Goal: Task Accomplishment & Management: Complete application form

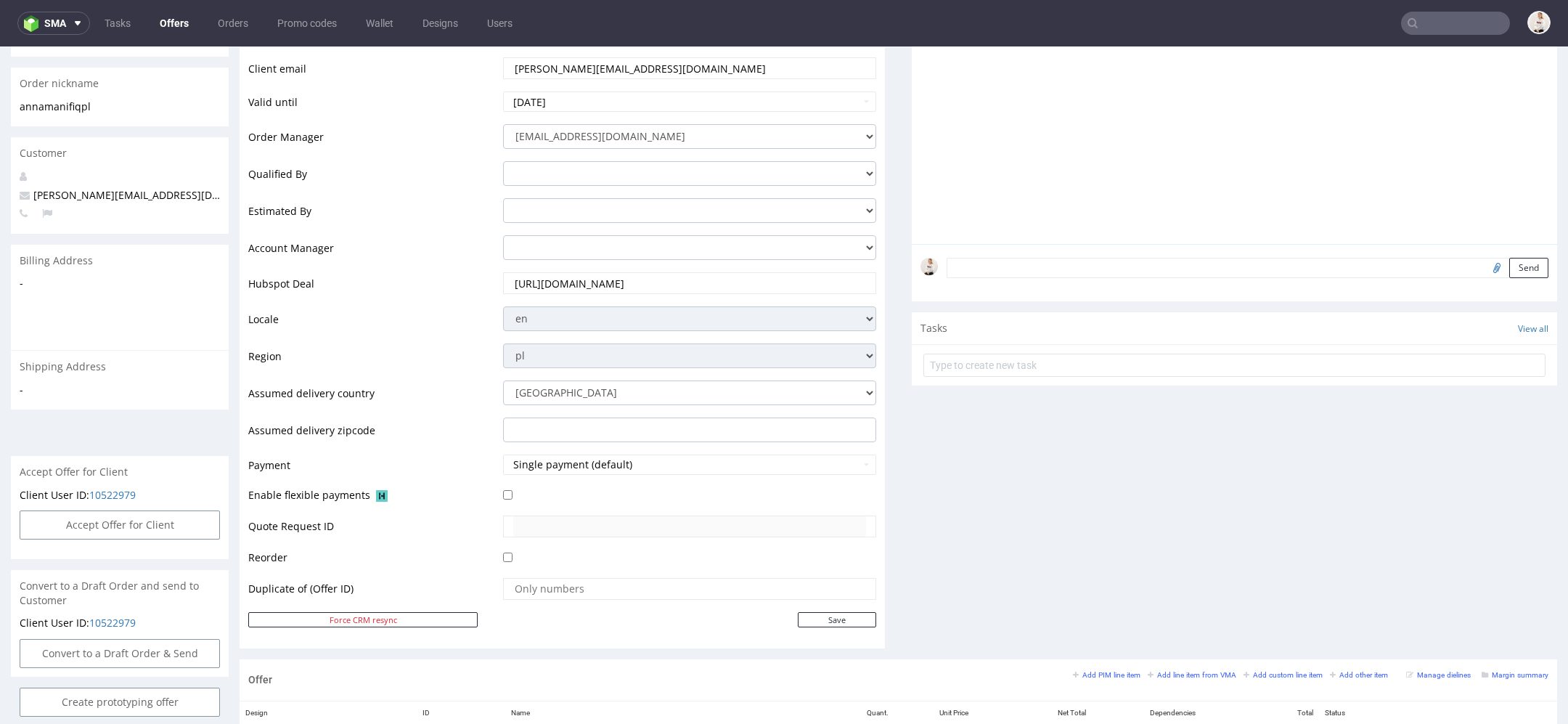
scroll to position [688, 0]
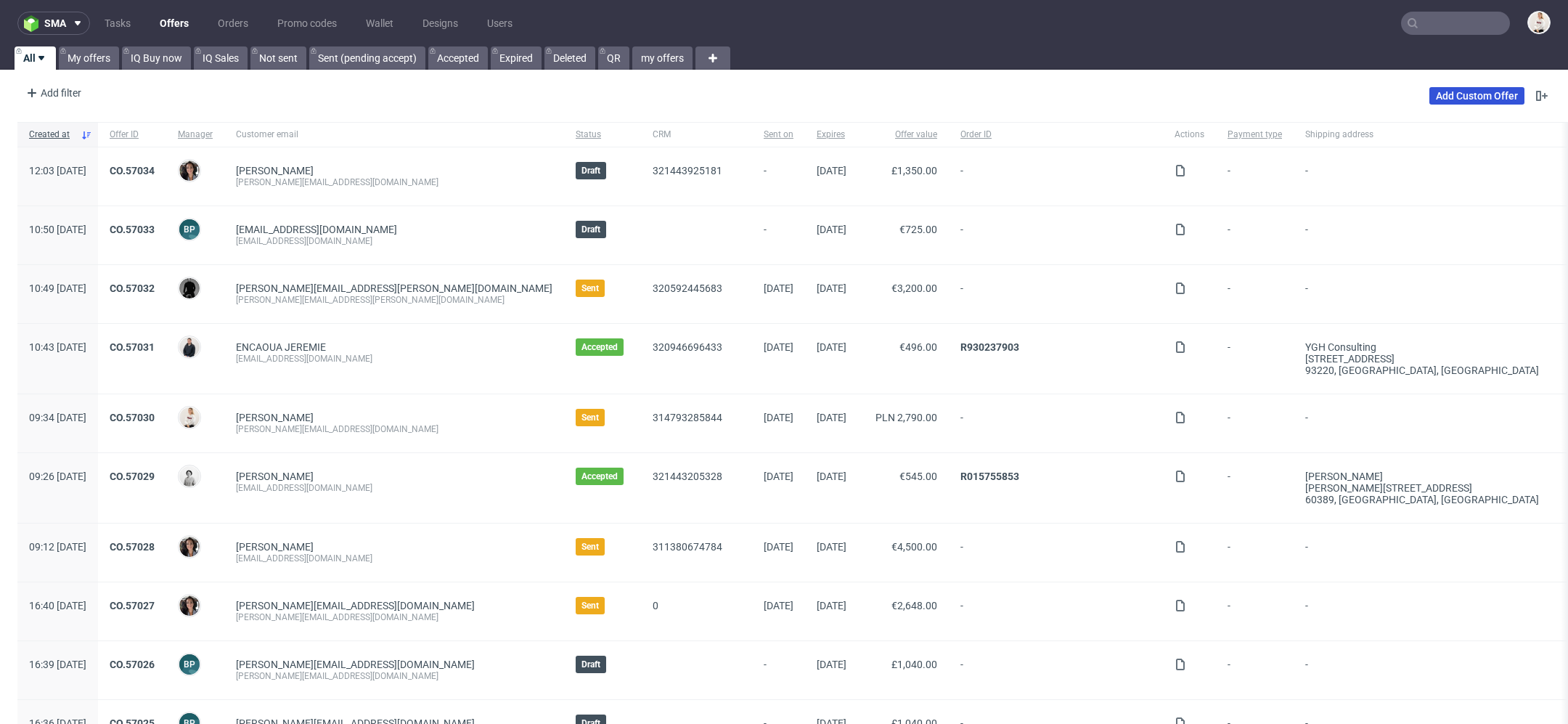
click at [1432, 92] on link "Add Custom Offer" at bounding box center [1477, 96] width 95 height 18
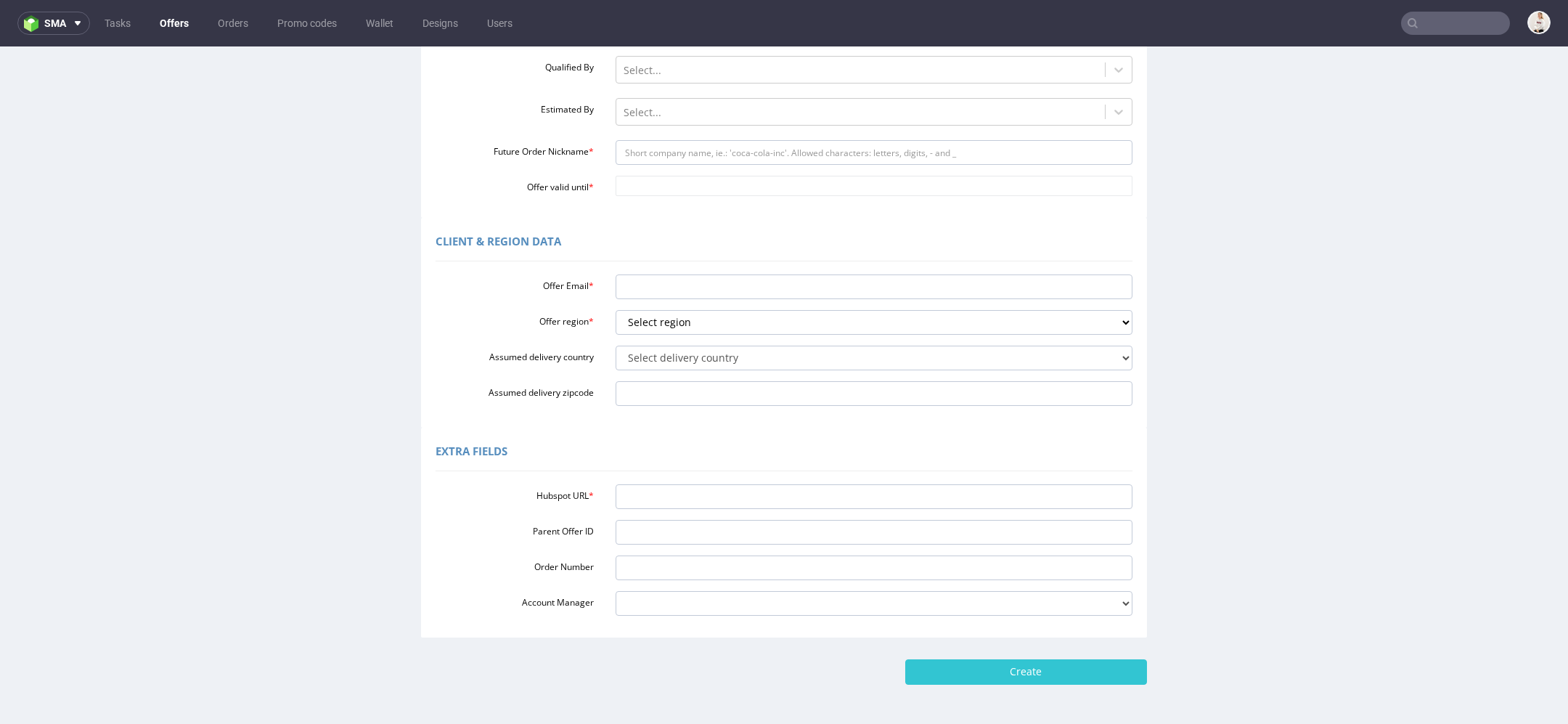
scroll to position [292, 0]
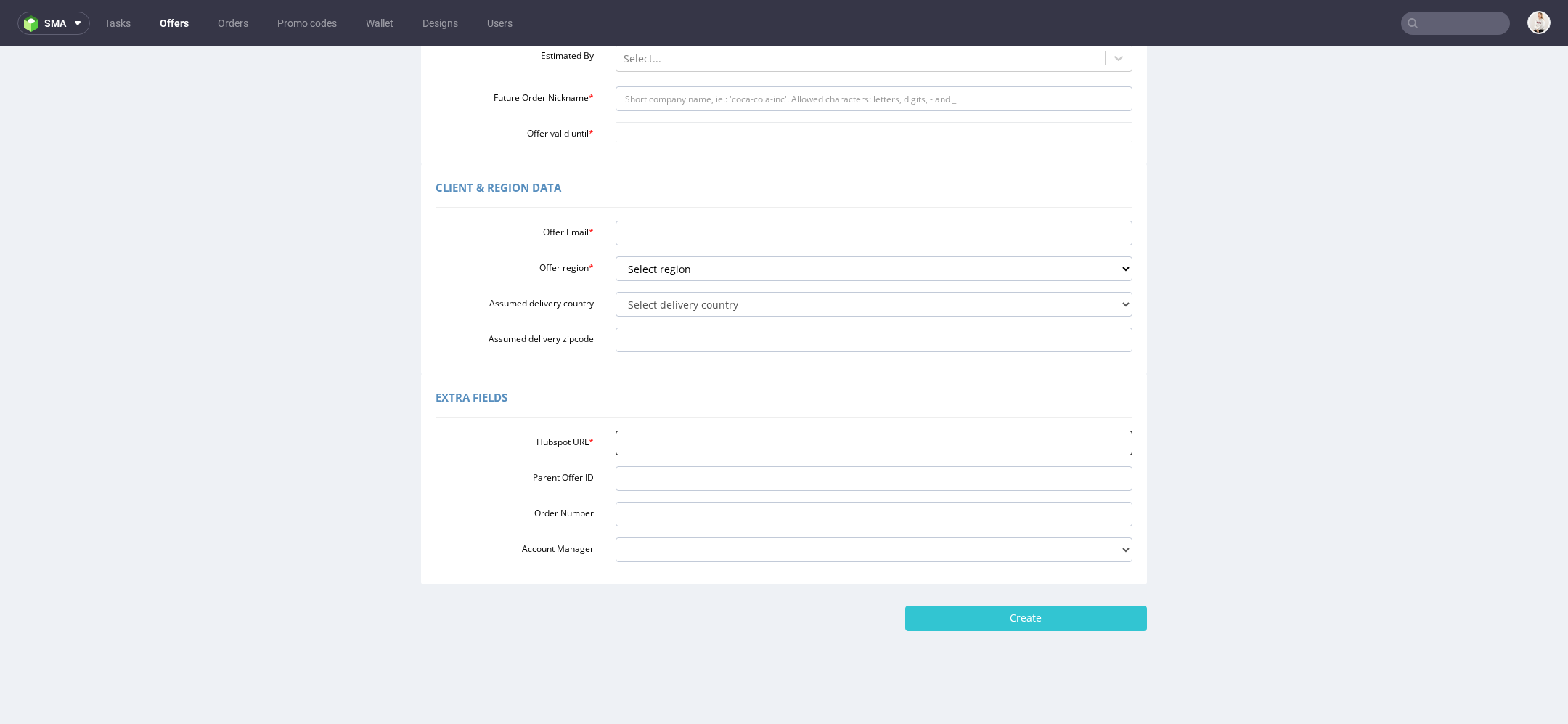
click at [811, 432] on input "Hubspot URL *" at bounding box center [875, 443] width 518 height 25
paste input "https://app-eu1.hubspot.com/contacts/25600958/record/0-3/320947449027/"
type input "https://app-eu1.hubspot.com/contacts/25600958/record/0-3/320947449027/"
click at [758, 395] on div "Extra Fields" at bounding box center [784, 400] width 697 height 35
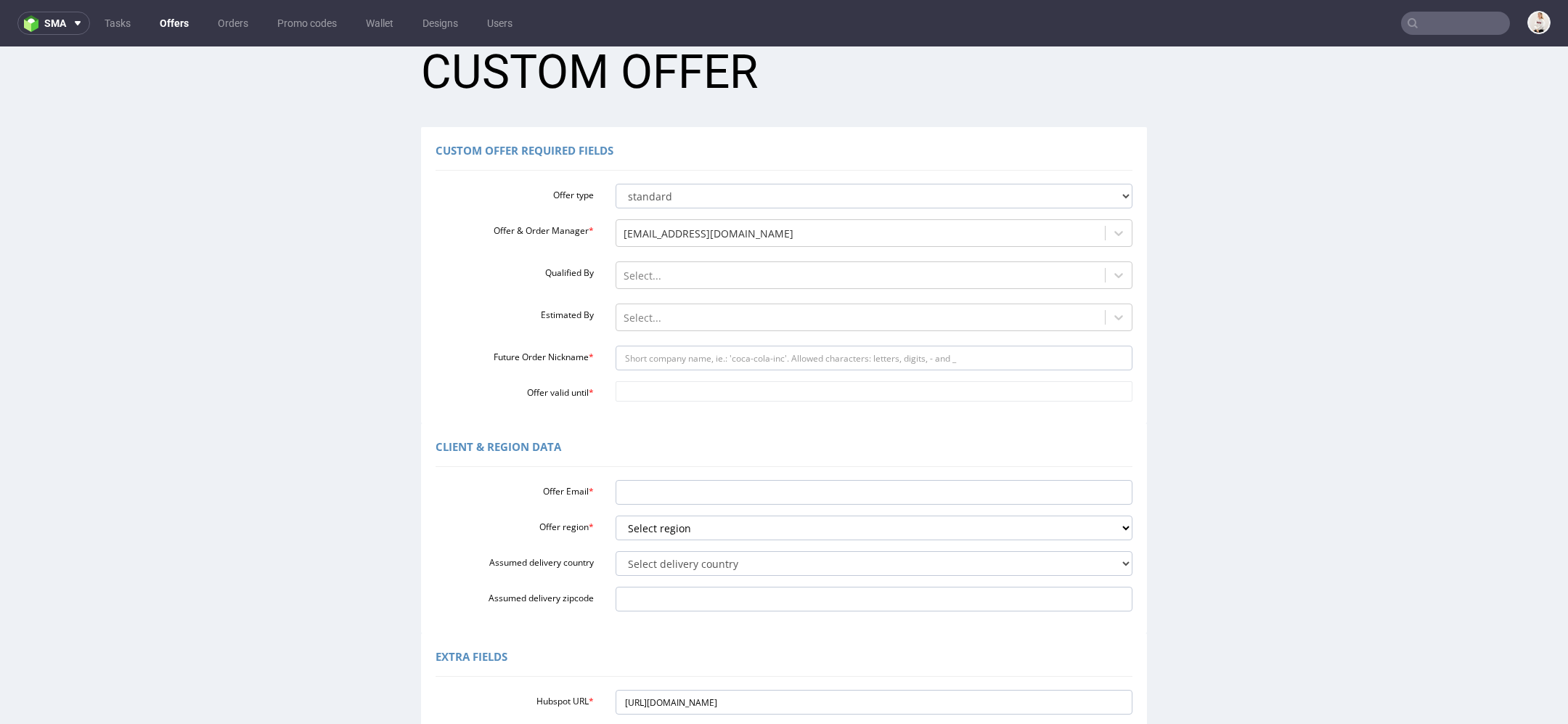
scroll to position [0, 0]
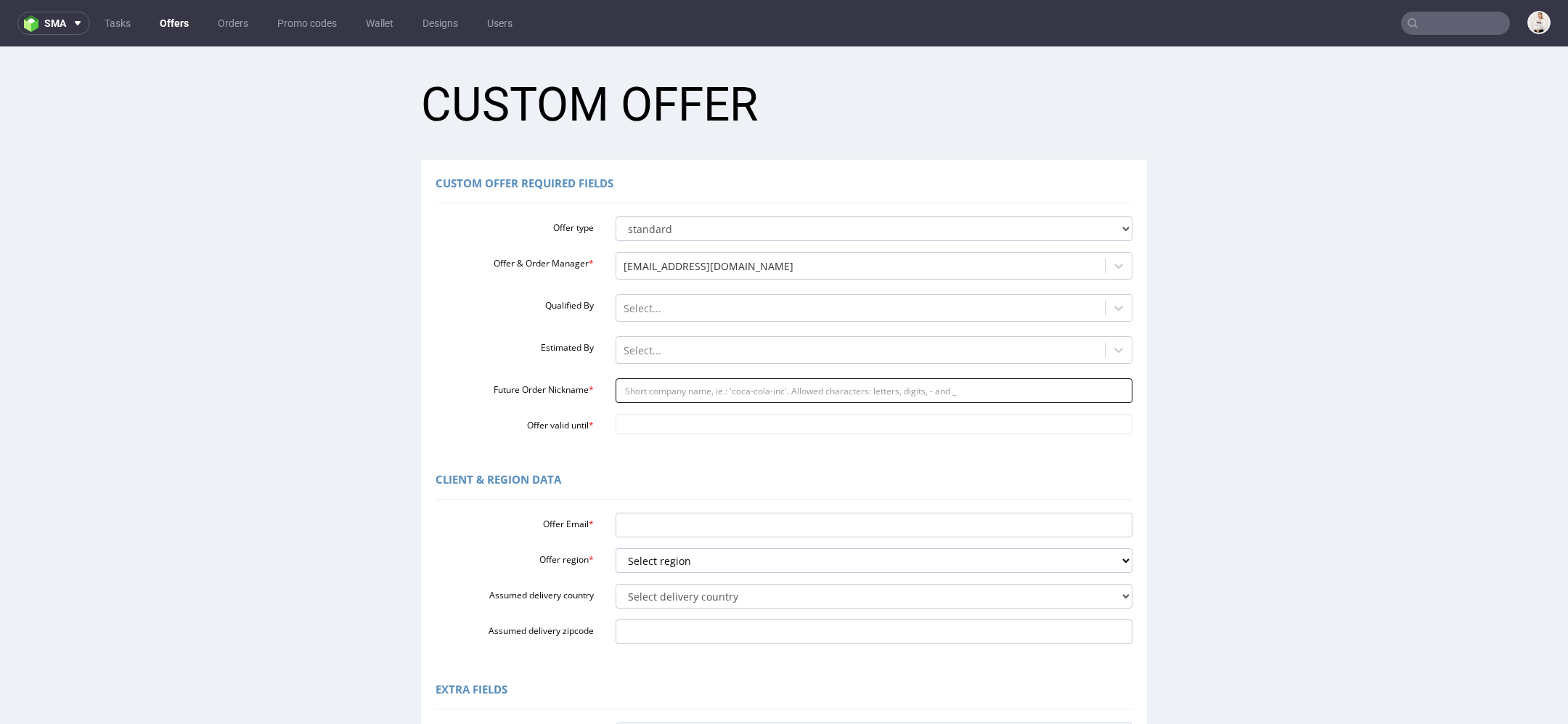
click at [696, 383] on input "Future Order Nickname *" at bounding box center [875, 391] width 518 height 25
paste input "lucaandreazzadagsmejancom"
type input "lucaandreazzadagsmejancom"
click at [680, 416] on body "Production Shipped DTP Orders Offers Shipments Designs Promotions Users Jobs Ad…" at bounding box center [784, 532] width 1568 height 970
click at [753, 331] on td "18" at bounding box center [754, 338] width 22 height 22
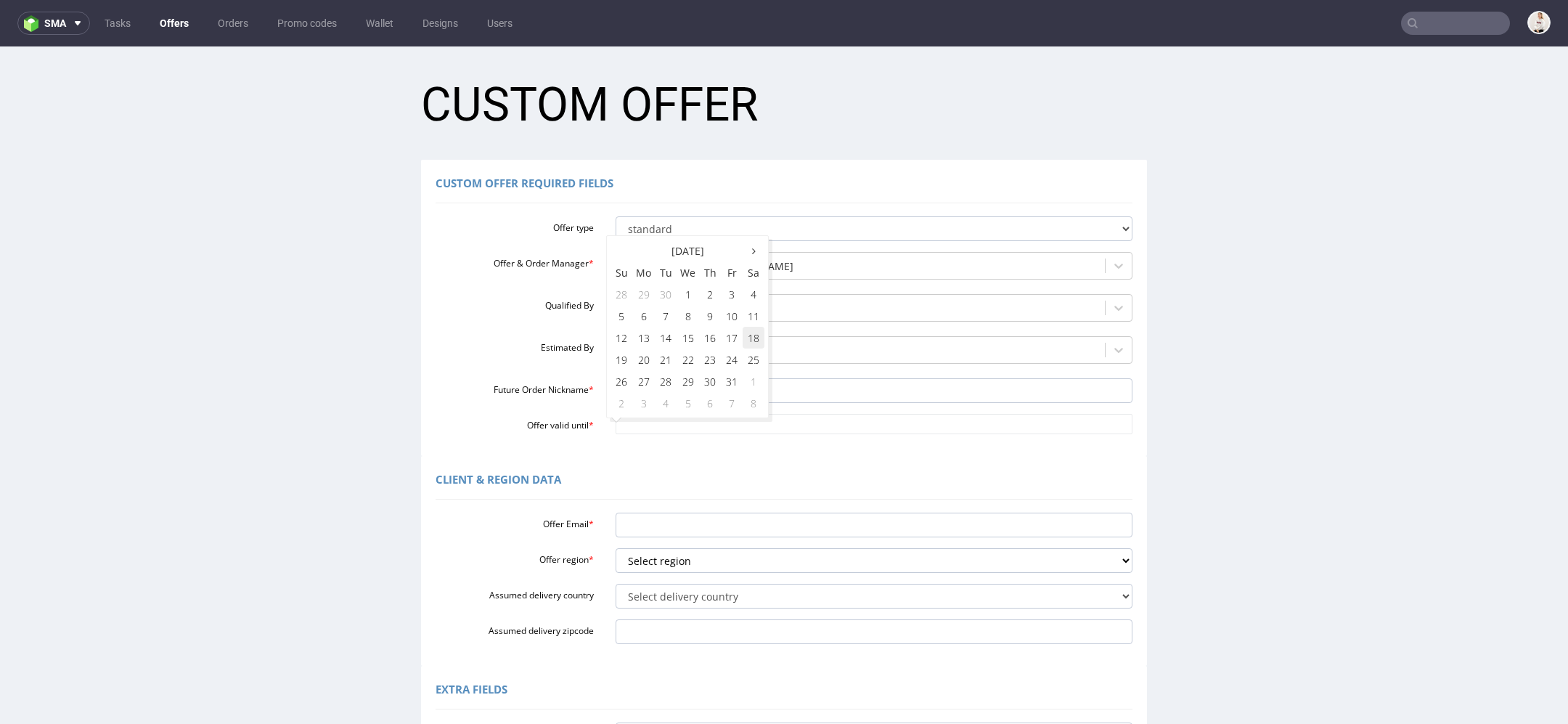
type input "2025-10-18"
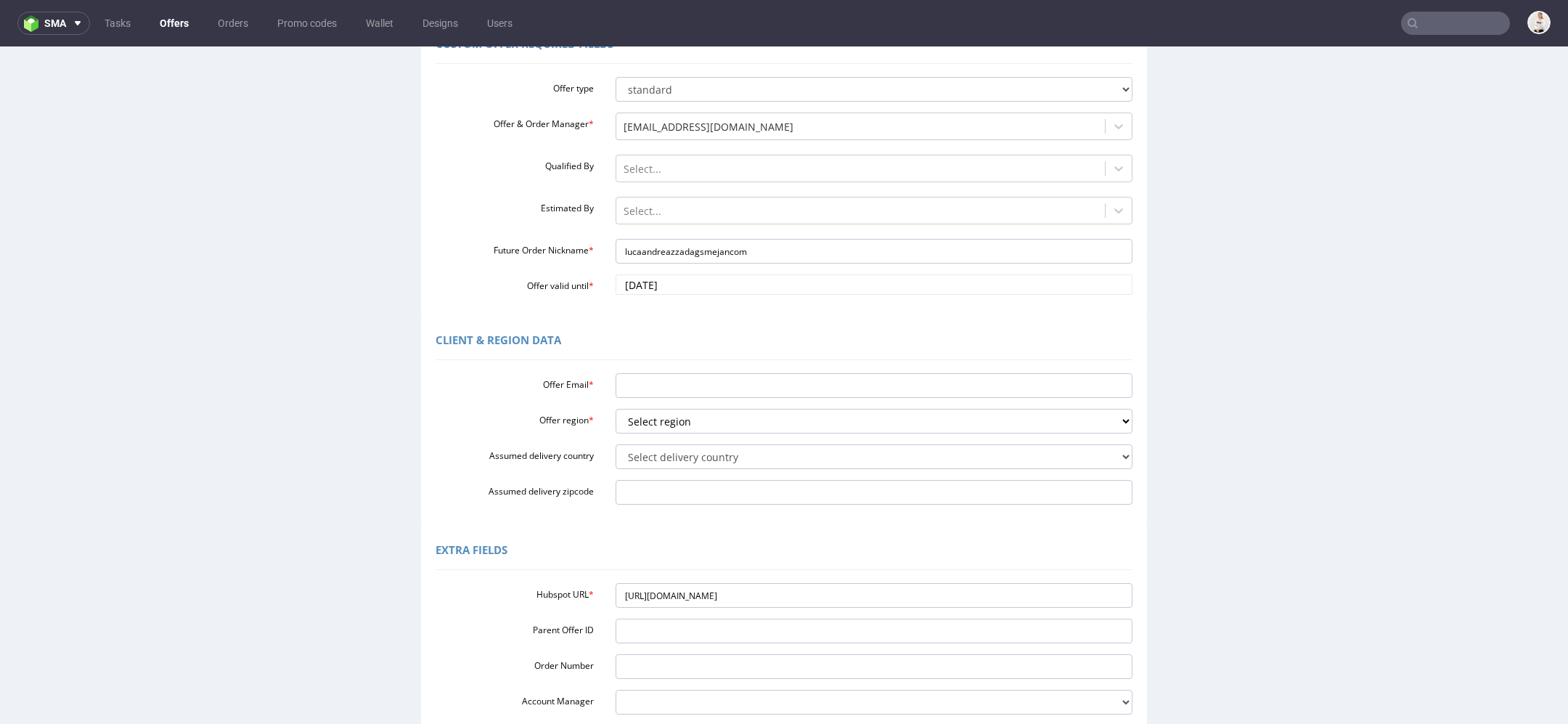
scroll to position [162, 0]
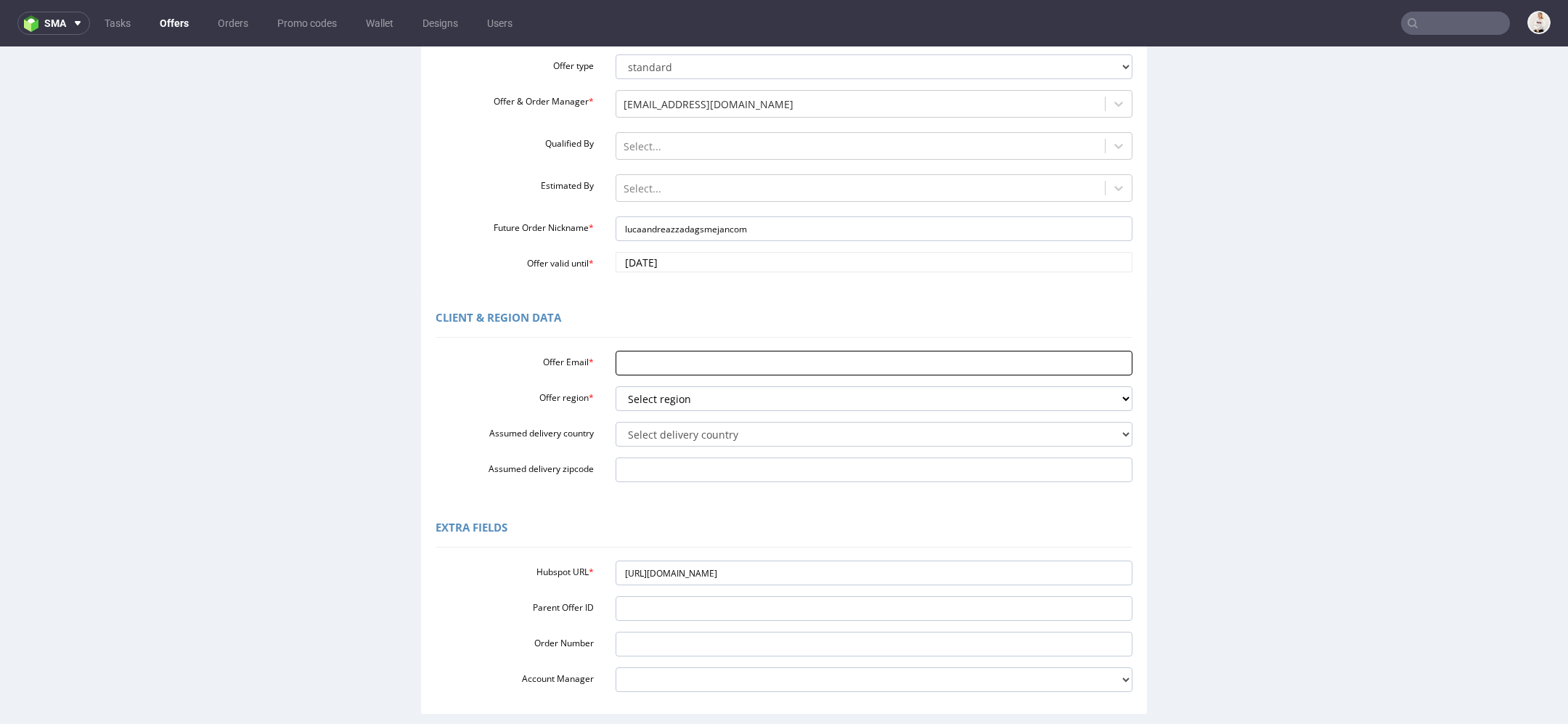
click at [704, 354] on input "Offer Email *" at bounding box center [875, 363] width 518 height 25
paste input "[PERSON_NAME][EMAIL_ADDRESS][DOMAIN_NAME]"
type input "[PERSON_NAME][EMAIL_ADDRESS][DOMAIN_NAME]"
click at [691, 394] on select "Select region eu gb de pl fr it es" at bounding box center [875, 399] width 518 height 25
select select "eu"
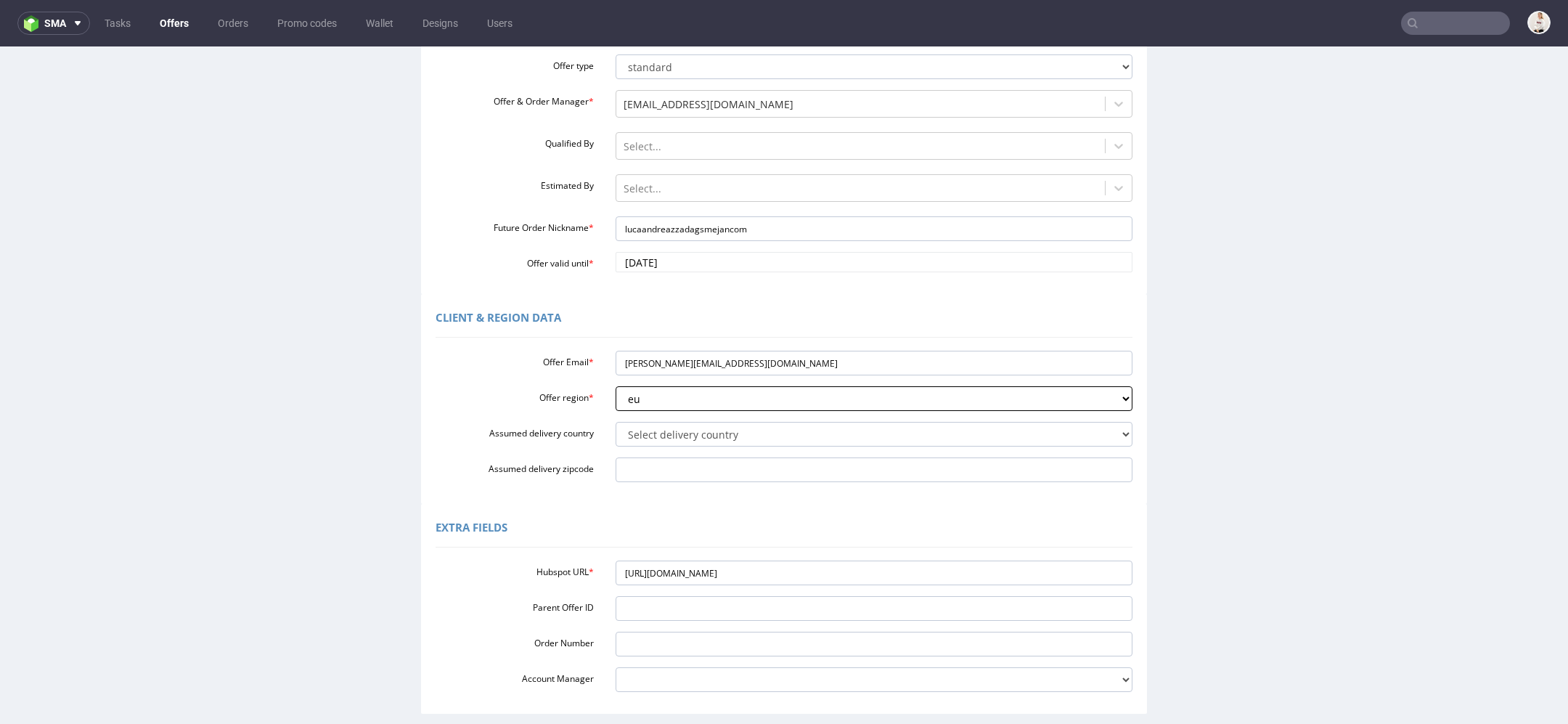
click at [616, 386] on select "Select region eu gb de pl fr it es" at bounding box center [875, 399] width 518 height 25
click at [672, 435] on select "Select delivery country Andorra Afghanistan Anguilla Albania Armenia Antarctica…" at bounding box center [875, 434] width 518 height 25
click at [651, 426] on select "Select delivery country Andorra Afghanistan Anguilla Albania Armenia Antarctica…" at bounding box center [875, 434] width 518 height 25
select select "57"
click at [616, 422] on select "Select delivery country Andorra Afghanistan Anguilla Albania Armenia Antarctica…" at bounding box center [875, 434] width 518 height 25
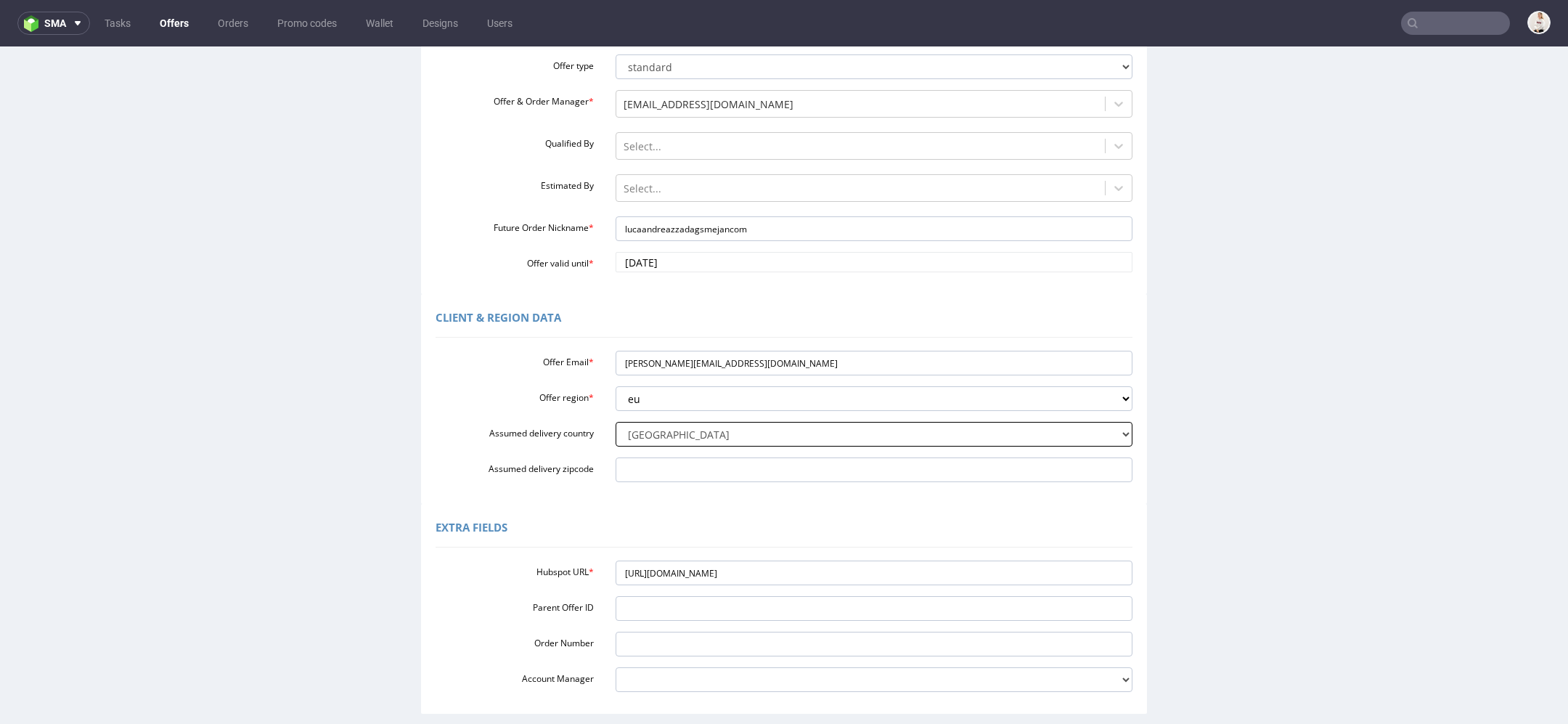
scroll to position [292, 0]
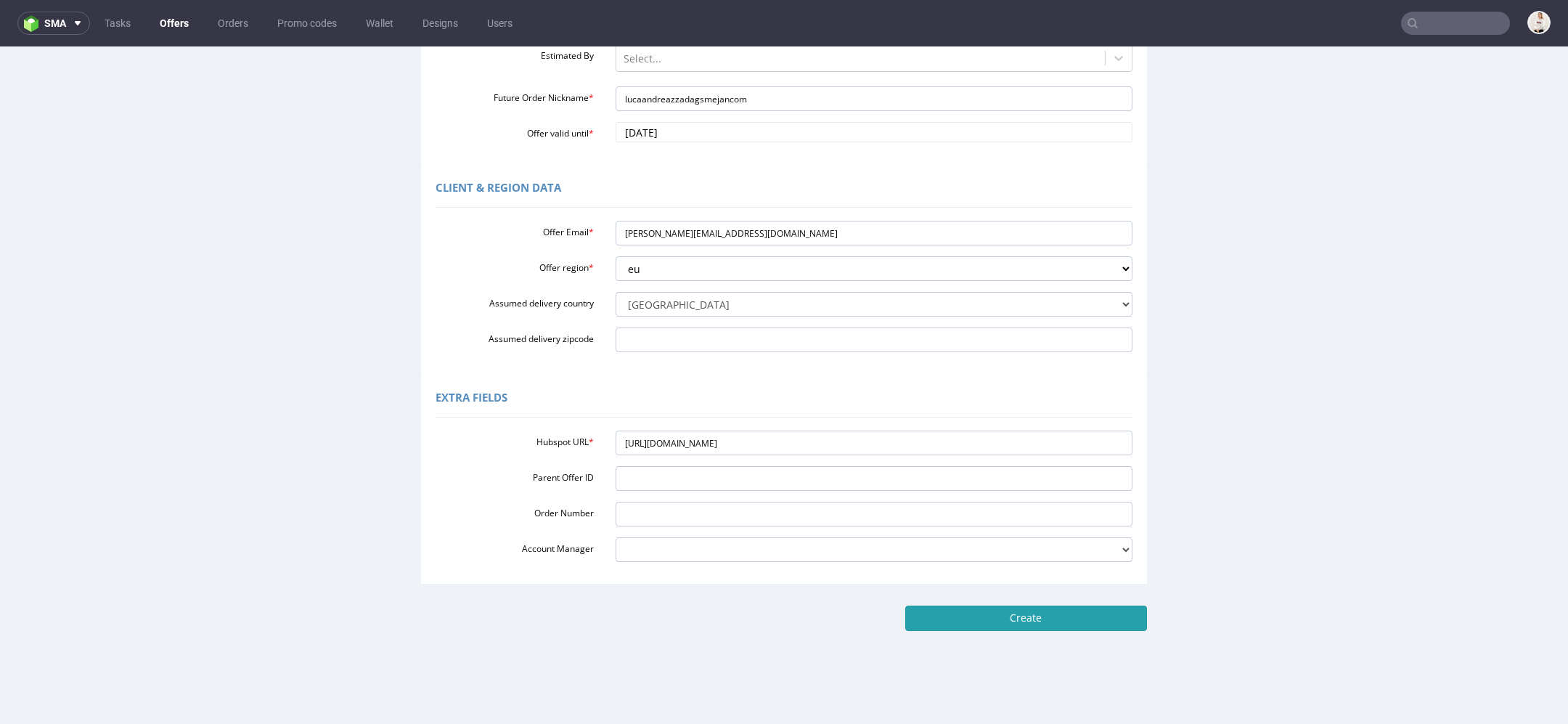
click at [1071, 619] on input "Create" at bounding box center [1026, 618] width 242 height 25
type input "Please wait..."
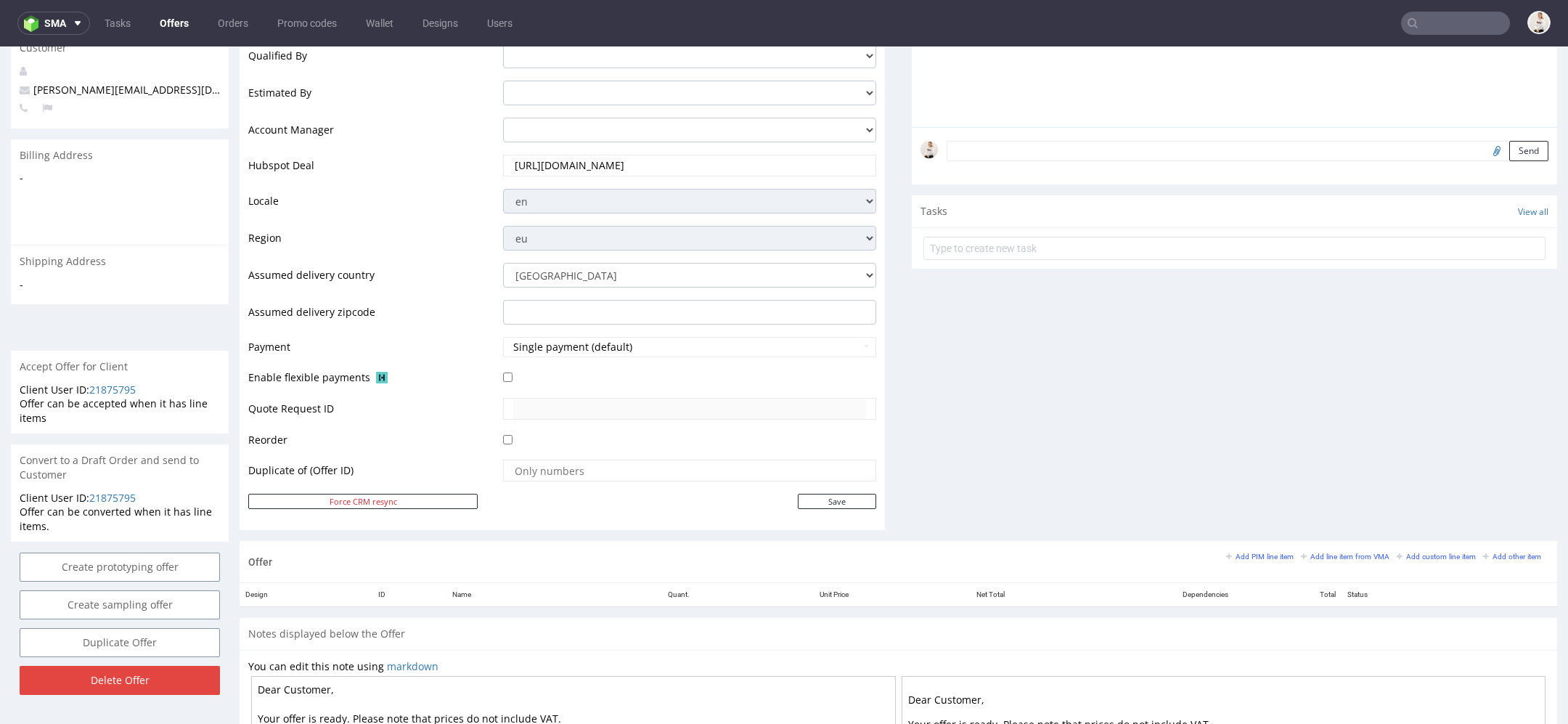
scroll to position [619, 0]
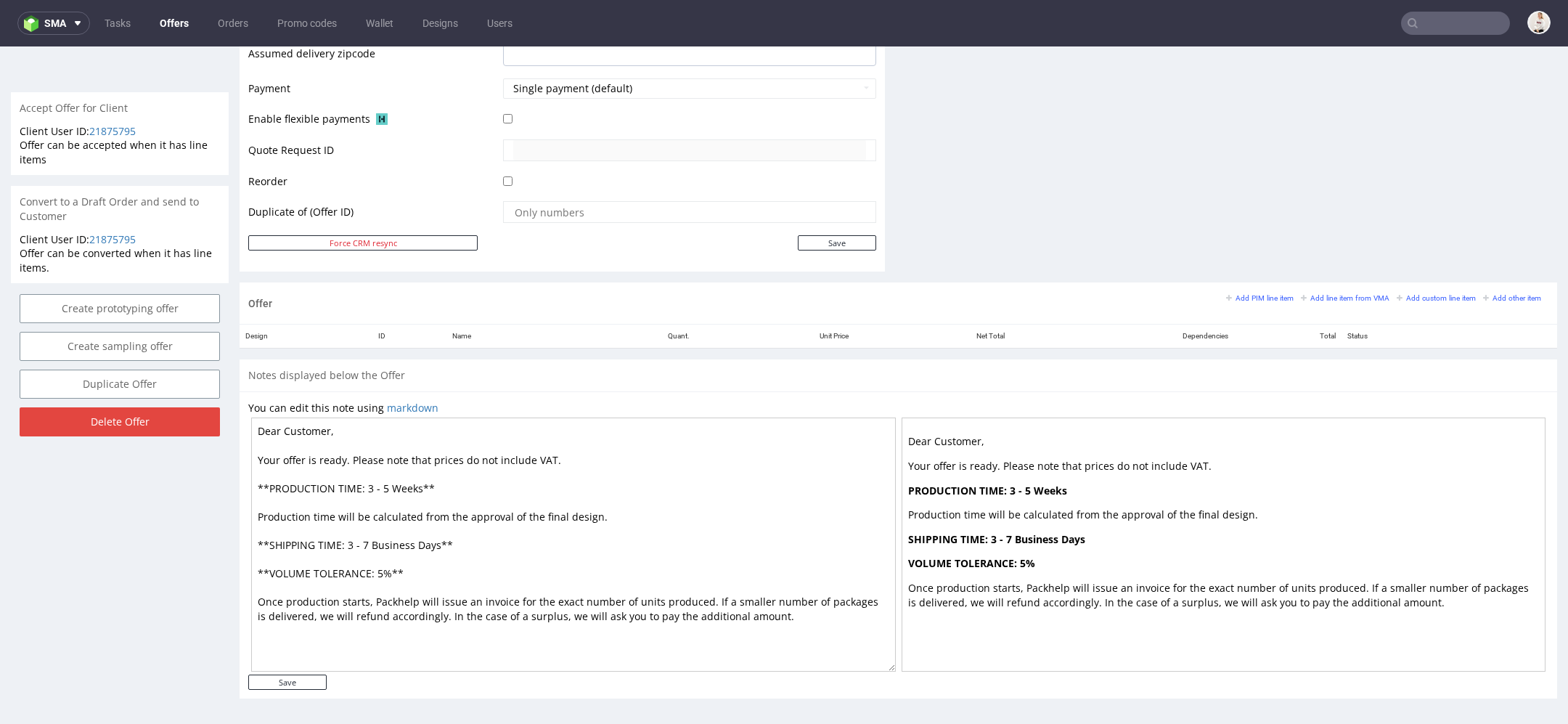
click at [1308, 300] on div "Add PIM line item Add line item from VMA Add custom line item Add other item" at bounding box center [1387, 298] width 323 height 13
click at [1301, 295] on small "Add line item from VMA" at bounding box center [1345, 298] width 88 height 8
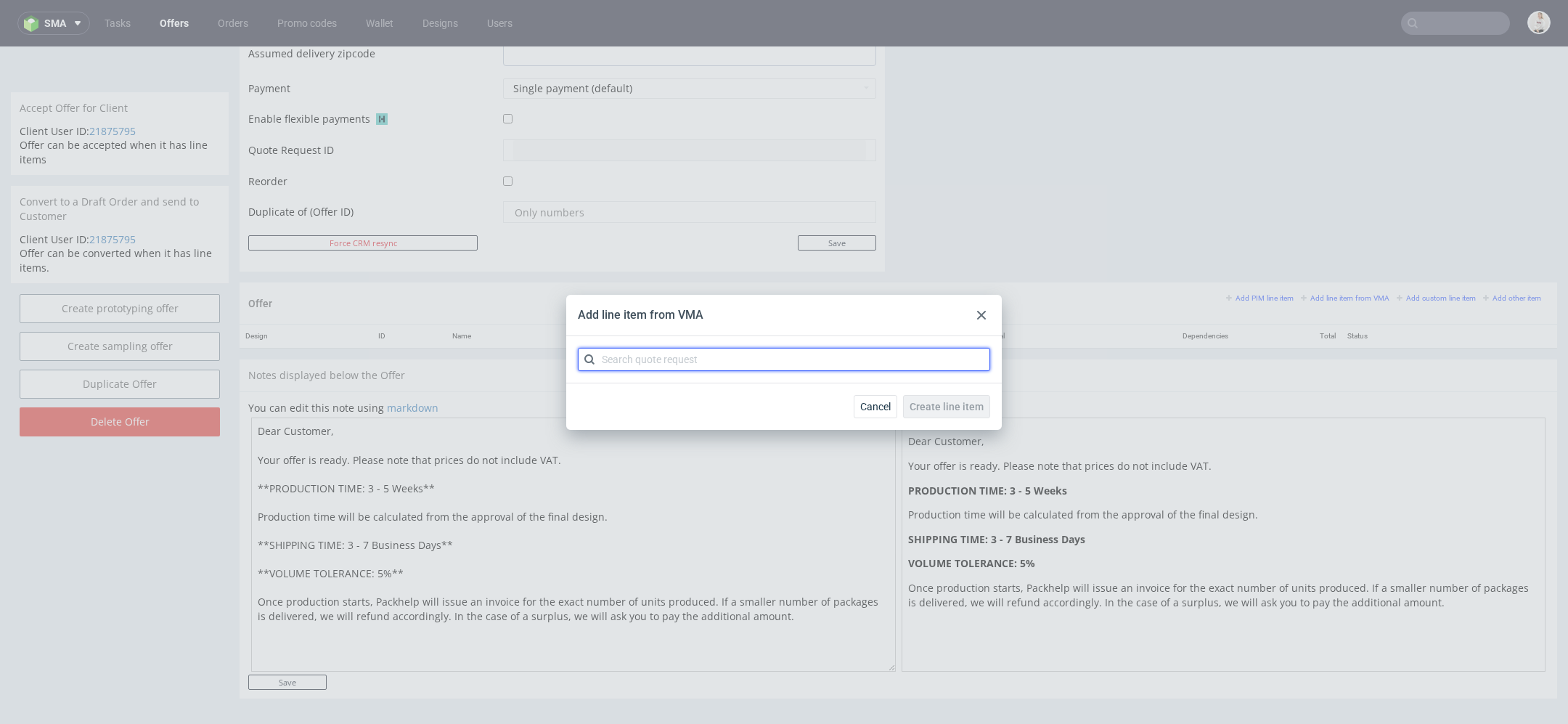
click at [834, 360] on input "text" at bounding box center [784, 360] width 412 height 23
paste input "CBQC"
type input "CBQC"
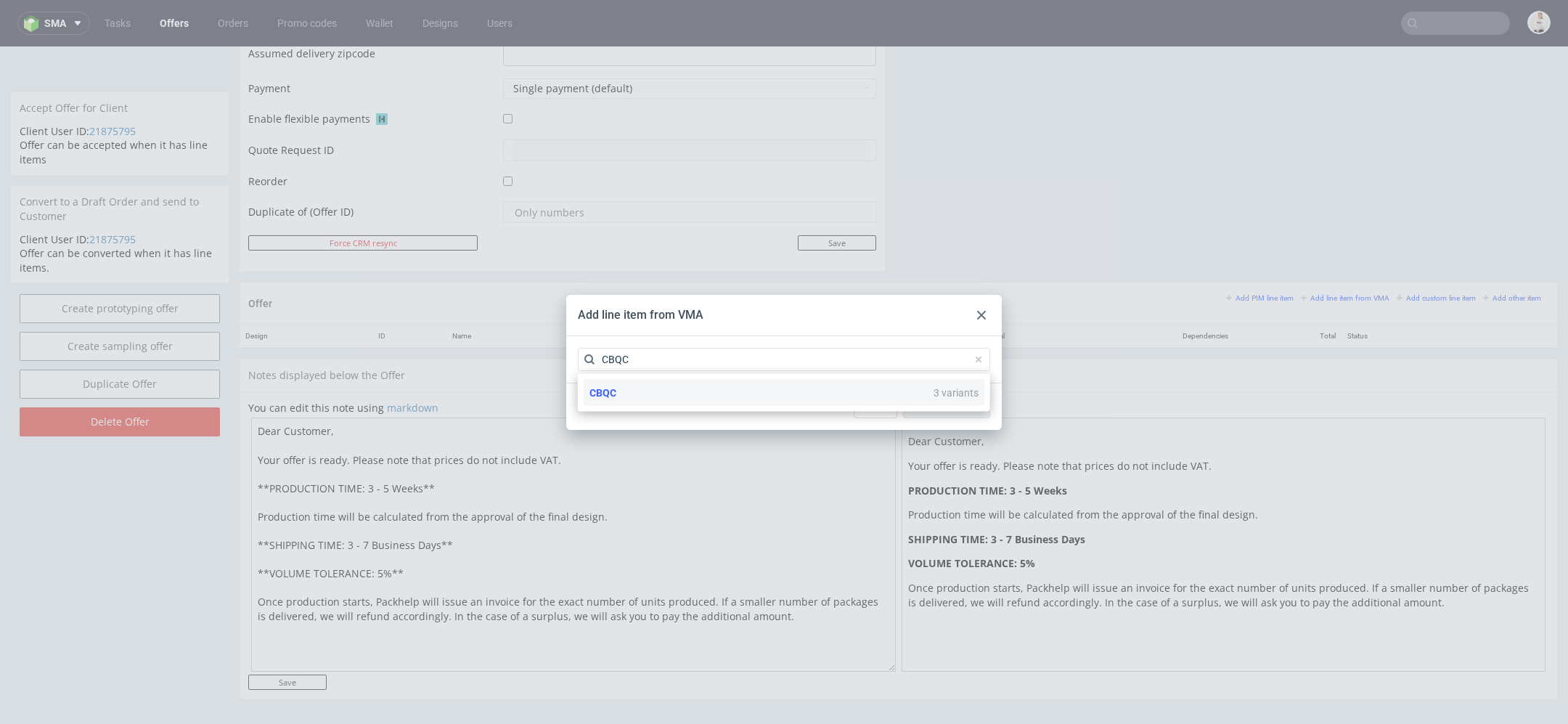
click at [818, 390] on div "CBQC 3 variants" at bounding box center [784, 393] width 401 height 26
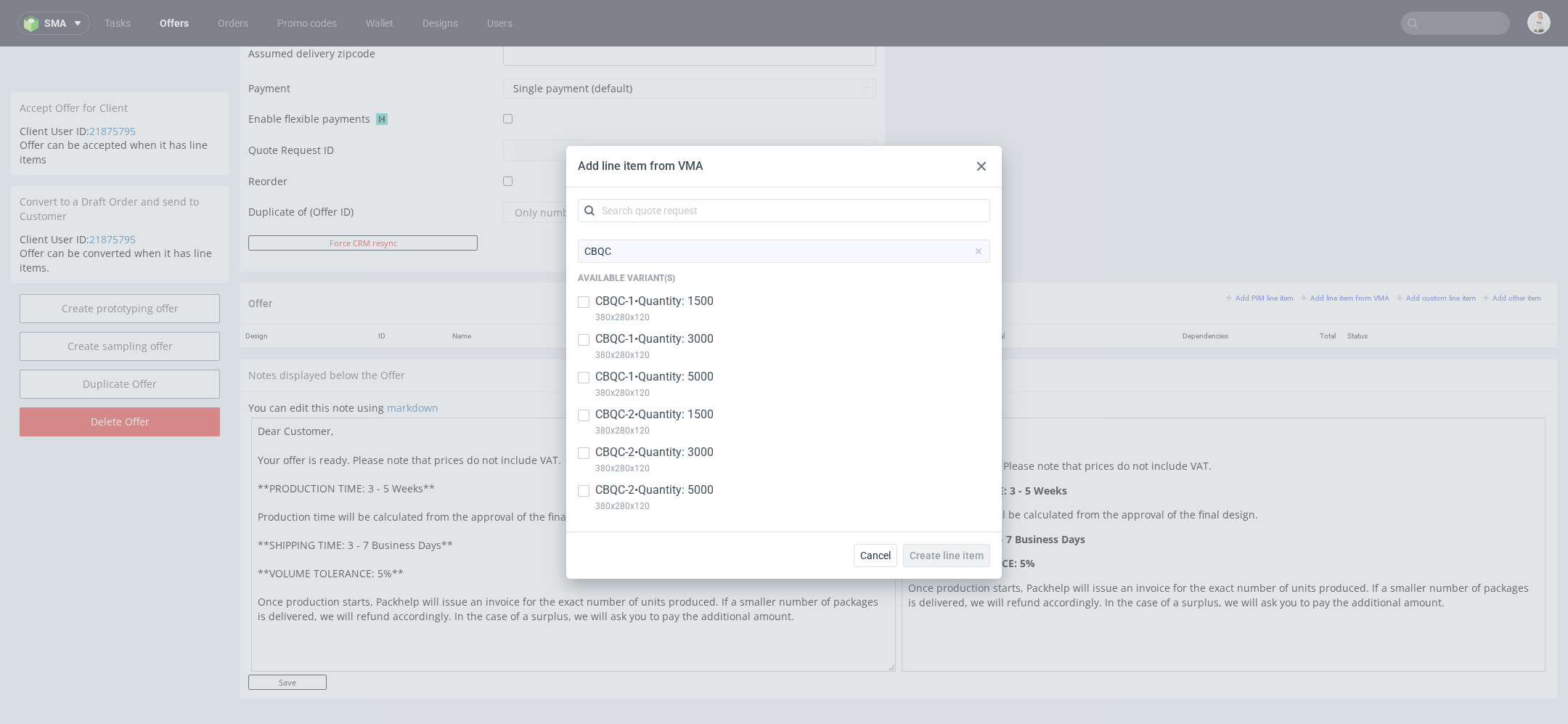
click at [701, 300] on p "CBQC-1 • Quantity: 1500" at bounding box center [655, 301] width 118 height 16
checkbox input "true"
click at [701, 336] on p "CBQC-1 • Quantity: 3000" at bounding box center [655, 339] width 118 height 16
click at [701, 362] on p "380x280x120" at bounding box center [655, 355] width 118 height 16
click at [696, 336] on p "CBQC-1 • Quantity: 3000" at bounding box center [655, 339] width 118 height 16
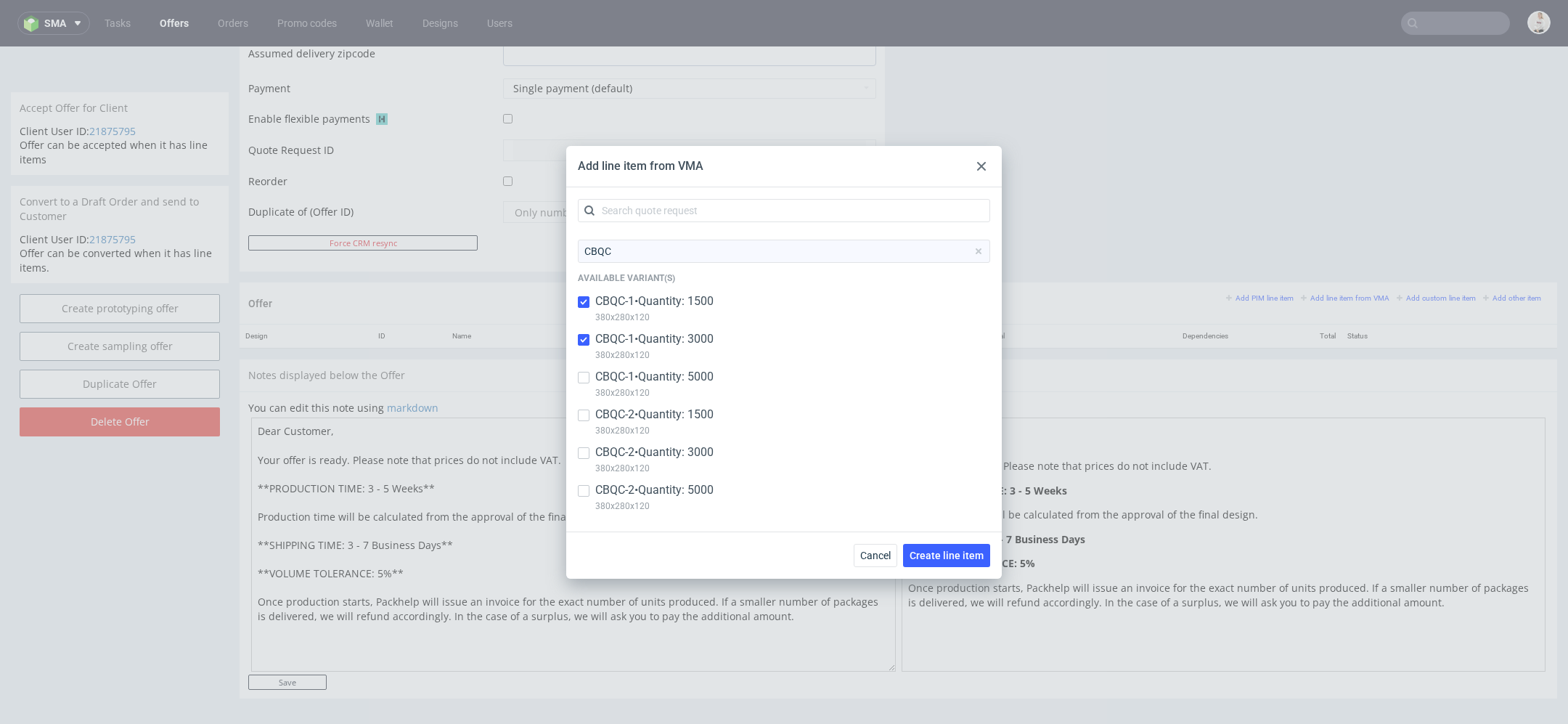
click at [696, 363] on div "CBQC-1 • Quantity: 3000 380x280x120" at bounding box center [784, 350] width 412 height 38
click at [692, 342] on p "CBQC-1 • Quantity: 3000" at bounding box center [655, 339] width 118 height 16
checkbox input "true"
click at [692, 369] on p "CBQC-1 • Quantity: 5000" at bounding box center [655, 377] width 118 height 16
checkbox input "true"
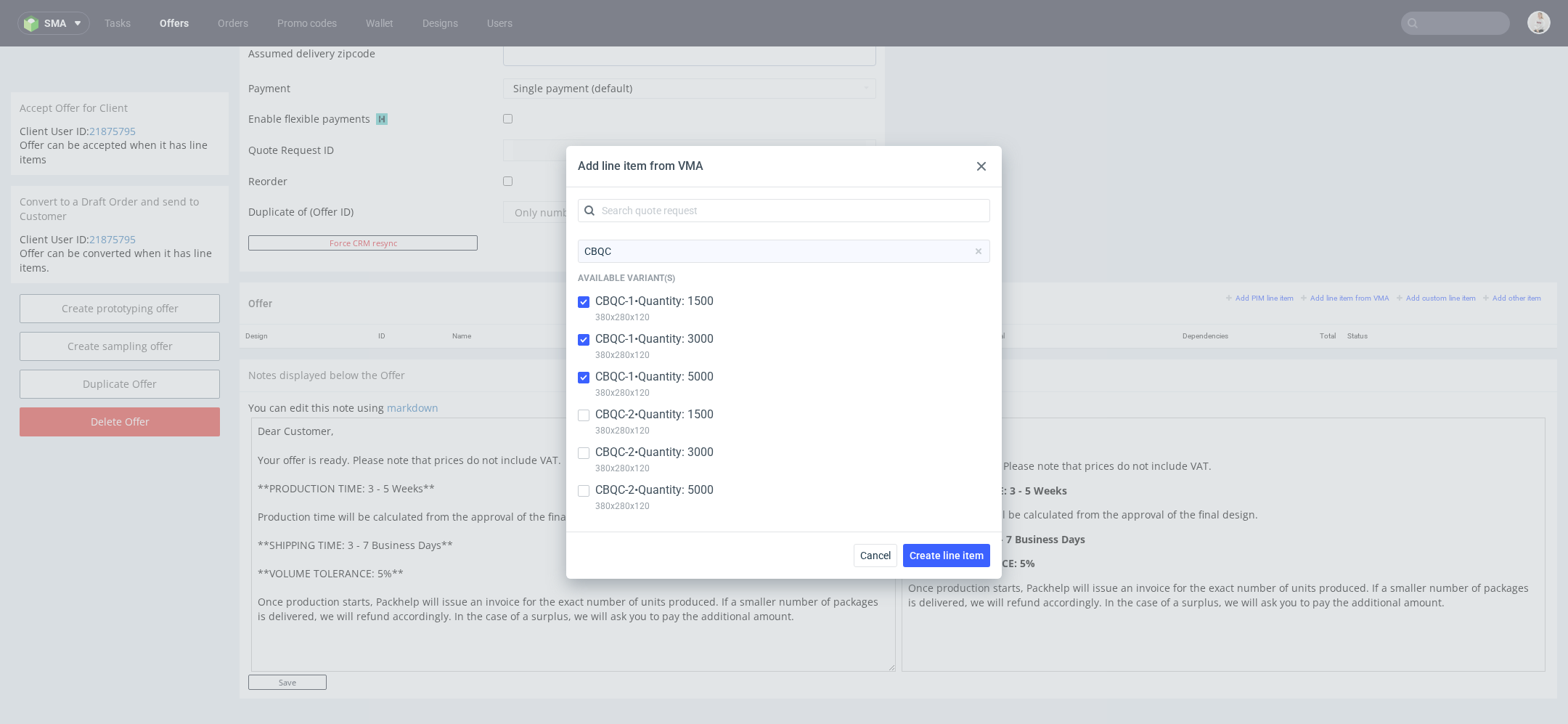
click at [694, 425] on p "380x280x120" at bounding box center [655, 431] width 118 height 16
checkbox input "true"
click at [696, 446] on p "CBQC-2 • Quantity: 3000" at bounding box center [655, 453] width 118 height 16
checkbox input "true"
click at [701, 496] on p "CBQC-2 • Quantity: 5000" at bounding box center [655, 490] width 118 height 16
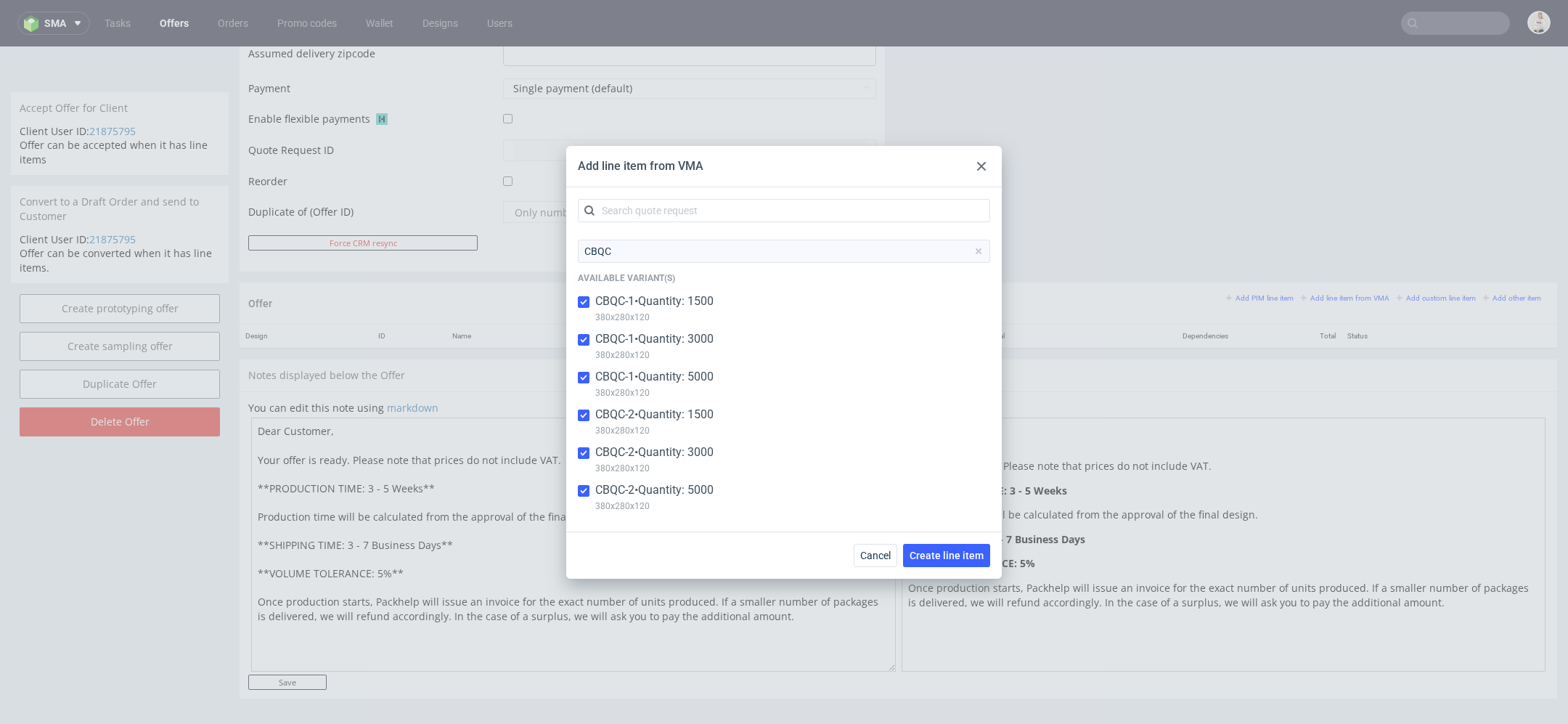
checkbox input "true"
click at [970, 553] on span "Create line item" at bounding box center [946, 555] width 74 height 10
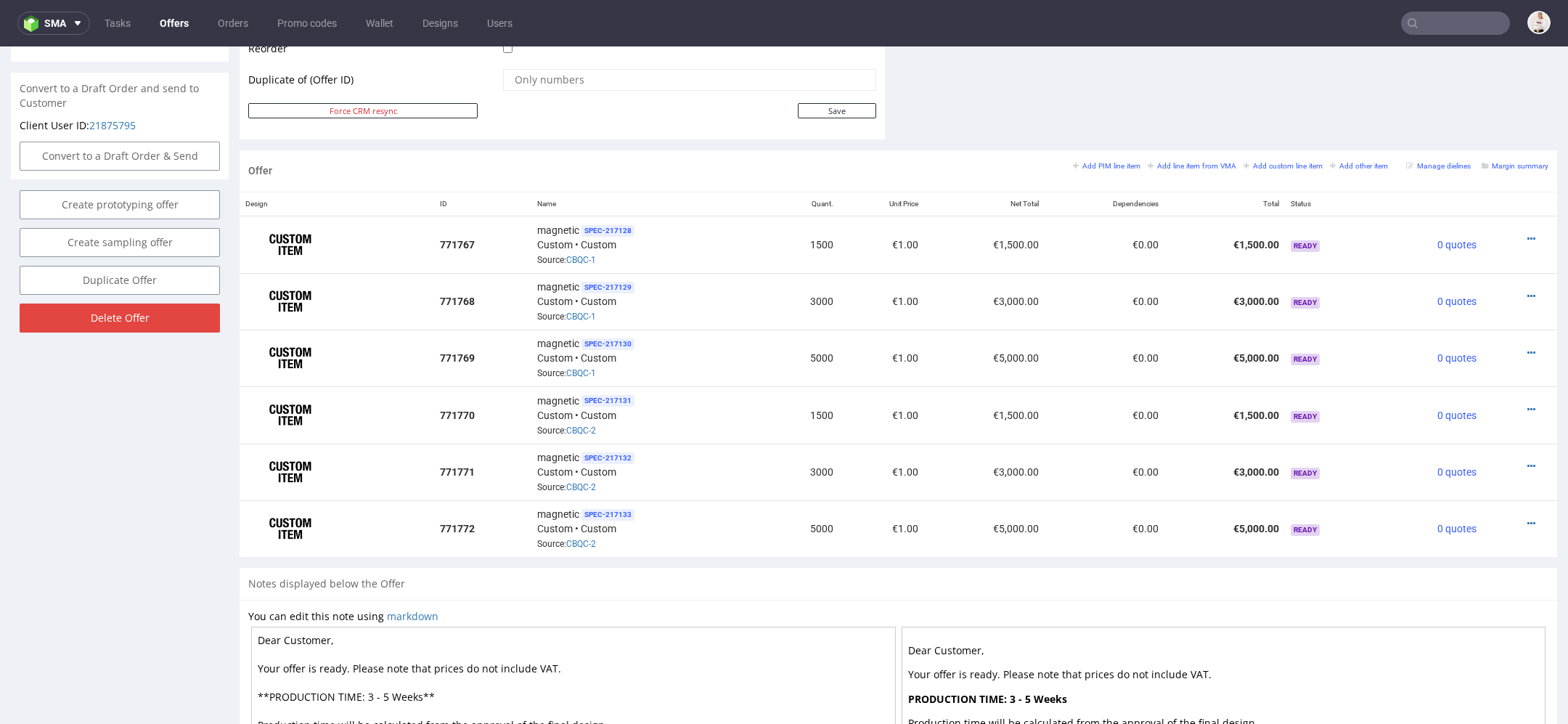
scroll to position [734, 0]
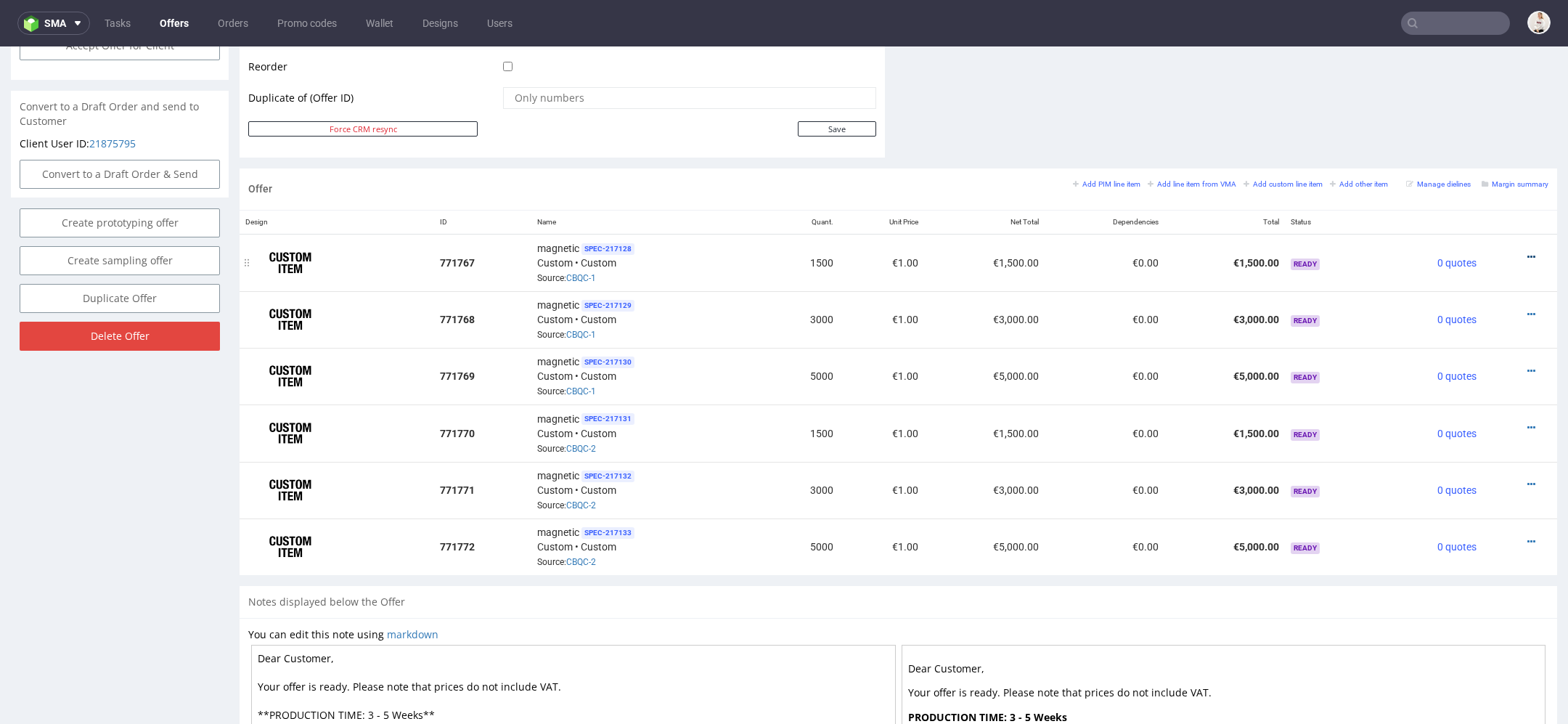
click at [1528, 252] on icon at bounding box center [1531, 257] width 8 height 10
click at [1451, 92] on span "Edit item price" at bounding box center [1466, 94] width 117 height 15
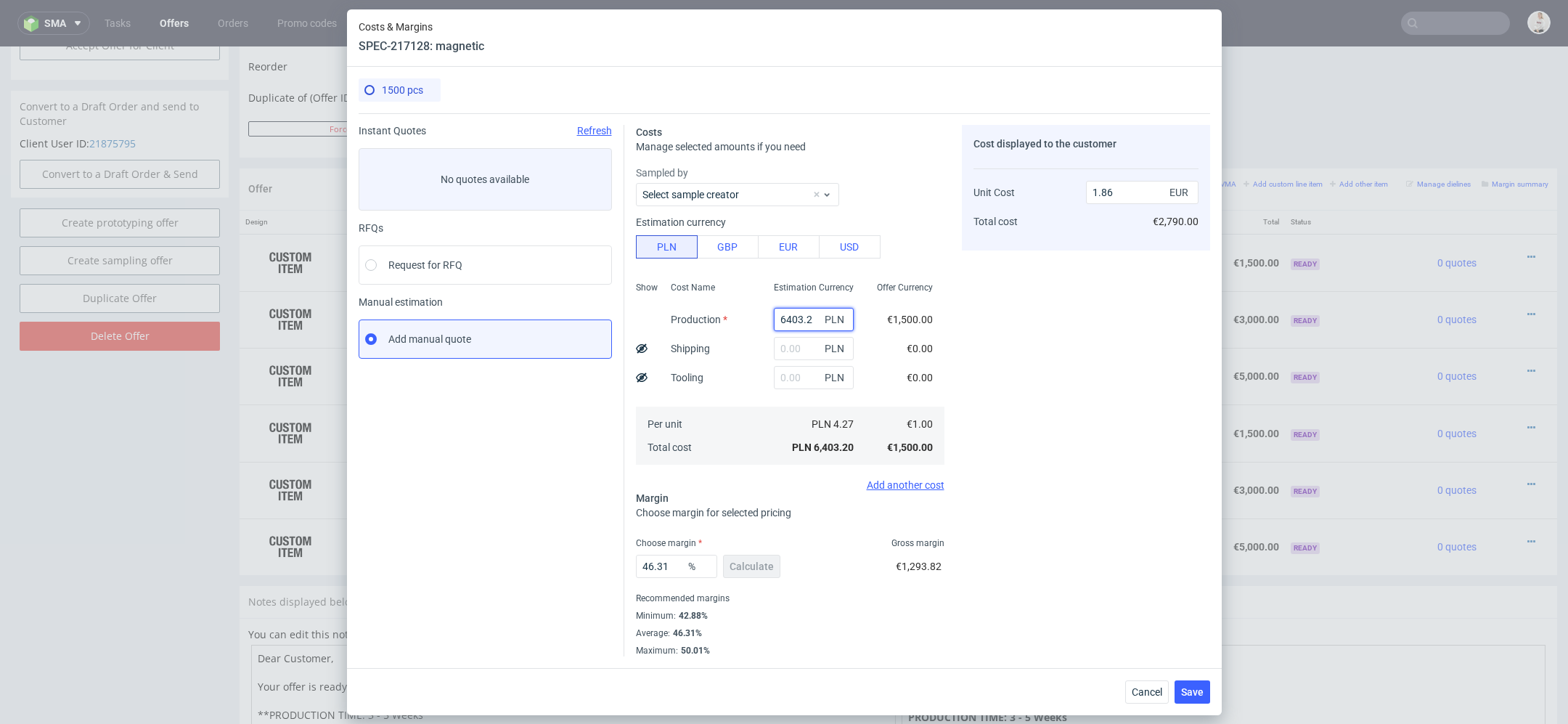
click at [807, 313] on input "6403.2" at bounding box center [813, 320] width 80 height 23
paste input "33800.00"
type input "33800"
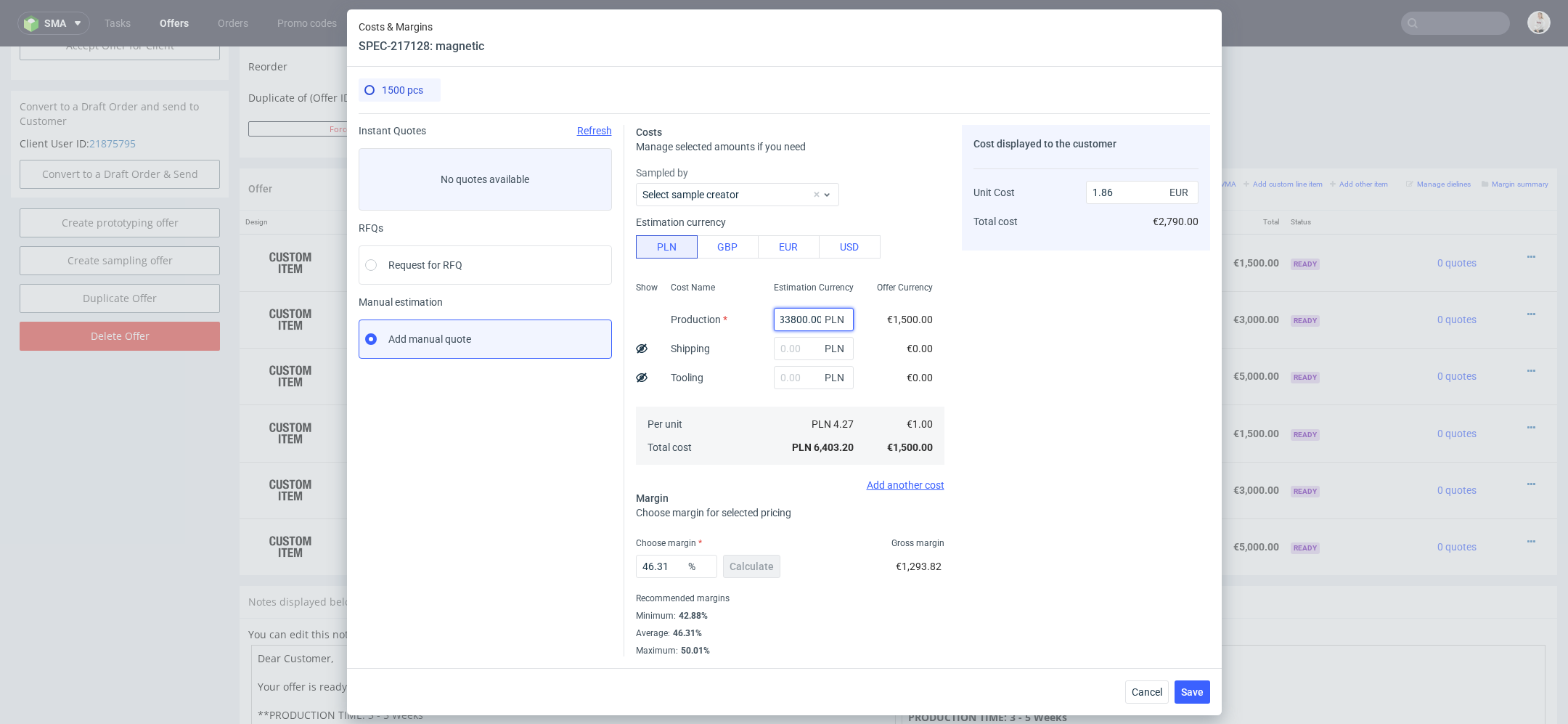
type input "9.83"
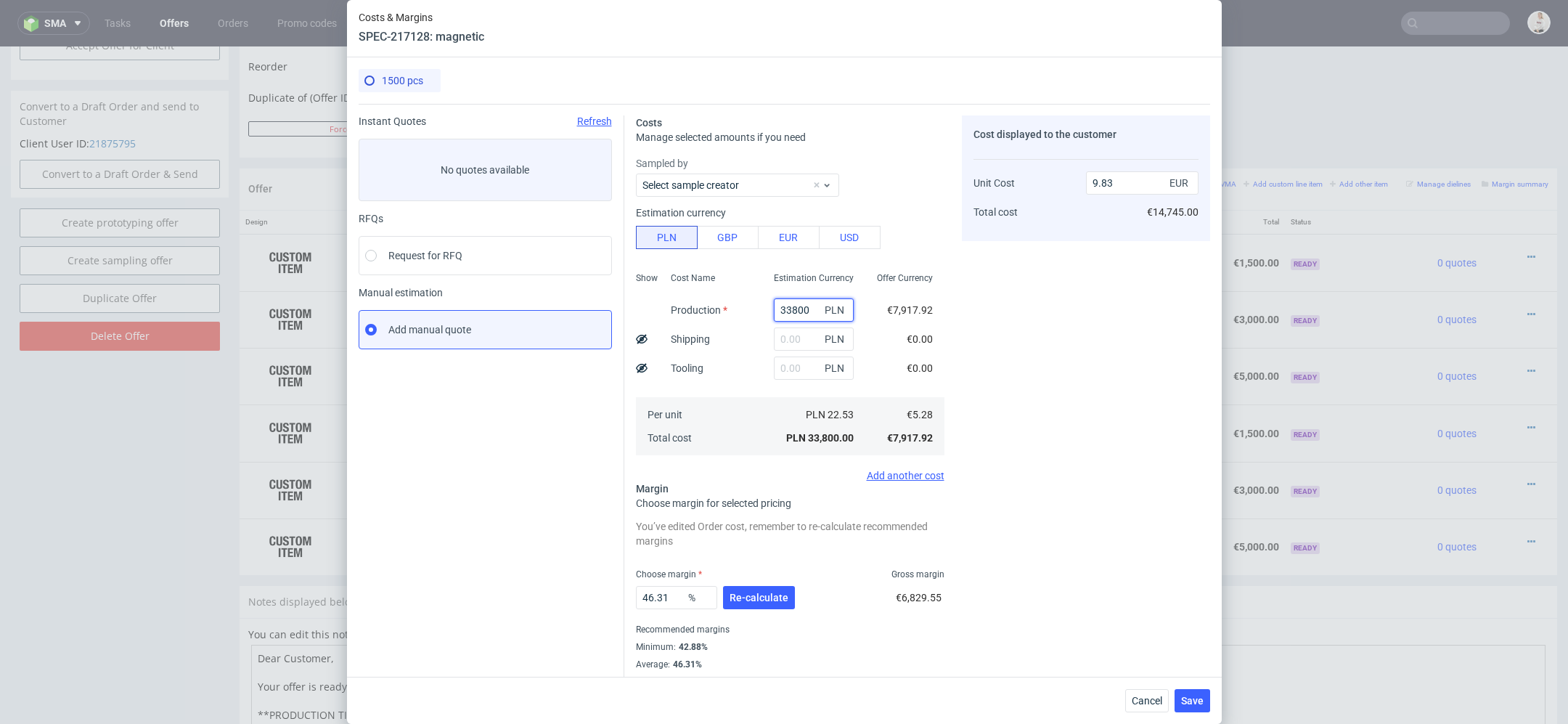
scroll to position [0, 0]
type input "33800"
click at [947, 318] on div "Costs Manage selected amounts if you need Sampled by Select sample creator Esti…" at bounding box center [917, 396] width 586 height 584
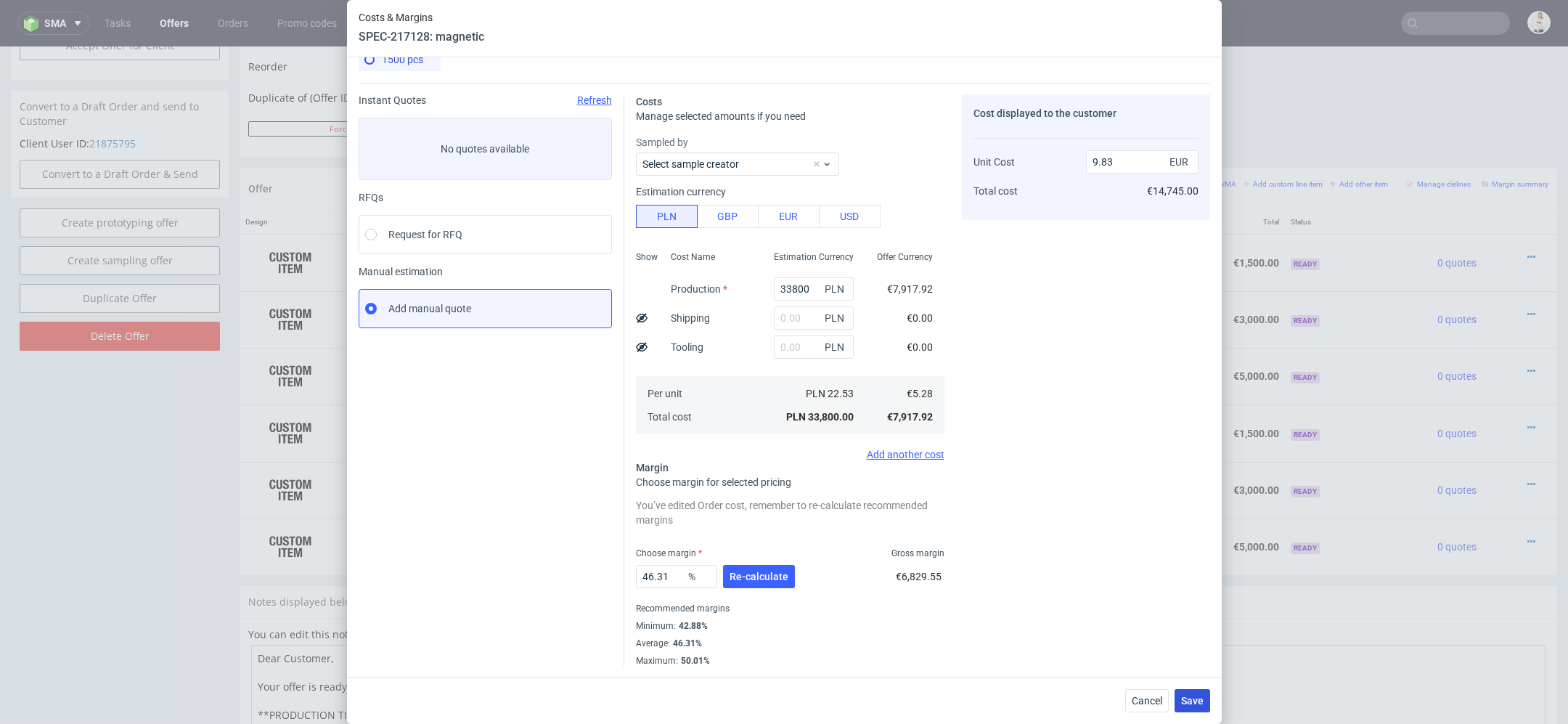
click at [1187, 698] on span "Save" at bounding box center [1192, 701] width 23 height 10
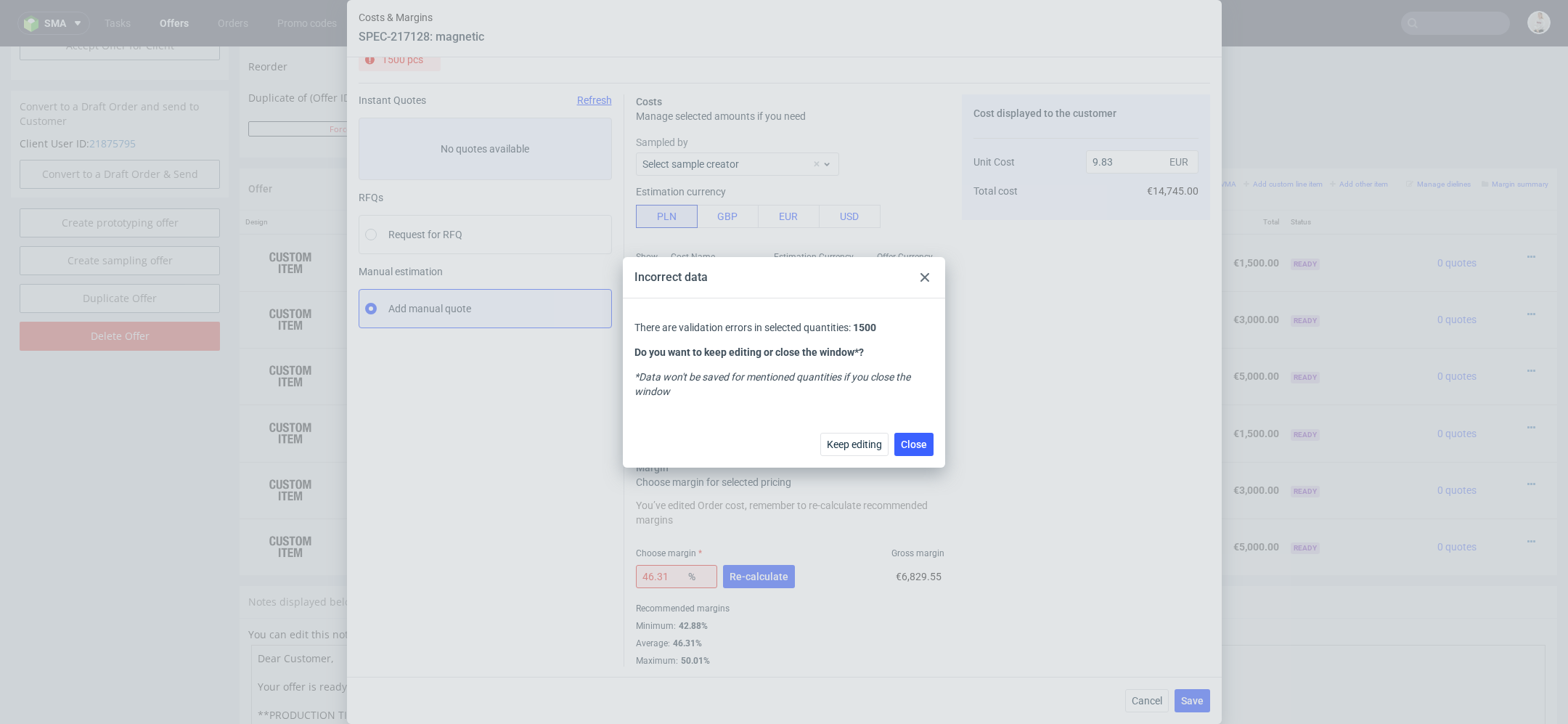
click at [923, 270] on div at bounding box center [925, 277] width 18 height 18
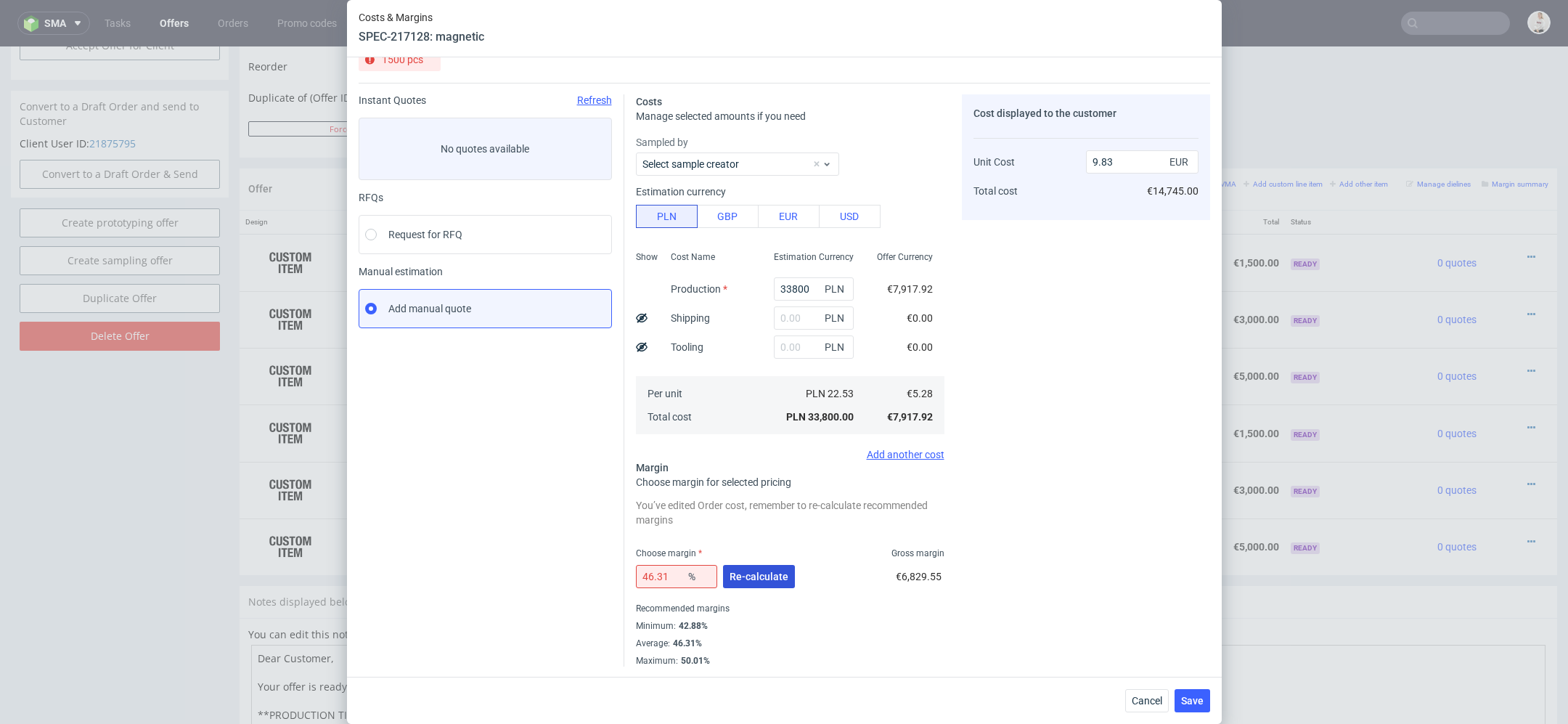
click at [745, 572] on span "Re-calculate" at bounding box center [759, 576] width 59 height 10
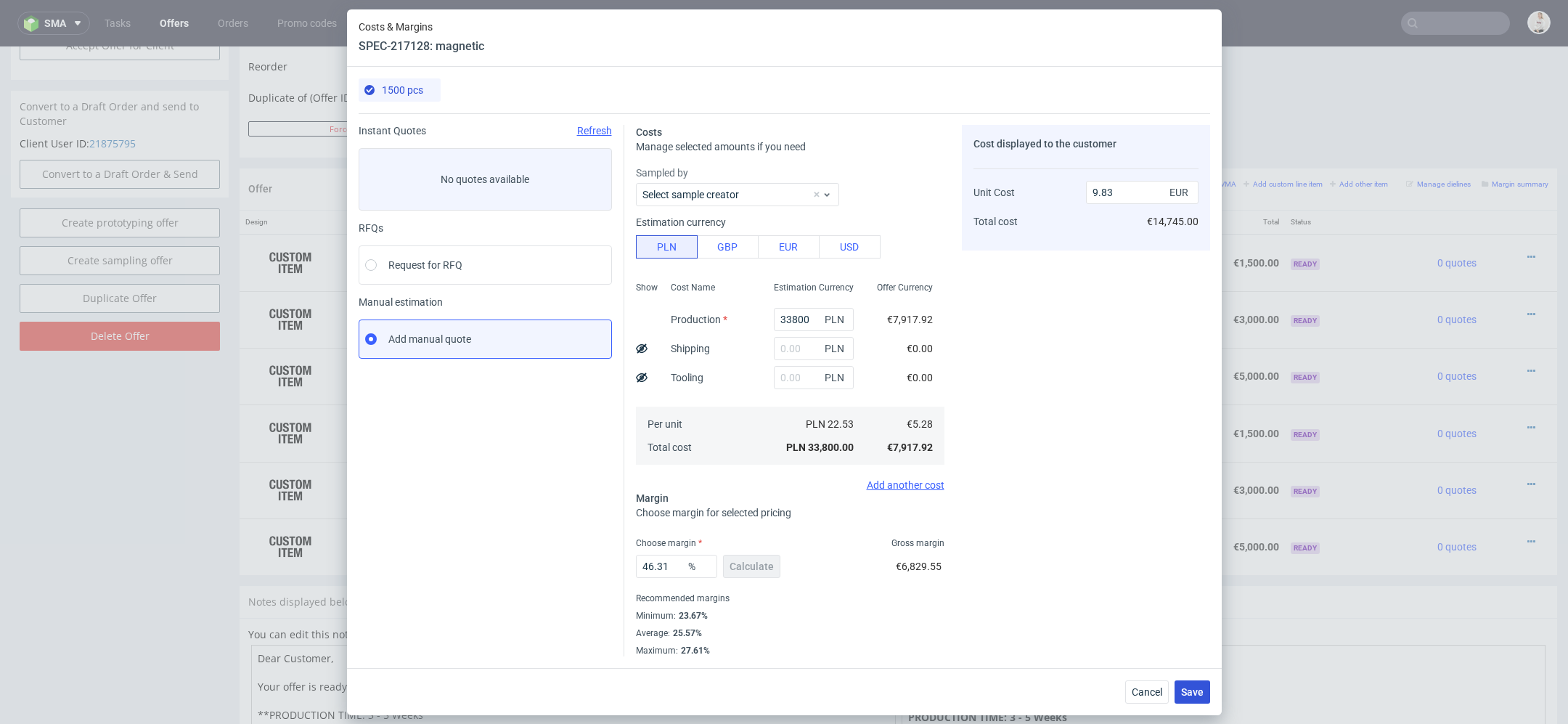
click at [1180, 698] on button "Save" at bounding box center [1192, 692] width 36 height 23
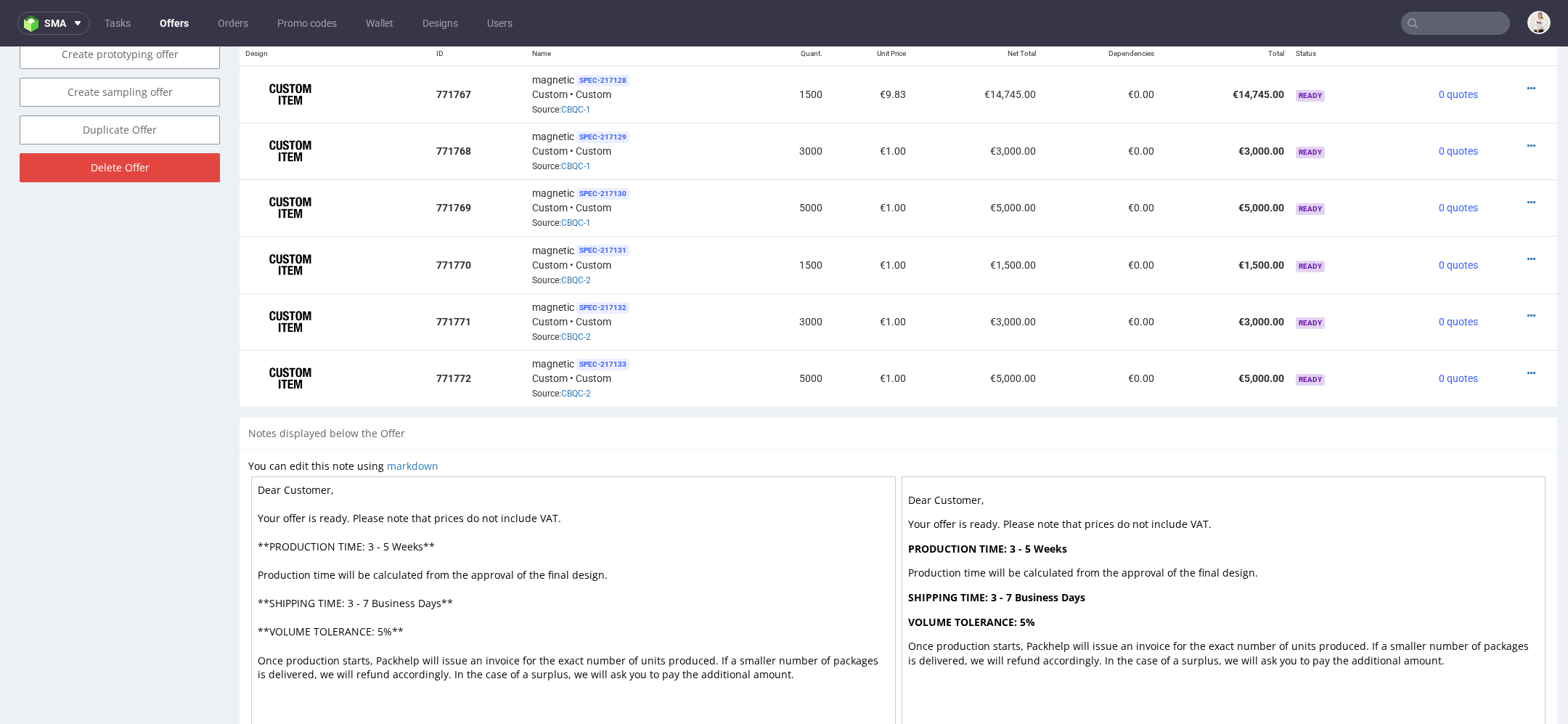
scroll to position [758, 0]
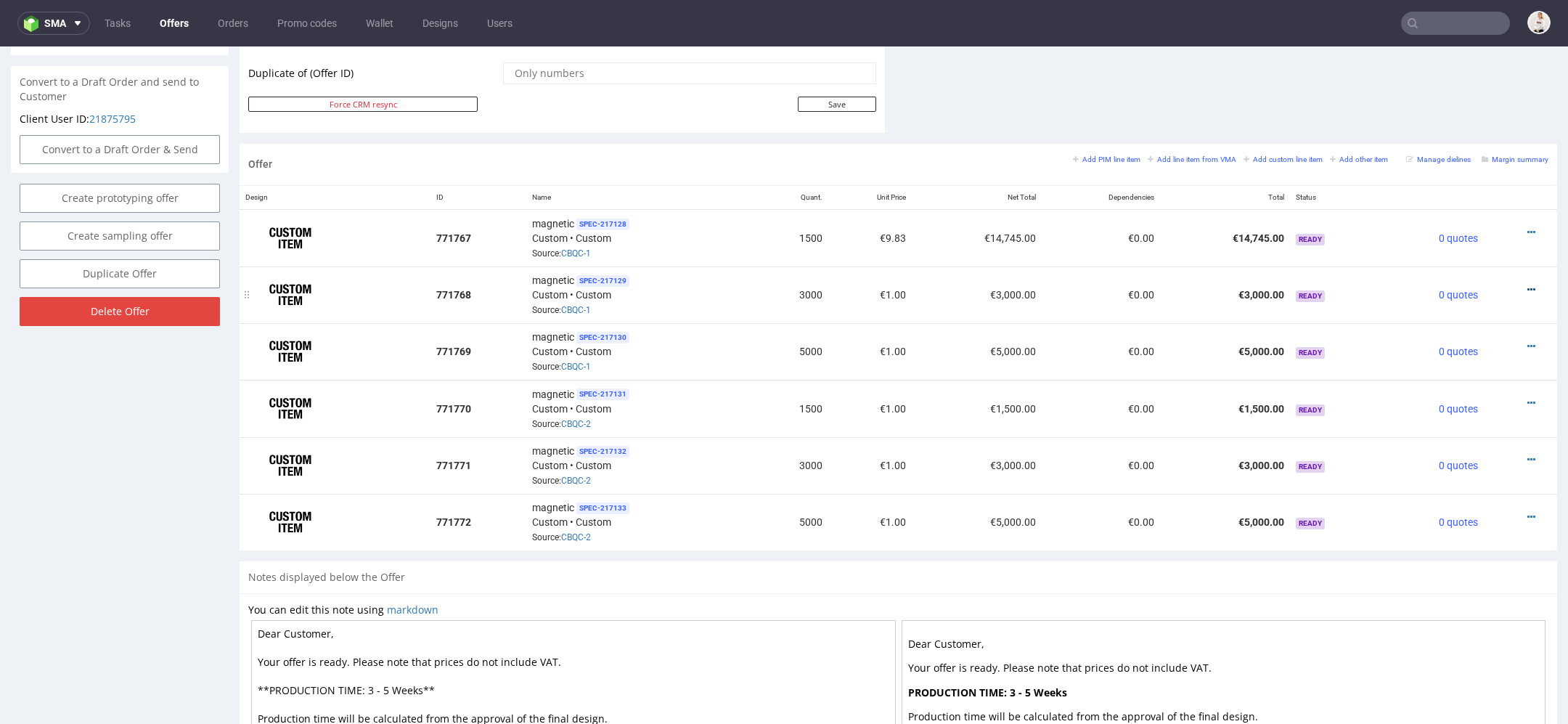
click at [1528, 284] on icon at bounding box center [1531, 290] width 8 height 10
click at [1454, 127] on span "Edit item price" at bounding box center [1466, 126] width 117 height 15
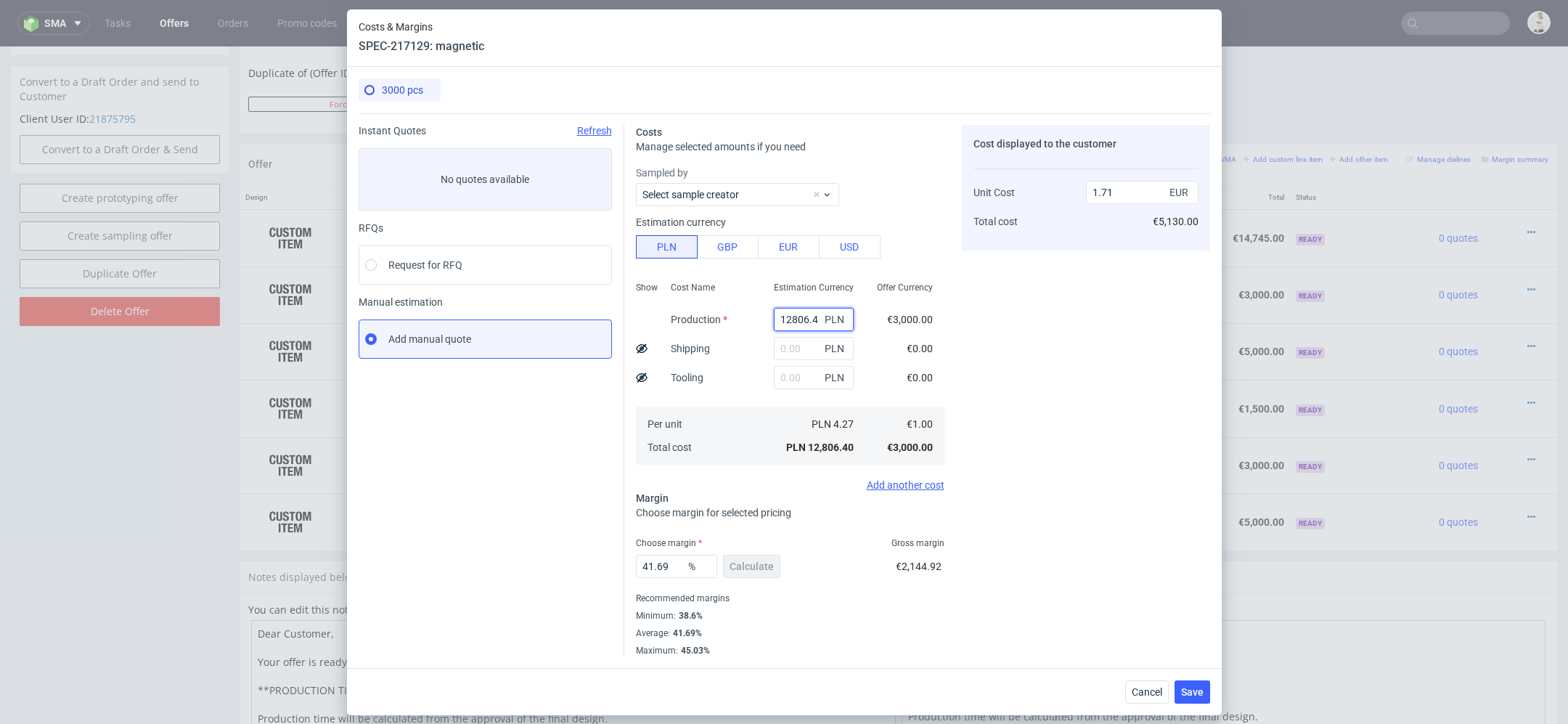
click at [798, 320] on input "12806.4" at bounding box center [813, 320] width 80 height 23
paste input "63000.00"
click at [939, 336] on div "€0.00" at bounding box center [920, 349] width 50 height 29
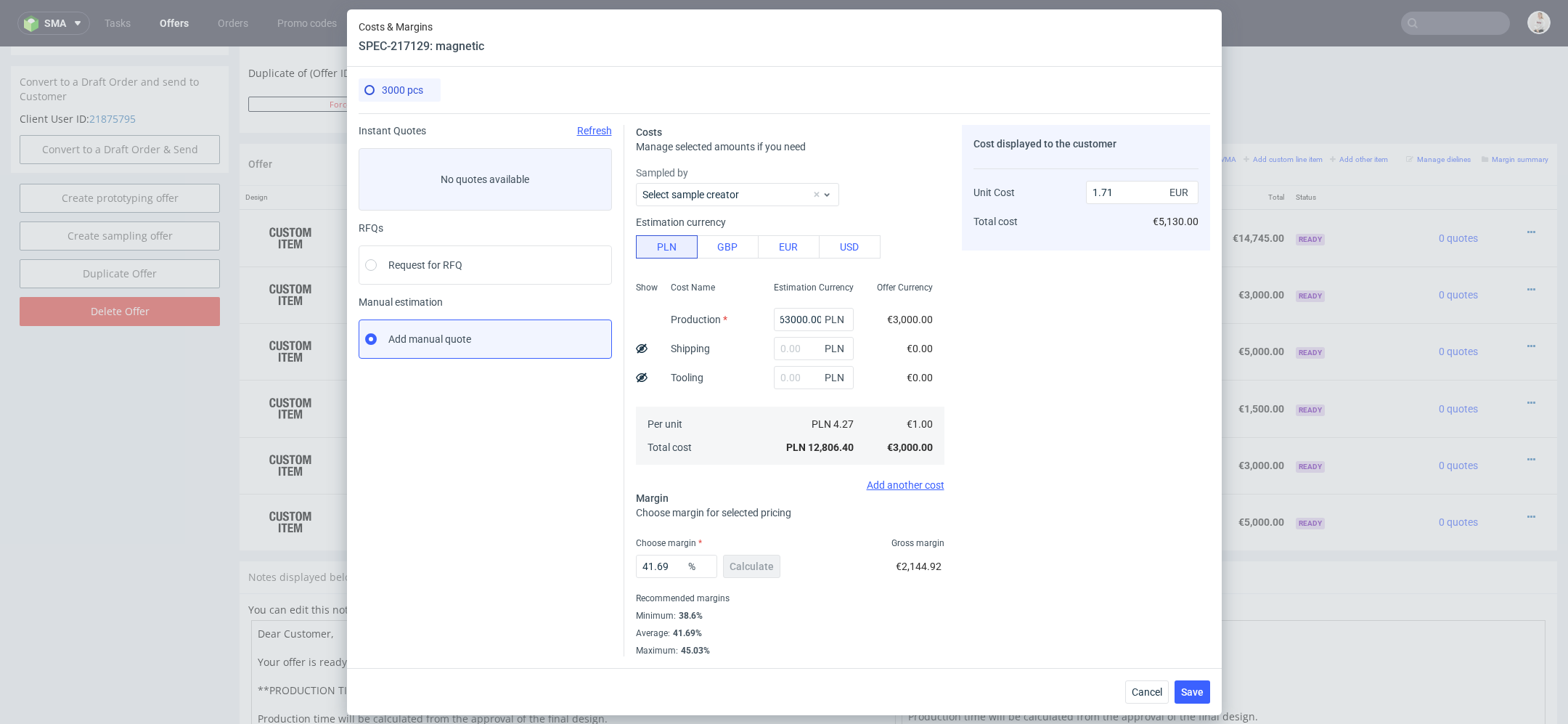
type input "63000"
type input "8.44"
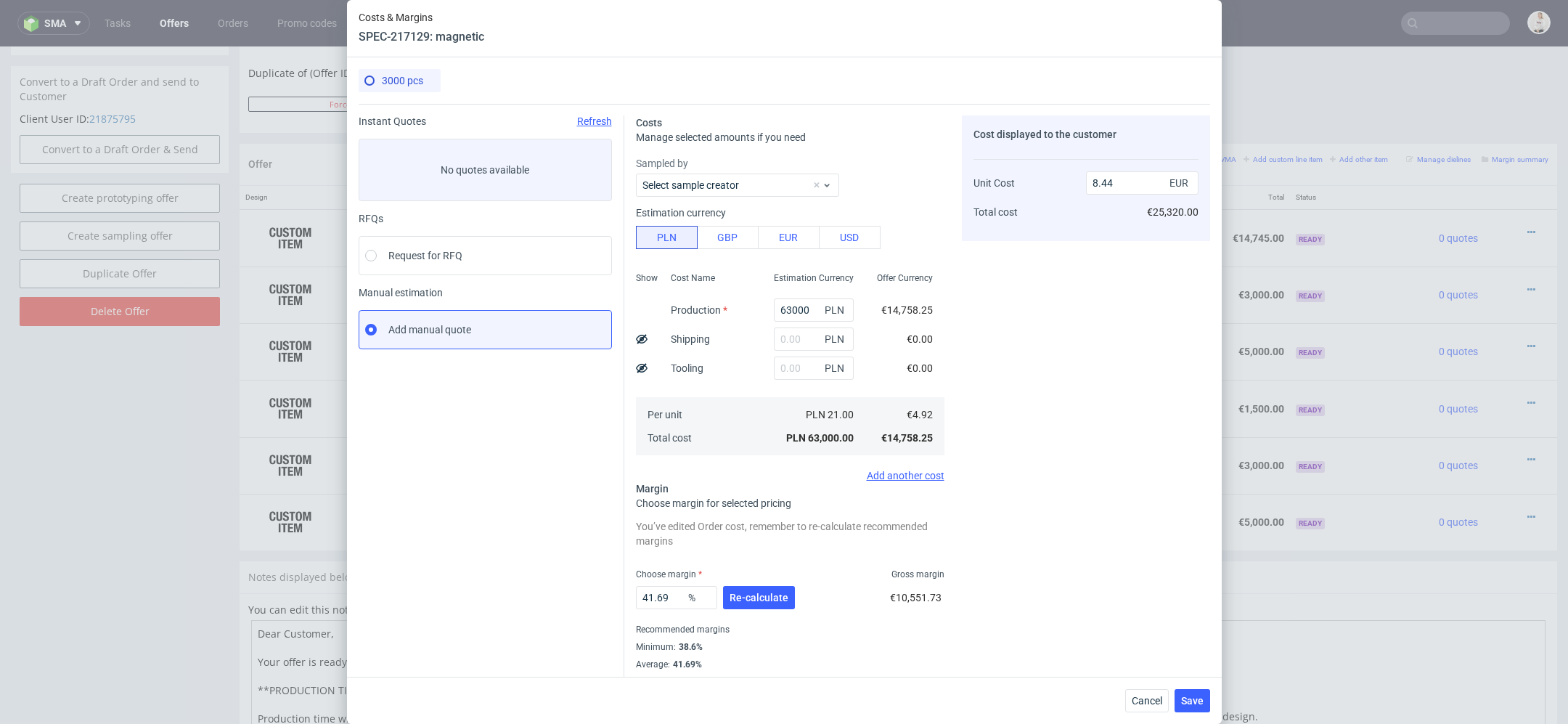
scroll to position [21, 0]
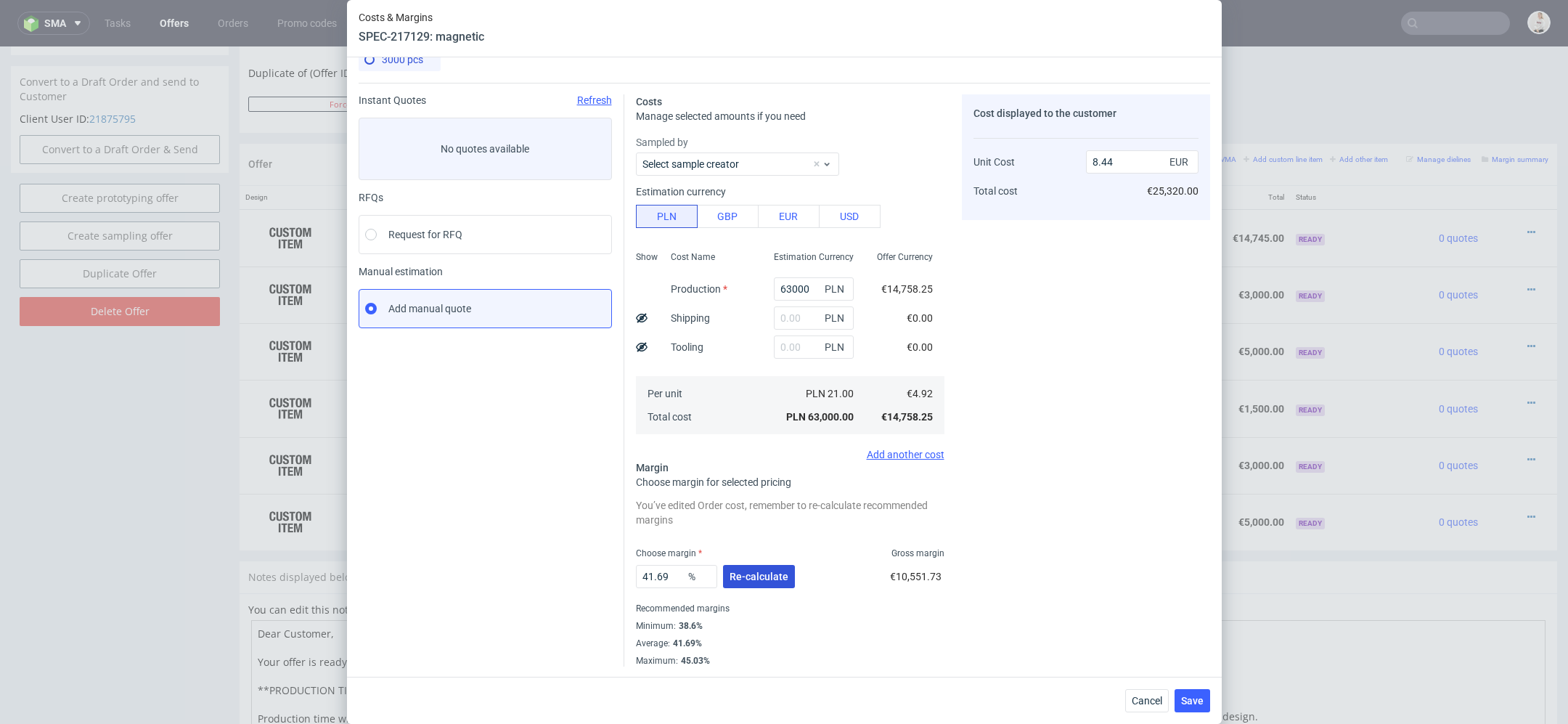
click at [780, 571] on span "Re-calculate" at bounding box center [759, 576] width 59 height 10
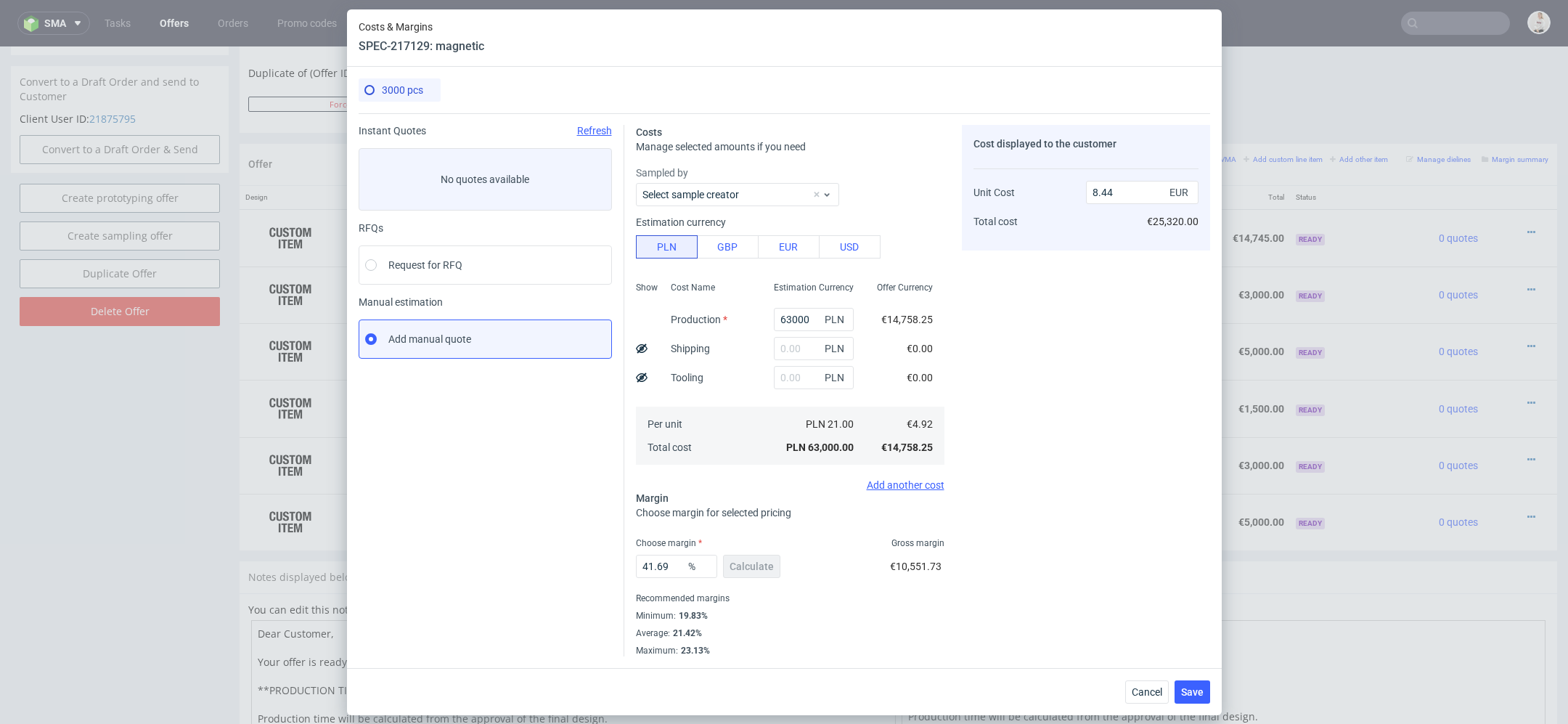
click at [1218, 701] on div "Cancel Save" at bounding box center [785, 691] width 875 height 48
click at [1196, 695] on span "Save" at bounding box center [1192, 692] width 23 height 10
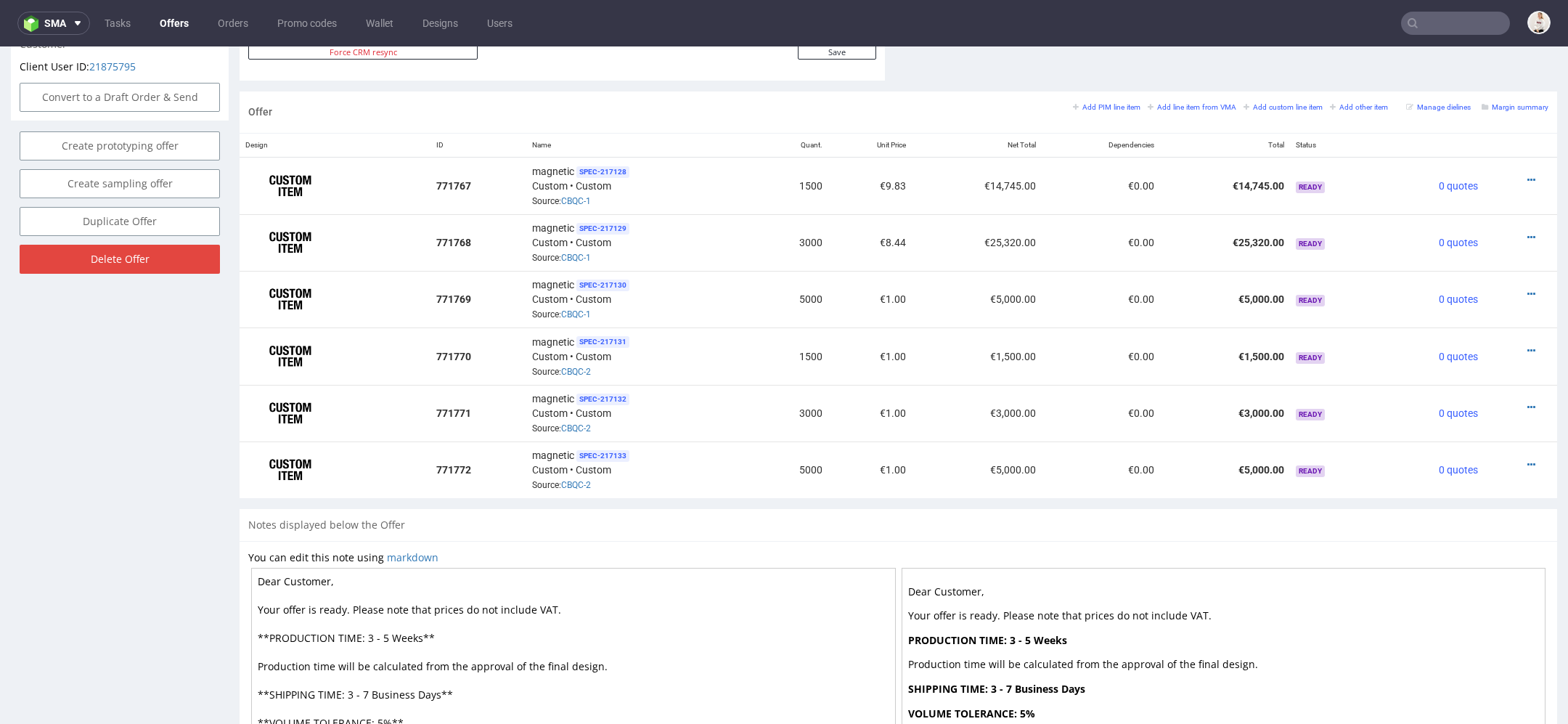
scroll to position [957, 0]
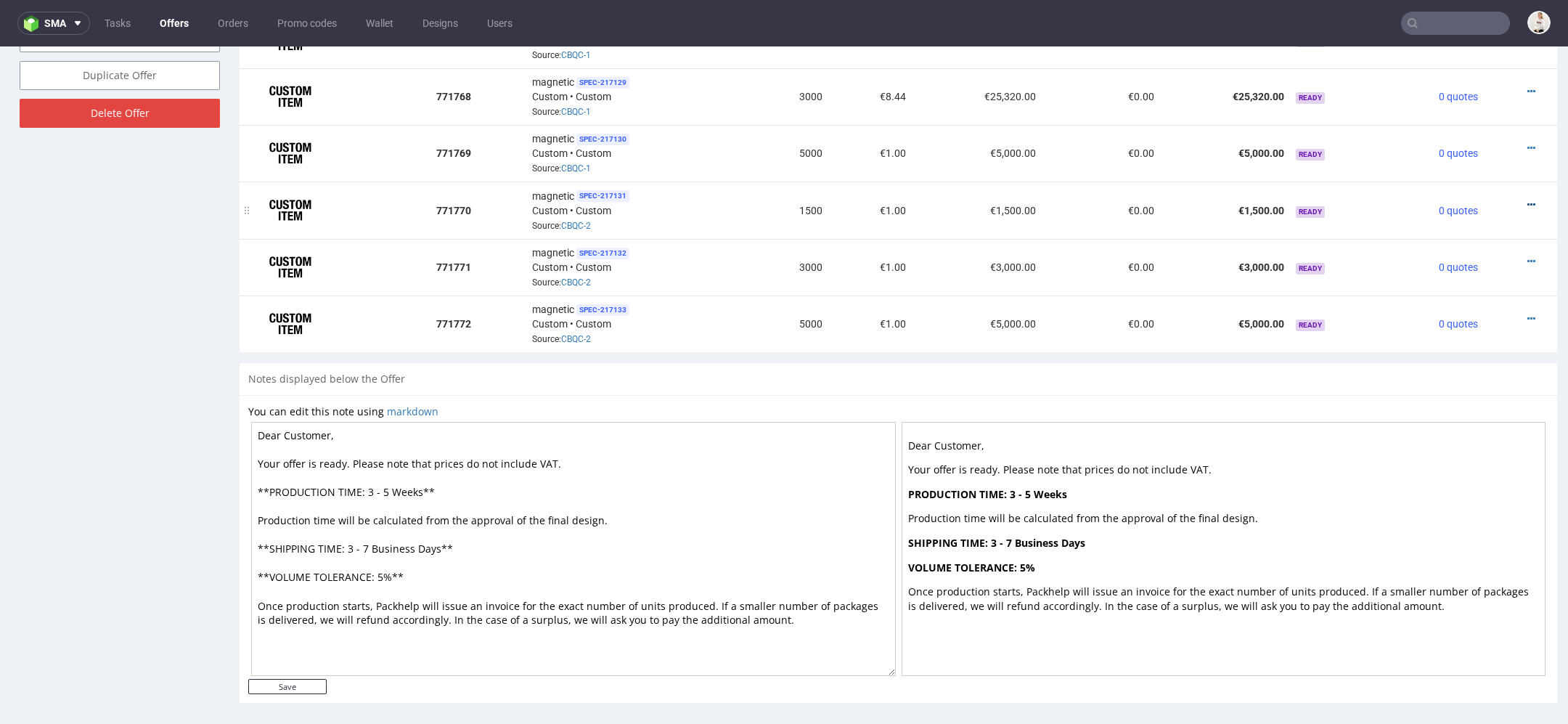
click at [1528, 200] on icon at bounding box center [1531, 205] width 8 height 10
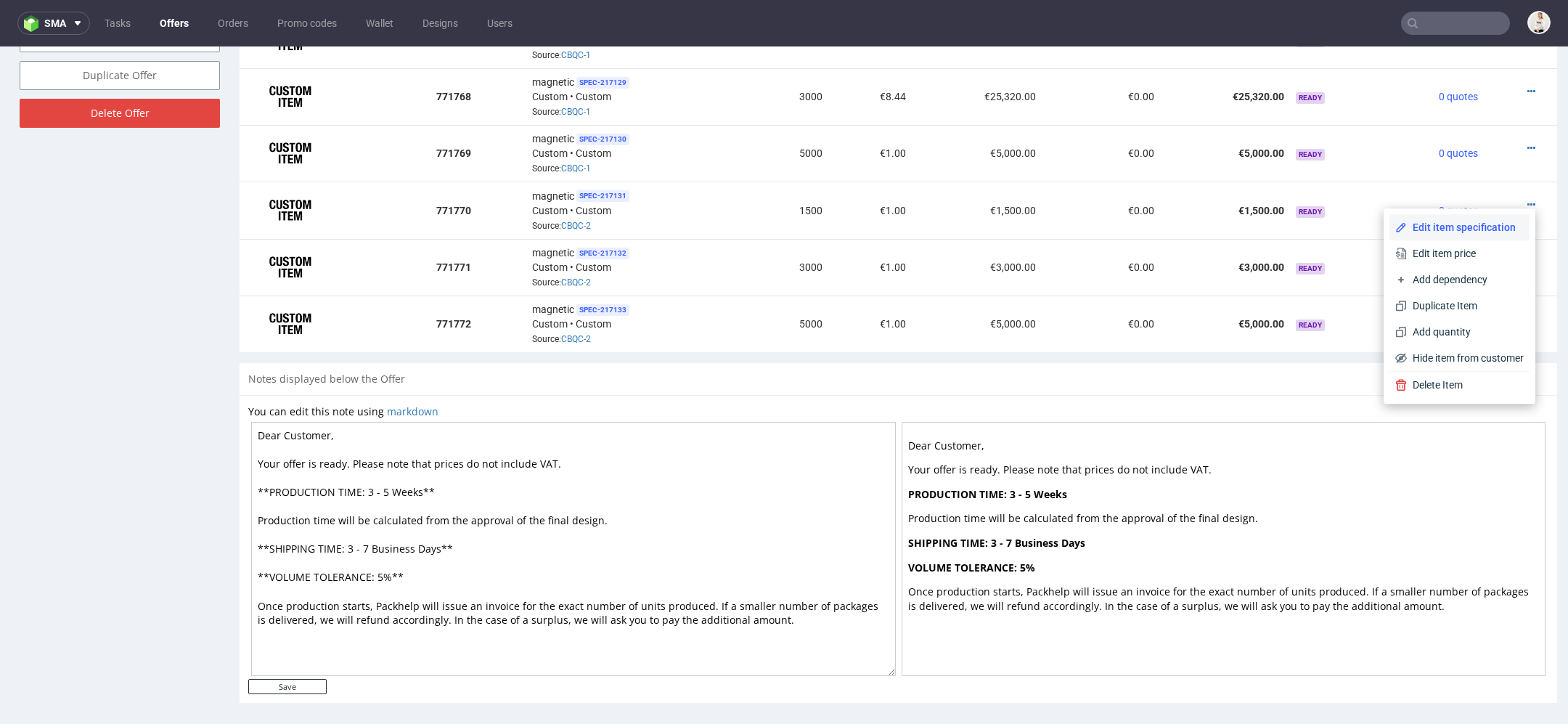
click at [1438, 230] on span "Edit item specification" at bounding box center [1466, 227] width 117 height 15
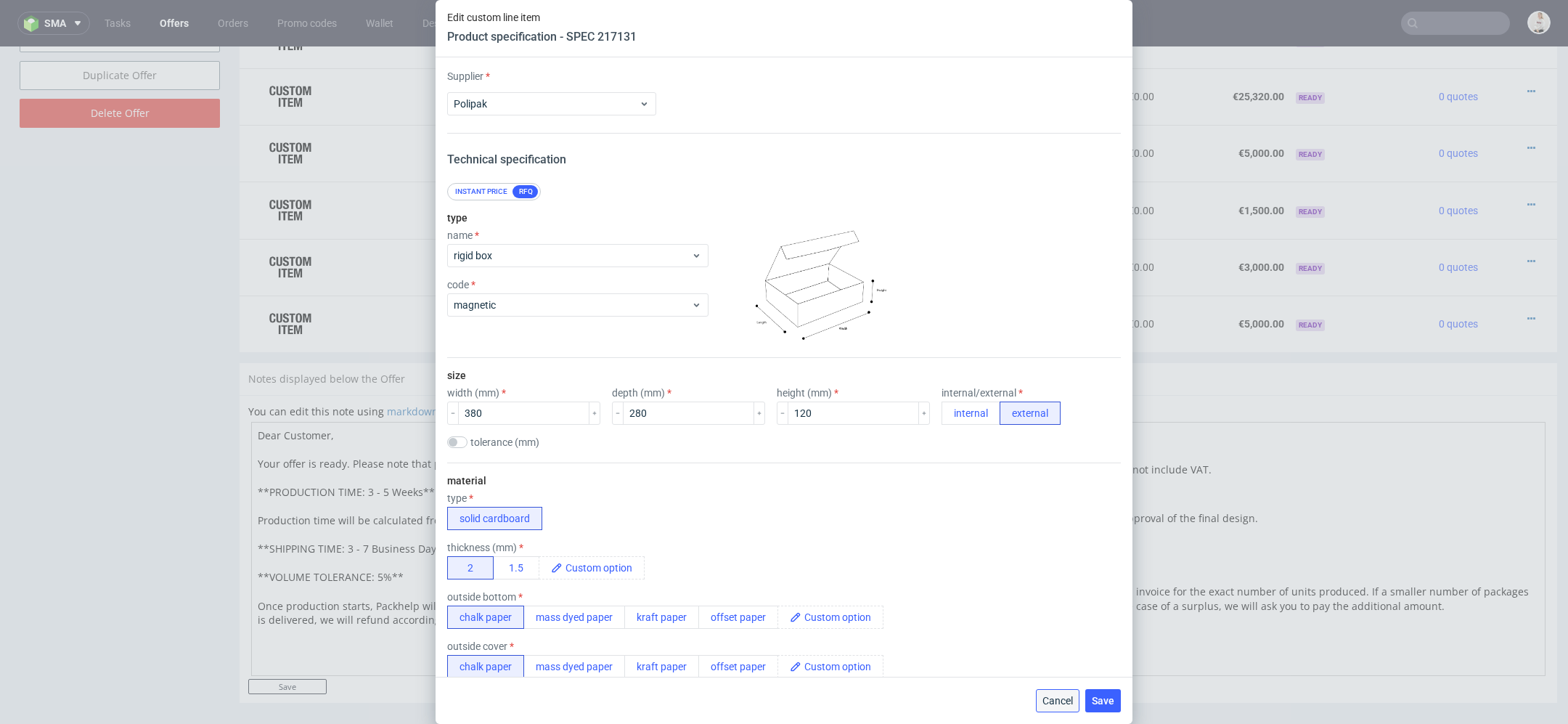
click at [1071, 704] on span "Cancel" at bounding box center [1058, 701] width 31 height 10
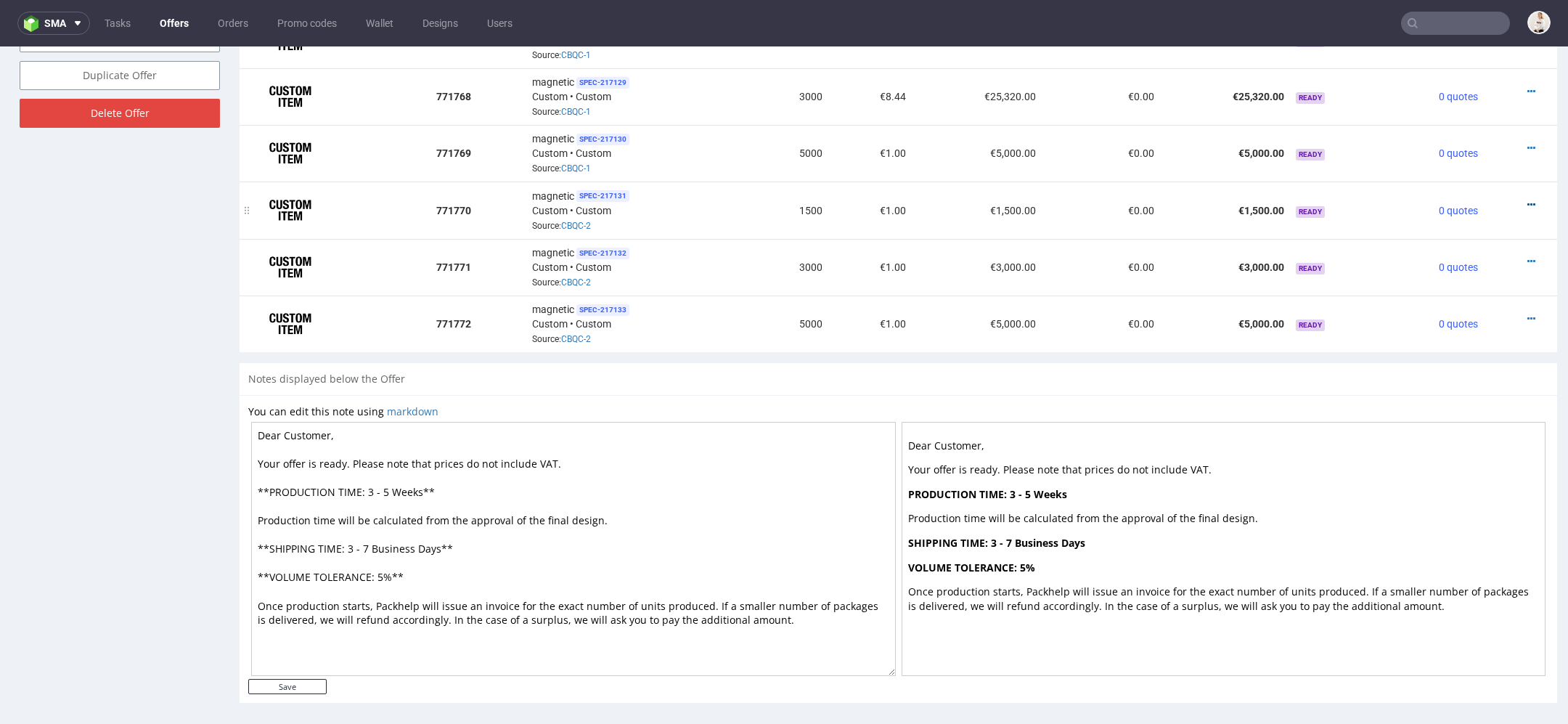
click at [1528, 200] on icon at bounding box center [1531, 205] width 8 height 10
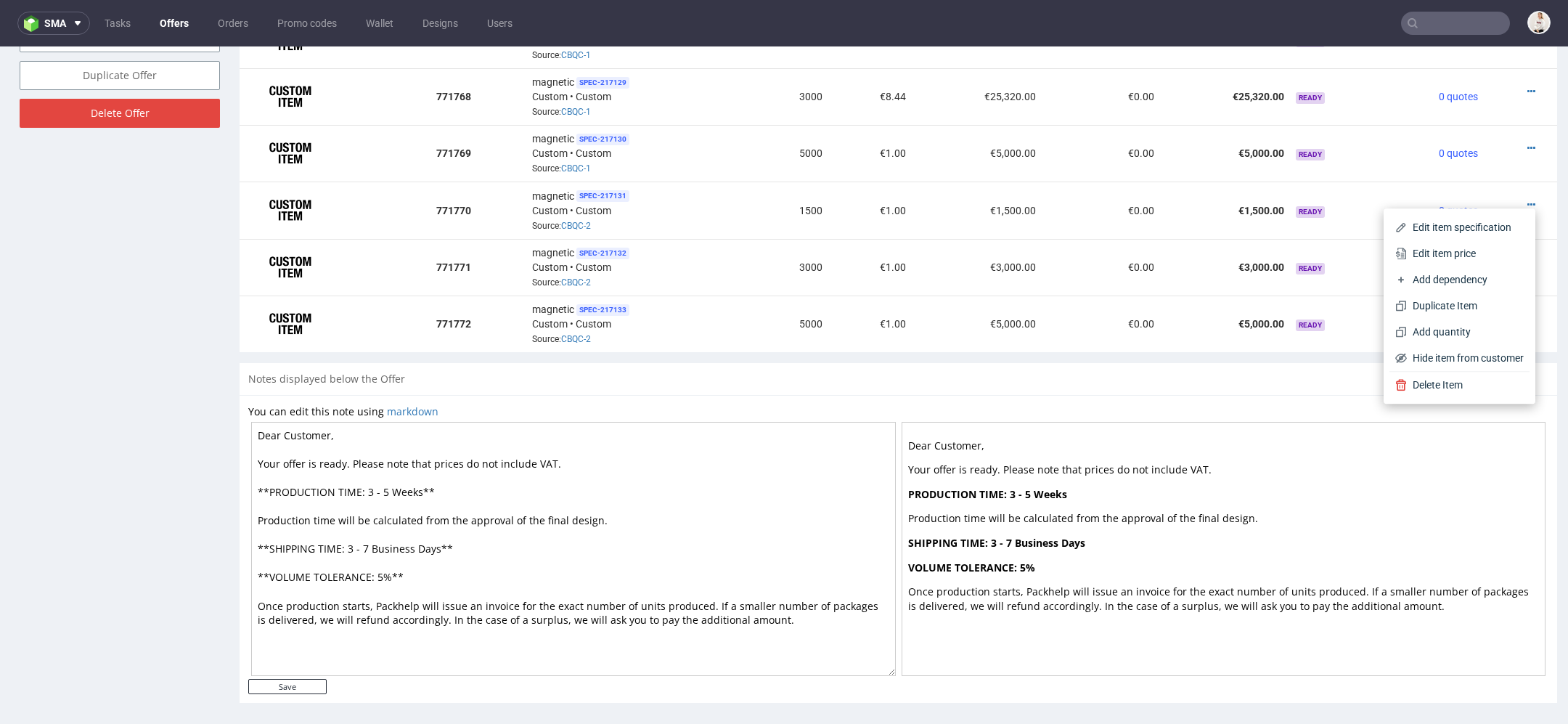
click at [1141, 511] on p "Production time will be calculated from the approval of the final design." at bounding box center [1224, 519] width 632 height 15
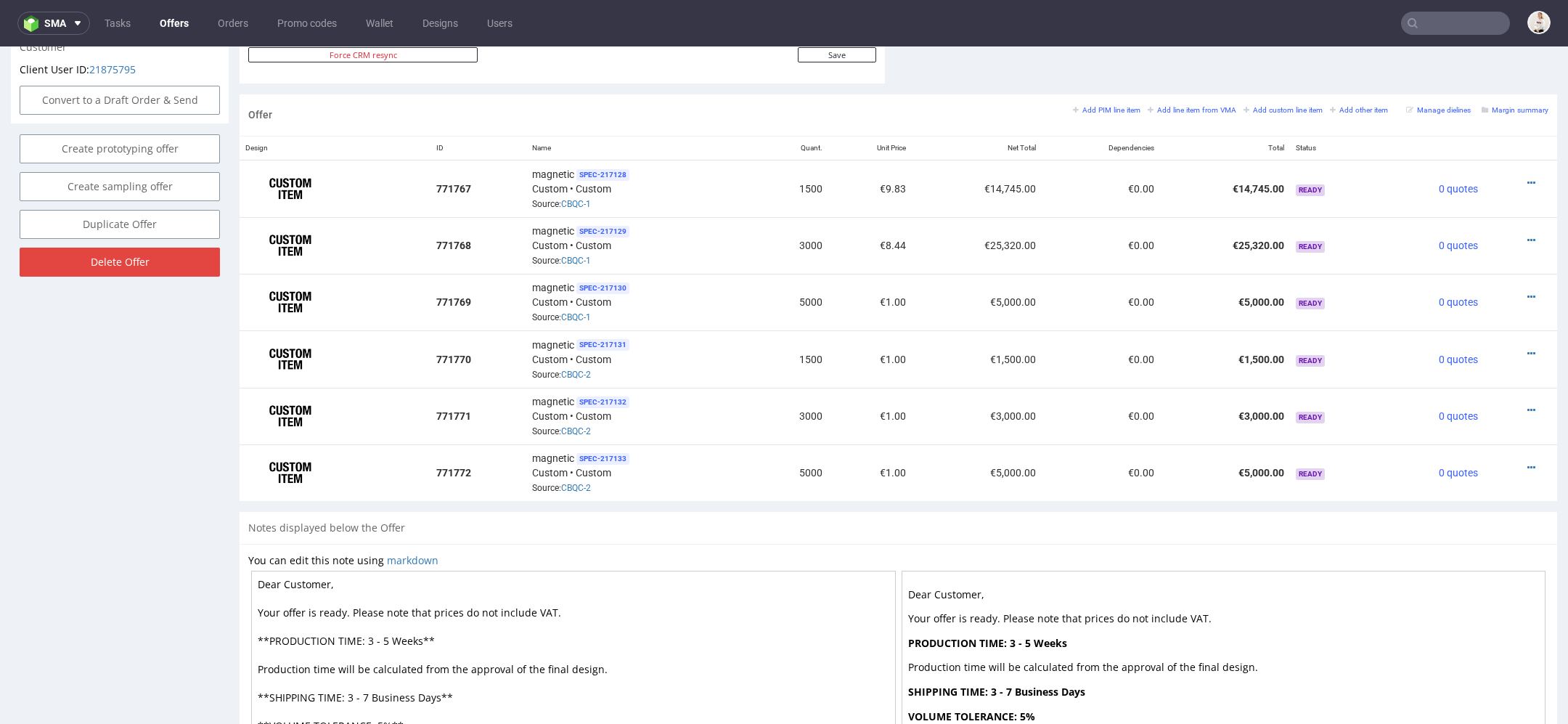
scroll to position [804, 0]
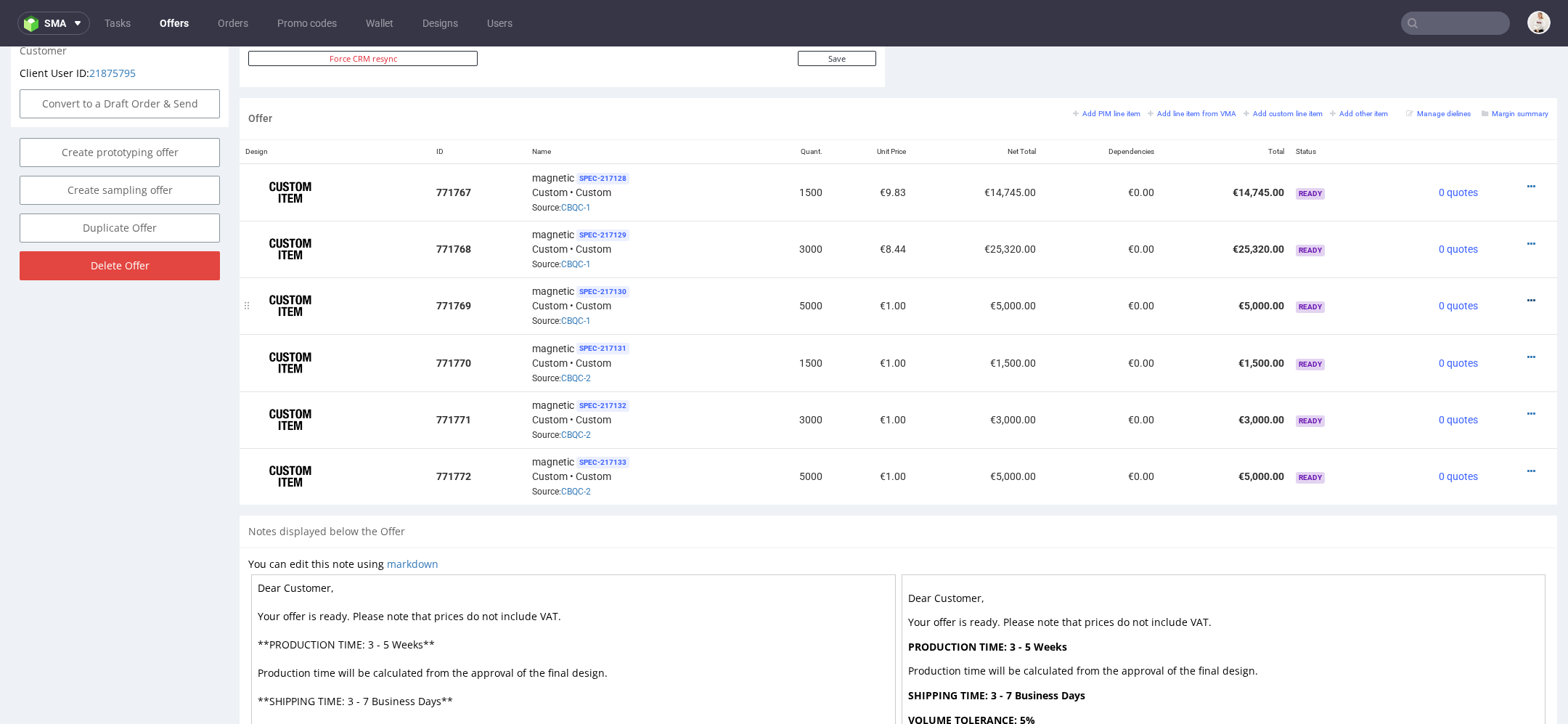
click at [1528, 295] on icon at bounding box center [1531, 301] width 8 height 10
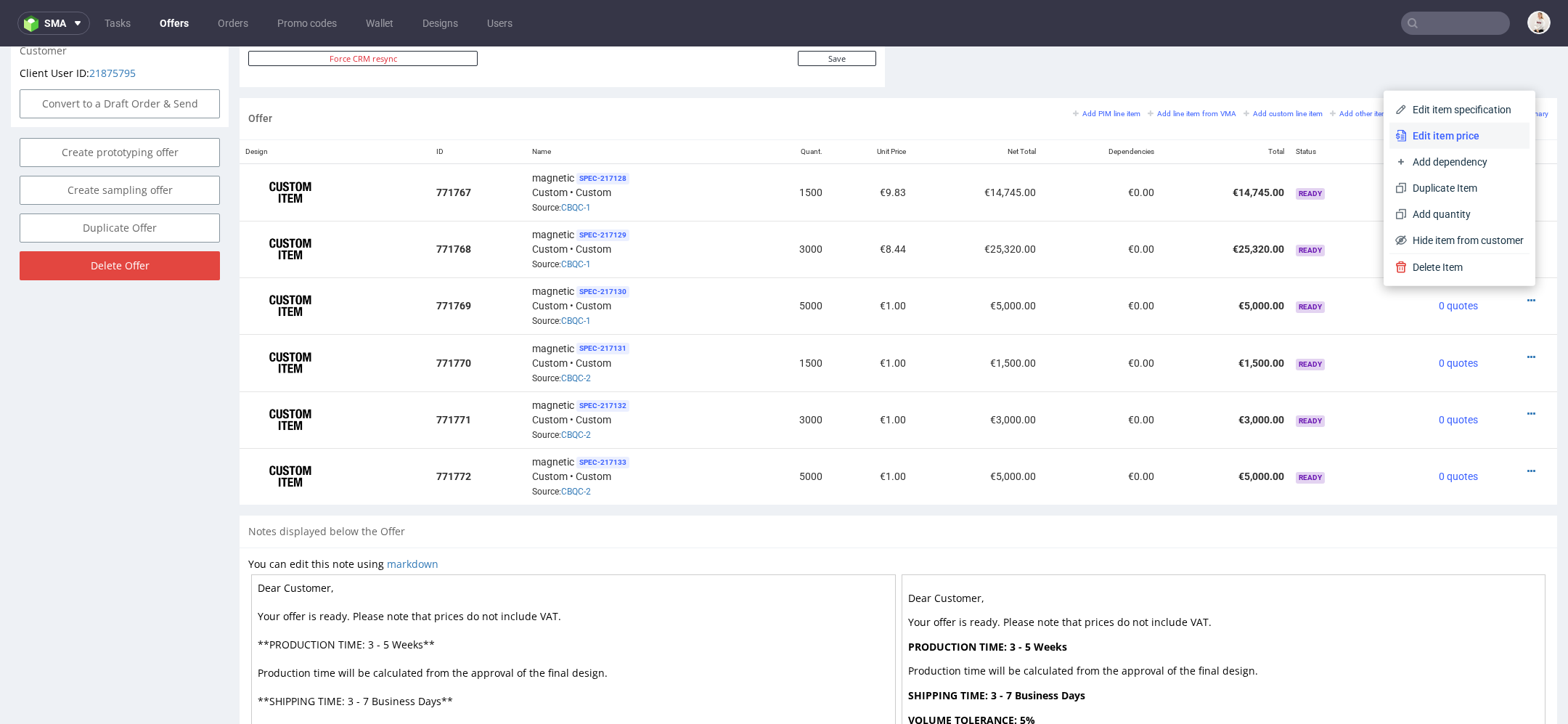
click at [1474, 137] on span "Edit item price" at bounding box center [1466, 136] width 117 height 15
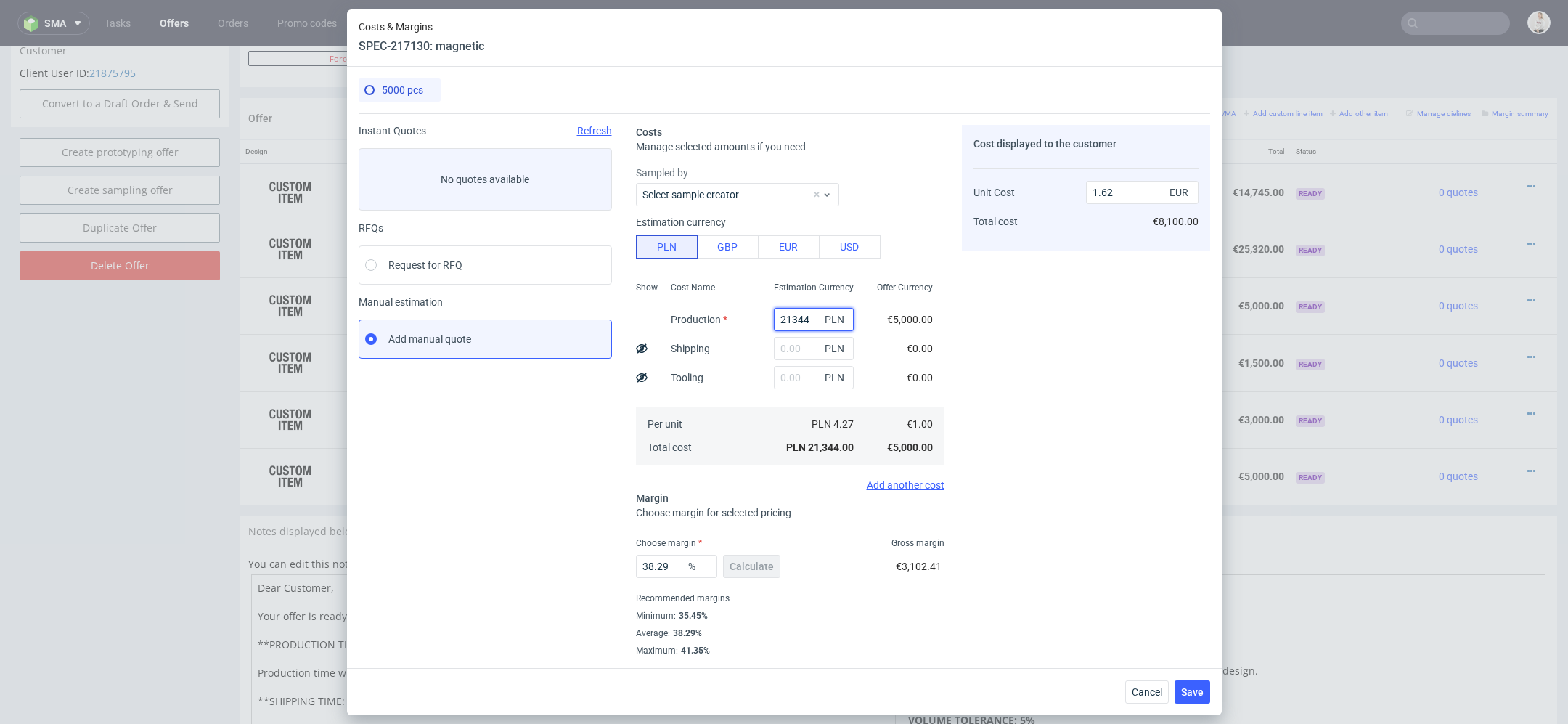
click at [801, 316] on input "21344" at bounding box center [813, 320] width 80 height 23
paste input "90100.00"
click at [995, 339] on div "Cost displayed to the customer Unit Cost Total cost 1.62 EUR €8,100.00" at bounding box center [1086, 391] width 249 height 532
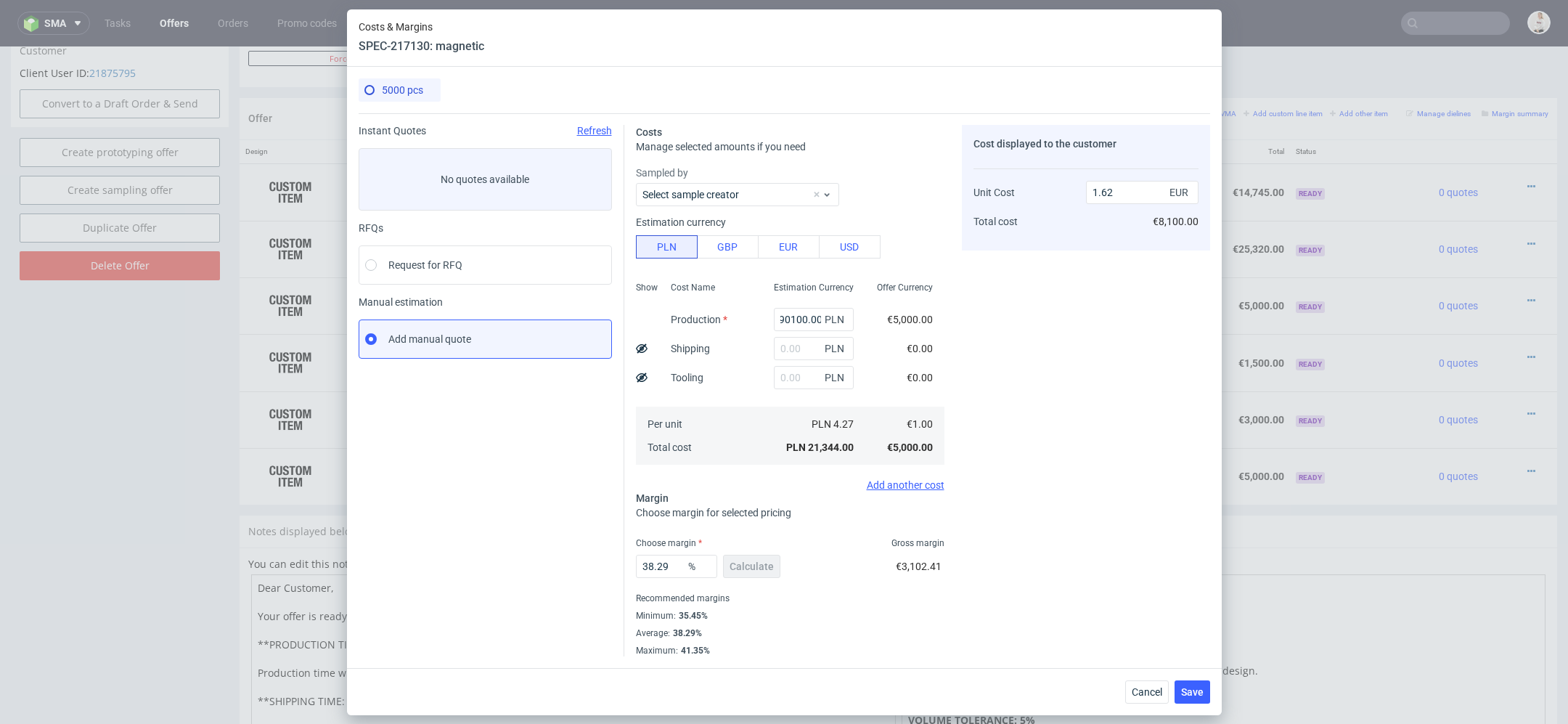
type input "90100"
type input "6.84"
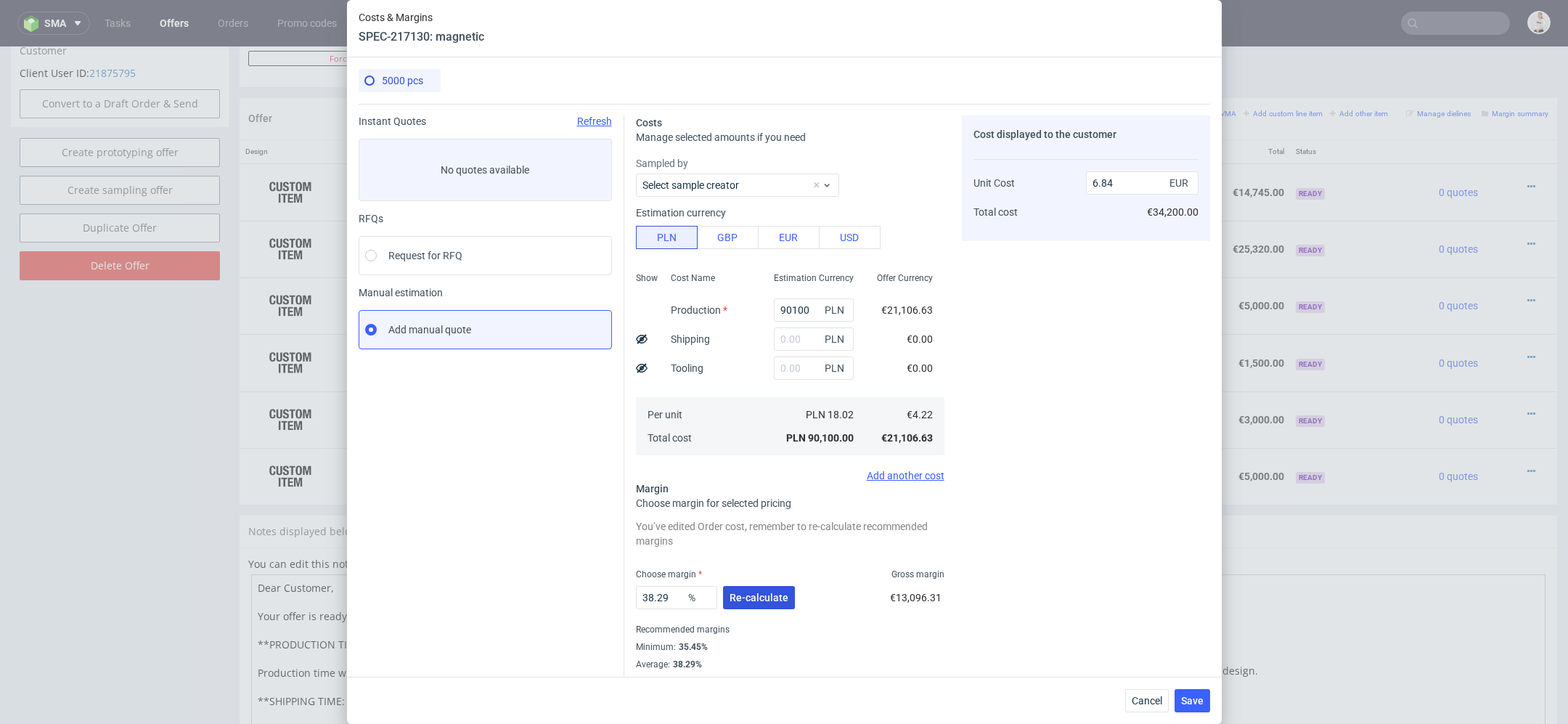
click at [774, 592] on span "Re-calculate" at bounding box center [759, 597] width 59 height 10
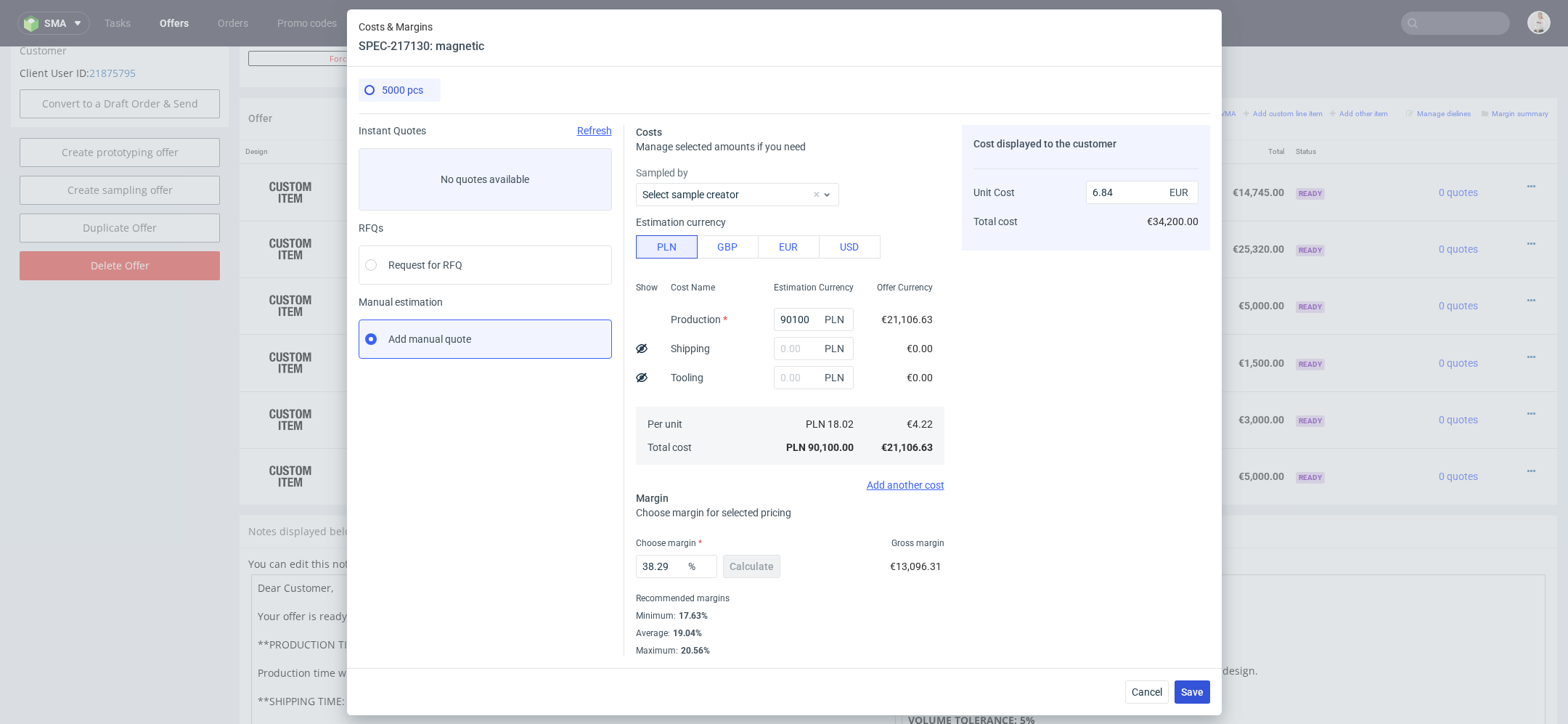
click at [1189, 692] on span "Save" at bounding box center [1192, 692] width 23 height 10
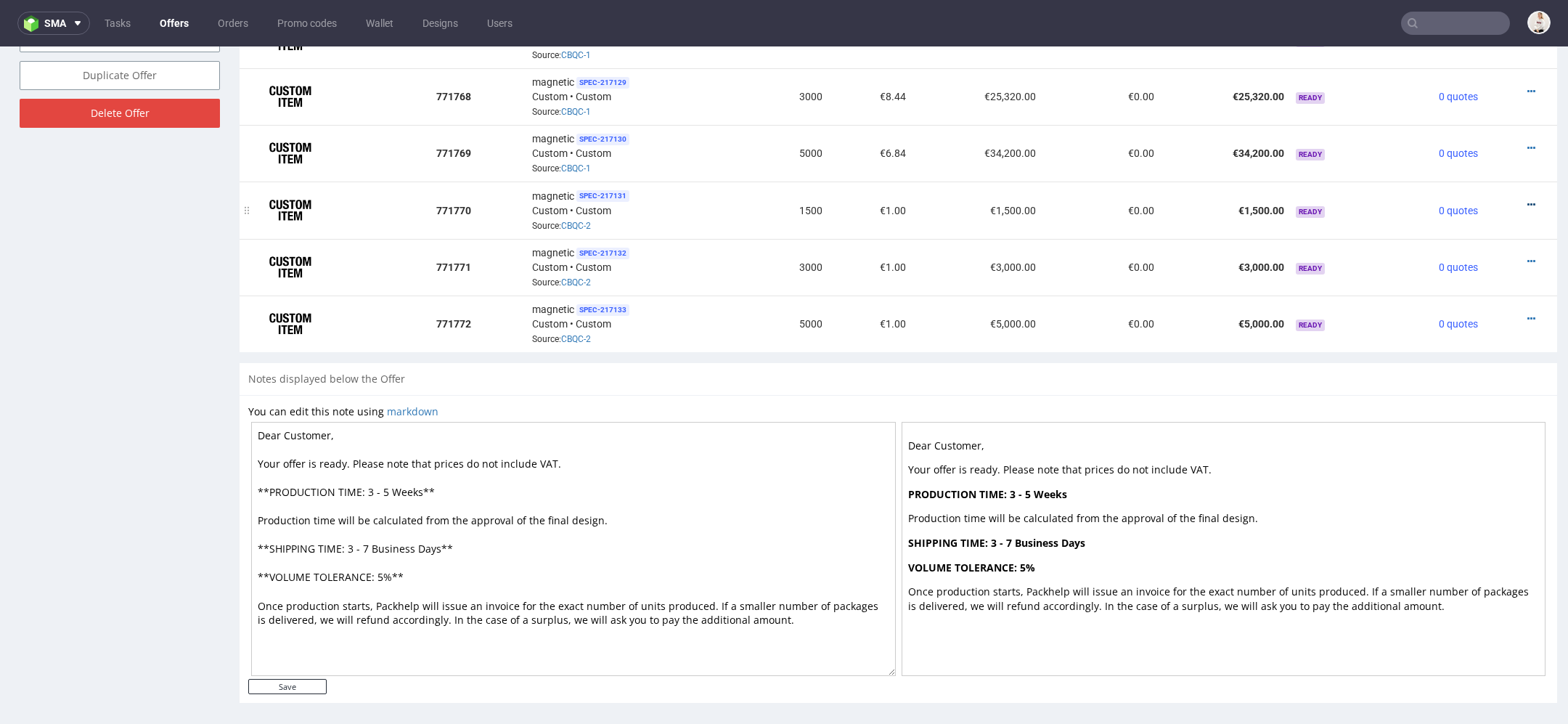
click at [1528, 200] on icon at bounding box center [1531, 205] width 8 height 10
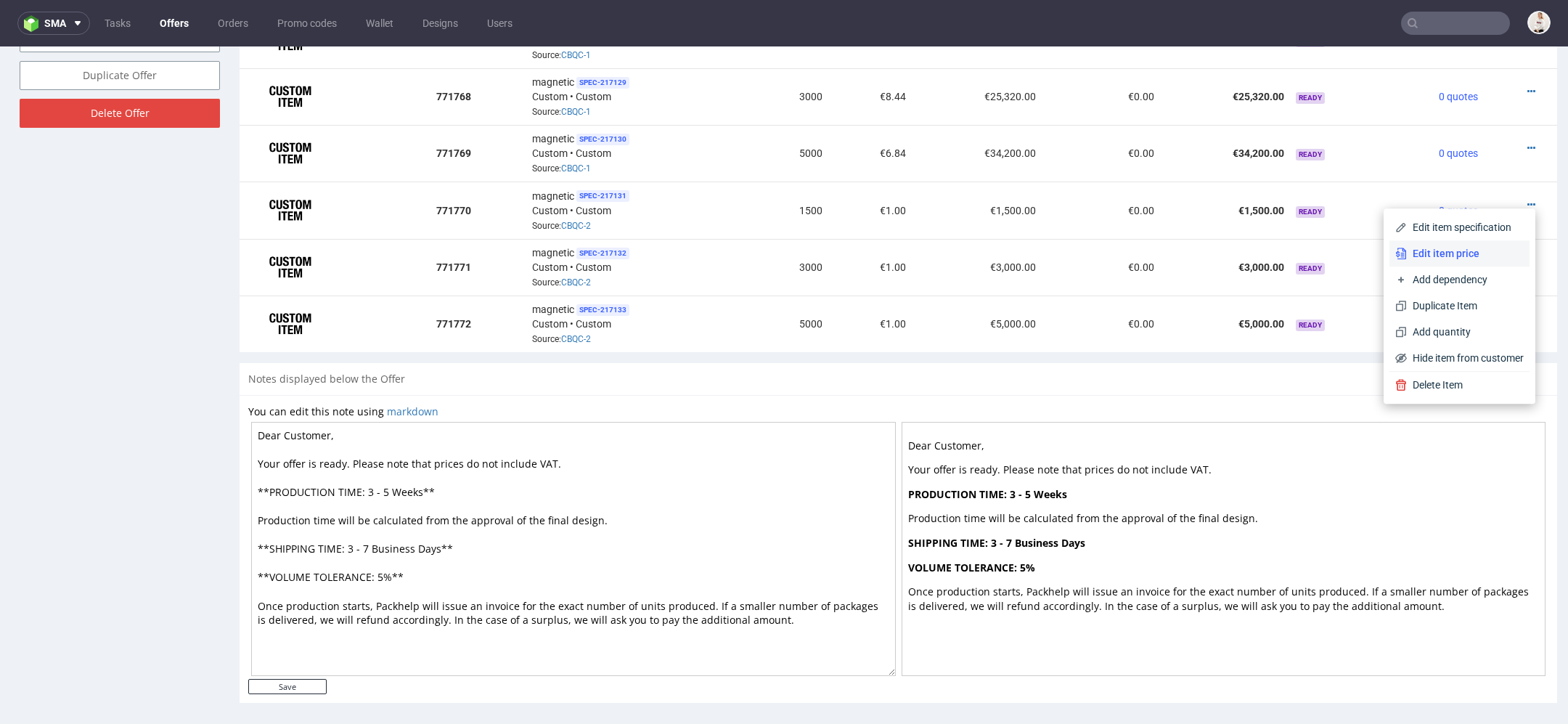
click at [1452, 251] on span "Edit item price" at bounding box center [1466, 254] width 117 height 15
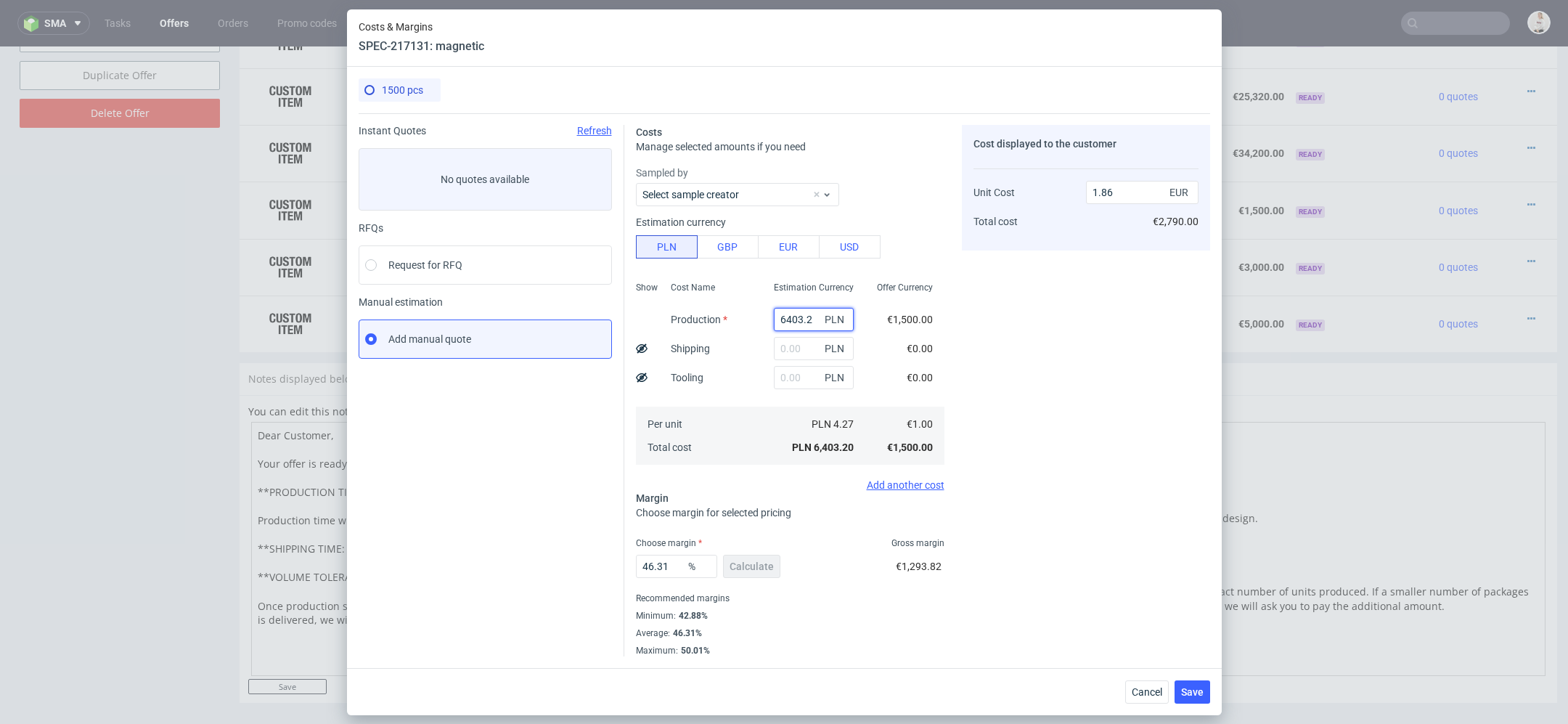
click at [796, 316] on input "6403.2" at bounding box center [813, 320] width 80 height 23
paste input "31900.00"
type input "31900"
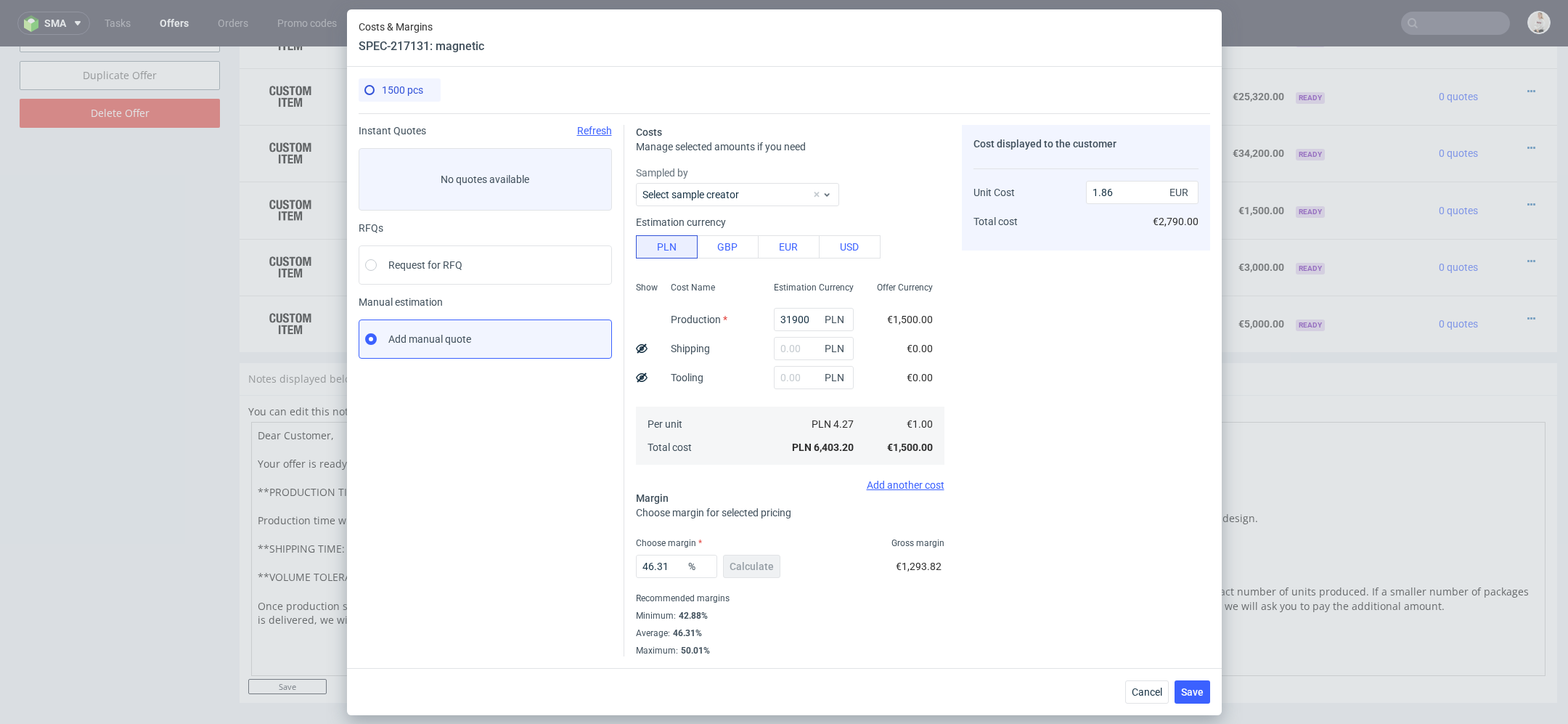
click at [997, 350] on div "Cost displayed to the customer Unit Cost Total cost 1.86 EUR €2,790.00" at bounding box center [1086, 391] width 249 height 532
type input "9.28"
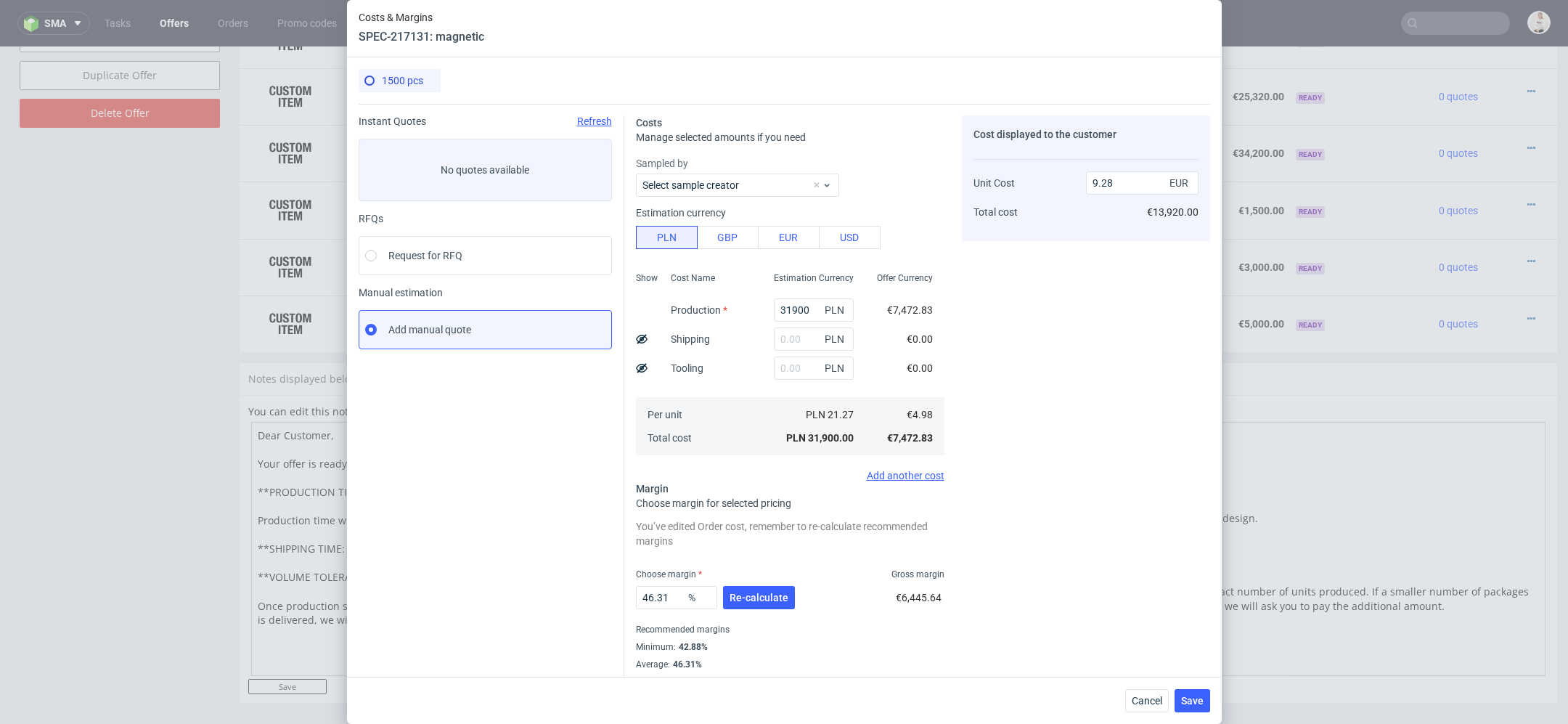
scroll to position [0, 0]
click at [747, 601] on span "Re-calculate" at bounding box center [759, 597] width 59 height 10
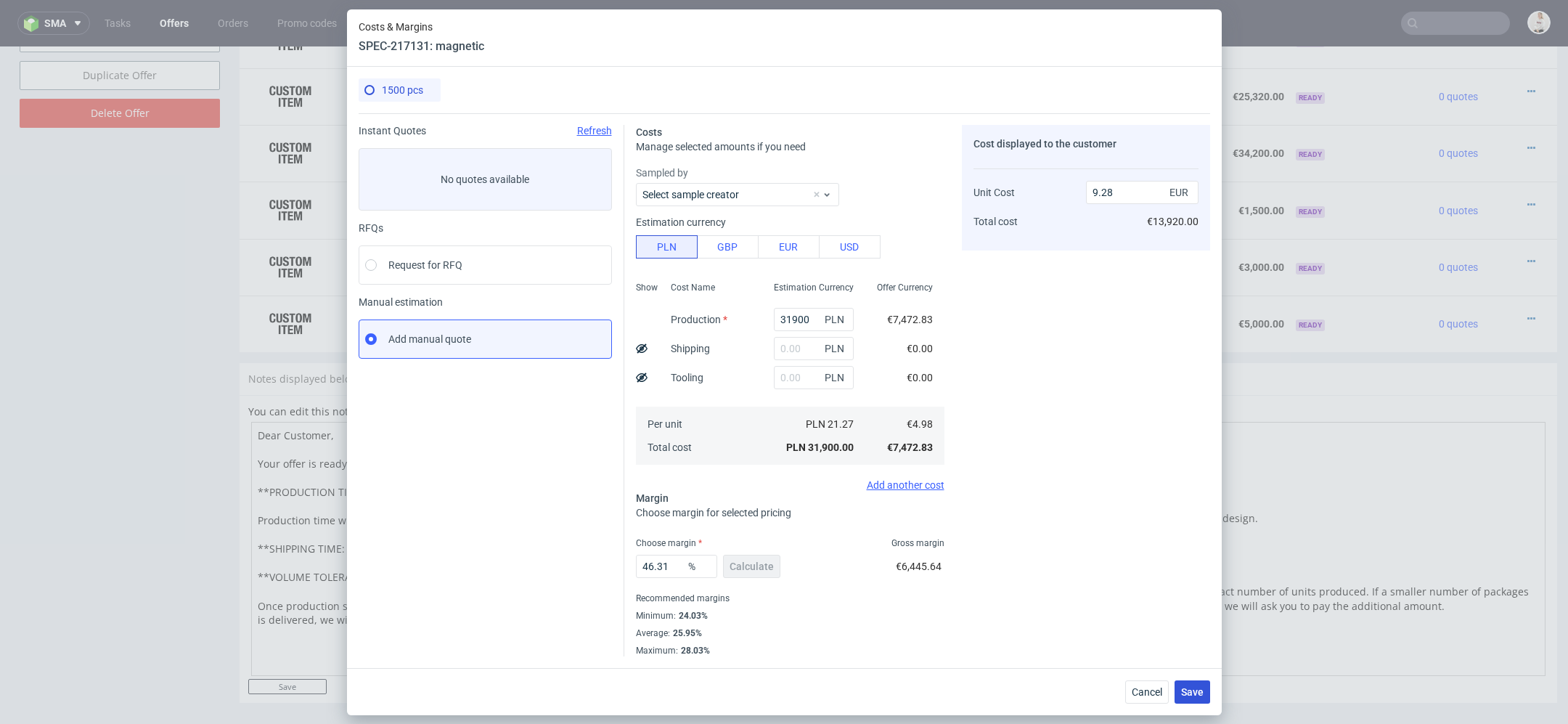
click at [1187, 688] on span "Save" at bounding box center [1192, 692] width 23 height 10
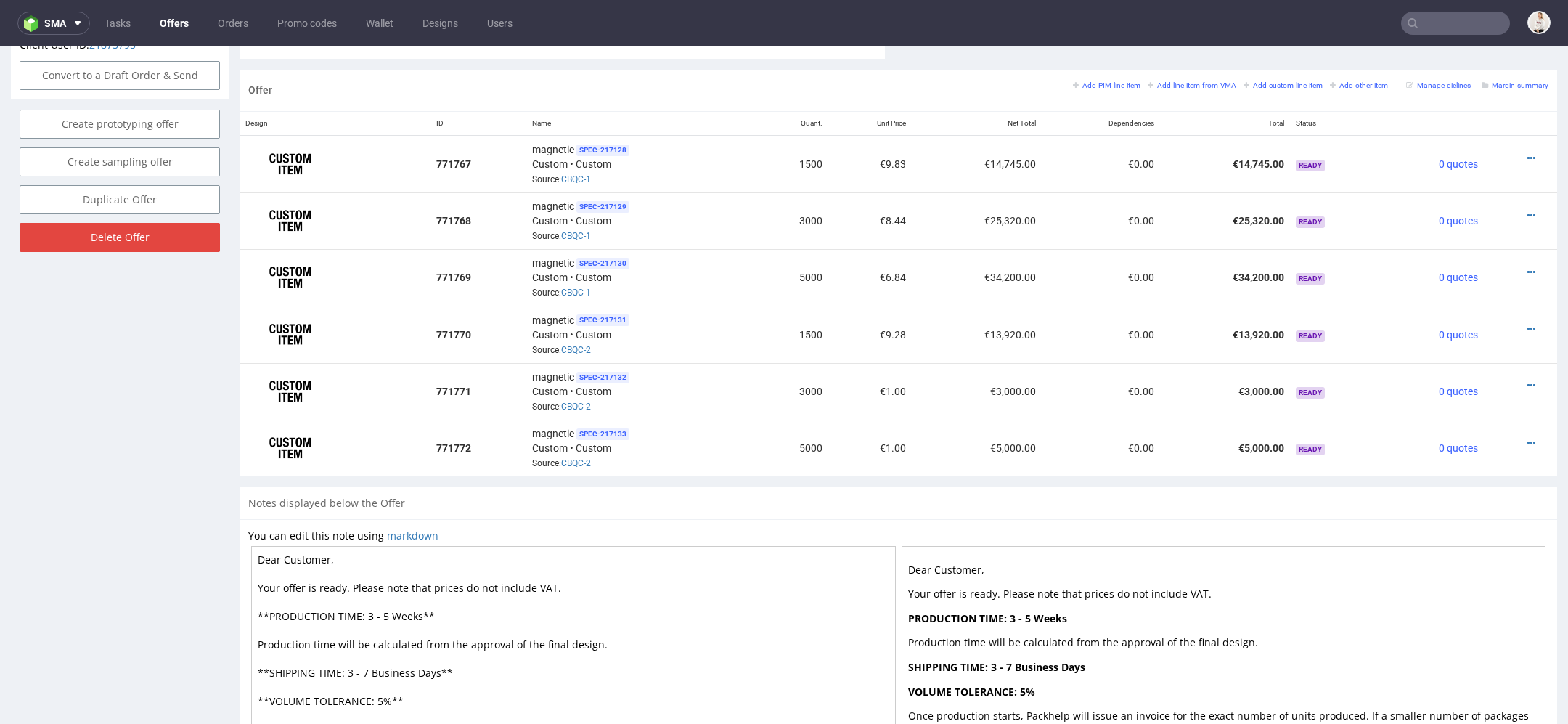
scroll to position [957, 0]
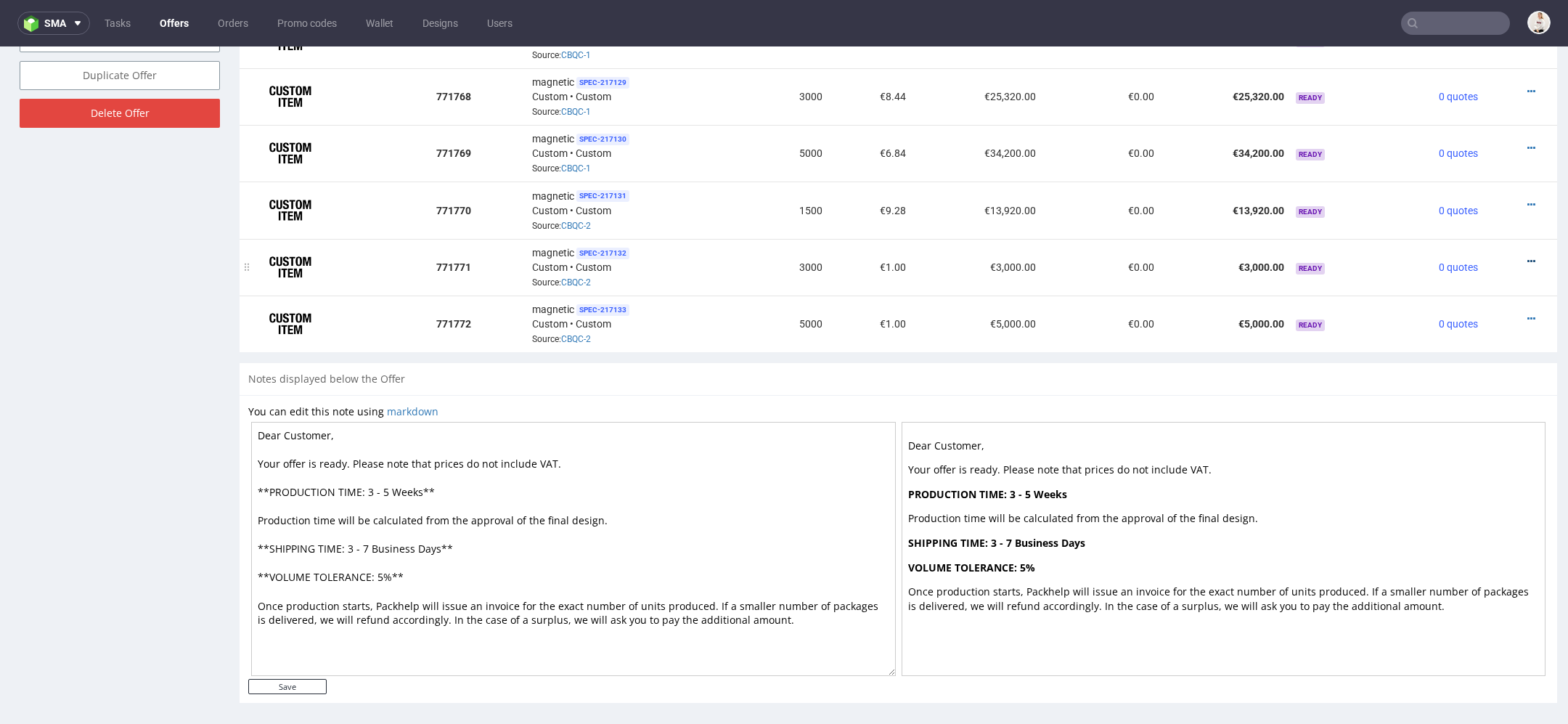
click at [1528, 256] on icon at bounding box center [1531, 261] width 8 height 10
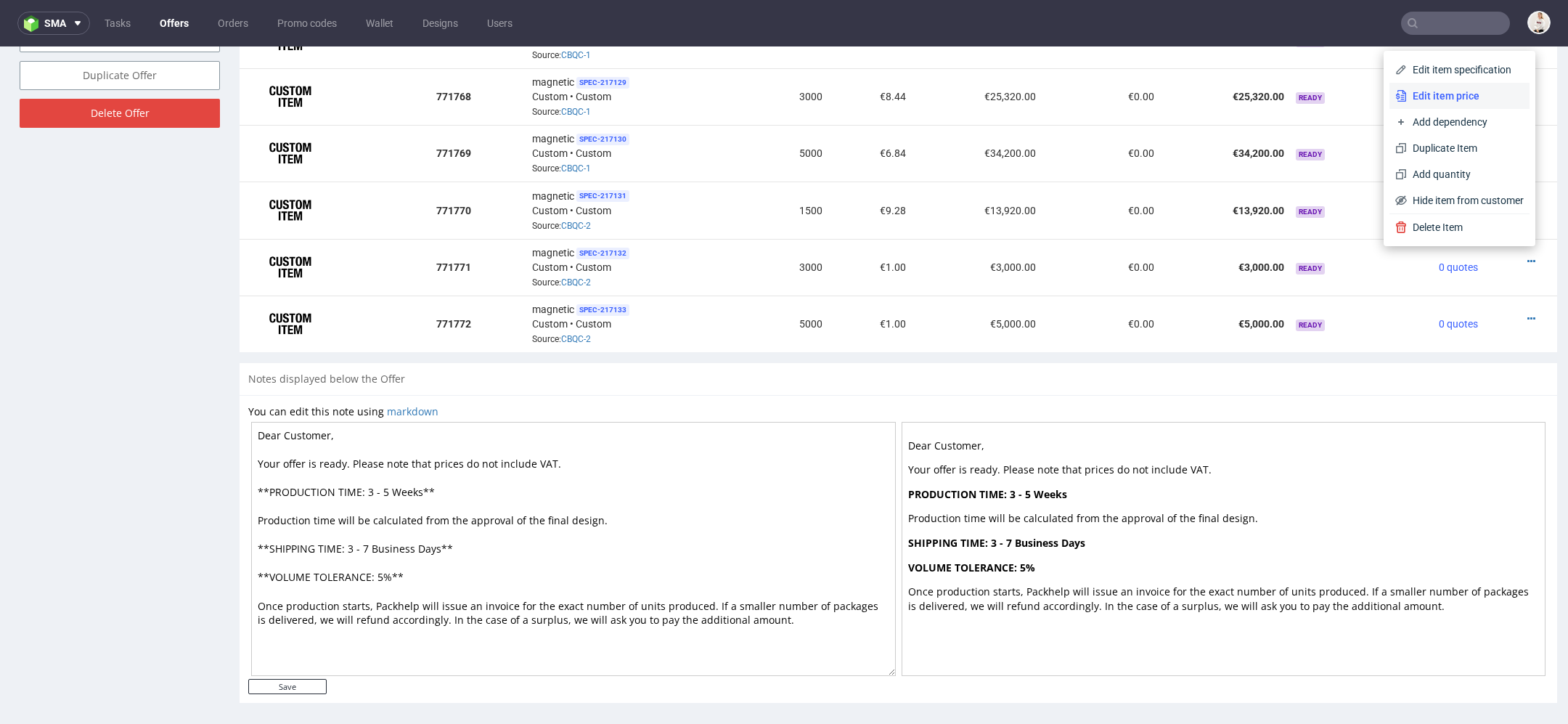
click at [1469, 97] on span "Edit item price" at bounding box center [1466, 96] width 117 height 15
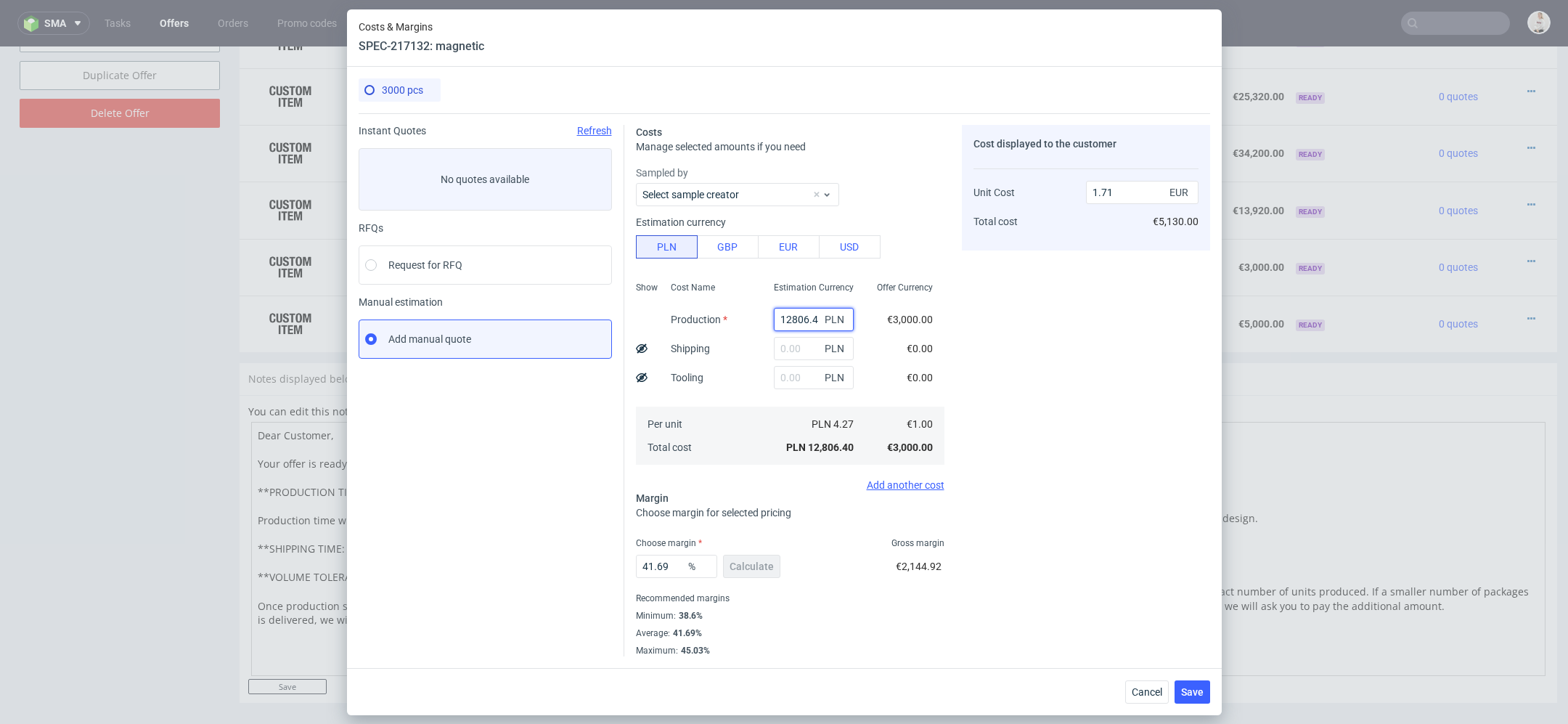
click at [798, 320] on input "12806.4" at bounding box center [813, 320] width 80 height 23
paste input "59500.00"
click at [960, 343] on div "Costs Manage selected amounts if you need Sampled by Select sample creator Esti…" at bounding box center [917, 385] width 586 height 543
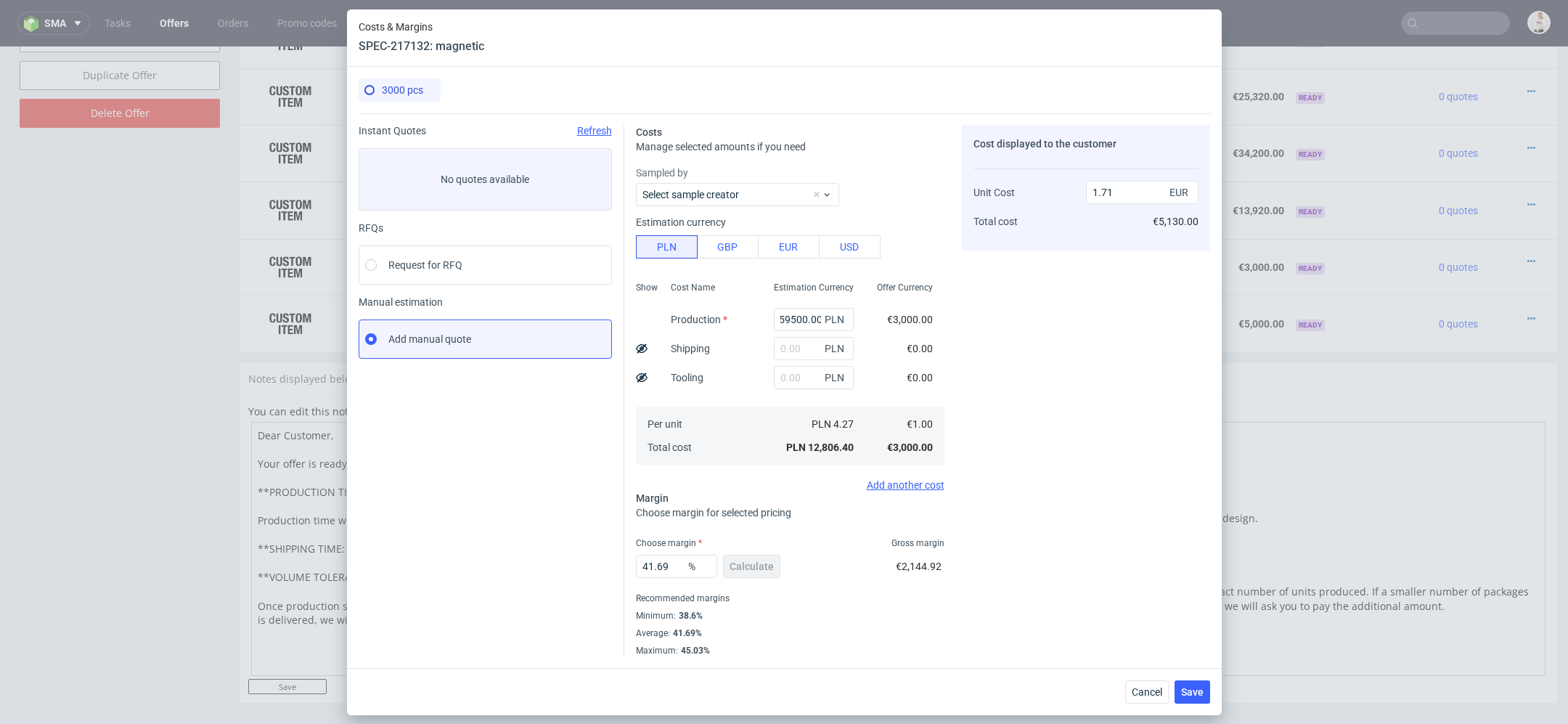
type input "59500"
type input "7.97"
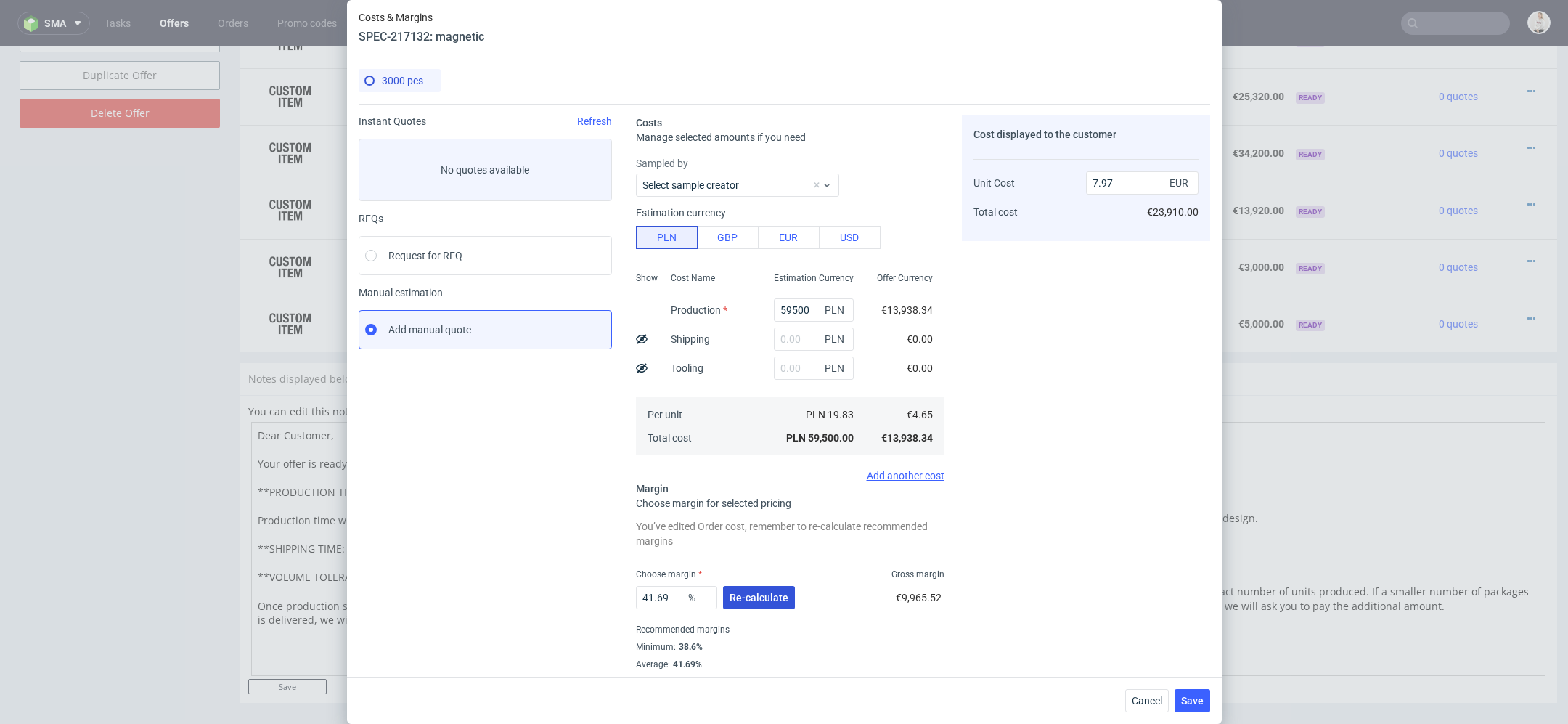
click at [745, 604] on button "Re-calculate" at bounding box center [759, 597] width 72 height 23
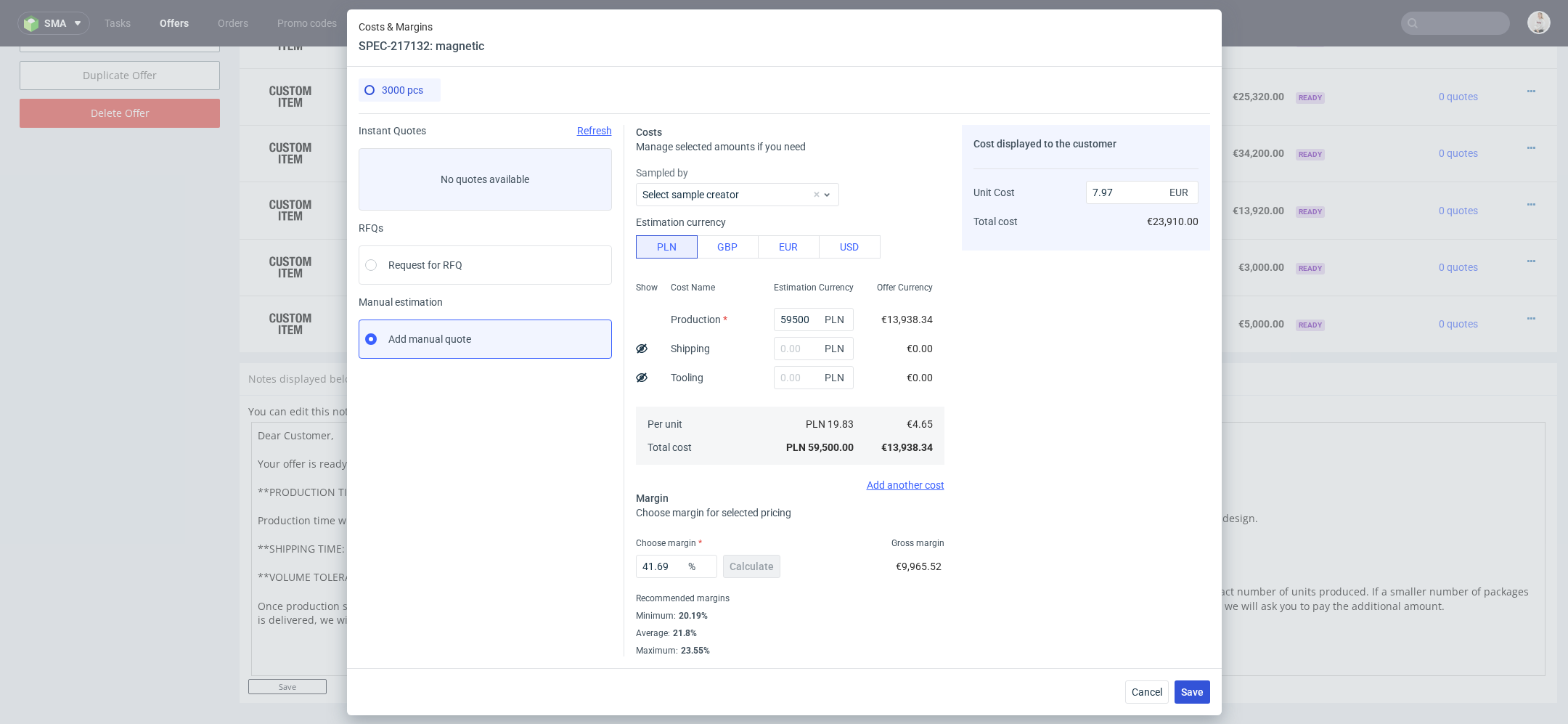
click at [1184, 692] on span "Save" at bounding box center [1192, 692] width 23 height 10
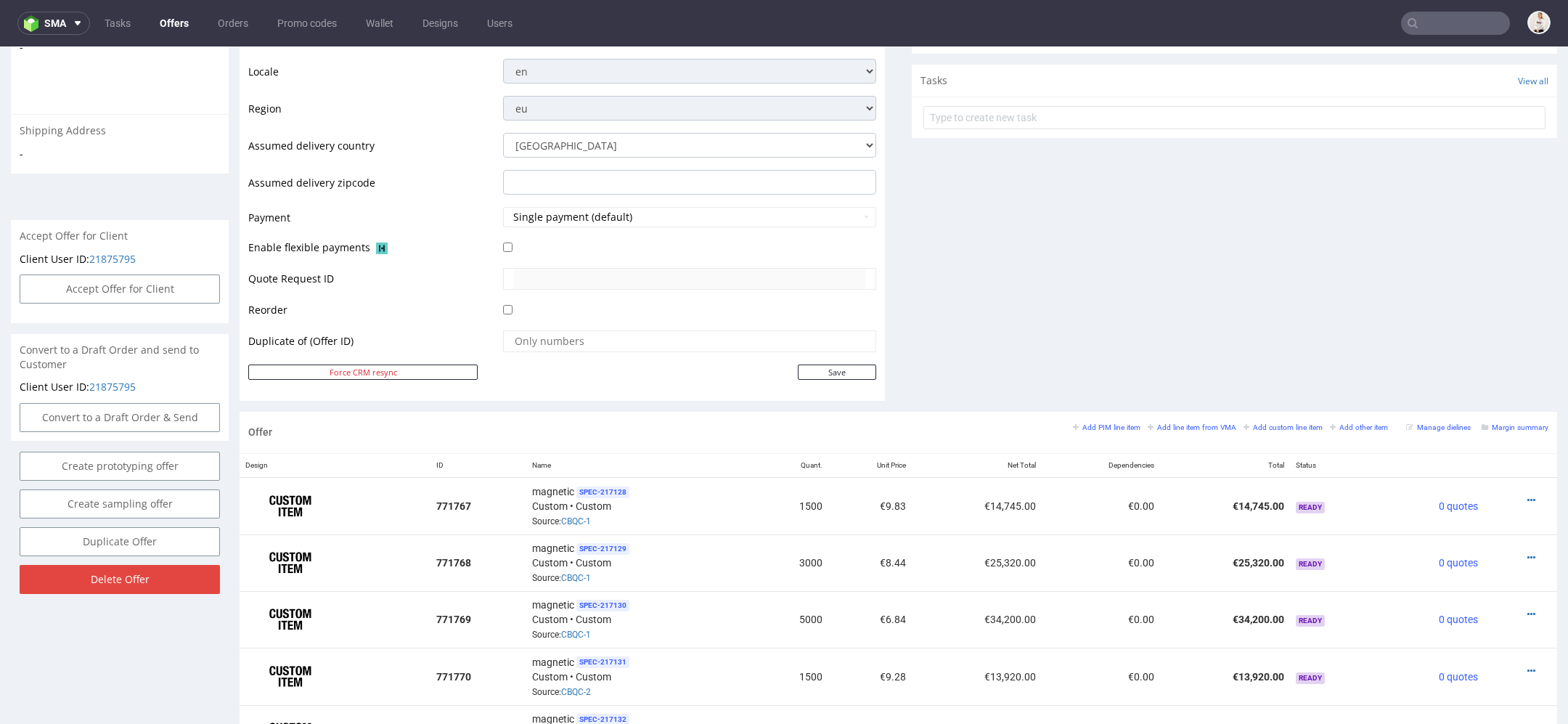
scroll to position [957, 0]
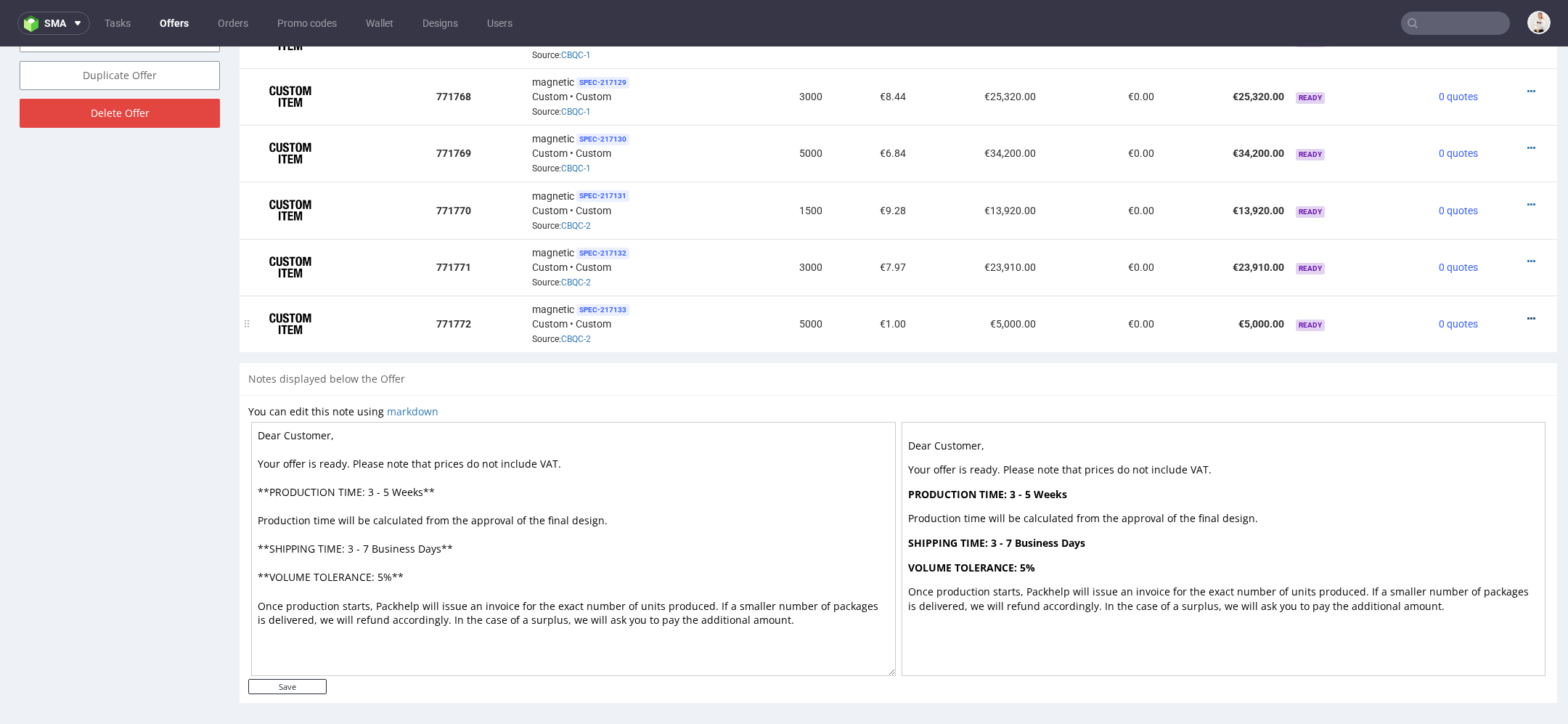
click at [1528, 314] on icon at bounding box center [1531, 319] width 8 height 10
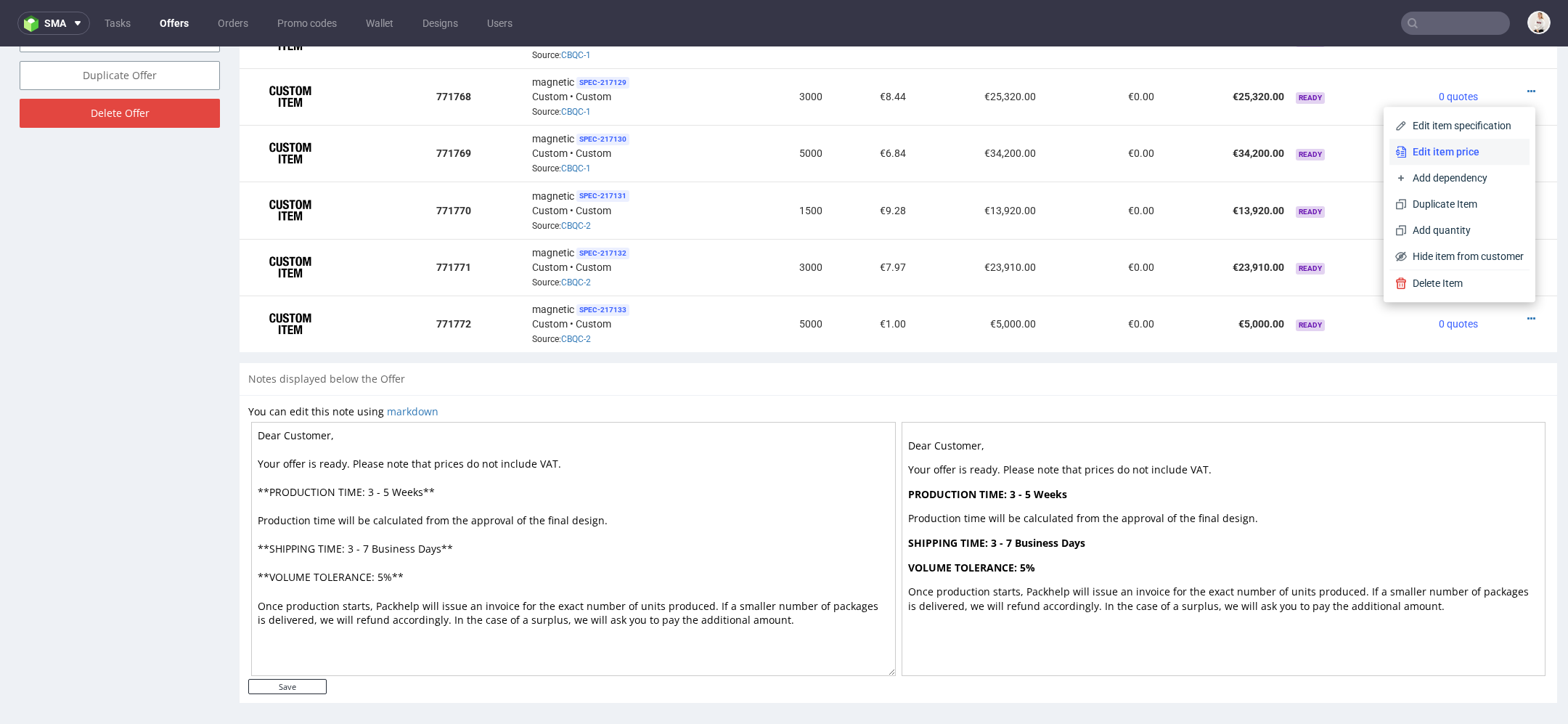
click at [1462, 146] on span "Edit item price" at bounding box center [1466, 152] width 117 height 15
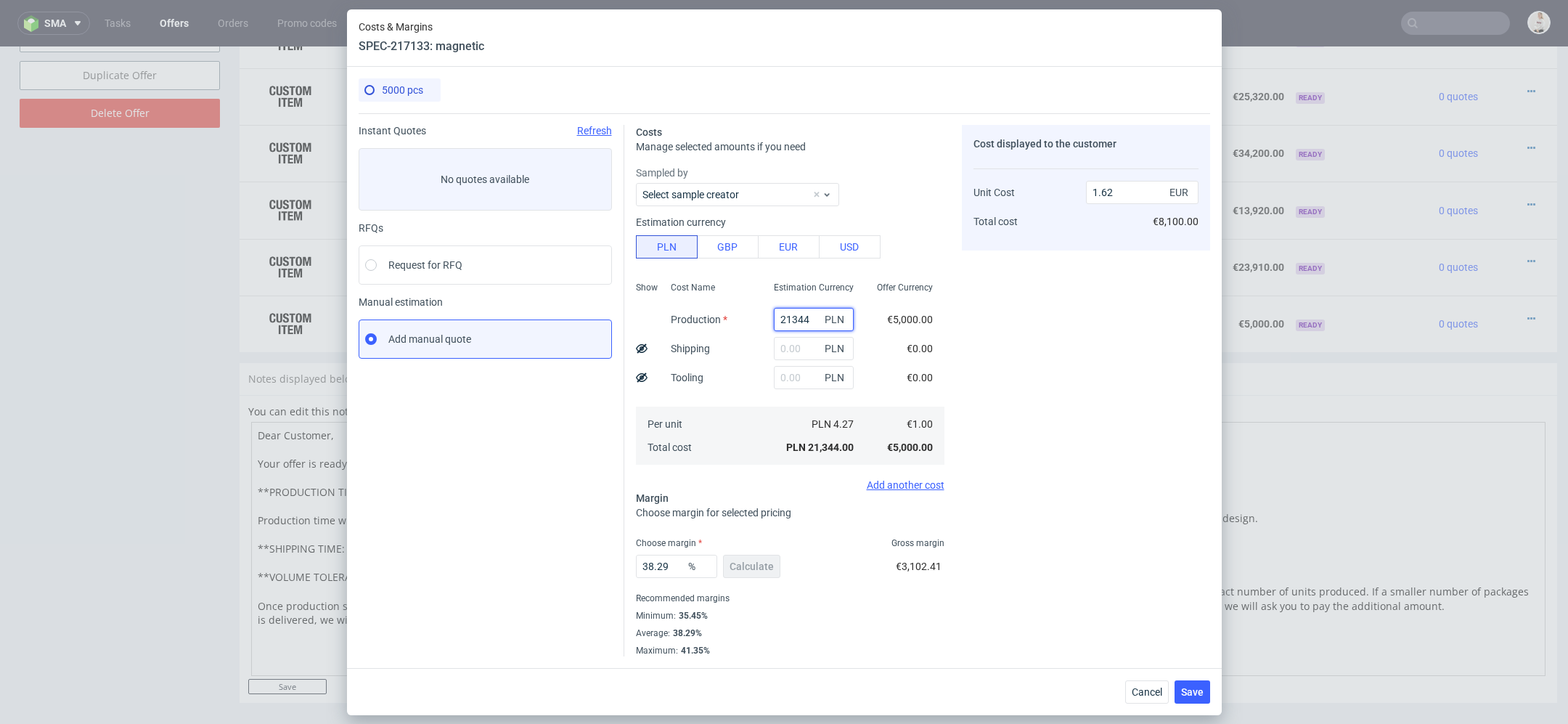
click at [804, 320] on input "21344" at bounding box center [813, 320] width 80 height 23
paste input "85900.00"
click at [1055, 393] on div "Cost displayed to the customer Unit Cost Total cost 1.62 EUR €8,100.00" at bounding box center [1086, 391] width 249 height 532
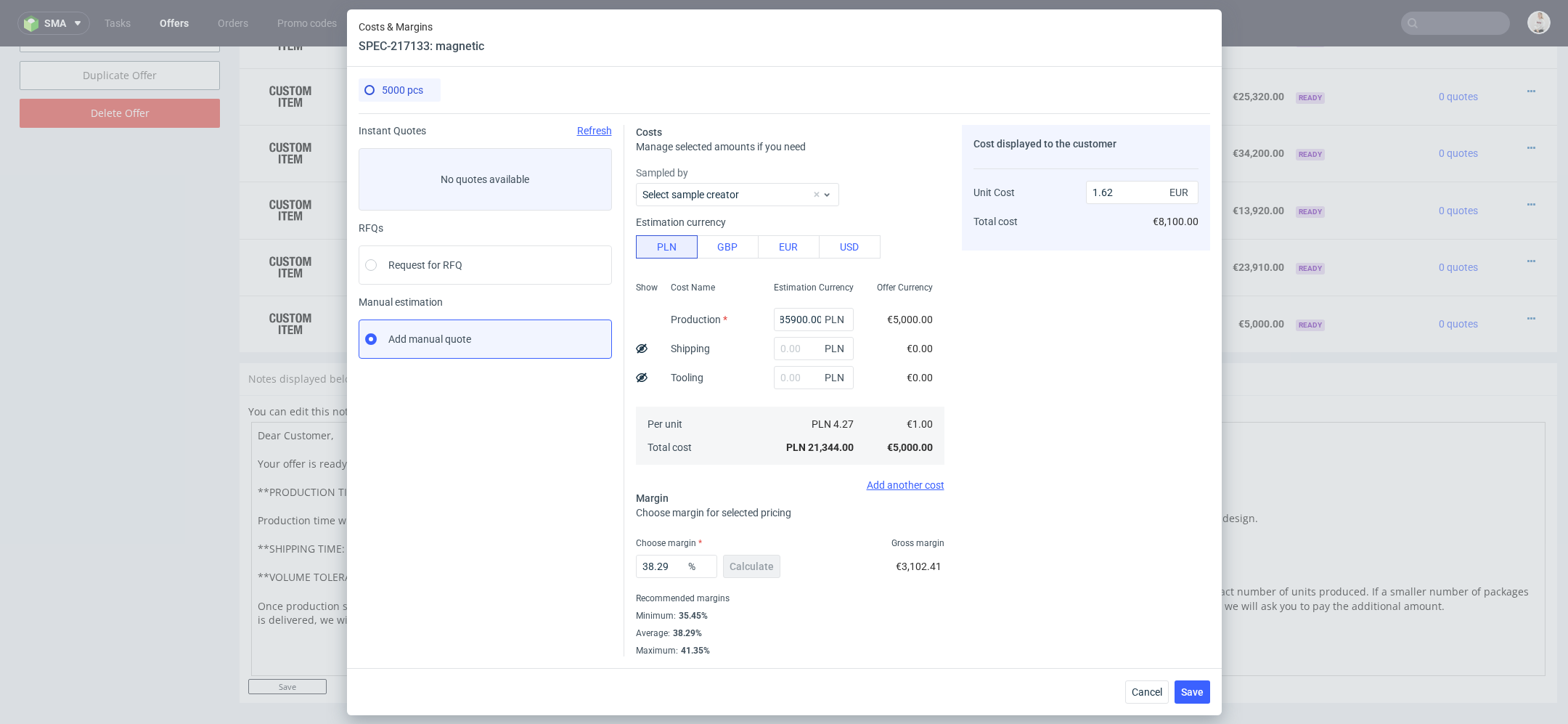
type input "85900"
type input "6.52"
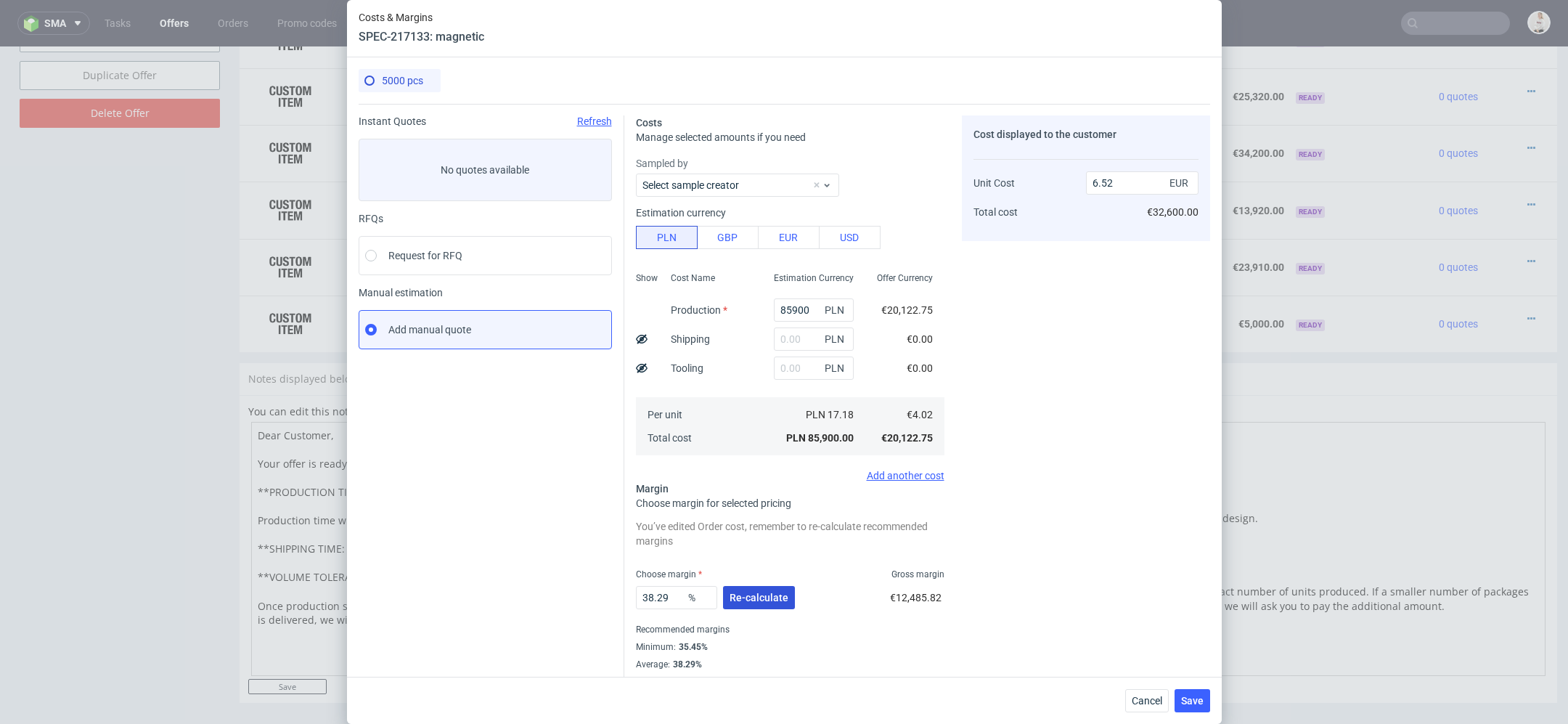
click at [775, 599] on span "Re-calculate" at bounding box center [759, 597] width 59 height 10
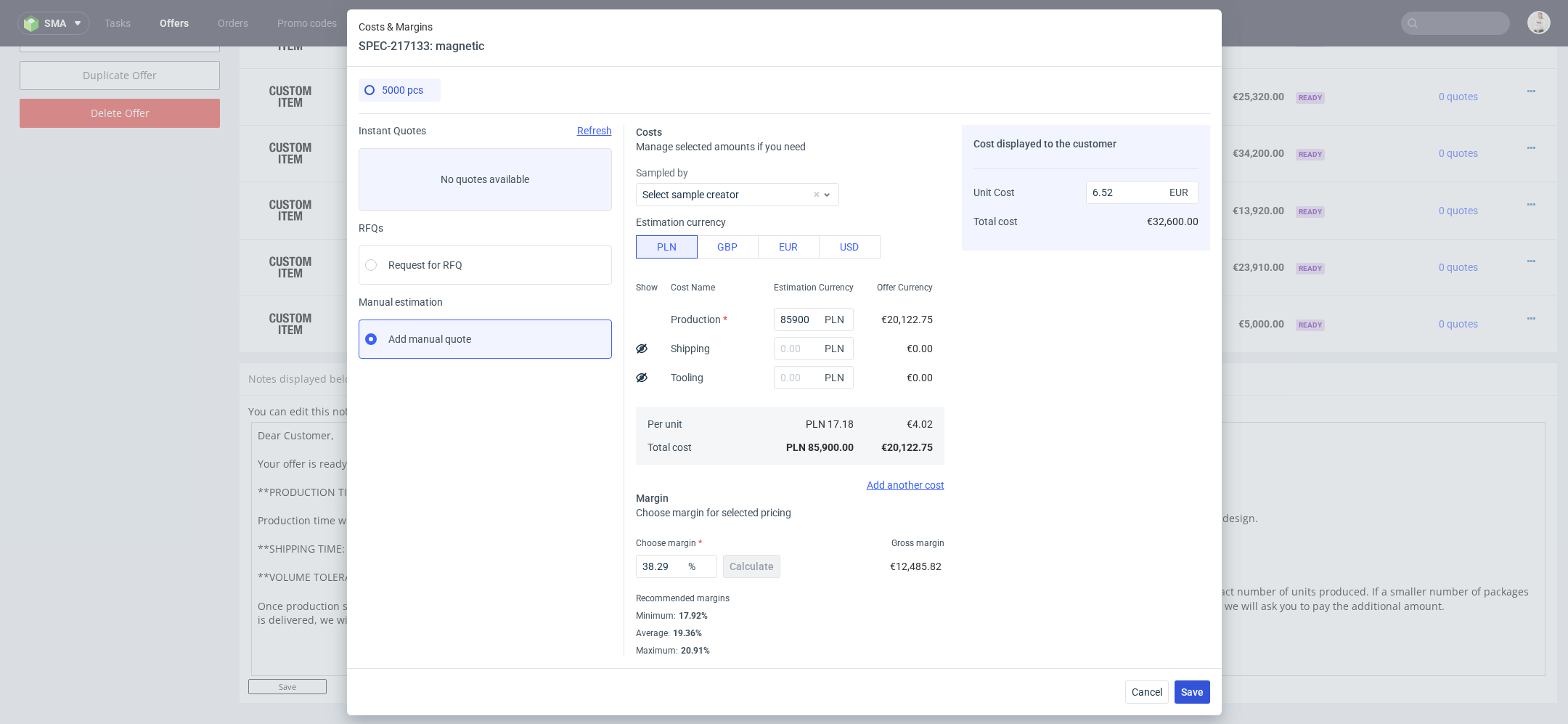
click at [1180, 700] on button "Save" at bounding box center [1192, 692] width 36 height 23
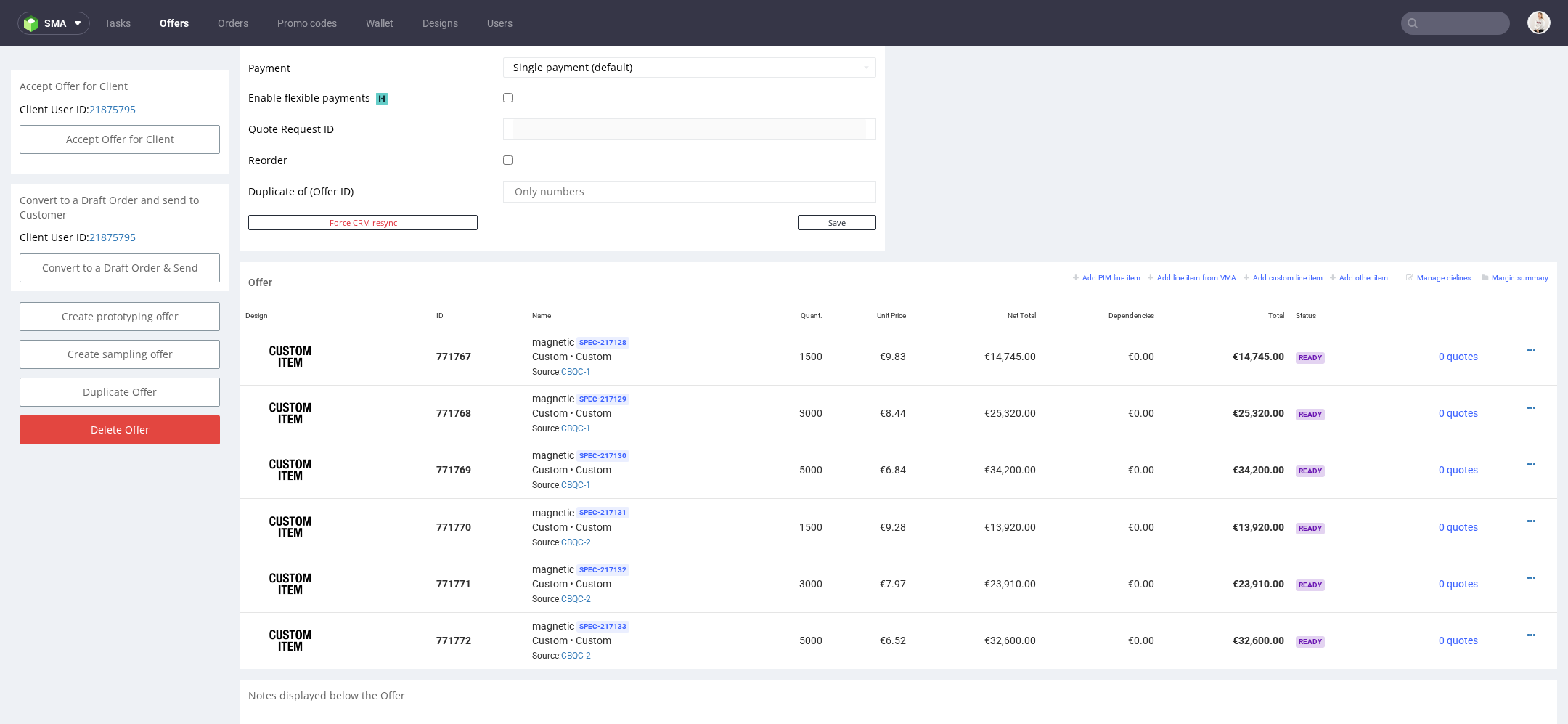
scroll to position [641, 0]
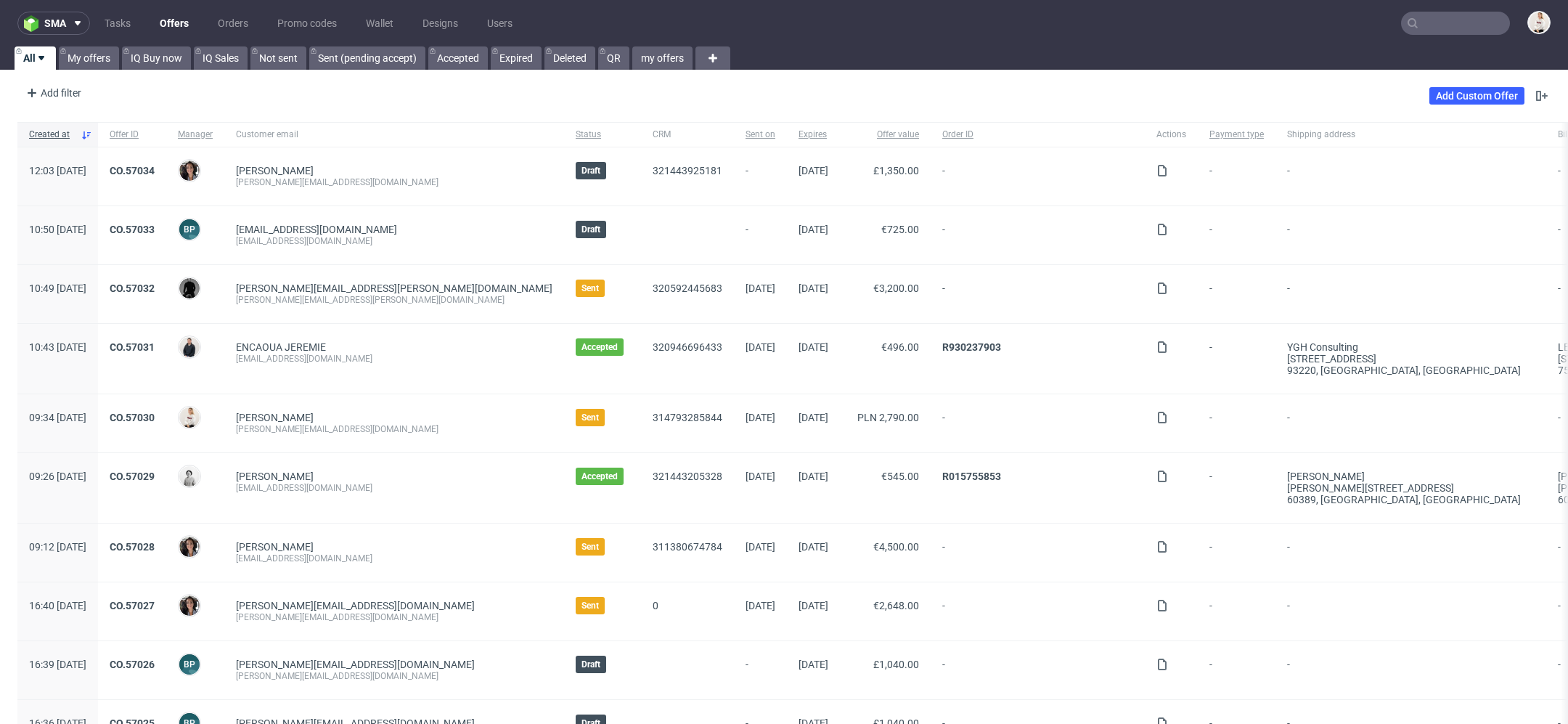
click at [1431, 32] on input "text" at bounding box center [1455, 23] width 109 height 23
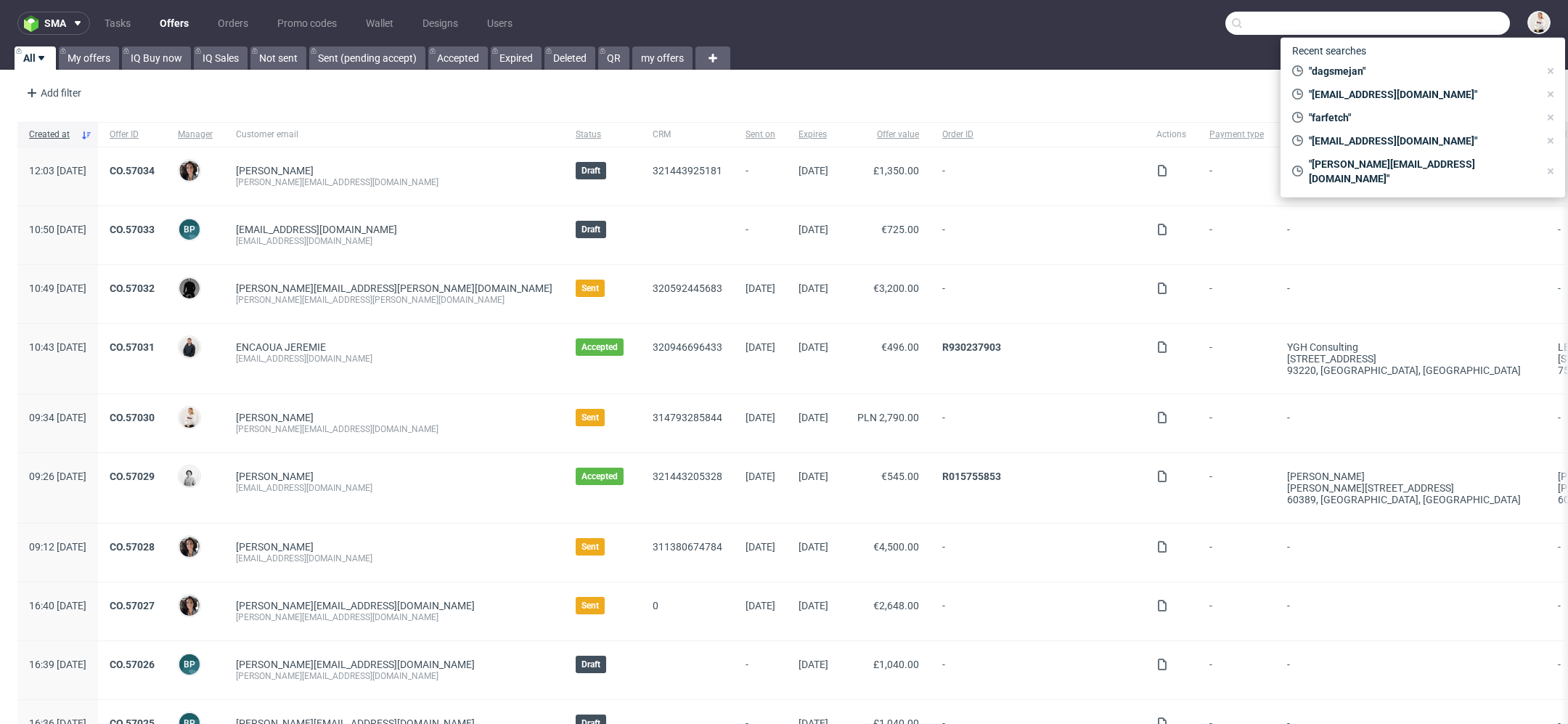
paste input "[PERSON_NAME][EMAIL_ADDRESS][DOMAIN_NAME]"
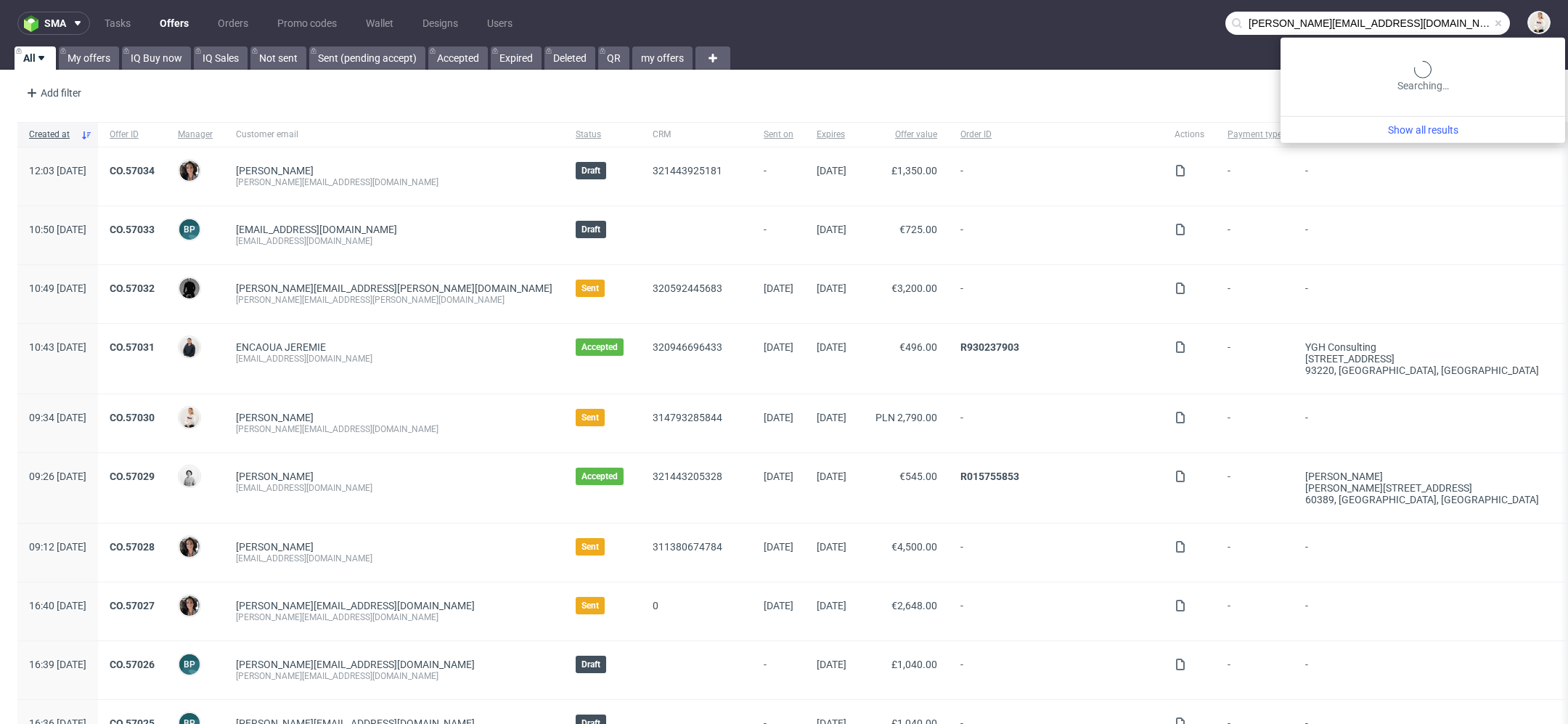
type input "[PERSON_NAME][EMAIL_ADDRESS][DOMAIN_NAME]"
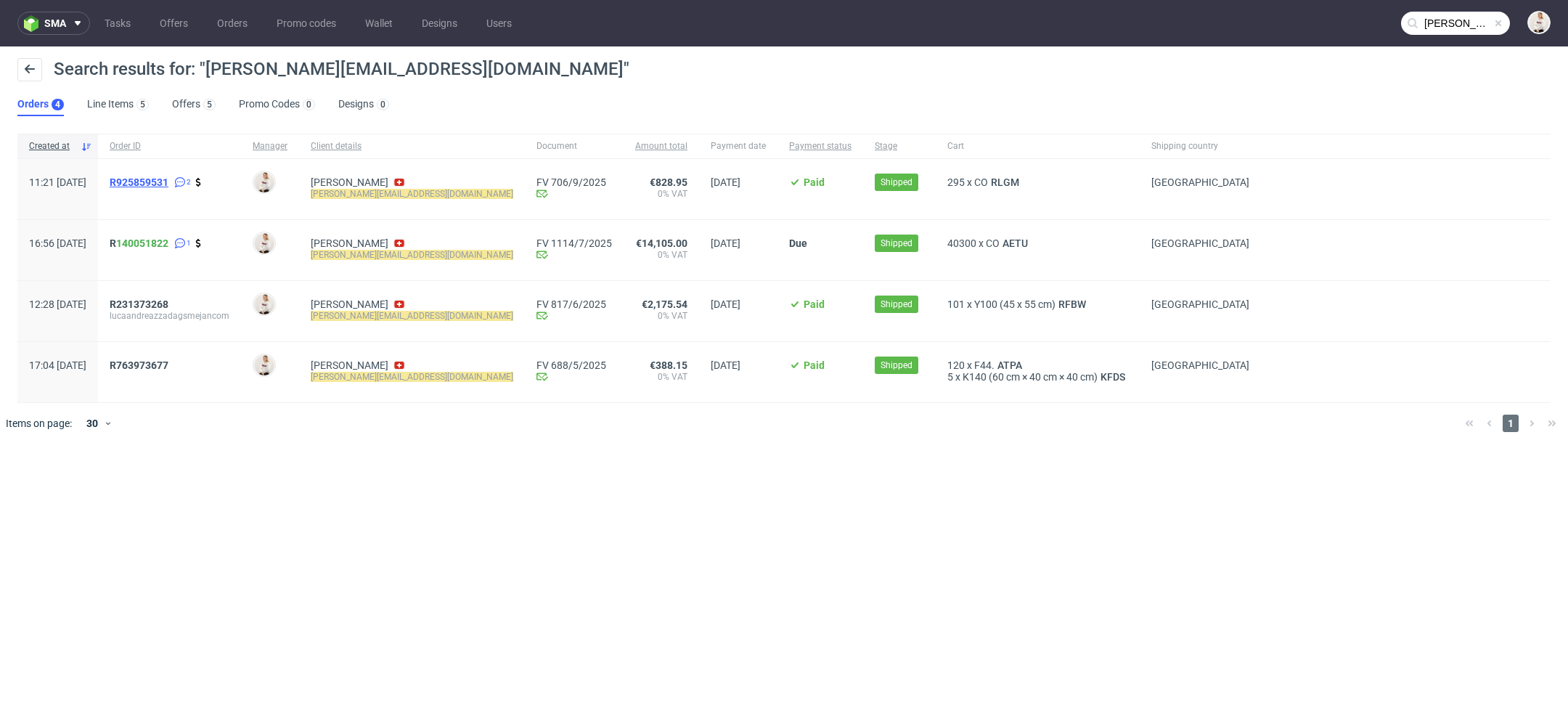
click at [168, 185] on span "R925859531" at bounding box center [139, 182] width 59 height 12
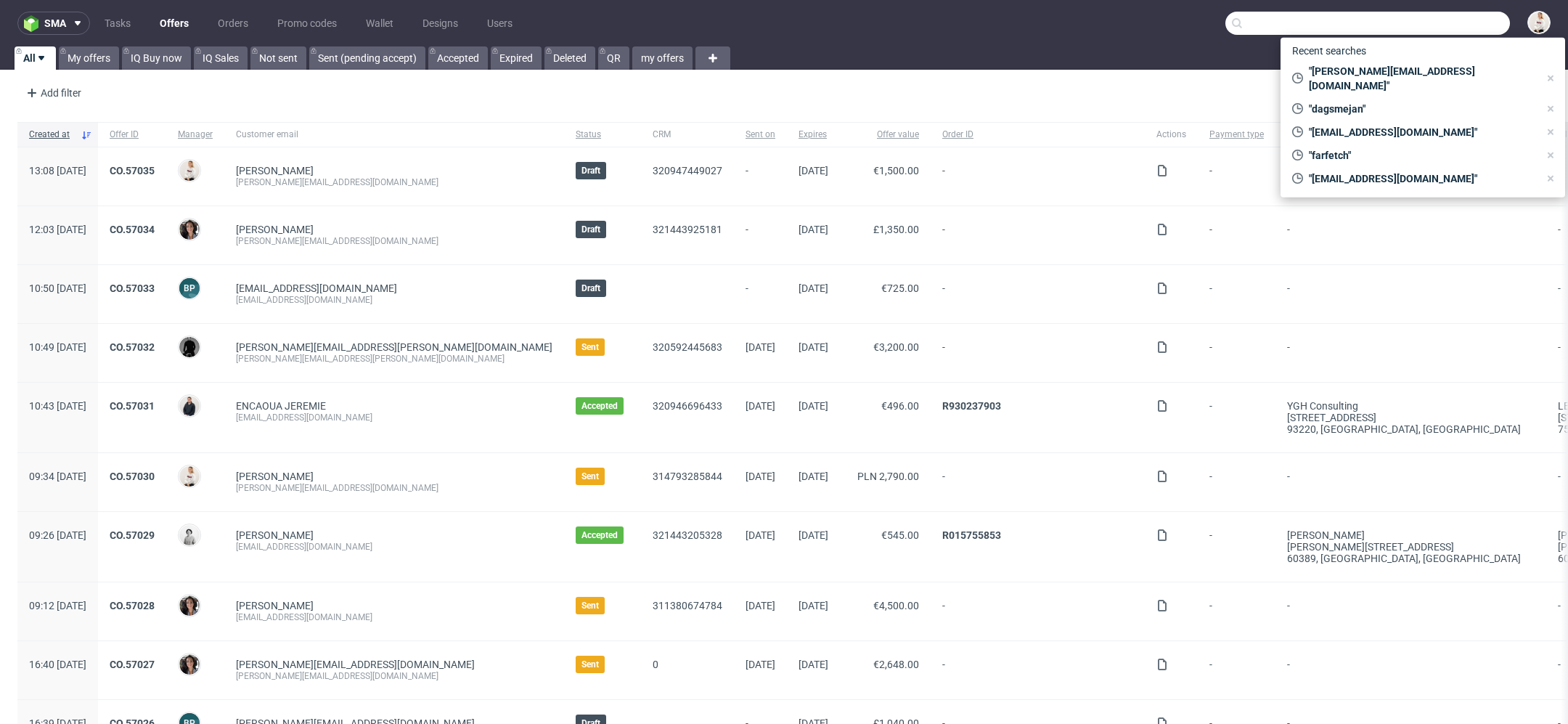
click at [1451, 34] on input "text" at bounding box center [1368, 23] width 284 height 23
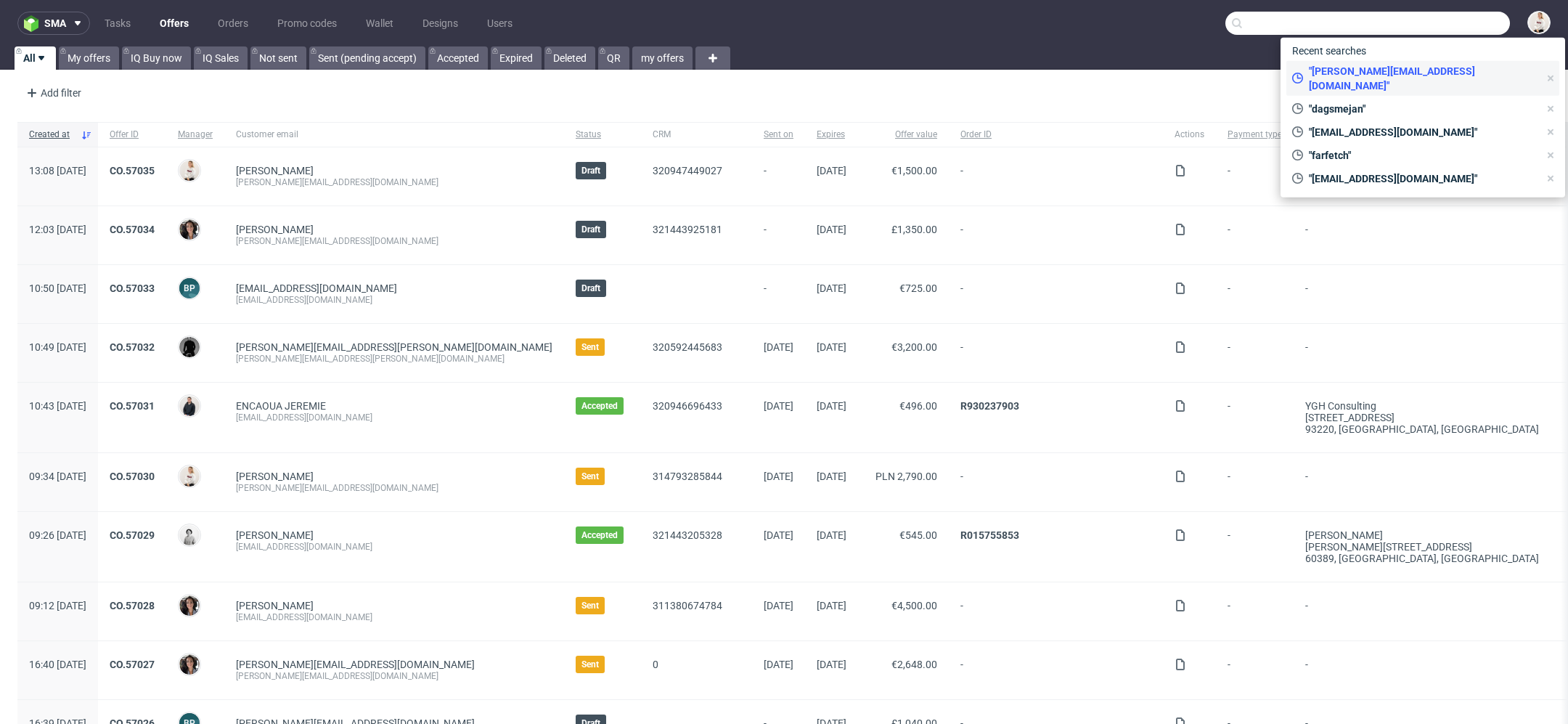
click at [1415, 67] on span ""[PERSON_NAME][EMAIL_ADDRESS][DOMAIN_NAME]"" at bounding box center [1421, 78] width 236 height 29
type input "[PERSON_NAME][EMAIL_ADDRESS][DOMAIN_NAME]"
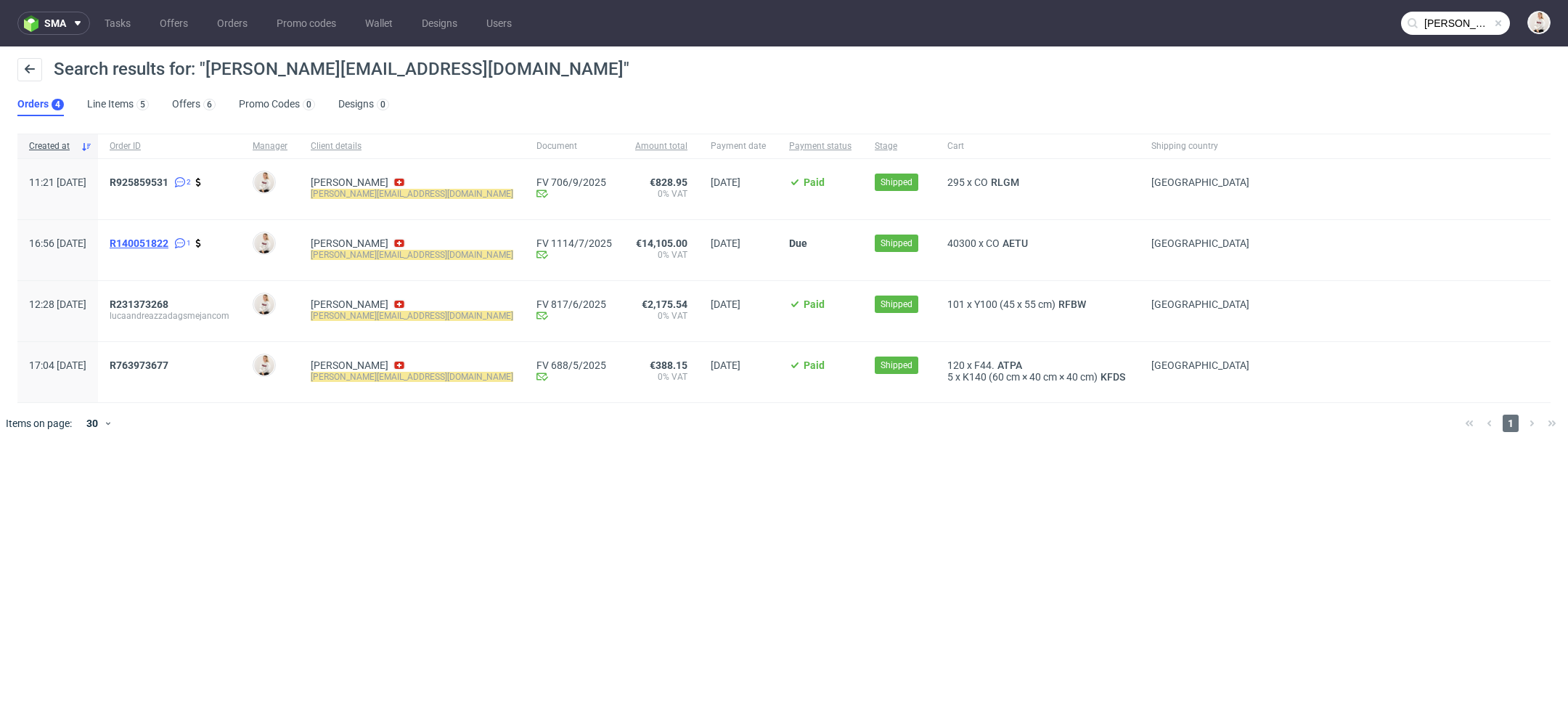
click at [168, 241] on span "R140051822" at bounding box center [139, 244] width 59 height 12
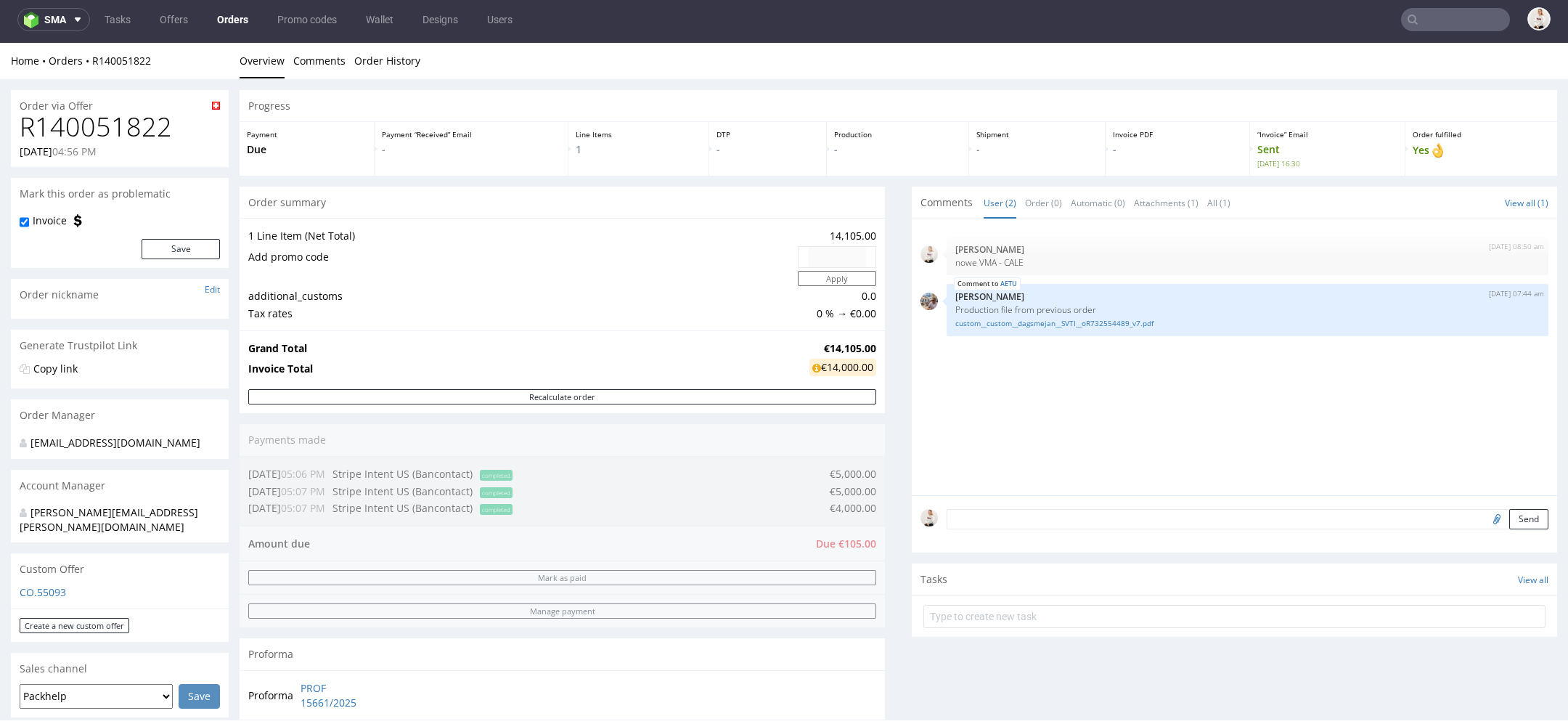
scroll to position [729, 0]
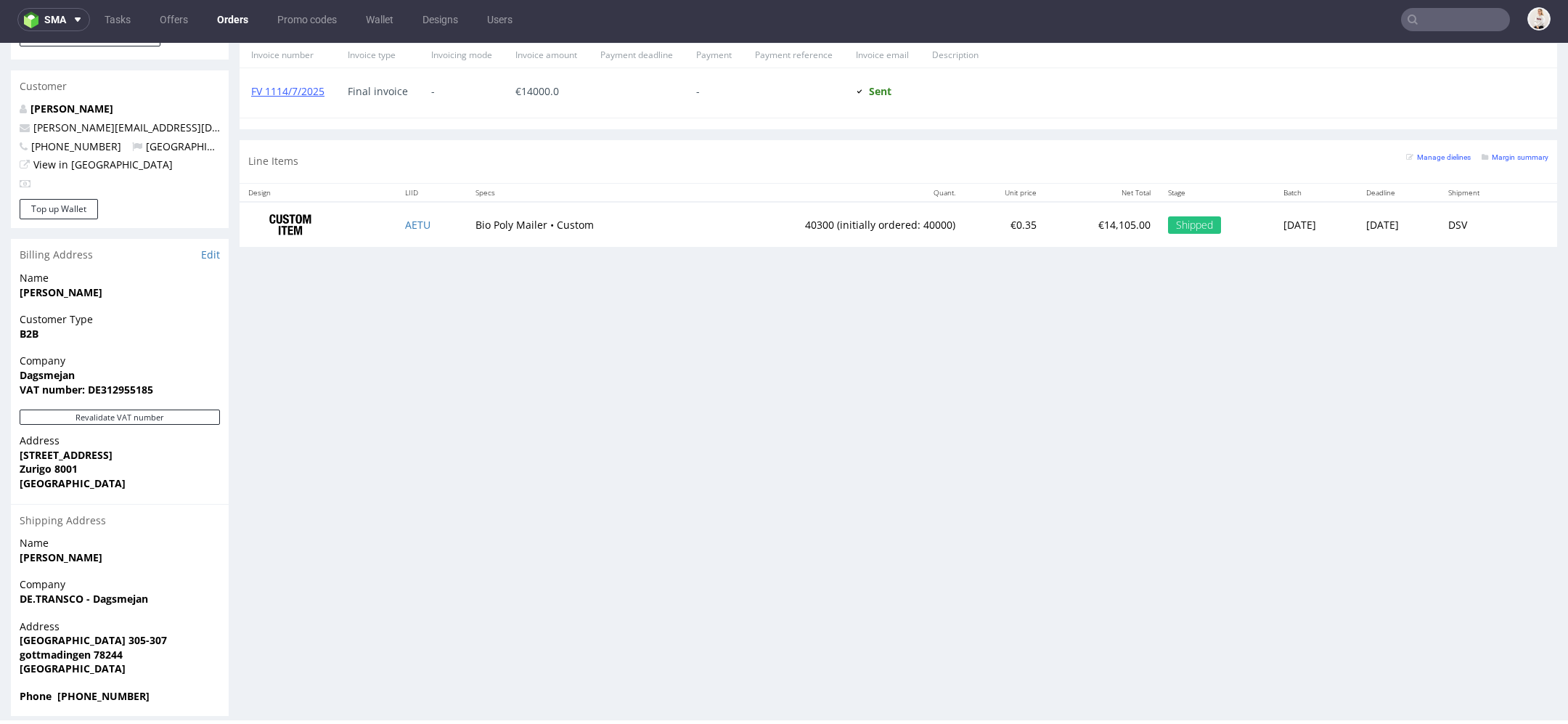
click at [203, 633] on span "Industriepark Building 305-307" at bounding box center [120, 641] width 200 height 15
drag, startPoint x: 75, startPoint y: 667, endPoint x: 16, endPoint y: 625, distance: 72.4
click at [16, 625] on div "Address Industriepark Building 305-307 gottmadingen 78244 Germany" at bounding box center [120, 654] width 218 height 69
copy p "Industriepark Building 305-307 gottmadingen 78244 Germany"
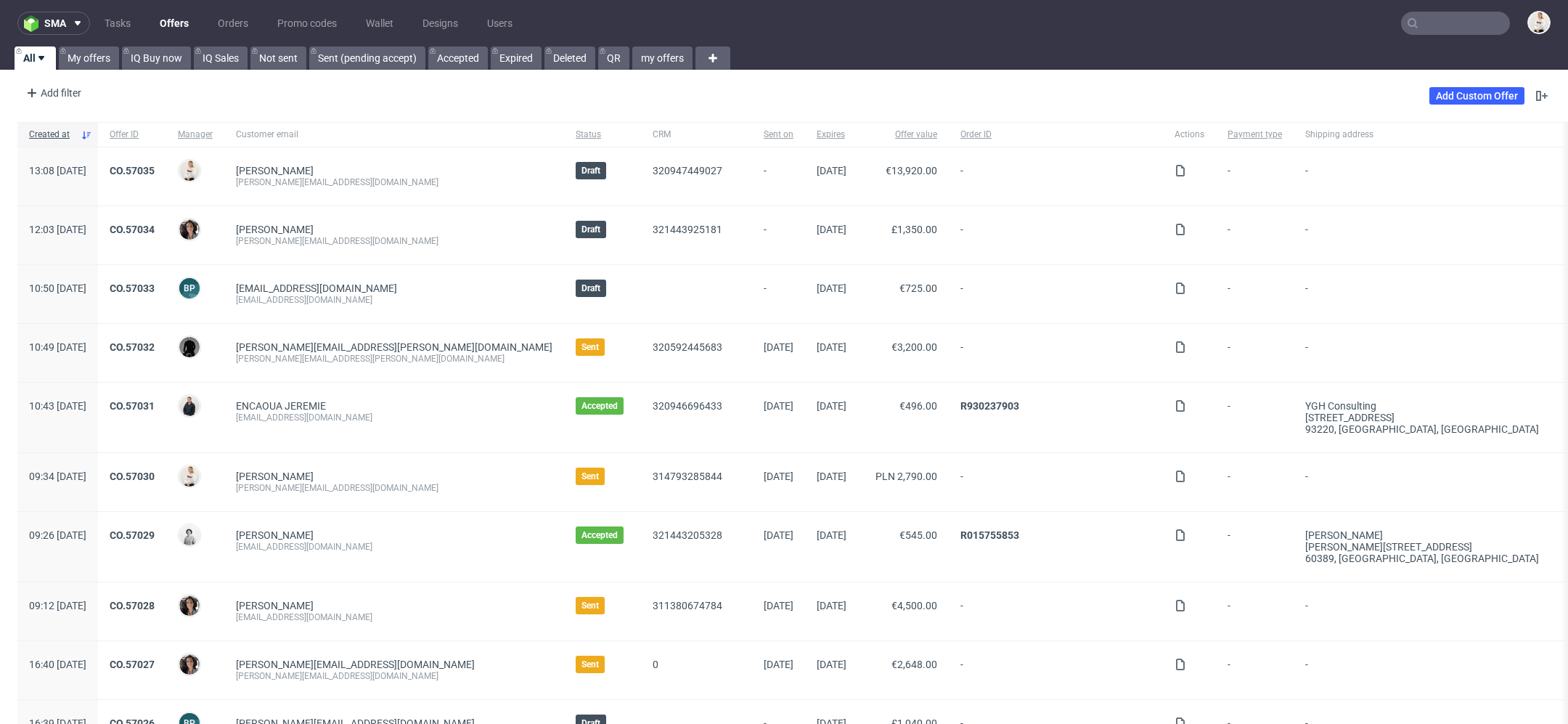
click at [91, 70] on div "sma Tasks Offers Orders Promo codes Wallet Designs Users All My offers IQ Buy n…" at bounding box center [784, 362] width 1568 height 724
click at [90, 56] on link "My offers" at bounding box center [88, 59] width 60 height 23
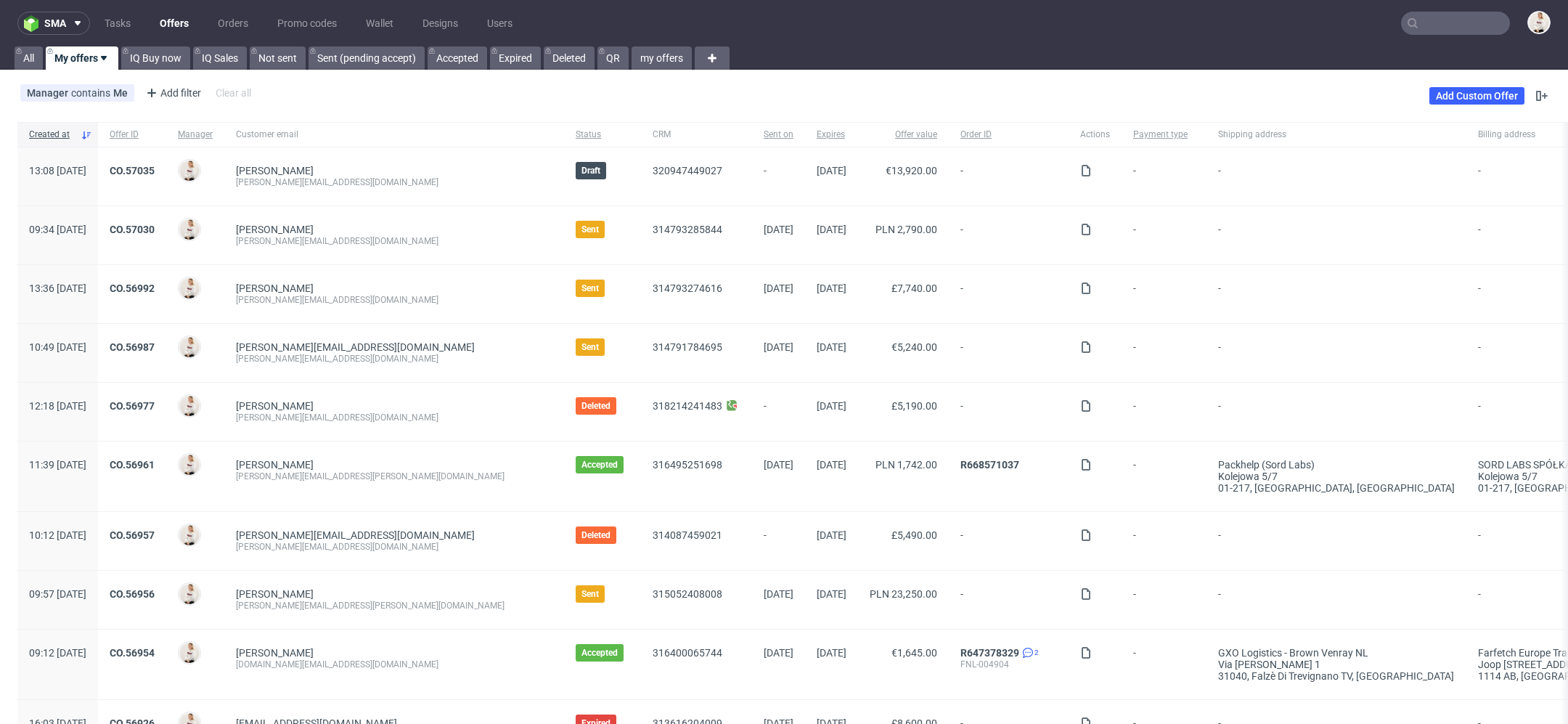
click at [170, 25] on link "Offers" at bounding box center [174, 23] width 47 height 23
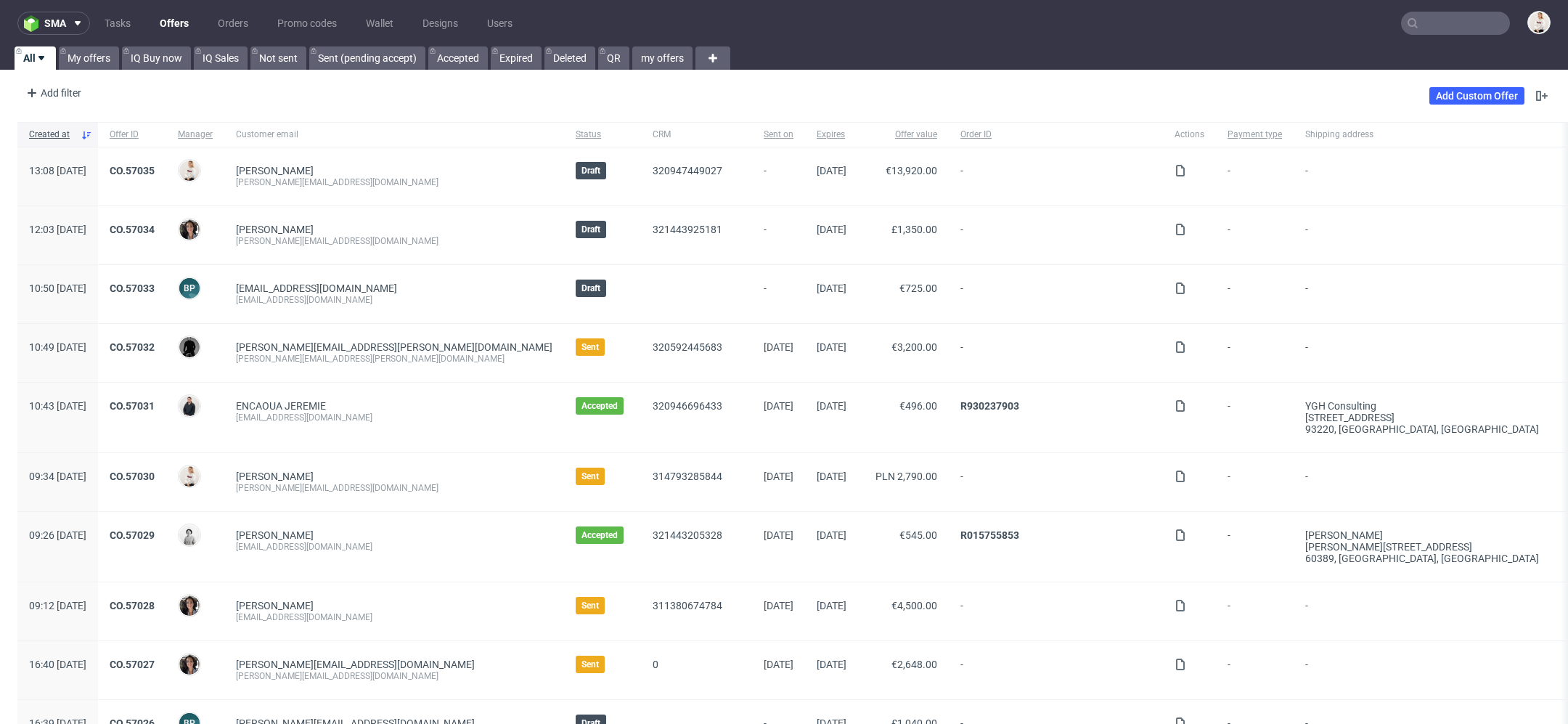
click at [1422, 26] on input "text" at bounding box center [1455, 23] width 109 height 23
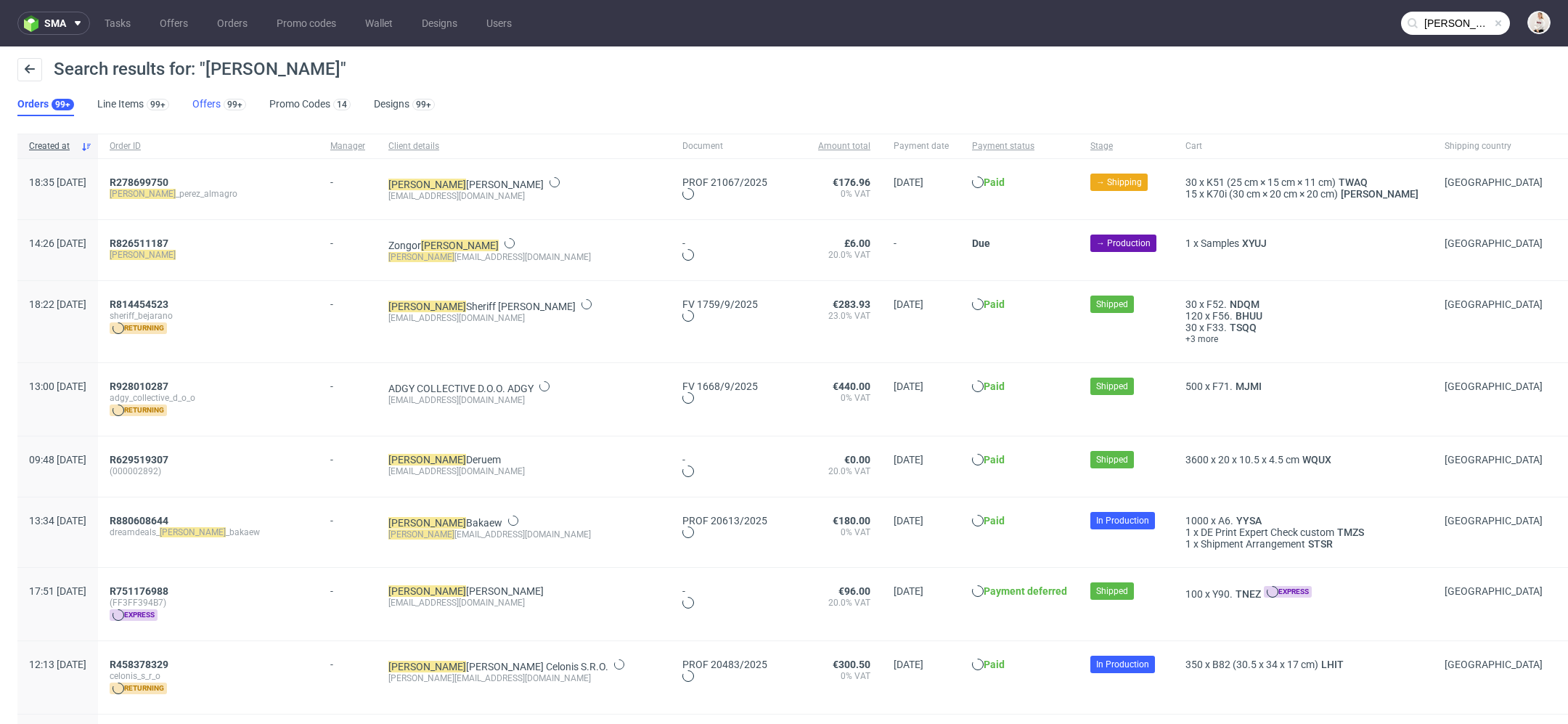
click at [210, 104] on link "Offers 99+" at bounding box center [219, 105] width 53 height 23
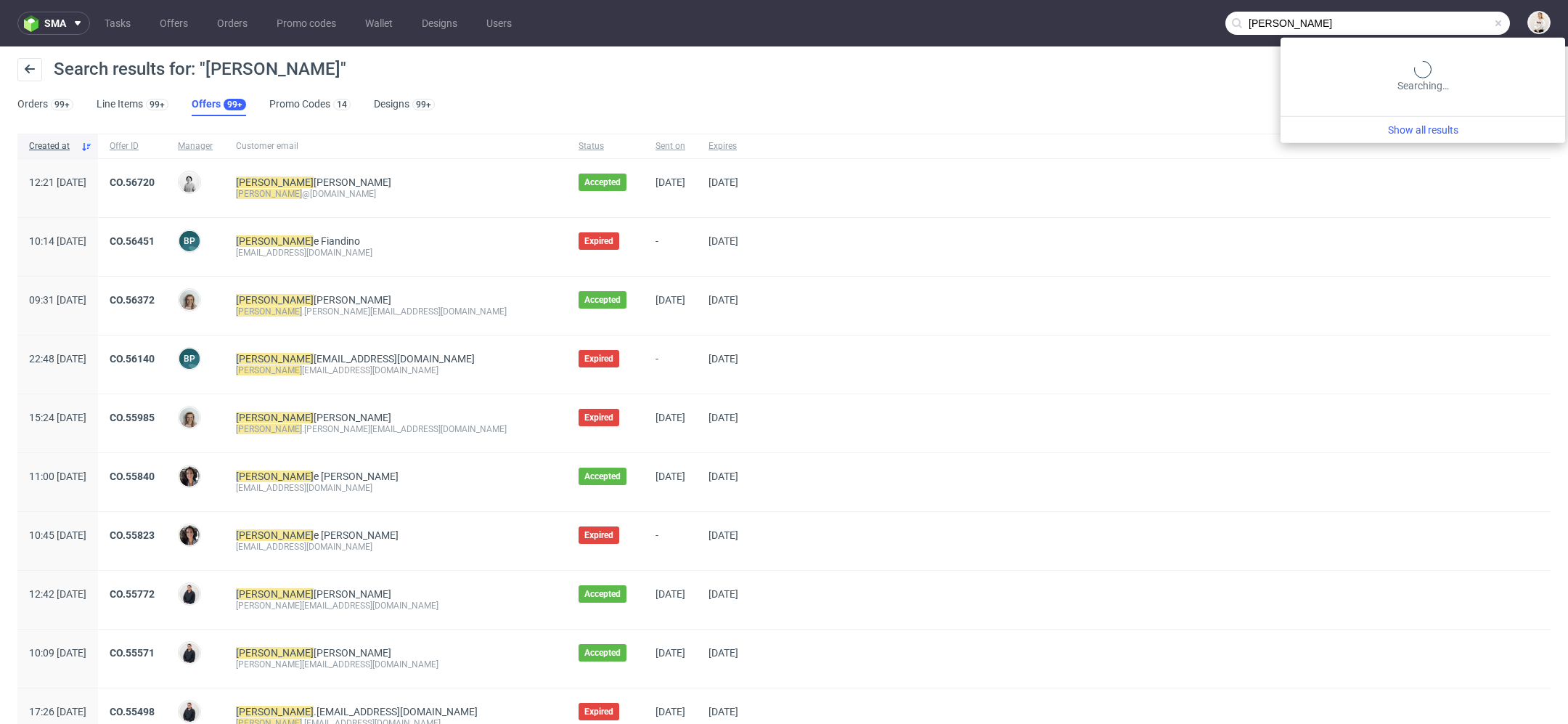
click at [1416, 17] on input "david" at bounding box center [1368, 23] width 284 height 23
paste input "20102011@live.com"
type input "david20102011@live.com"
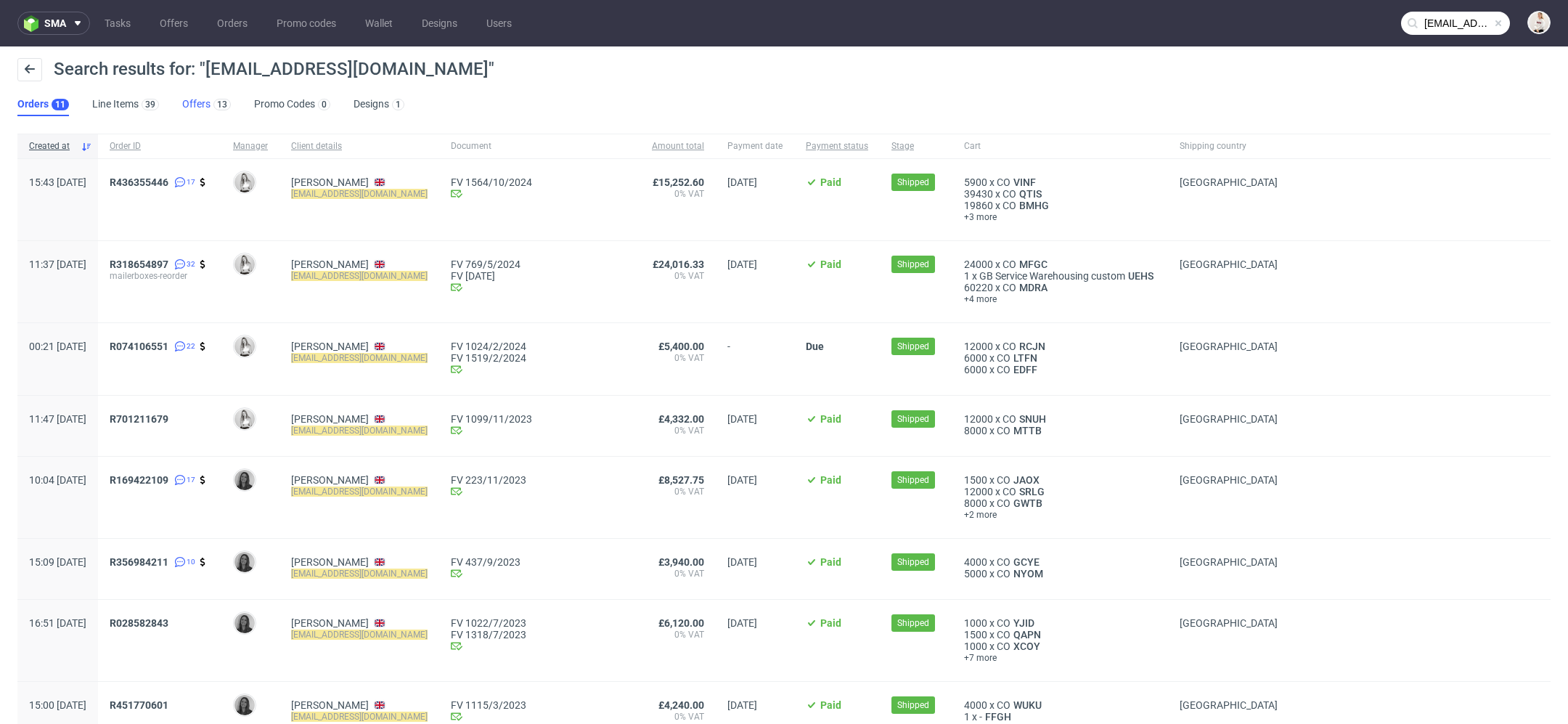
click at [211, 97] on div "13" at bounding box center [221, 104] width 20 height 15
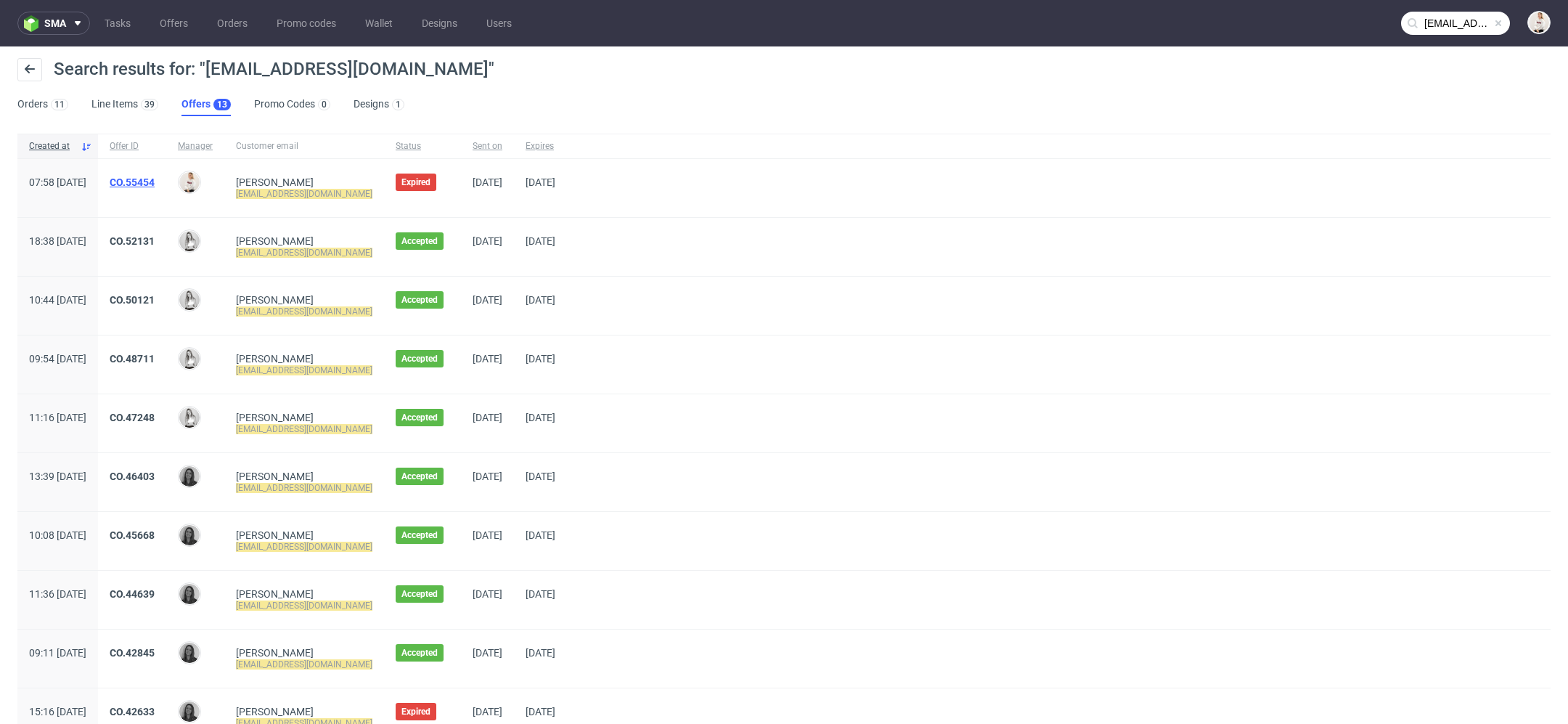
click at [154, 176] on link "CO.55454" at bounding box center [132, 182] width 45 height 12
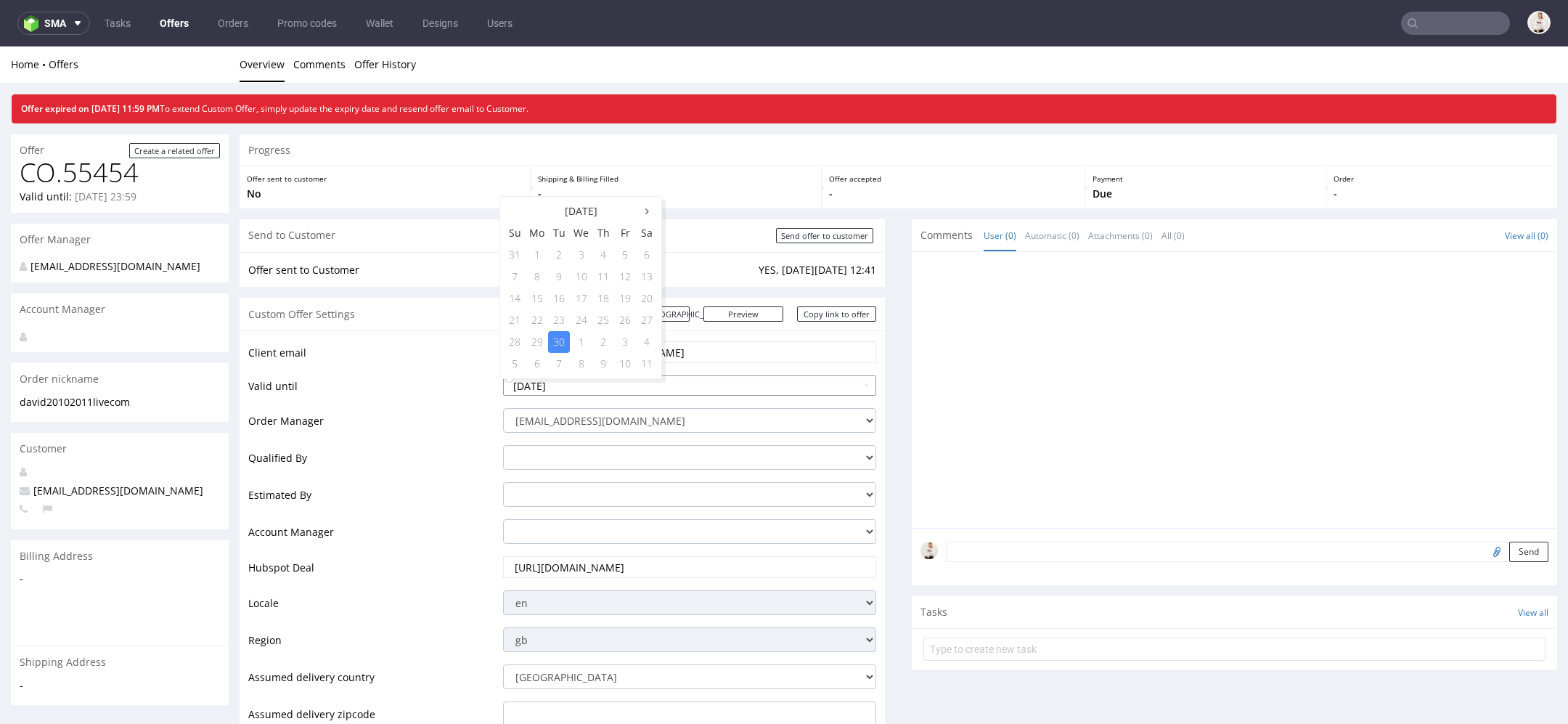
click at [720, 380] on input "2025-09-30" at bounding box center [690, 385] width 373 height 20
click at [647, 199] on div "September 2025 Su Mo Tu We Th Fr Sa 31 1 2 3 4 5 6 7 8 9 10 11 12 13 14 15 16 1…" at bounding box center [581, 287] width 162 height 183
click at [647, 208] on icon at bounding box center [647, 211] width 4 height 10
click at [646, 254] on td "4" at bounding box center [647, 255] width 22 height 22
type input "[DATE]"
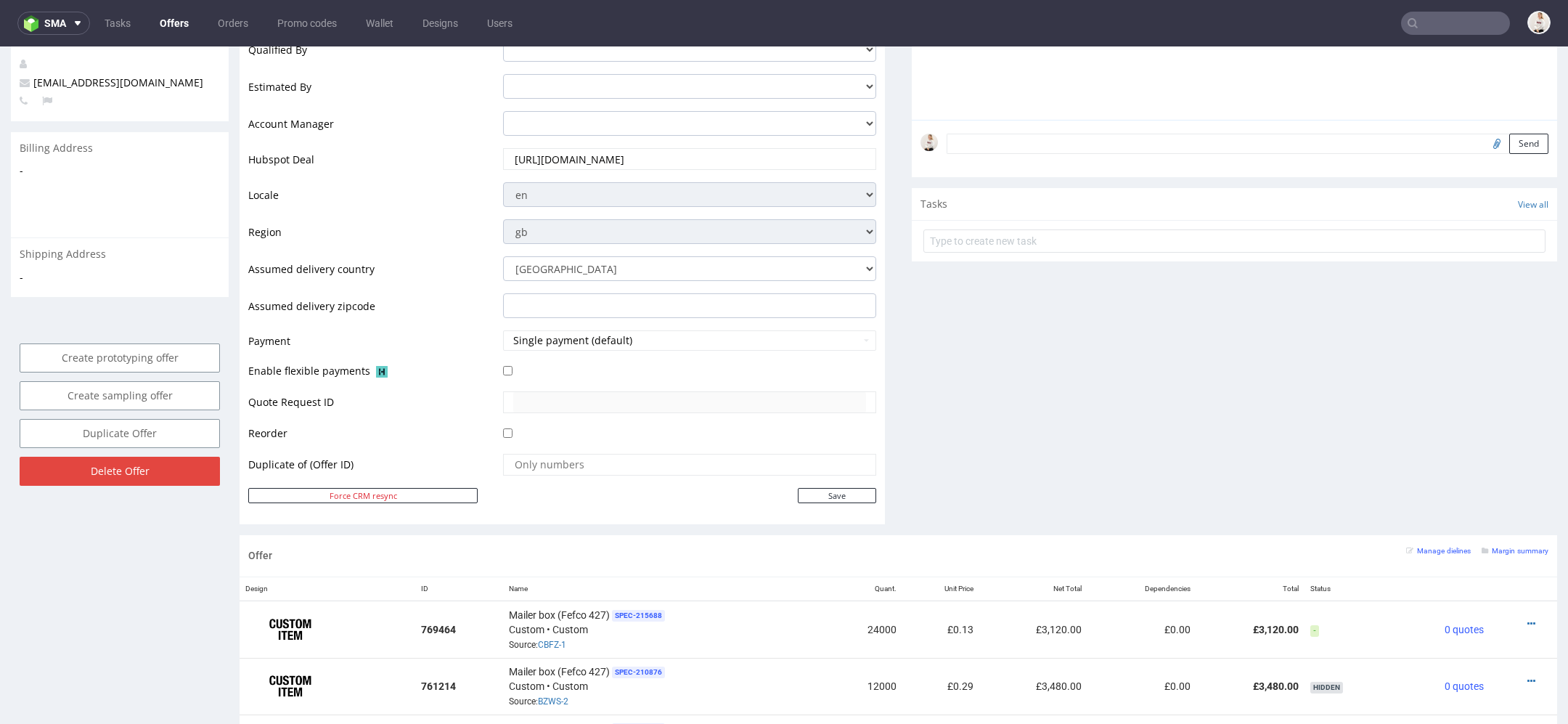
scroll to position [449, 0]
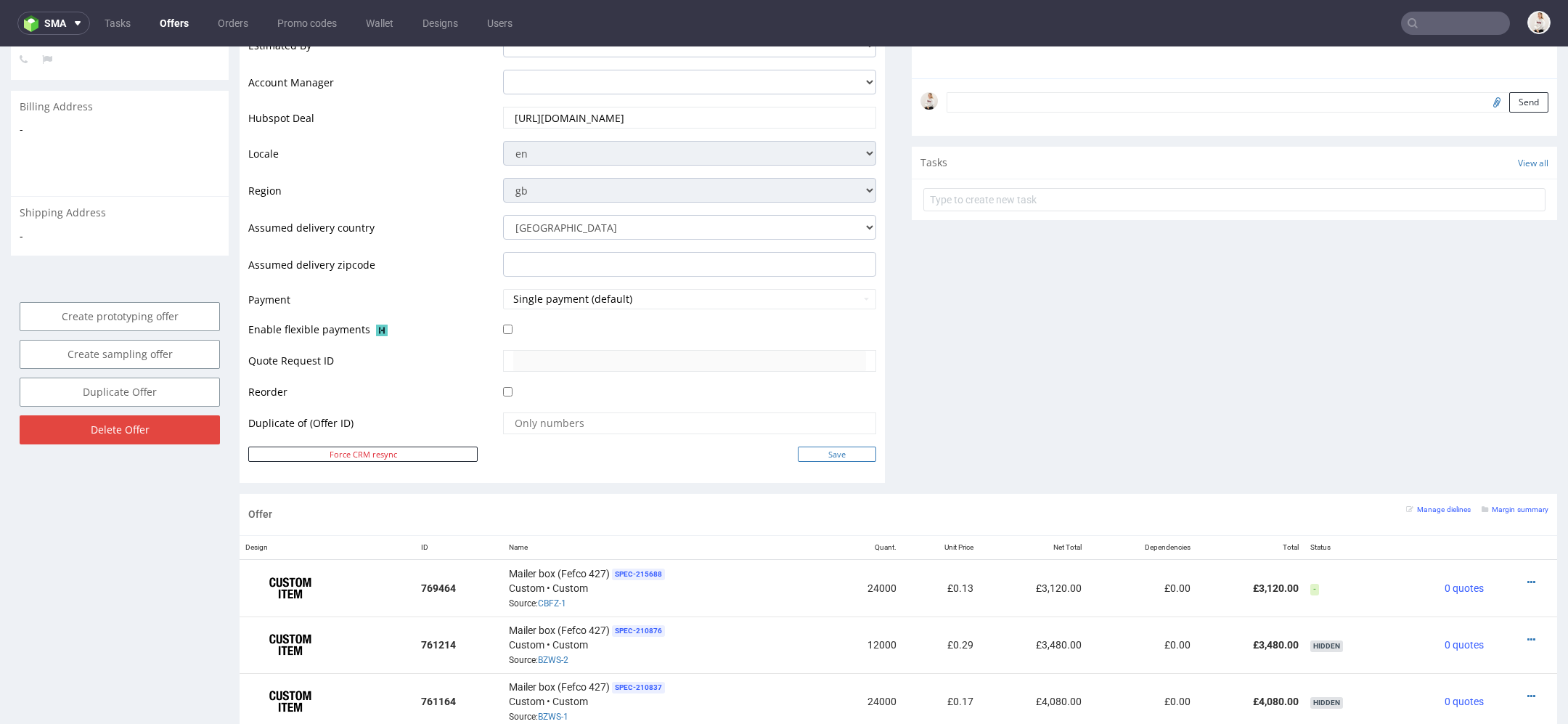
click at [830, 450] on input "Save" at bounding box center [837, 454] width 78 height 15
type input "In progress..."
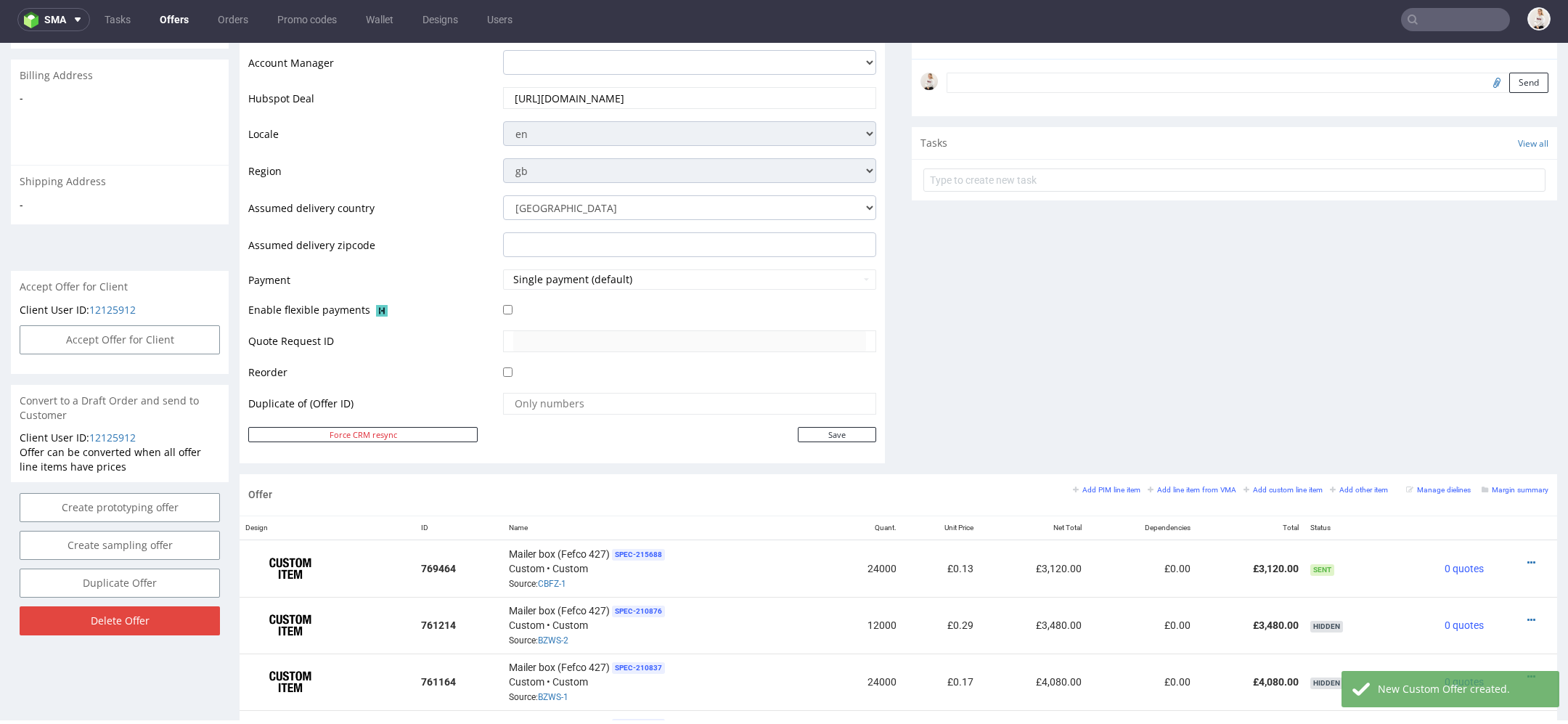
scroll to position [525, 0]
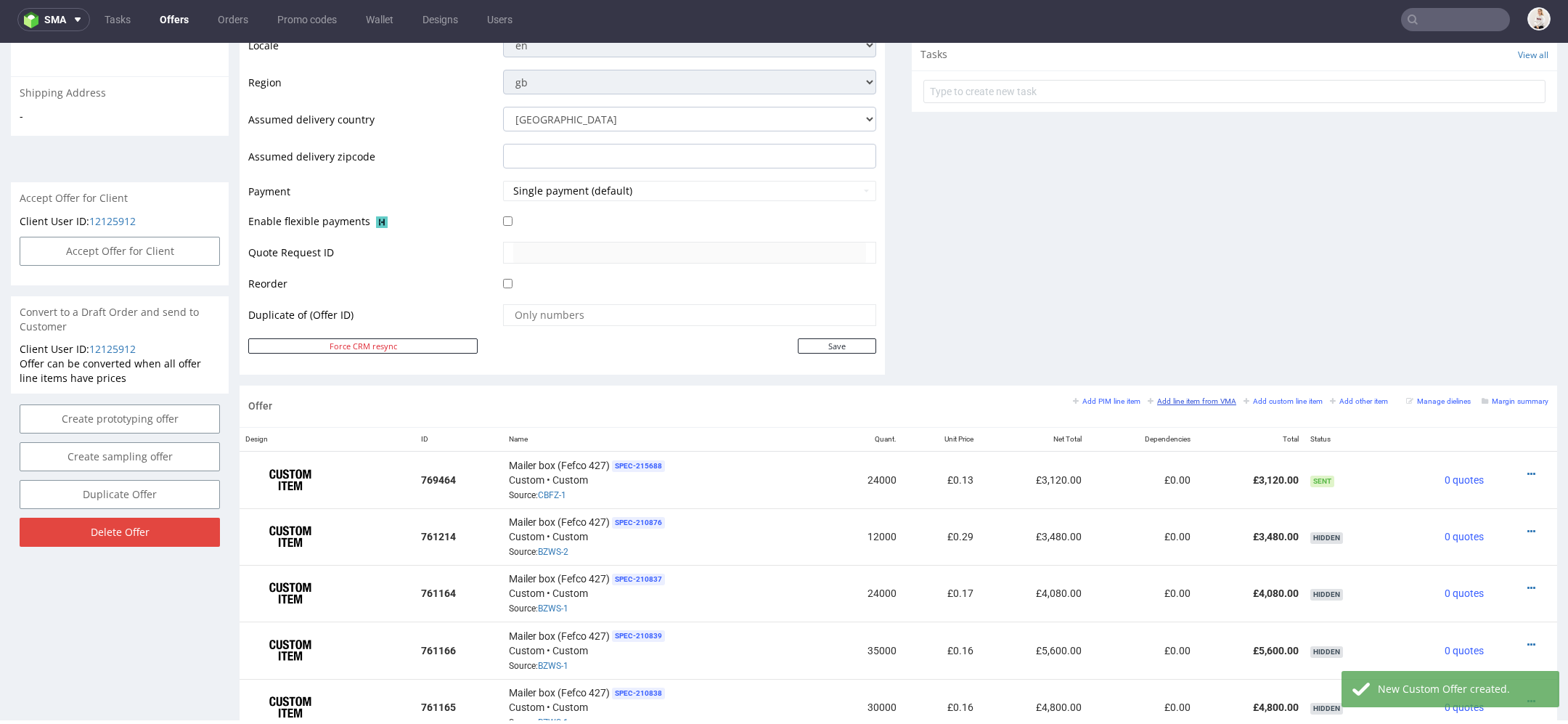
click at [1177, 397] on small "Add line item from VMA" at bounding box center [1191, 401] width 88 height 8
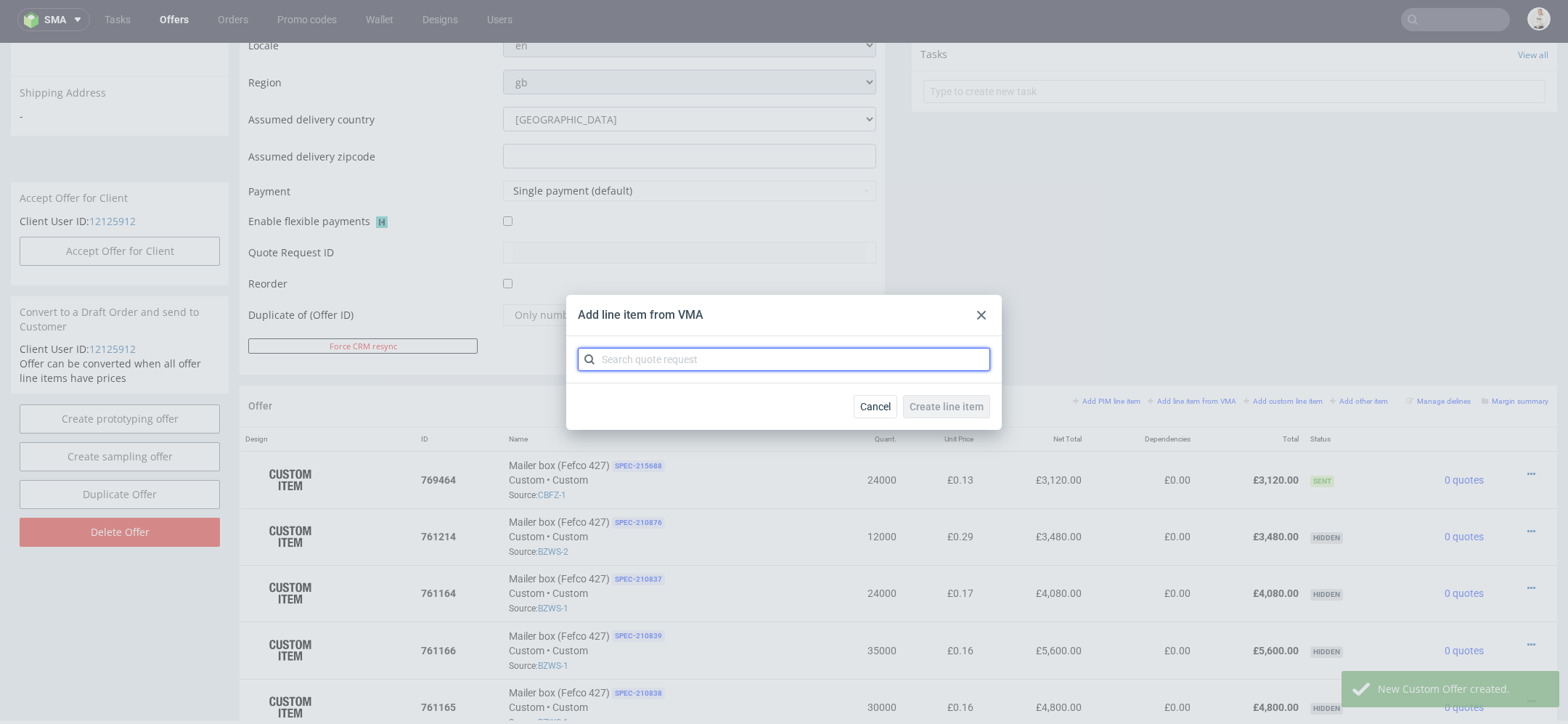
click at [869, 352] on input "text" at bounding box center [784, 360] width 412 height 23
paste input "CBFZ"
type input "CBFZ"
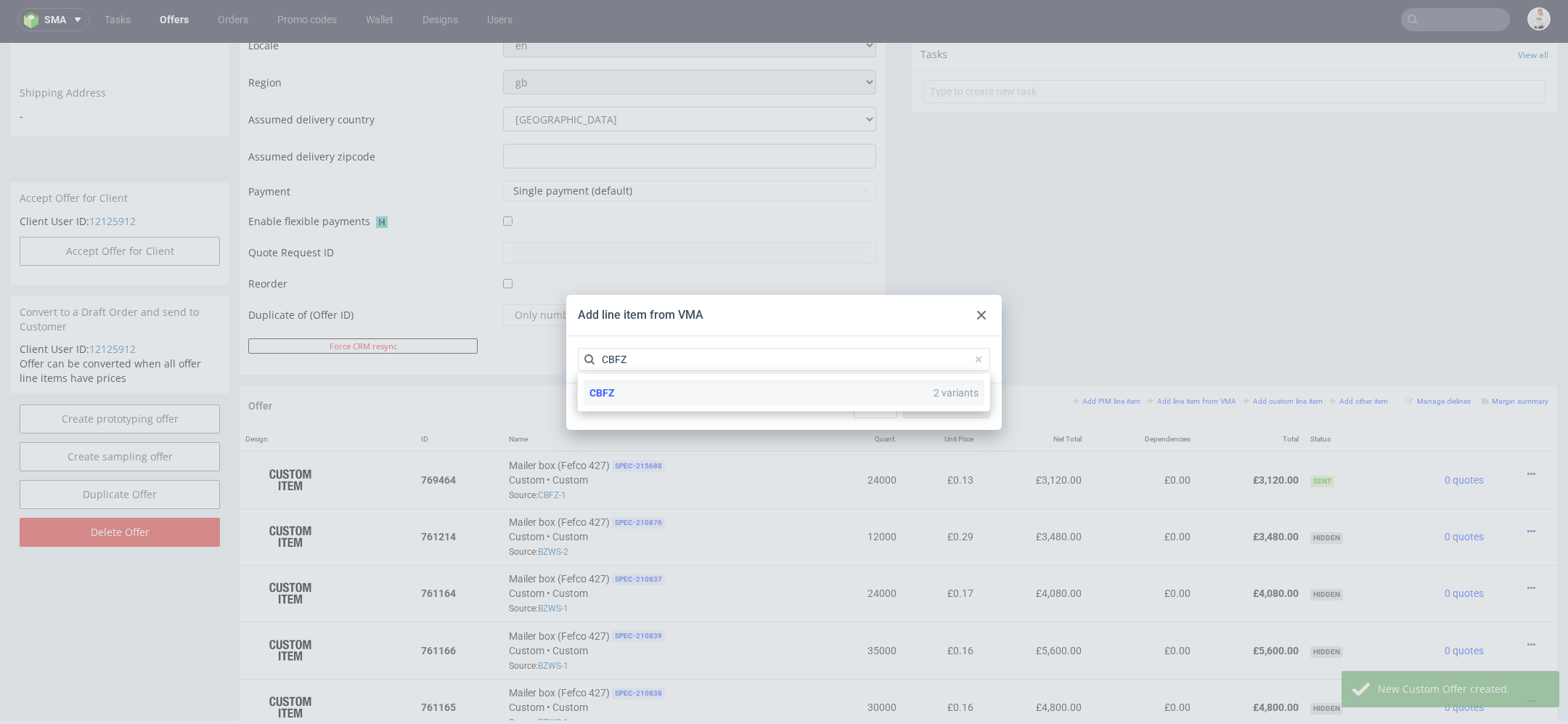
click at [740, 403] on div "CBFZ 2 variants" at bounding box center [784, 393] width 401 height 26
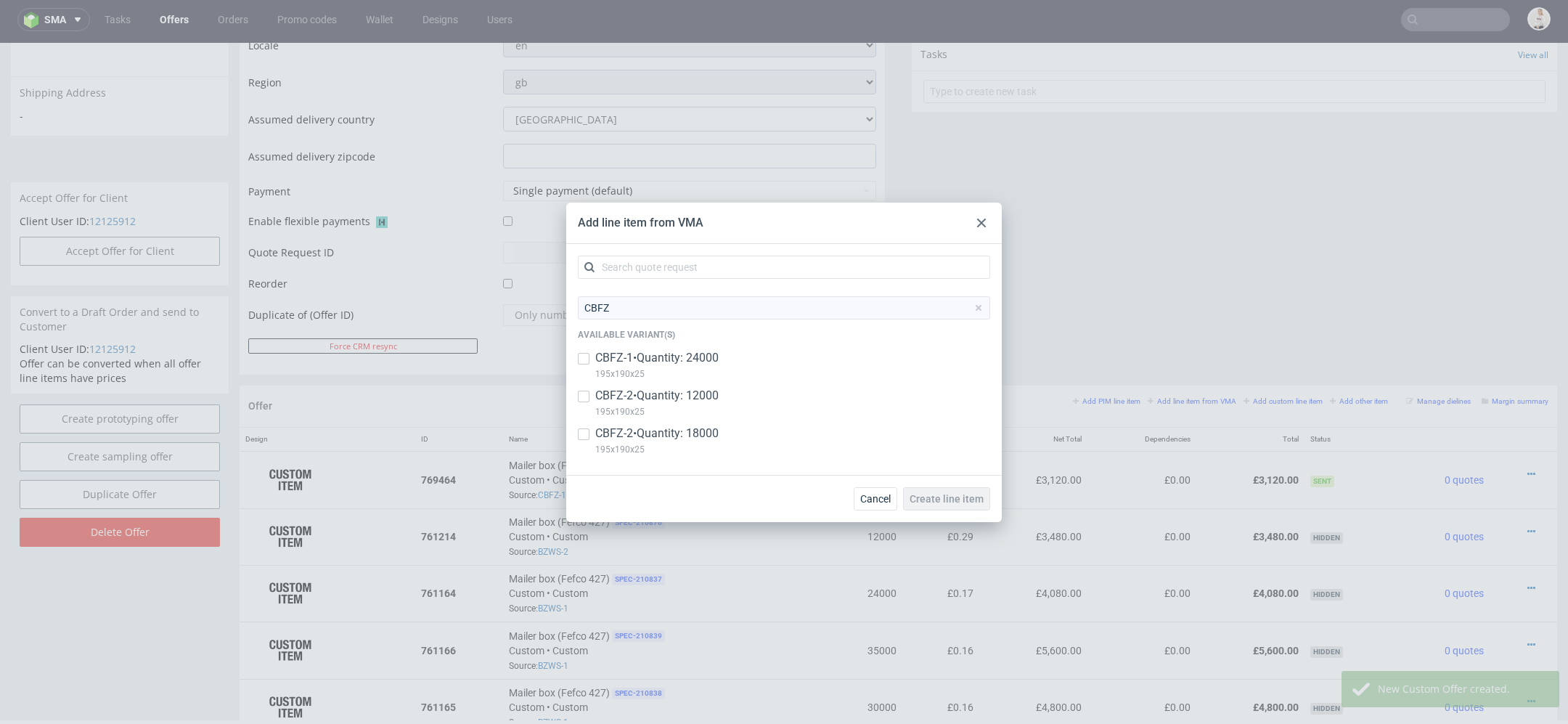
click at [719, 408] on p "195x190x25" at bounding box center [657, 412] width 124 height 16
checkbox input "true"
click at [727, 434] on div "CBFZ-2 • Quantity: 18000 195x190x25" at bounding box center [784, 445] width 412 height 38
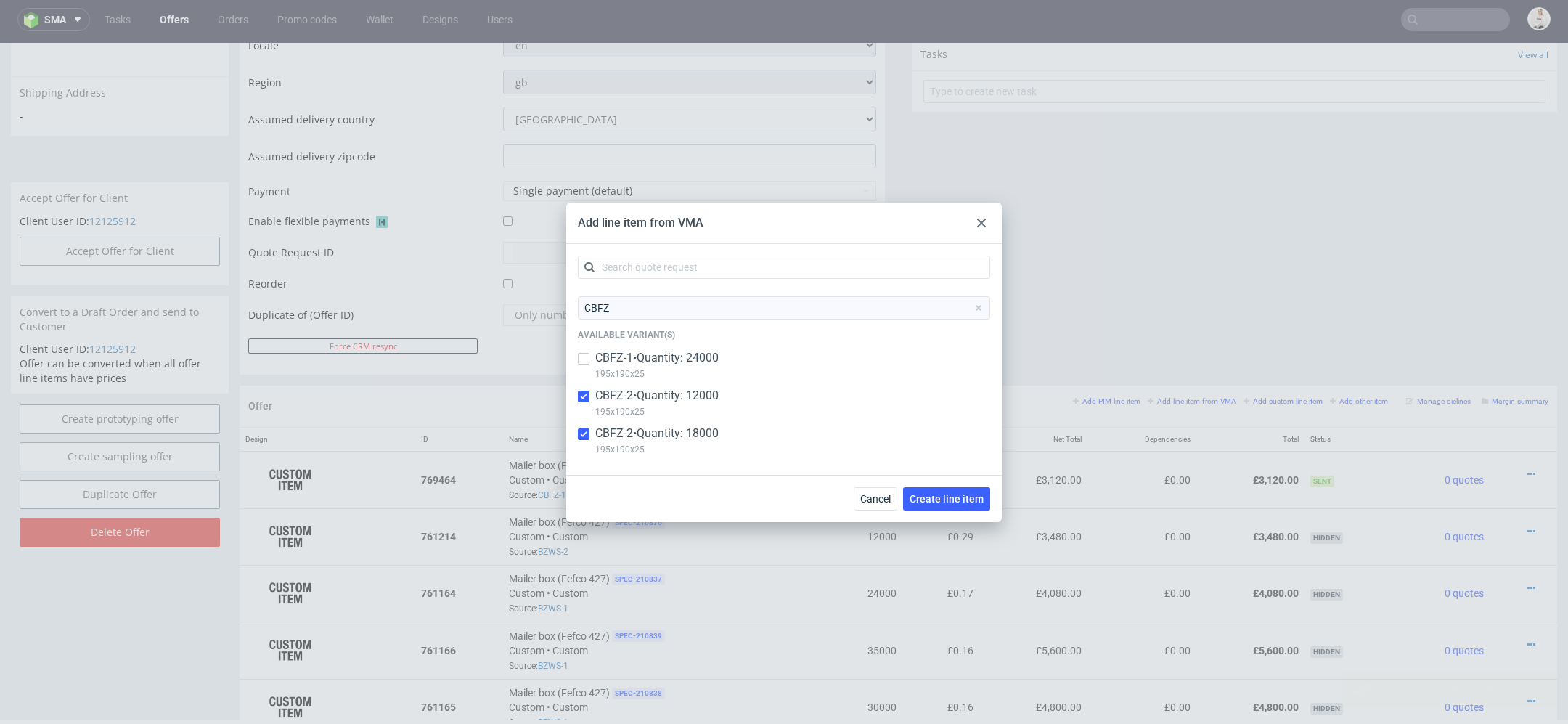
checkbox input "true"
click at [949, 499] on span "Create line item" at bounding box center [946, 499] width 74 height 10
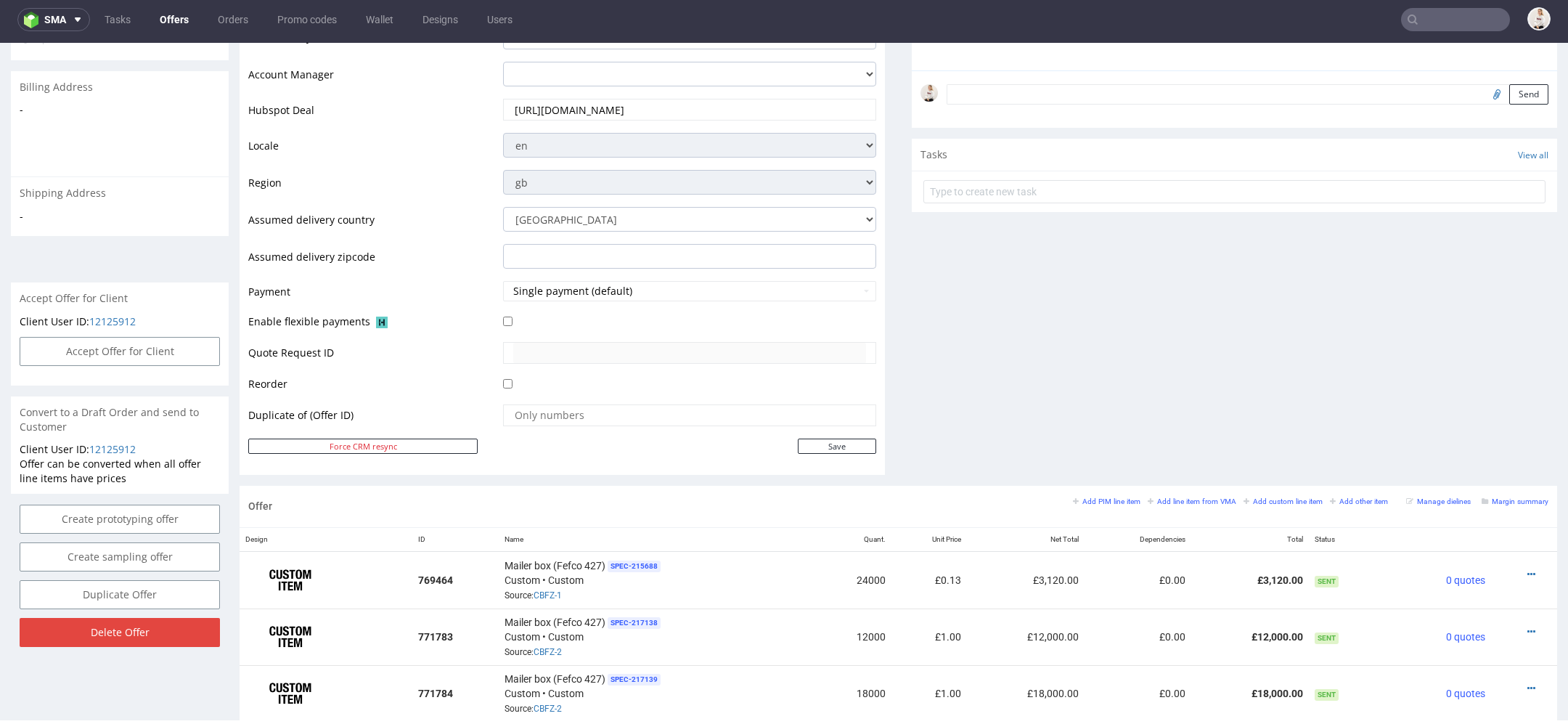
scroll to position [710, 0]
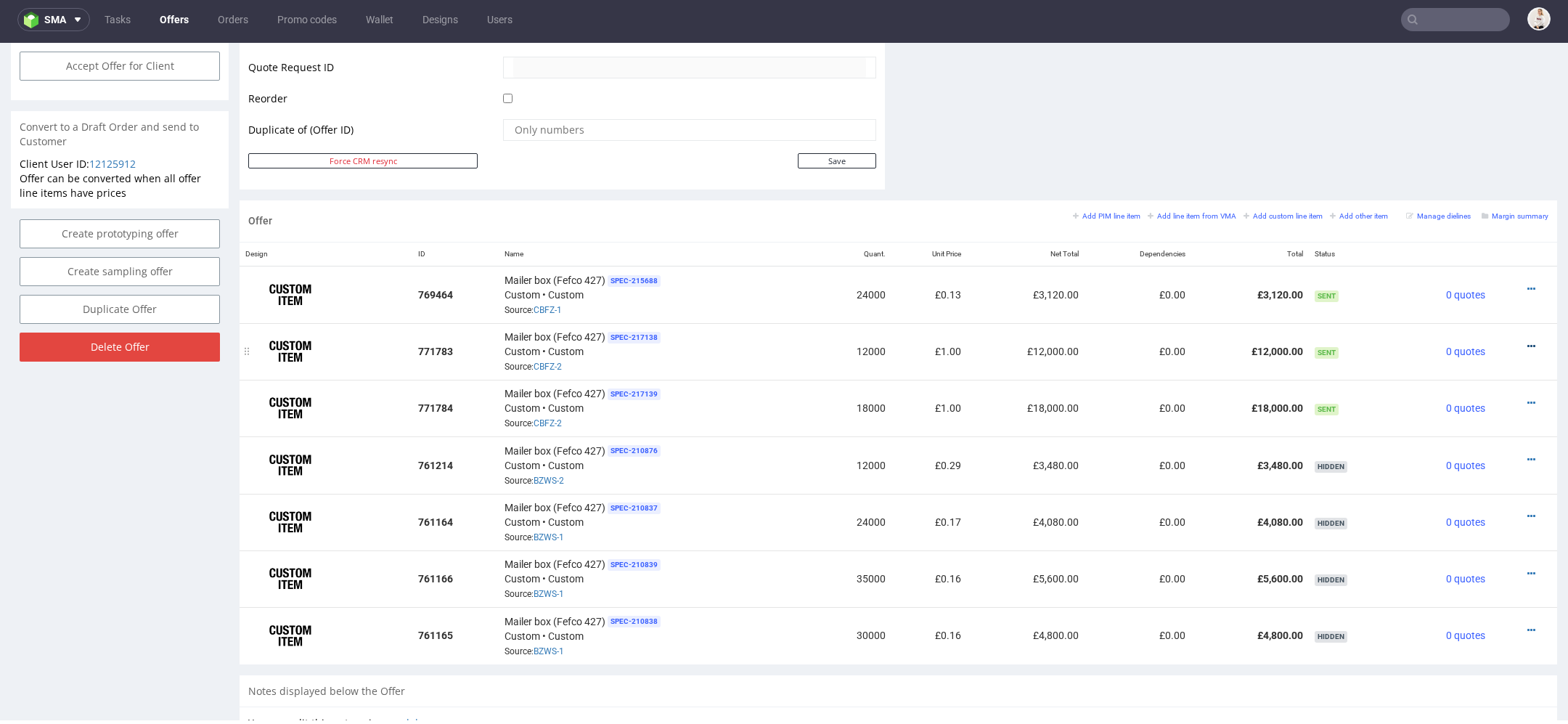
click at [1528, 342] on icon at bounding box center [1531, 347] width 8 height 10
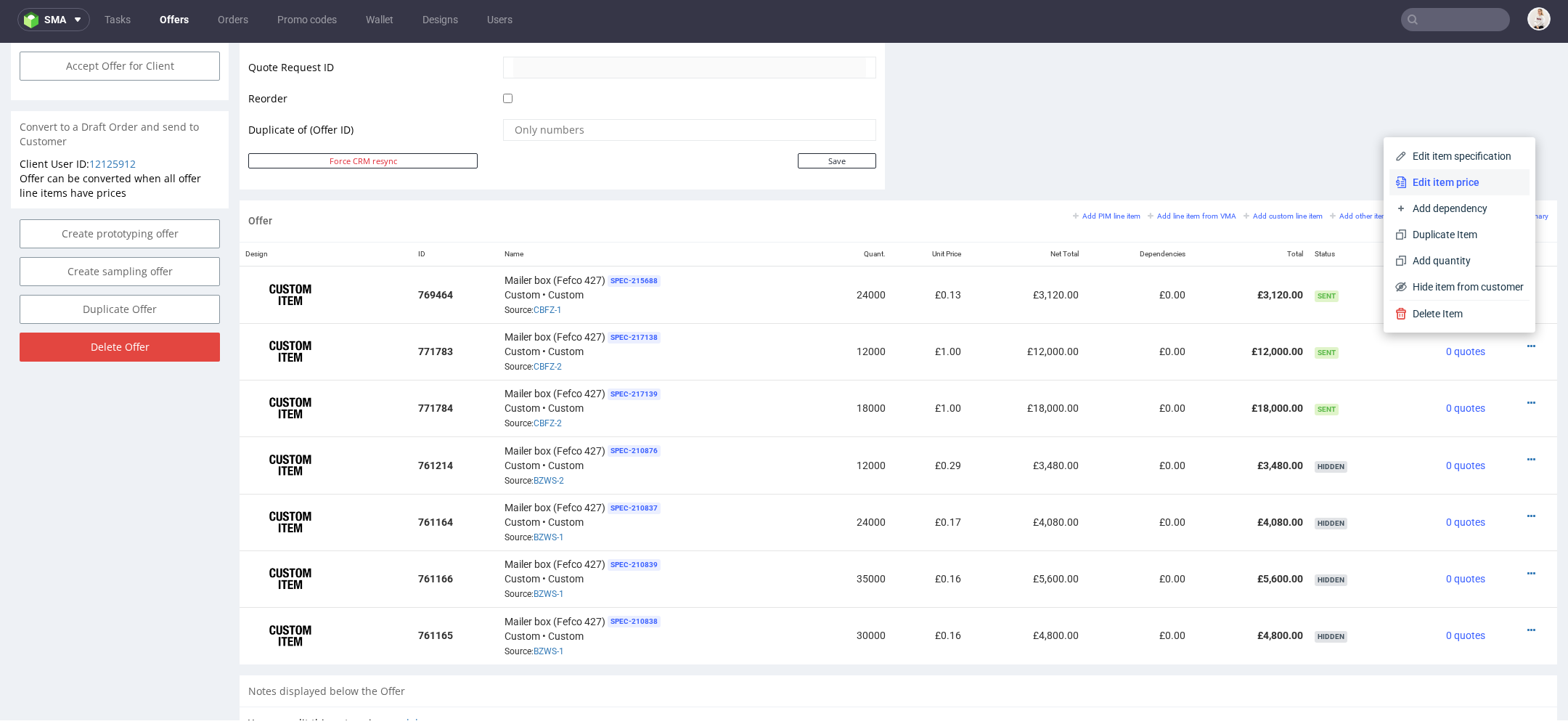
click at [1448, 183] on span "Edit item price" at bounding box center [1466, 182] width 117 height 15
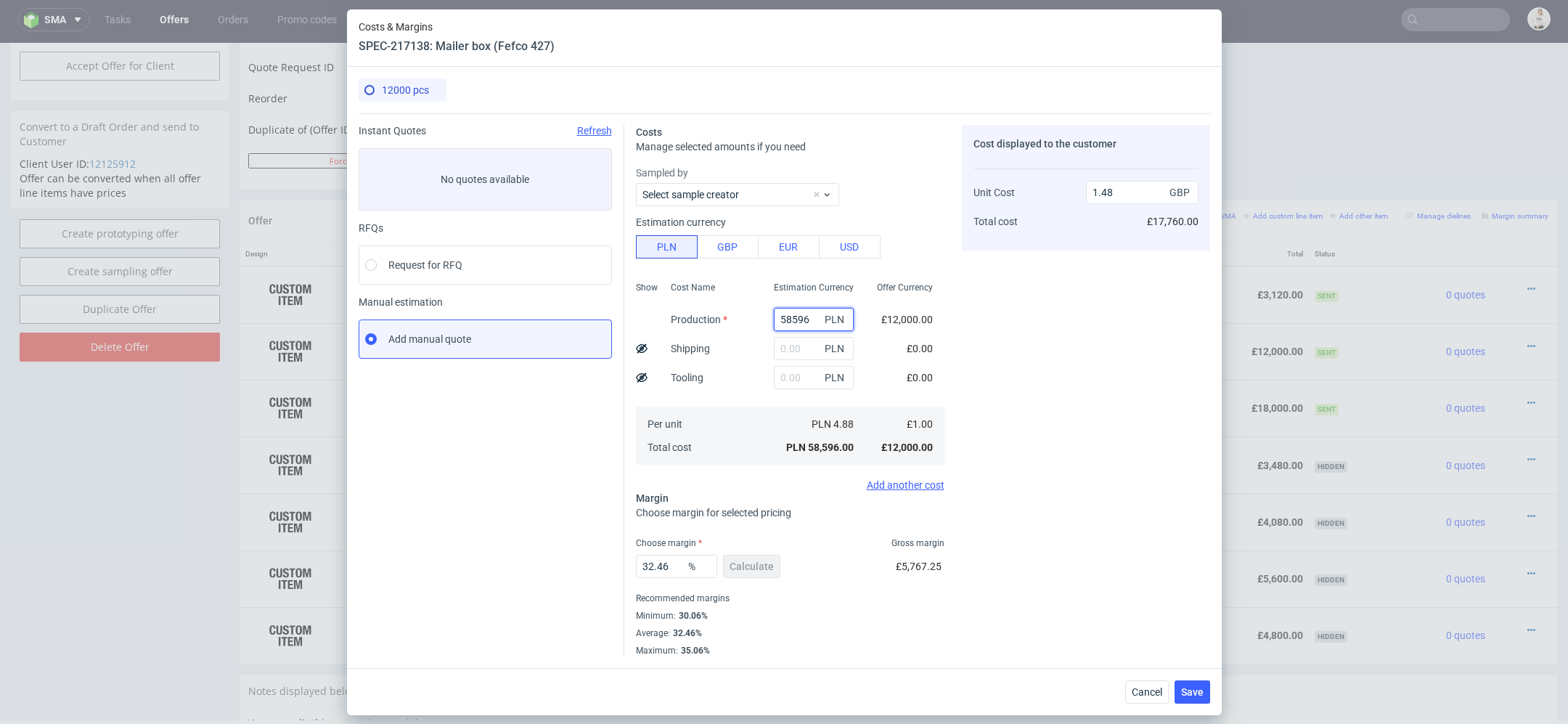
click at [802, 317] on input "58596" at bounding box center [813, 320] width 80 height 23
paste input "4450"
type input "5859 4450 6"
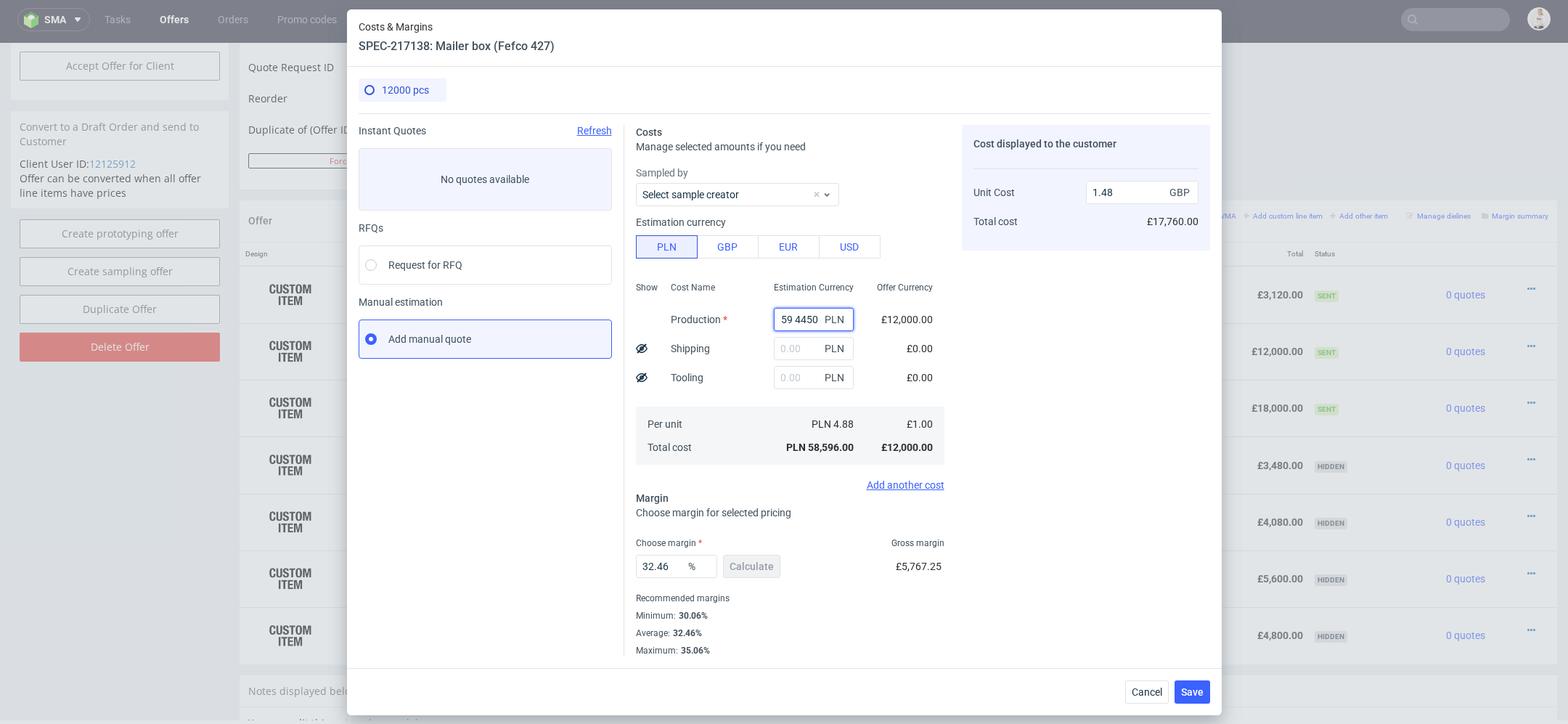
type input "0"
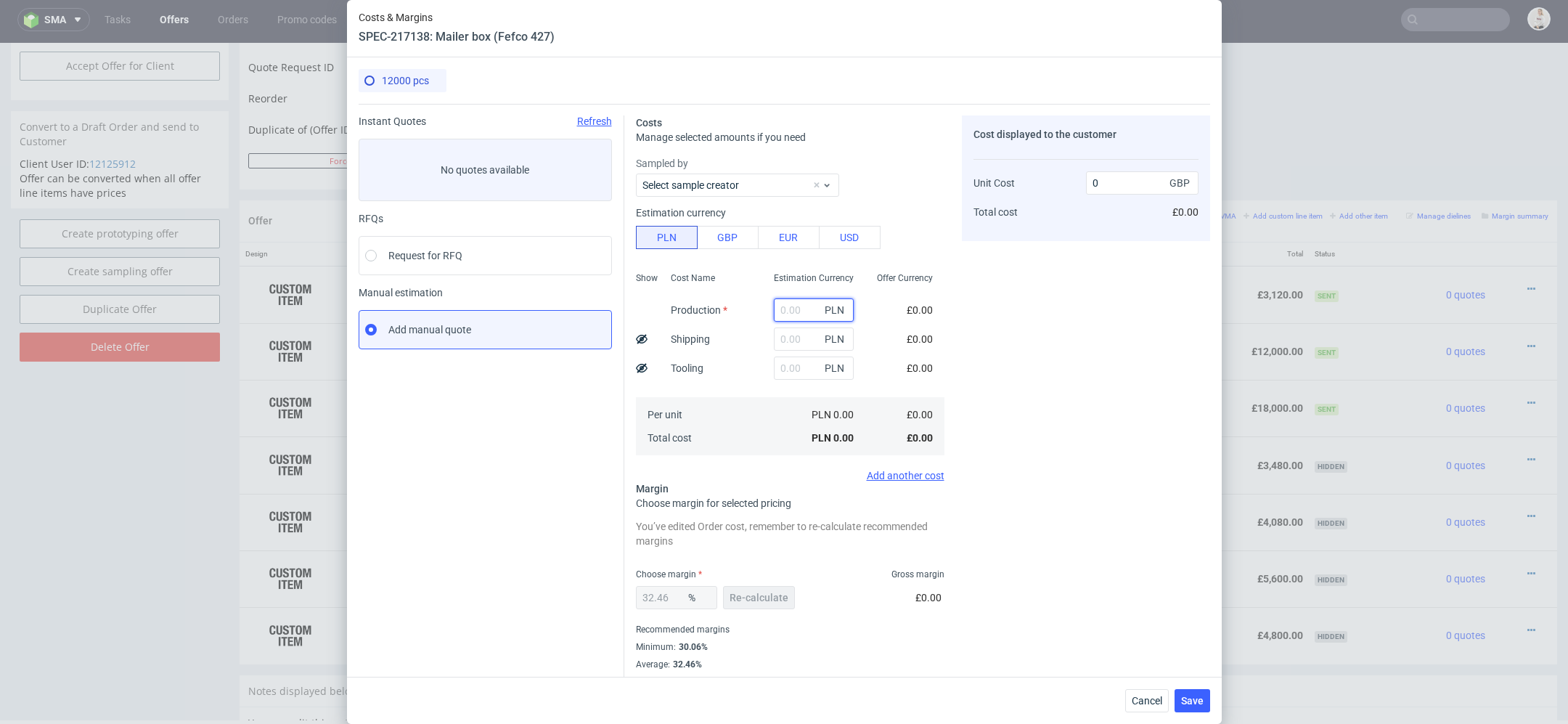
scroll to position [0, 0]
paste input "4450"
type input "4450"
click at [986, 359] on div "Cost displayed to the customer Unit Cost Total cost 0 GBP £0.00" at bounding box center [1086, 401] width 249 height 572
type input "0.11"
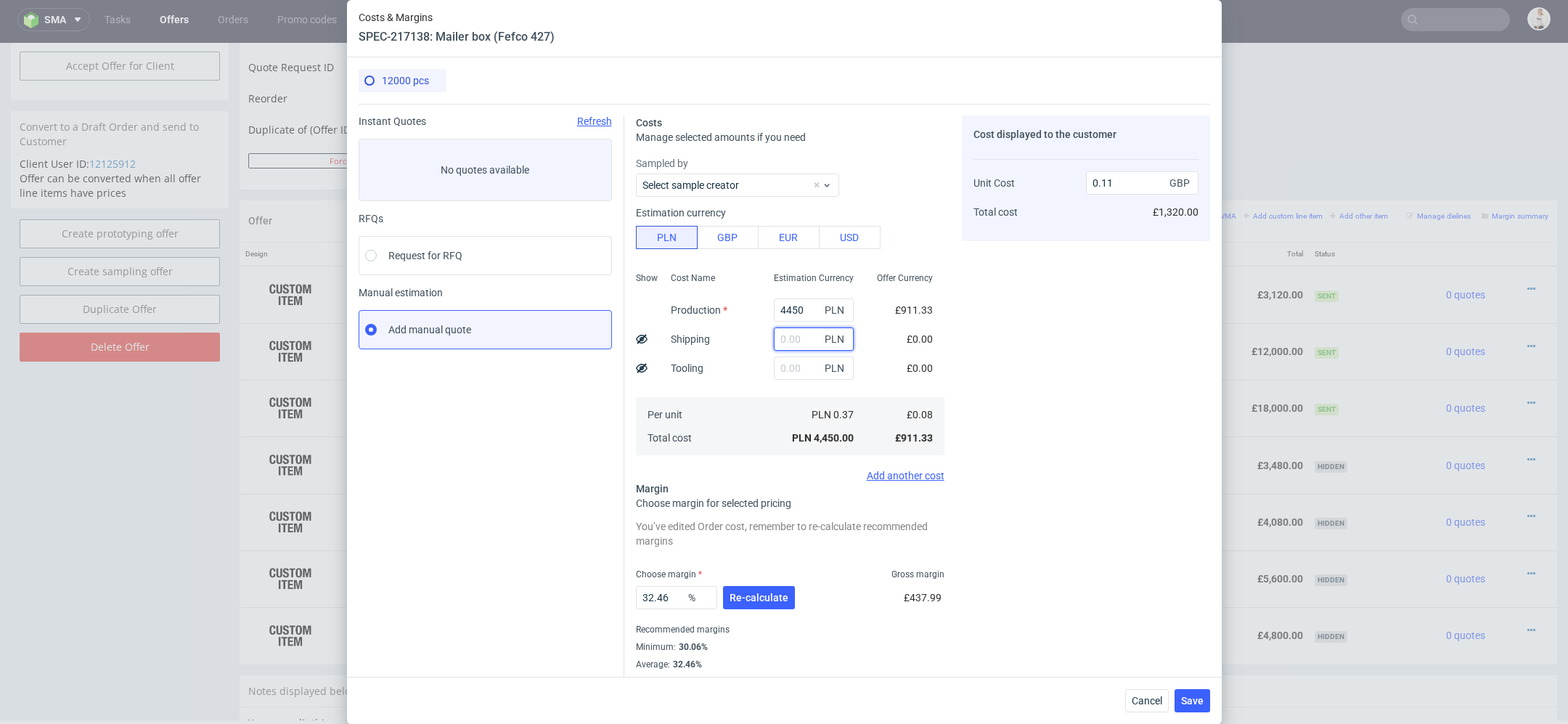
click at [819, 339] on input "text" at bounding box center [813, 339] width 80 height 23
type input "1000"
type input "0.14"
click at [1134, 350] on div "Cost displayed to the customer Unit Cost Total cost 0.14 GBP £1,680.00" at bounding box center [1086, 401] width 249 height 572
click at [804, 342] on input "1000" at bounding box center [813, 339] width 80 height 23
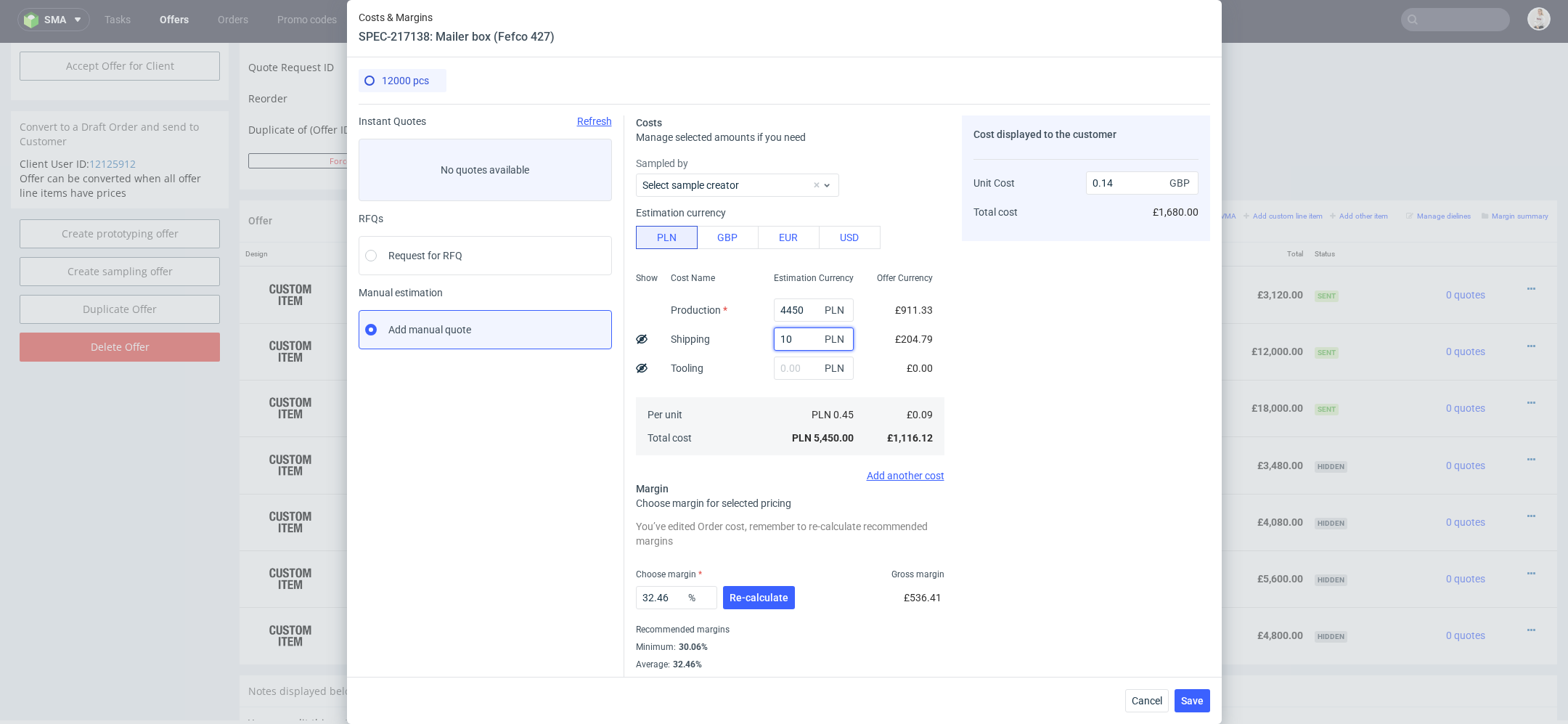
type input "1"
type input "0.11"
type input "1370"
type input "0.14"
type input "1370"
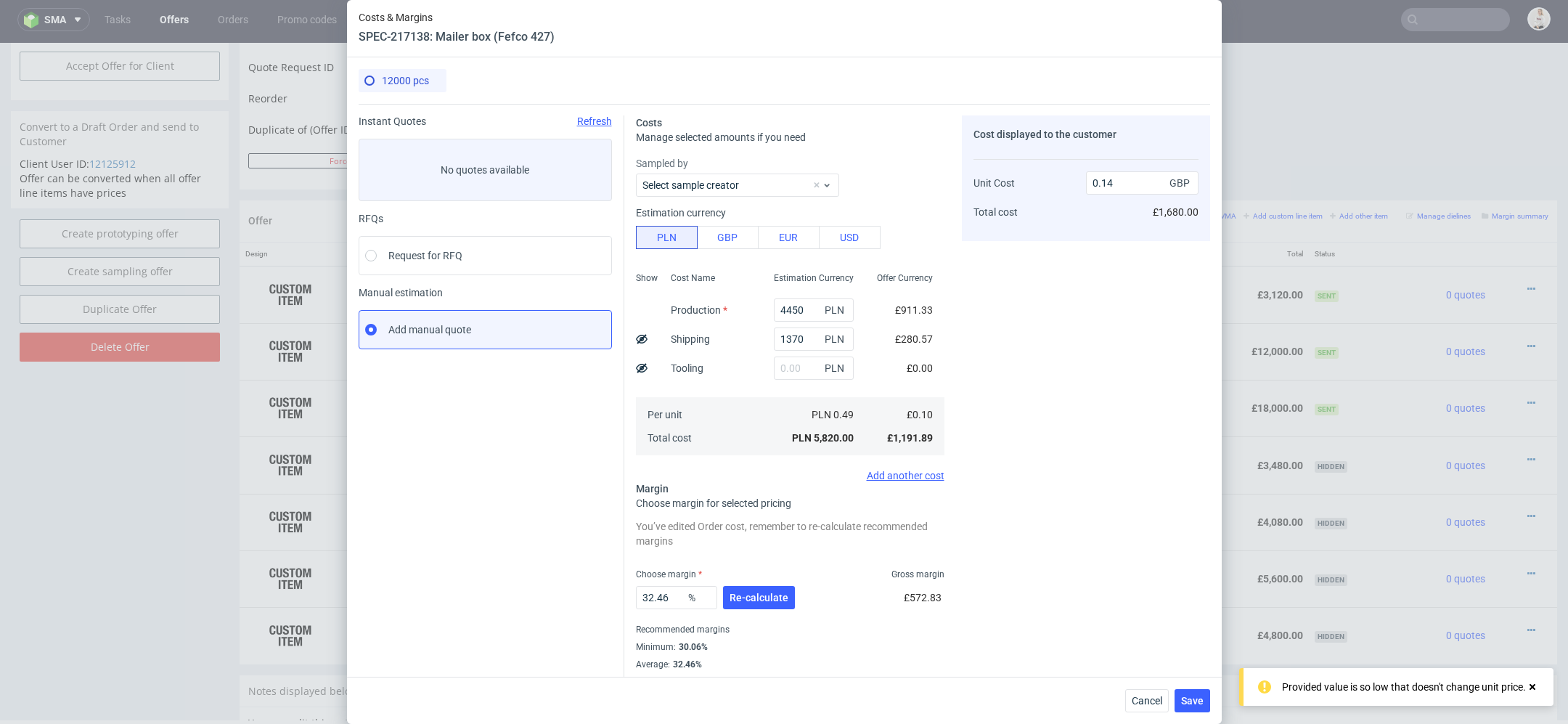
click at [1011, 431] on div "Cost displayed to the customer Unit Cost Total cost 0.14 GBP £1,680.00" at bounding box center [1086, 401] width 249 height 572
click at [777, 598] on span "Re-calculate" at bounding box center [759, 597] width 59 height 10
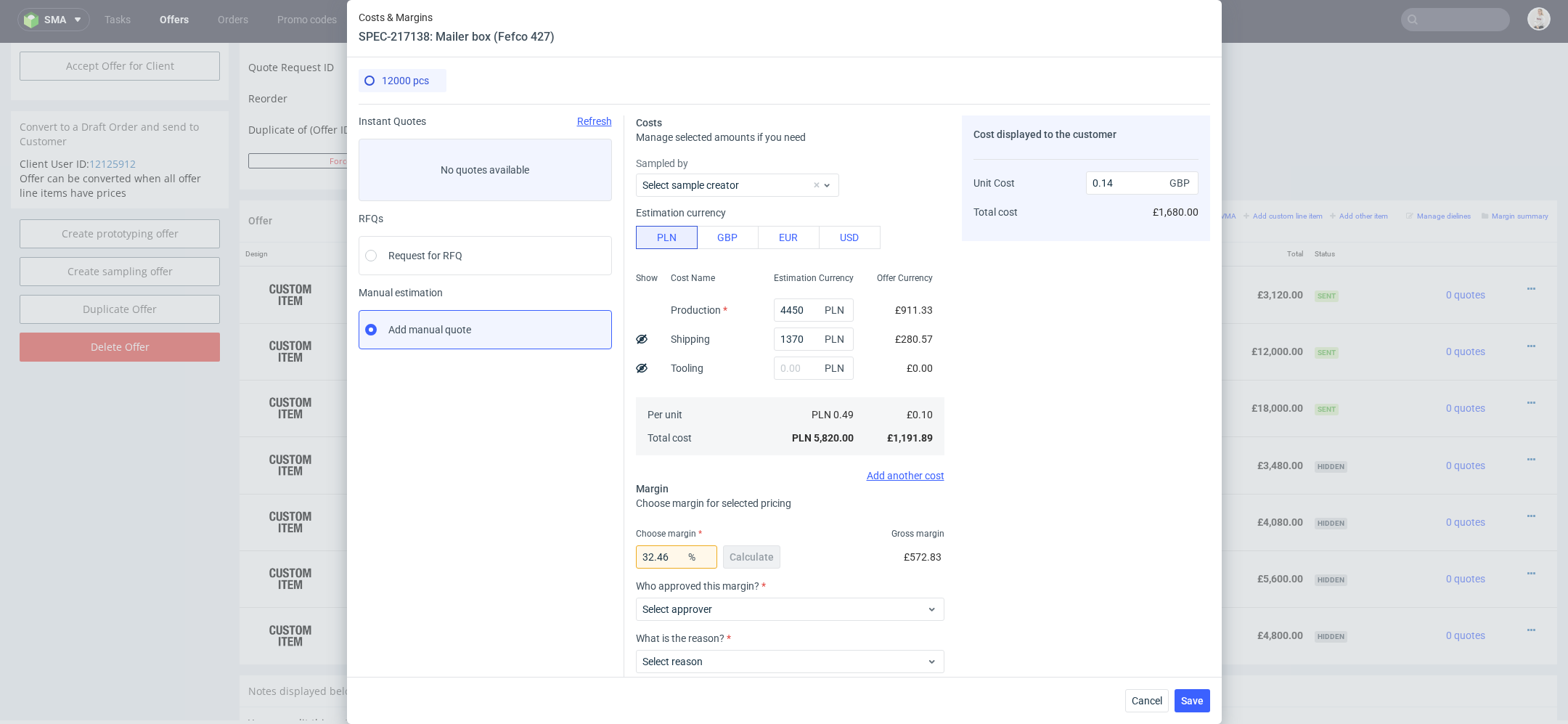
click at [1124, 513] on div "Cost displayed to the customer Unit Cost Total cost 0.14 GBP £1,680.00" at bounding box center [1086, 434] width 249 height 636
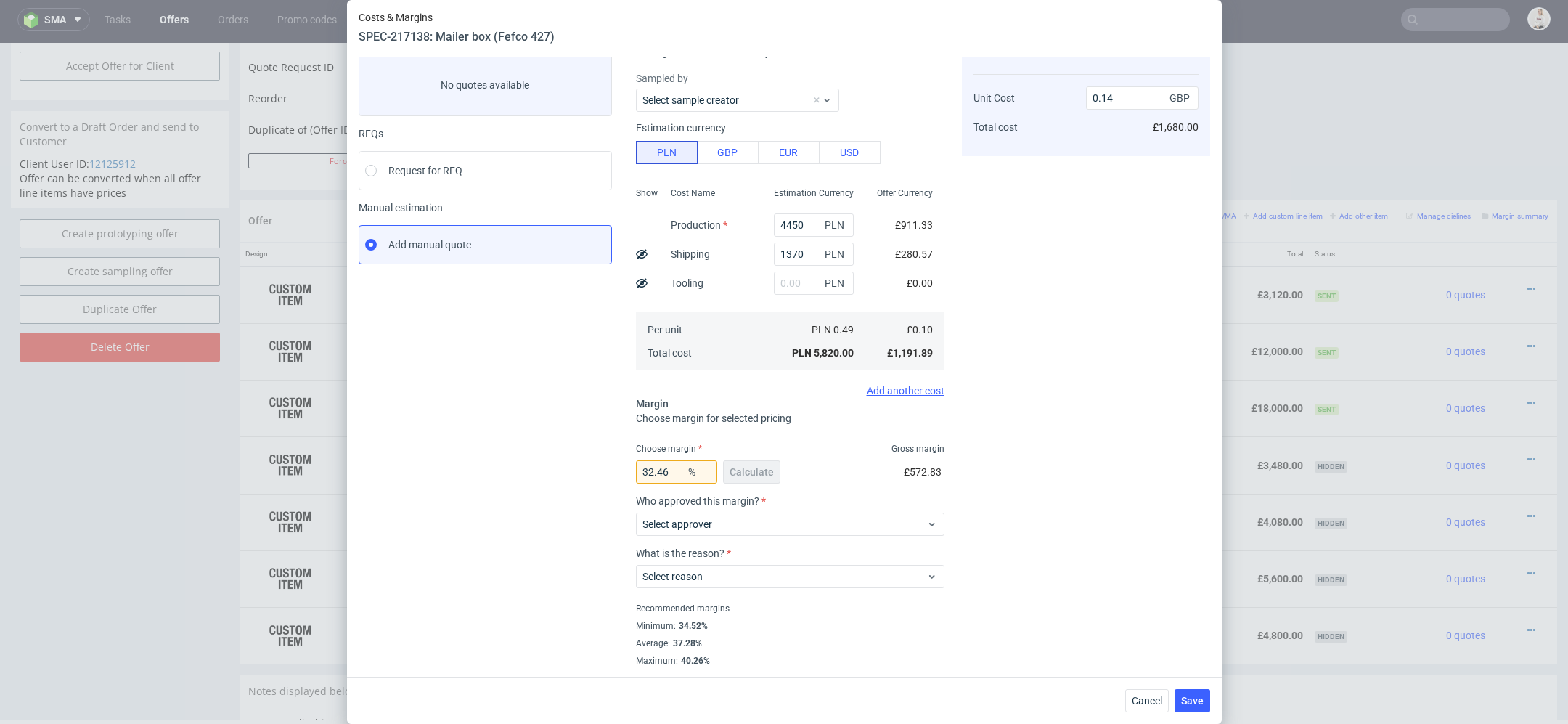
click at [934, 513] on div "Select approver" at bounding box center [791, 524] width 309 height 23
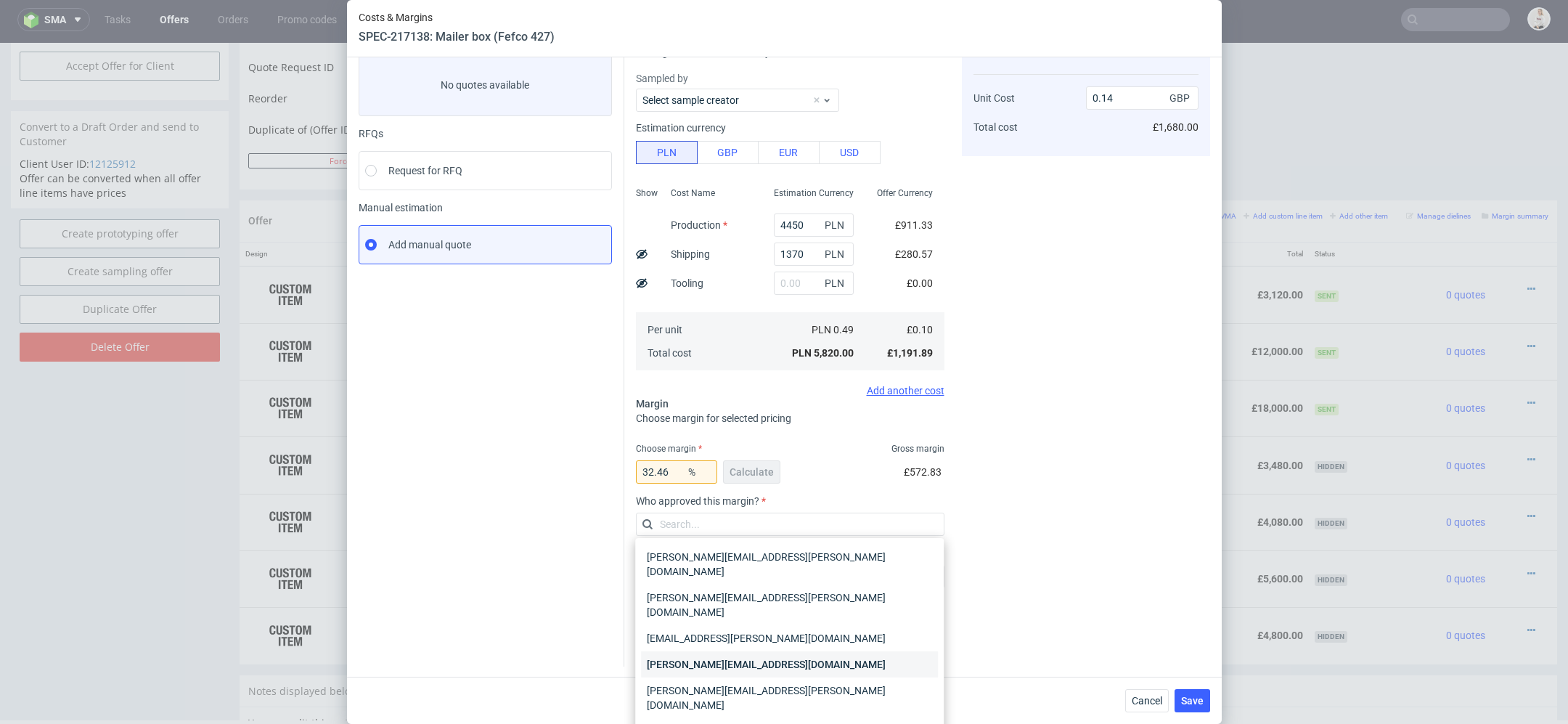
click at [832, 651] on div "[PERSON_NAME][EMAIL_ADDRESS][DOMAIN_NAME]" at bounding box center [790, 664] width 297 height 26
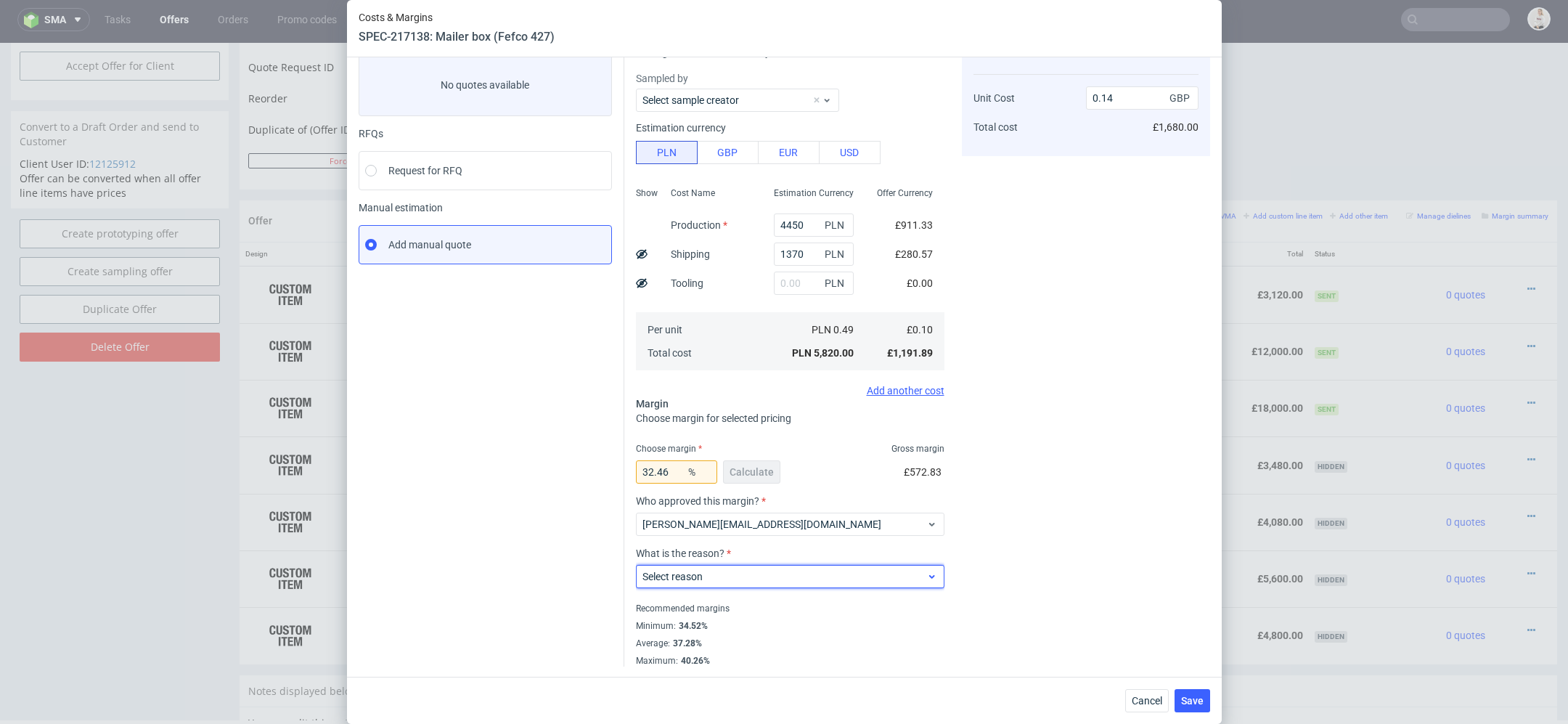
click at [798, 579] on span "Select reason" at bounding box center [785, 576] width 284 height 15
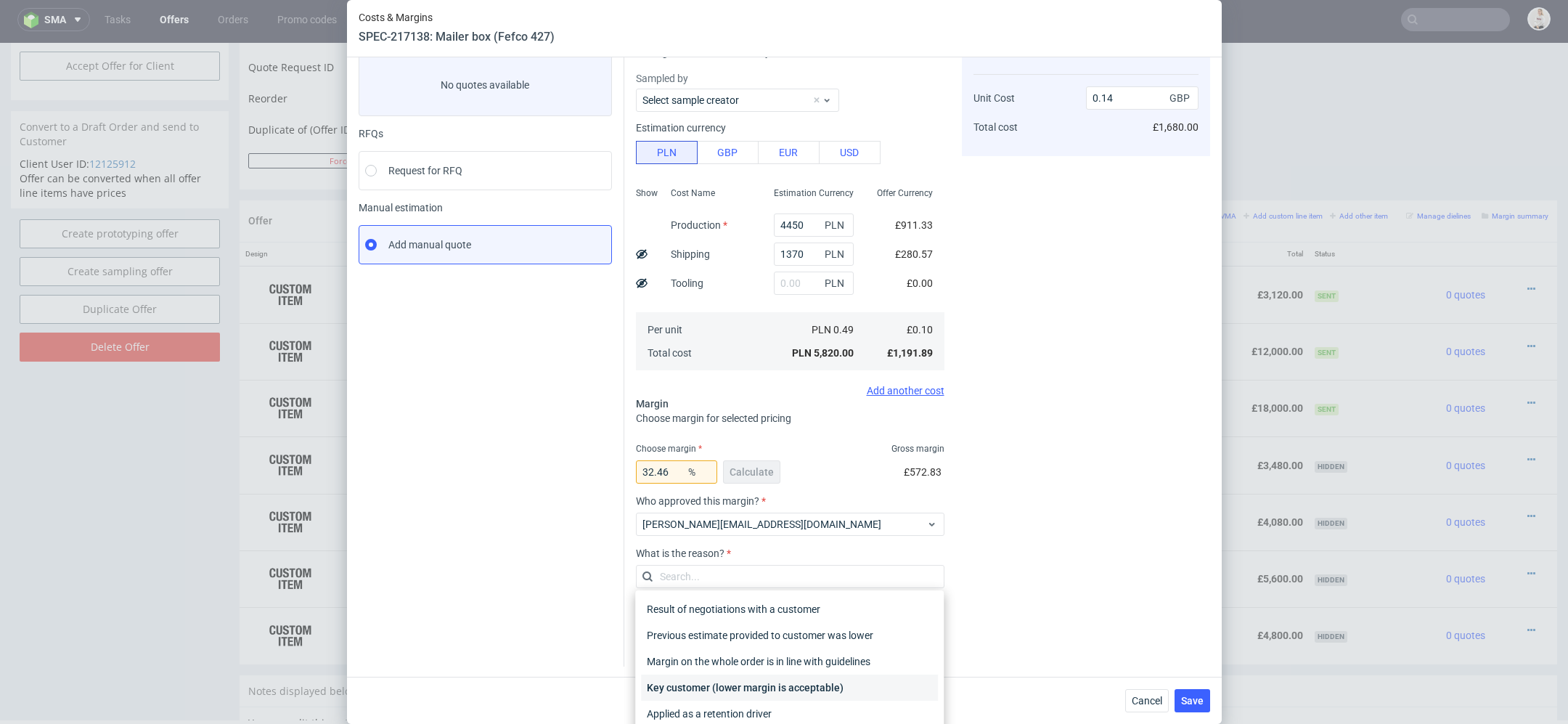
click at [786, 684] on div "Key customer (lower margin is acceptable)" at bounding box center [790, 687] width 297 height 26
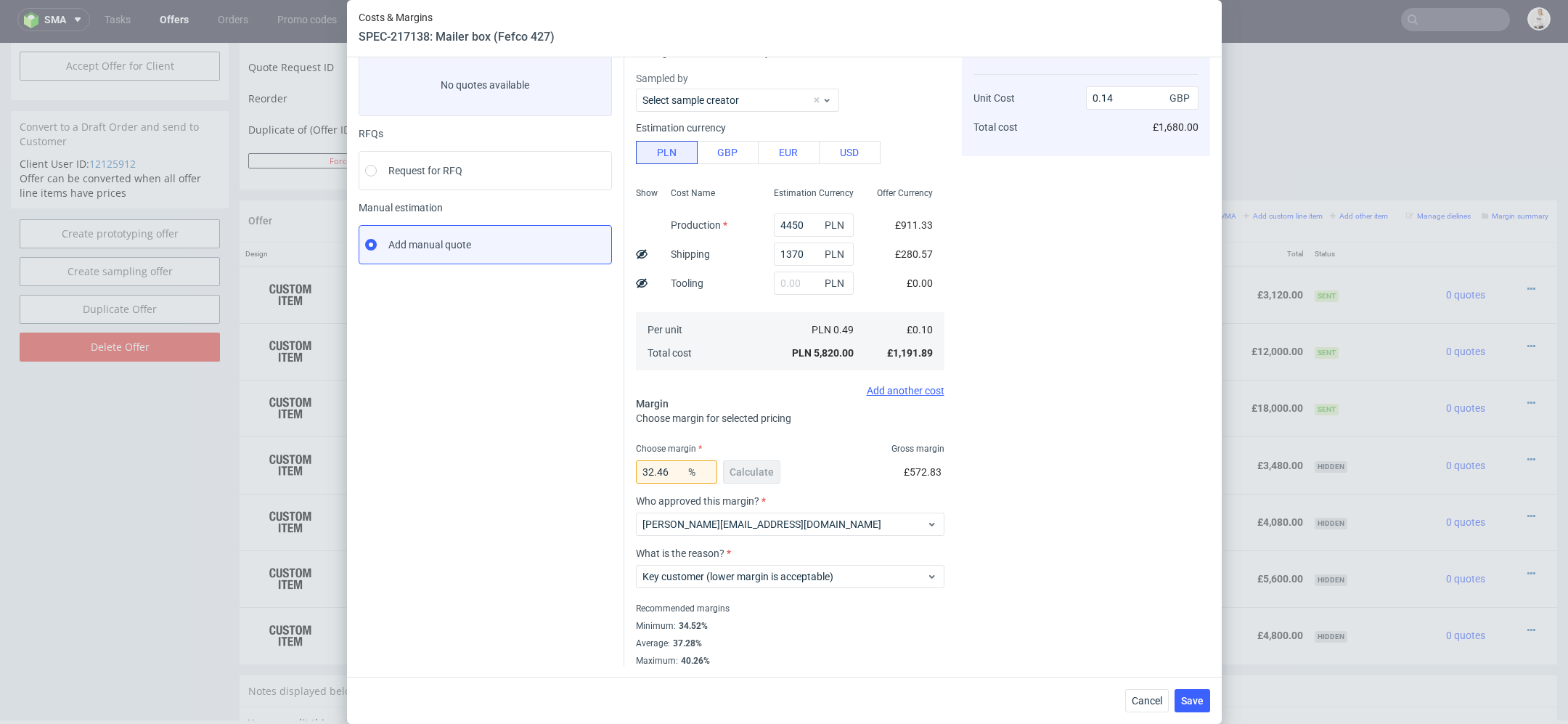
click at [1094, 647] on div "Cost displayed to the customer Unit Cost Total cost 0.14 GBP £1,680.00" at bounding box center [1086, 349] width 249 height 636
click at [1188, 696] on span "Save" at bounding box center [1192, 701] width 23 height 10
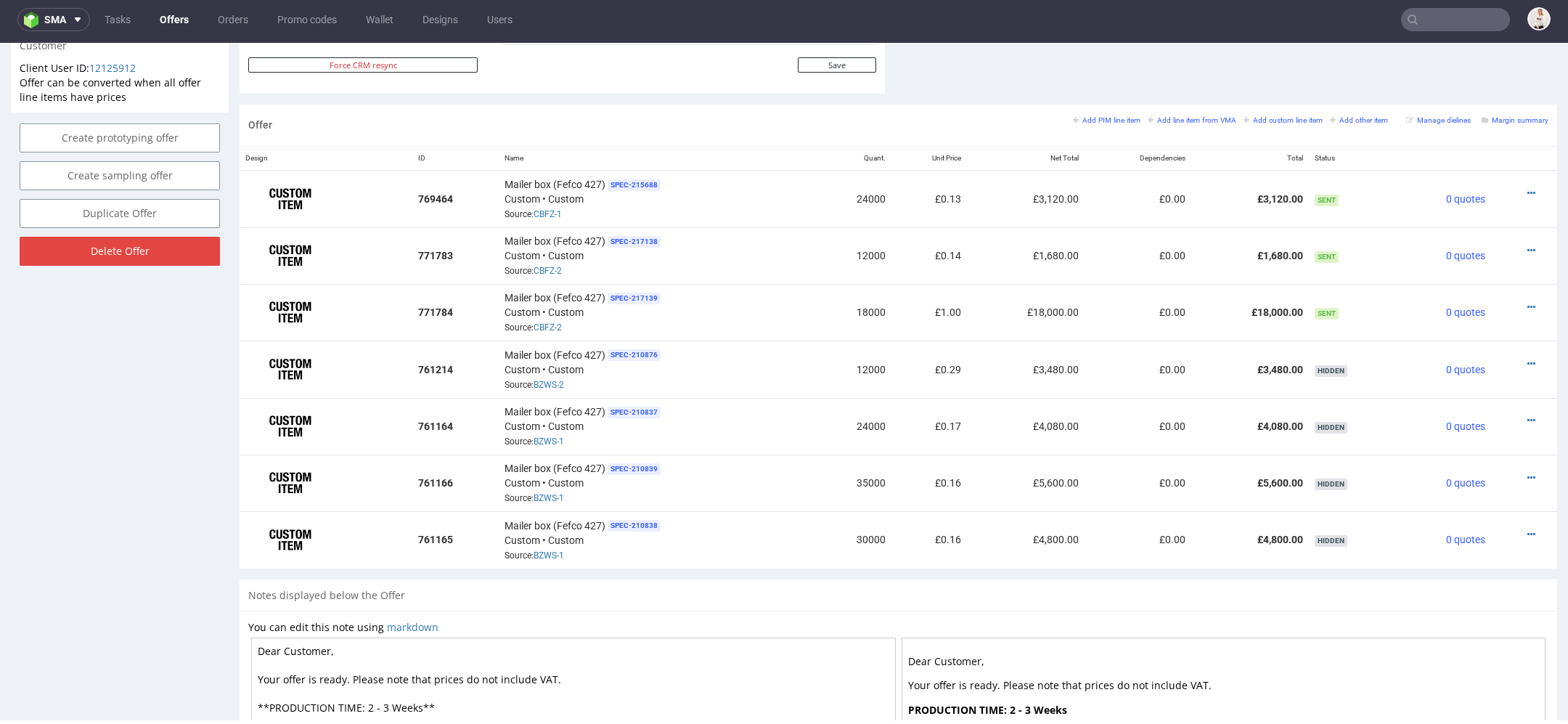
scroll to position [807, 0]
click at [1528, 301] on icon at bounding box center [1531, 306] width 8 height 10
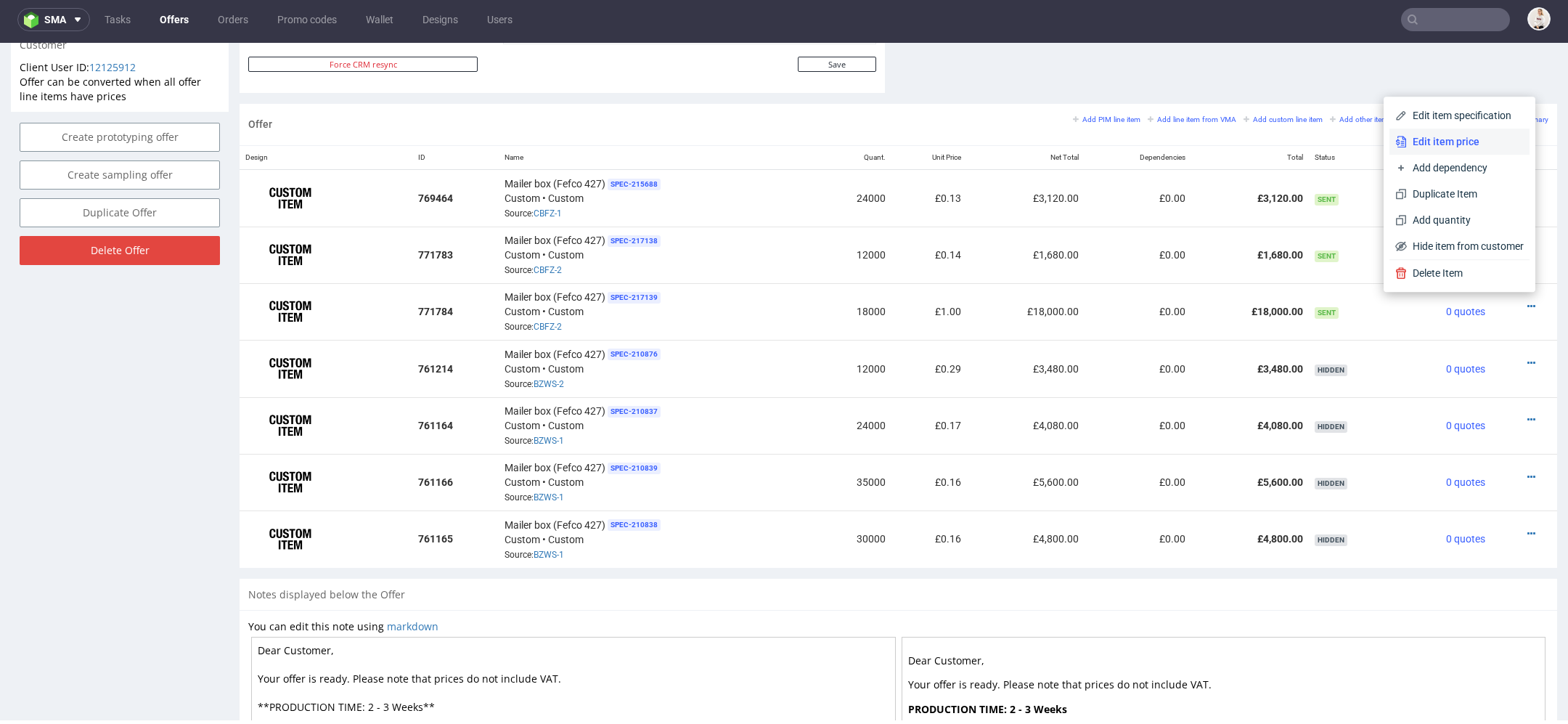
click at [1457, 140] on span "Edit item price" at bounding box center [1466, 142] width 117 height 15
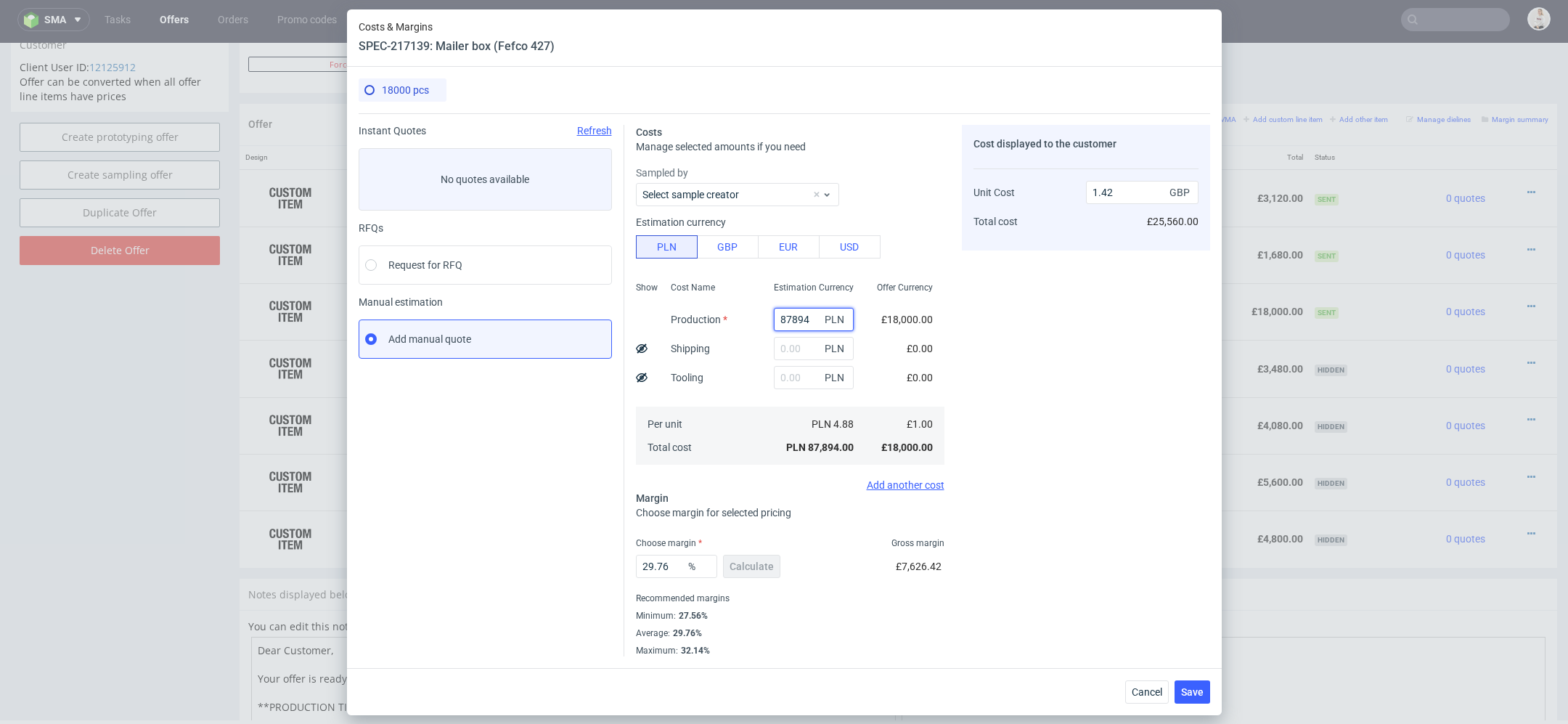
click at [796, 318] on input "87894" at bounding box center [813, 320] width 80 height 23
paste input "6660"
type input "6660"
type input "0.11"
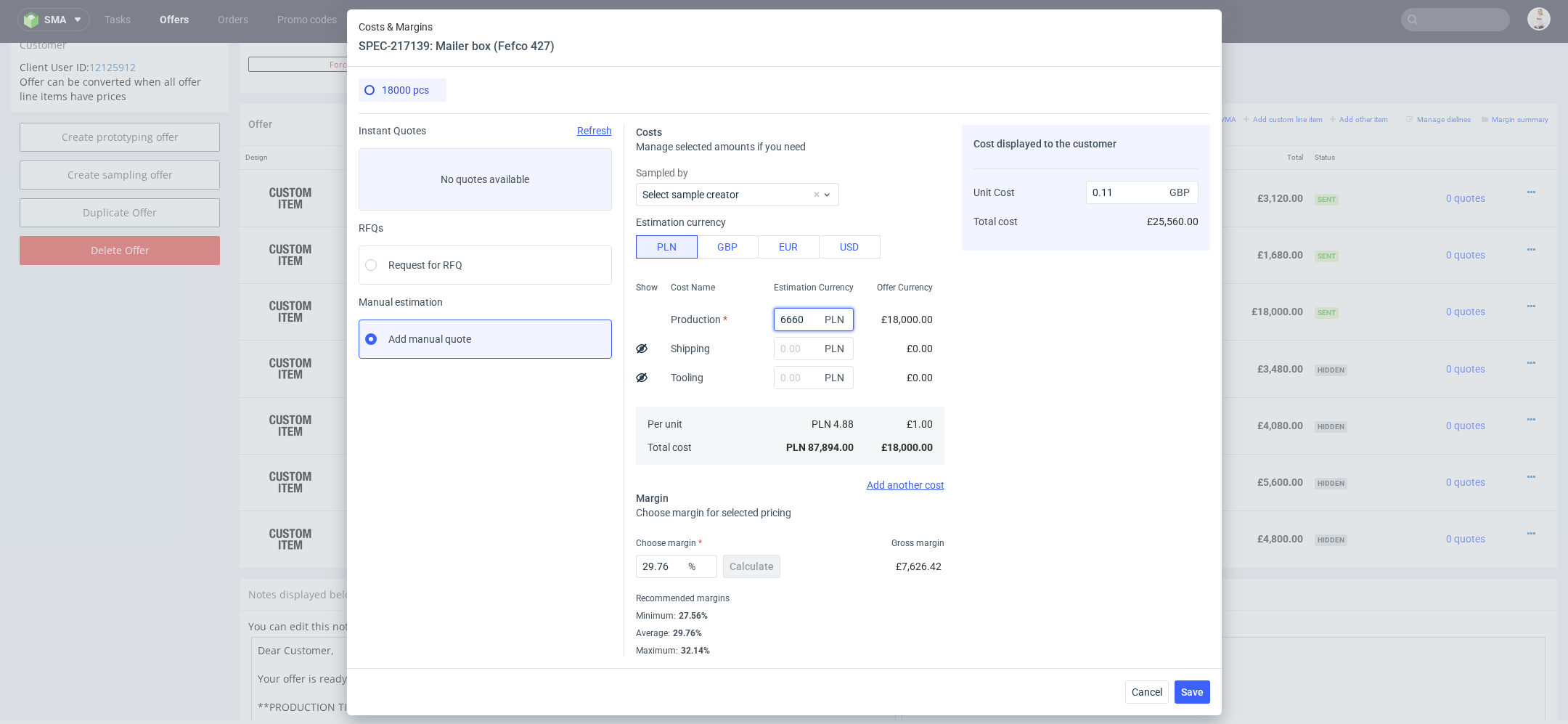
type input "6660"
click at [1010, 363] on div "Cost displayed to the customer Unit Cost Total cost 0.11 GBP £25,560.00" at bounding box center [1086, 391] width 249 height 532
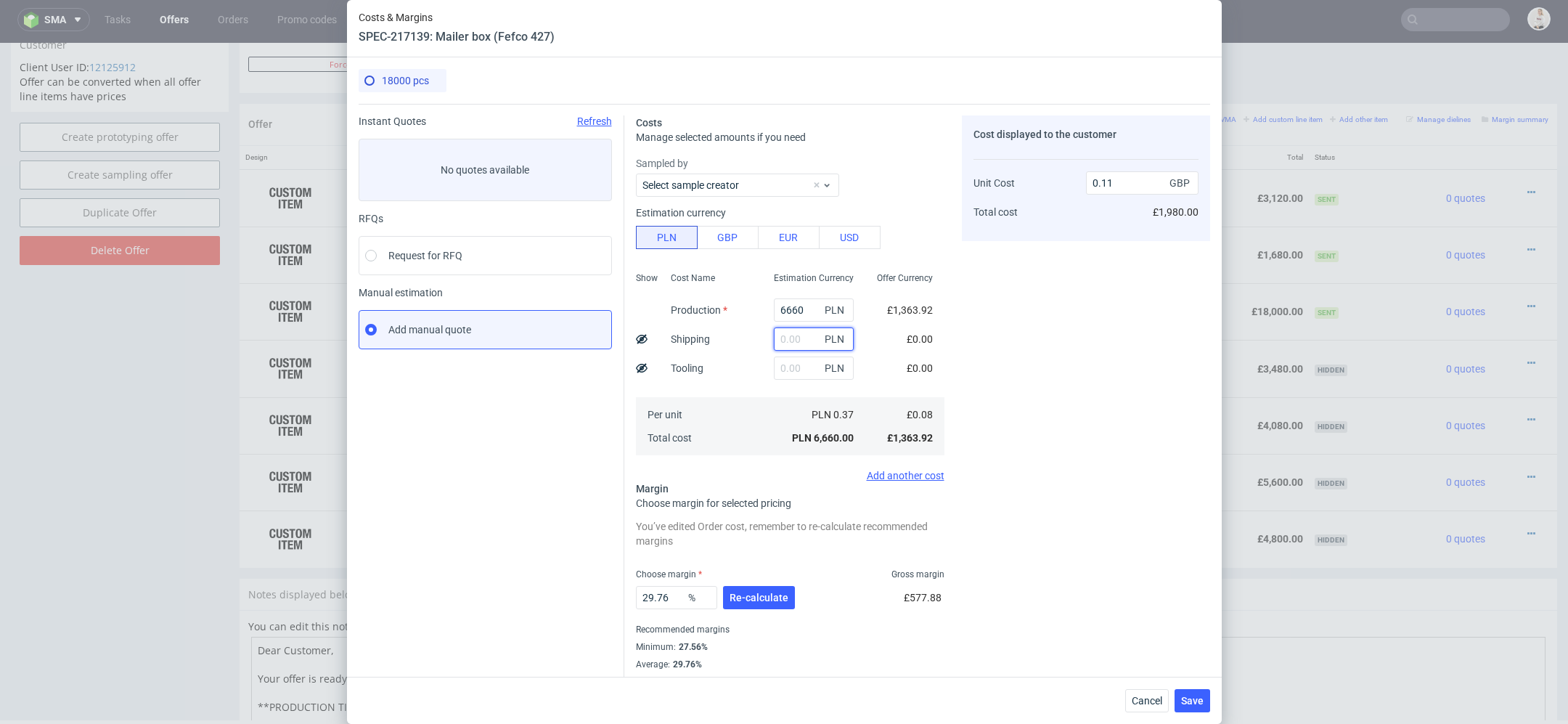
click at [783, 337] on input "text" at bounding box center [813, 339] width 80 height 23
type input "1900"
type input "0.14"
type input "1900"
click at [1096, 385] on div "Cost displayed to the customer Unit Cost Total cost 0.14 GBP £2,520.00" at bounding box center [1086, 401] width 249 height 572
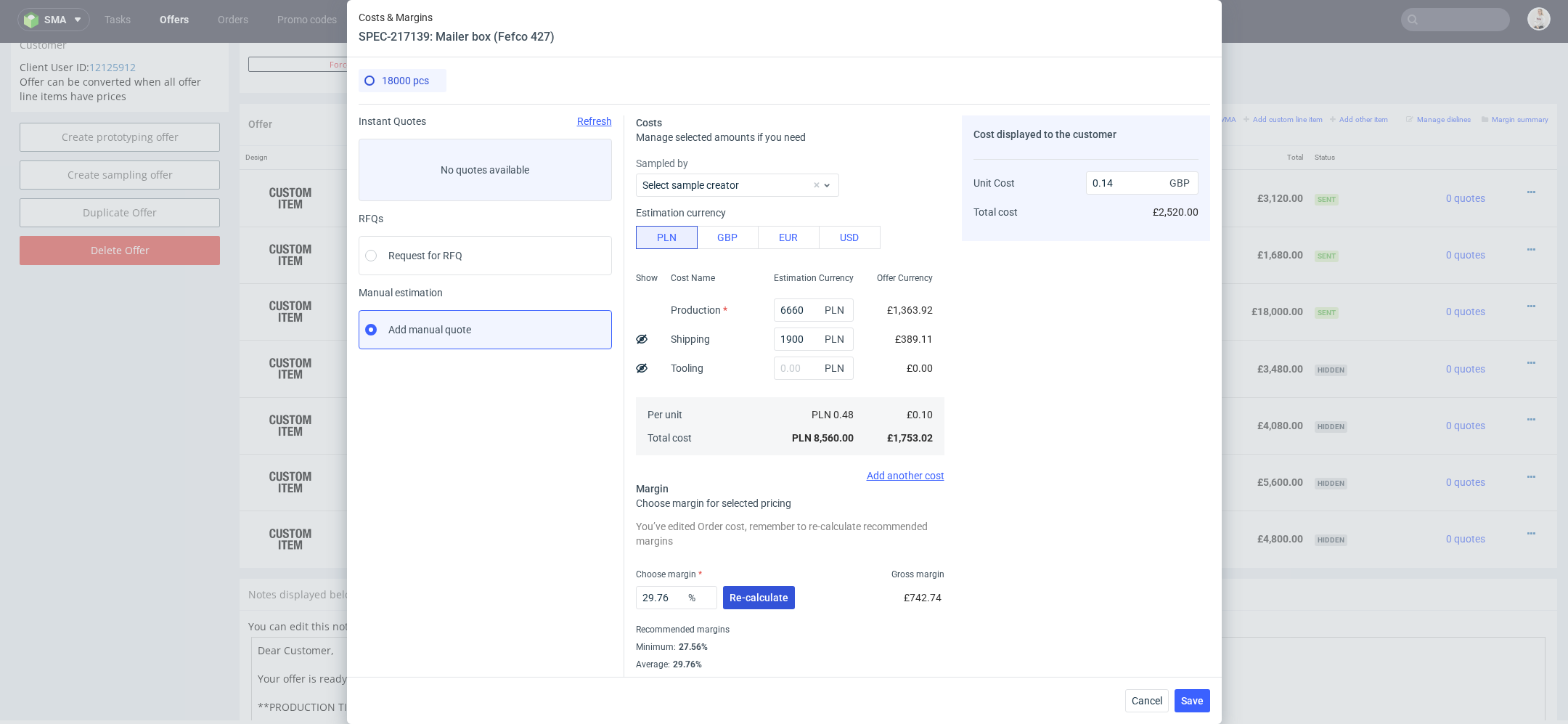
click at [780, 595] on span "Re-calculate" at bounding box center [759, 597] width 59 height 10
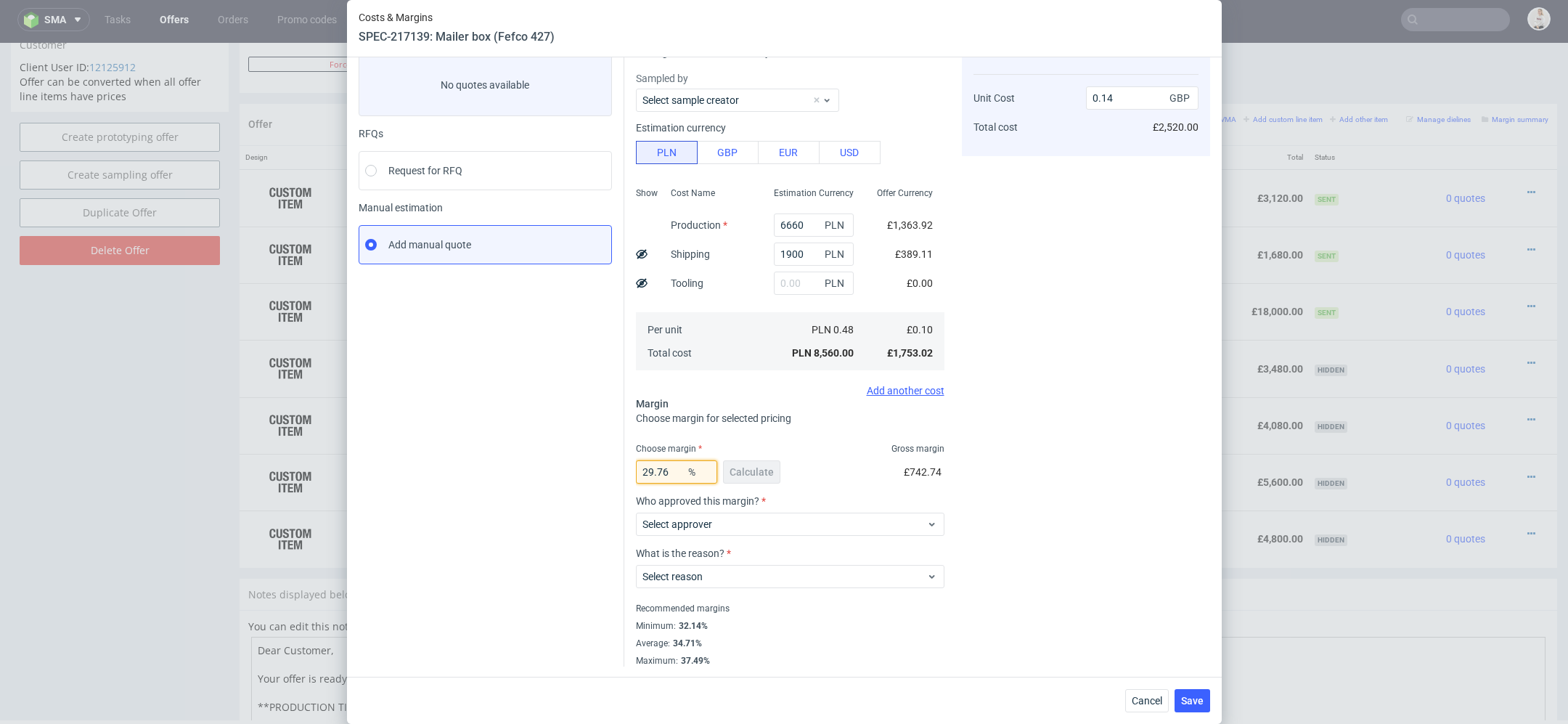
drag, startPoint x: 670, startPoint y: 476, endPoint x: 558, endPoint y: 475, distance: 112.0
click at [558, 475] on div "Instant Quotes Refresh No quotes available RFQs Request for RFQ Manual estimati…" at bounding box center [784, 342] width 851 height 647
type input "27"
type input "0.13"
click at [1110, 455] on div "Cost displayed to the customer Unit Cost Total cost 0.13 GBP £2,340.00" at bounding box center [1086, 349] width 249 height 636
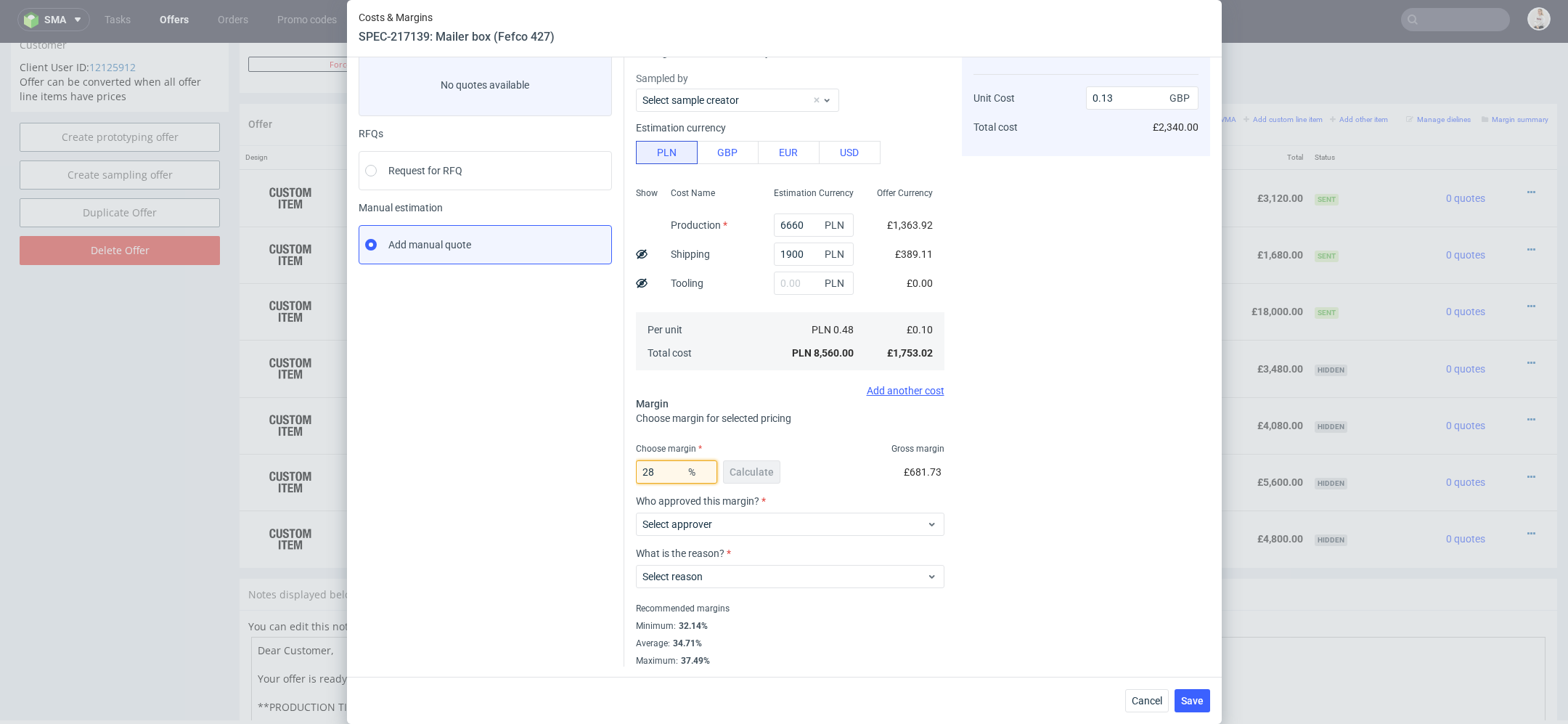
click at [673, 472] on input "28" at bounding box center [676, 472] width 81 height 23
type input "28.8"
type input "0.14"
type input "28"
type input "0.13"
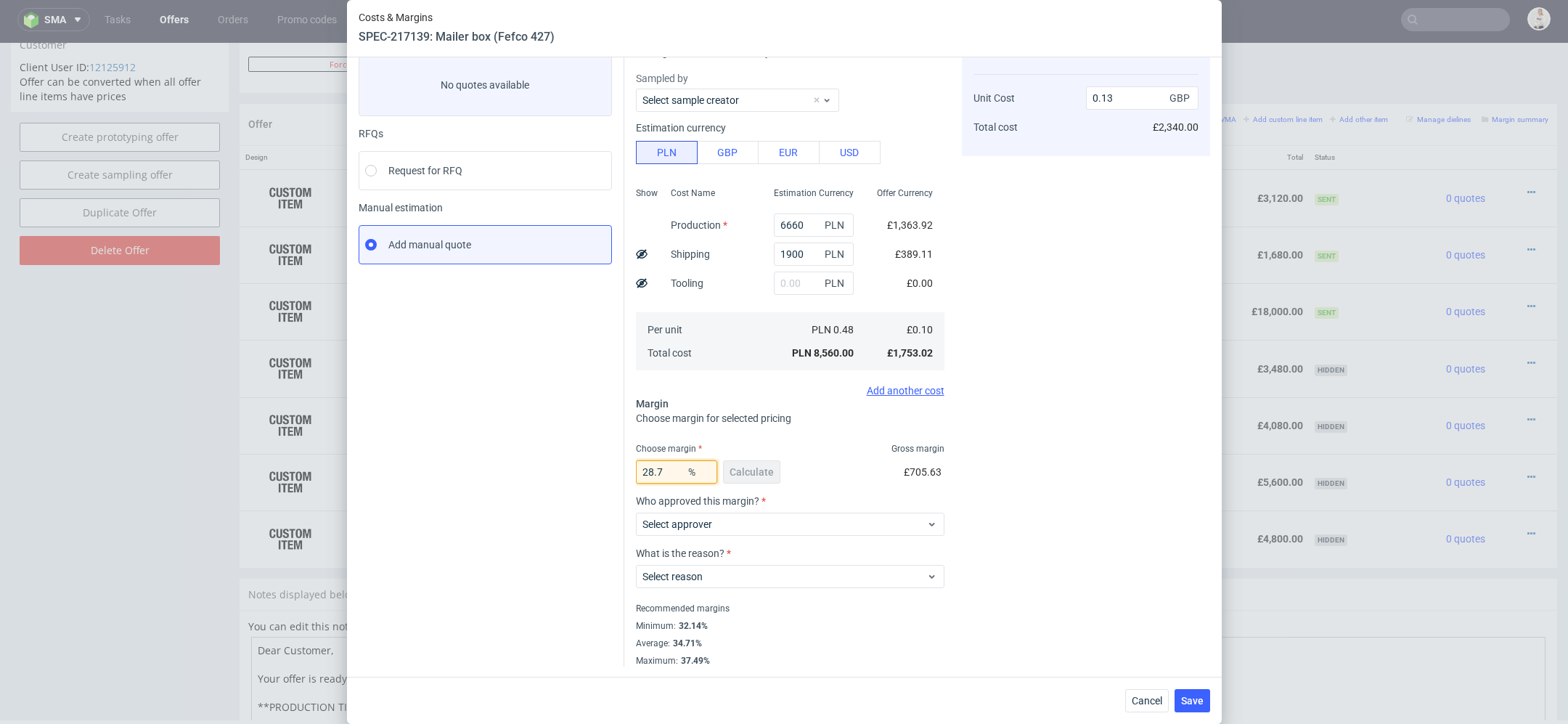
type input "28.7"
click at [1049, 430] on div "Cost displayed to the customer Unit Cost Total cost 0.13 GBP £2,340.00" at bounding box center [1086, 349] width 249 height 636
click at [874, 521] on span "Select approver" at bounding box center [785, 524] width 284 height 15
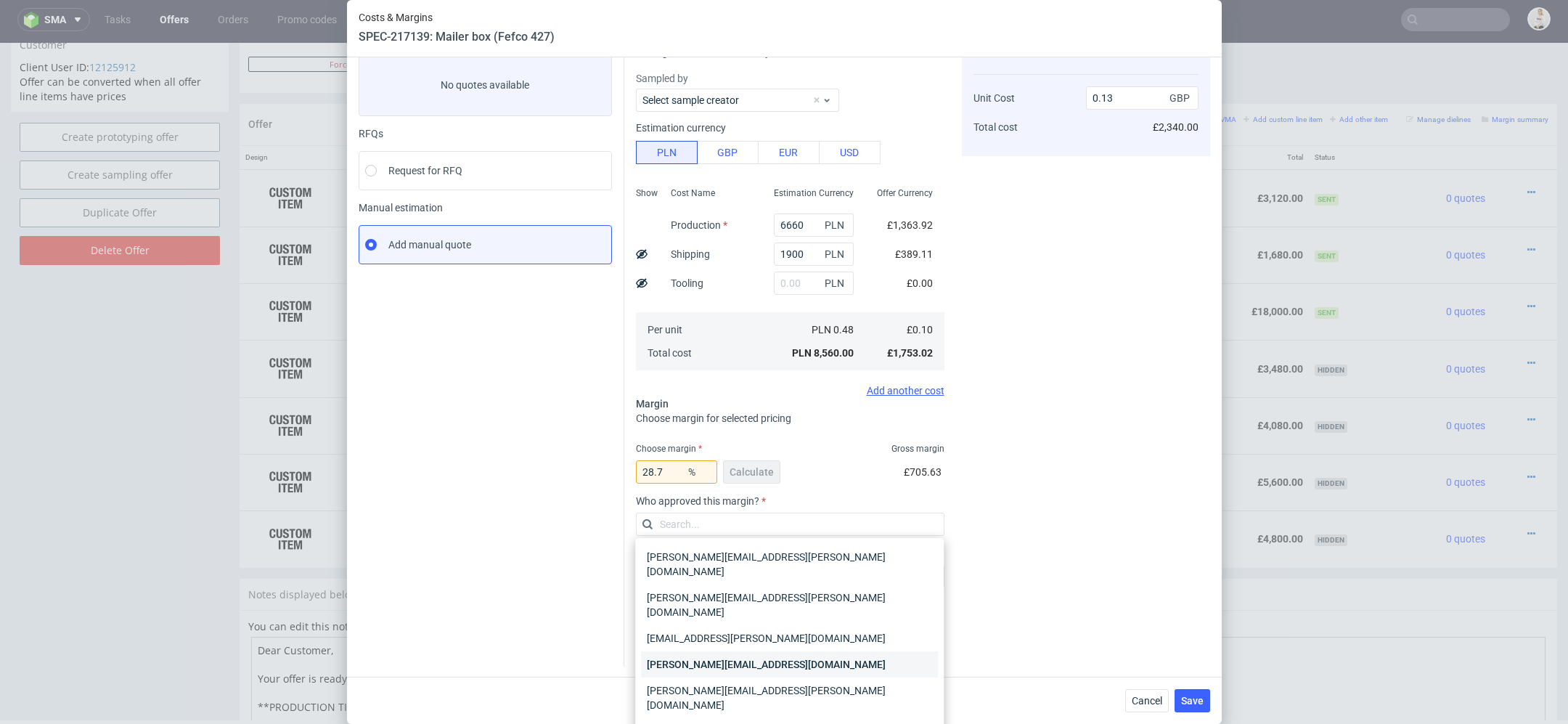
click at [803, 651] on div "[PERSON_NAME][EMAIL_ADDRESS][DOMAIN_NAME]" at bounding box center [790, 664] width 297 height 26
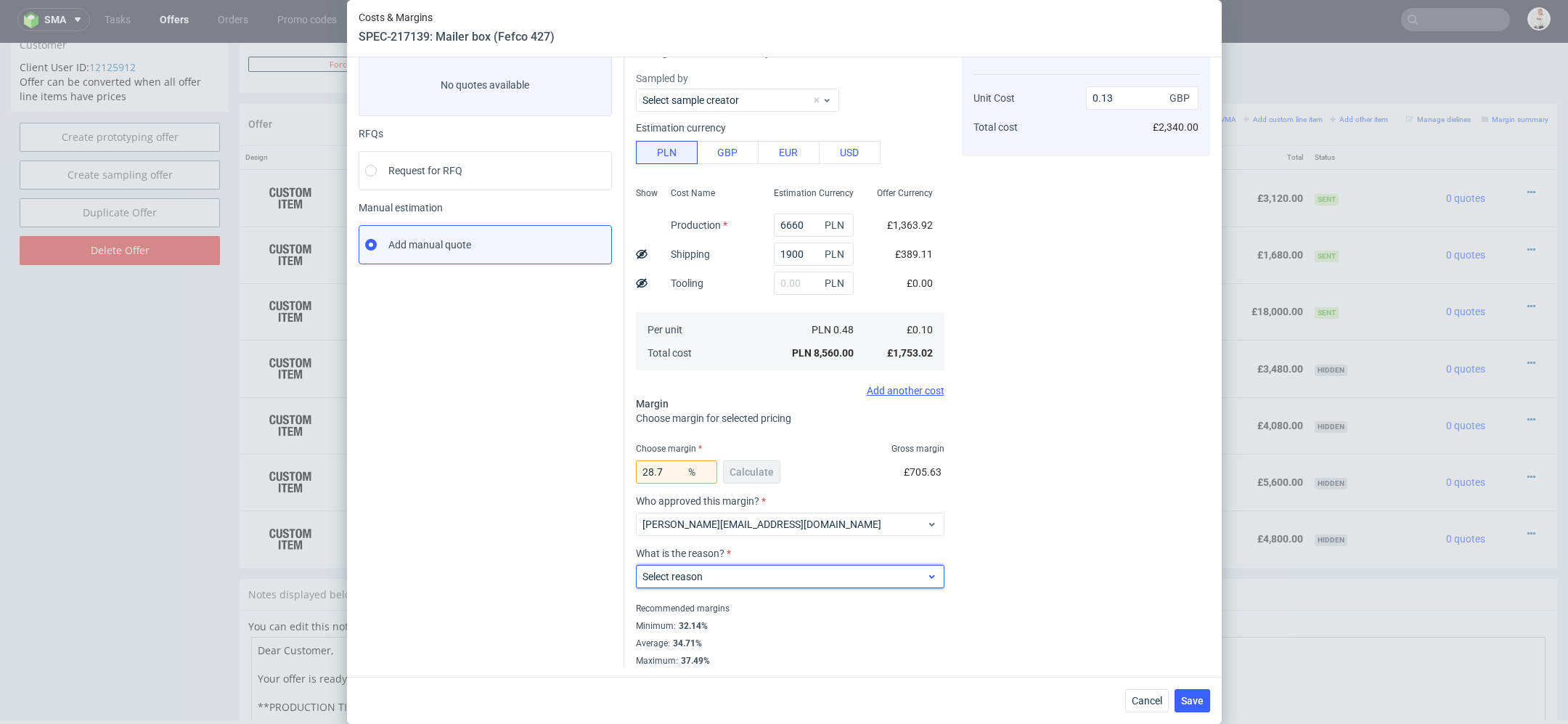
click at [775, 585] on div "Select reason" at bounding box center [791, 576] width 309 height 23
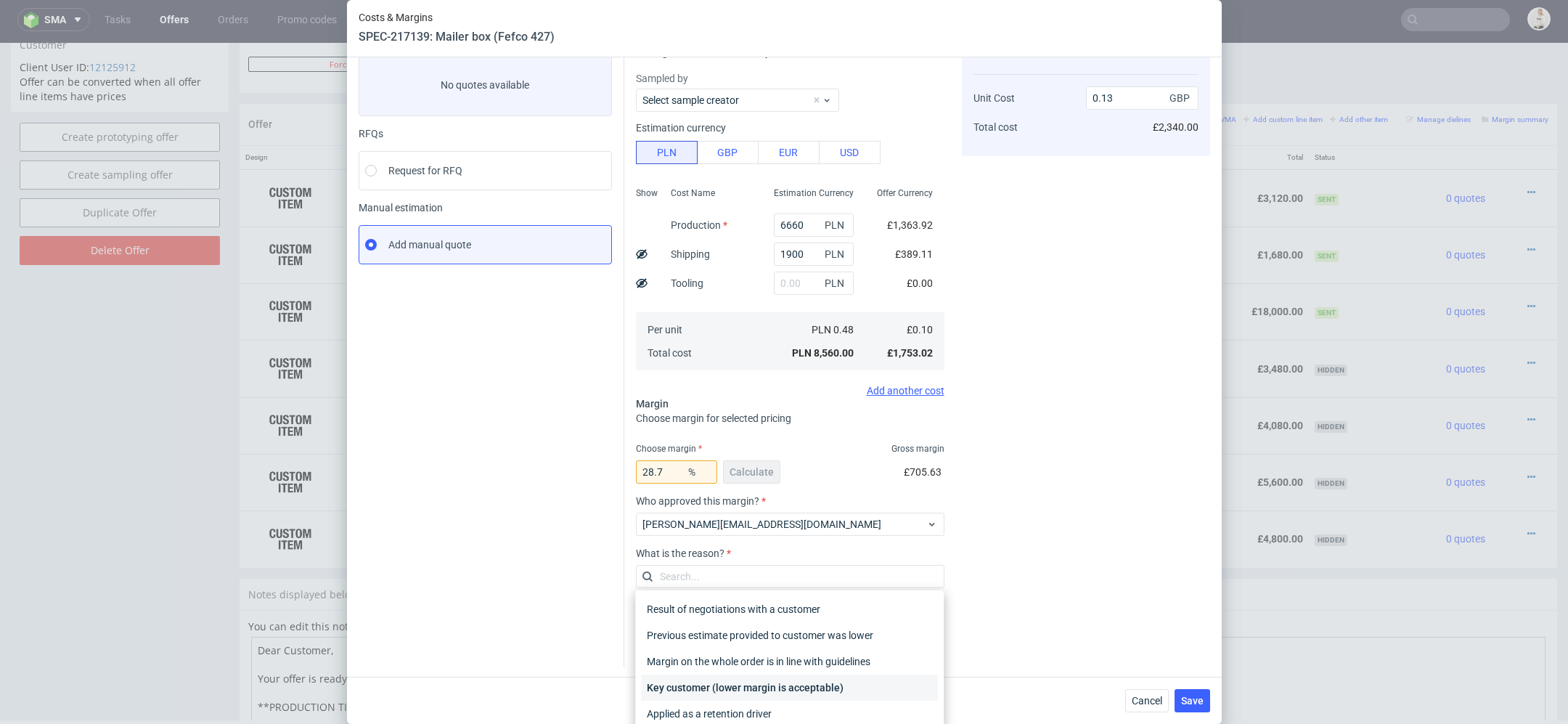
click at [797, 697] on div "Key customer (lower margin is acceptable)" at bounding box center [790, 687] width 297 height 26
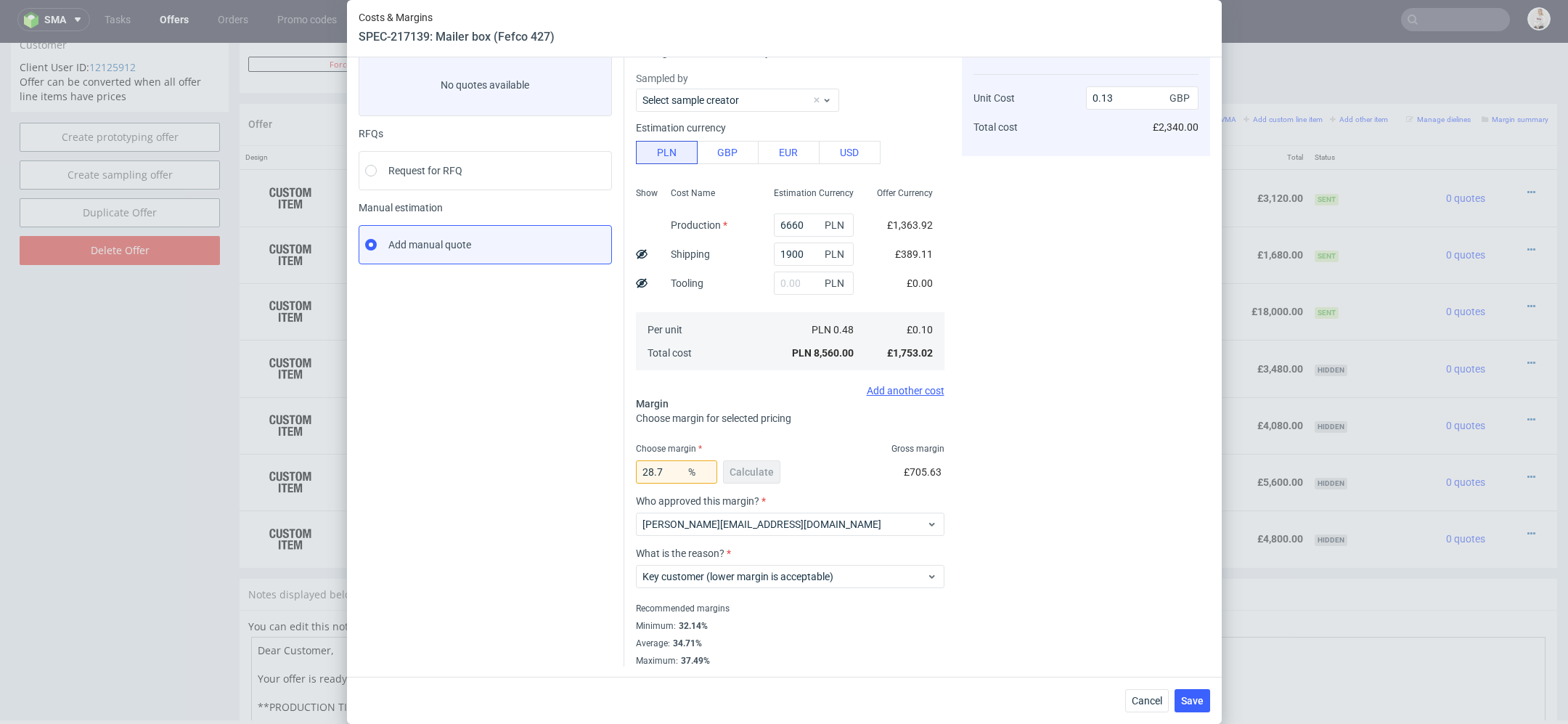
click at [1146, 562] on div "Cost displayed to the customer Unit Cost Total cost 0.13 GBP £2,340.00" at bounding box center [1086, 349] width 249 height 636
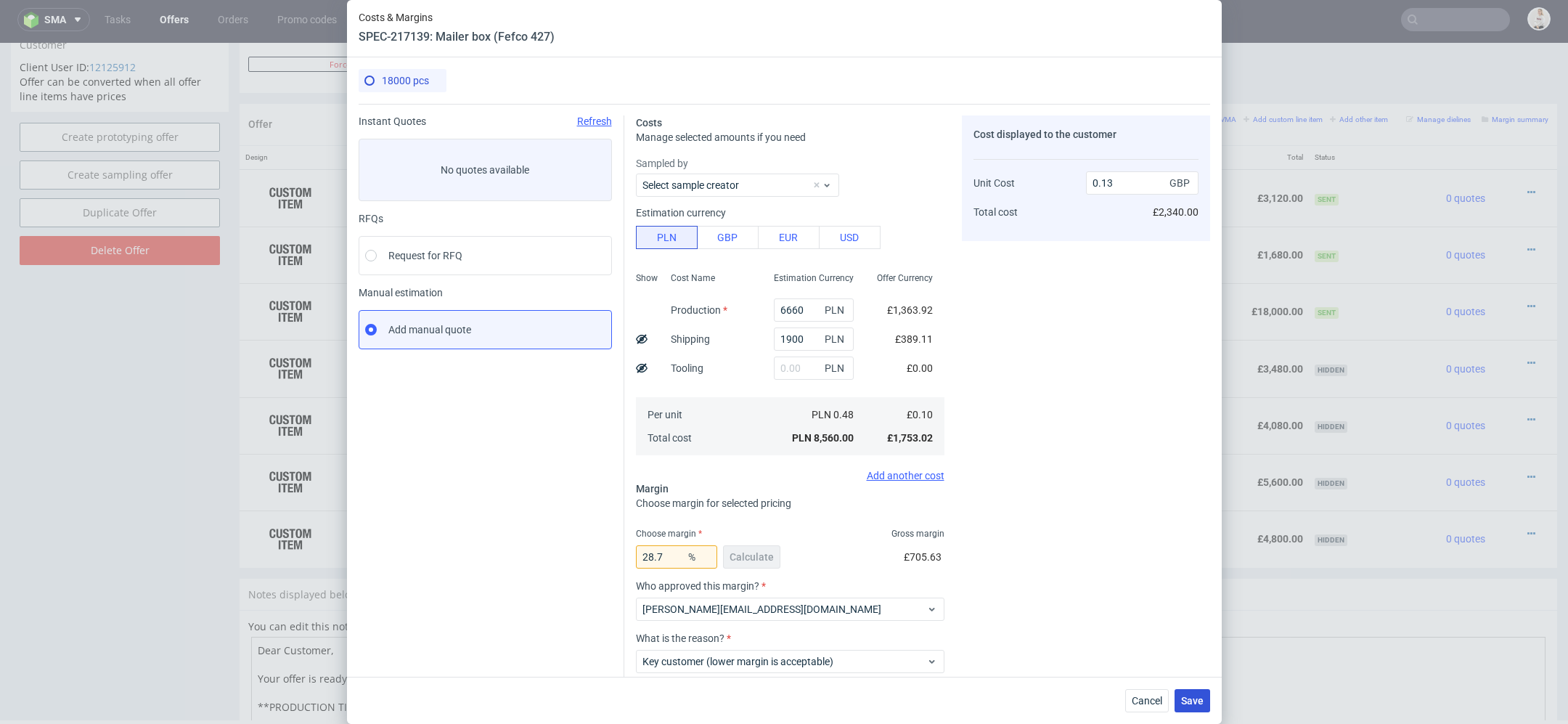
click at [1194, 701] on span "Save" at bounding box center [1192, 701] width 23 height 10
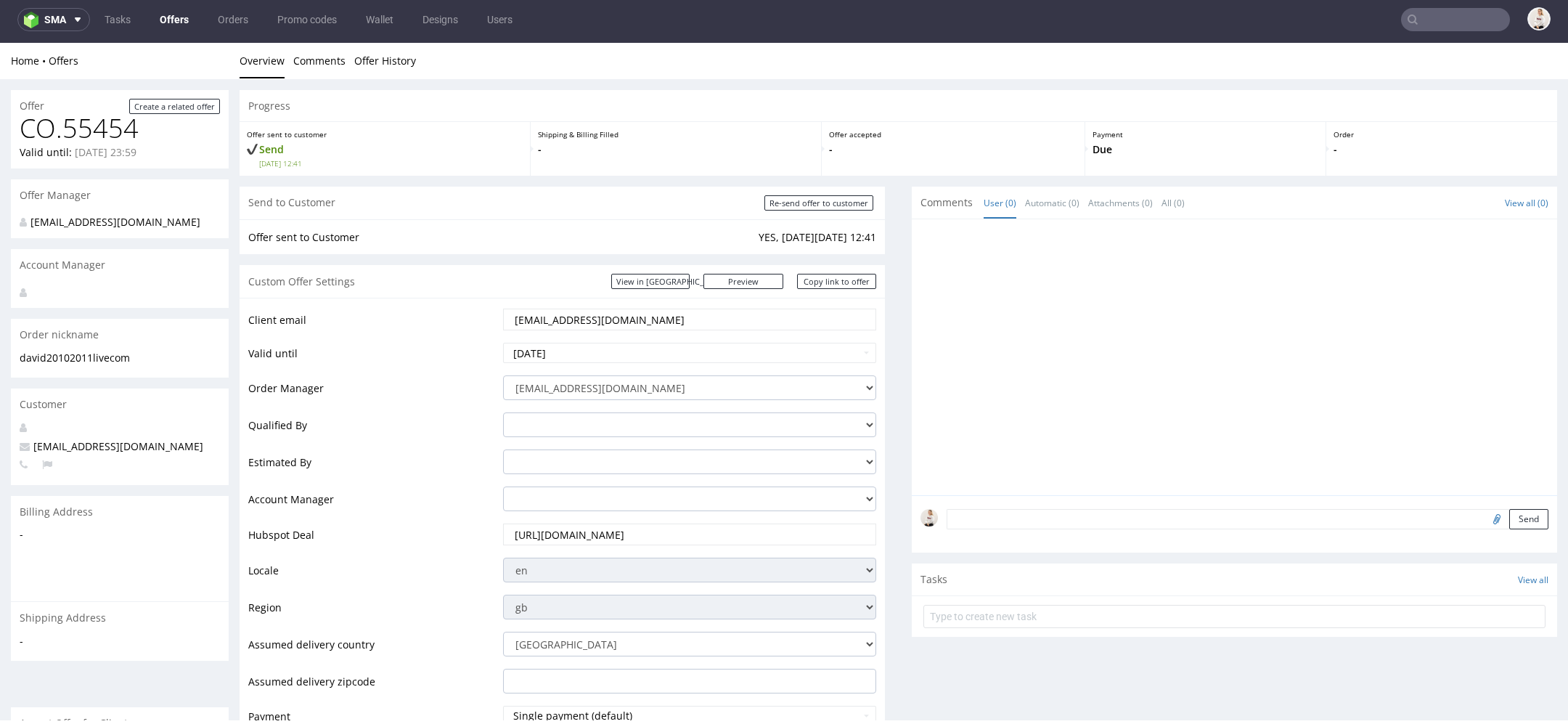
click at [813, 192] on div "Send to Customer Re-send offer to customer" at bounding box center [562, 203] width 646 height 33
click at [825, 204] on input "Re-send offer to customer" at bounding box center [818, 203] width 109 height 15
type input "In progress..."
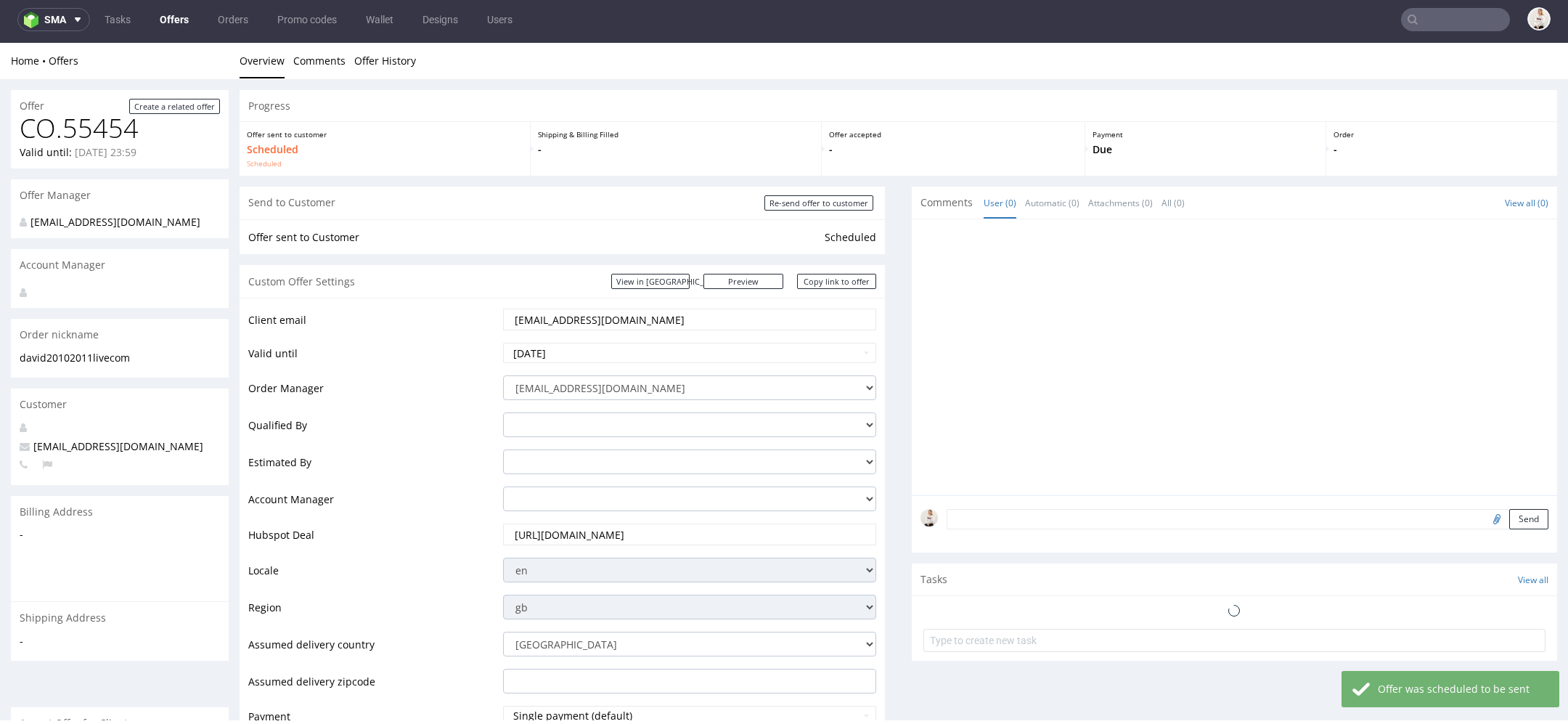
click at [839, 284] on link "Copy link to offer" at bounding box center [837, 281] width 80 height 15
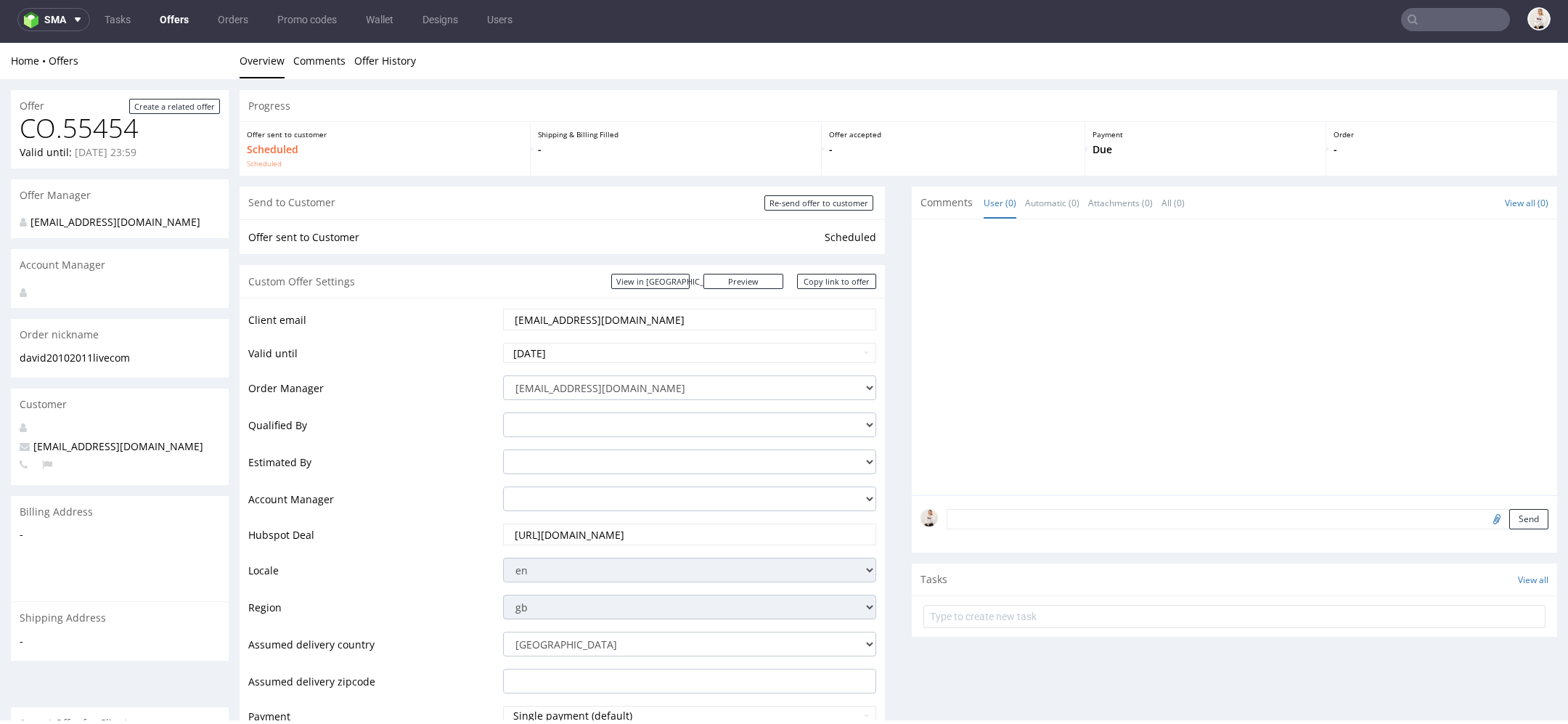
click at [826, 295] on div "Custom Offer Settings View in Hubspot Preview https://packhelp.co.uk/packhelp-p…" at bounding box center [562, 281] width 646 height 33
click at [821, 280] on link "Copy link to offer" at bounding box center [837, 281] width 80 height 15
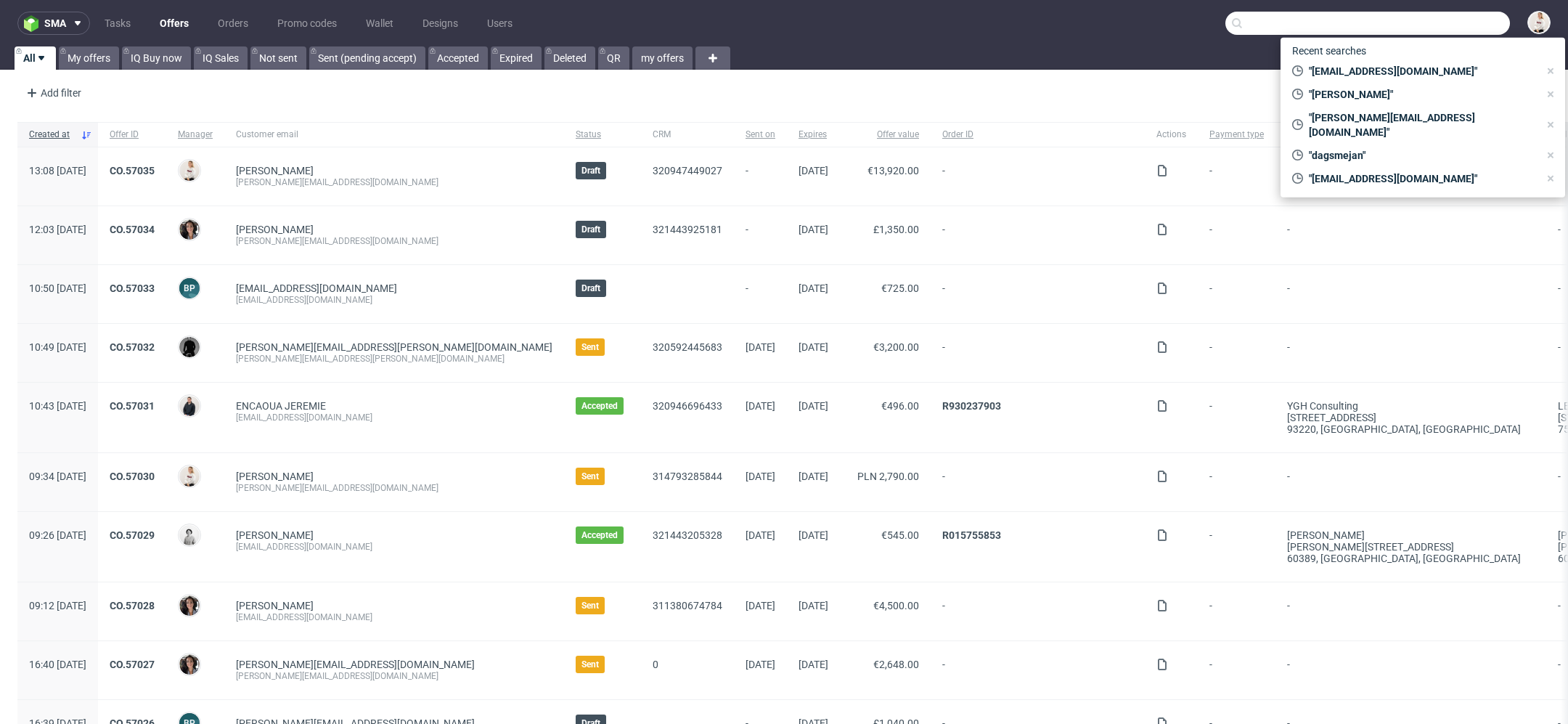
click at [1428, 24] on input "text" at bounding box center [1368, 23] width 284 height 23
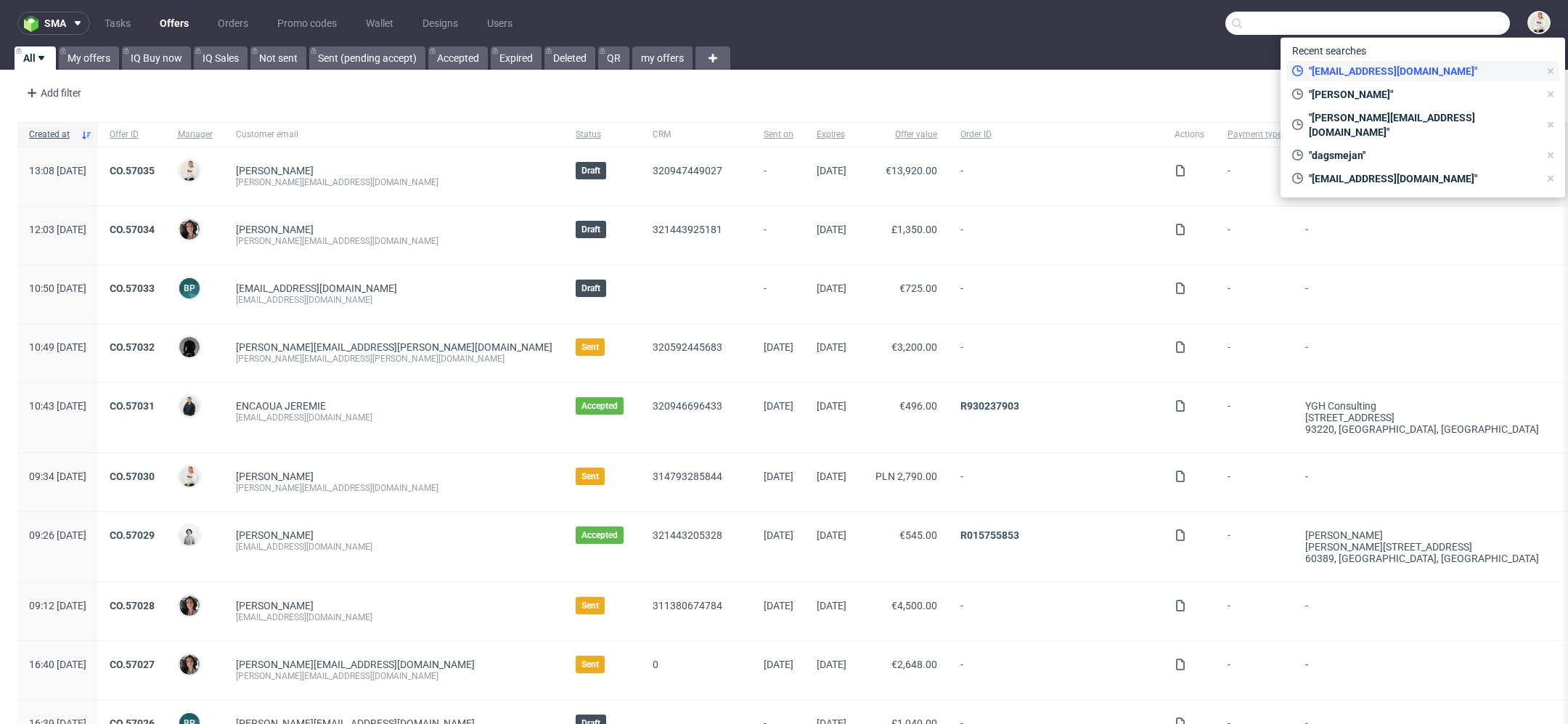
click at [1415, 69] on span ""[EMAIL_ADDRESS][DOMAIN_NAME]"" at bounding box center [1421, 71] width 236 height 15
type input "[EMAIL_ADDRESS][DOMAIN_NAME]"
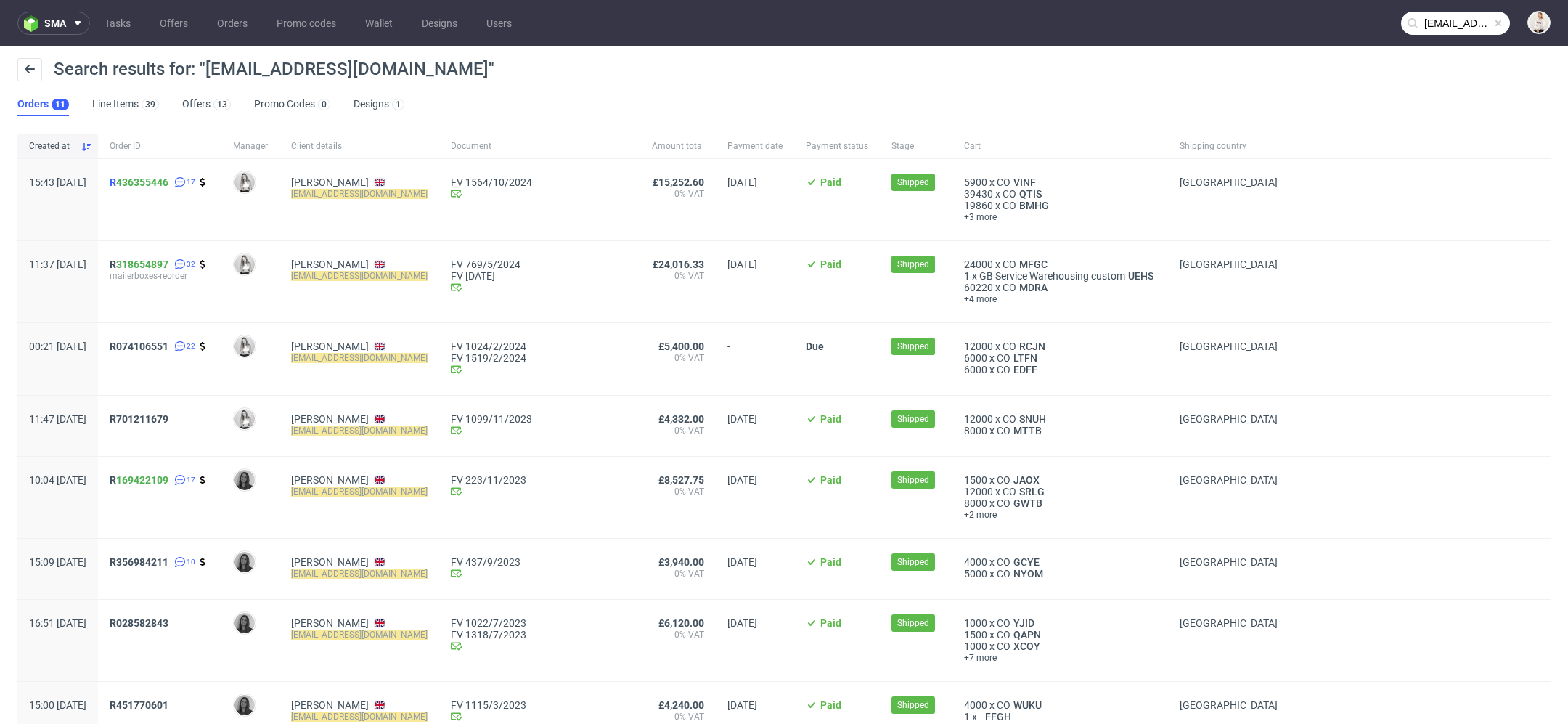
click at [167, 181] on link "436355446" at bounding box center [142, 182] width 52 height 12
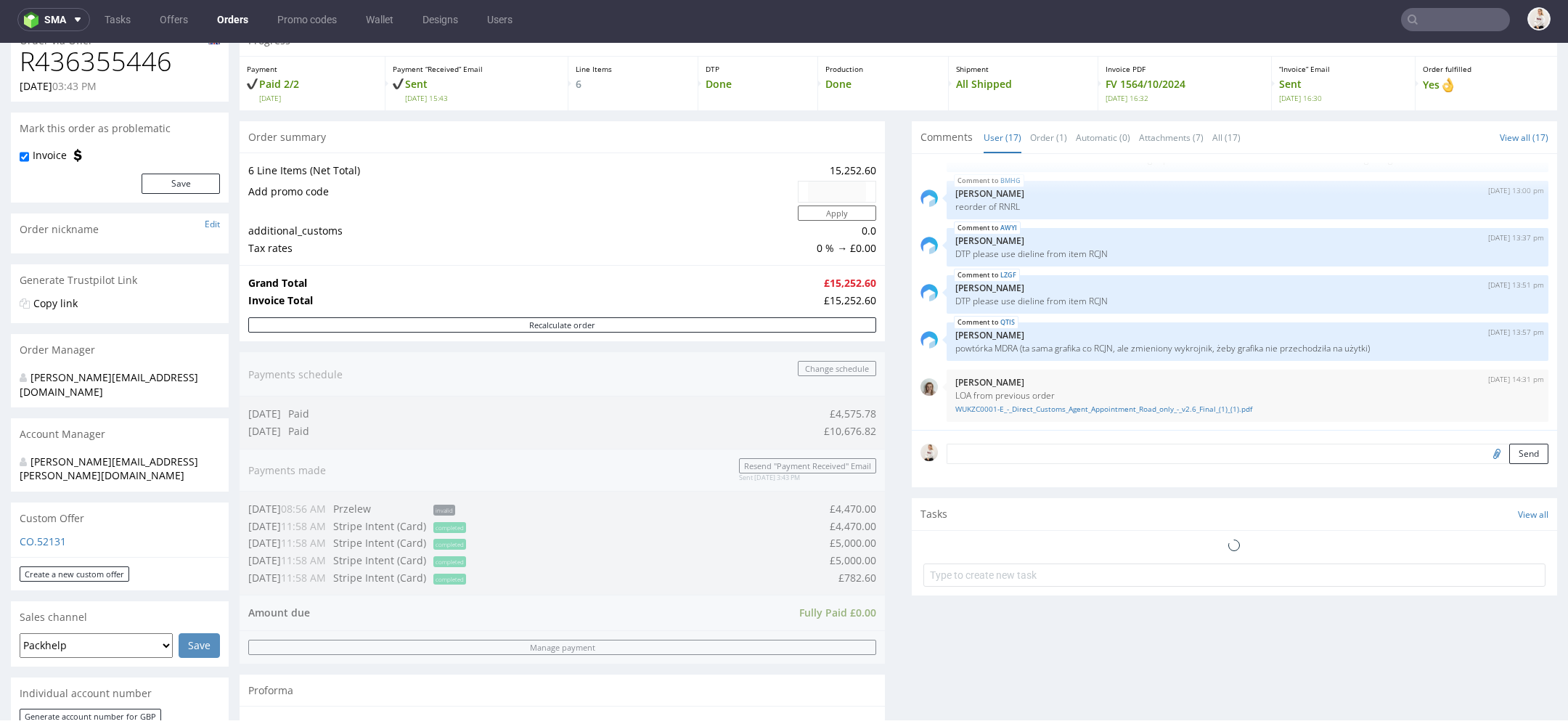
scroll to position [802, 0]
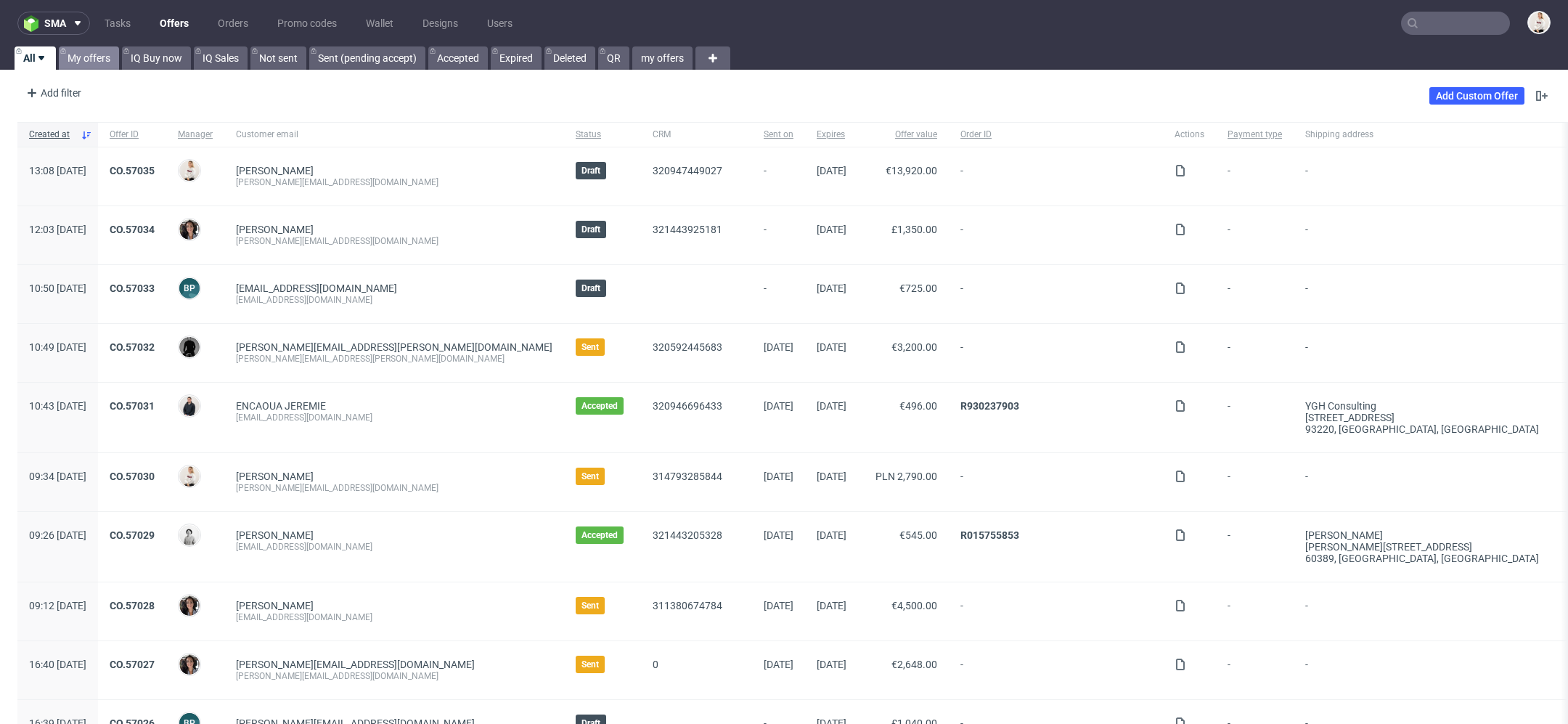
click at [93, 56] on link "My offers" at bounding box center [88, 59] width 60 height 23
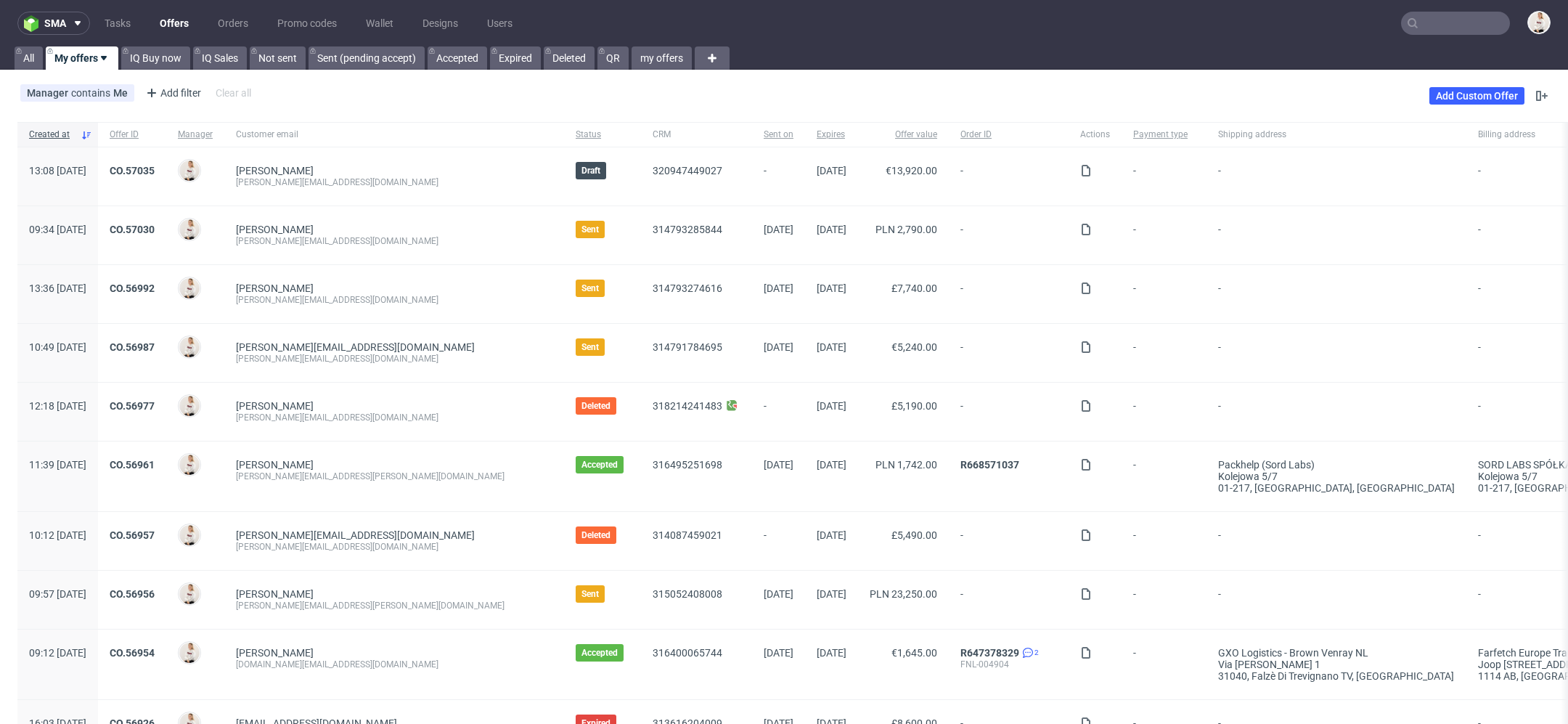
click at [166, 154] on div "CO.57035" at bounding box center [132, 176] width 68 height 58
click at [154, 169] on link "CO.57035" at bounding box center [132, 170] width 45 height 12
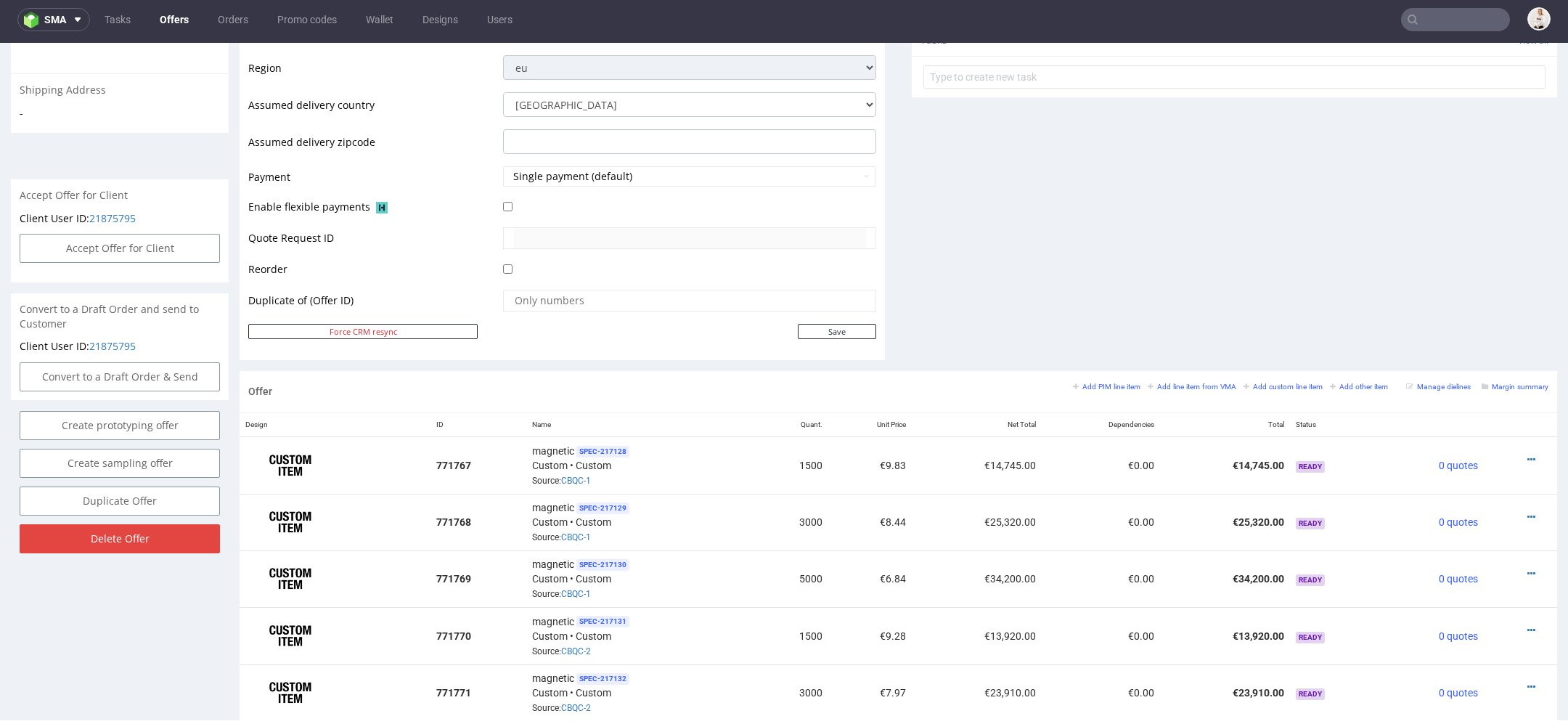
scroll to position [551, 0]
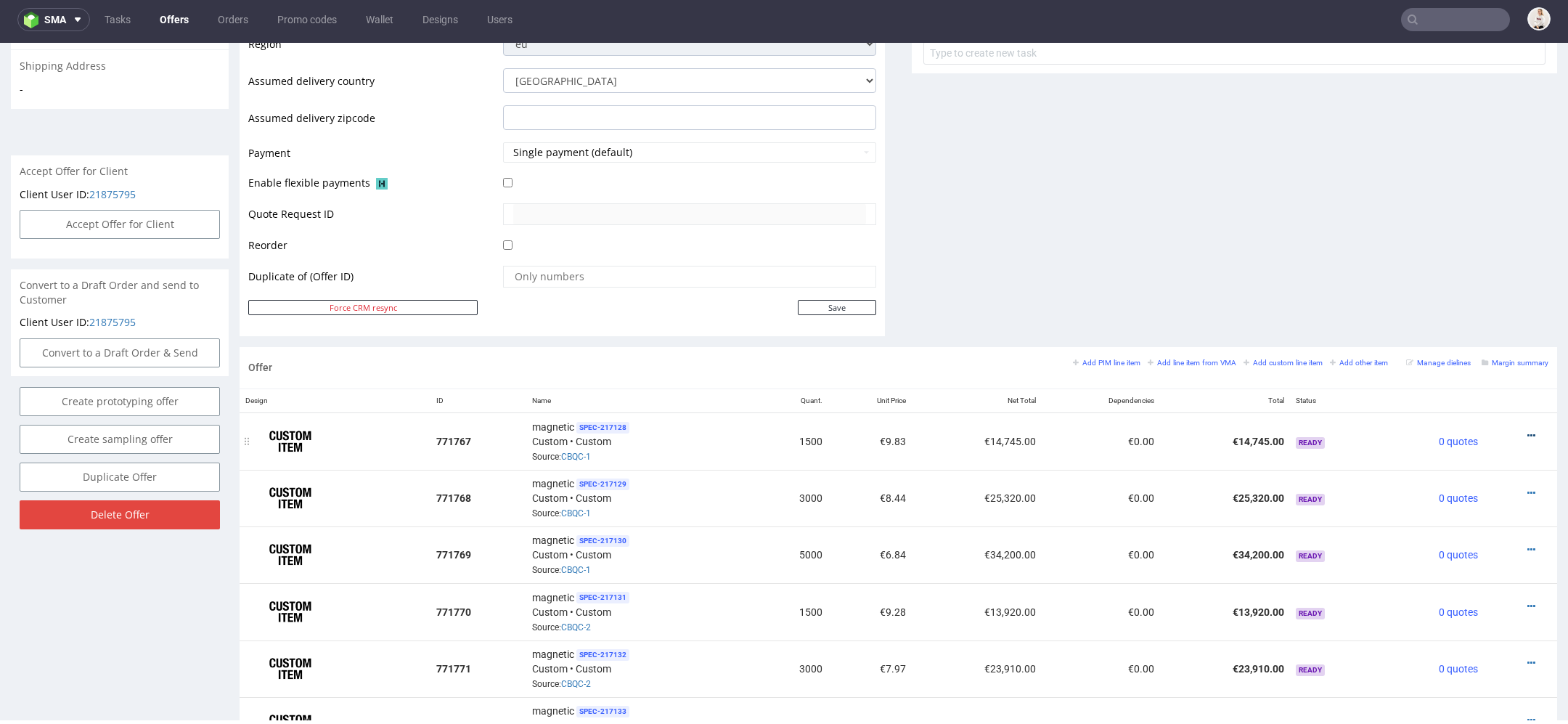
click at [1528, 431] on icon at bounding box center [1531, 436] width 8 height 10
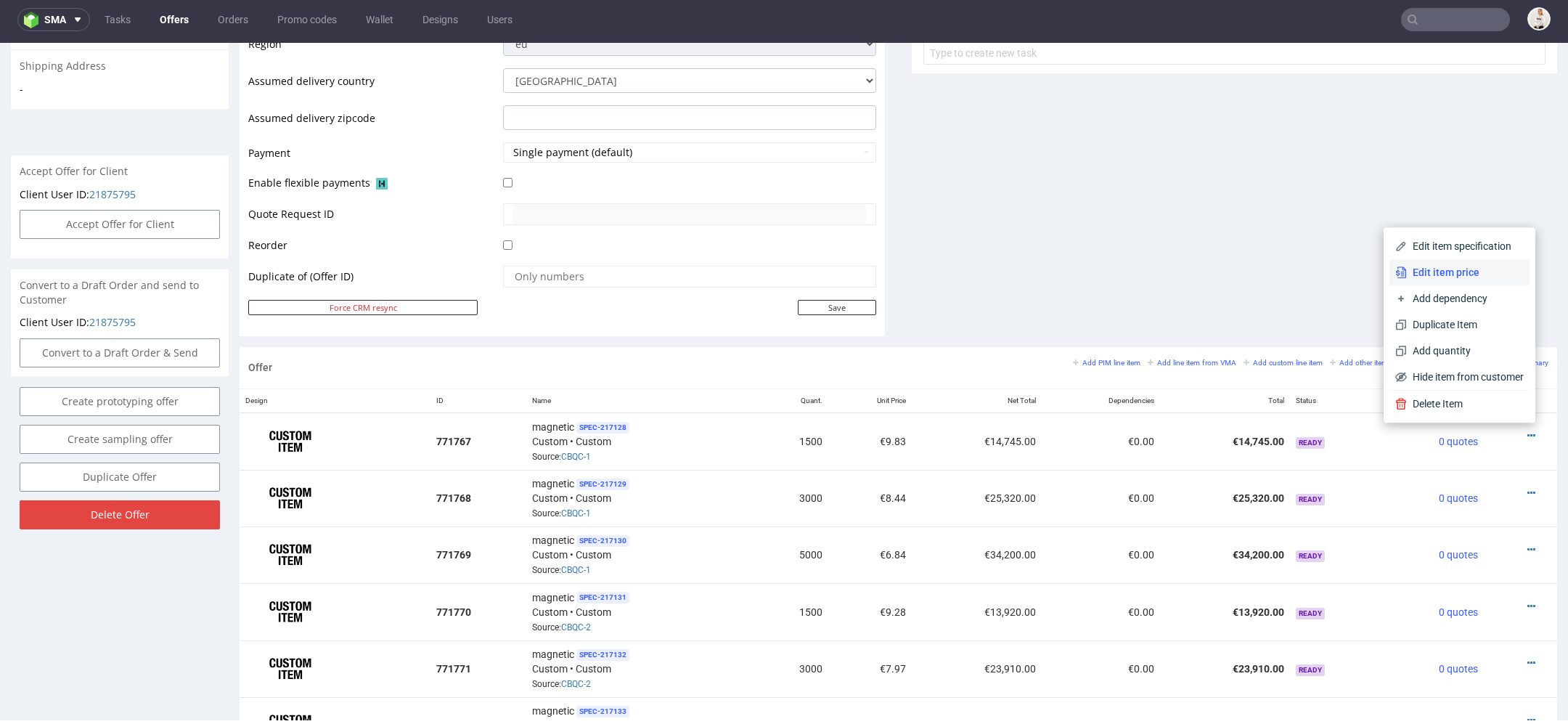
click at [1436, 273] on span "Edit item price" at bounding box center [1466, 272] width 117 height 15
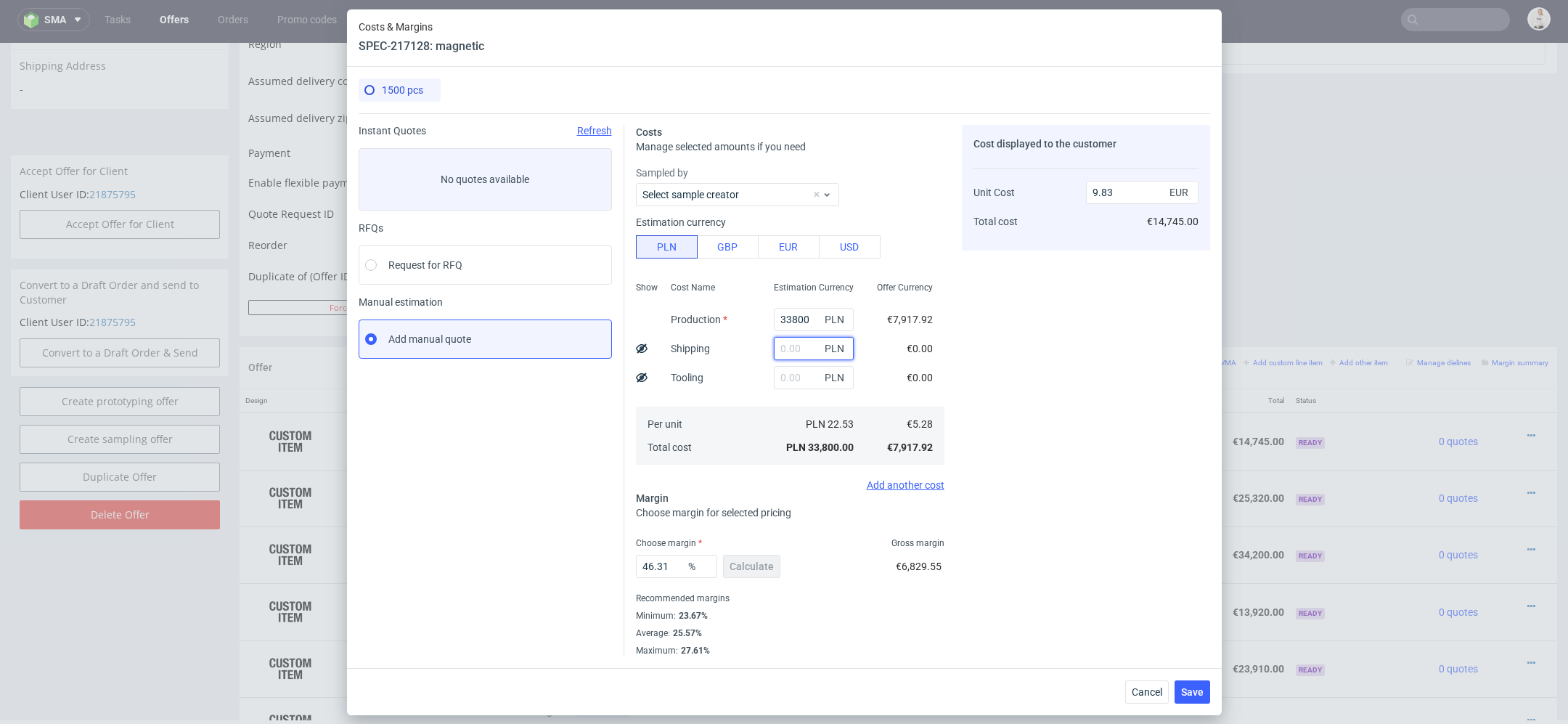
click at [788, 345] on input "text" at bounding box center [813, 349] width 80 height 23
type input "2130"
type input "10.45"
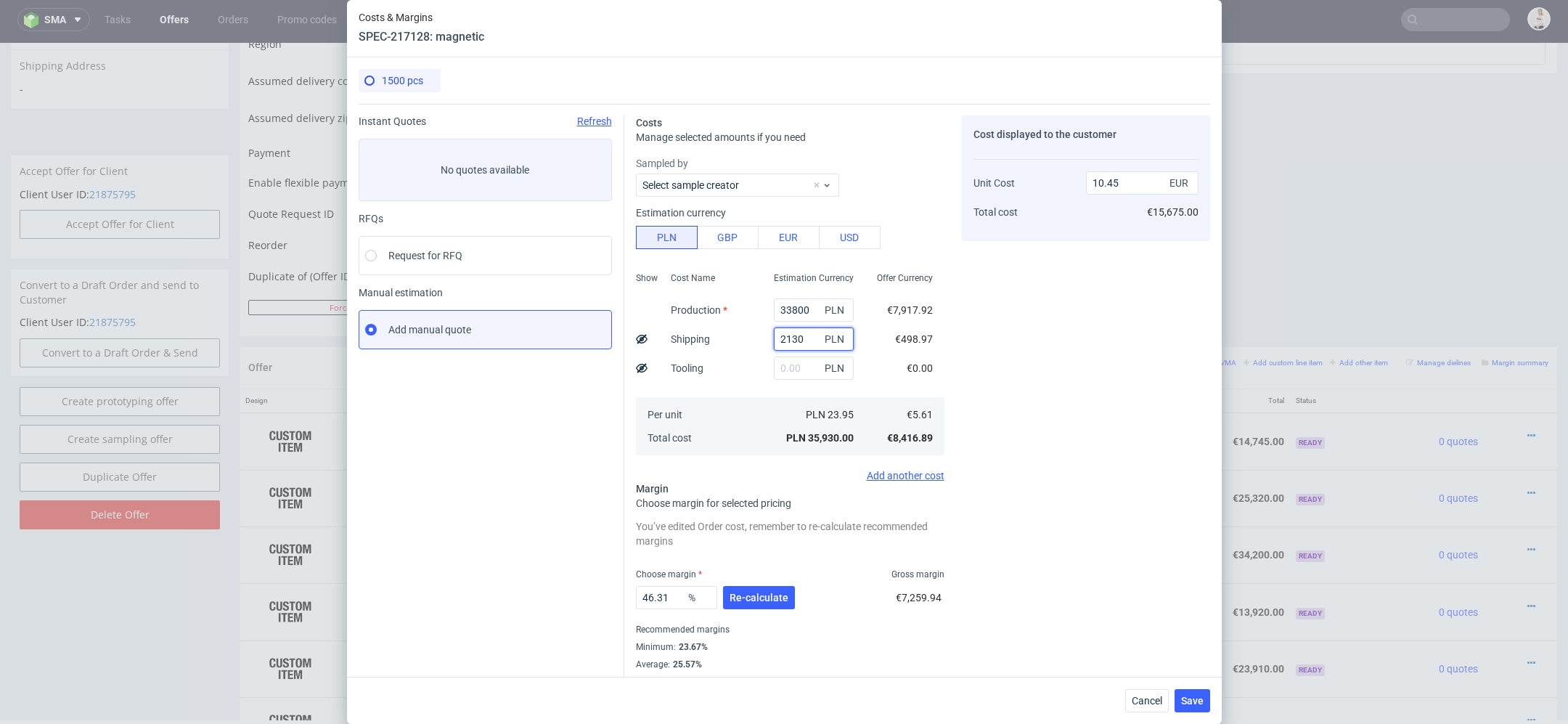
type input "2130"
click at [1049, 417] on div "Cost displayed to the customer Unit Cost Total cost 10.45 EUR €15,675.00" at bounding box center [1086, 401] width 249 height 572
click at [766, 584] on div "46.31 % Re-calculate" at bounding box center [717, 600] width 162 height 41
click at [772, 600] on span "Re-calculate" at bounding box center [759, 597] width 59 height 10
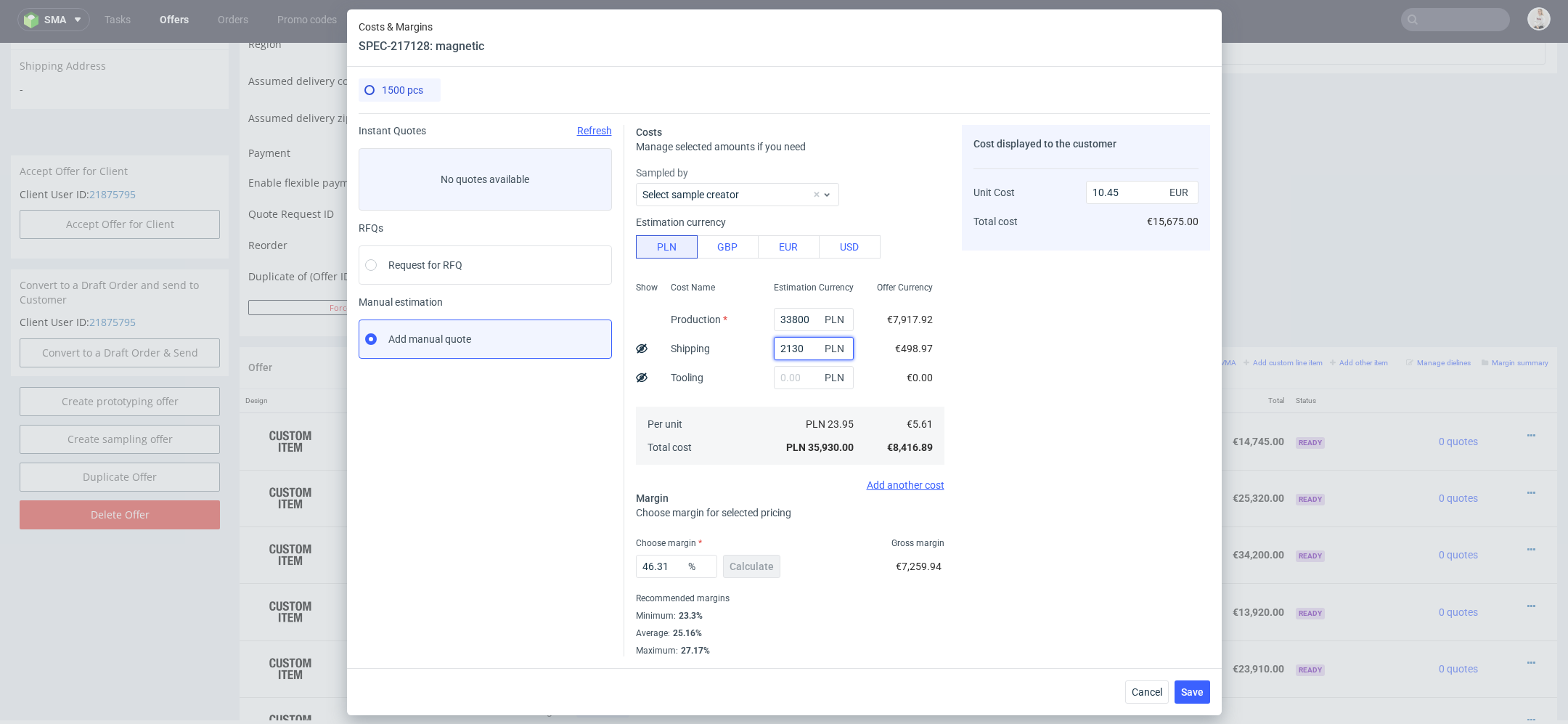
drag, startPoint x: 810, startPoint y: 346, endPoint x: 699, endPoint y: 346, distance: 111.0
click at [699, 346] on div "Show Cost Name Production Shipping Tooling Per unit Total cost Estimation Curre…" at bounding box center [791, 372] width 309 height 192
click at [1090, 609] on div "Cost displayed to the customer Unit Cost Total cost 10.45 EUR €15,675.00" at bounding box center [1086, 391] width 249 height 532
drag, startPoint x: 676, startPoint y: 562, endPoint x: 476, endPoint y: 548, distance: 200.5
click at [476, 548] on div "Instant Quotes Refresh No quotes available RFQs Request for RFQ Manual estimati…" at bounding box center [784, 385] width 851 height 543
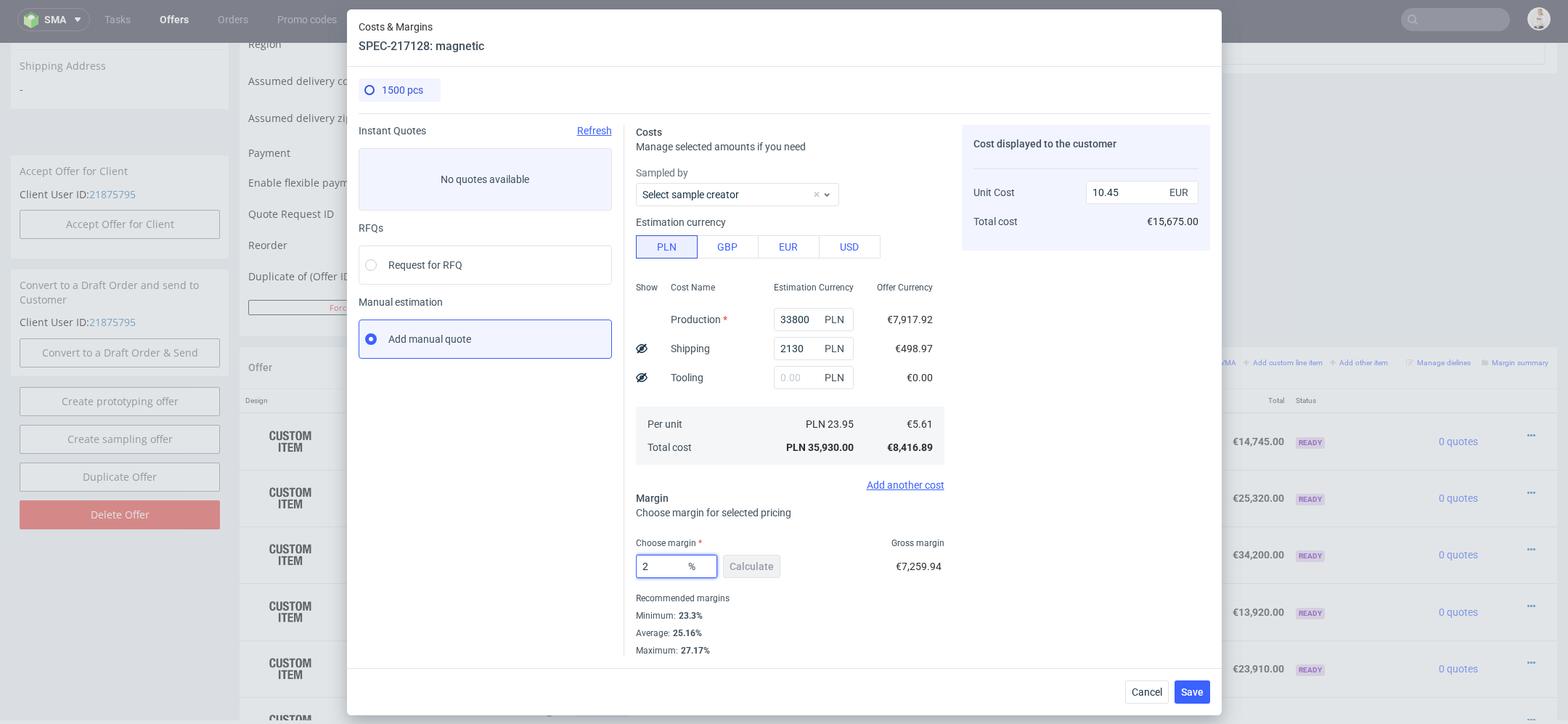
type input "27"
type input "7.68"
type input "27"
click at [992, 546] on div "Cost displayed to the customer Unit Cost Total cost 7.68 EUR €11,520.00" at bounding box center [1086, 391] width 249 height 532
click at [1190, 687] on span "Save" at bounding box center [1192, 692] width 23 height 10
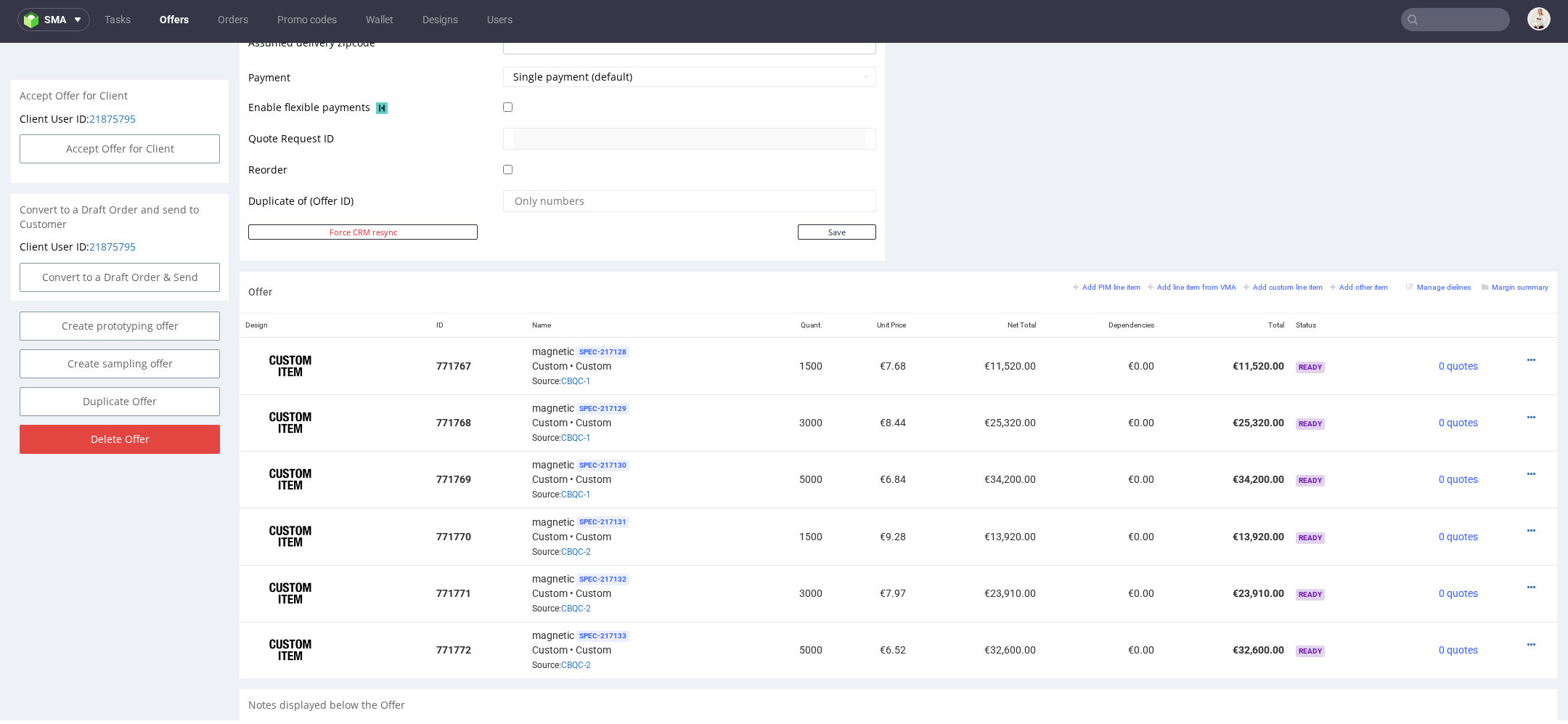
scroll to position [625, 0]
click at [1528, 528] on icon at bounding box center [1531, 533] width 8 height 10
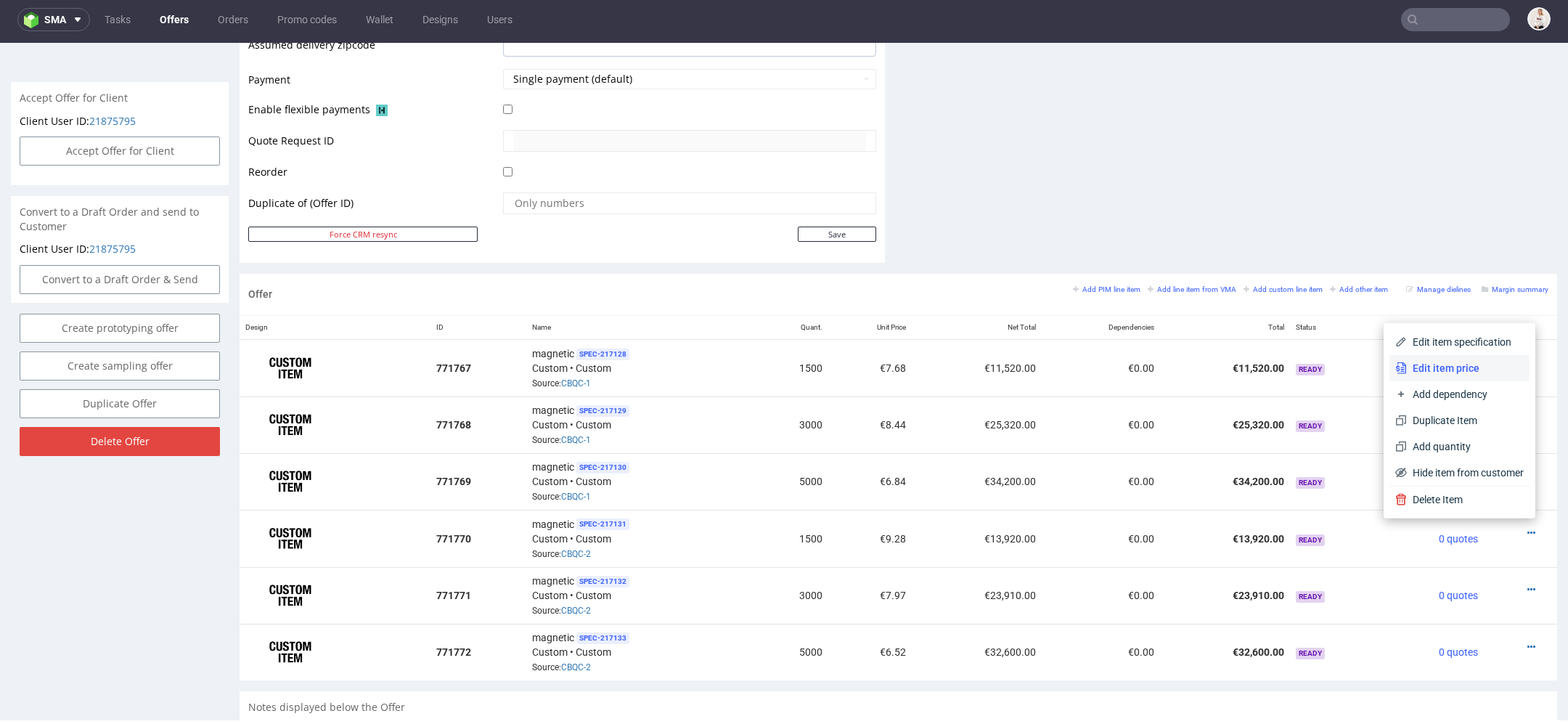
click at [1452, 366] on span "Edit item price" at bounding box center [1466, 368] width 117 height 15
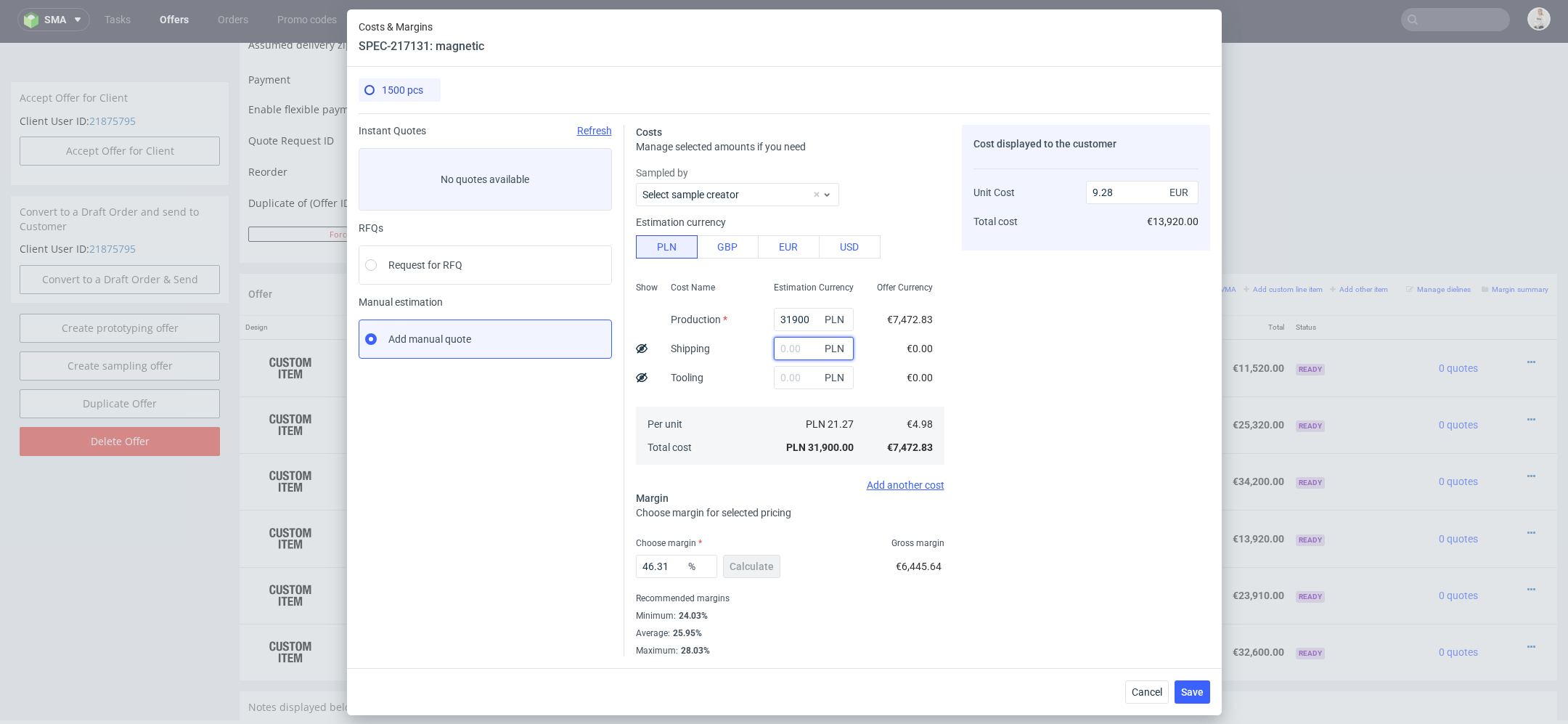
click at [794, 350] on input "text" at bounding box center [813, 349] width 80 height 23
paste input "2130"
type input "2130"
type input "9.9"
type input "2130"
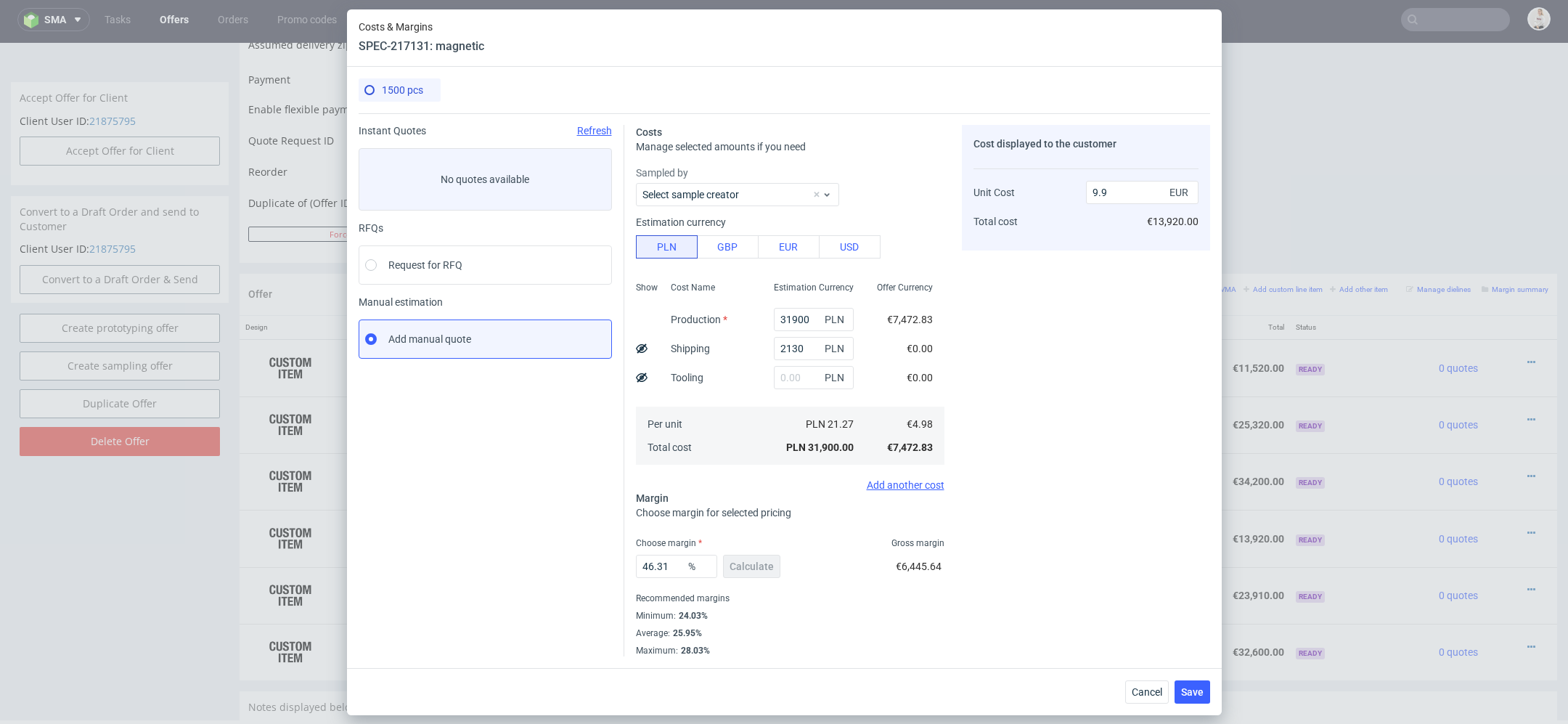
click at [1030, 366] on div "Cost displayed to the customer Unit Cost Total cost 9.9 EUR €13,920.00" at bounding box center [1086, 391] width 249 height 532
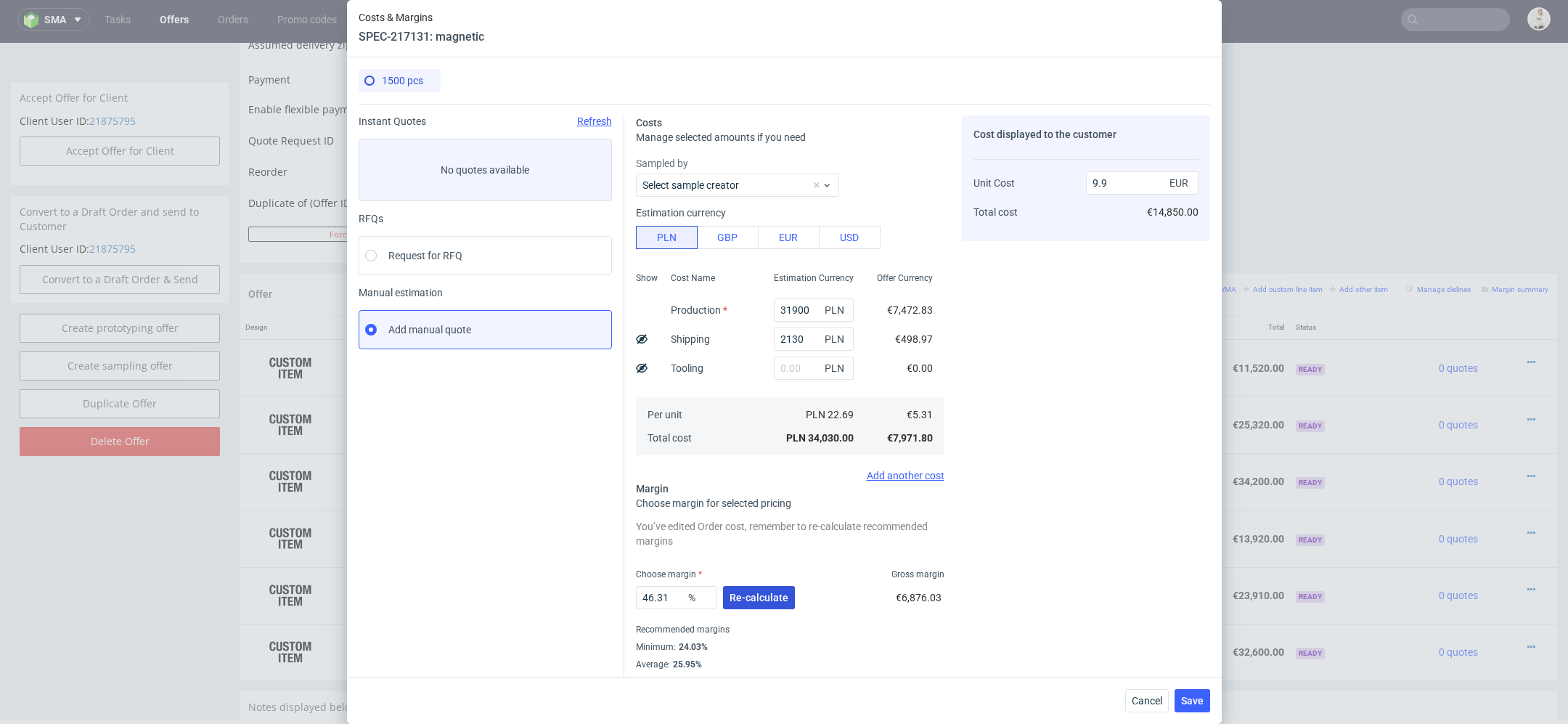
click at [755, 595] on span "Re-calculate" at bounding box center [759, 597] width 59 height 10
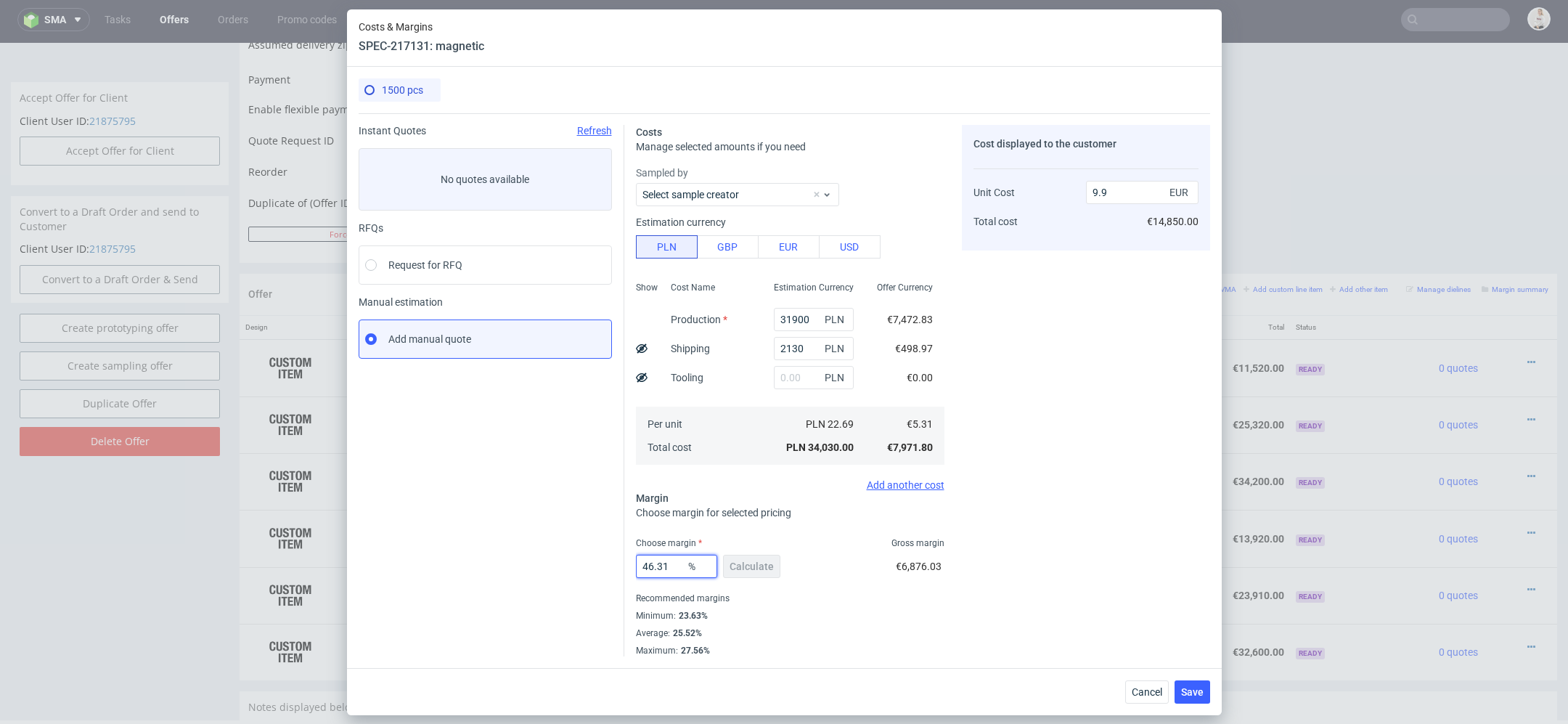
drag, startPoint x: 674, startPoint y: 575, endPoint x: 472, endPoint y: 556, distance: 202.9
click at [472, 556] on div "Instant Quotes Refresh No quotes available RFQs Request for RFQ Manual estimati…" at bounding box center [784, 385] width 851 height 543
type input "28"
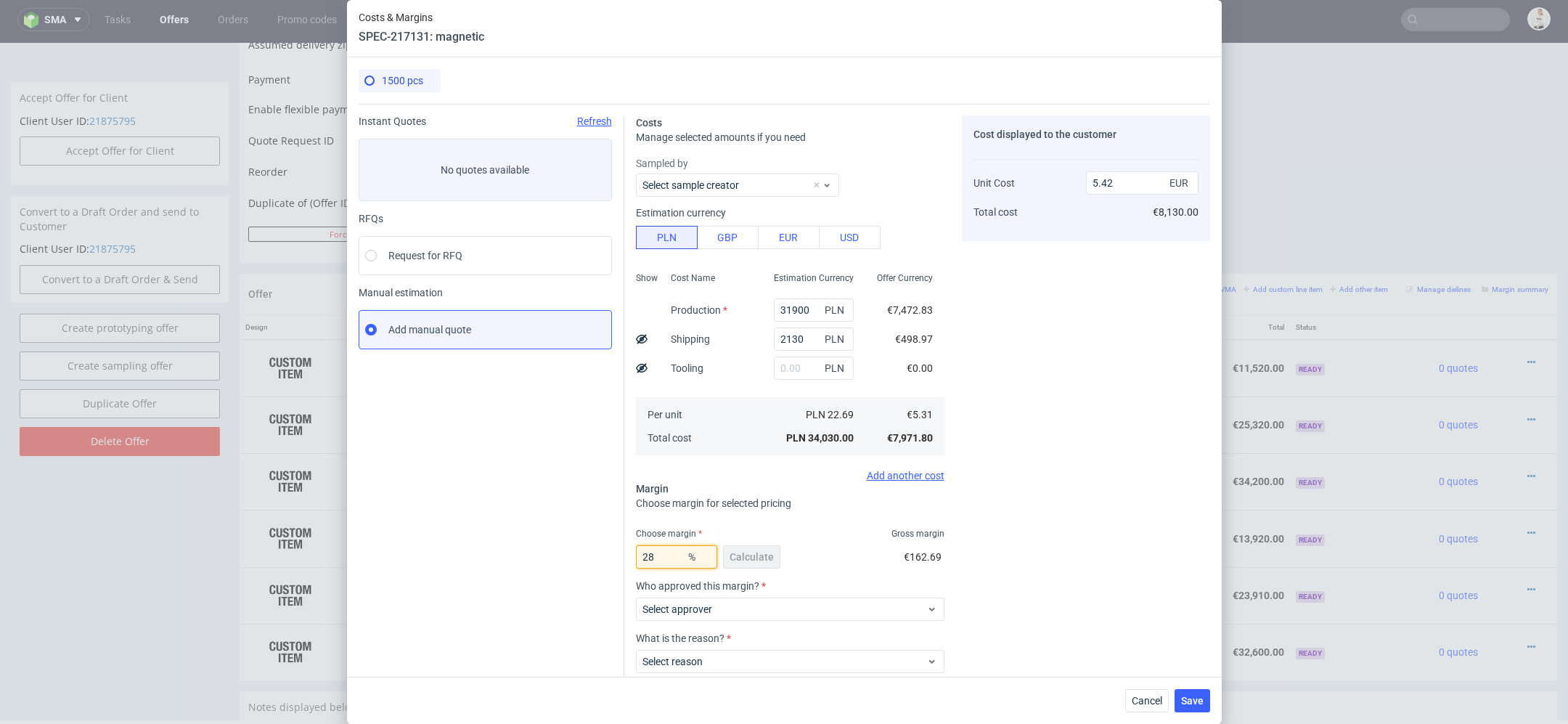
type input "7.38"
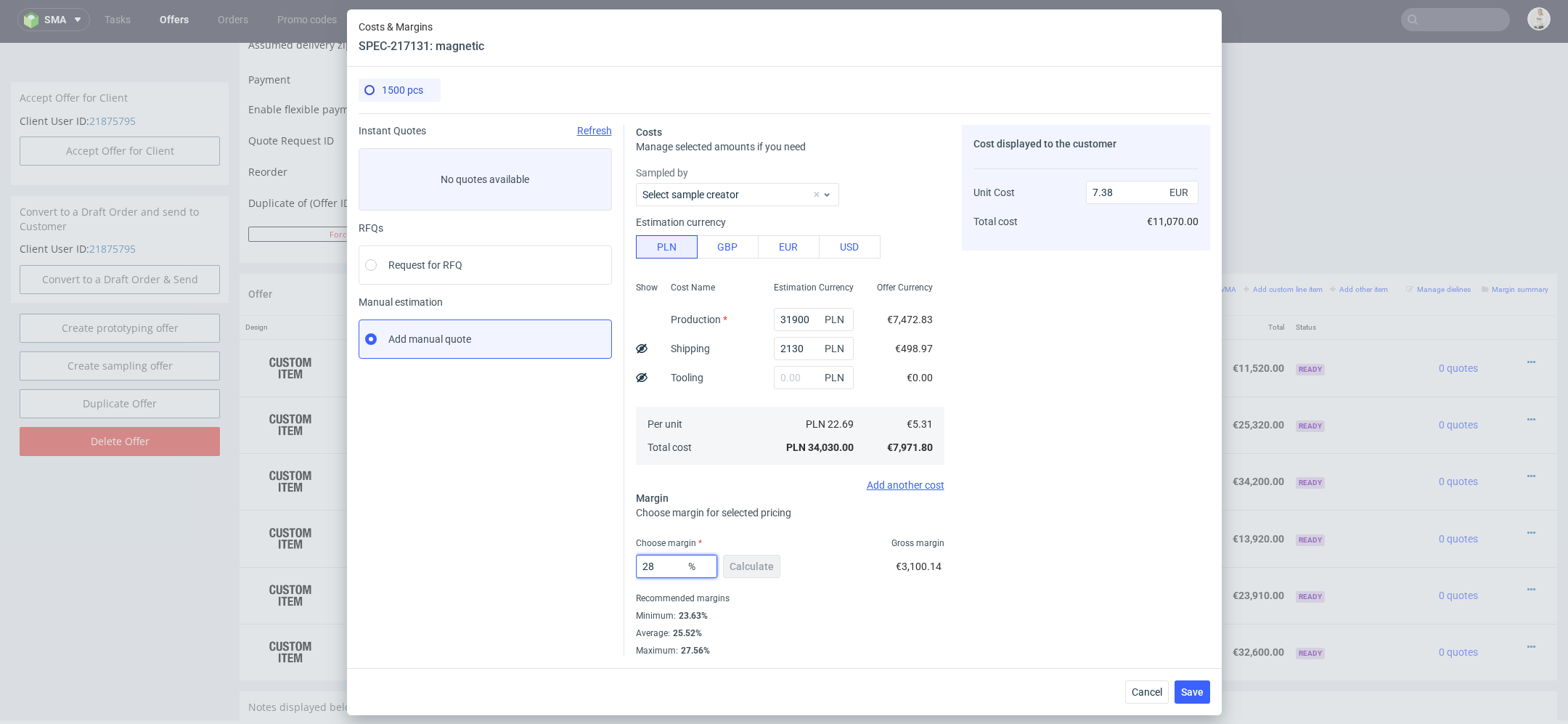
type input "28"
click at [949, 546] on div "Costs Manage selected amounts if you need Sampled by Select sample creator Esti…" at bounding box center [917, 385] width 586 height 543
click at [1197, 691] on span "Save" at bounding box center [1192, 692] width 23 height 10
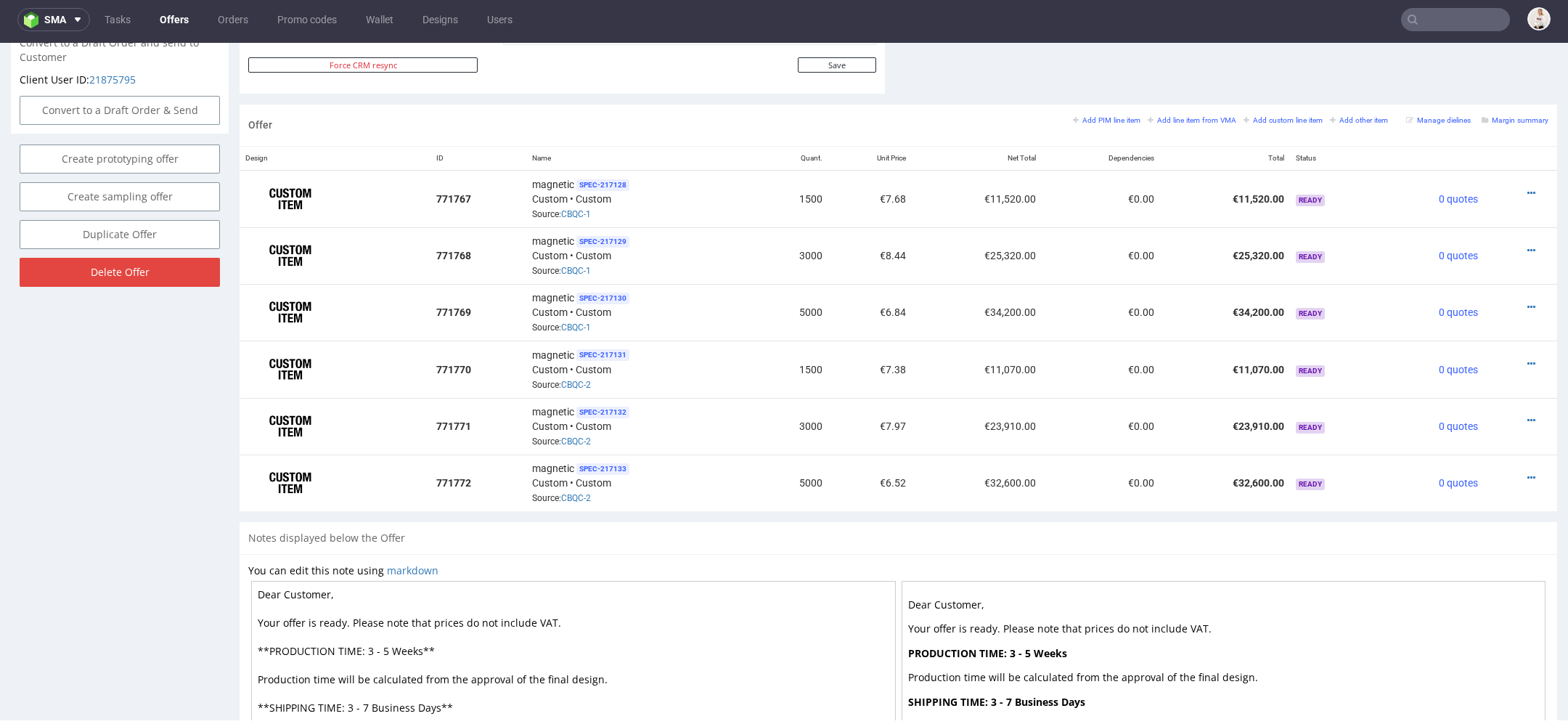
scroll to position [797, 0]
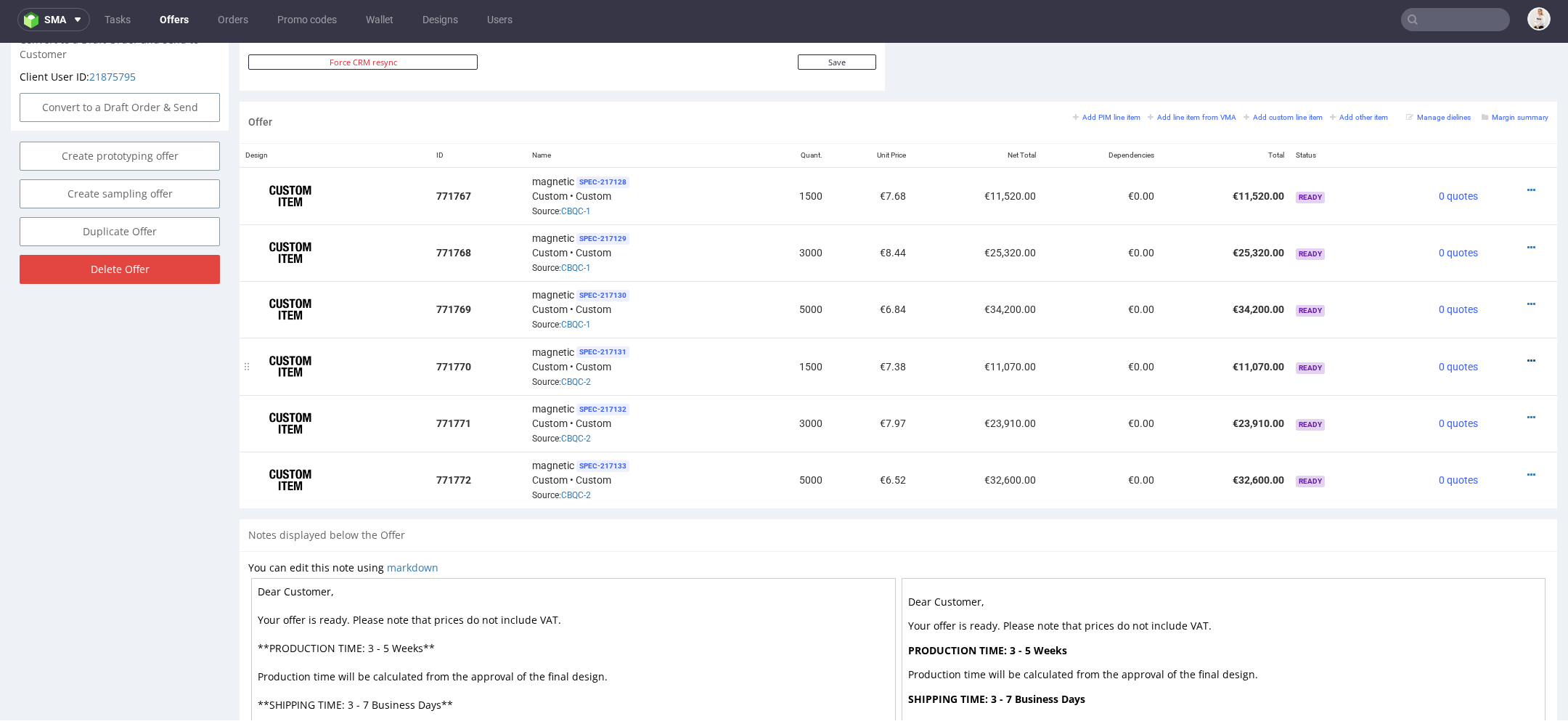
click at [1528, 355] on icon at bounding box center [1531, 361] width 8 height 10
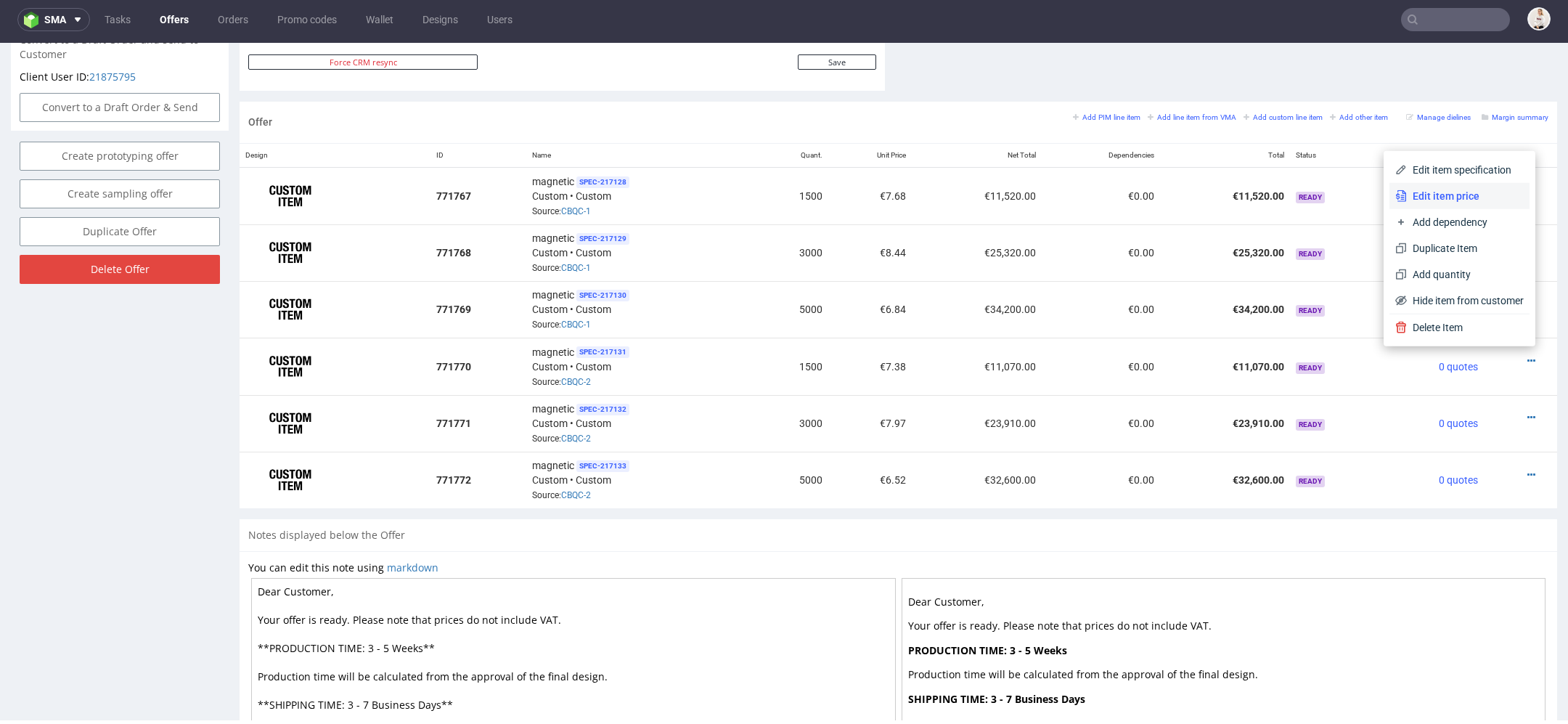
click at [1455, 195] on span "Edit item price" at bounding box center [1466, 196] width 117 height 15
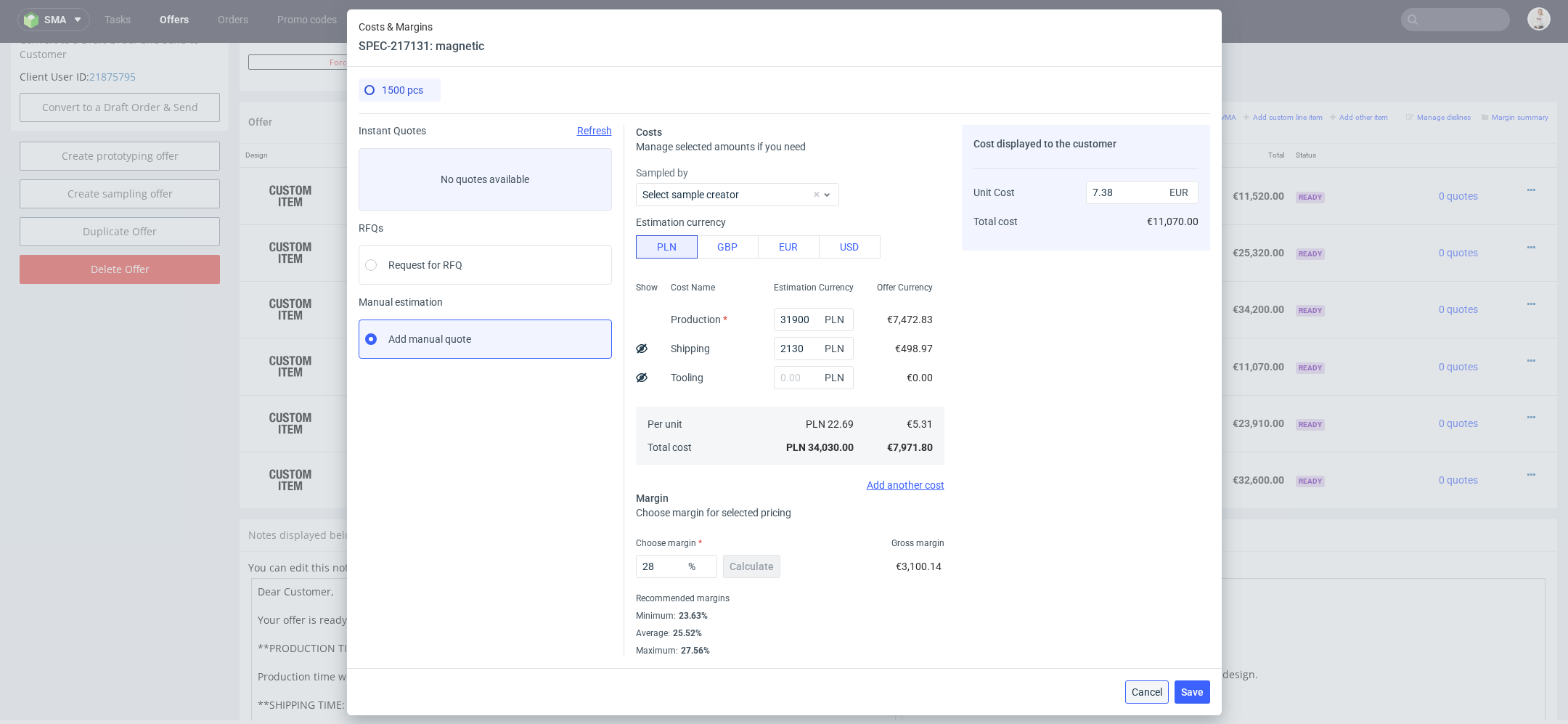
click at [1152, 693] on span "Cancel" at bounding box center [1147, 692] width 31 height 10
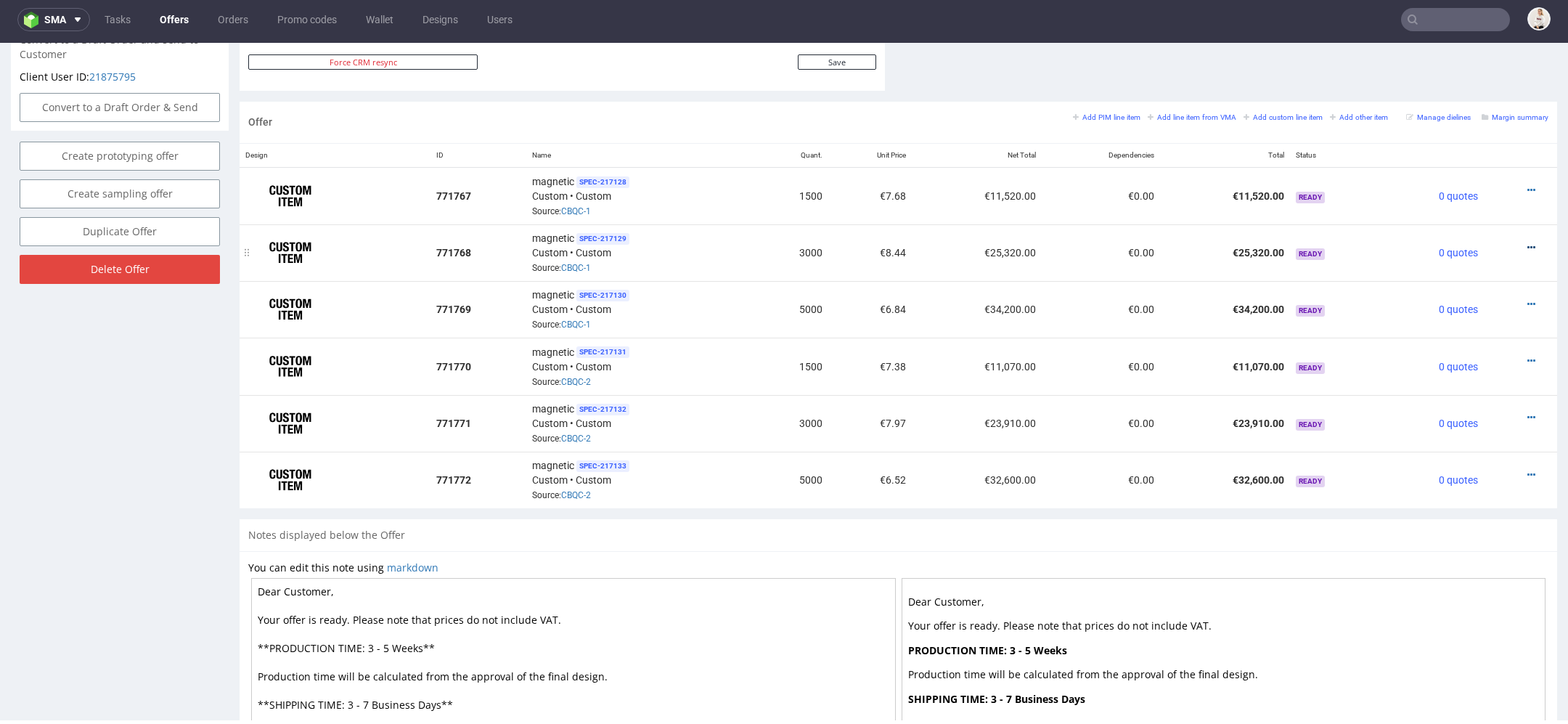
click at [1528, 243] on icon at bounding box center [1531, 248] width 8 height 10
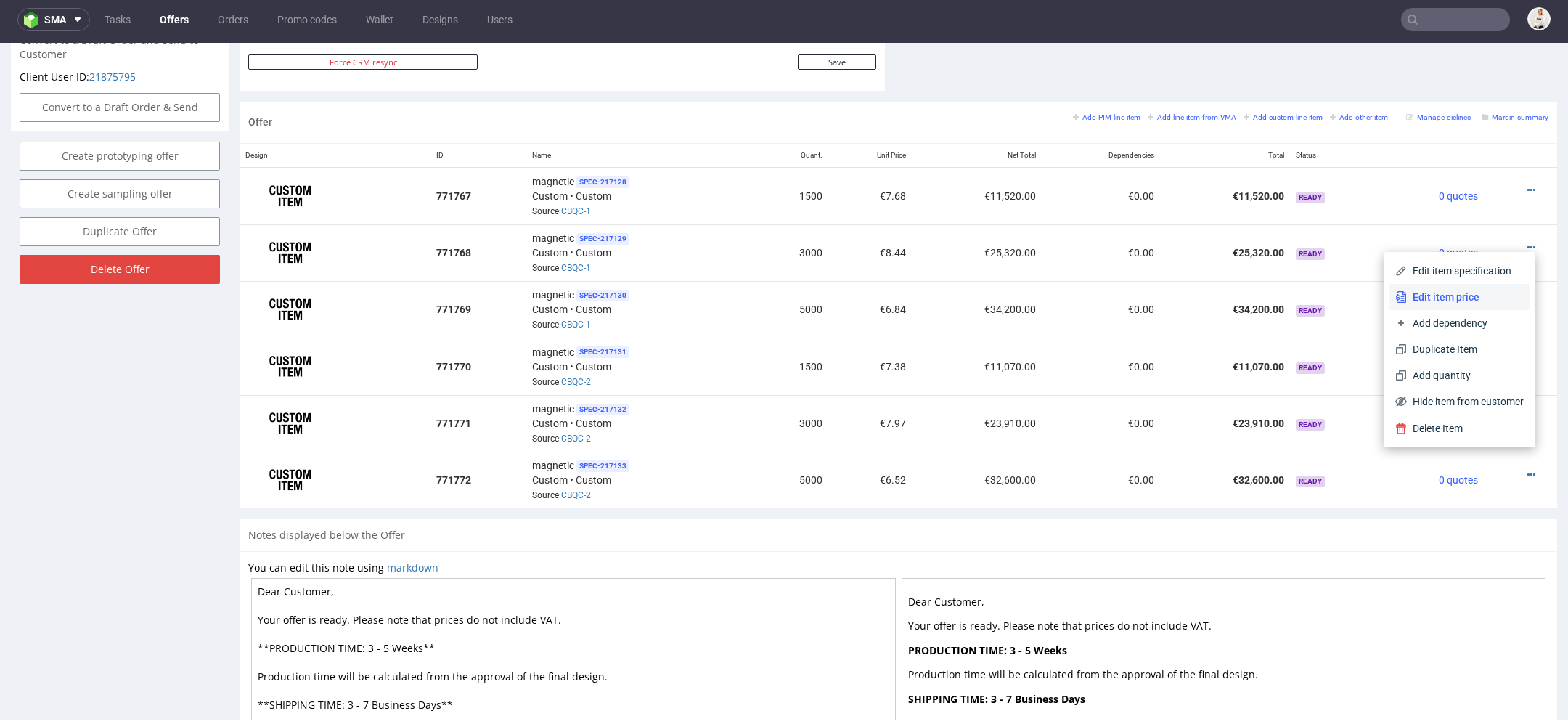
click at [1446, 290] on span "Edit item price" at bounding box center [1466, 297] width 117 height 15
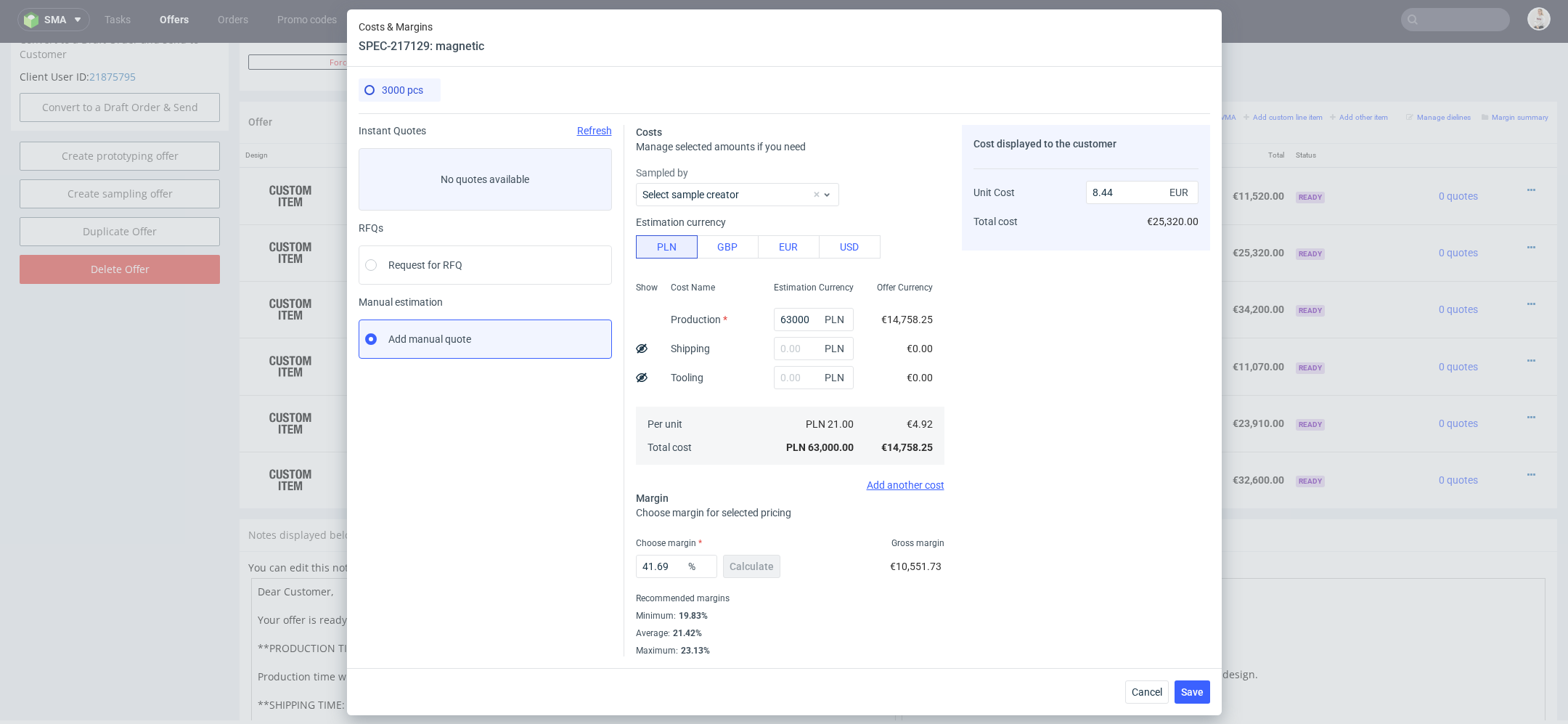
click at [772, 358] on div "PLN" at bounding box center [813, 349] width 103 height 29
click at [794, 355] on input "text" at bounding box center [813, 349] width 80 height 23
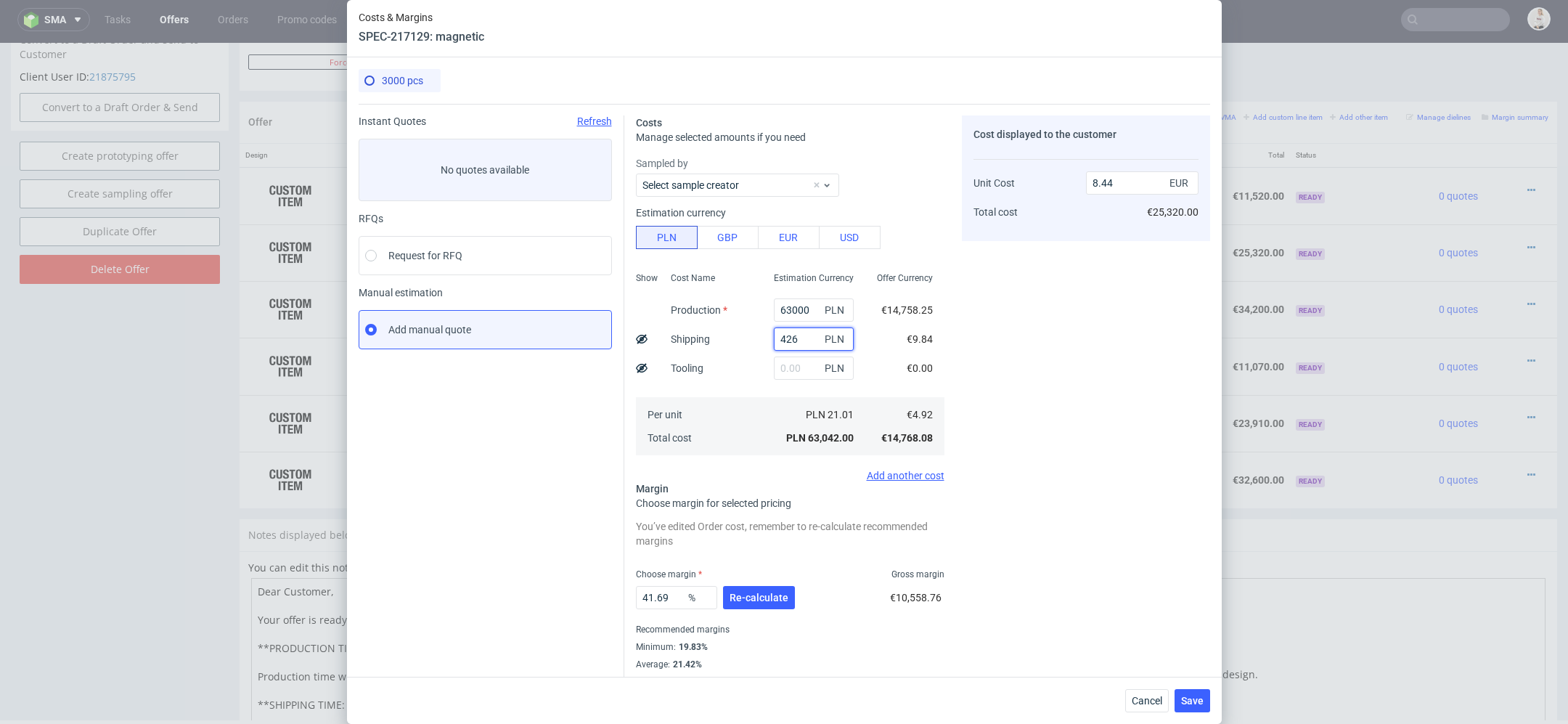
type input "4260"
type input "9"
type input "4260"
click at [1175, 423] on div "Cost displayed to the customer Unit Cost Total cost 9 EUR €27,000.00" at bounding box center [1086, 401] width 249 height 572
click at [753, 595] on span "Re-calculate" at bounding box center [759, 597] width 59 height 10
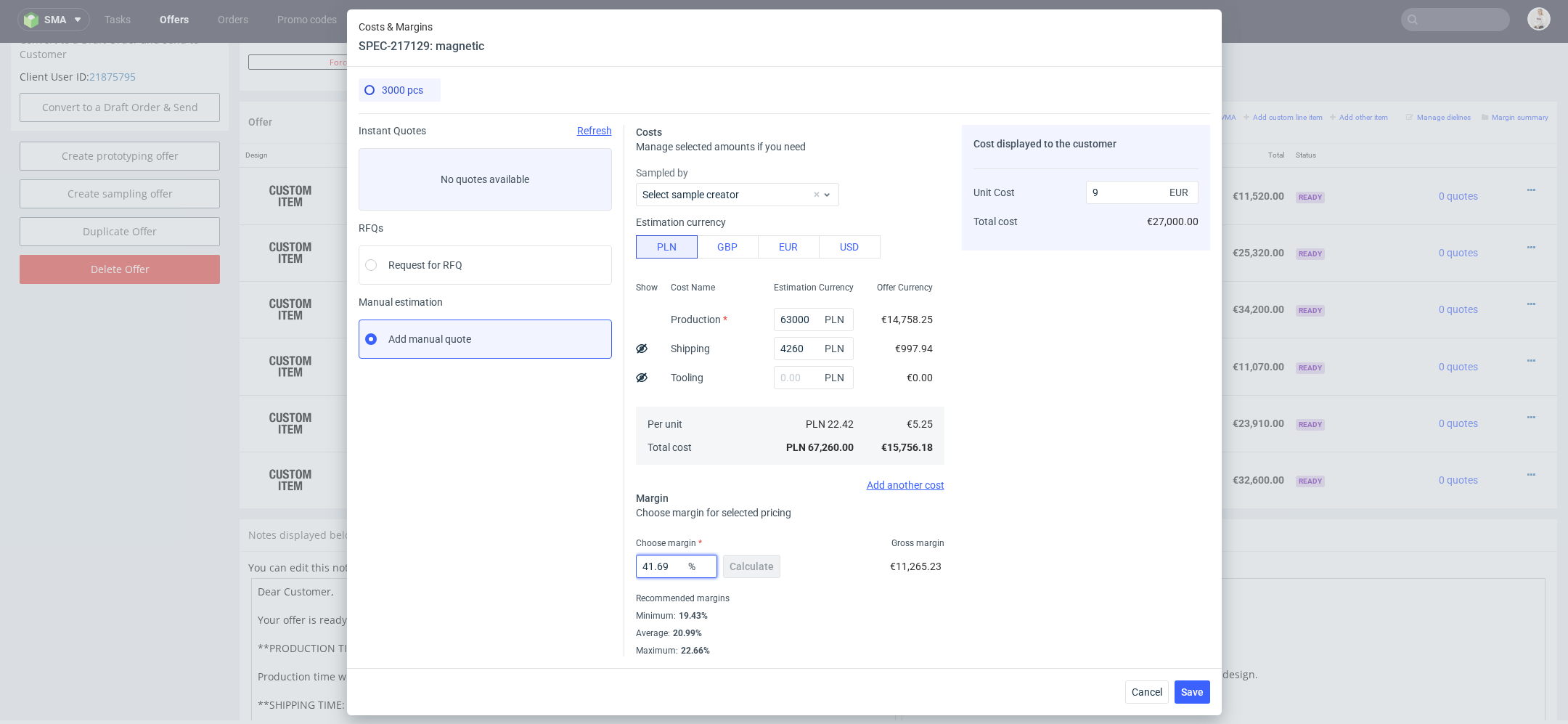
drag, startPoint x: 666, startPoint y: 560, endPoint x: 467, endPoint y: 560, distance: 199.0
click at [467, 560] on div "Instant Quotes Refresh No quotes available RFQs Request for RFQ Manual estimati…" at bounding box center [784, 385] width 851 height 543
type input "23"
type input "6.82"
type input "23"
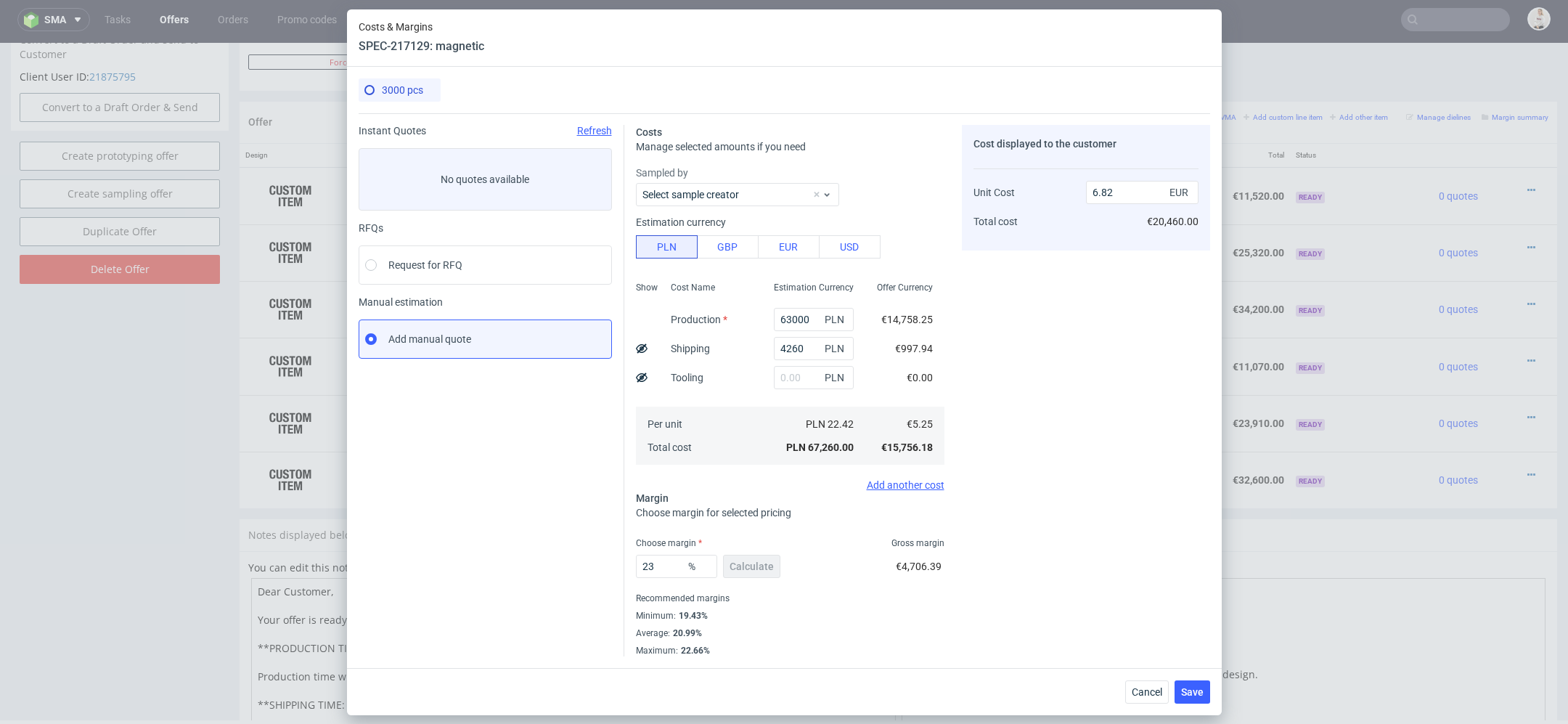
click at [1091, 607] on div "Cost displayed to the customer Unit Cost Total cost 6.82 EUR €20,460.00" at bounding box center [1086, 391] width 249 height 532
click at [1195, 687] on span "Save" at bounding box center [1192, 692] width 23 height 10
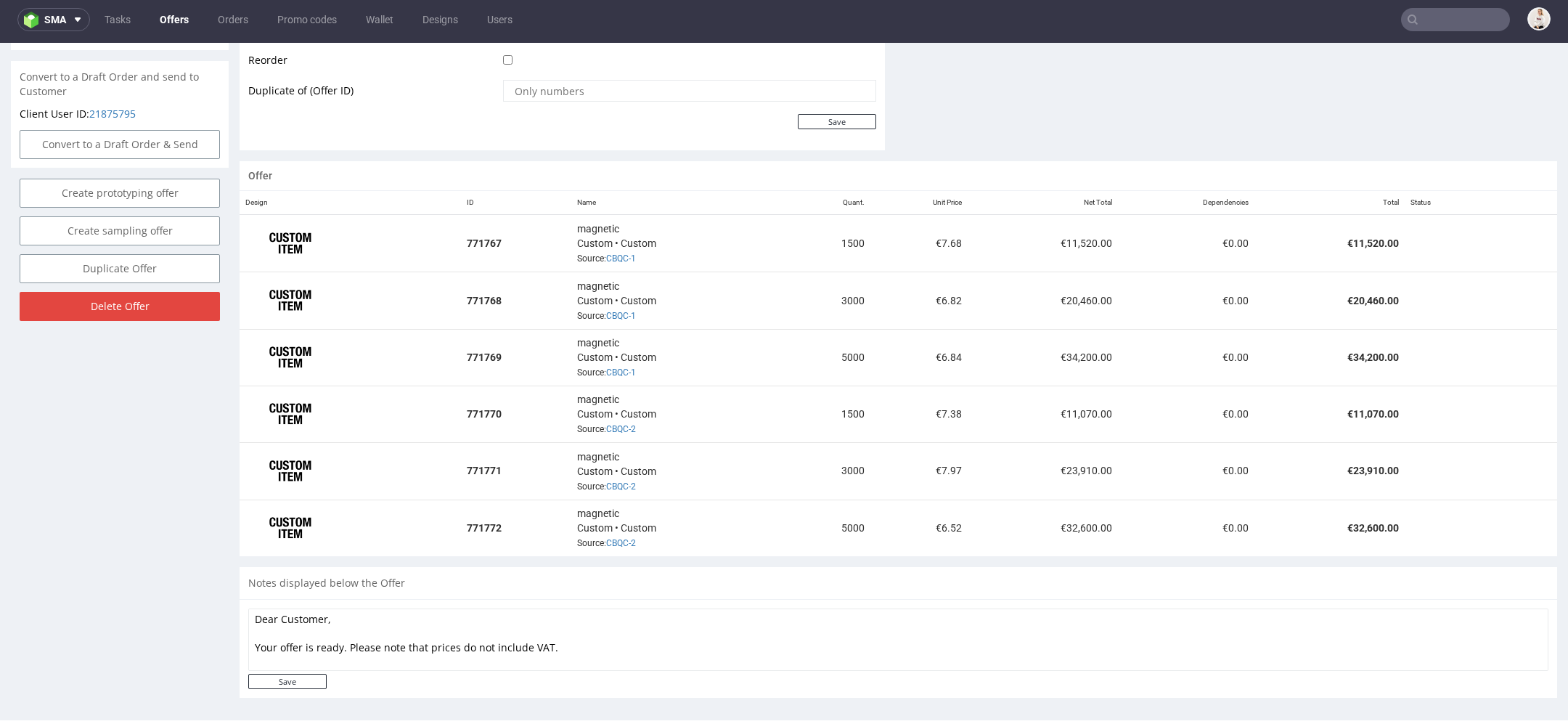
scroll to position [720, 0]
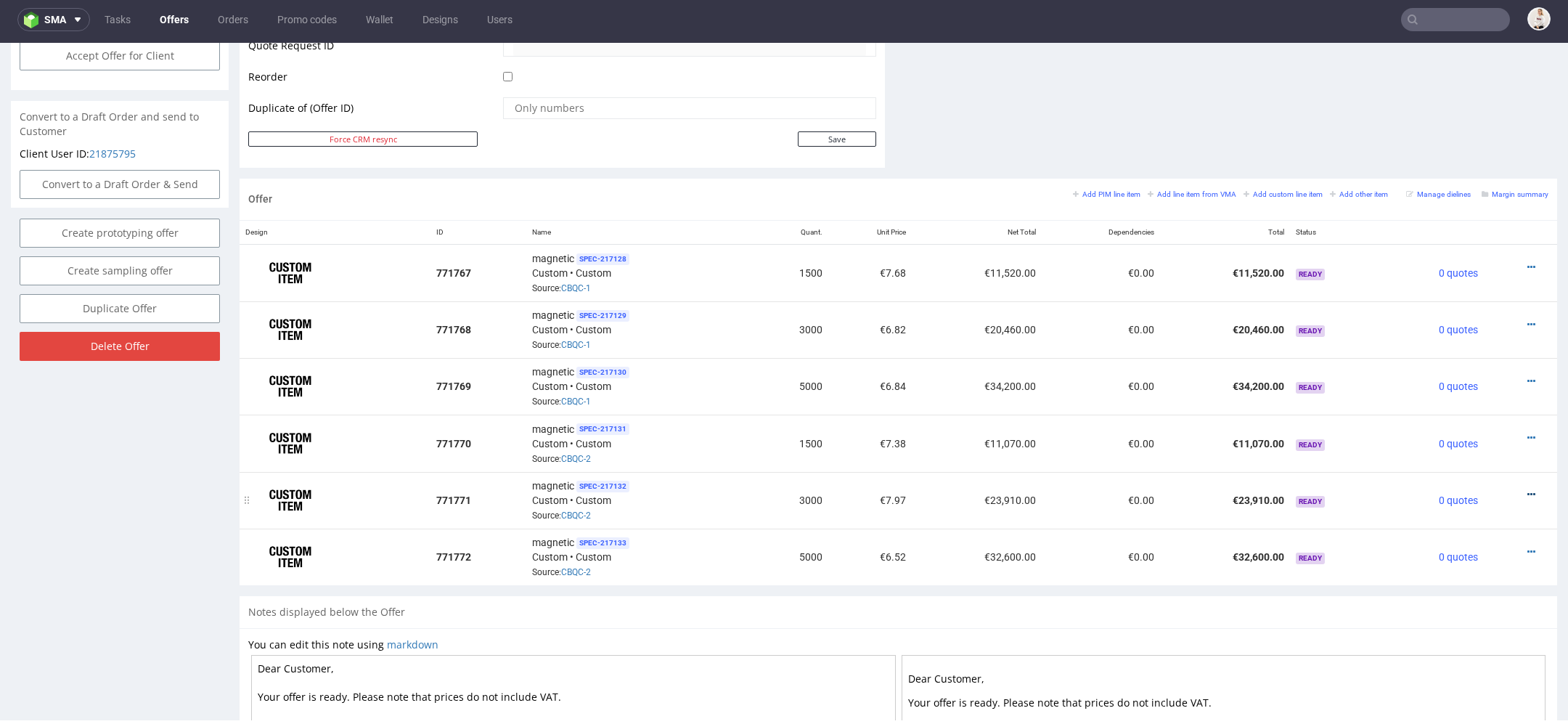
click at [1528, 489] on icon at bounding box center [1531, 494] width 8 height 10
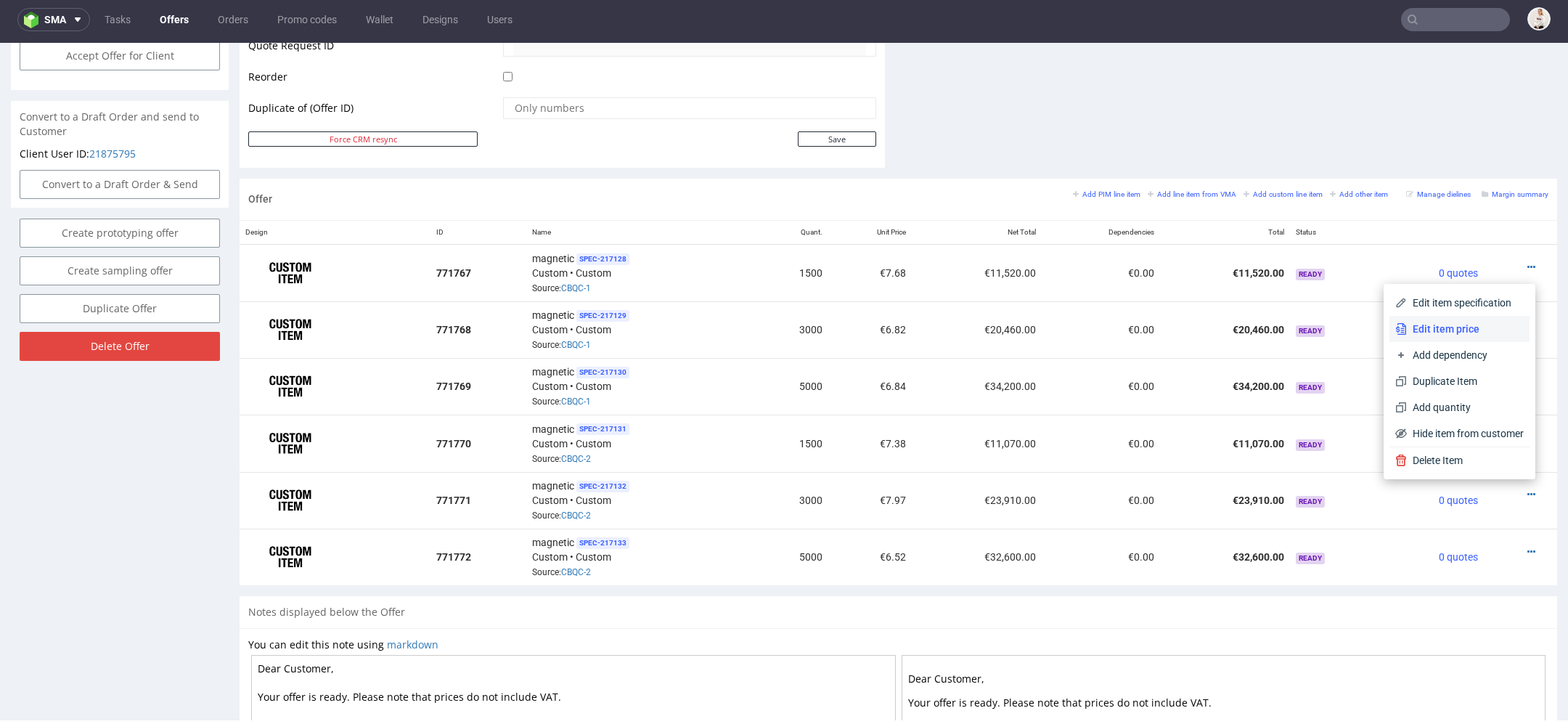
click at [1475, 328] on span "Edit item price" at bounding box center [1466, 329] width 117 height 15
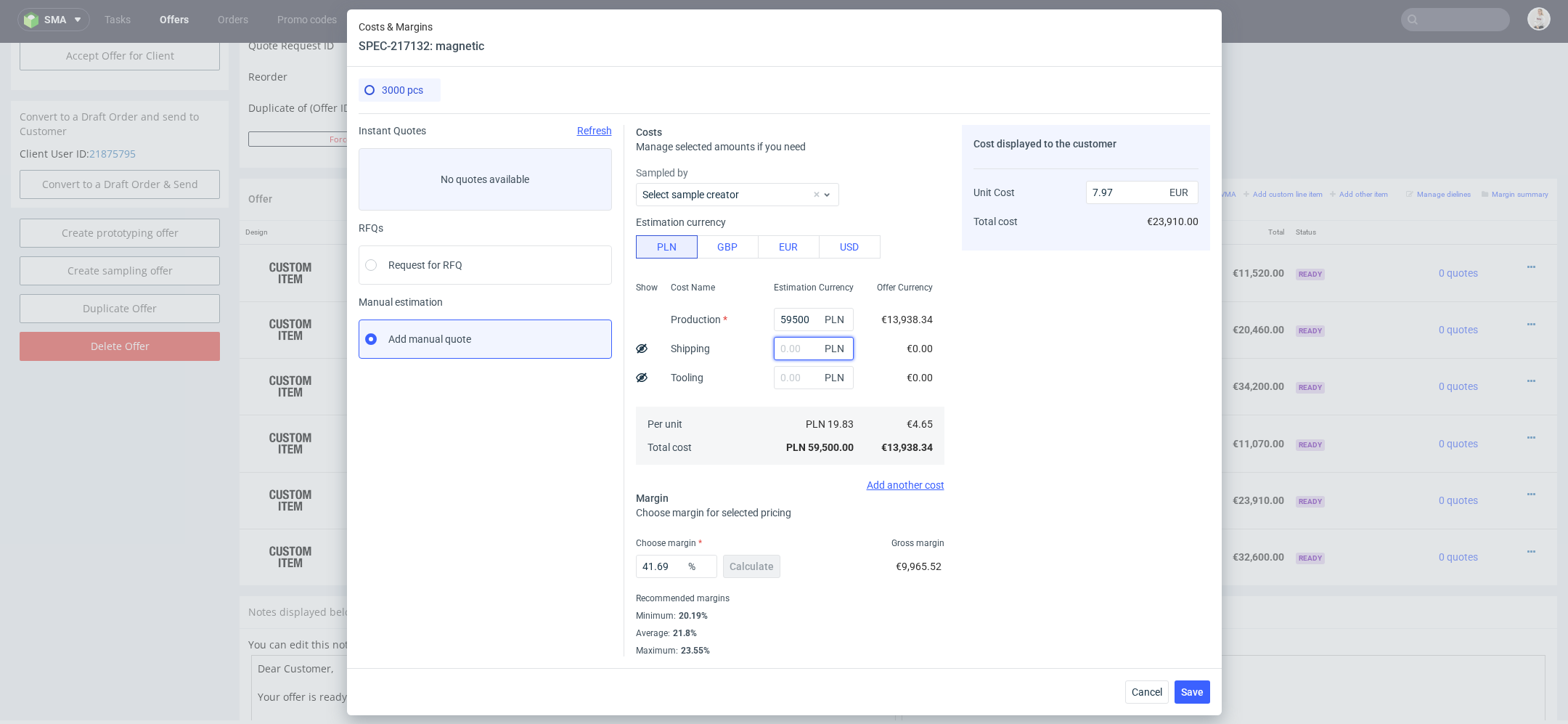
click at [798, 346] on input "text" at bounding box center [813, 349] width 80 height 23
paste input "1000"
type input "1000"
type input "8.1"
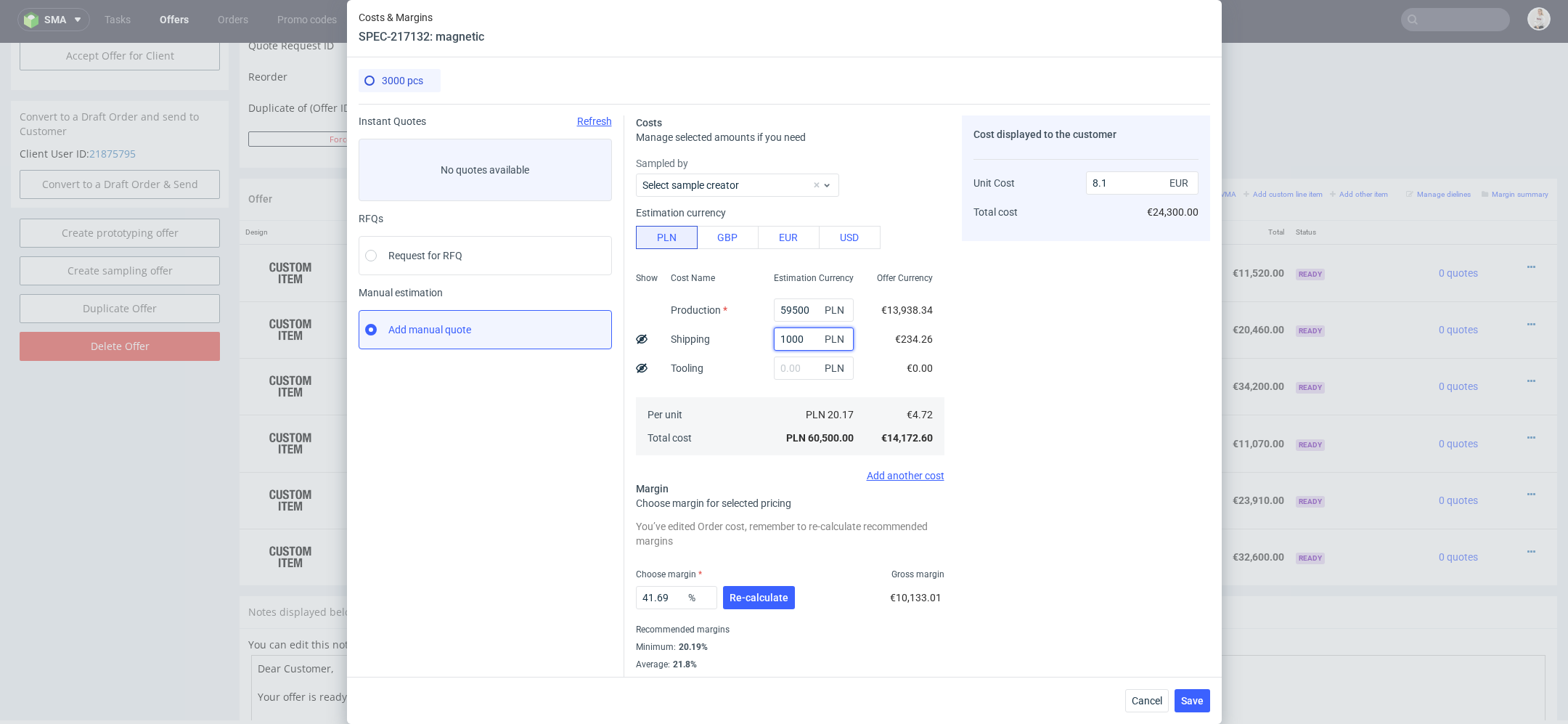
drag, startPoint x: 807, startPoint y: 339, endPoint x: 551, endPoint y: 339, distance: 256.0
click at [551, 339] on div "Instant Quotes Refresh No quotes available RFQs Request for RFQ Manual estimati…" at bounding box center [784, 396] width 851 height 584
type input "42"
type input "7.97"
type input "4260"
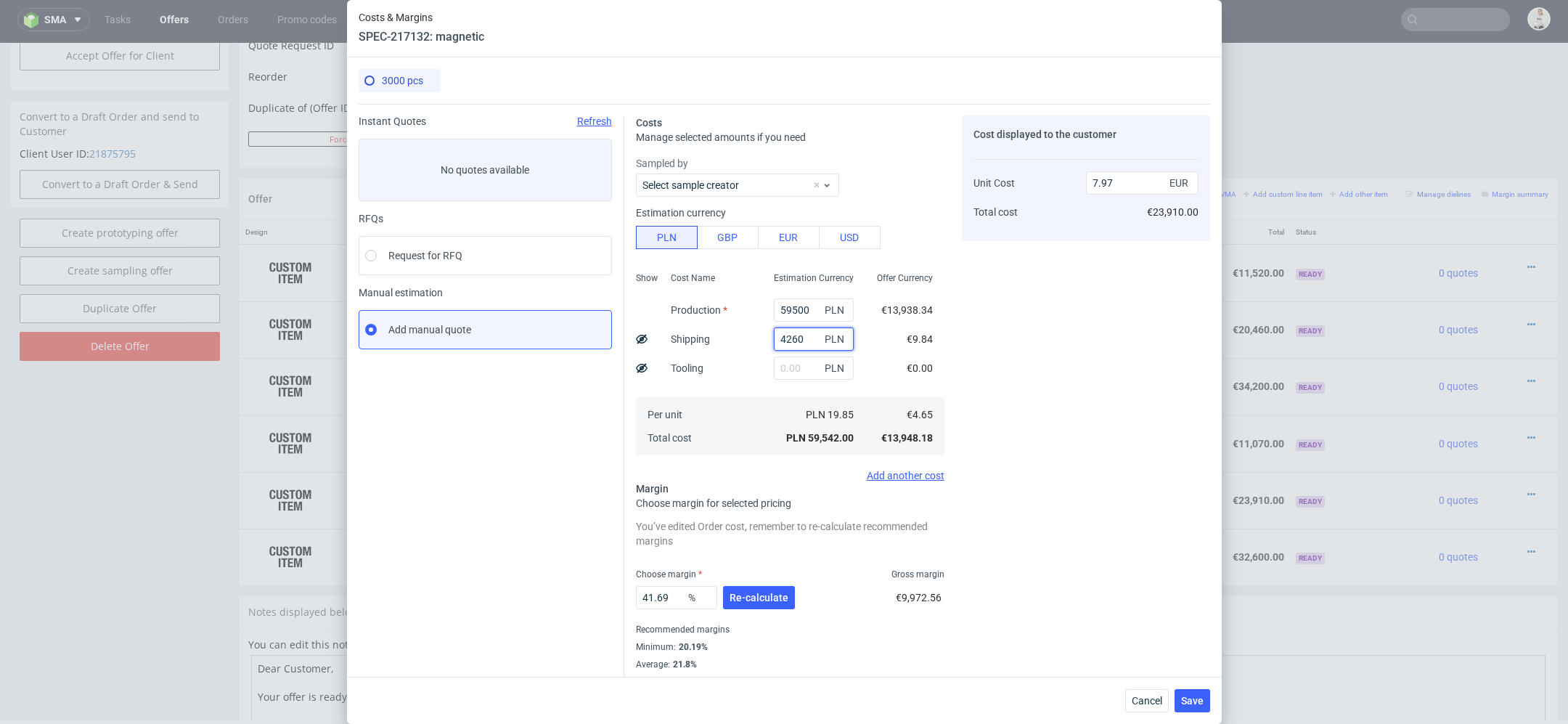
type input "8.54"
type input "4260"
click at [773, 592] on span "Re-calculate" at bounding box center [759, 597] width 59 height 10
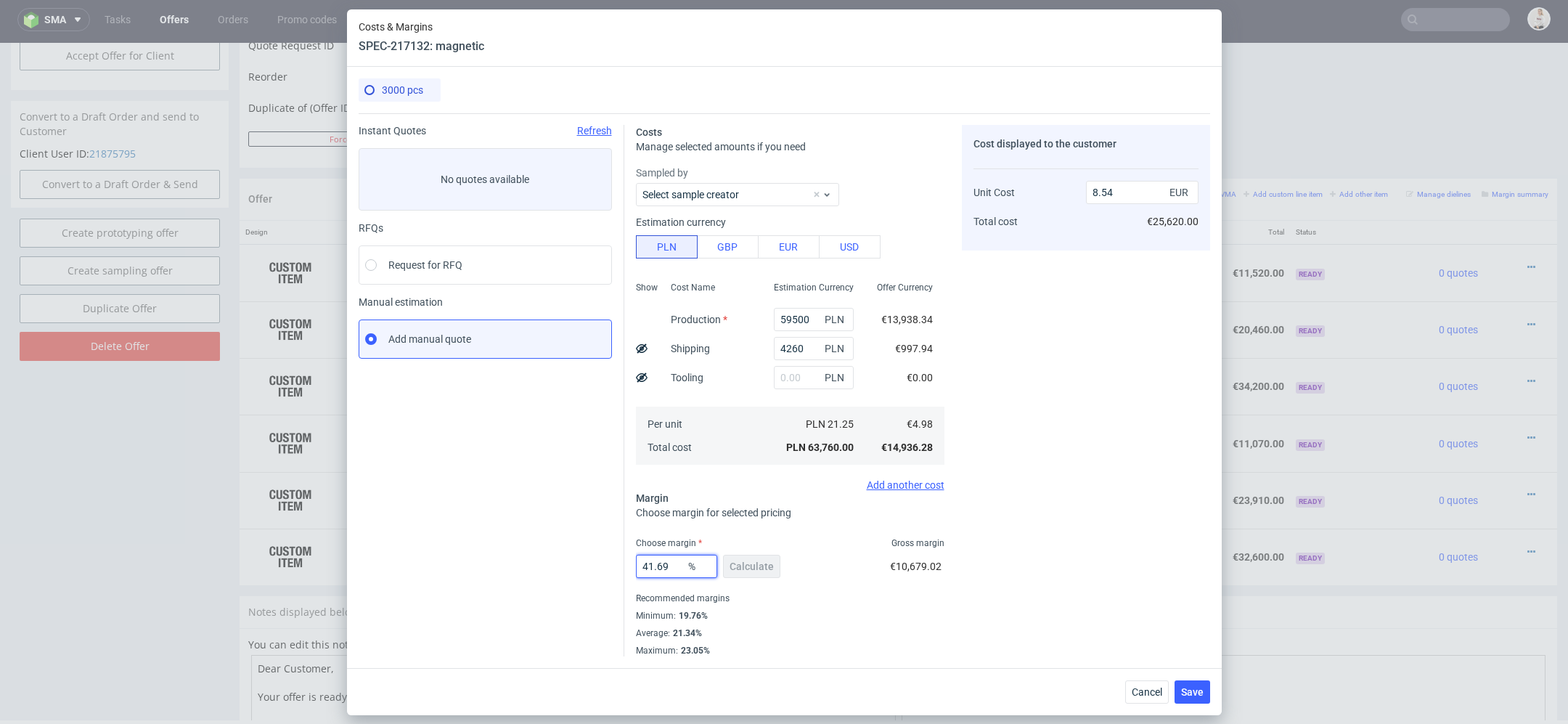
drag, startPoint x: 676, startPoint y: 573, endPoint x: 497, endPoint y: 573, distance: 179.0
click at [497, 573] on div "Instant Quotes Refresh No quotes available RFQs Request for RFQ Manual estimati…" at bounding box center [784, 385] width 851 height 543
drag, startPoint x: 668, startPoint y: 571, endPoint x: 450, endPoint y: 538, distance: 220.5
click at [450, 538] on div "Instant Quotes Refresh No quotes available RFQs Request for RFQ Manual estimati…" at bounding box center [784, 385] width 851 height 543
type input "24"
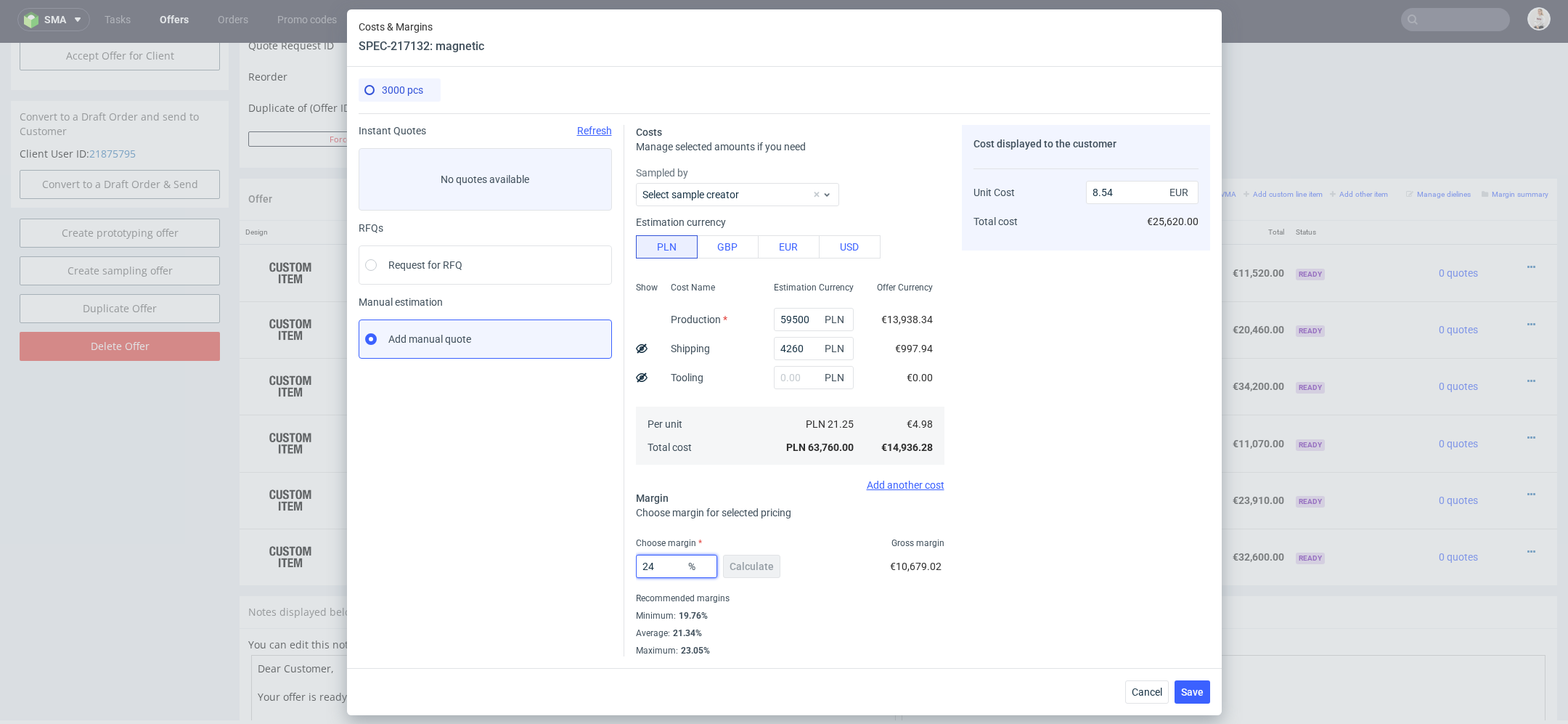
type input "6.55"
type input "24"
click at [1082, 586] on div "Cost displayed to the customer Unit Cost Total cost 6.55 EUR €19,650.00" at bounding box center [1086, 391] width 249 height 532
click at [1191, 696] on span "Save" at bounding box center [1192, 692] width 23 height 10
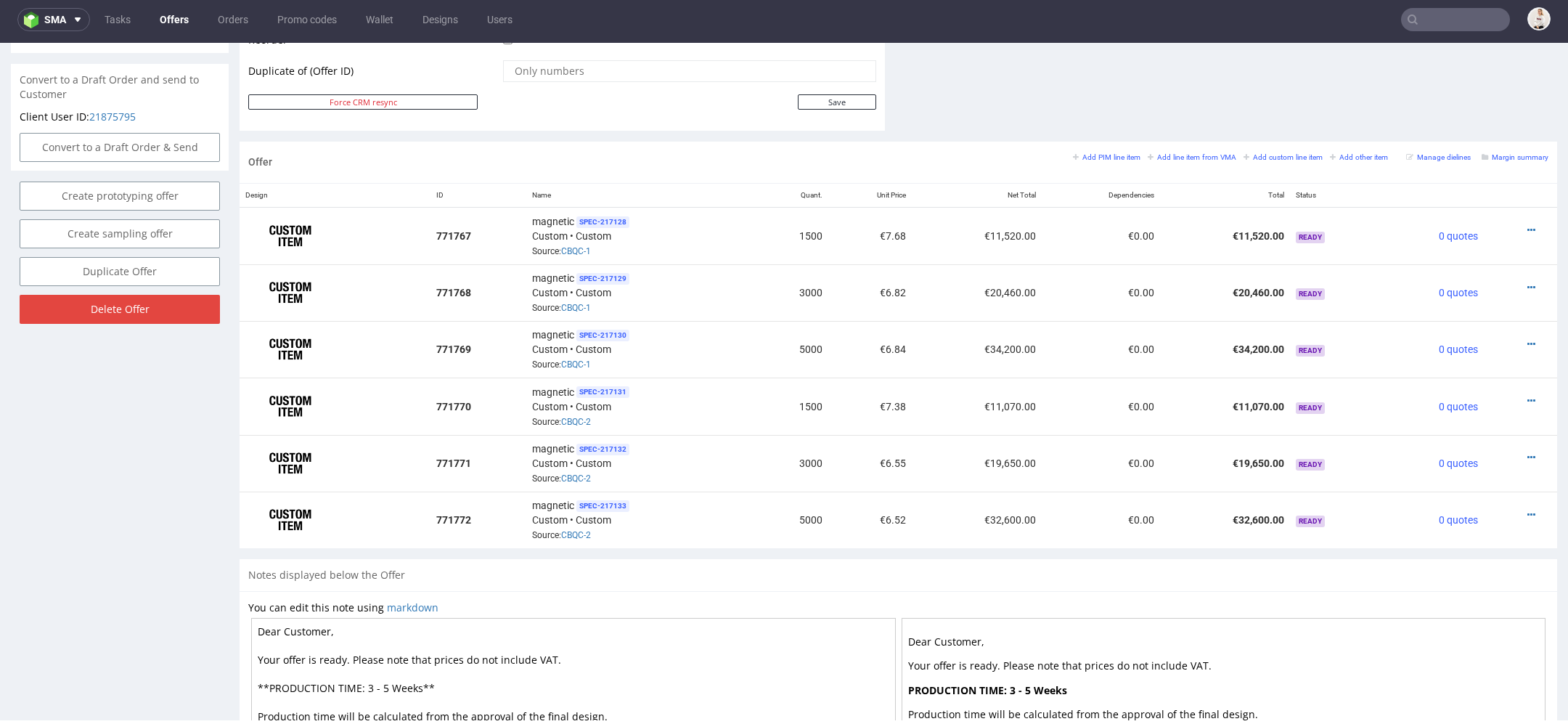
scroll to position [753, 0]
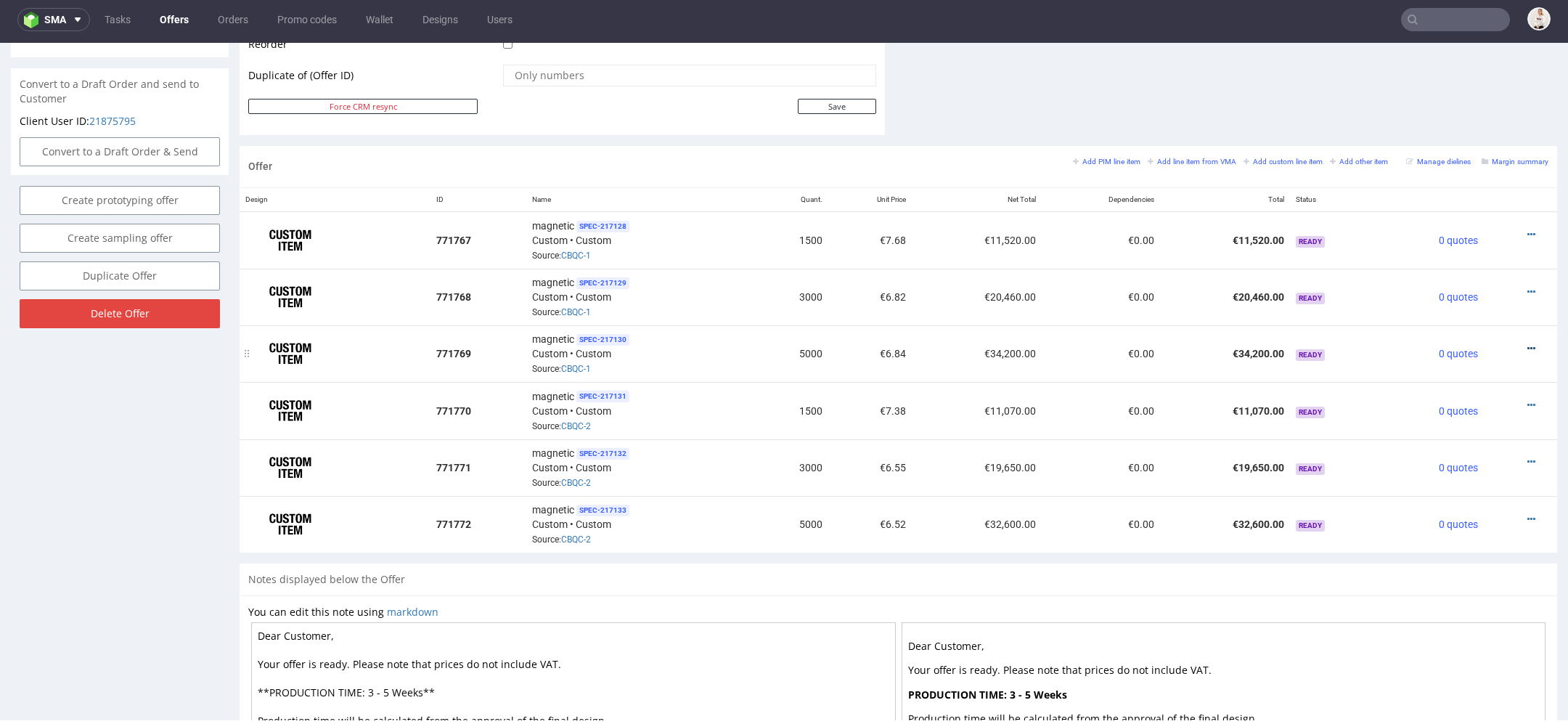
click at [1528, 344] on icon at bounding box center [1531, 349] width 8 height 10
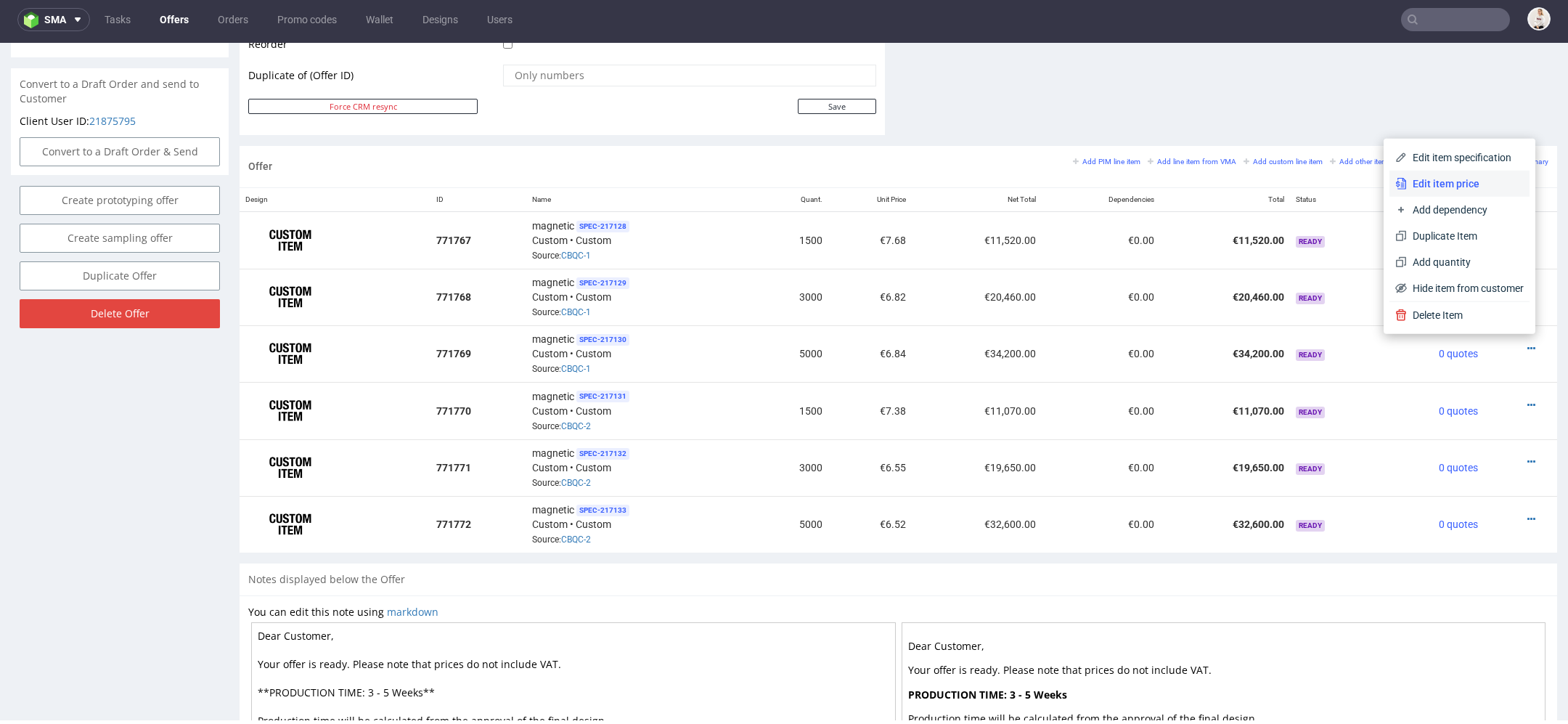
click at [1474, 176] on li "Edit item price" at bounding box center [1460, 184] width 140 height 26
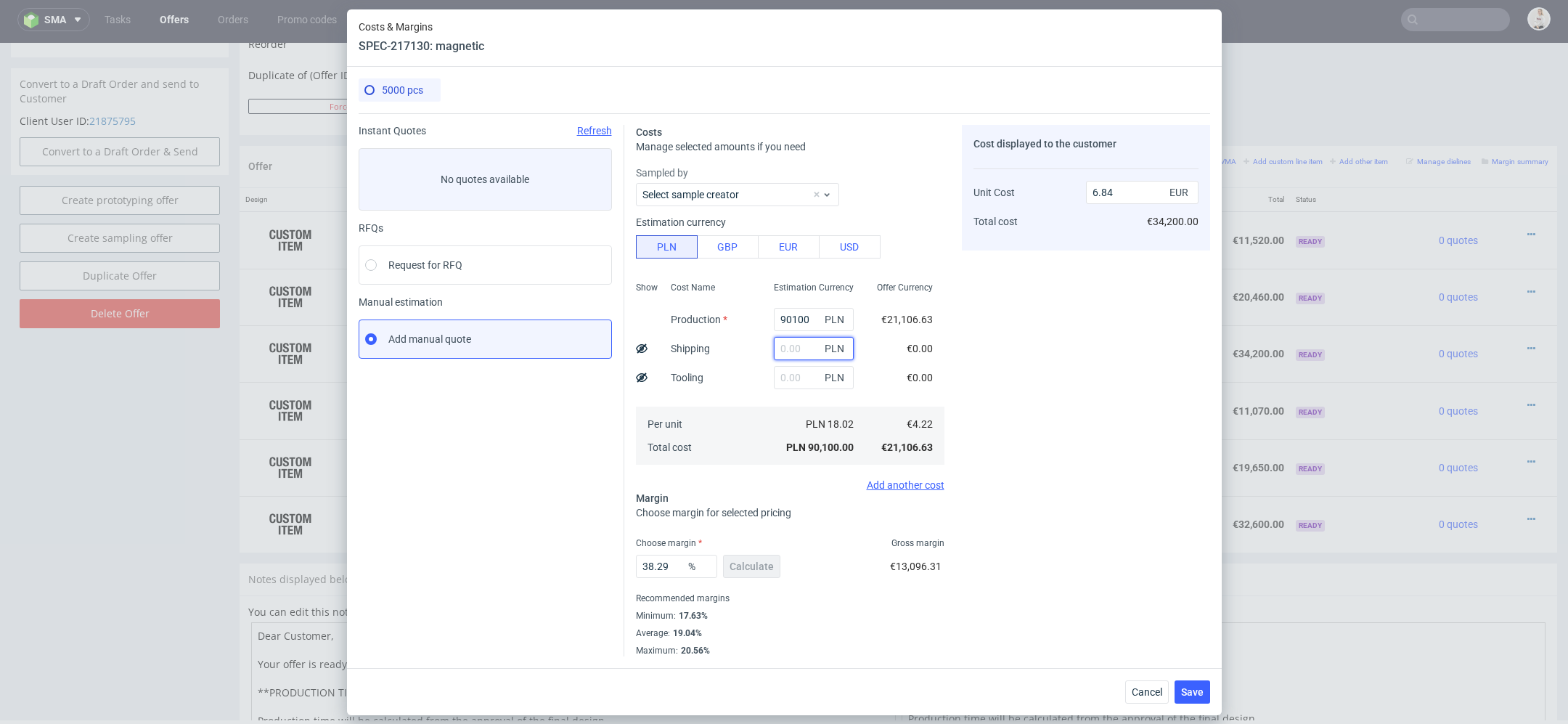
click at [804, 349] on input "text" at bounding box center [813, 349] width 80 height 23
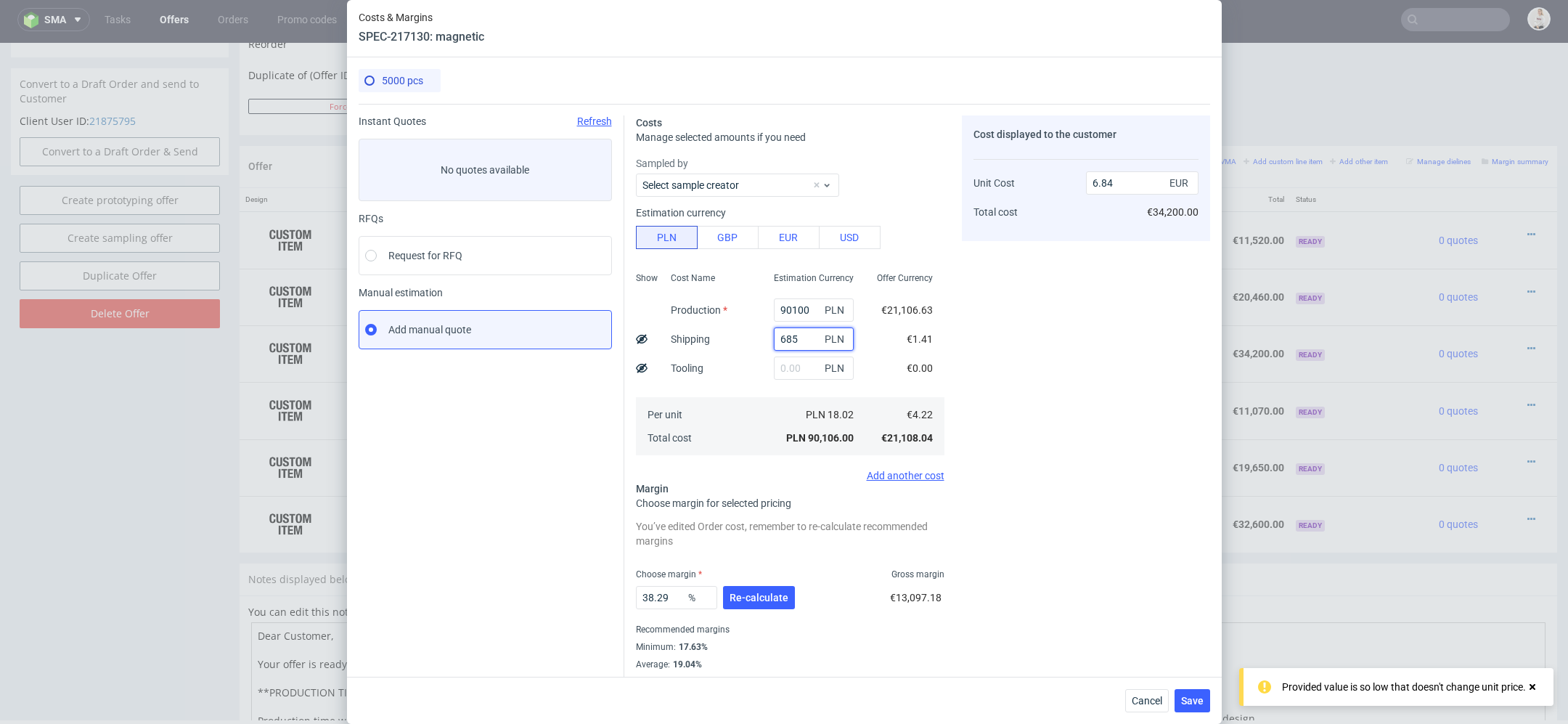
type input "6850"
type input "7.36"
type input "6850"
click at [1053, 446] on div "Cost displayed to the customer Unit Cost Total cost 7.36 EUR €36,800.00" at bounding box center [1086, 401] width 249 height 572
click at [769, 593] on span "Re-calculate" at bounding box center [759, 597] width 59 height 10
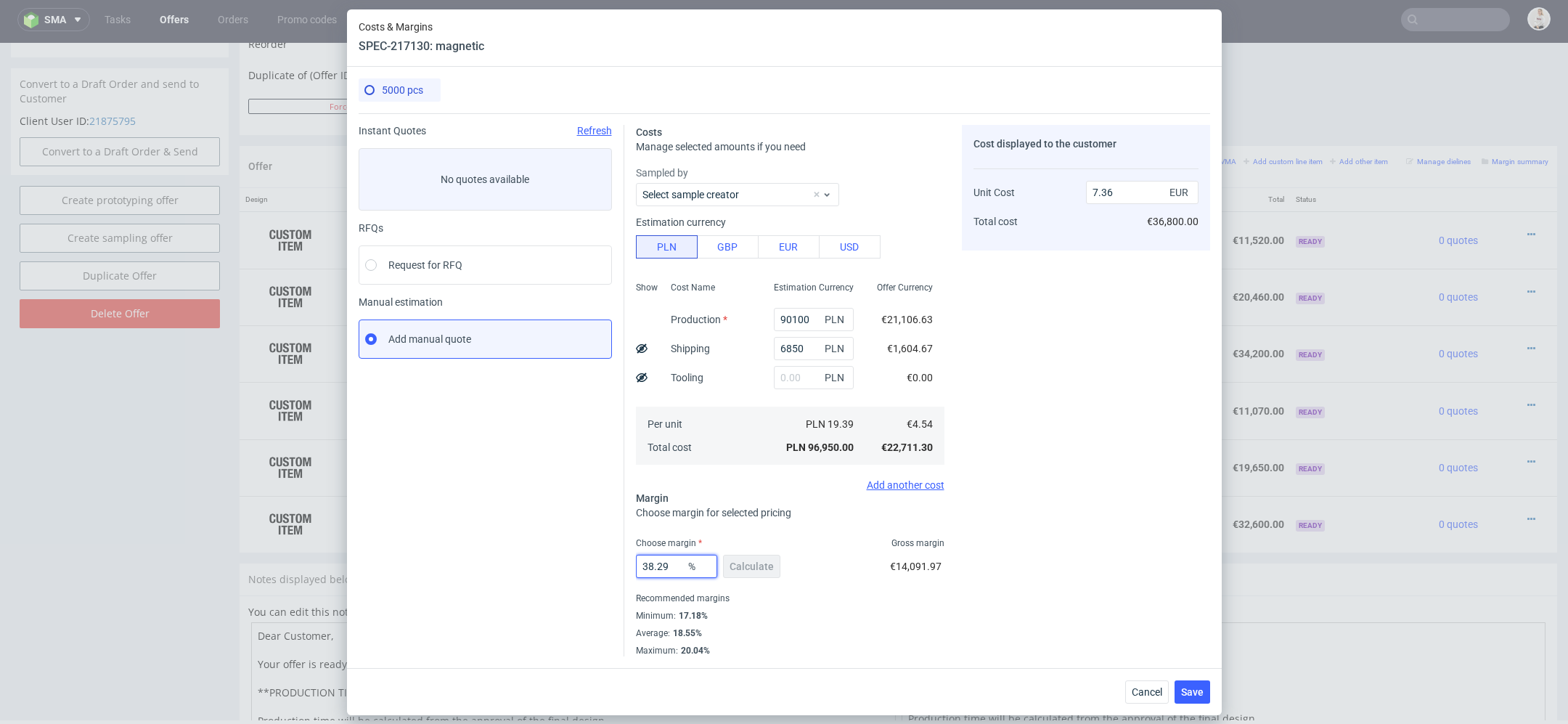
drag, startPoint x: 676, startPoint y: 565, endPoint x: 489, endPoint y: 564, distance: 187.0
click at [489, 564] on div "Instant Quotes Refresh No quotes available RFQs Request for RFQ Manual estimati…" at bounding box center [784, 385] width 851 height 543
type input "21"
type input "5.75"
click at [1078, 597] on div "Cost displayed to the customer Unit Cost Total cost 5.75 EUR €36,800.00" at bounding box center [1086, 391] width 249 height 532
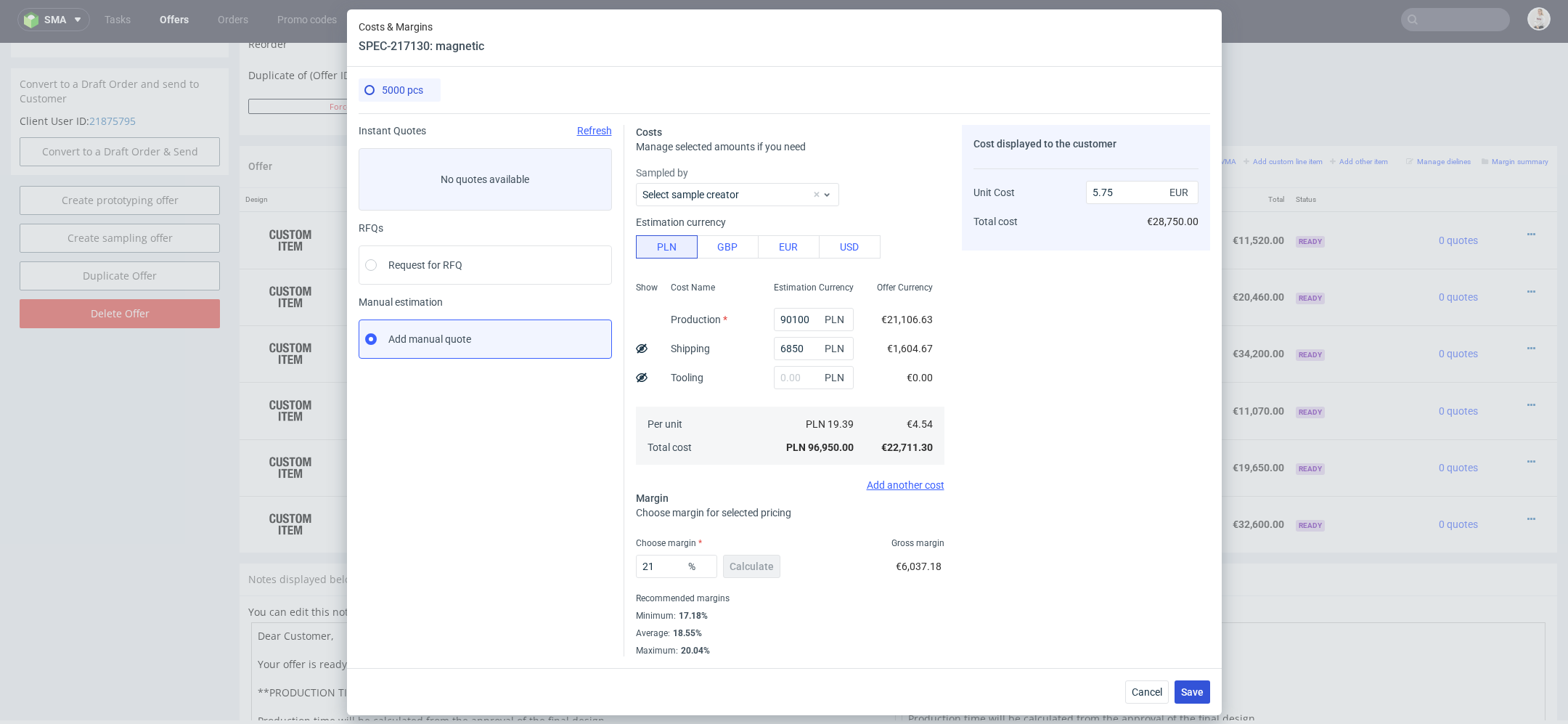
click at [1198, 697] on button "Save" at bounding box center [1192, 692] width 36 height 23
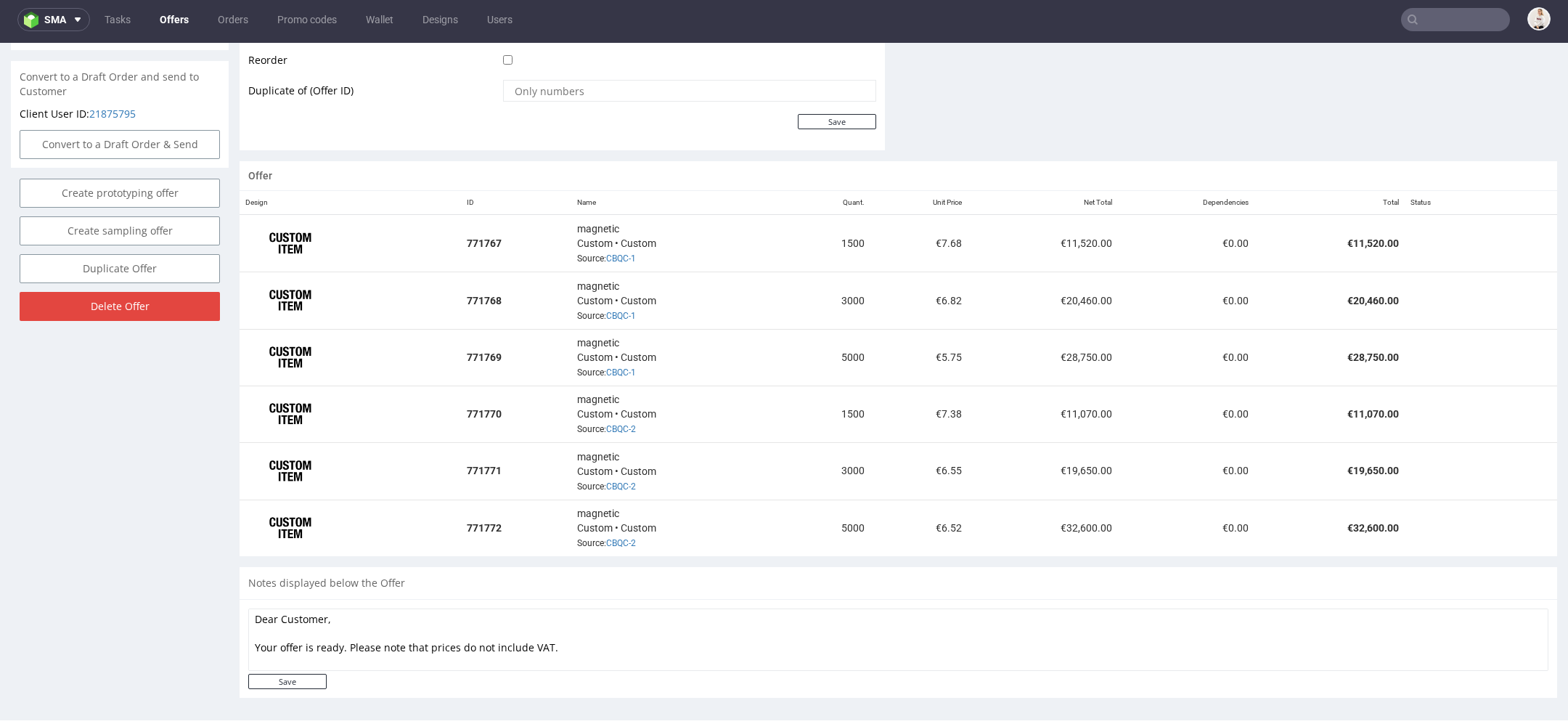
scroll to position [720, 0]
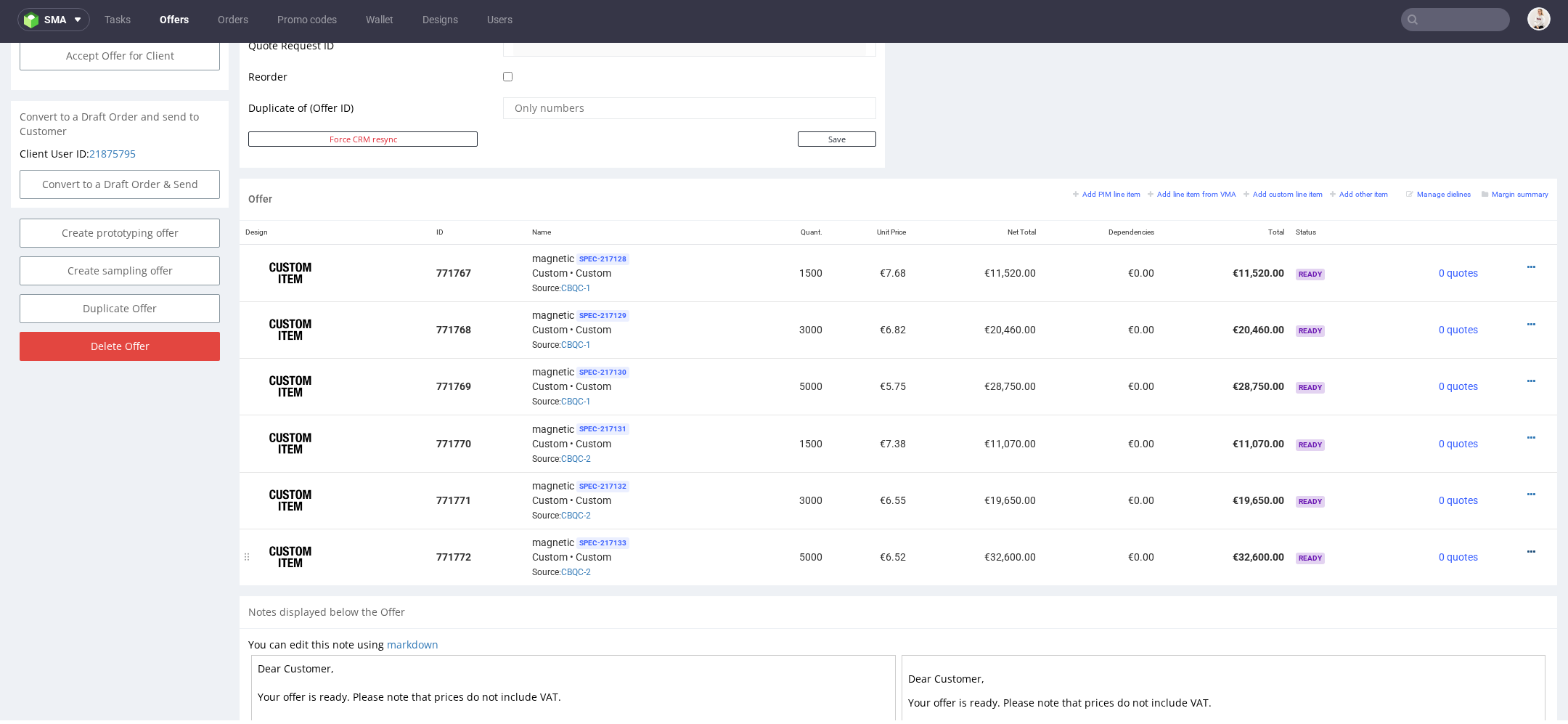
click at [1528, 547] on icon at bounding box center [1531, 552] width 8 height 10
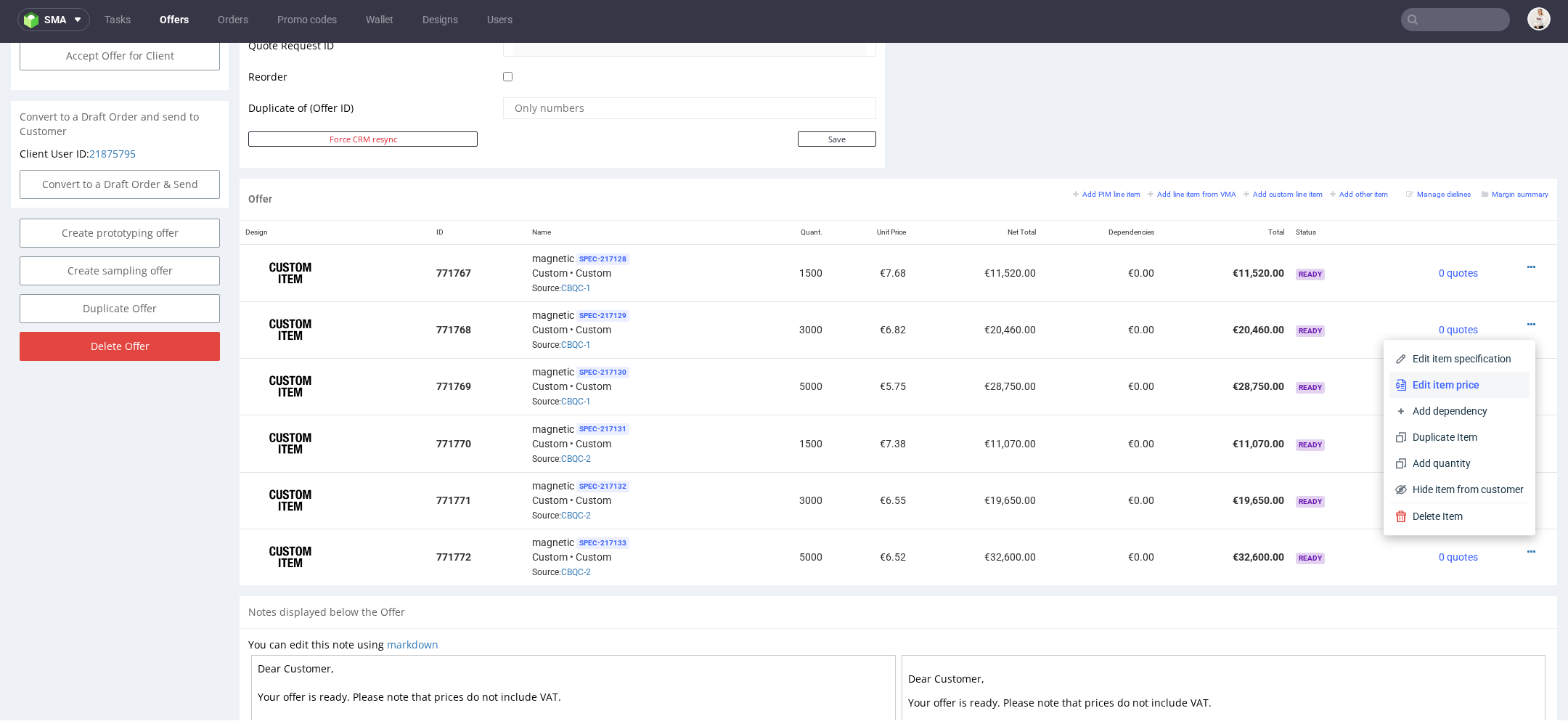
click at [1479, 377] on li "Edit item price" at bounding box center [1460, 385] width 140 height 26
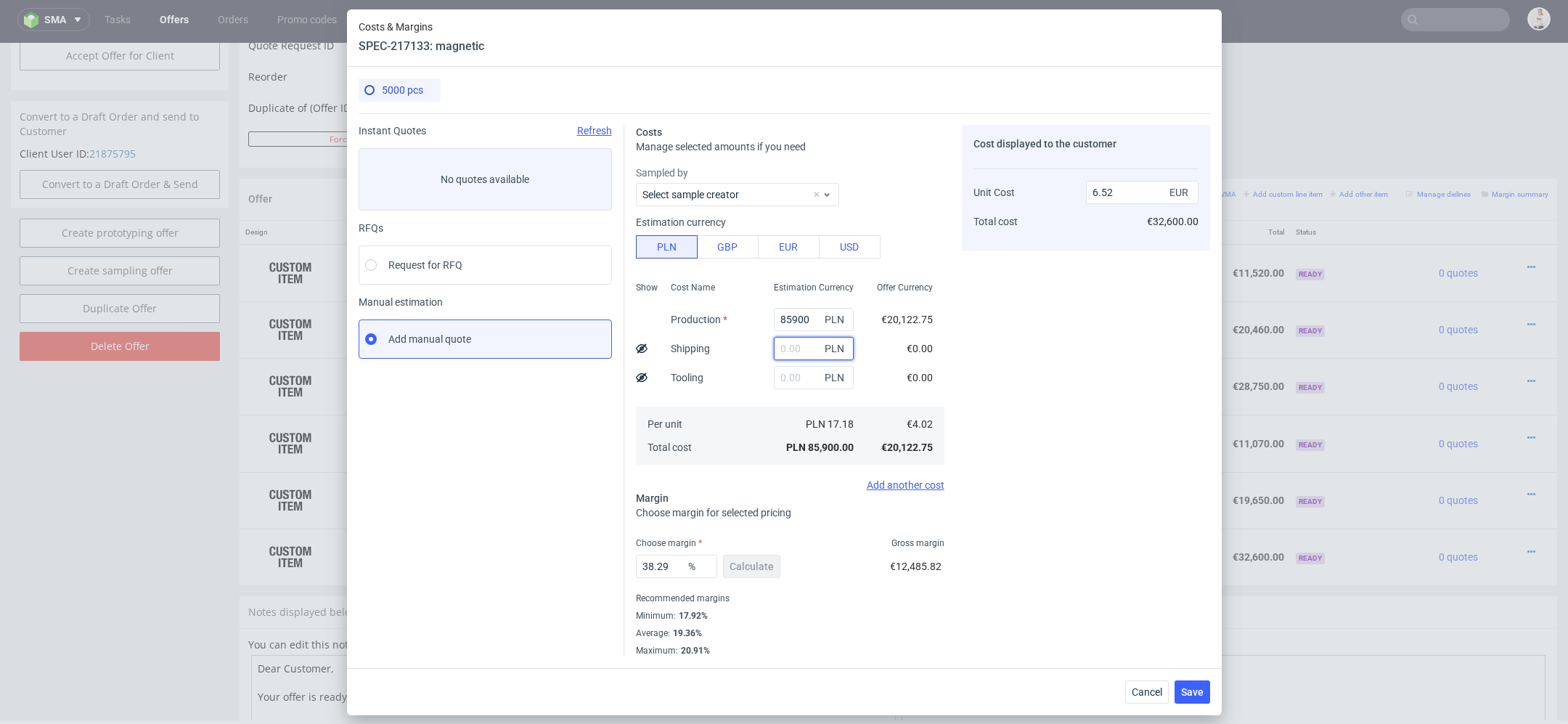
click at [782, 351] on input "text" at bounding box center [813, 349] width 80 height 23
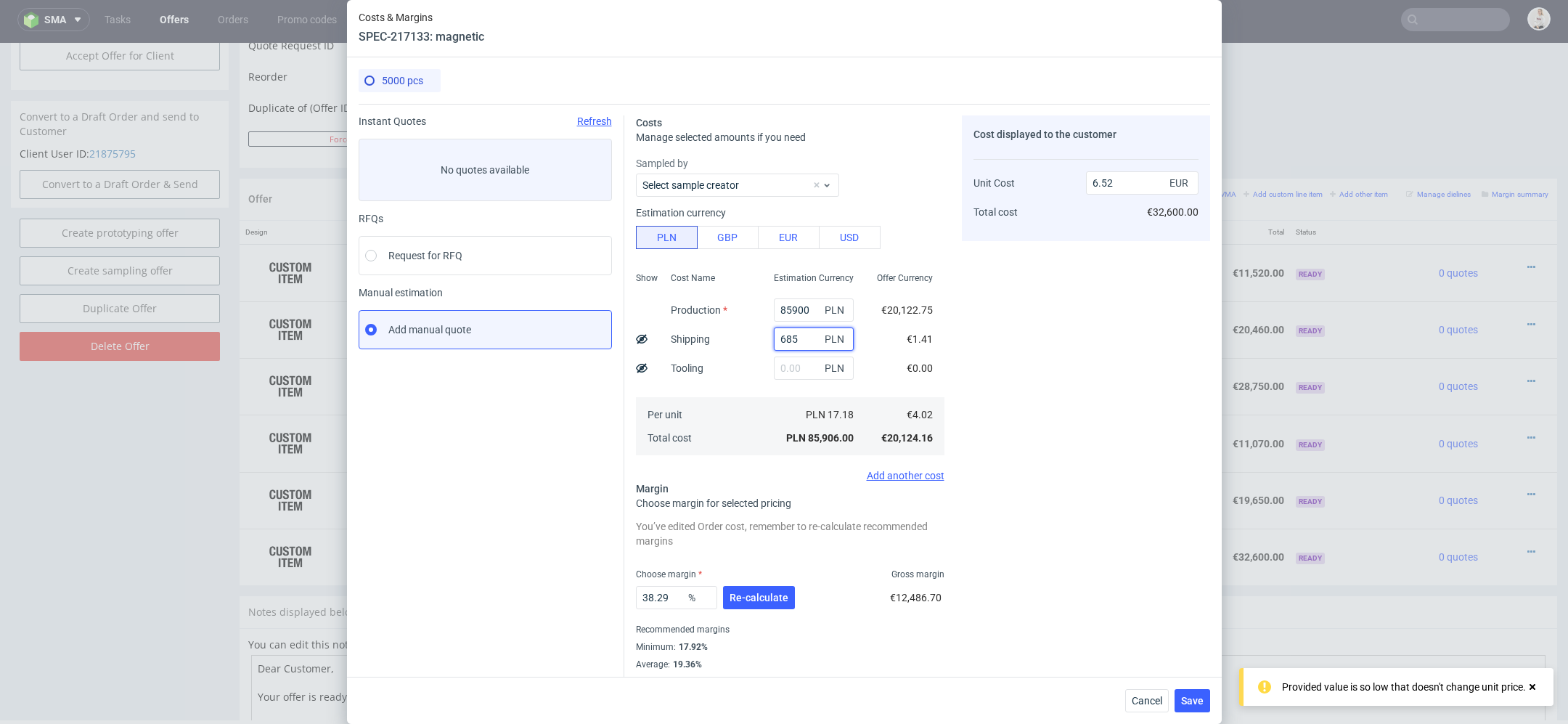
type input "6850"
type input "7.04"
type input "6850"
click at [1033, 472] on div "Cost displayed to the customer Unit Cost Total cost 7.04 EUR €35,200.00" at bounding box center [1086, 401] width 249 height 572
click at [762, 597] on span "Re-calculate" at bounding box center [759, 597] width 59 height 10
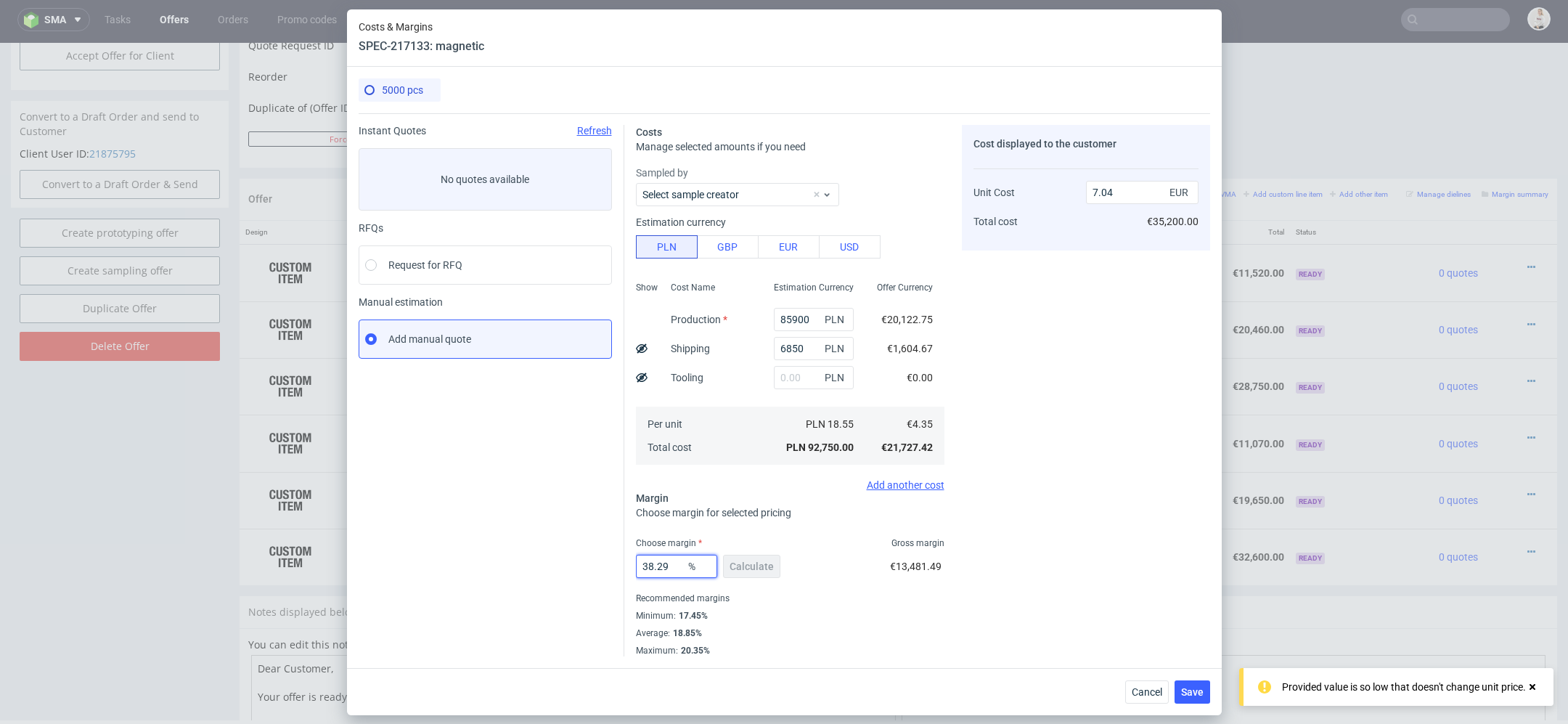
drag, startPoint x: 642, startPoint y: 568, endPoint x: 500, endPoint y: 562, distance: 142.1
click at [500, 562] on div "Instant Quotes Refresh No quotes available RFQs Request for RFQ Manual estimati…" at bounding box center [784, 385] width 851 height 543
type input "22"
click at [1060, 581] on div "Cost displayed to the customer Unit Cost Total cost 7.04 EUR €35,200.00" at bounding box center [1086, 391] width 249 height 532
type input "5.57"
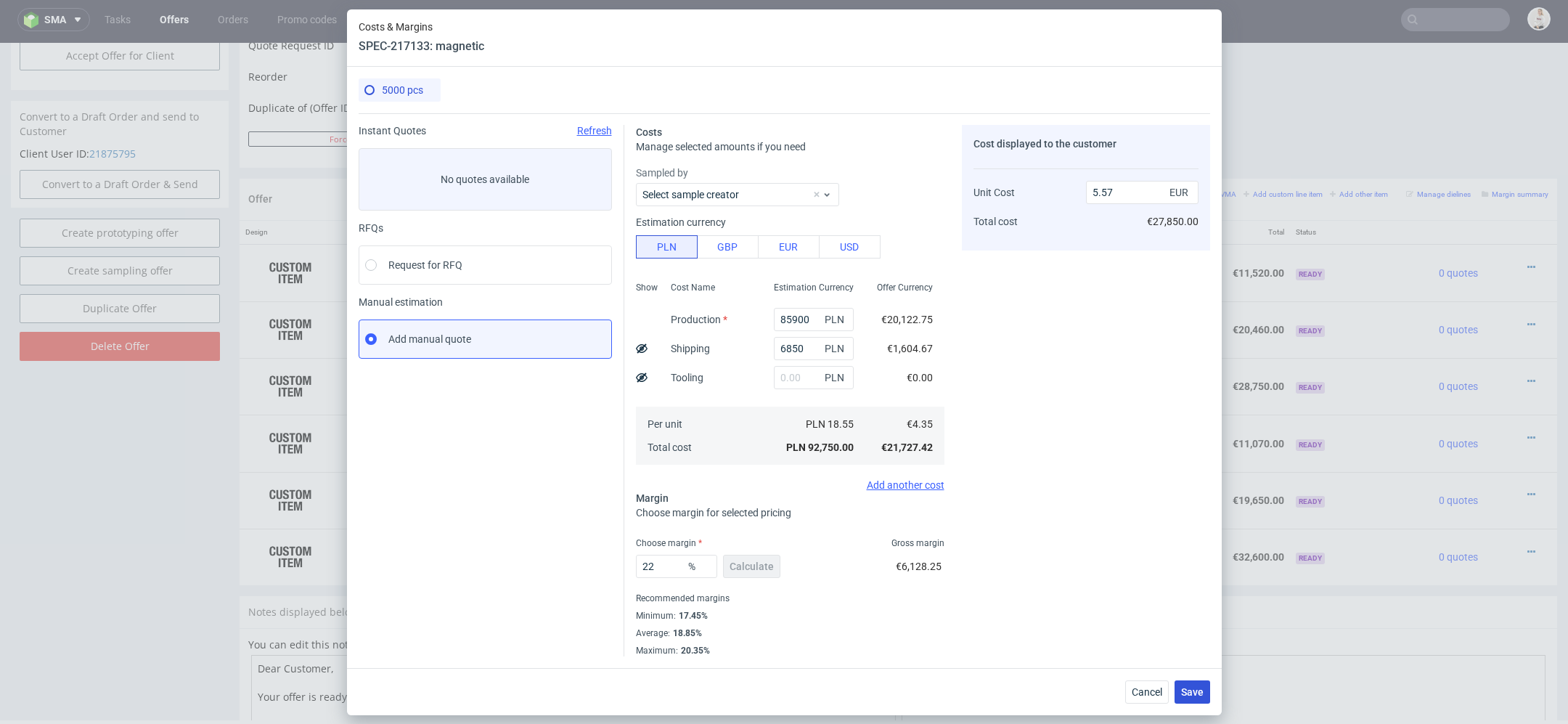
click at [1199, 699] on button "Save" at bounding box center [1192, 692] width 36 height 23
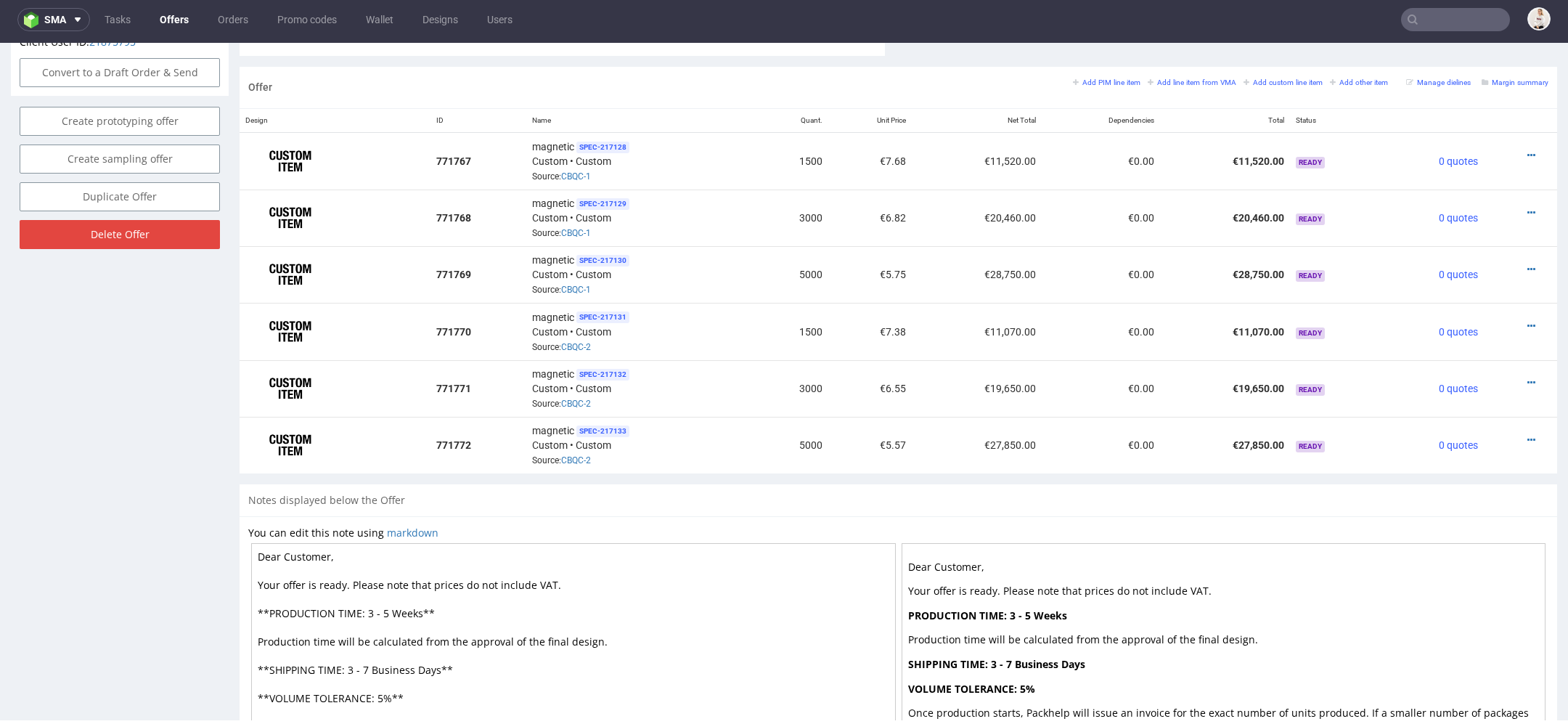
scroll to position [804, 0]
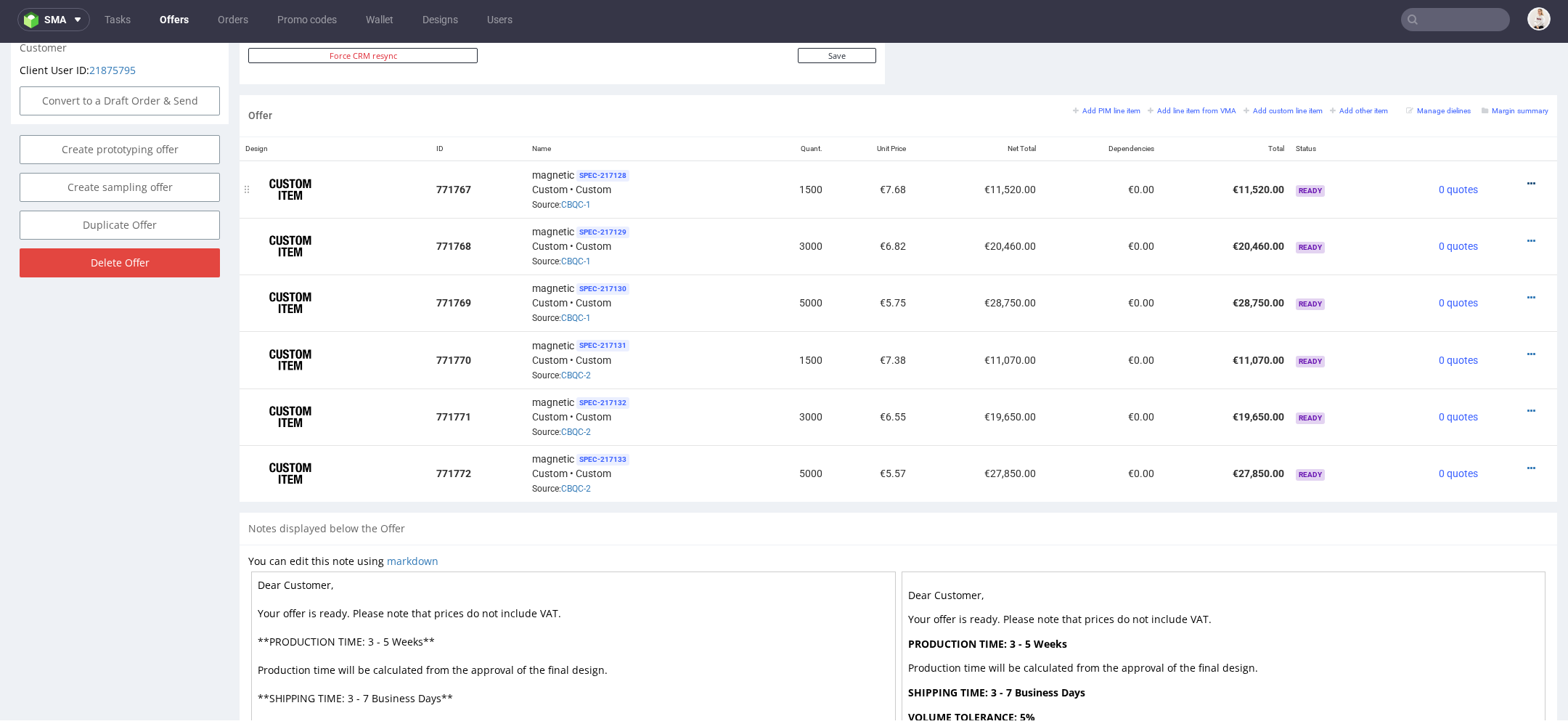
click at [1528, 178] on icon at bounding box center [1531, 184] width 8 height 10
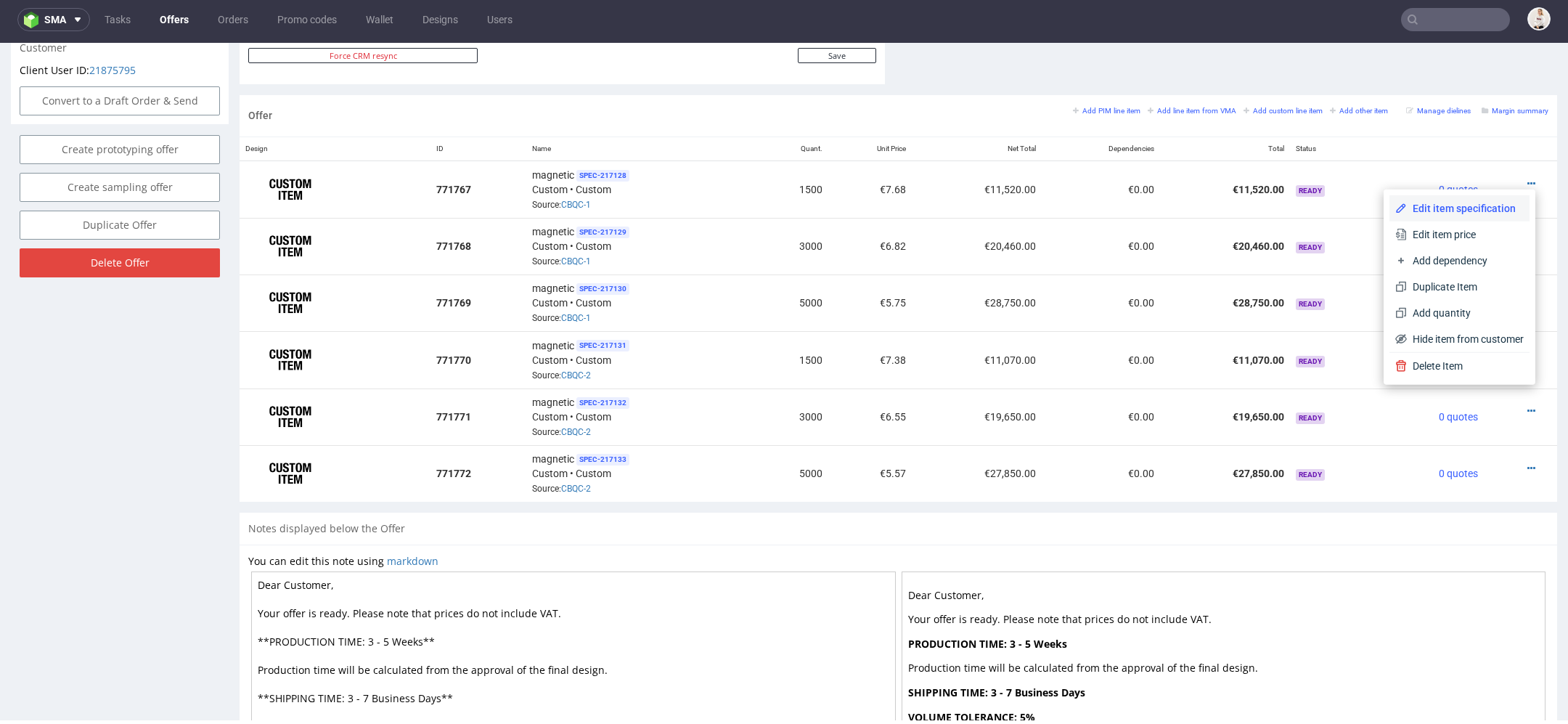
click at [1427, 203] on span "Edit item specification" at bounding box center [1466, 208] width 117 height 15
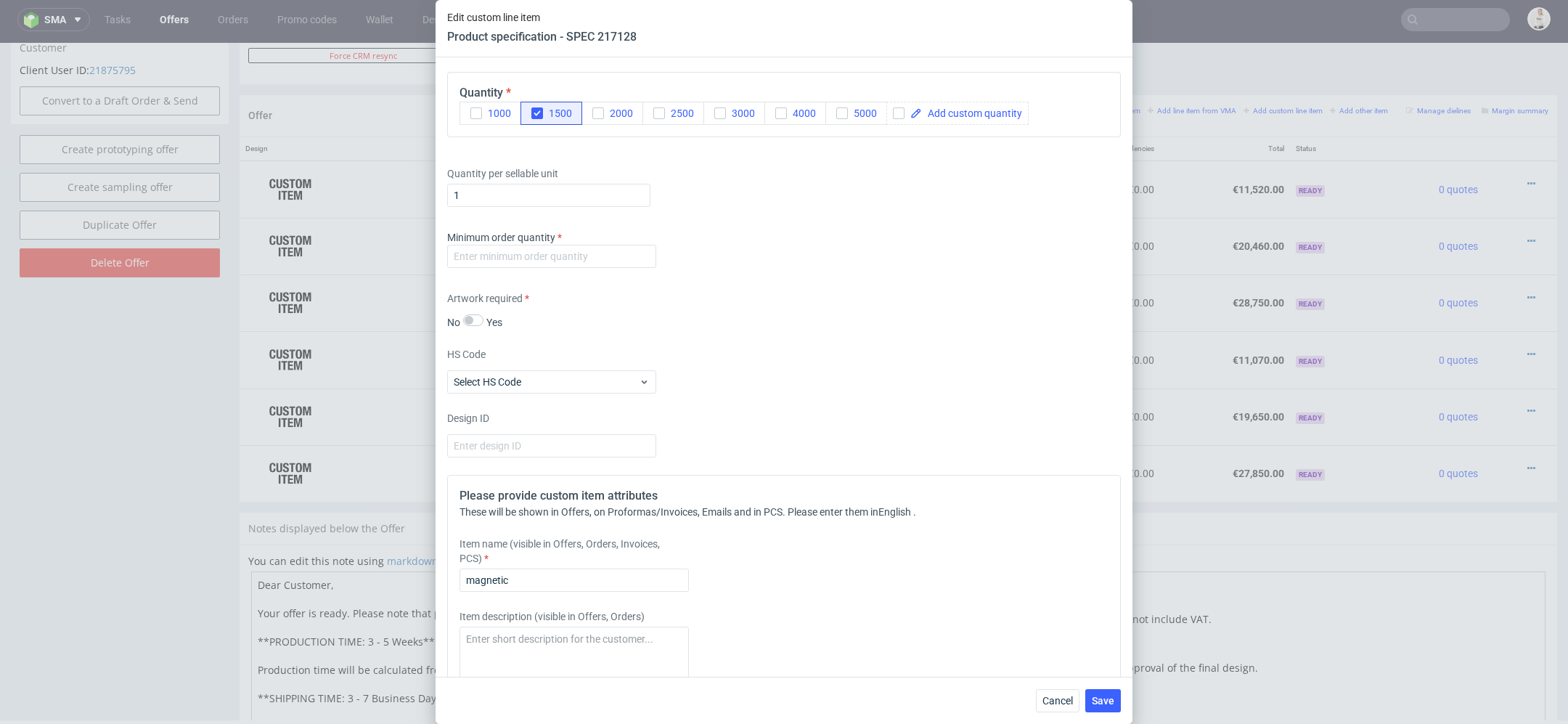
scroll to position [2731, 0]
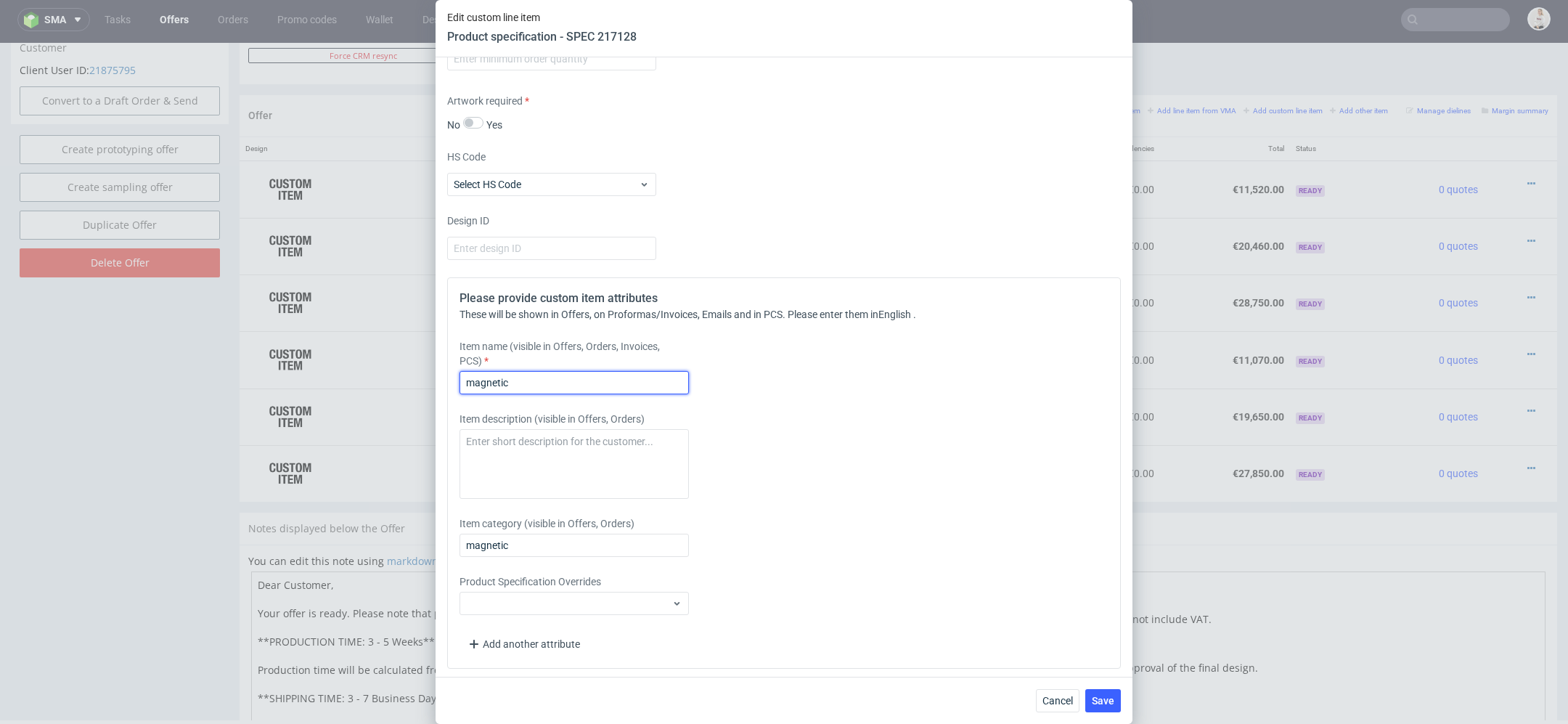
drag, startPoint x: 477, startPoint y: 386, endPoint x: 163, endPoint y: 325, distance: 319.9
click at [163, 325] on div "Edit custom line item Product specification - SPEC 217128 Supplier Polipak Tech…" at bounding box center [784, 362] width 1568 height 724
type input "Rigid box UV varnish"
click at [1035, 467] on div "Please provide custom item attributes These will be shown in Offers, on Proform…" at bounding box center [784, 472] width 674 height 391
click at [625, 380] on input "Rigid box UV varnish" at bounding box center [574, 382] width 230 height 23
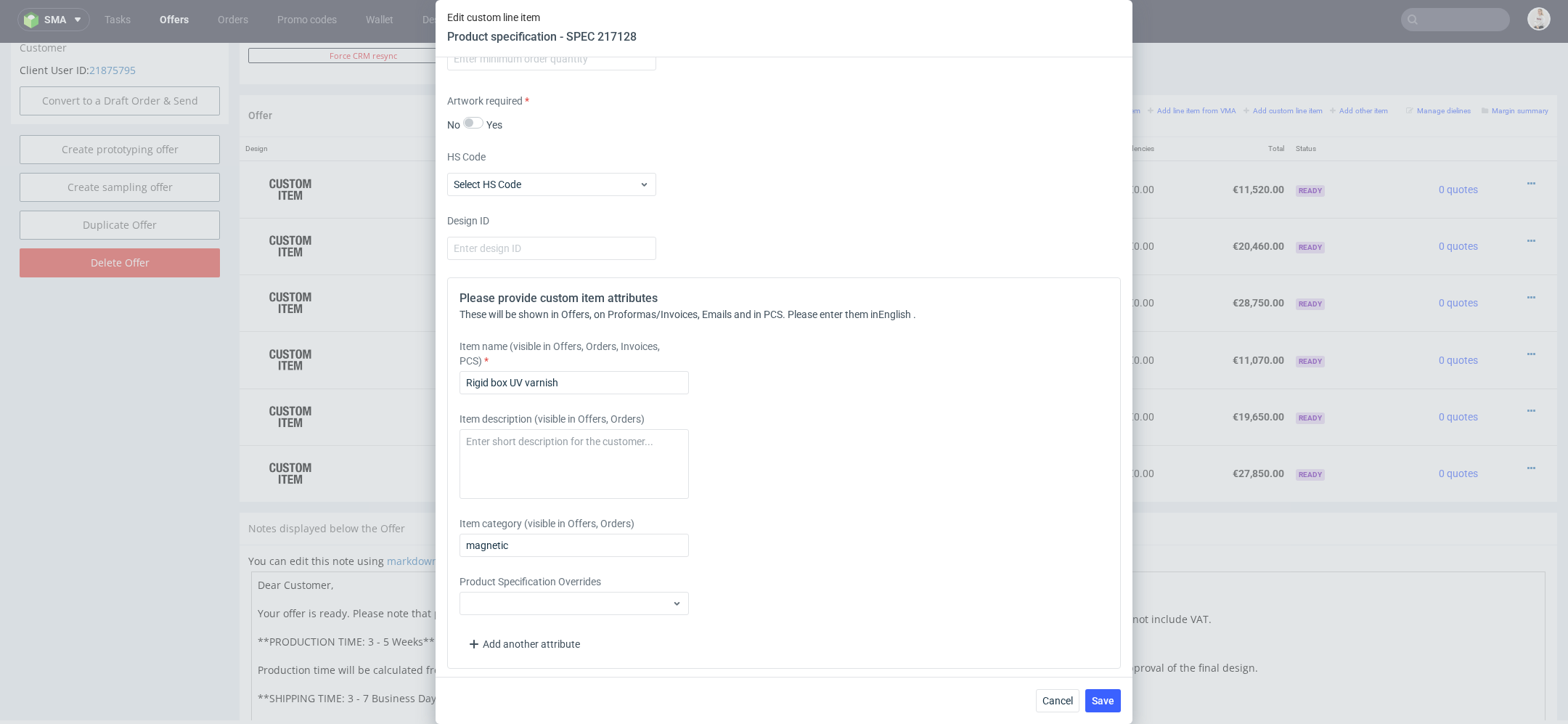
click at [772, 456] on div "Item description (visible in Offers, Orders)" at bounding box center [700, 455] width 482 height 87
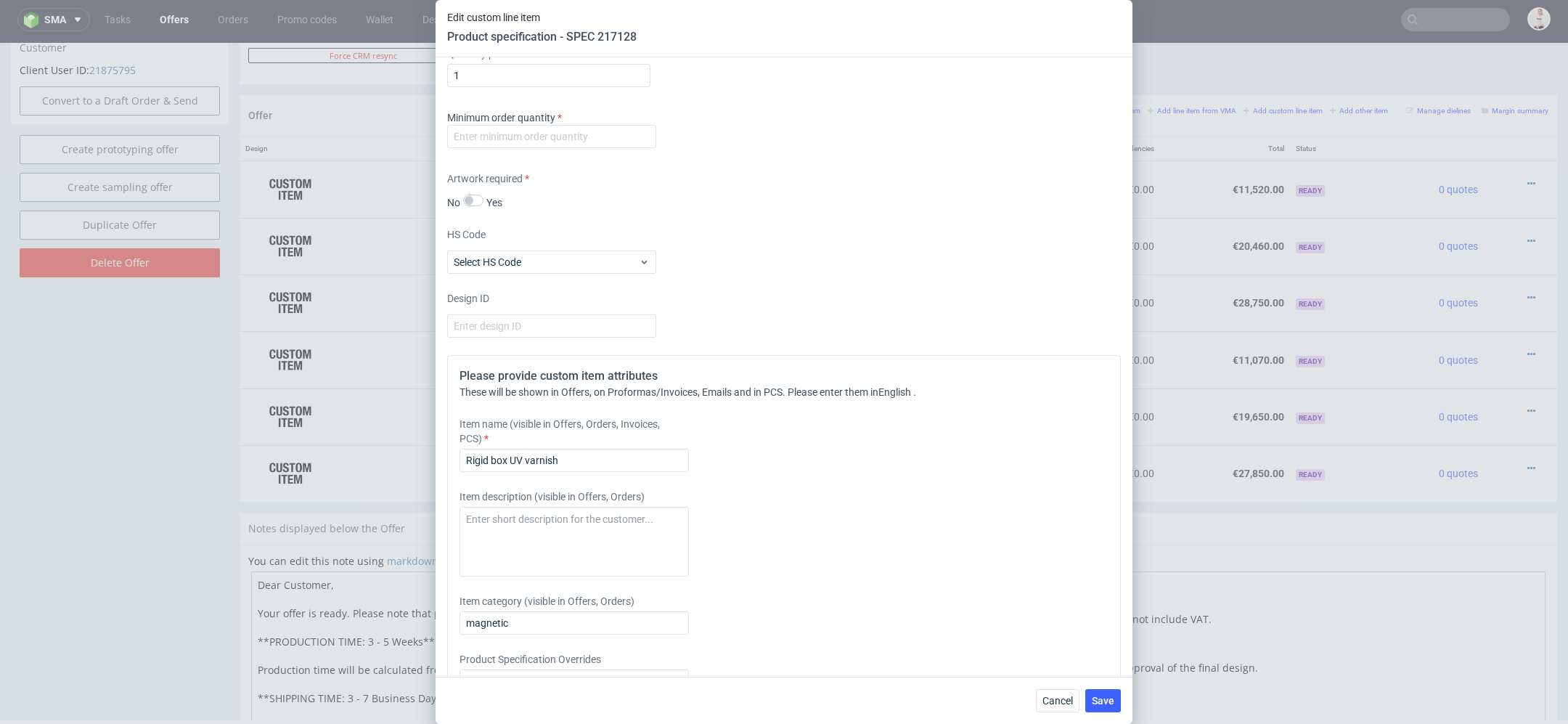
scroll to position [2642, 0]
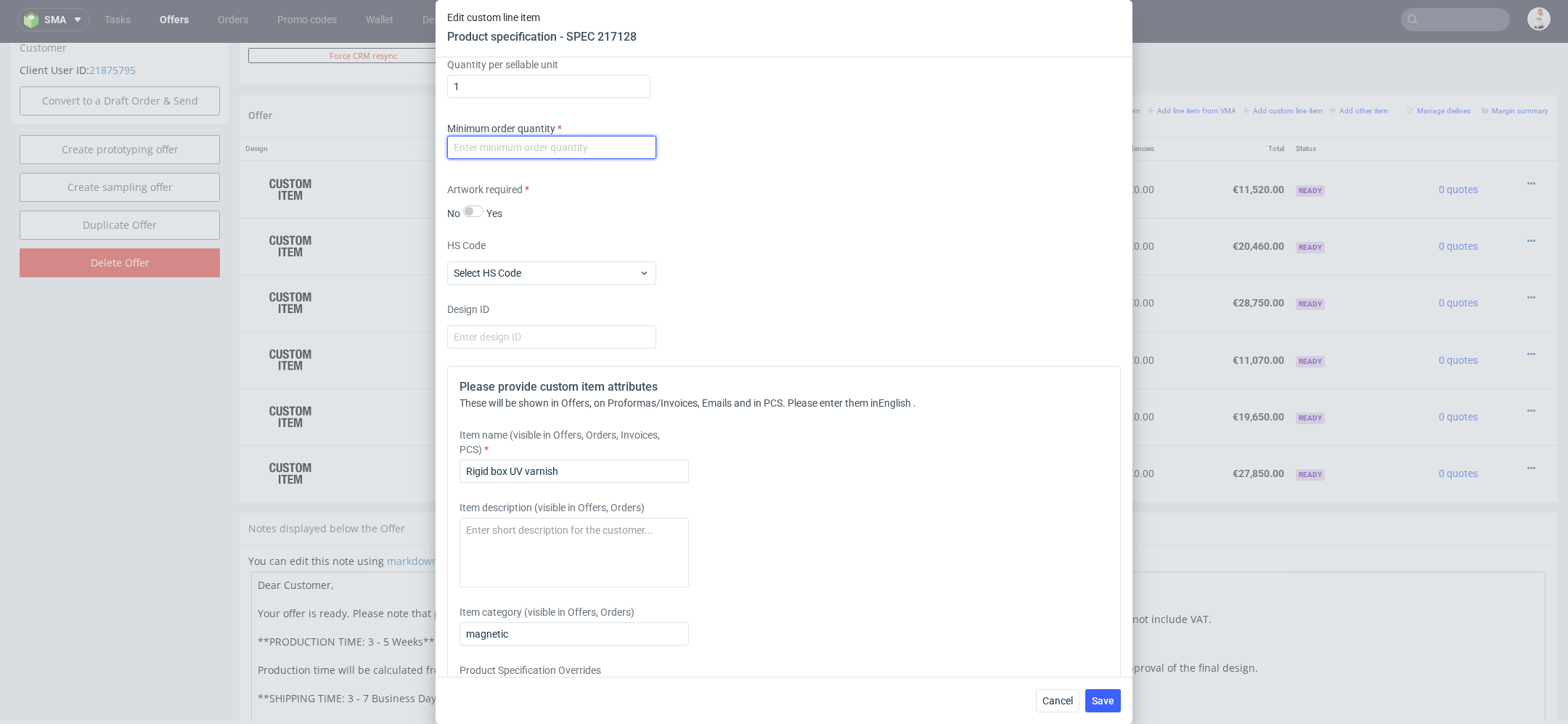
click at [562, 143] on input "number" at bounding box center [552, 148] width 209 height 23
type input "1"
click at [1109, 701] on span "Save" at bounding box center [1103, 701] width 23 height 10
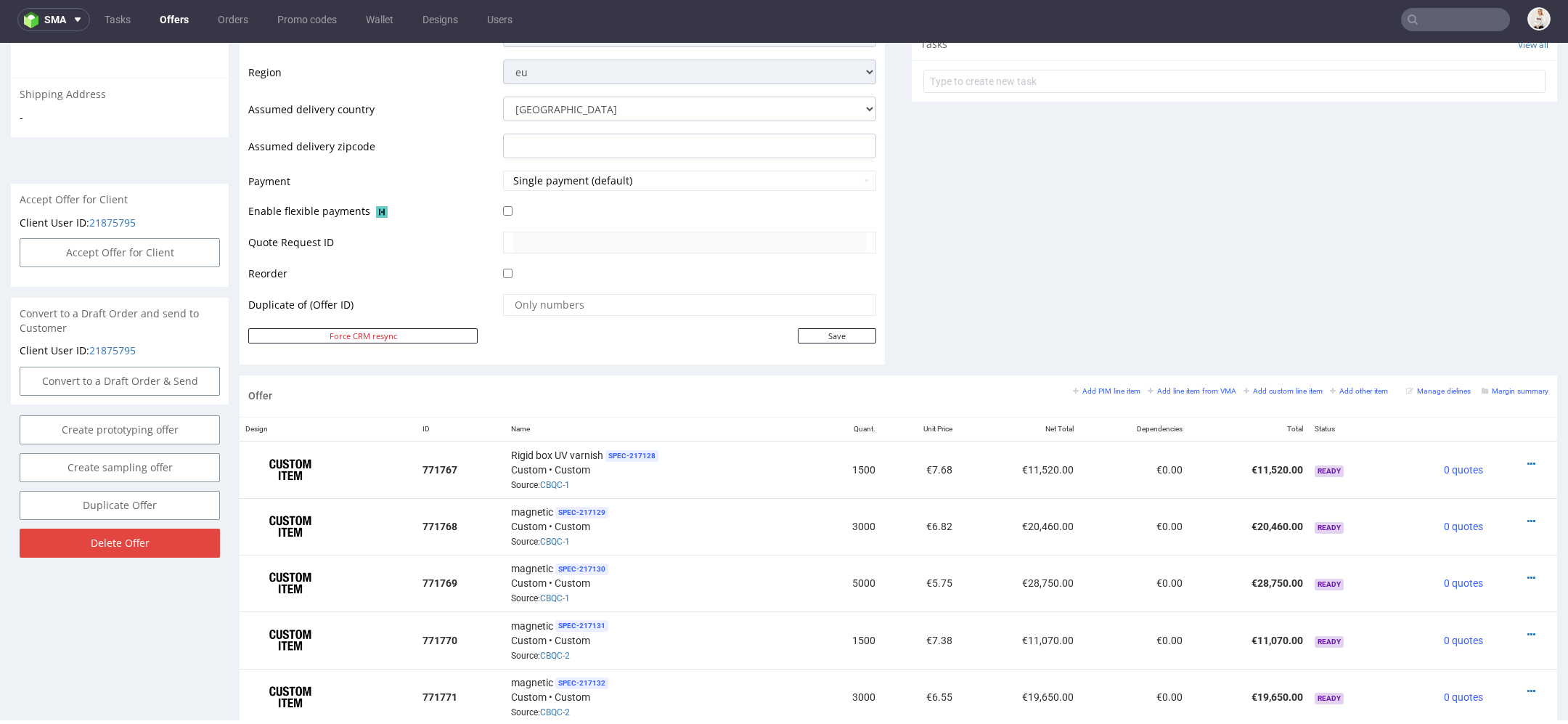
scroll to position [526, 0]
click at [1519, 512] on div at bounding box center [1519, 519] width 48 height 15
click at [1518, 512] on div at bounding box center [1519, 519] width 48 height 15
click at [1528, 517] on icon at bounding box center [1531, 519] width 8 height 10
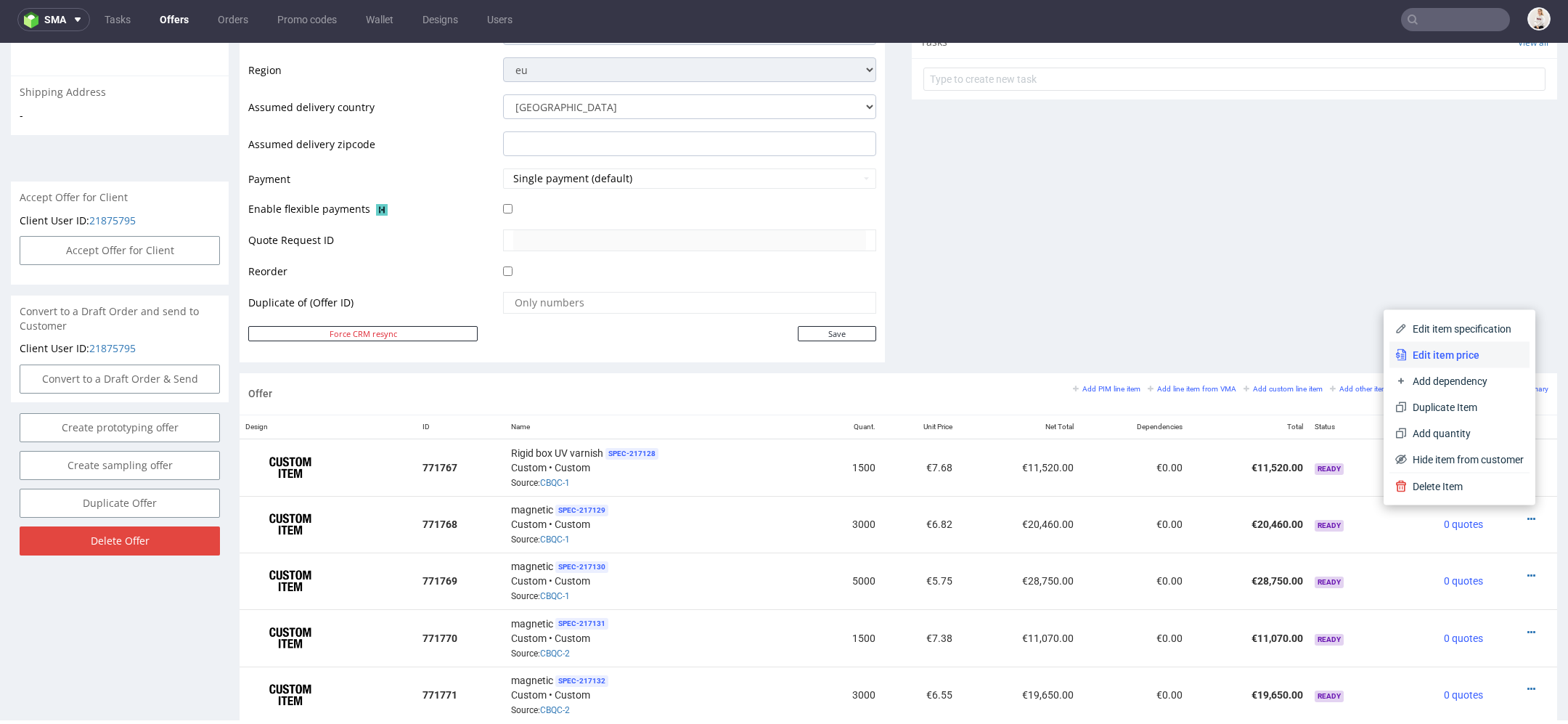
click at [1474, 358] on span "Edit item price" at bounding box center [1466, 355] width 117 height 15
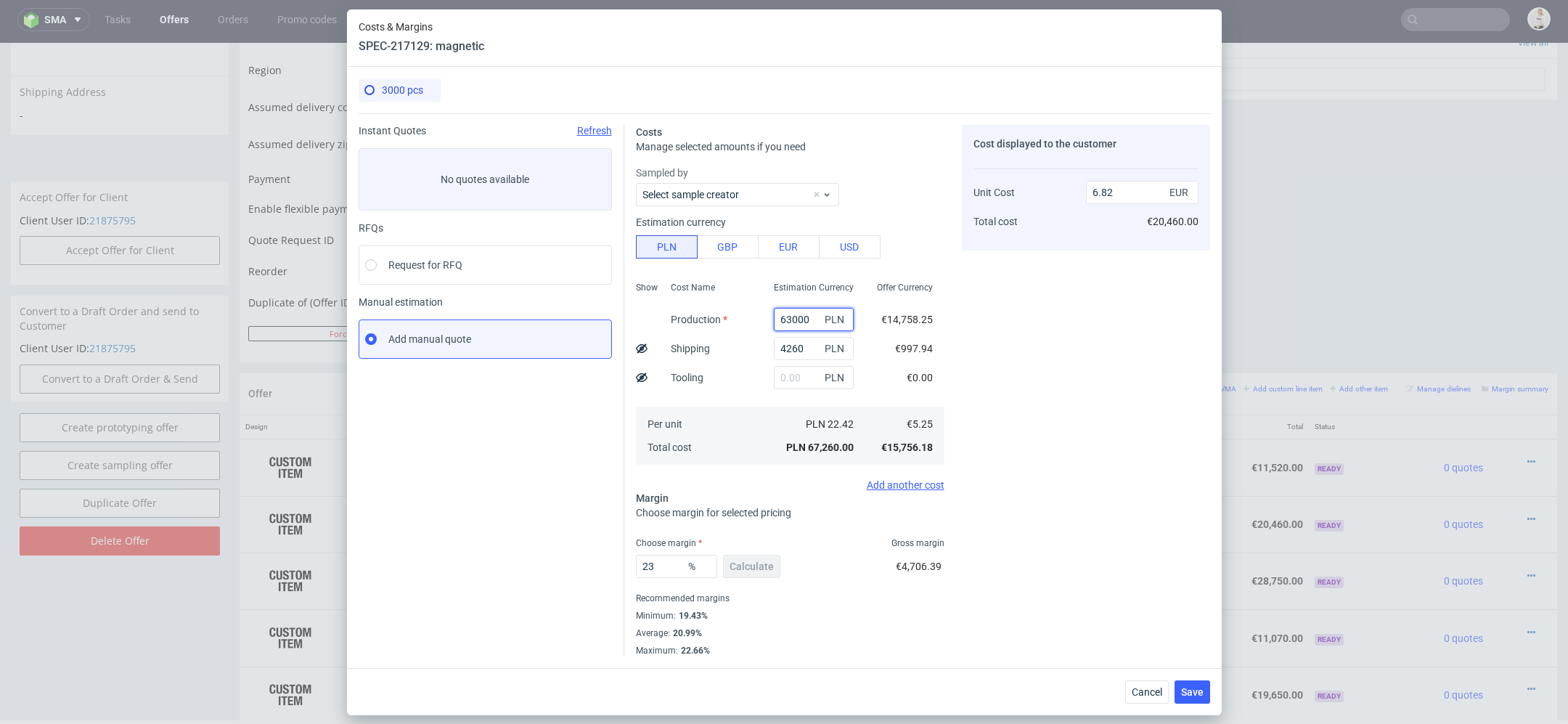
click at [799, 317] on input "63000" at bounding box center [813, 320] width 80 height 23
click at [1222, 478] on div "Costs & Margins SPEC-217129: magnetic 3000 pcs Instant Quotes Refresh No quotes…" at bounding box center [784, 362] width 1568 height 724
click at [1155, 709] on div "Cancel Save" at bounding box center [785, 691] width 875 height 48
click at [1147, 695] on span "Cancel" at bounding box center [1147, 692] width 31 height 10
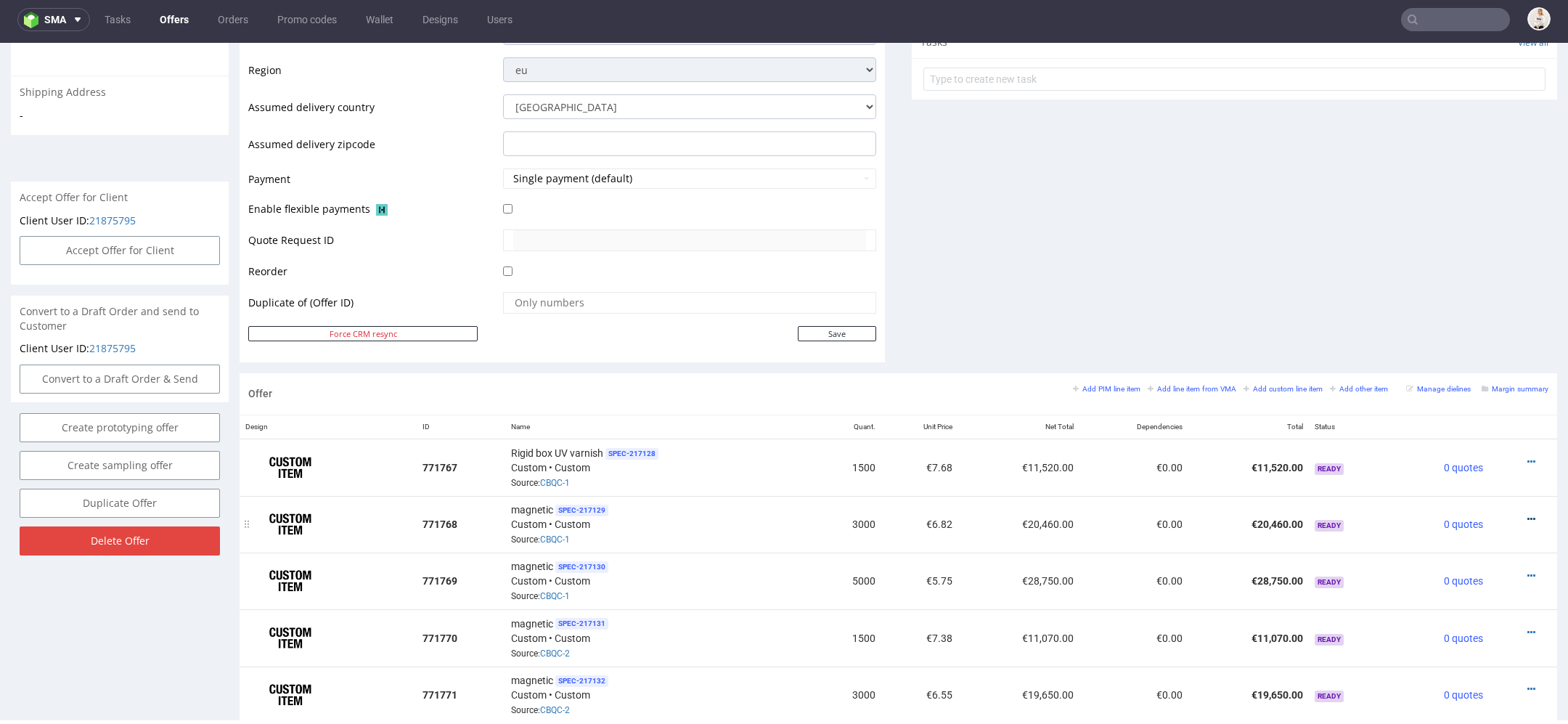
click at [1528, 514] on icon at bounding box center [1531, 519] width 8 height 10
click at [1473, 322] on span "Edit item specification" at bounding box center [1466, 329] width 117 height 15
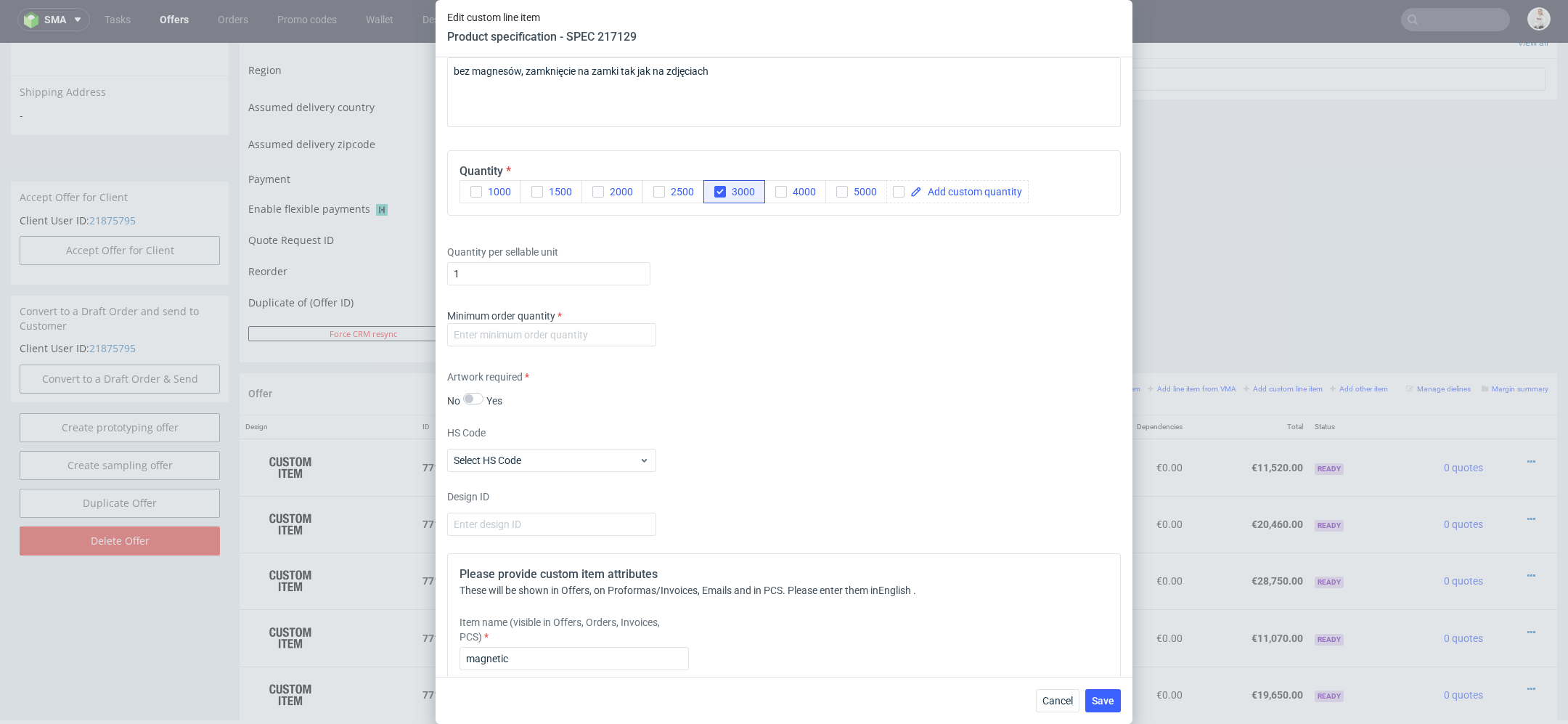
scroll to position [2731, 0]
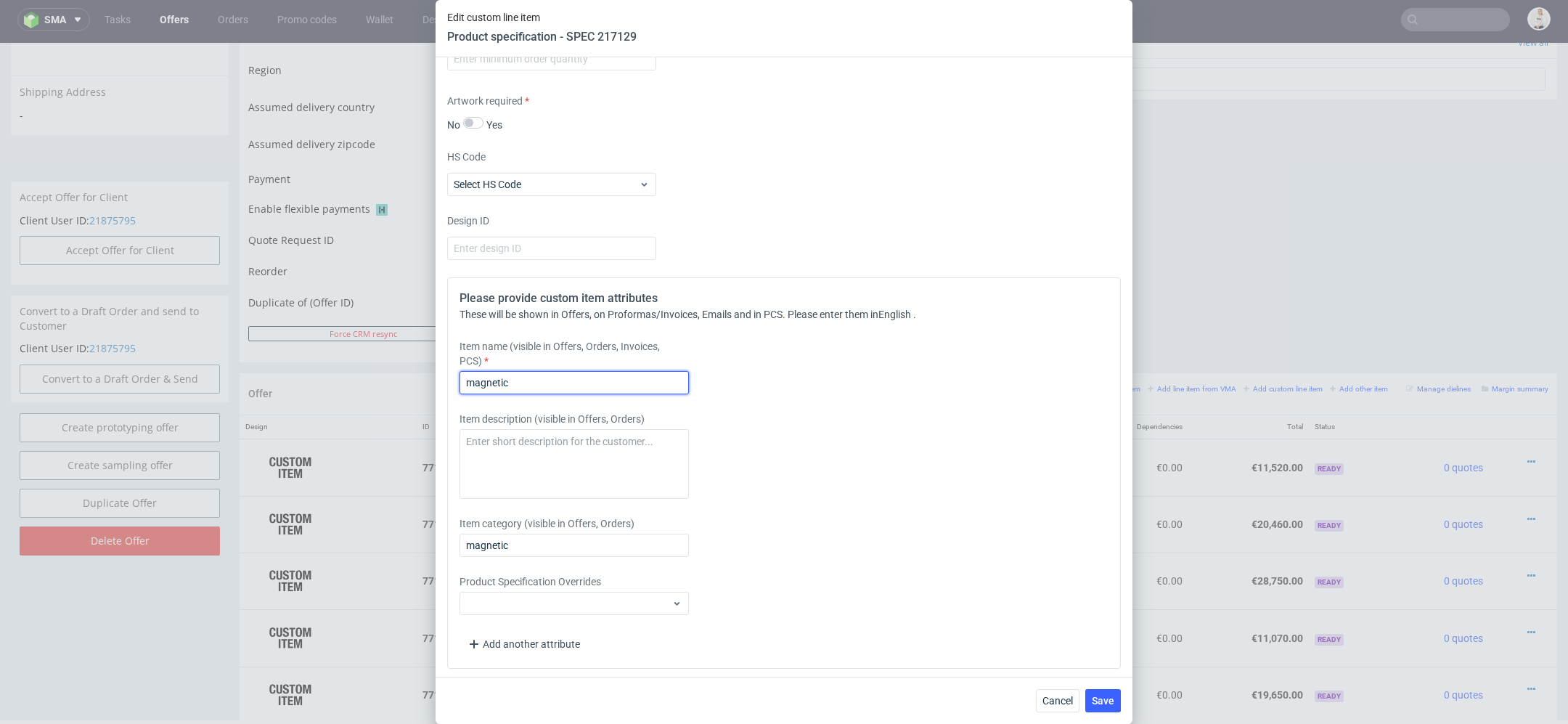
drag, startPoint x: 579, startPoint y: 382, endPoint x: 95, endPoint y: 382, distance: 484.0
click at [95, 382] on div "Edit custom line item Product specification - SPEC 217129 Supplier Polipak Tech…" at bounding box center [784, 362] width 1568 height 724
paste input "Rigid box UV varnish"
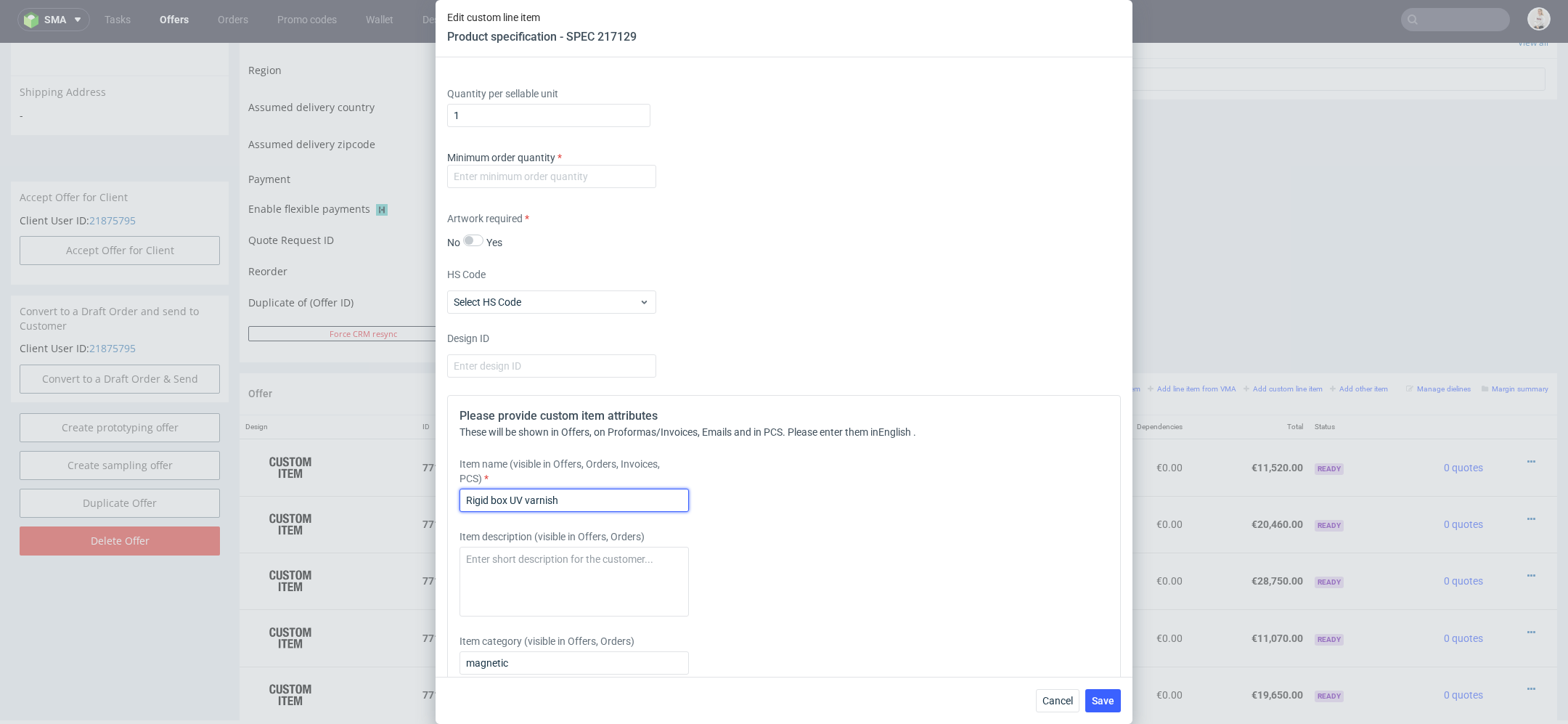
scroll to position [2601, 0]
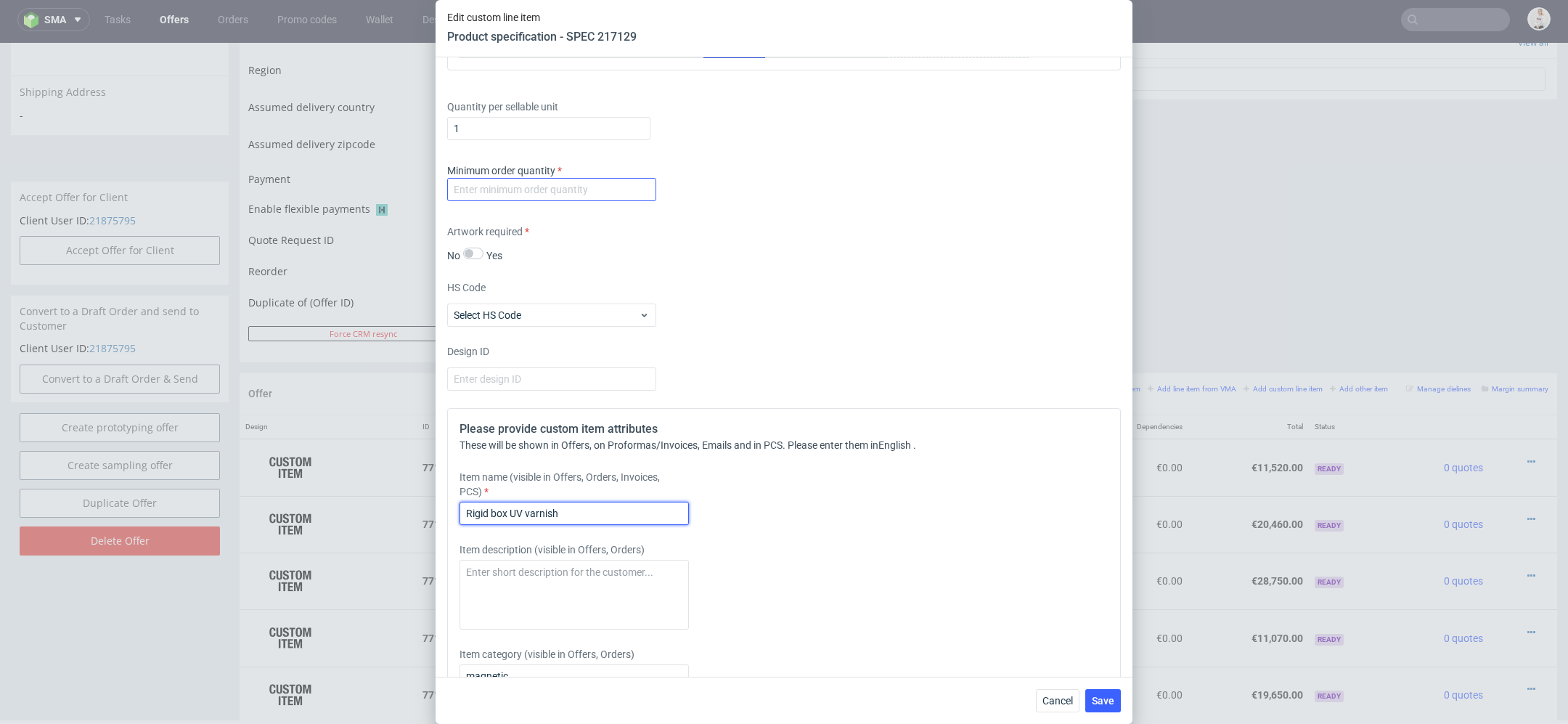
type input "Rigid box UV varnish"
click at [570, 184] on input "number" at bounding box center [552, 189] width 209 height 23
type input "1"
click at [875, 322] on div "HS Code Select HS Code" at bounding box center [784, 303] width 674 height 47
click at [1107, 701] on span "Save" at bounding box center [1103, 701] width 23 height 10
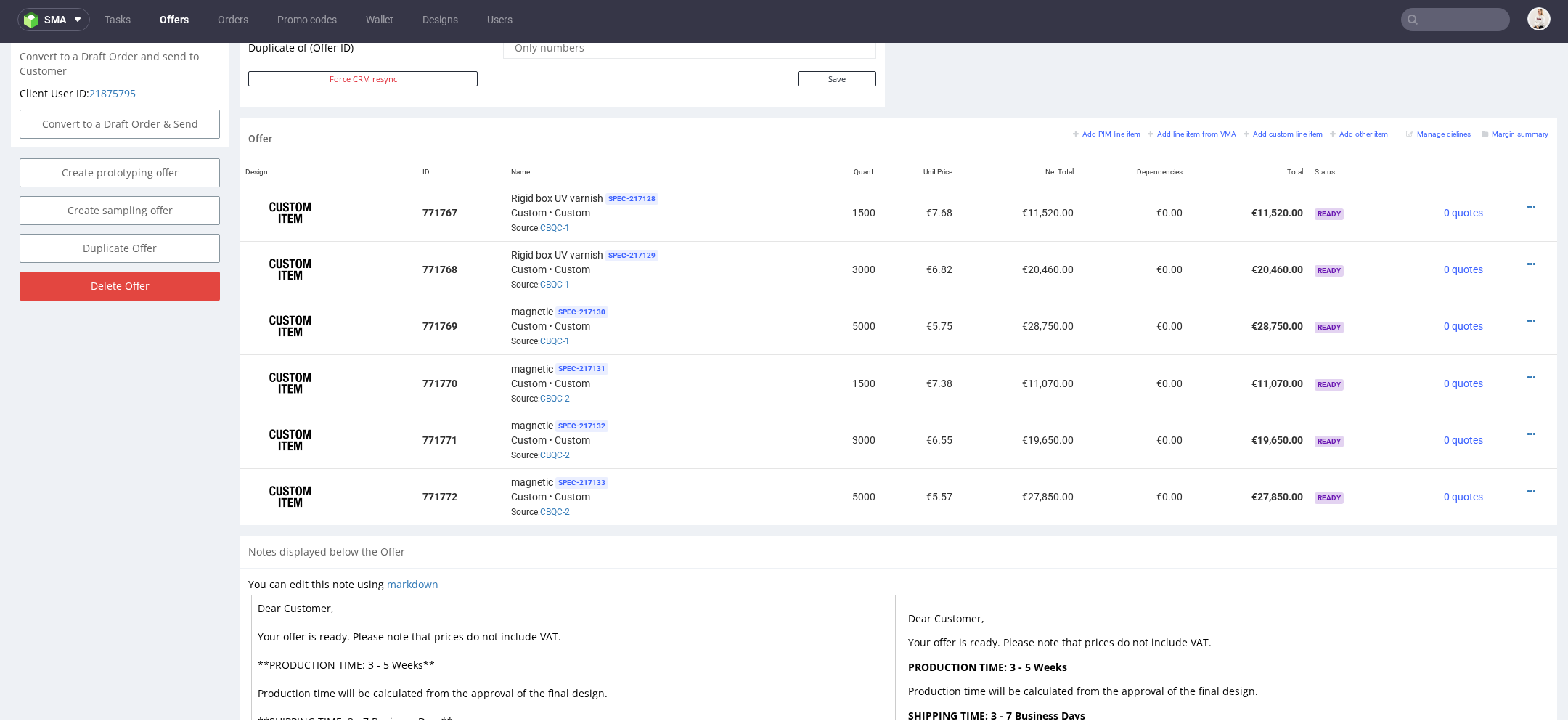
scroll to position [791, 0]
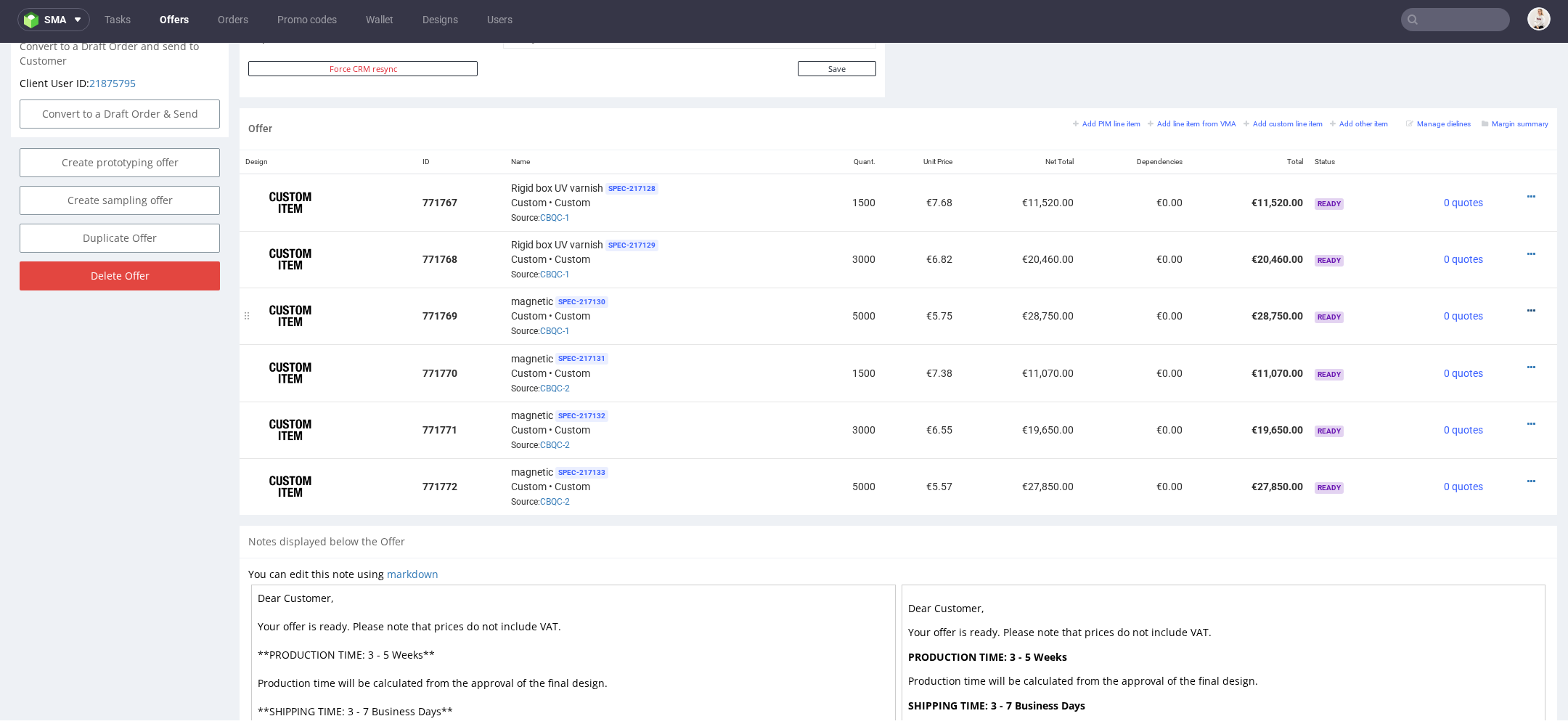
click at [1528, 306] on icon at bounding box center [1531, 311] width 8 height 10
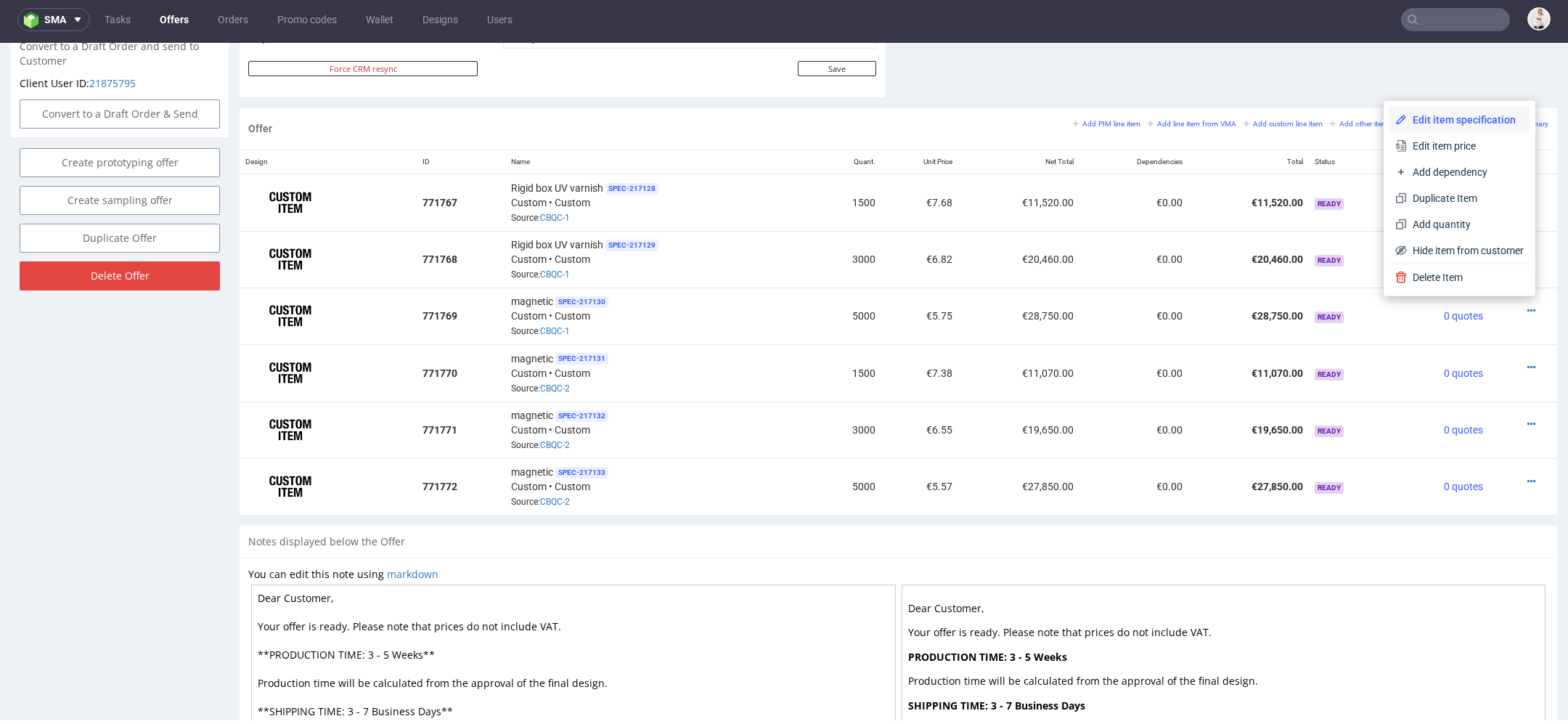
click at [1452, 127] on span "Edit item specification" at bounding box center [1466, 120] width 117 height 15
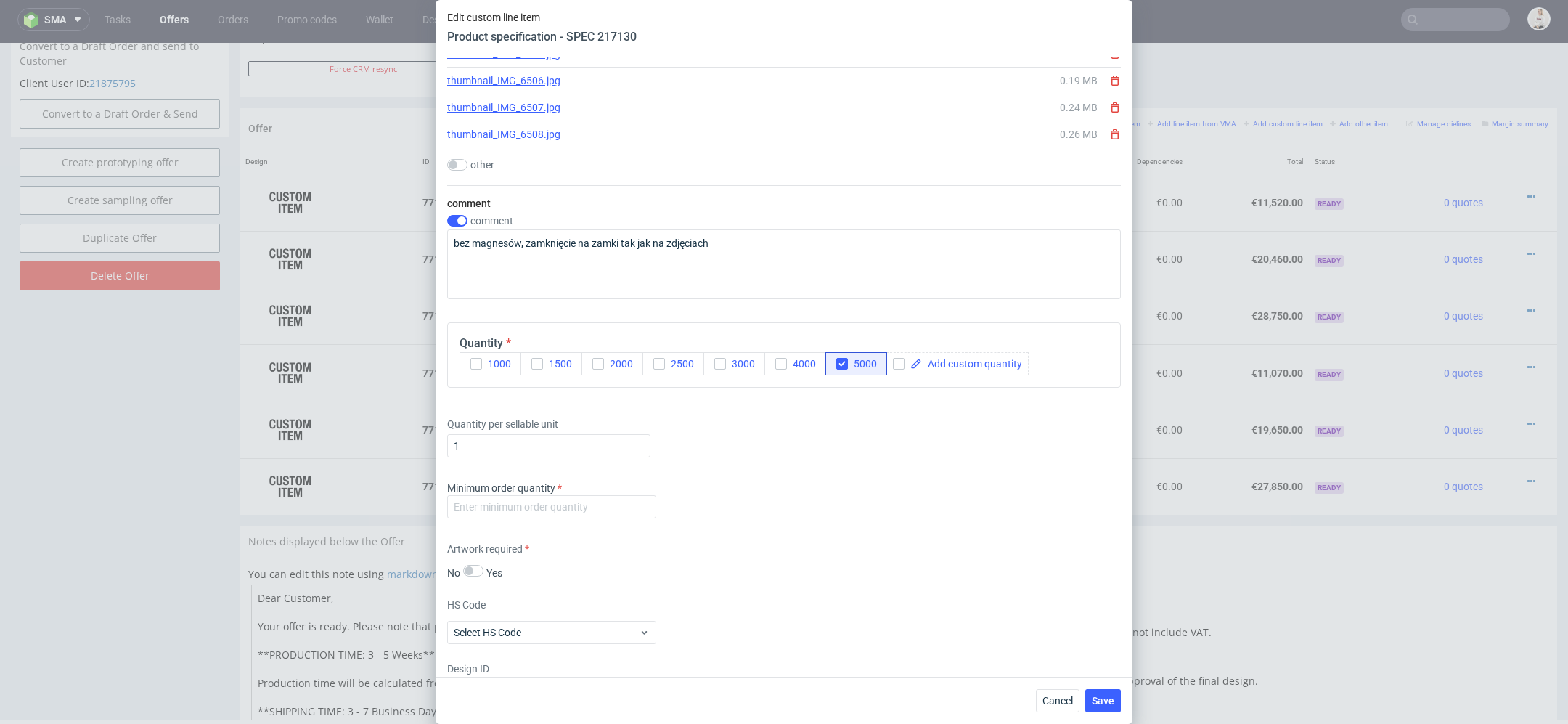
scroll to position [2367, 0]
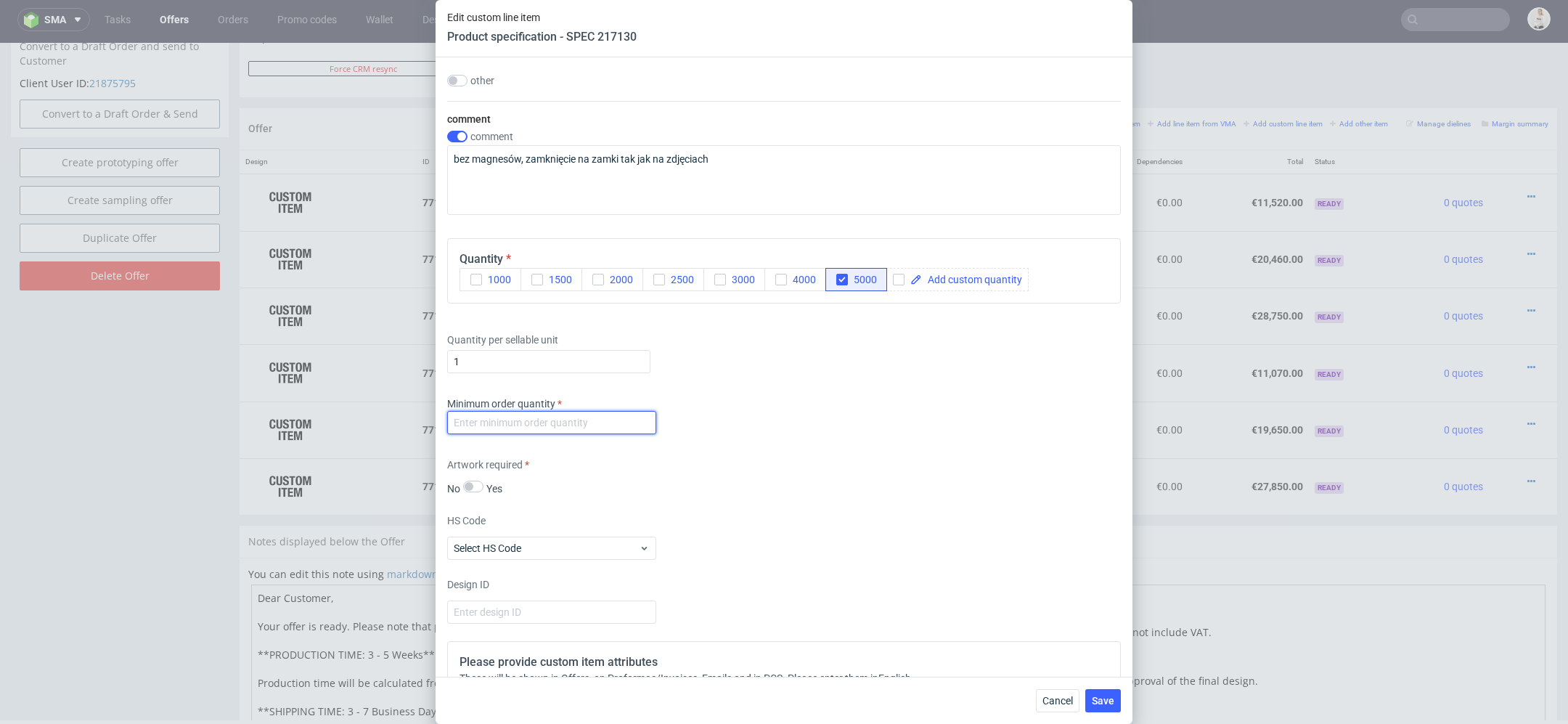
click at [485, 419] on input "number" at bounding box center [552, 423] width 209 height 23
type input "1"
click at [879, 502] on div "Supplier Polipak Technical specification Instant price RFQ type name rigid box …" at bounding box center [784, 366] width 697 height 619
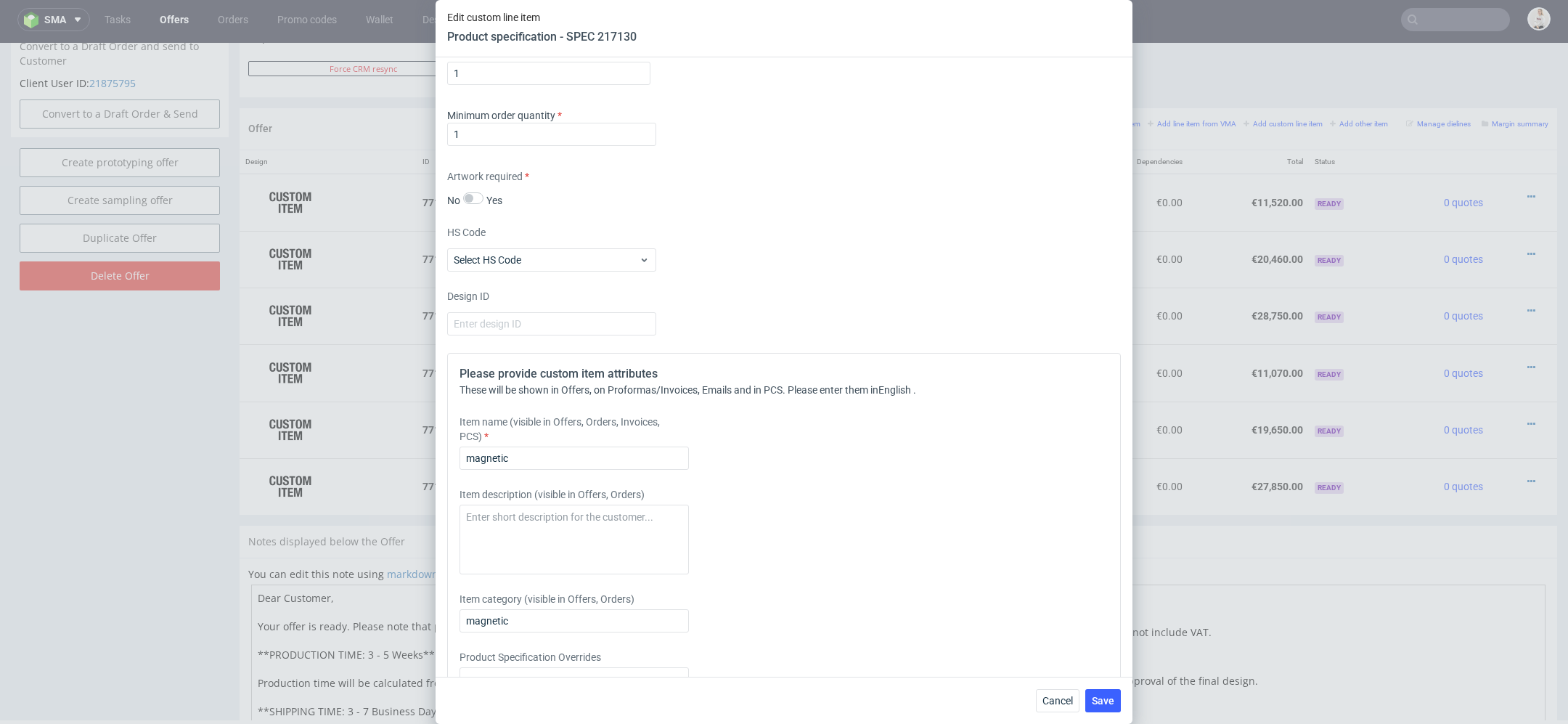
scroll to position [2719, 0]
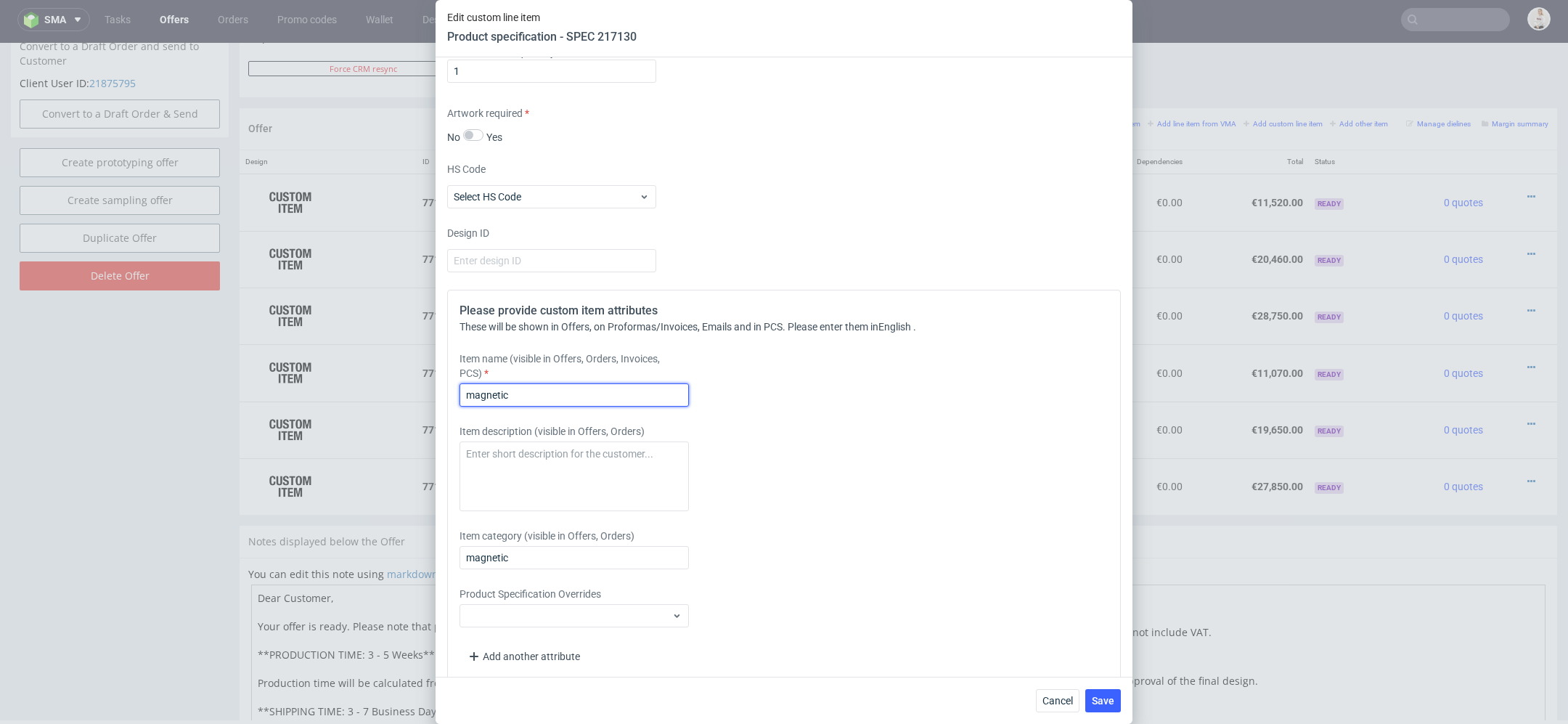
drag, startPoint x: 513, startPoint y: 389, endPoint x: 281, endPoint y: 390, distance: 232.0
click at [281, 390] on div "Edit custom line item Product specification - SPEC 217130 Supplier Polipak Tech…" at bounding box center [784, 362] width 1568 height 724
paste input "Rigid box UV varnish"
type input "Rigid box UV varnish"
click at [837, 463] on div "Item description (visible in Offers, Orders)" at bounding box center [700, 467] width 482 height 87
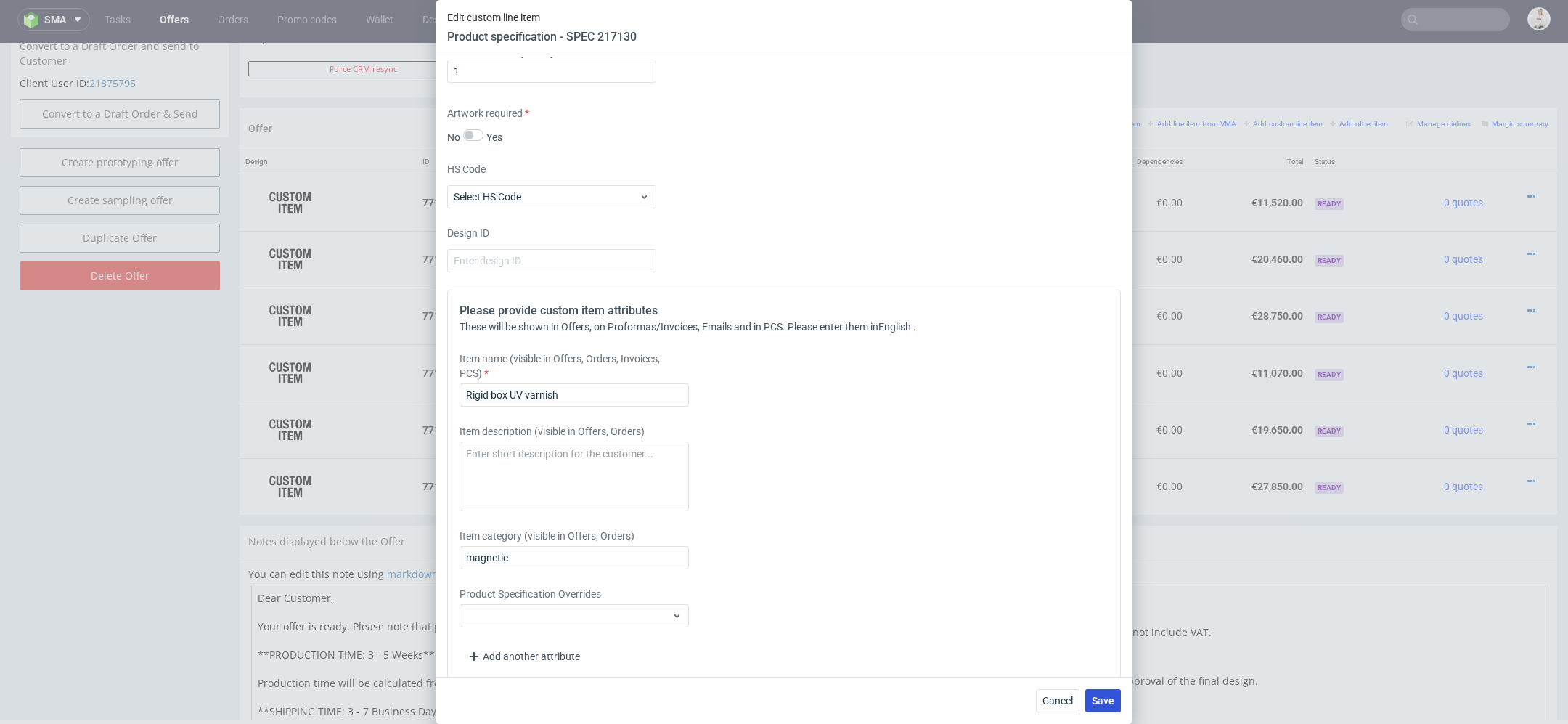
click at [1108, 702] on span "Save" at bounding box center [1103, 701] width 23 height 10
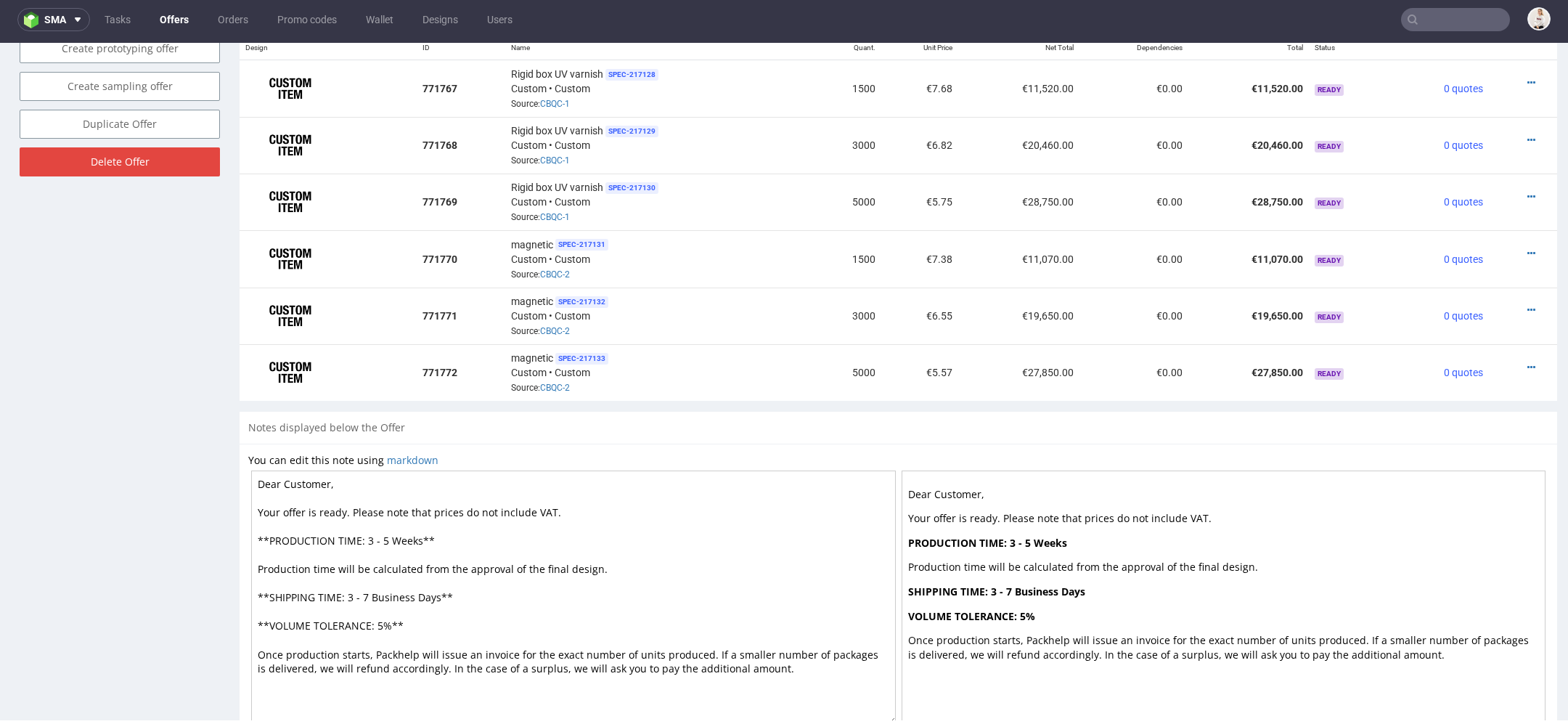
scroll to position [911, 0]
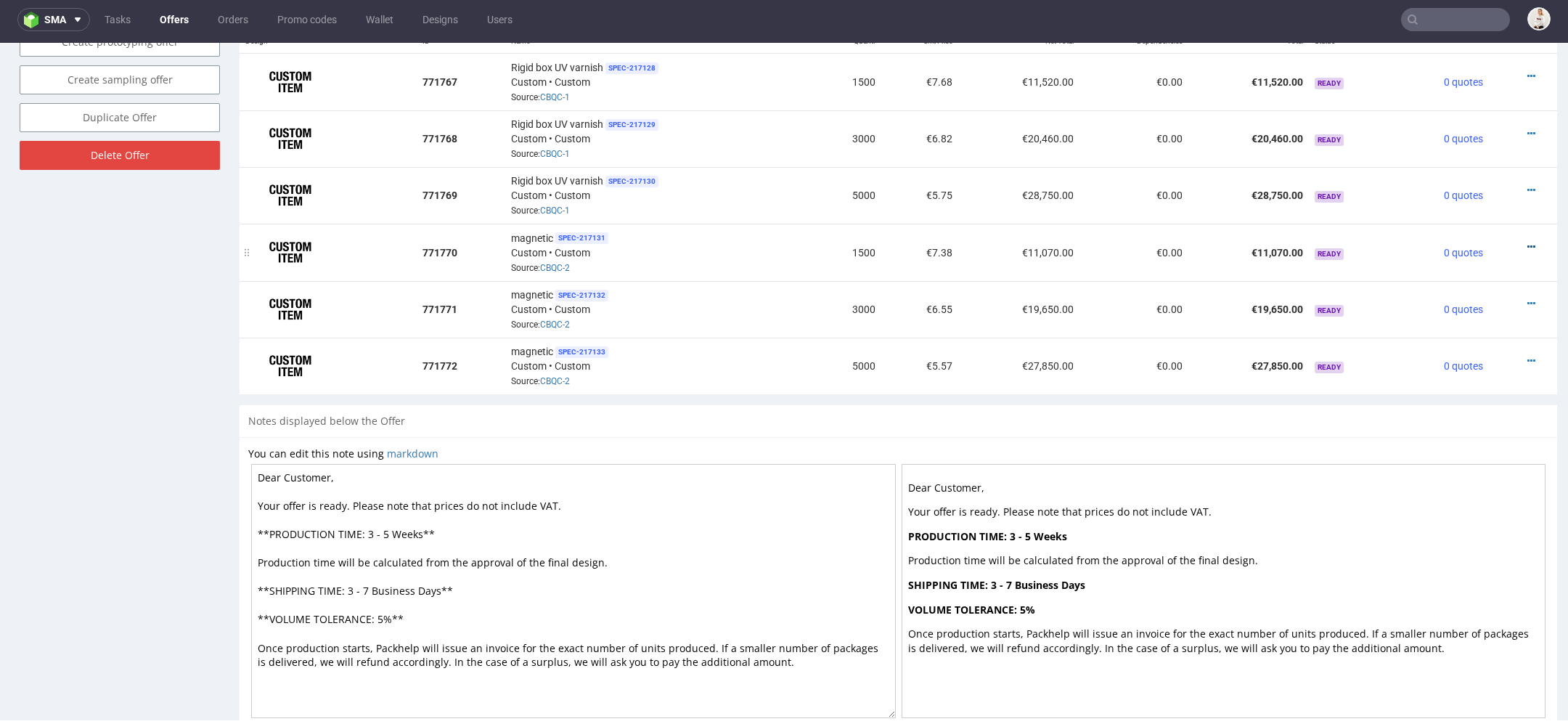
click at [1528, 242] on icon at bounding box center [1531, 247] width 8 height 10
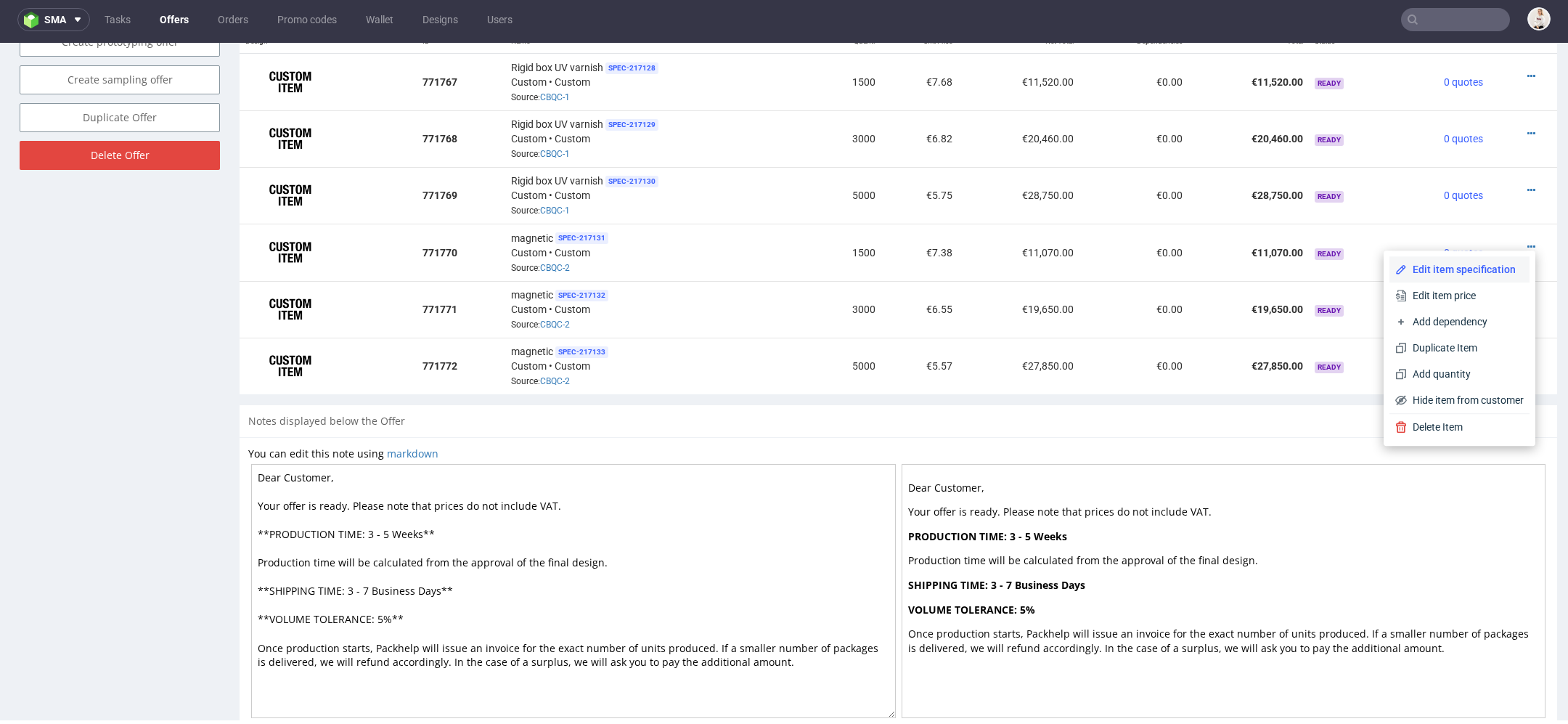
click at [1444, 258] on li "Edit item specification" at bounding box center [1460, 269] width 140 height 26
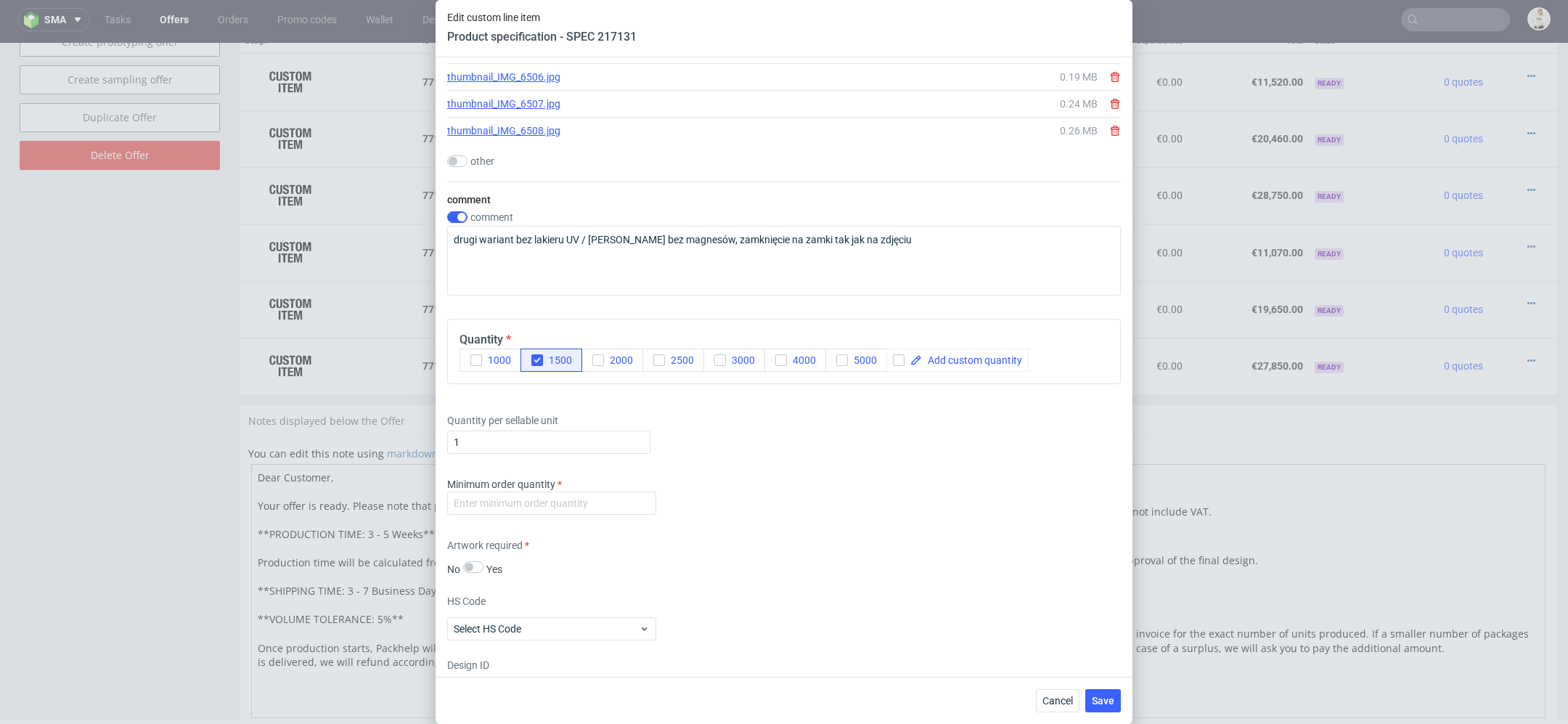
scroll to position [2707, 0]
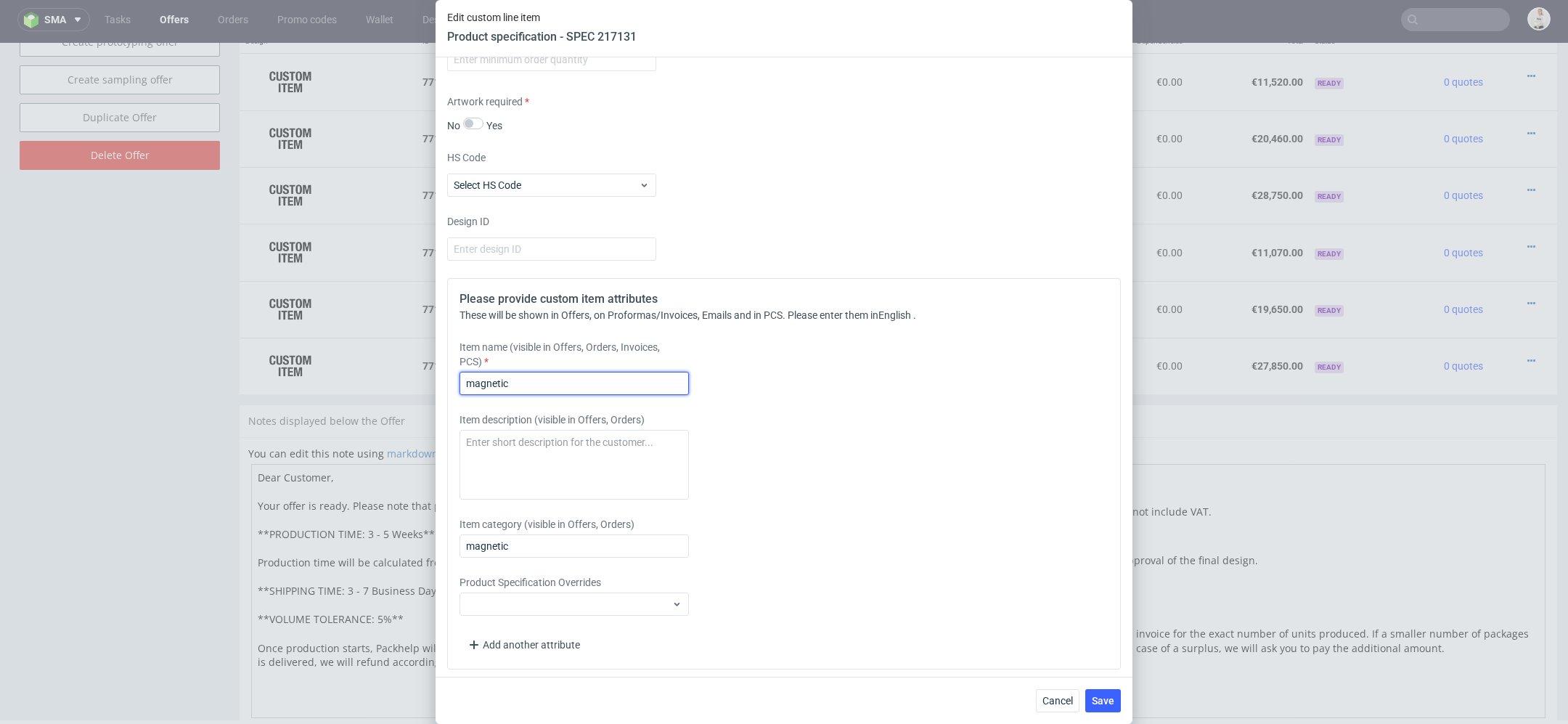
drag, startPoint x: 524, startPoint y: 375, endPoint x: 376, endPoint y: 375, distance: 148.0
click at [376, 375] on div "Edit custom line item Product specification - SPEC 217131 Supplier Polipak Tech…" at bounding box center [784, 362] width 1568 height 724
paste input "Rigid box UV varnish"
drag, startPoint x: 603, startPoint y: 380, endPoint x: 511, endPoint y: 375, distance: 92.1
click at [511, 375] on input "Rigid box UV varnish" at bounding box center [574, 383] width 230 height 23
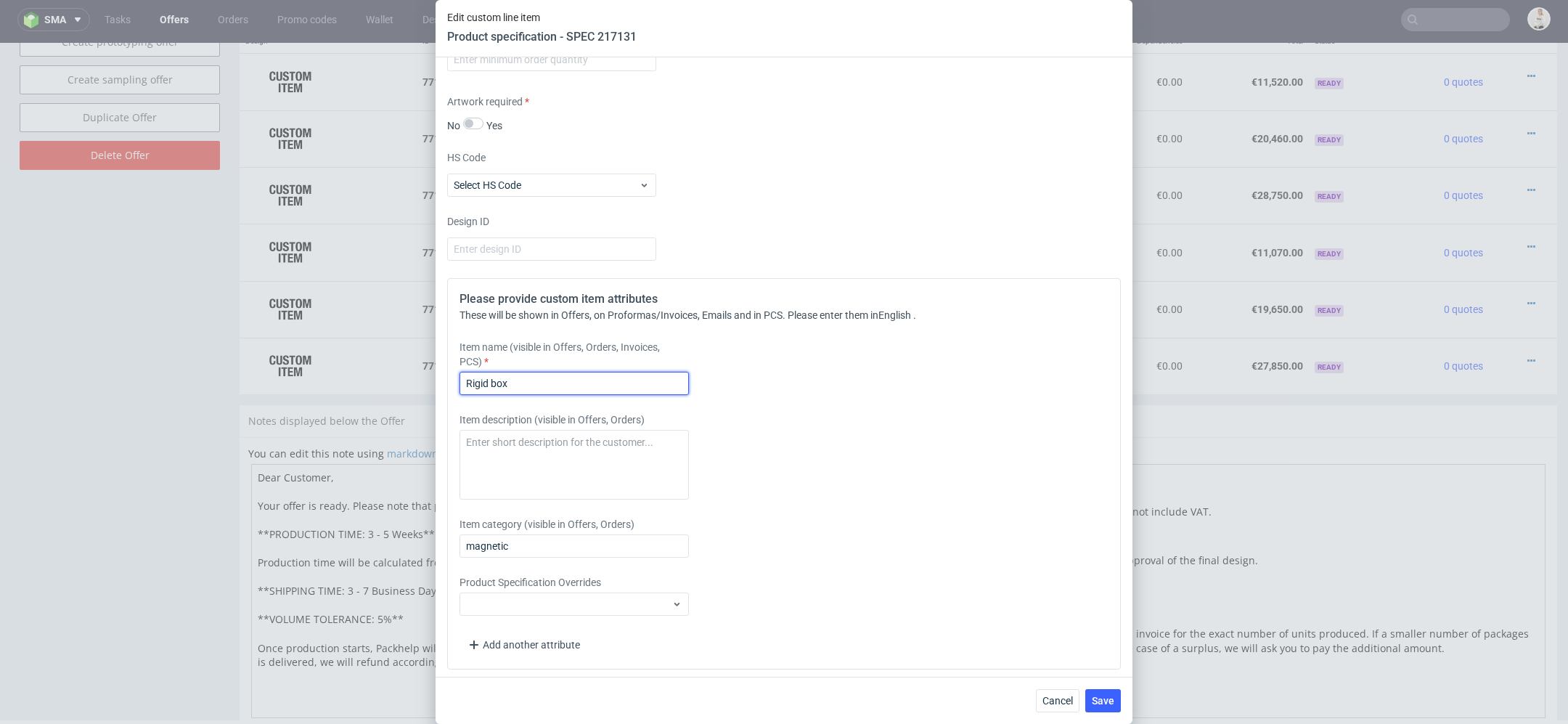
type input "Rigid box"
click at [849, 499] on div "Please provide custom item attributes These will be shown in Offers, on Proform…" at bounding box center [784, 473] width 674 height 391
click at [661, 376] on input "Rigid box" at bounding box center [574, 383] width 230 height 23
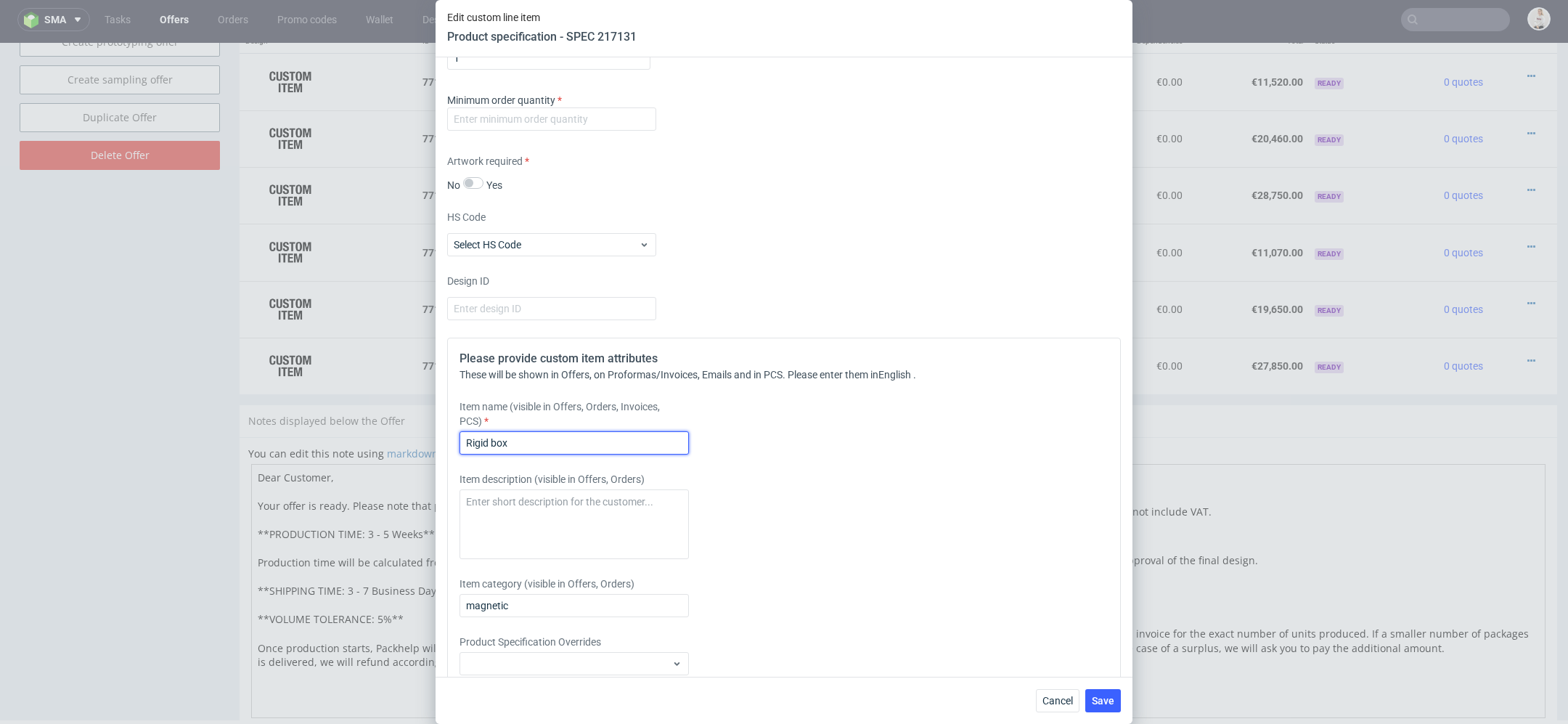
scroll to position [2601, 0]
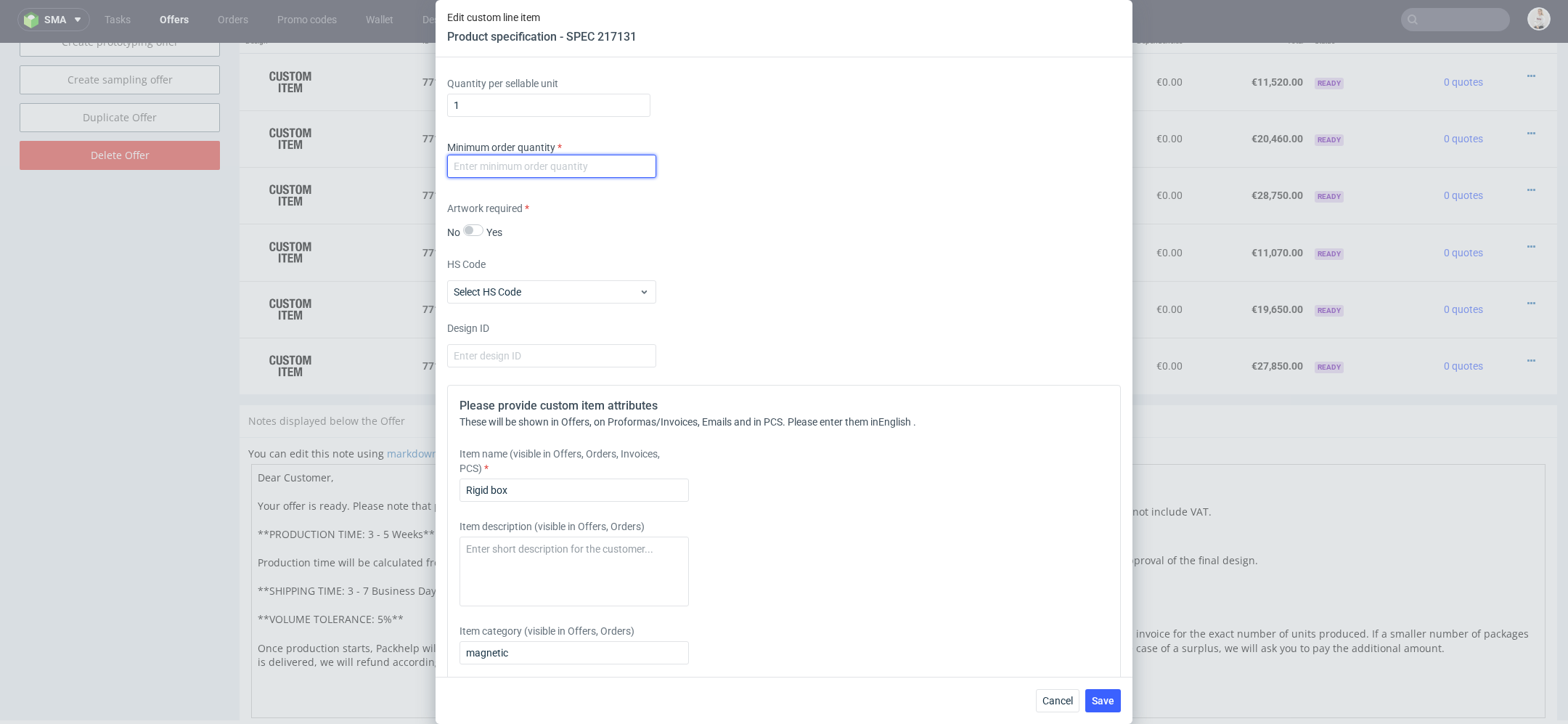
click at [590, 170] on input "number" at bounding box center [552, 166] width 209 height 23
type input "1"
click at [1117, 704] on button "Save" at bounding box center [1103, 701] width 36 height 23
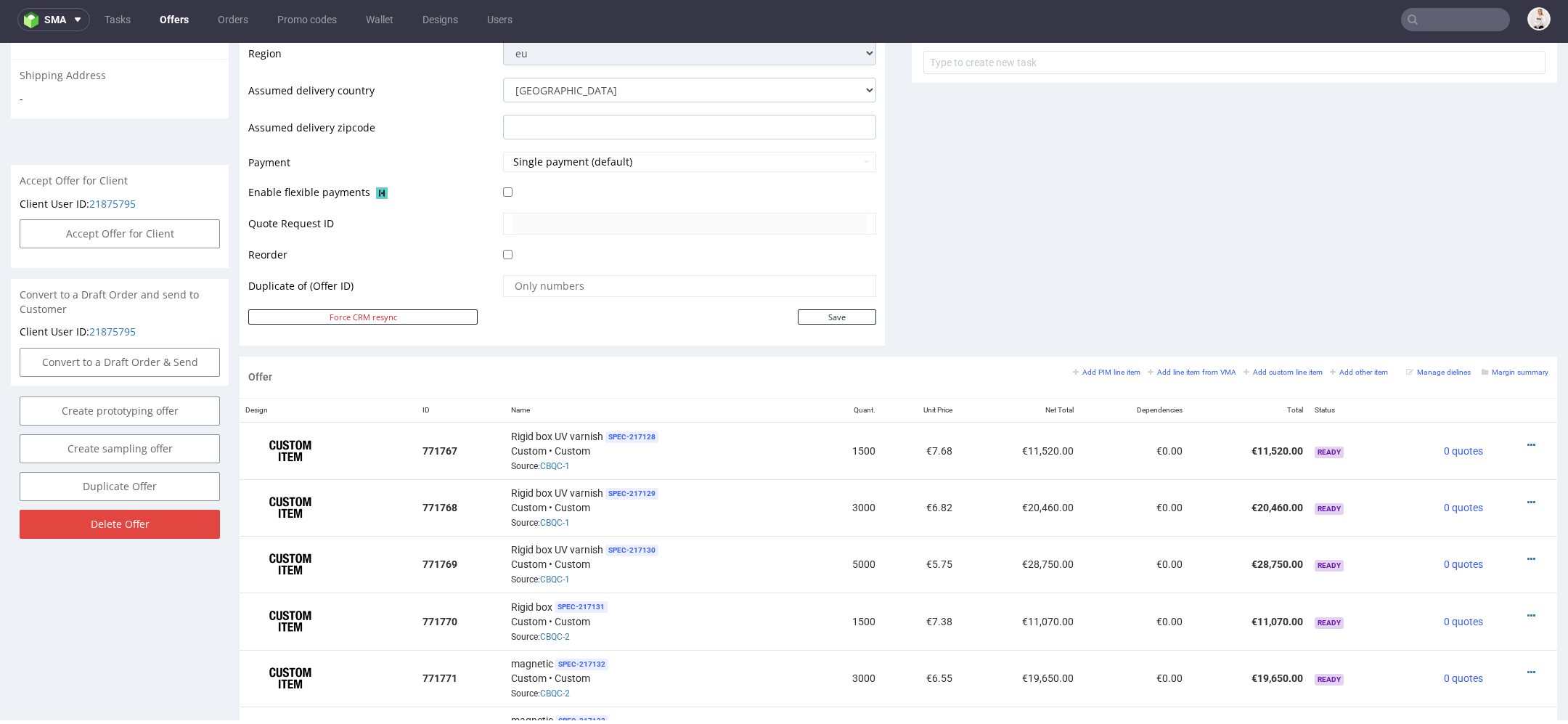
scroll to position [957, 0]
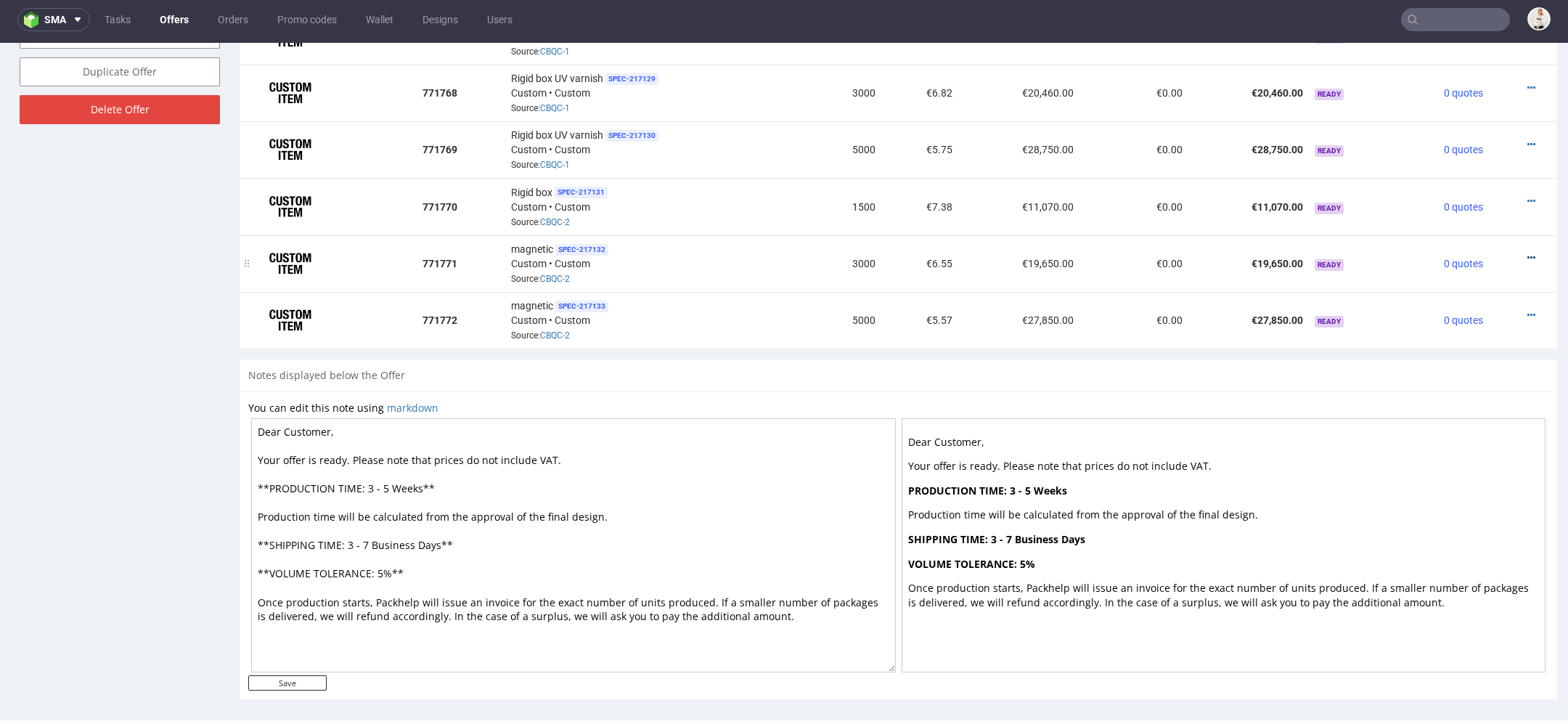
click at [1528, 252] on icon at bounding box center [1531, 257] width 8 height 10
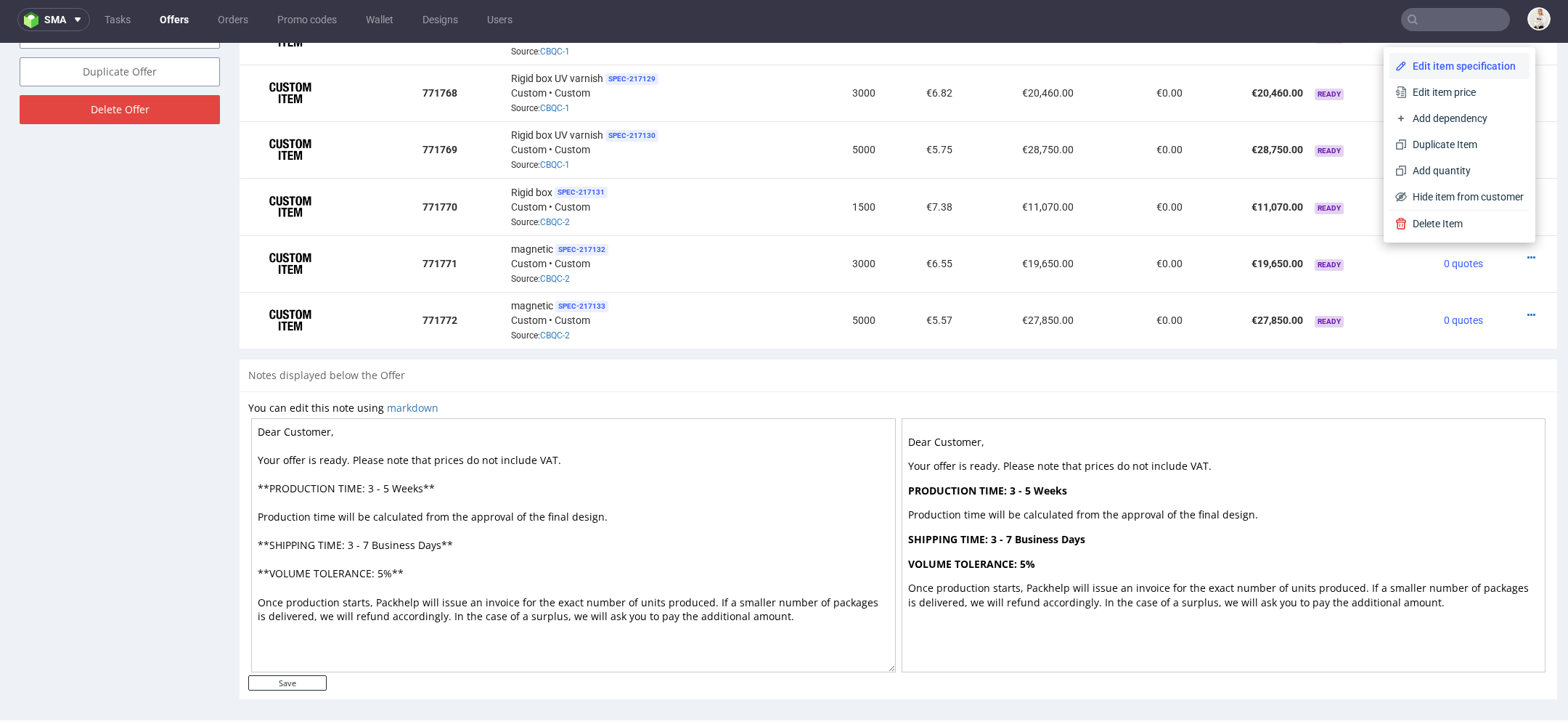
click at [1407, 67] on span "Edit item specification" at bounding box center [1466, 66] width 117 height 15
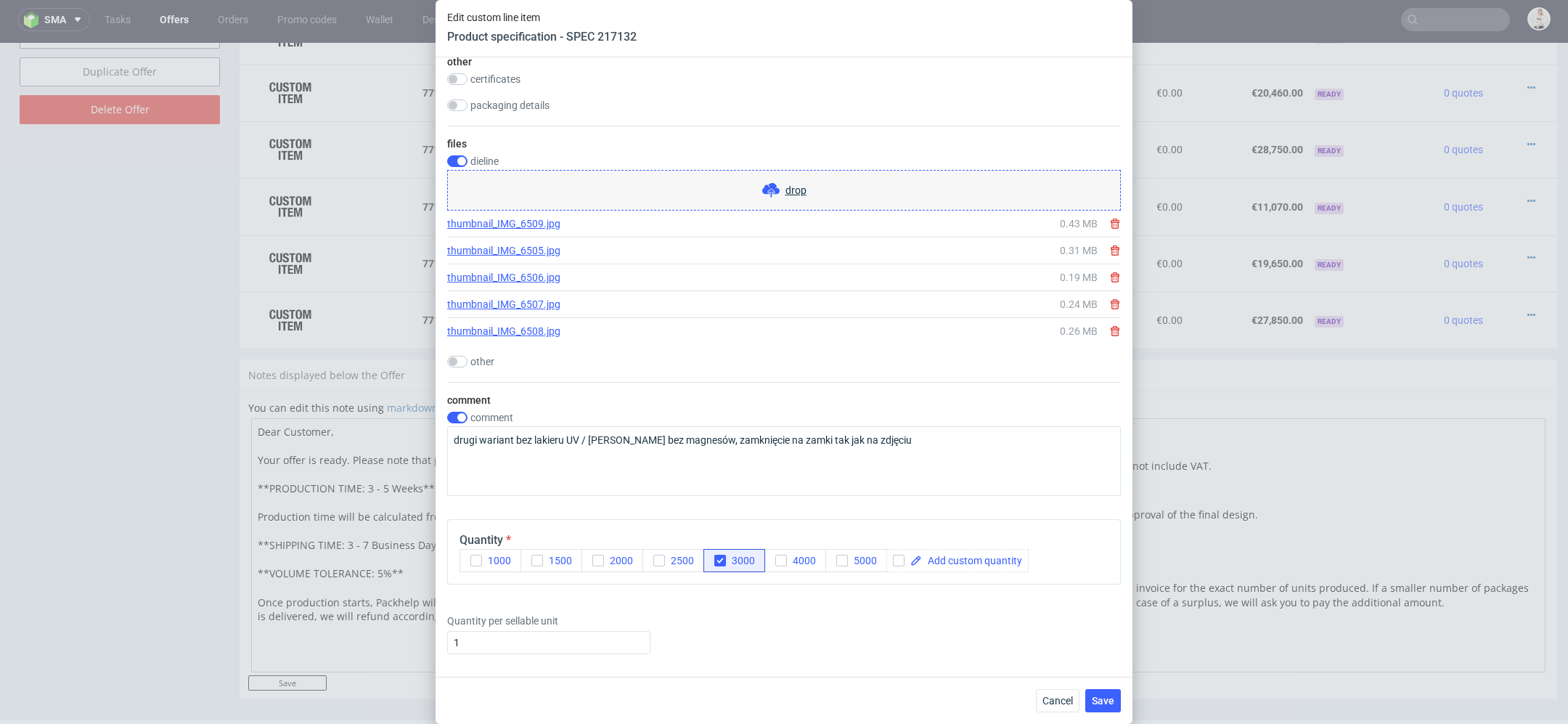
scroll to position [2577, 0]
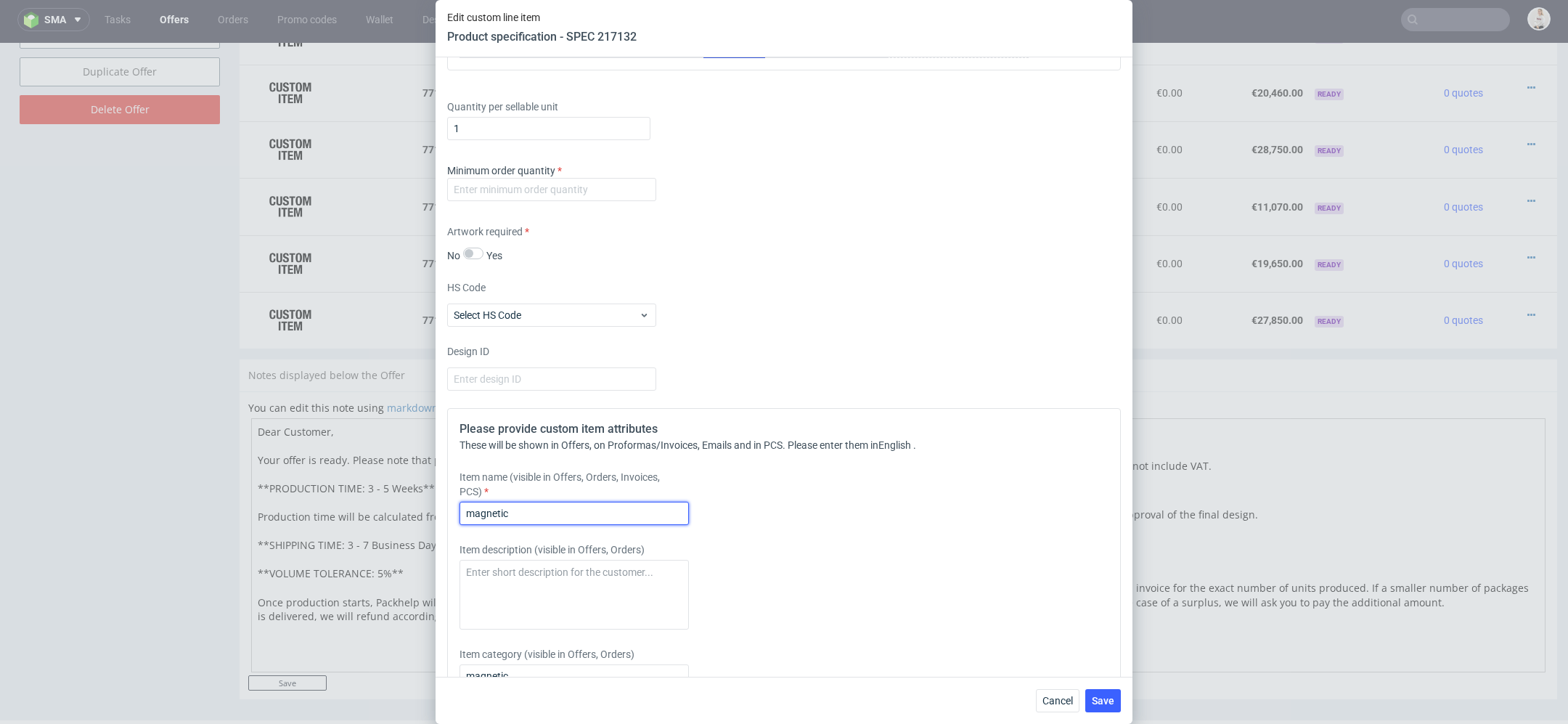
drag, startPoint x: 527, startPoint y: 516, endPoint x: 233, endPoint y: 509, distance: 294.1
click at [233, 509] on div "Edit custom line item Product specification - SPEC 217132 Supplier Polipak Tech…" at bounding box center [784, 362] width 1568 height 724
paste input "Rigid box"
type input "Rigid box"
click at [823, 510] on div "Item name (visible in Offers, Orders, Invoices, PCS) Rigid box" at bounding box center [700, 497] width 482 height 55
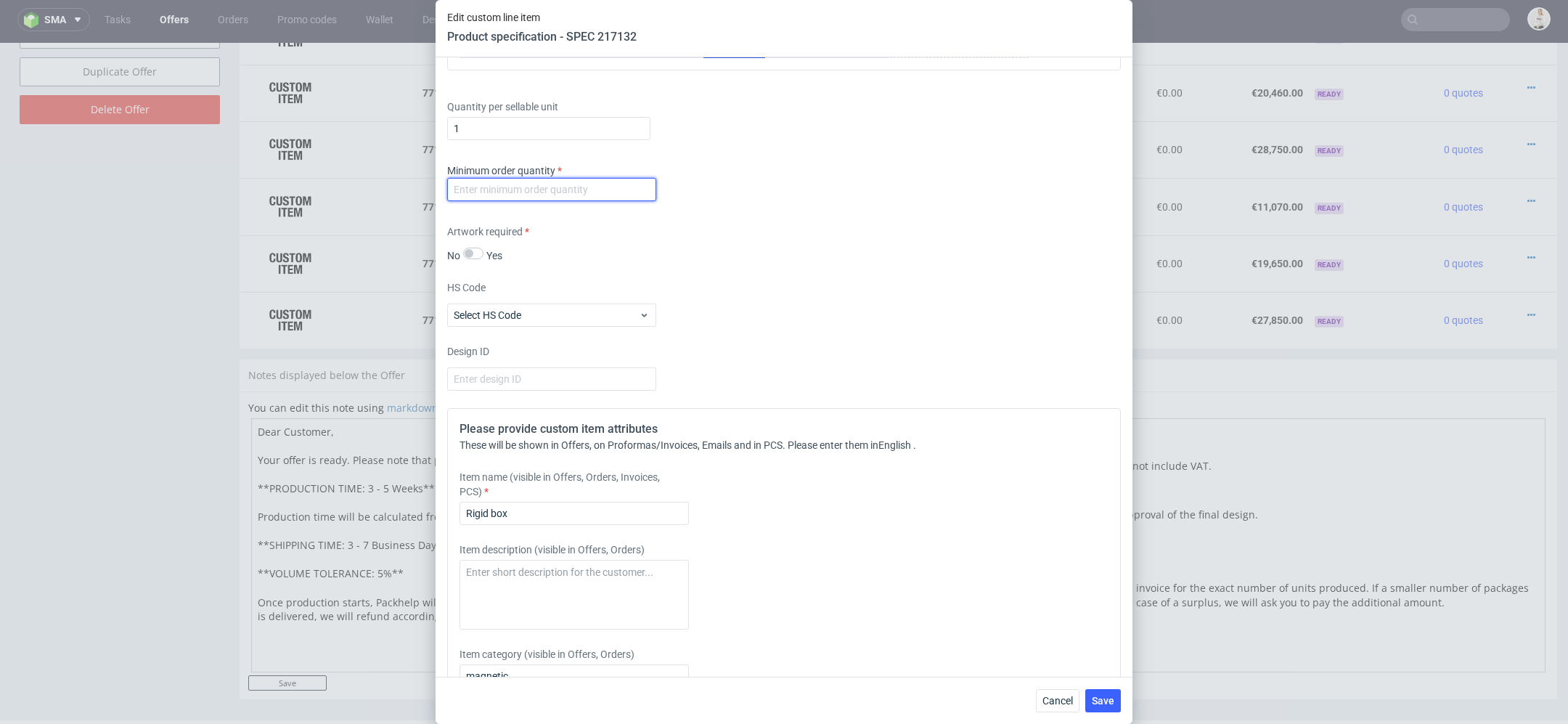
click at [562, 182] on input "number" at bounding box center [552, 189] width 209 height 23
type input "1"
click at [939, 400] on div "Supplier Polipak Technical specification Instant price RFQ type name rigid box …" at bounding box center [784, 366] width 697 height 619
click at [1110, 701] on span "Save" at bounding box center [1103, 701] width 23 height 10
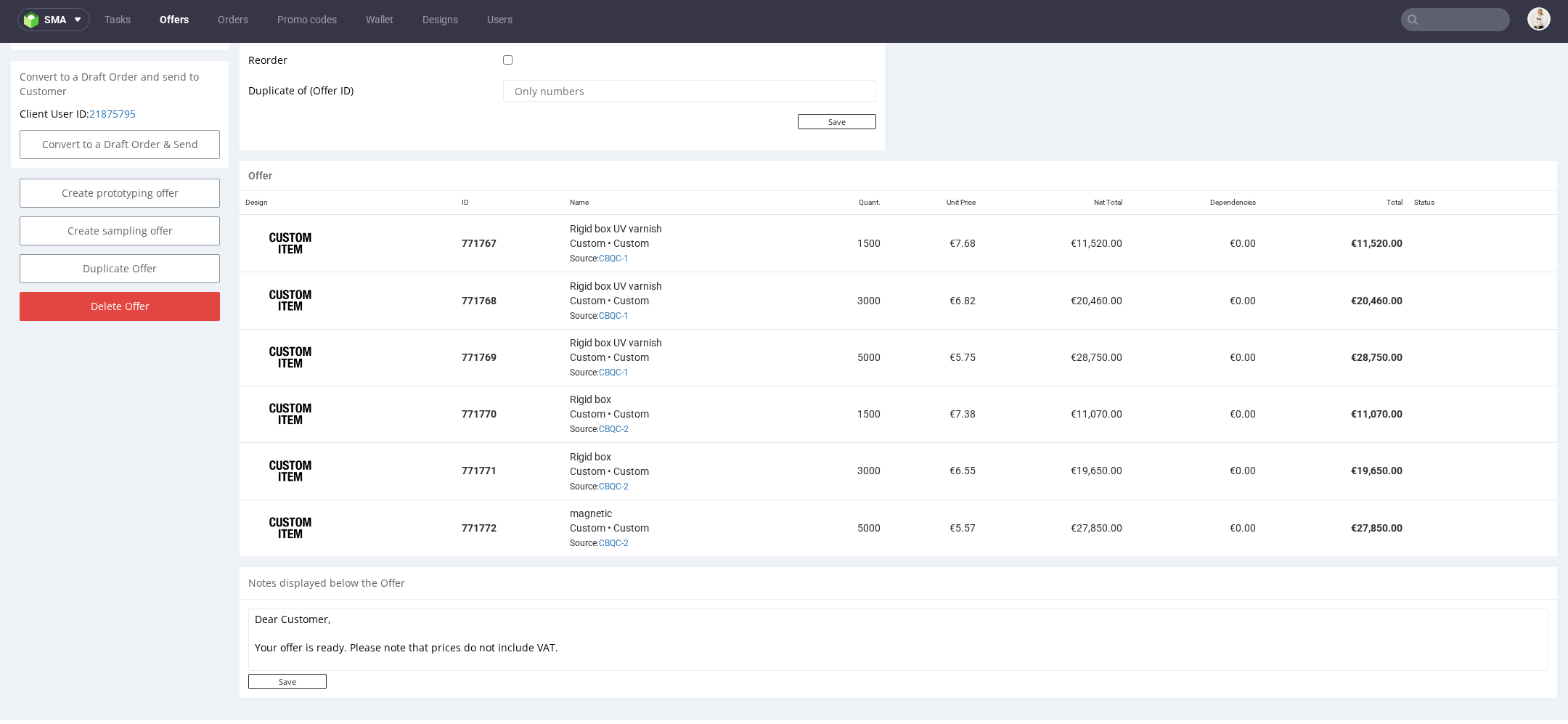
scroll to position [957, 0]
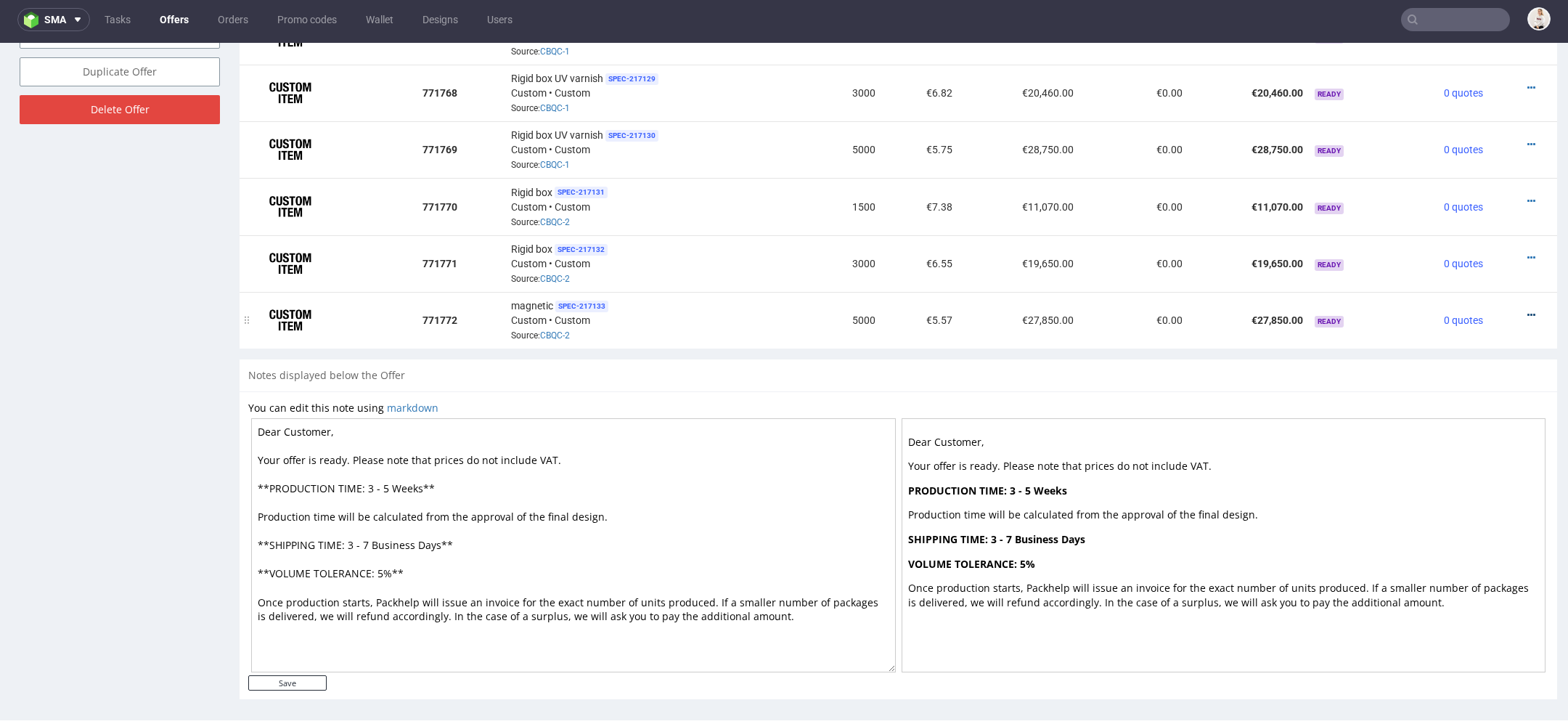
click at [1528, 310] on icon at bounding box center [1531, 315] width 8 height 10
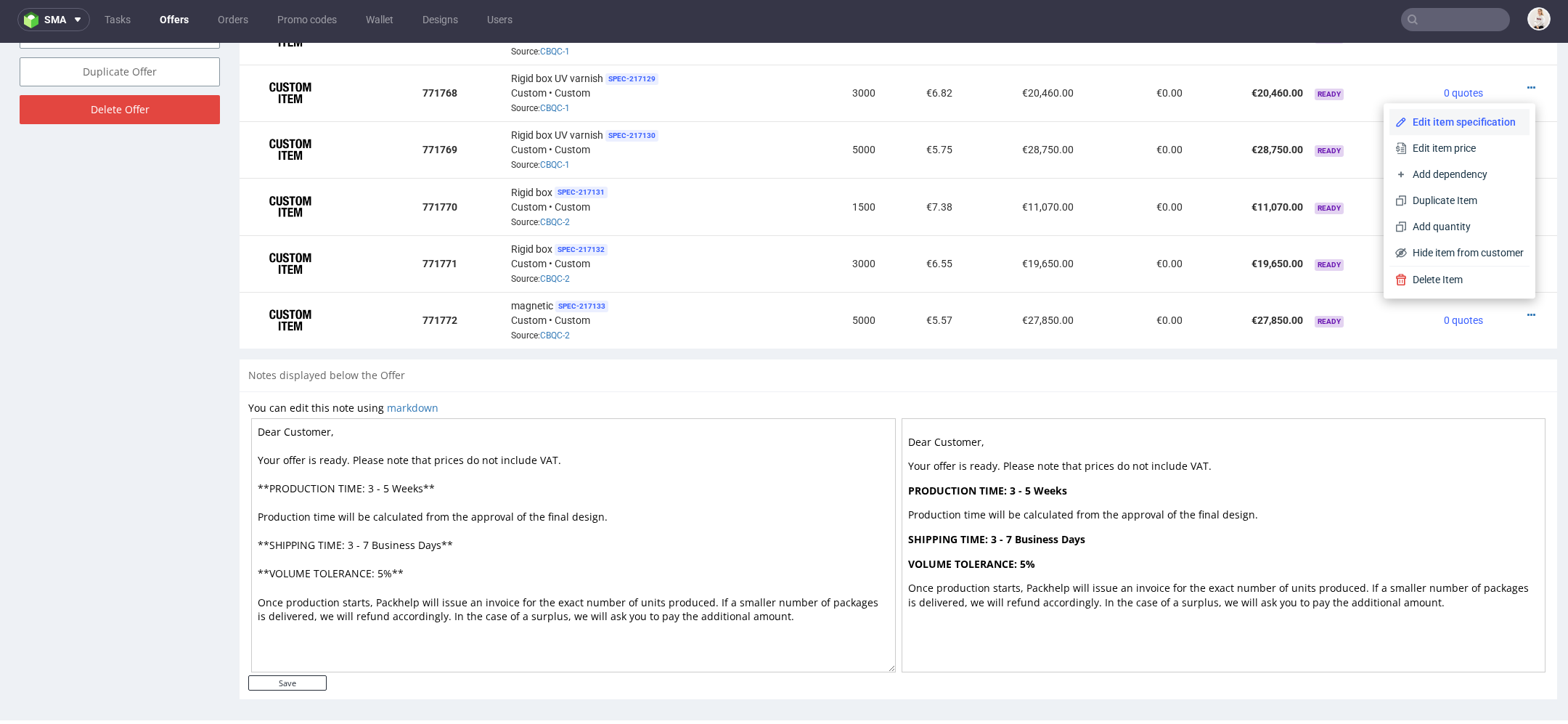
click at [1450, 121] on span "Edit item specification" at bounding box center [1466, 122] width 117 height 15
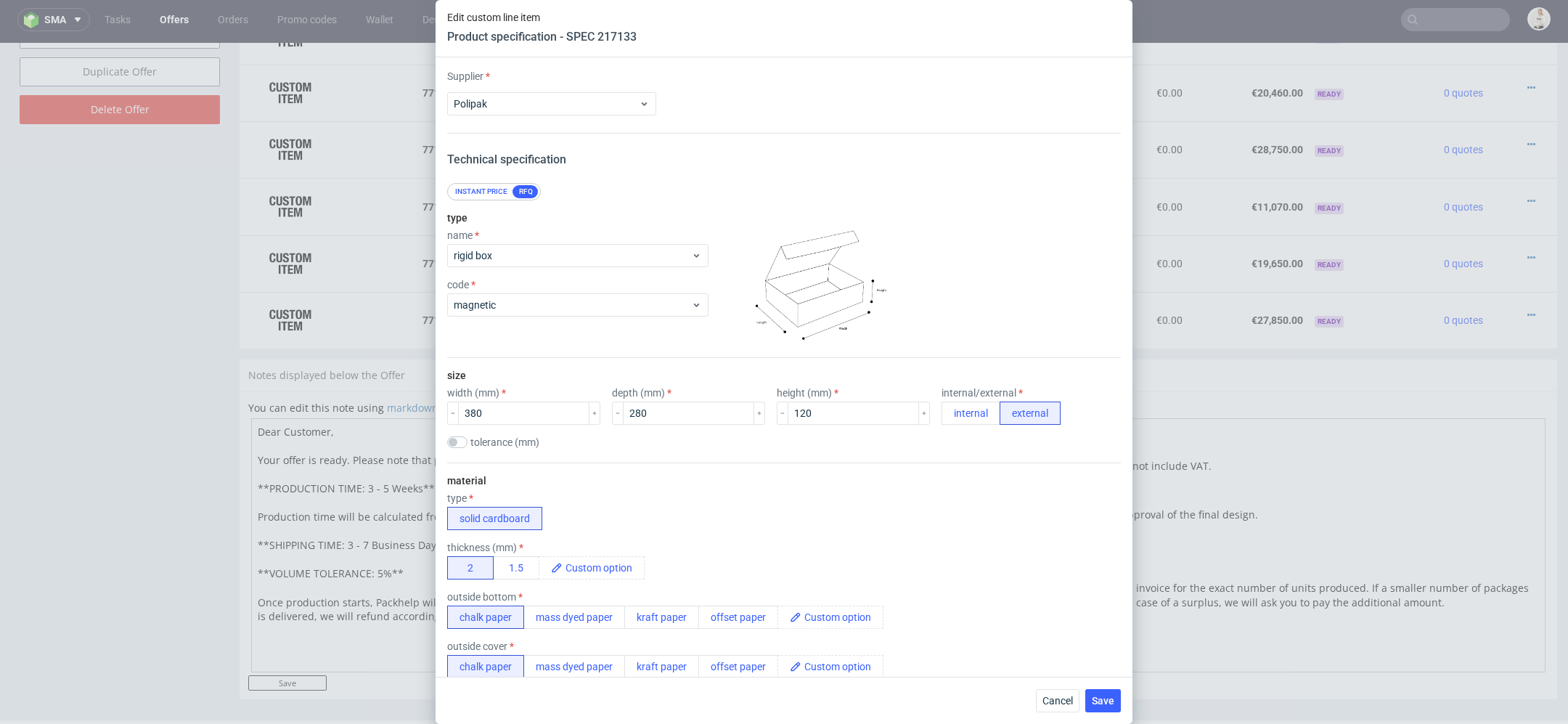
scroll to position [2707, 0]
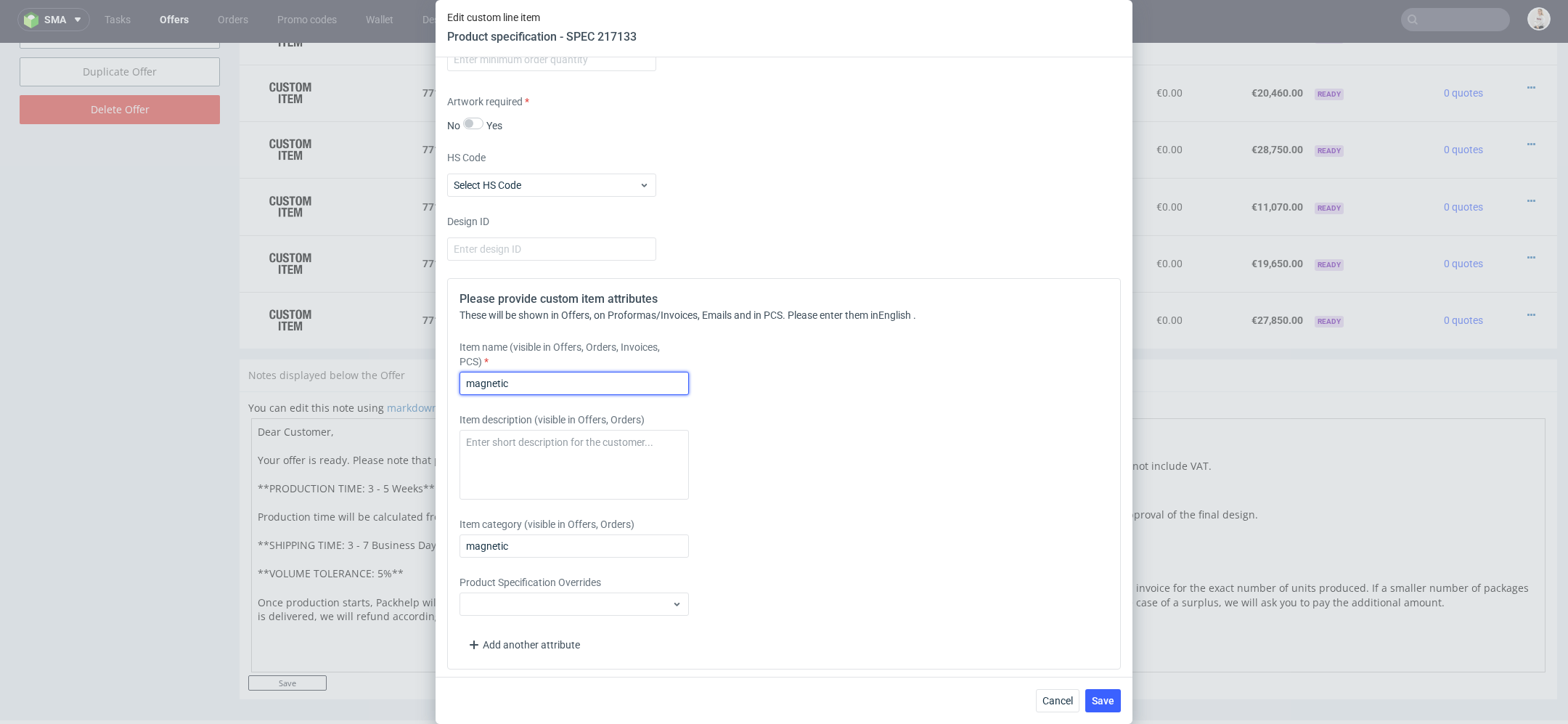
drag, startPoint x: 584, startPoint y: 385, endPoint x: 274, endPoint y: 382, distance: 310.0
click at [274, 382] on div "Edit custom line item Product specification - SPEC 217133 Supplier Polipak Tech…" at bounding box center [784, 362] width 1568 height 724
paste input "Rigid box"
type input "Rigid box"
click at [749, 356] on div "Item name (visible in Offers, Orders, Invoices, PCS) Rigid box" at bounding box center [700, 367] width 482 height 55
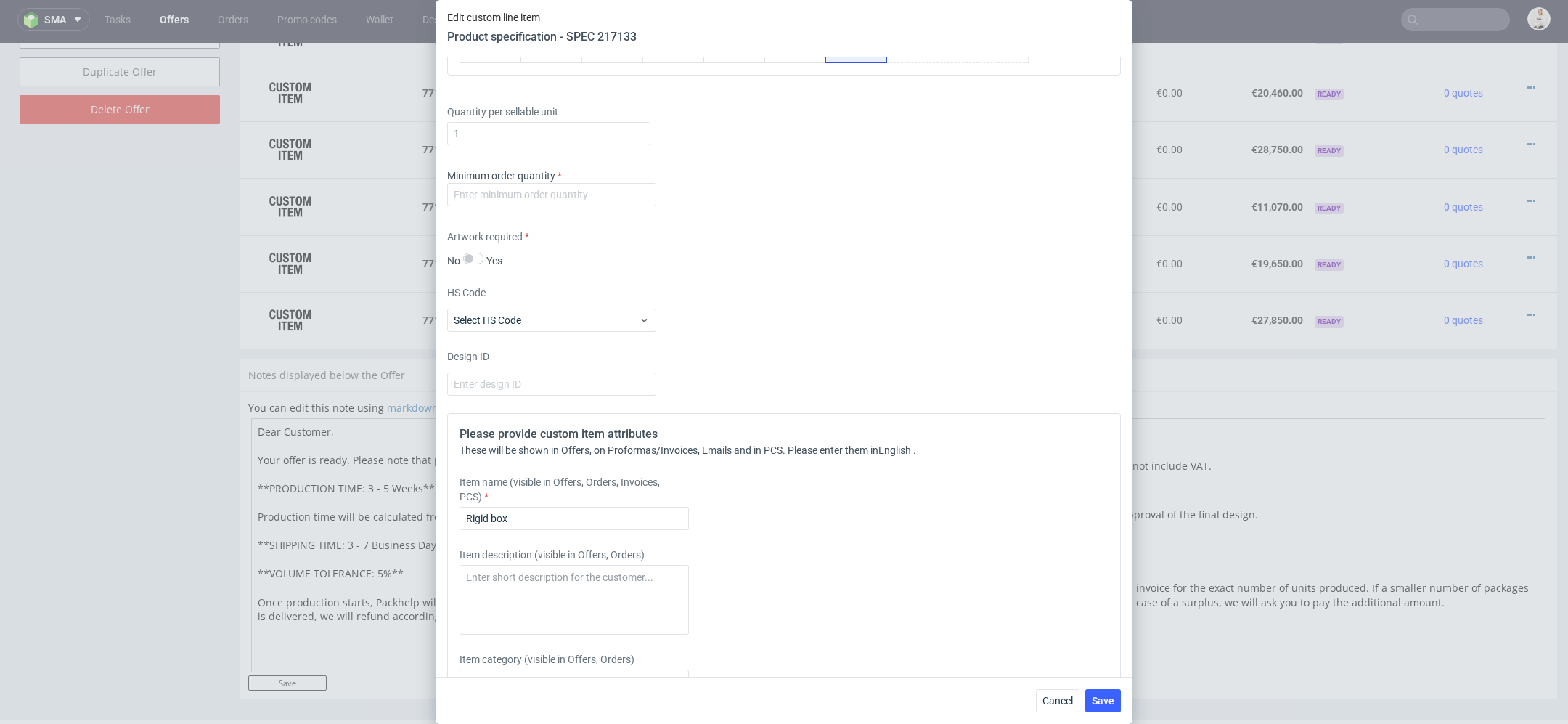
scroll to position [2574, 0]
click at [563, 191] on input "number" at bounding box center [552, 192] width 209 height 23
type input "1"
click at [1036, 556] on div "Please provide custom item attributes These will be shown in Offers, on Proform…" at bounding box center [784, 606] width 674 height 391
click at [1118, 712] on button "Save" at bounding box center [1103, 701] width 36 height 23
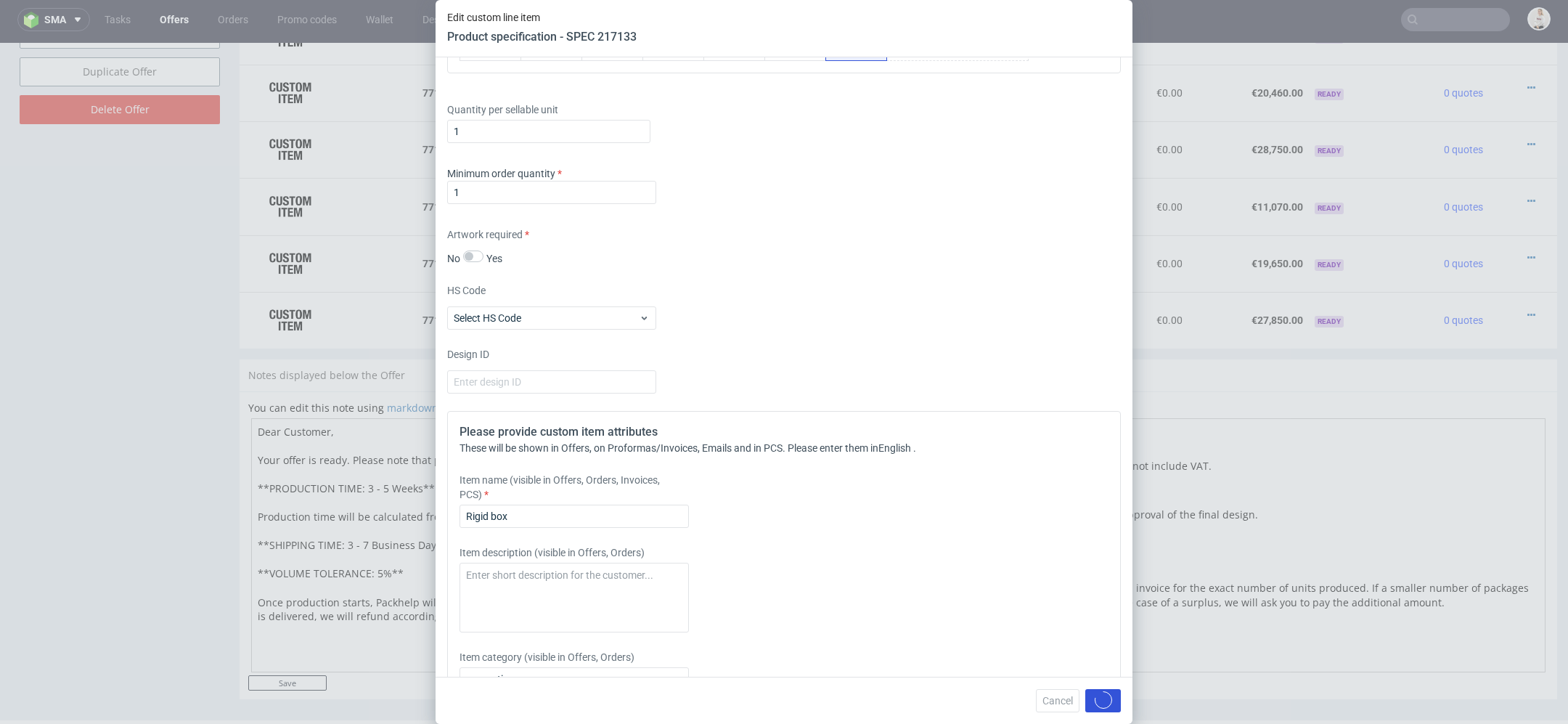
click at [1112, 707] on span at bounding box center [1104, 701] width 18 height 19
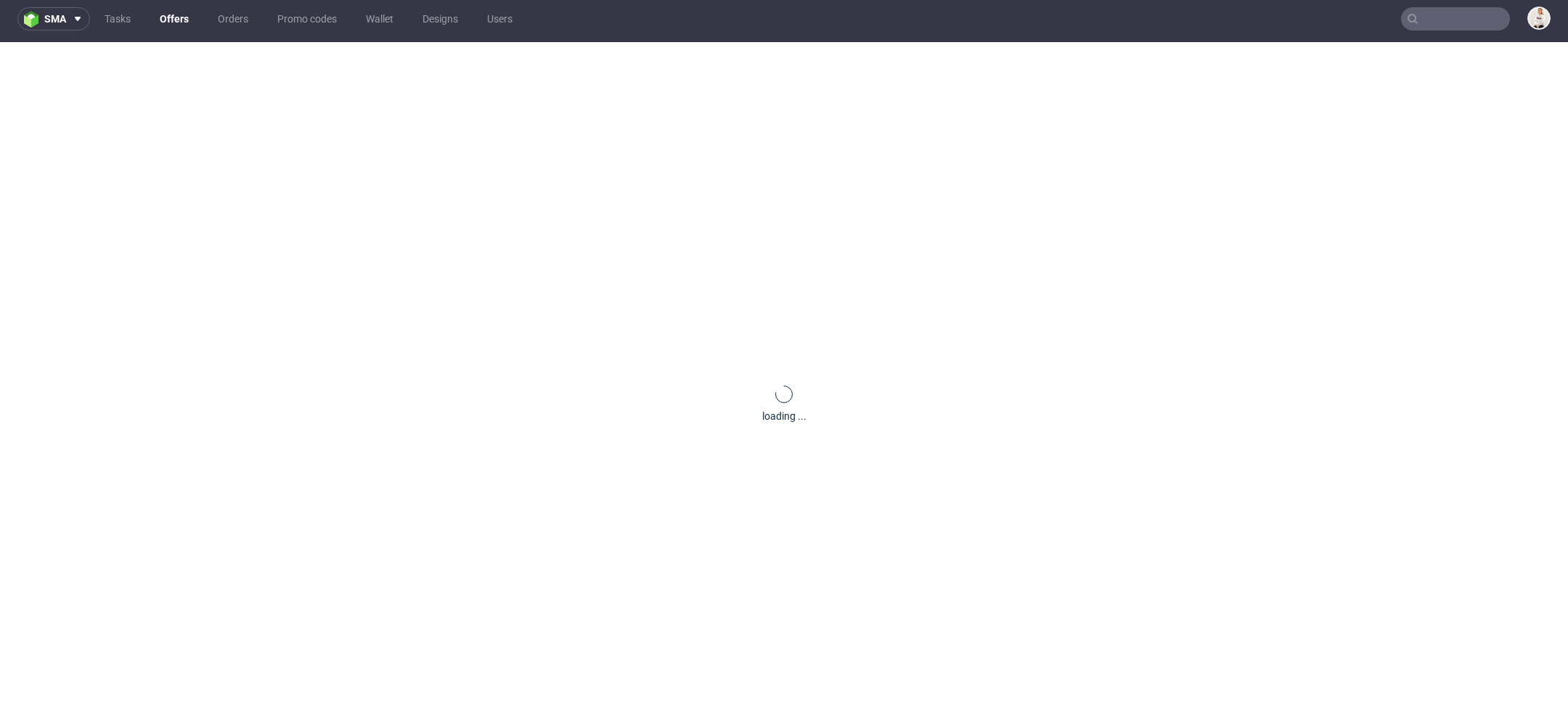
scroll to position [0, 0]
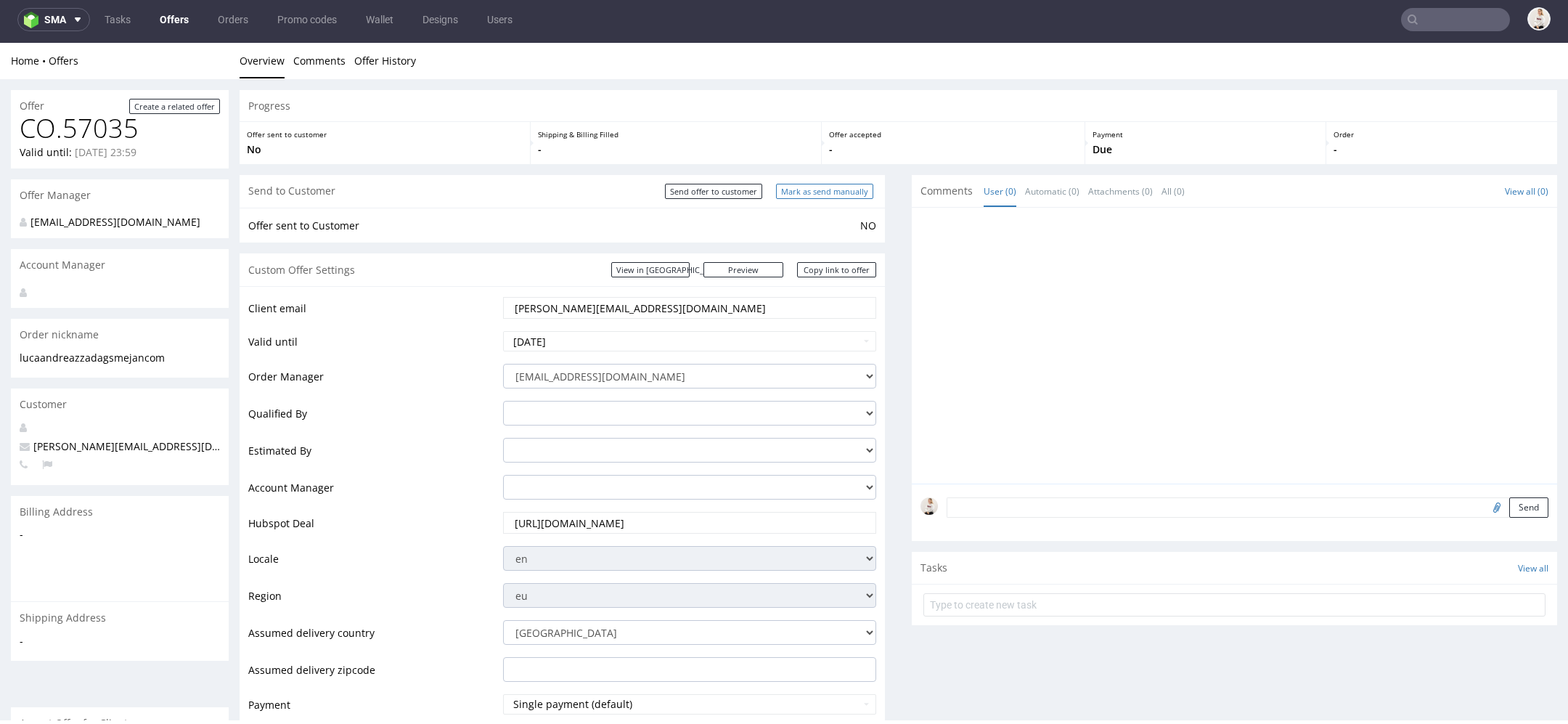
click at [832, 191] on input "Mark as send manually" at bounding box center [824, 191] width 97 height 15
type input "In progress..."
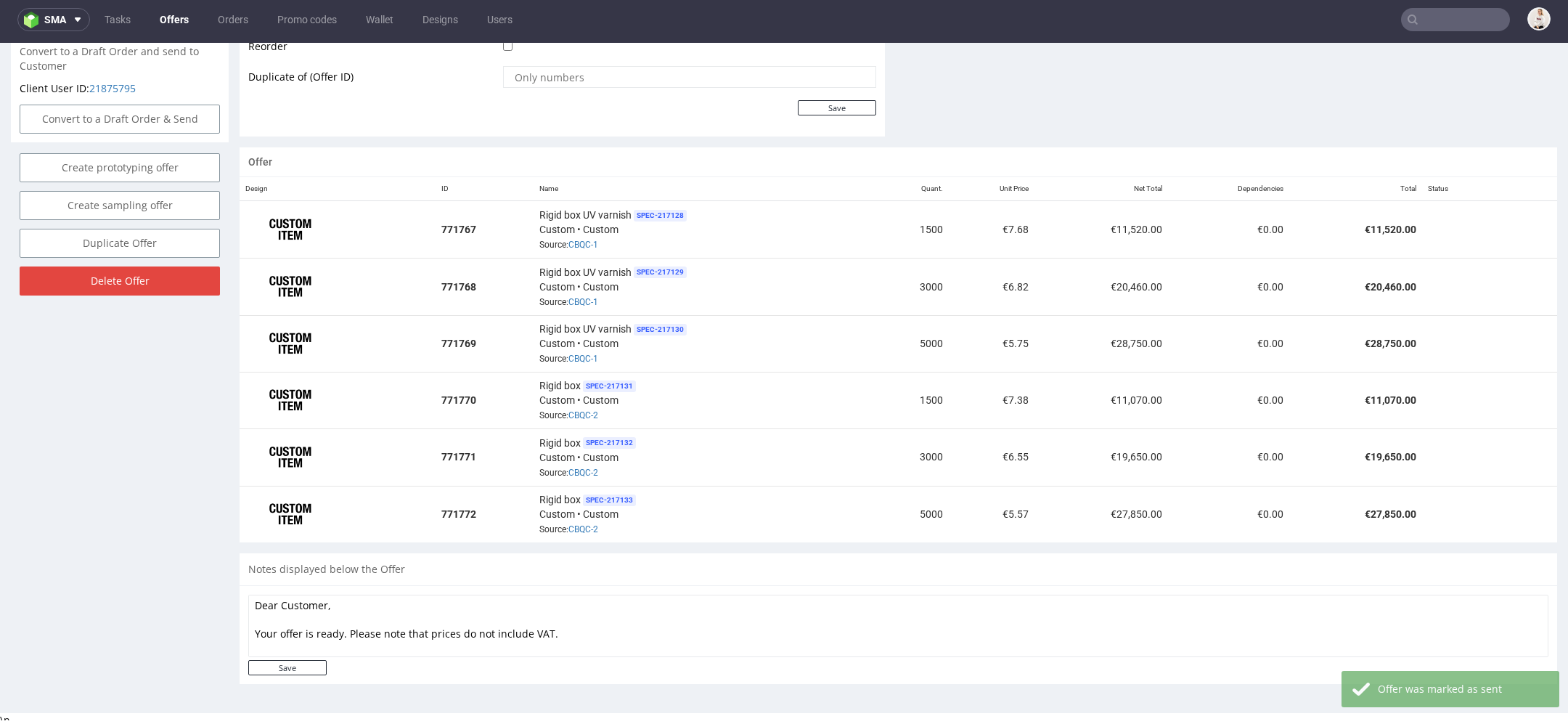
scroll to position [982, 0]
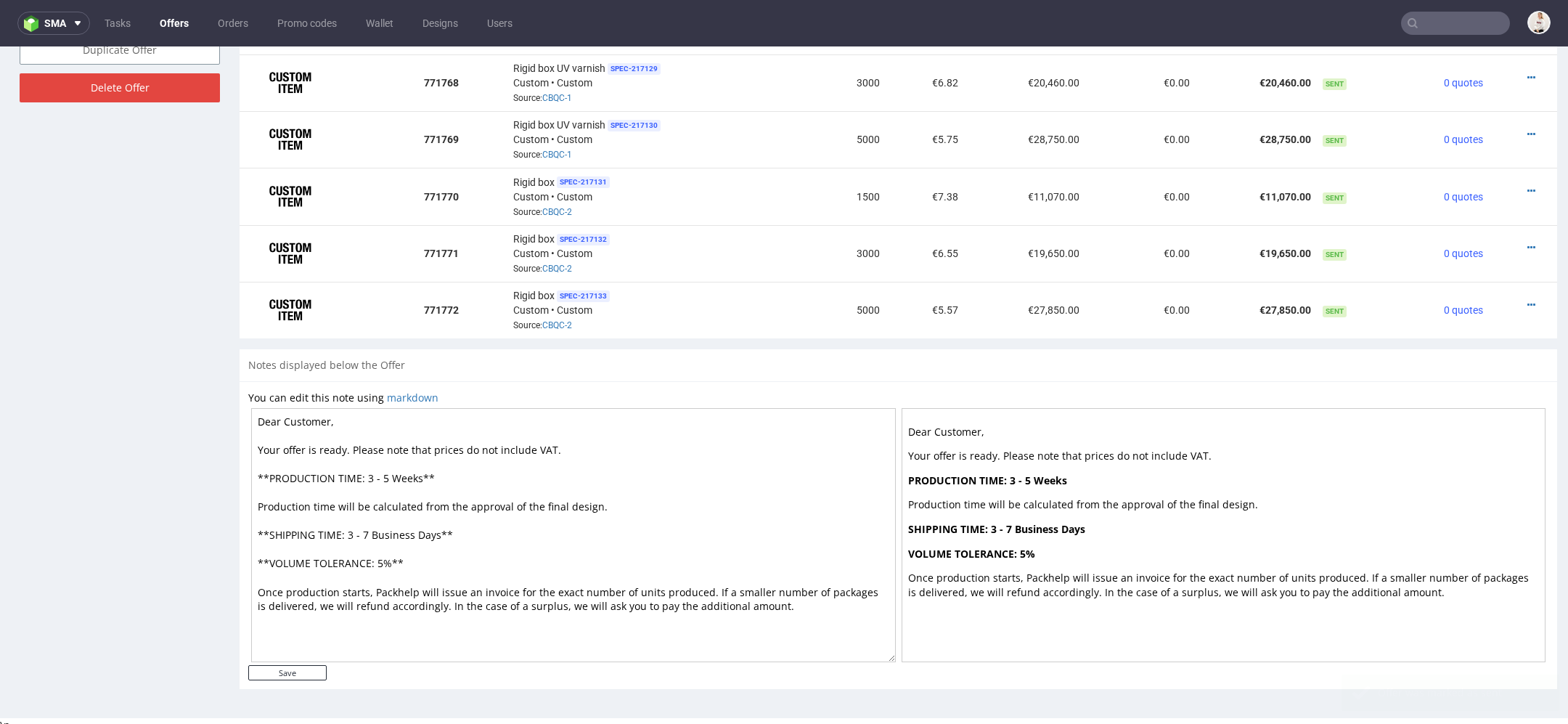
scroll to position [4, 0]
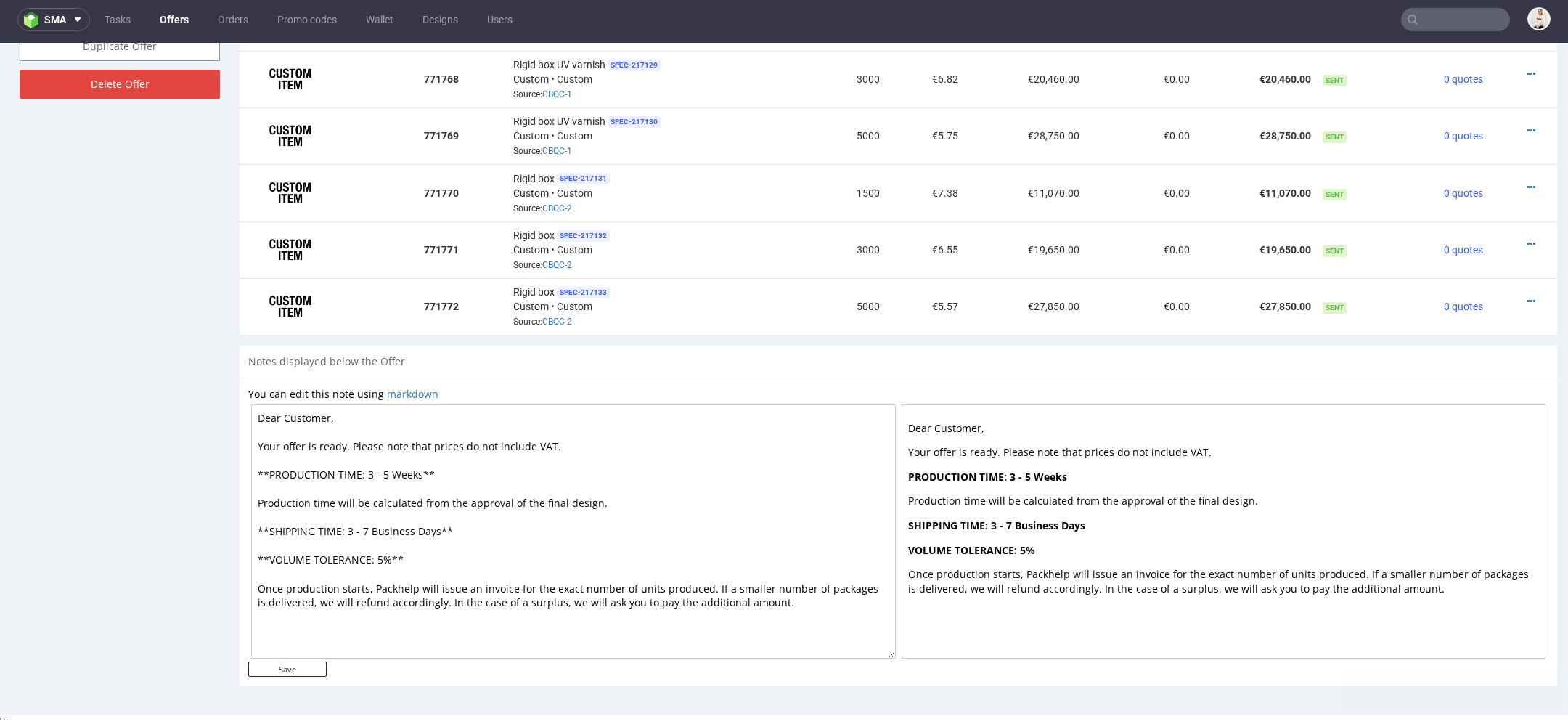
click at [368, 529] on textarea "Dear Customer, Your offer is ready. Please note that prices do not include VAT.…" at bounding box center [573, 531] width 645 height 254
type textarea "Dear Customer, Your offer is ready. Please note that prices do not include VAT.…"
click at [312, 661] on input "Save" at bounding box center [287, 668] width 78 height 15
type input "In progress..."
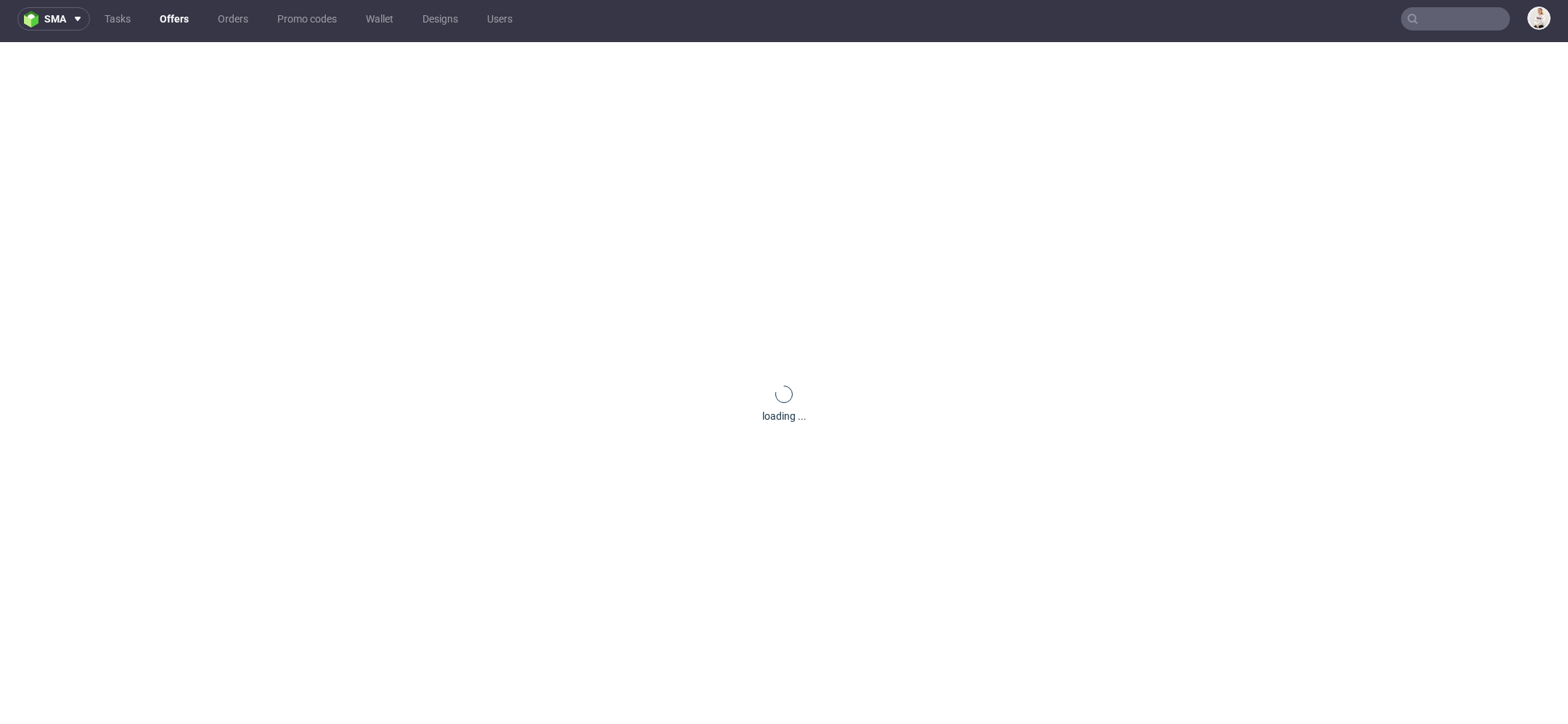
scroll to position [0, 0]
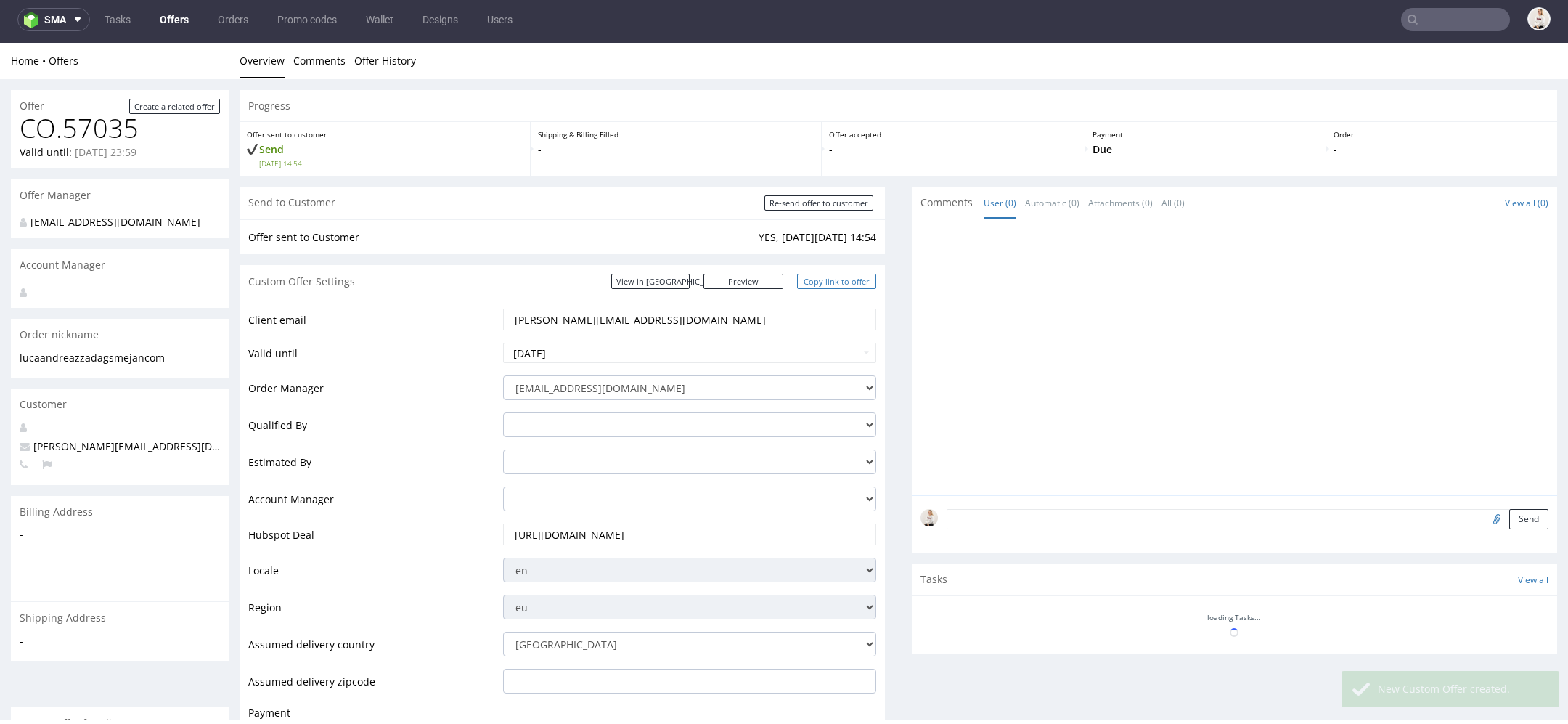
click at [832, 278] on link "Copy link to offer" at bounding box center [837, 281] width 80 height 15
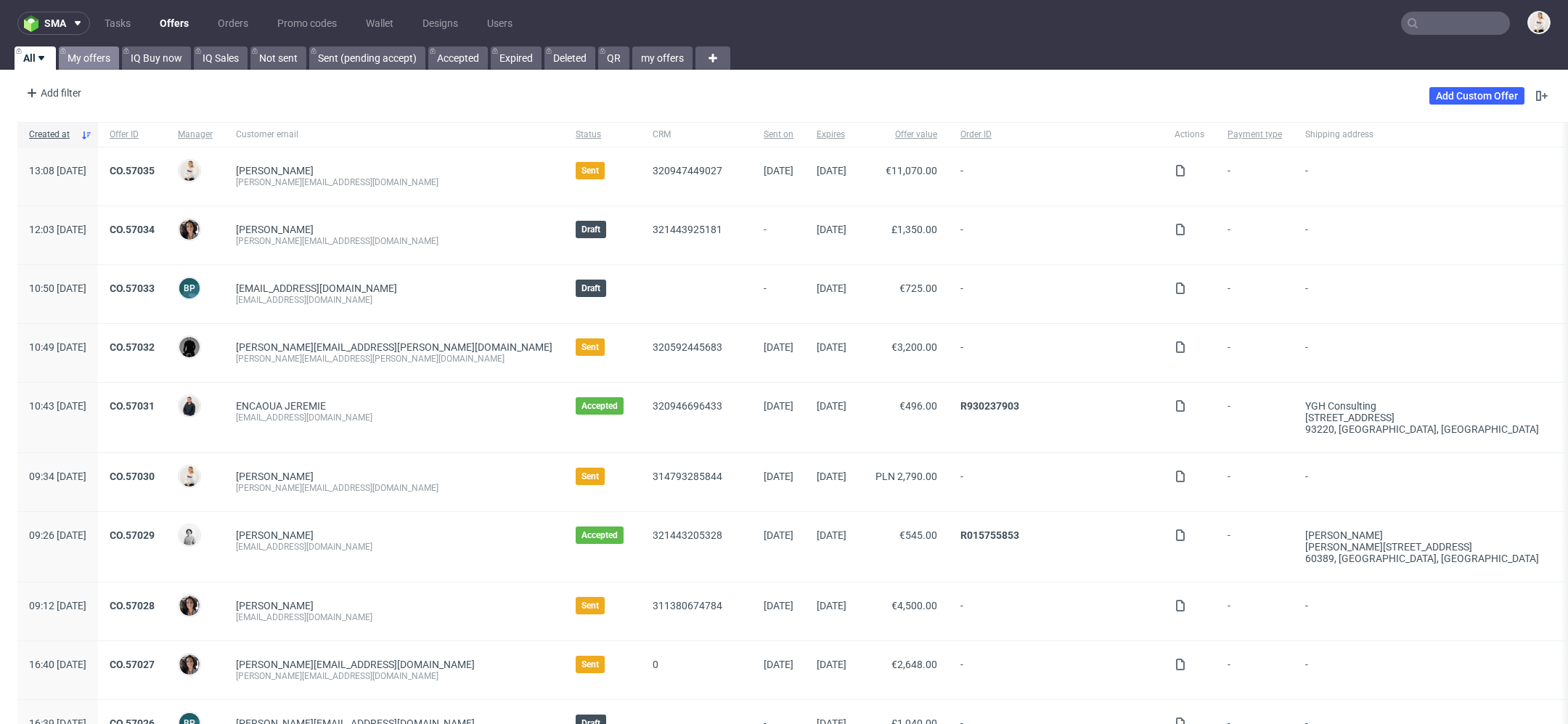
click at [97, 56] on link "My offers" at bounding box center [88, 59] width 60 height 23
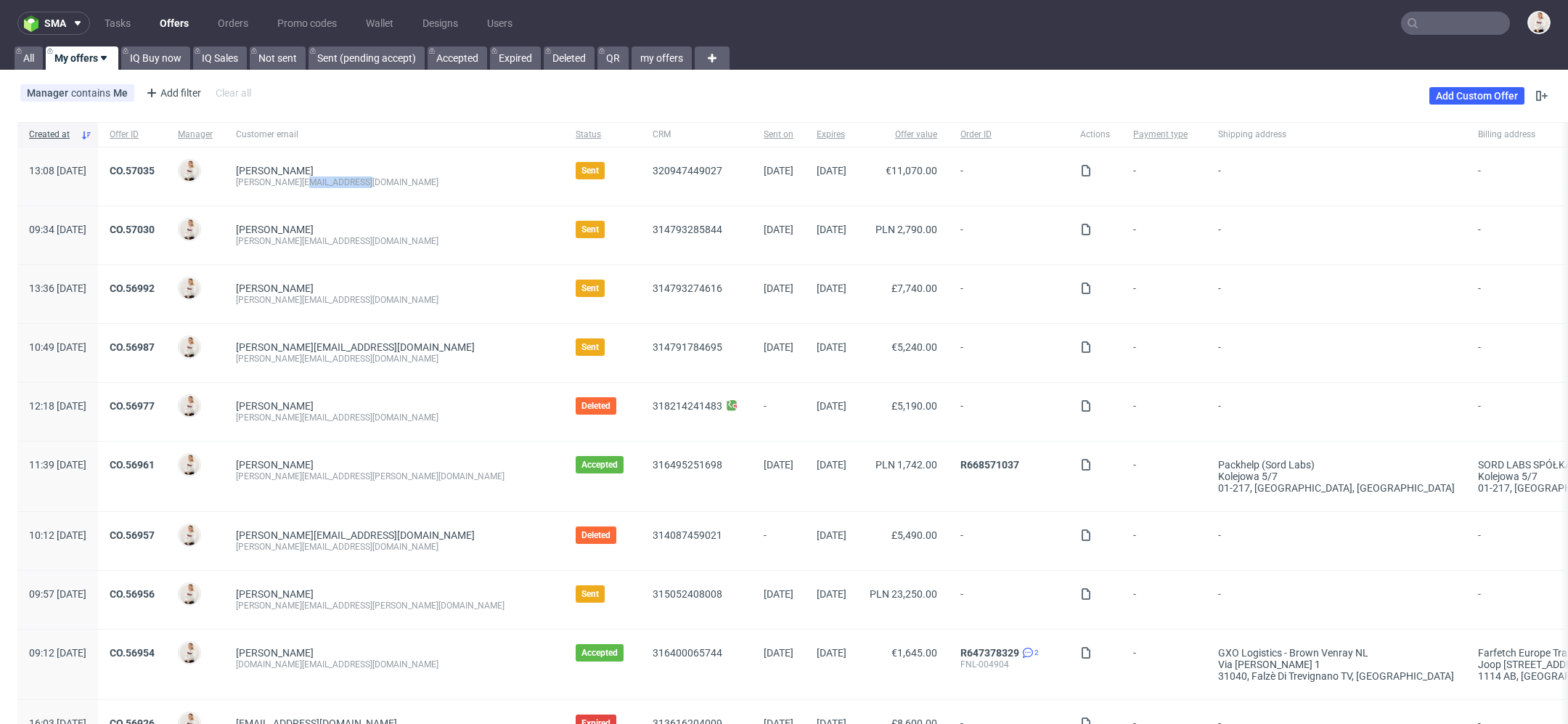
drag, startPoint x: 426, startPoint y: 184, endPoint x: 349, endPoint y: 186, distance: 77.0
click at [349, 186] on div "[PERSON_NAME] [PERSON_NAME][EMAIL_ADDRESS][DOMAIN_NAME]" at bounding box center [394, 176] width 340 height 58
copy div "[DOMAIN_NAME]"
click at [396, 192] on div "[PERSON_NAME] [PERSON_NAME][EMAIL_ADDRESS][DOMAIN_NAME]" at bounding box center [394, 176] width 340 height 58
drag, startPoint x: 418, startPoint y: 184, endPoint x: 345, endPoint y: 184, distance: 73.0
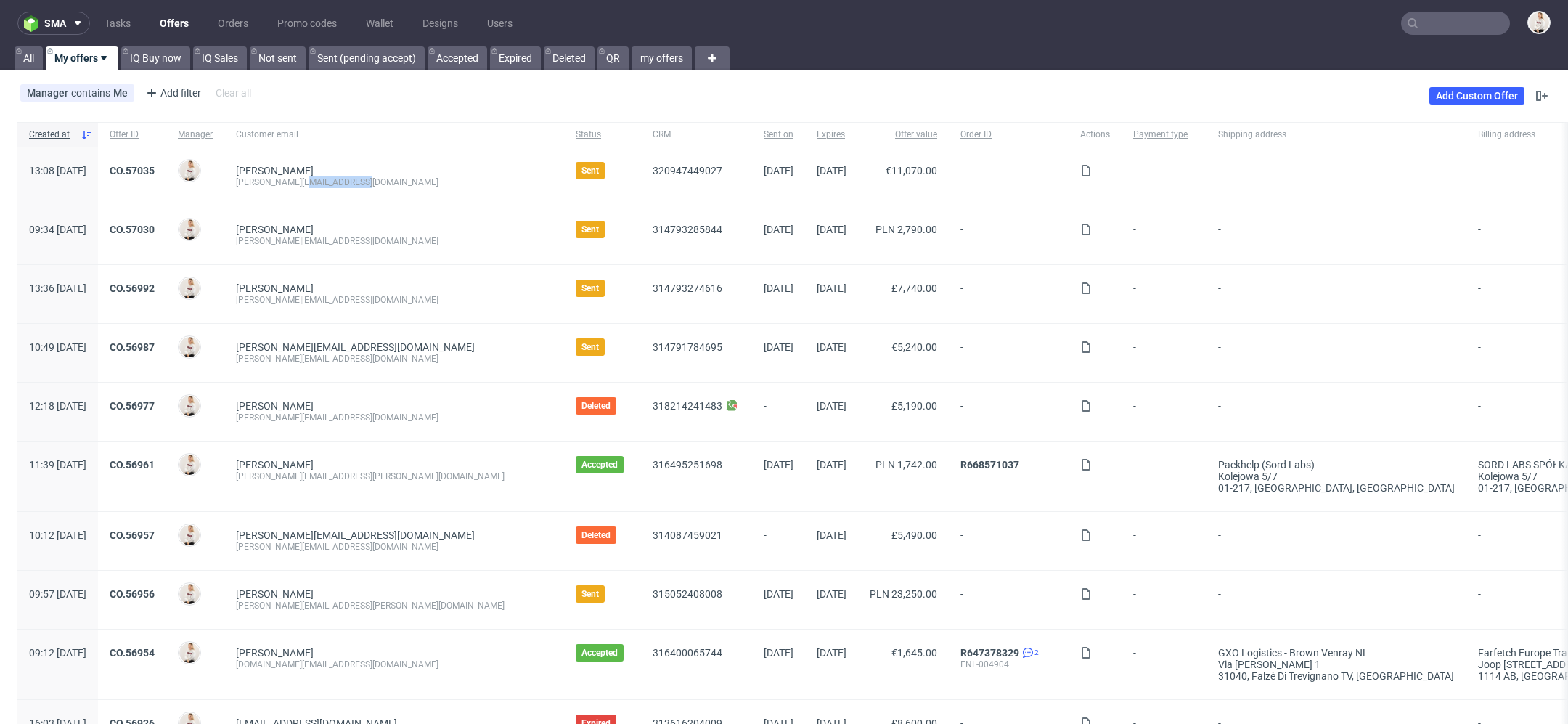
click at [345, 184] on div "[PERSON_NAME][EMAIL_ADDRESS][DOMAIN_NAME]" at bounding box center [394, 182] width 317 height 12
copy div "[DOMAIN_NAME]"
click at [356, 253] on div "[PERSON_NAME] [PERSON_NAME][EMAIL_ADDRESS][DOMAIN_NAME]" at bounding box center [394, 235] width 340 height 58
drag, startPoint x: 348, startPoint y: 236, endPoint x: 329, endPoint y: 238, distance: 19.1
click at [329, 238] on div "[PERSON_NAME][EMAIL_ADDRESS][DOMAIN_NAME]" at bounding box center [394, 241] width 317 height 12
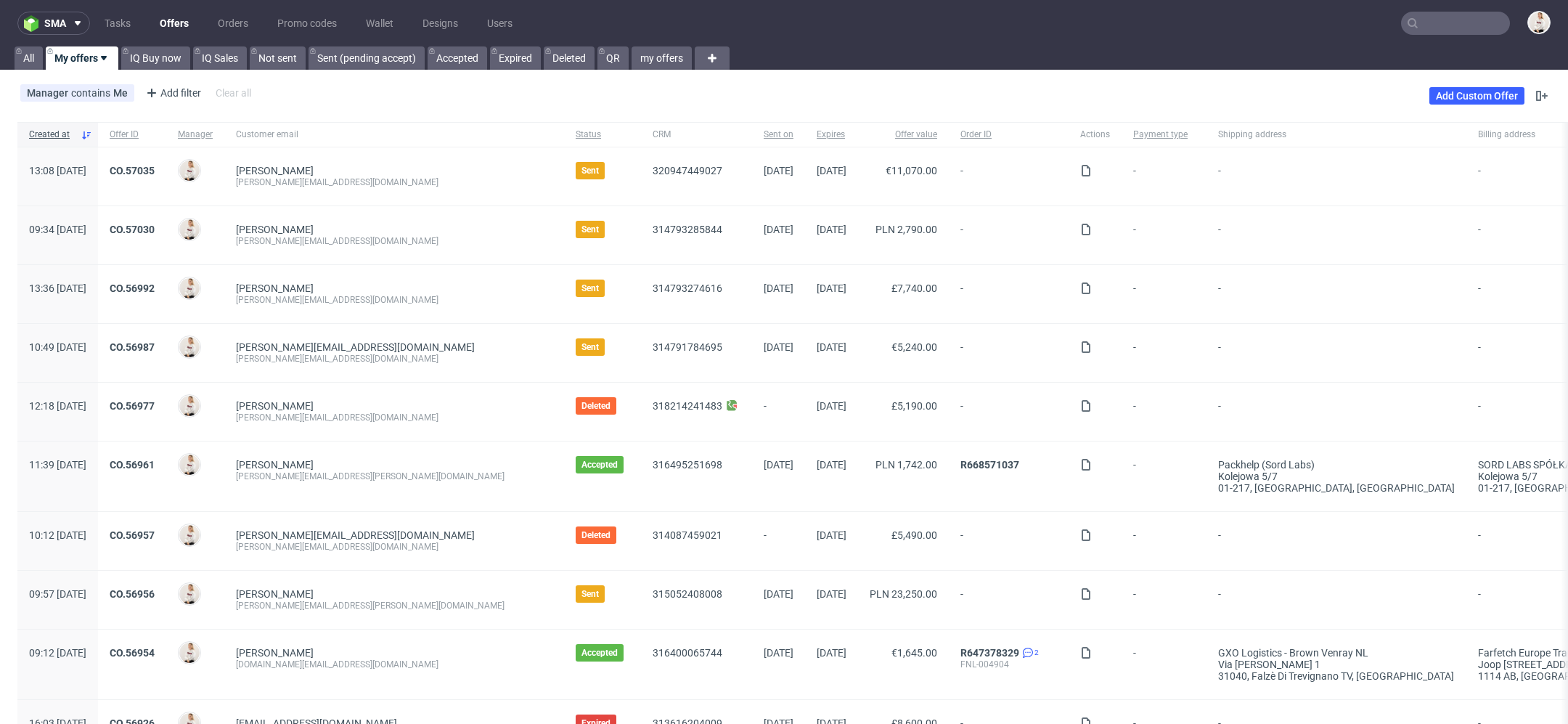
click at [358, 246] on div "[PERSON_NAME][EMAIL_ADDRESS][DOMAIN_NAME]" at bounding box center [394, 241] width 317 height 12
drag, startPoint x: 350, startPoint y: 245, endPoint x: 311, endPoint y: 244, distance: 39.0
click at [310, 244] on div "[PERSON_NAME][EMAIL_ADDRESS][DOMAIN_NAME]" at bounding box center [394, 241] width 317 height 12
copy div "[DOMAIN_NAME]"
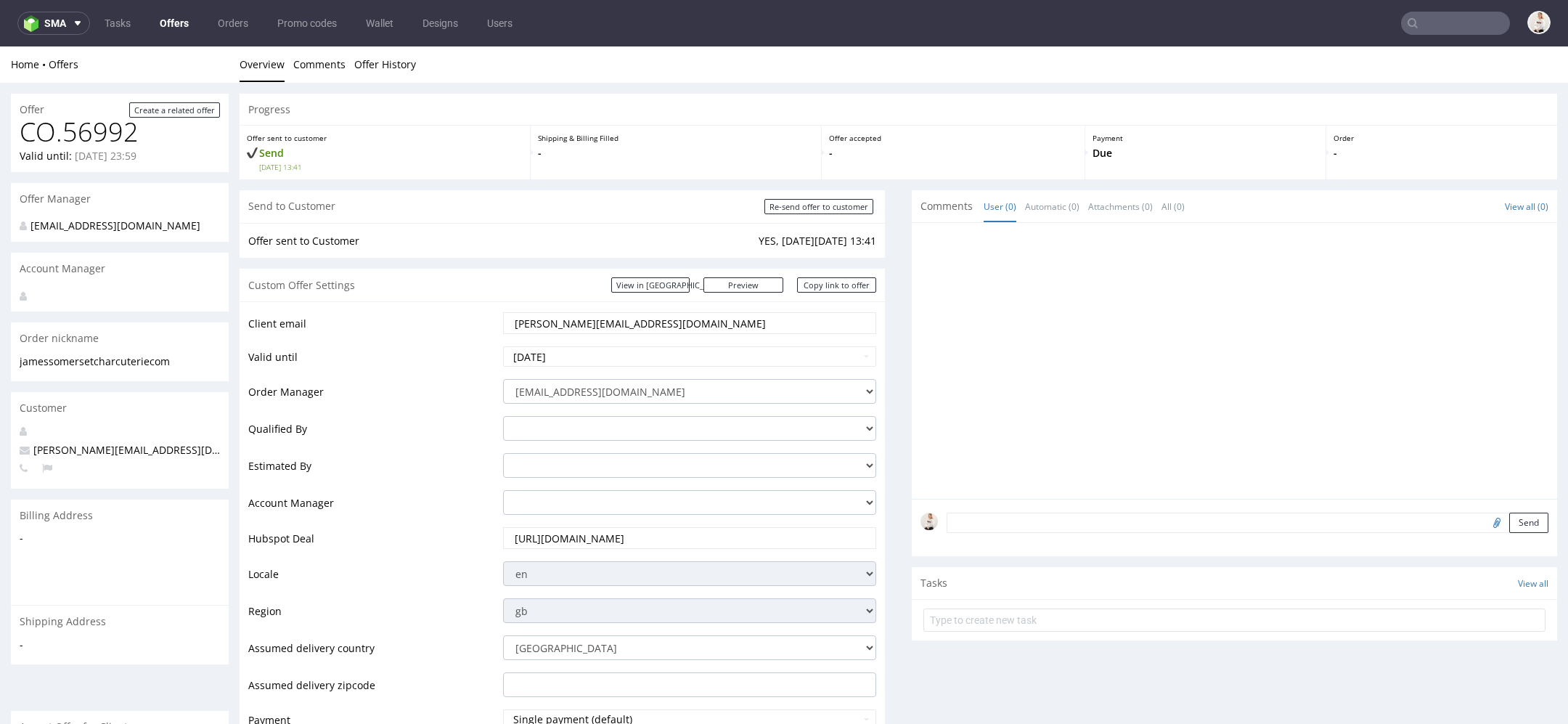
drag, startPoint x: 697, startPoint y: 325, endPoint x: 685, endPoint y: 320, distance: 13.0
click at [685, 320] on input "[PERSON_NAME][EMAIL_ADDRESS][DOMAIN_NAME]" at bounding box center [690, 323] width 353 height 20
drag, startPoint x: 625, startPoint y: 327, endPoint x: 548, endPoint y: 329, distance: 77.0
click at [548, 329] on input "[PERSON_NAME][EMAIL_ADDRESS][DOMAIN_NAME]" at bounding box center [690, 323] width 353 height 20
drag, startPoint x: 635, startPoint y: 333, endPoint x: 545, endPoint y: 325, distance: 90.4
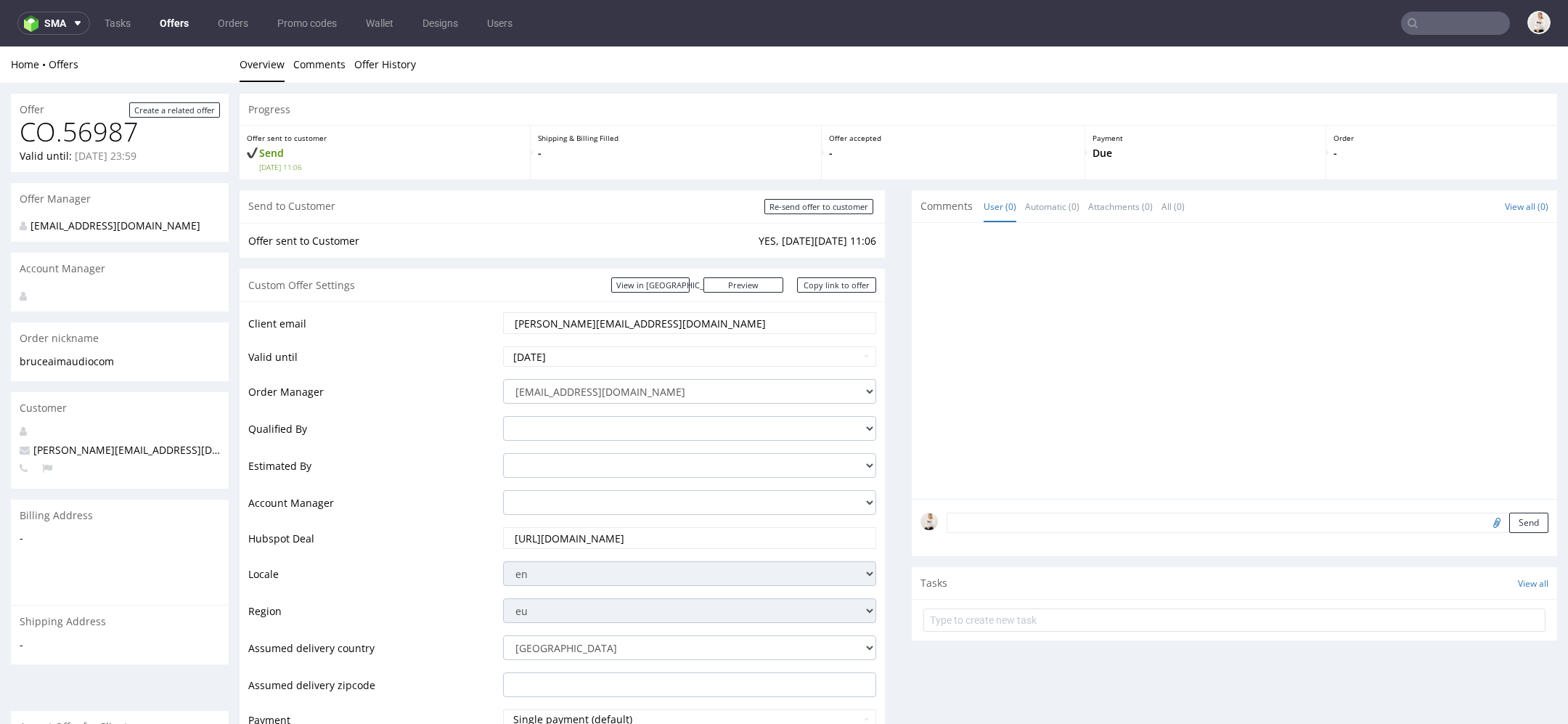
click at [545, 325] on div "[PERSON_NAME][EMAIL_ADDRESS][DOMAIN_NAME]" at bounding box center [690, 323] width 373 height 22
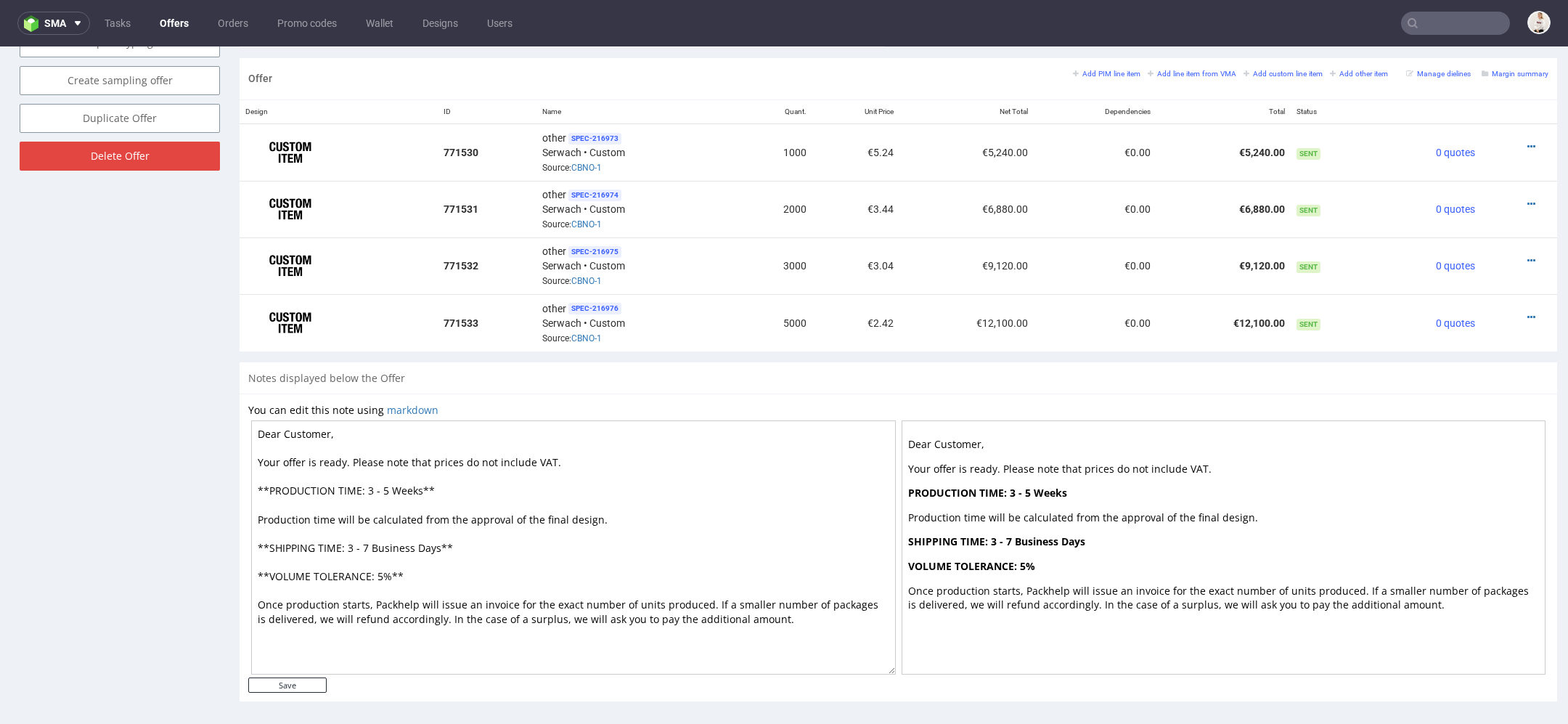
scroll to position [4, 0]
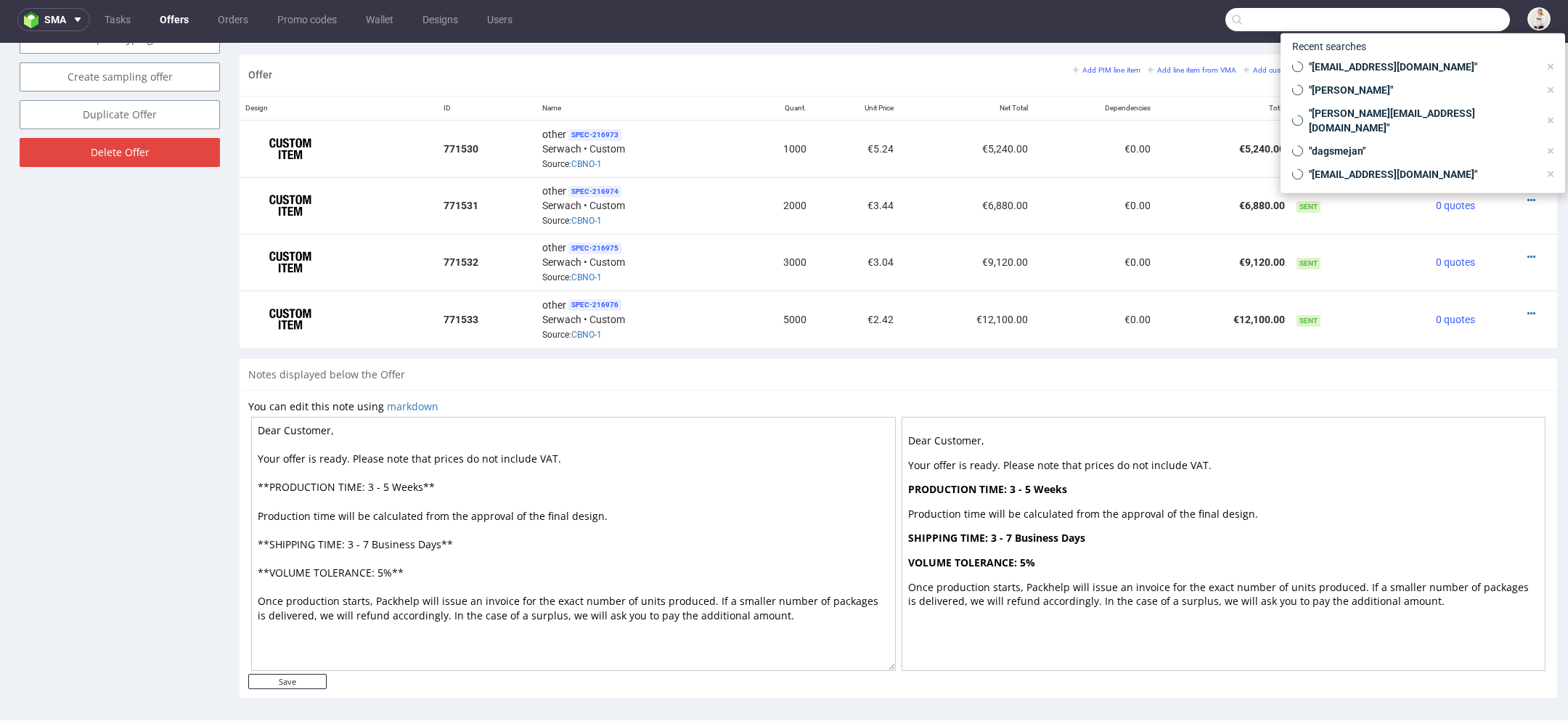
click at [1445, 18] on input "text" at bounding box center [1368, 20] width 284 height 23
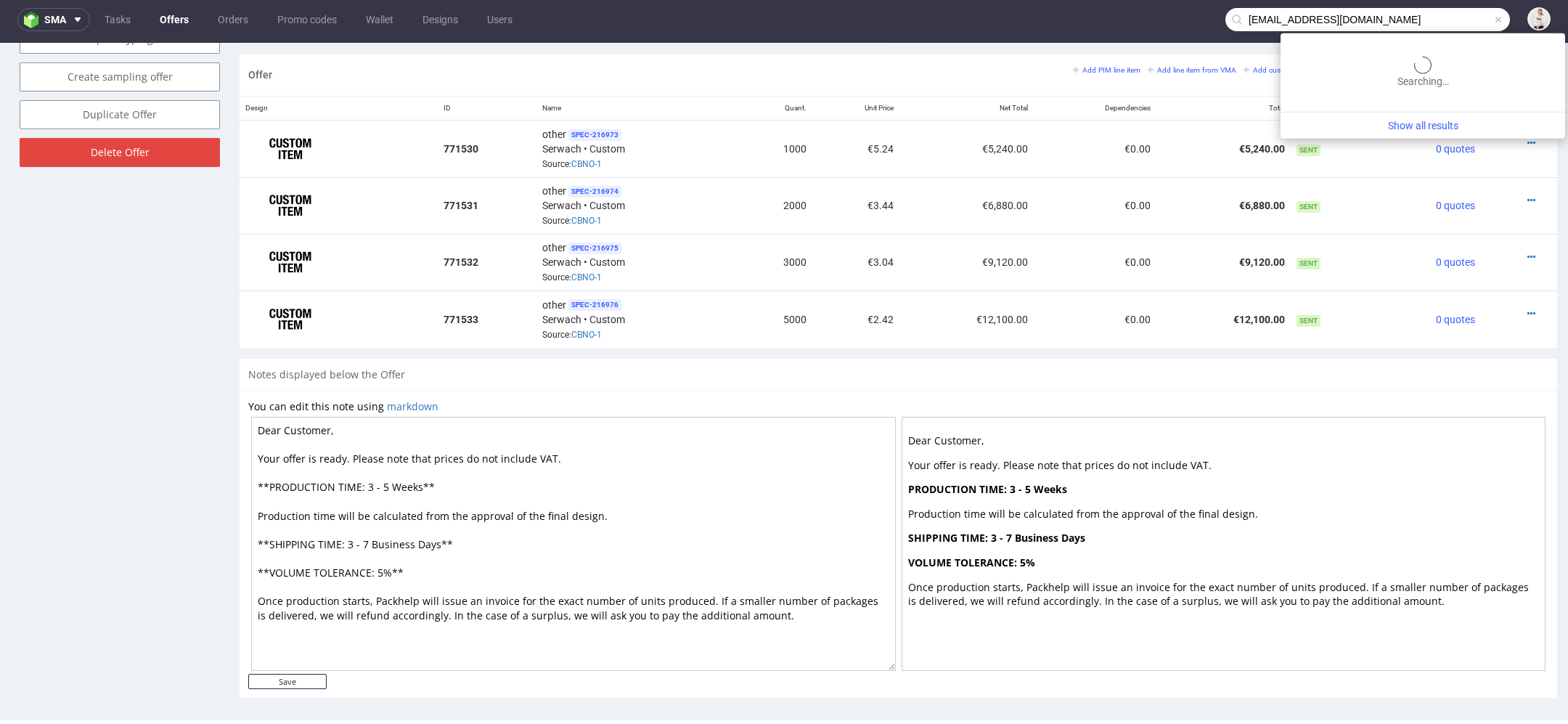
type input "[EMAIL_ADDRESS][DOMAIN_NAME]"
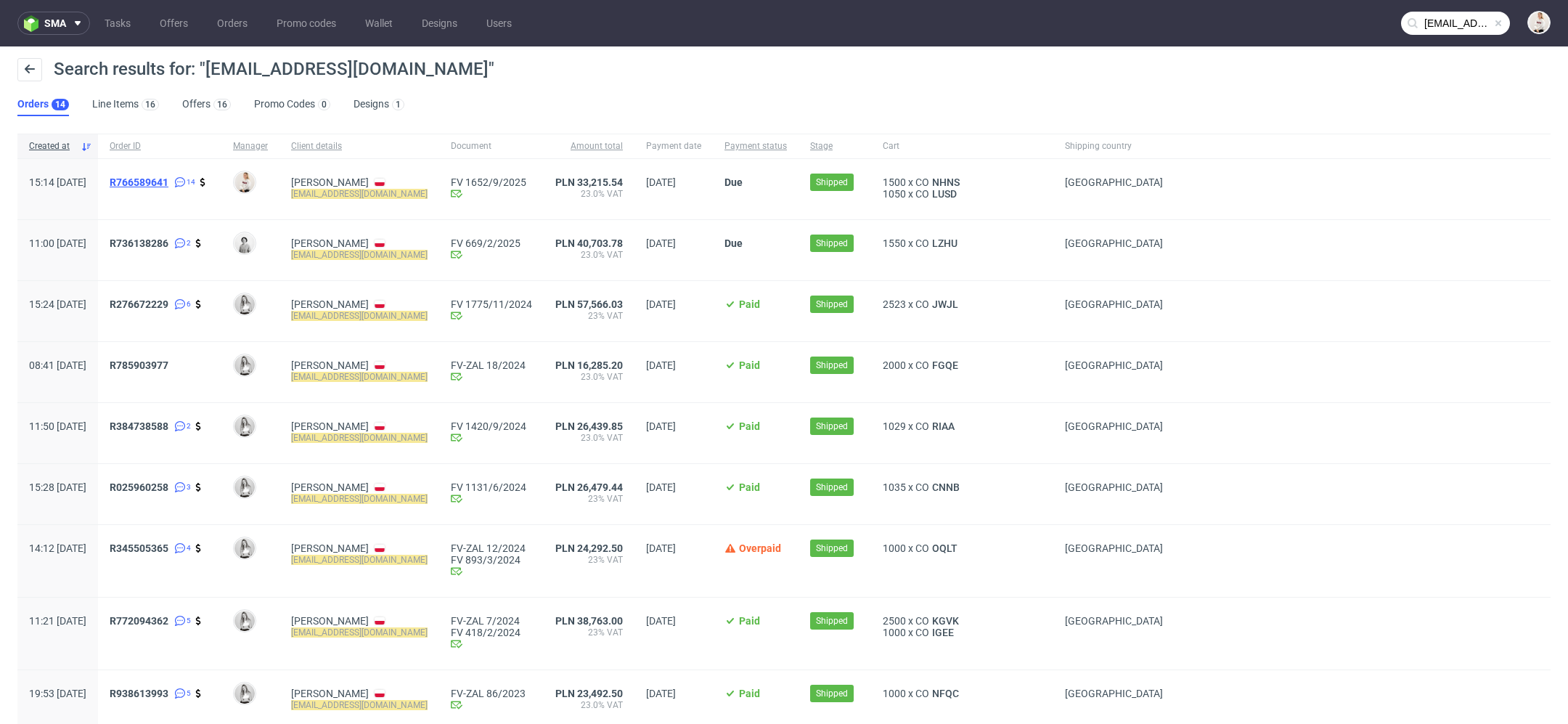
click at [168, 180] on span "R766589641" at bounding box center [139, 182] width 59 height 12
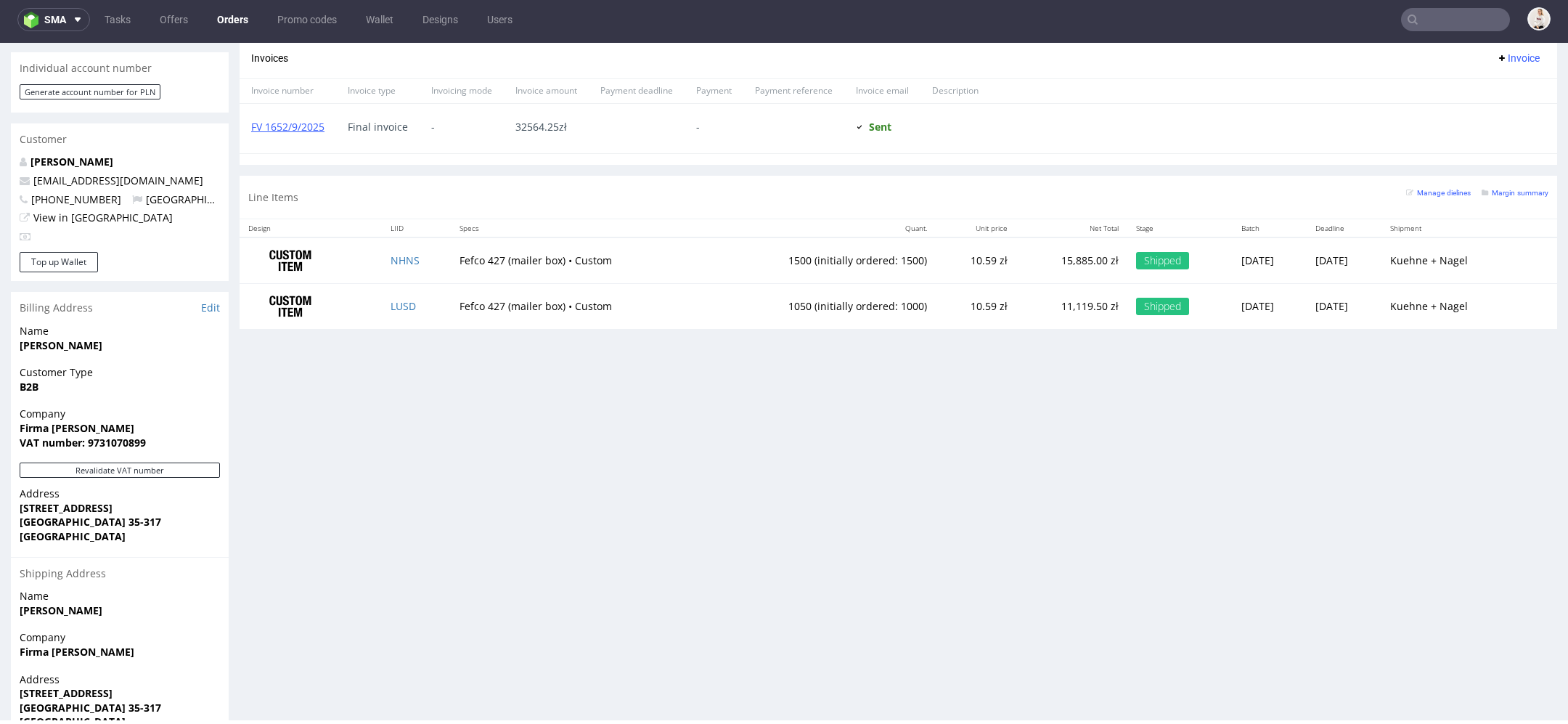
scroll to position [686, 0]
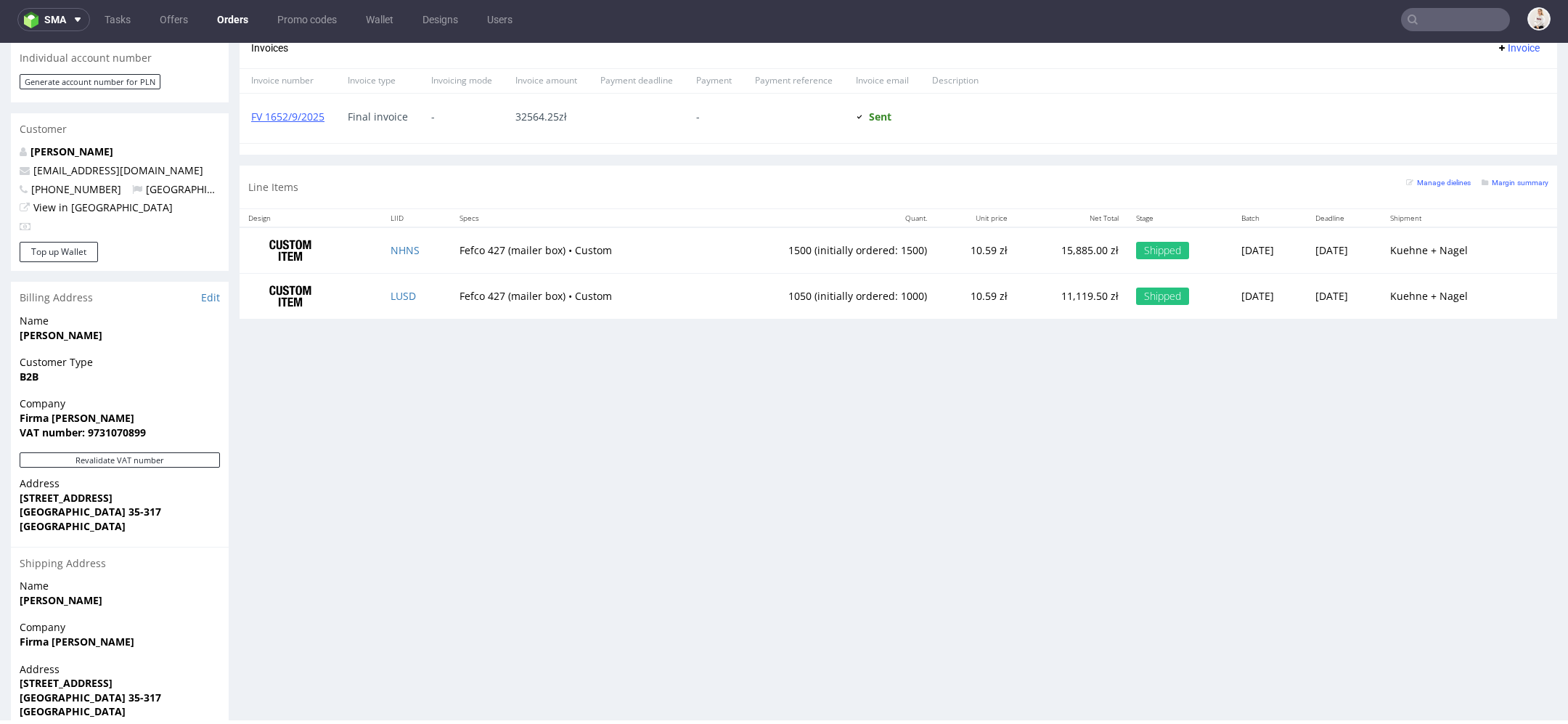
click at [138, 369] on span "B2B" at bounding box center [120, 377] width 200 height 15
drag, startPoint x: 103, startPoint y: 317, endPoint x: 23, endPoint y: 317, distance: 80.0
click at [23, 328] on span "[PERSON_NAME]" at bounding box center [120, 336] width 200 height 15
copy strong "[PERSON_NAME]"
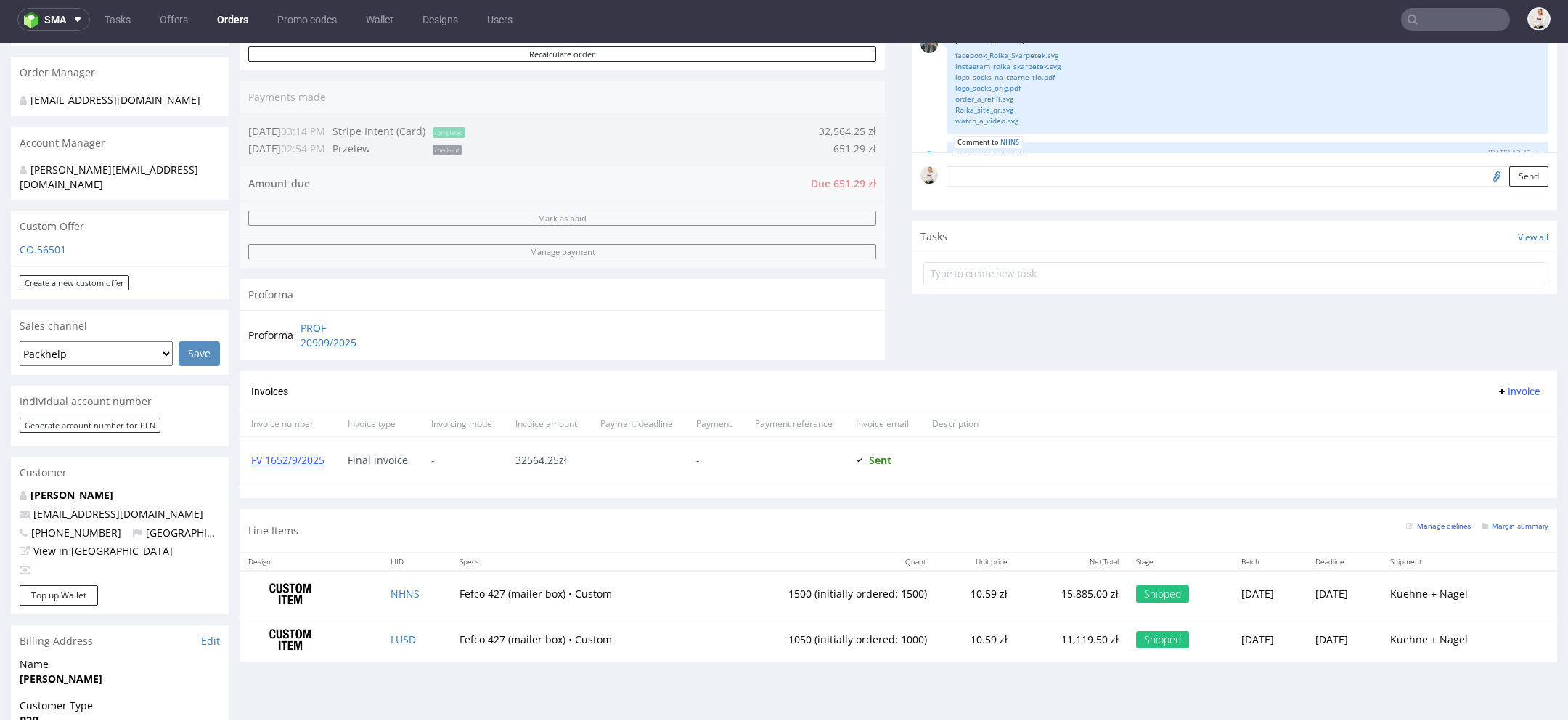
scroll to position [0, 0]
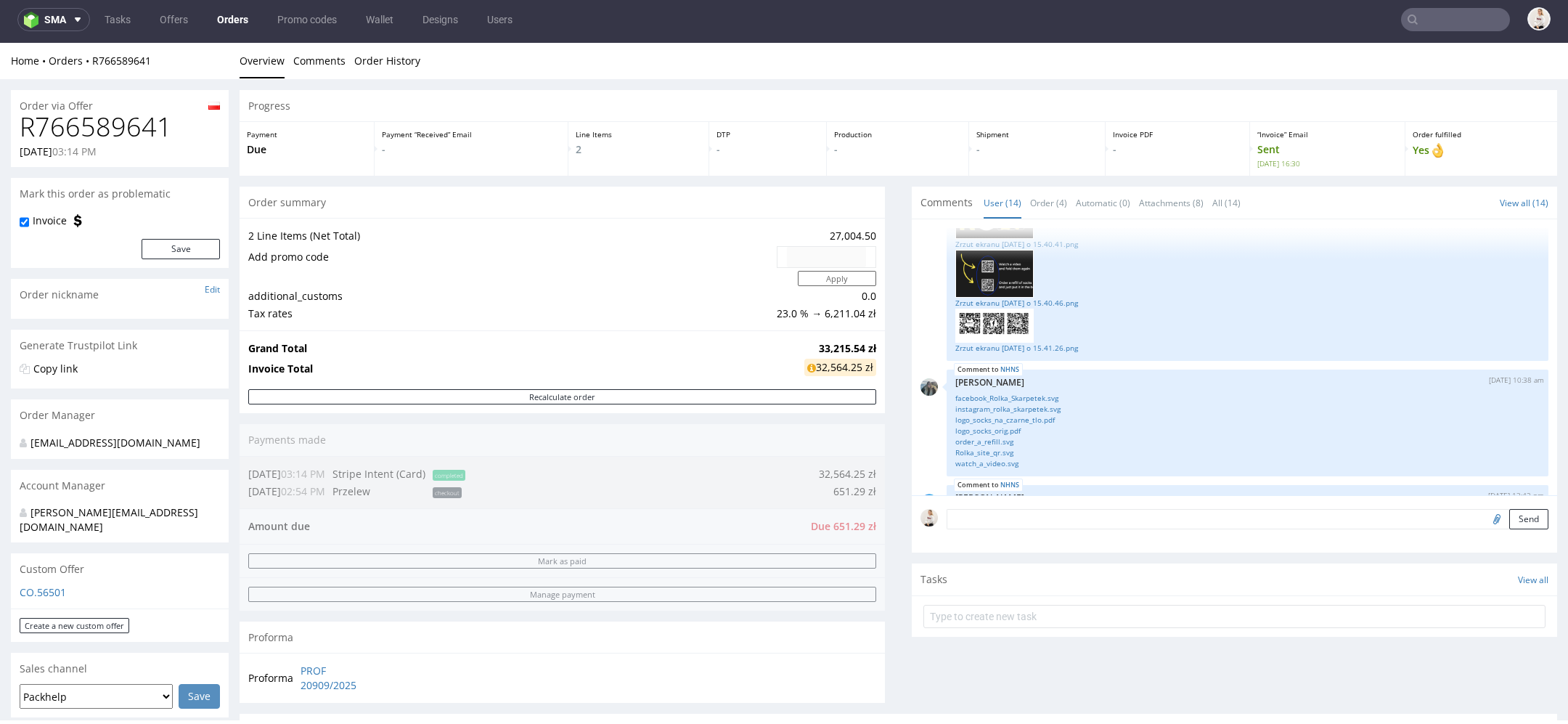
click at [151, 5] on nav "sma Tasks Offers Orders Promo codes Wallet Designs Users" at bounding box center [784, 20] width 1568 height 47
click at [164, 11] on link "Offers" at bounding box center [173, 20] width 46 height 23
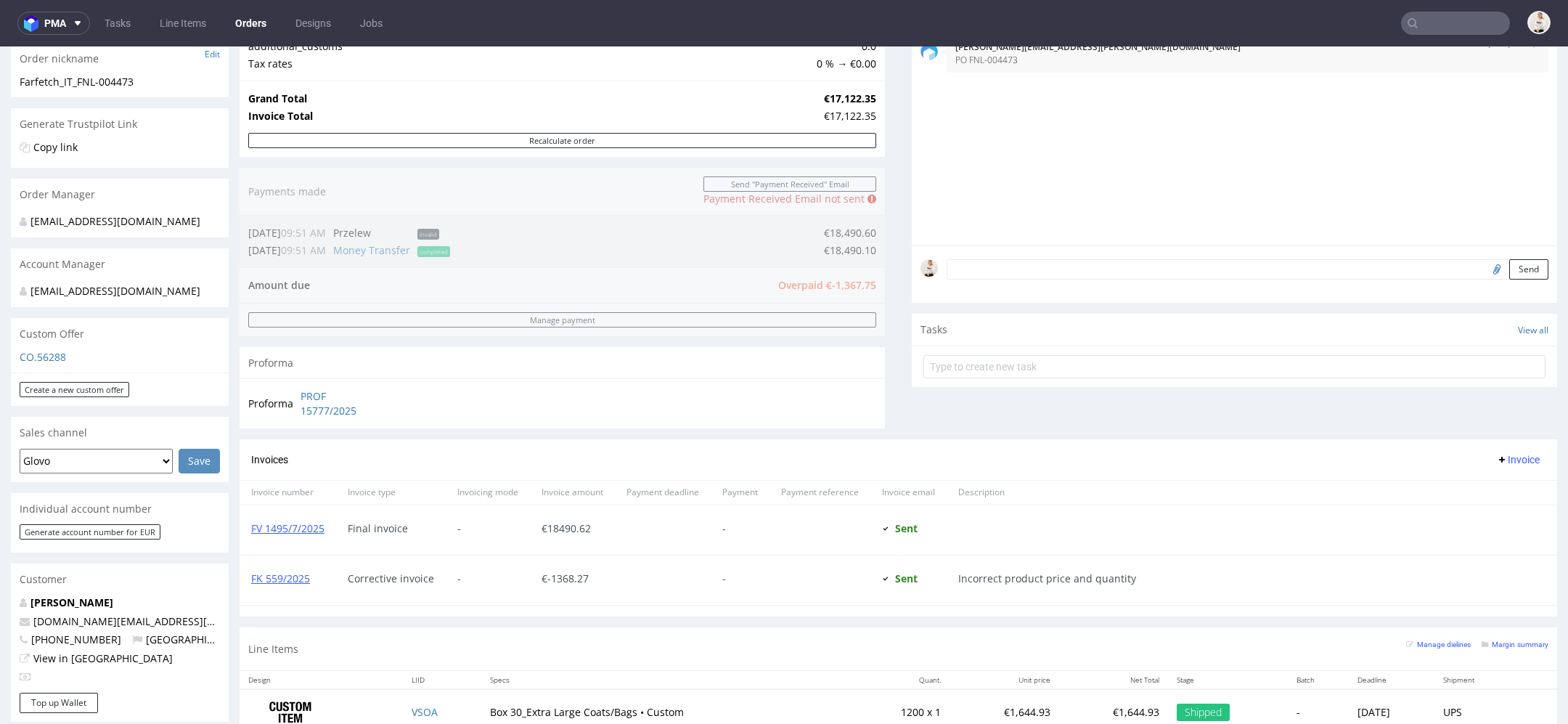
scroll to position [252, 0]
click at [308, 524] on link "FV 1495/7/2025" at bounding box center [287, 529] width 73 height 14
click at [287, 532] on link "FV 1495/7/2025" at bounding box center [287, 529] width 73 height 14
click at [521, 568] on div "-" at bounding box center [488, 581] width 84 height 50
click at [283, 578] on link "FK 559/2025" at bounding box center [280, 578] width 59 height 14
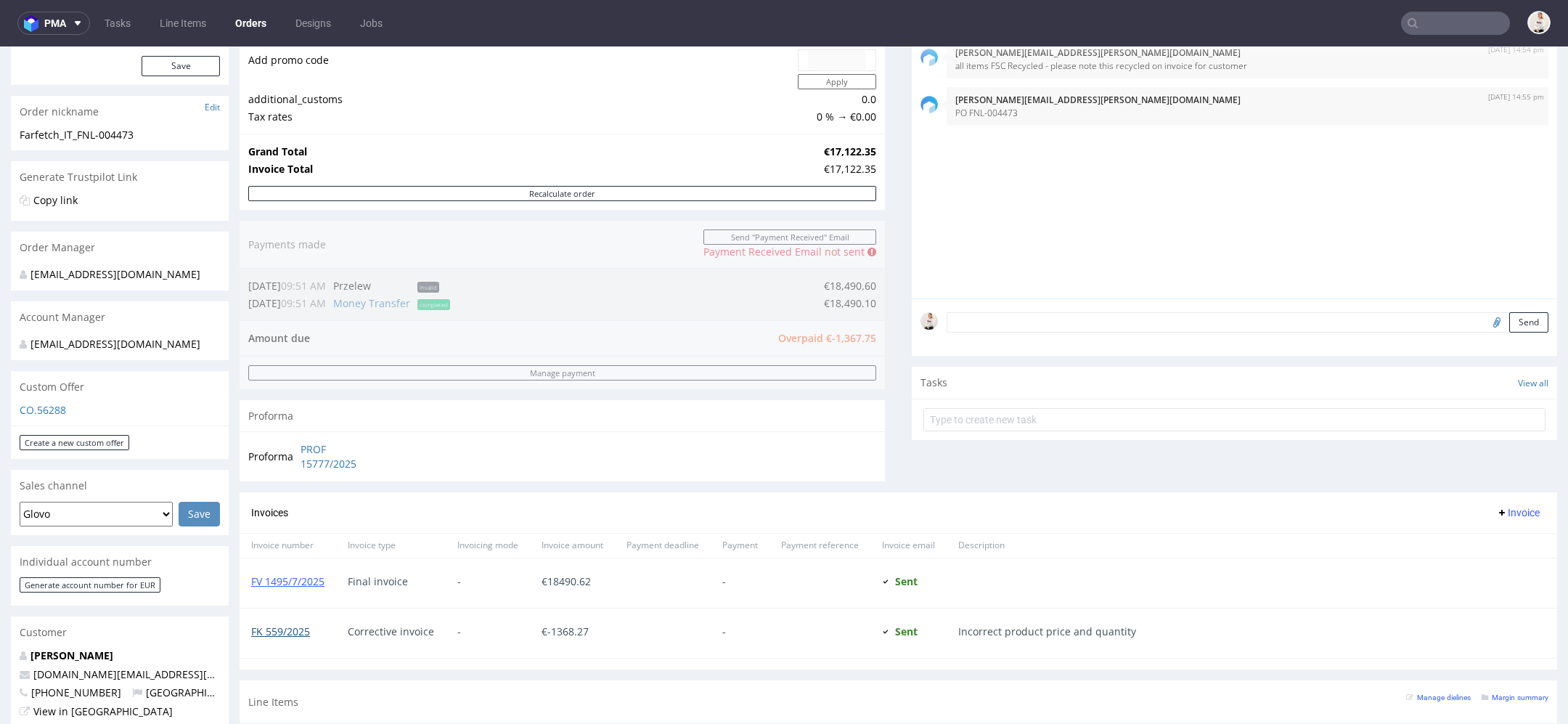
scroll to position [0, 0]
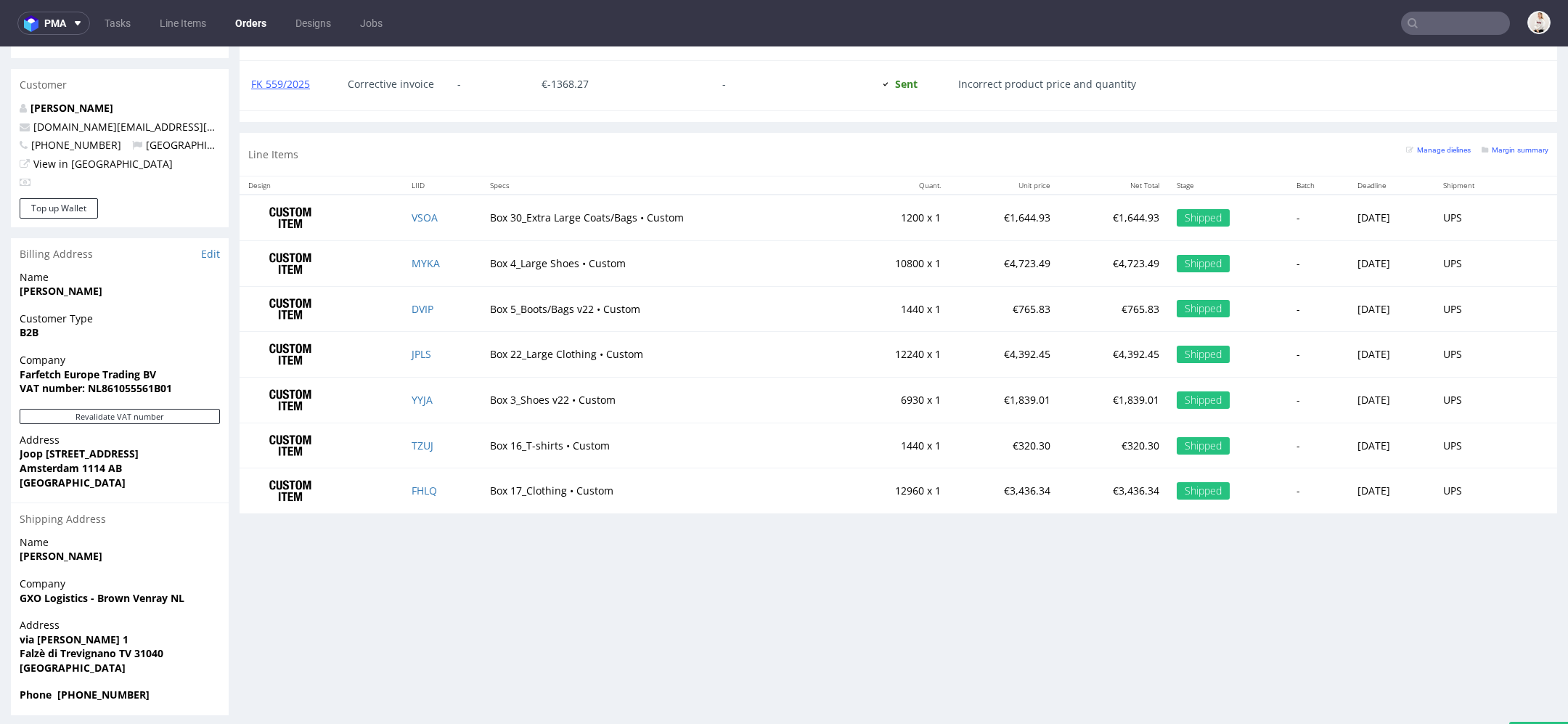
scroll to position [747, 0]
click at [734, 661] on div "Progress Payment Owed €-1,367.75 Payment “Received” Email - Line Items 7 DTP - …" at bounding box center [899, 31] width 1318 height 1369
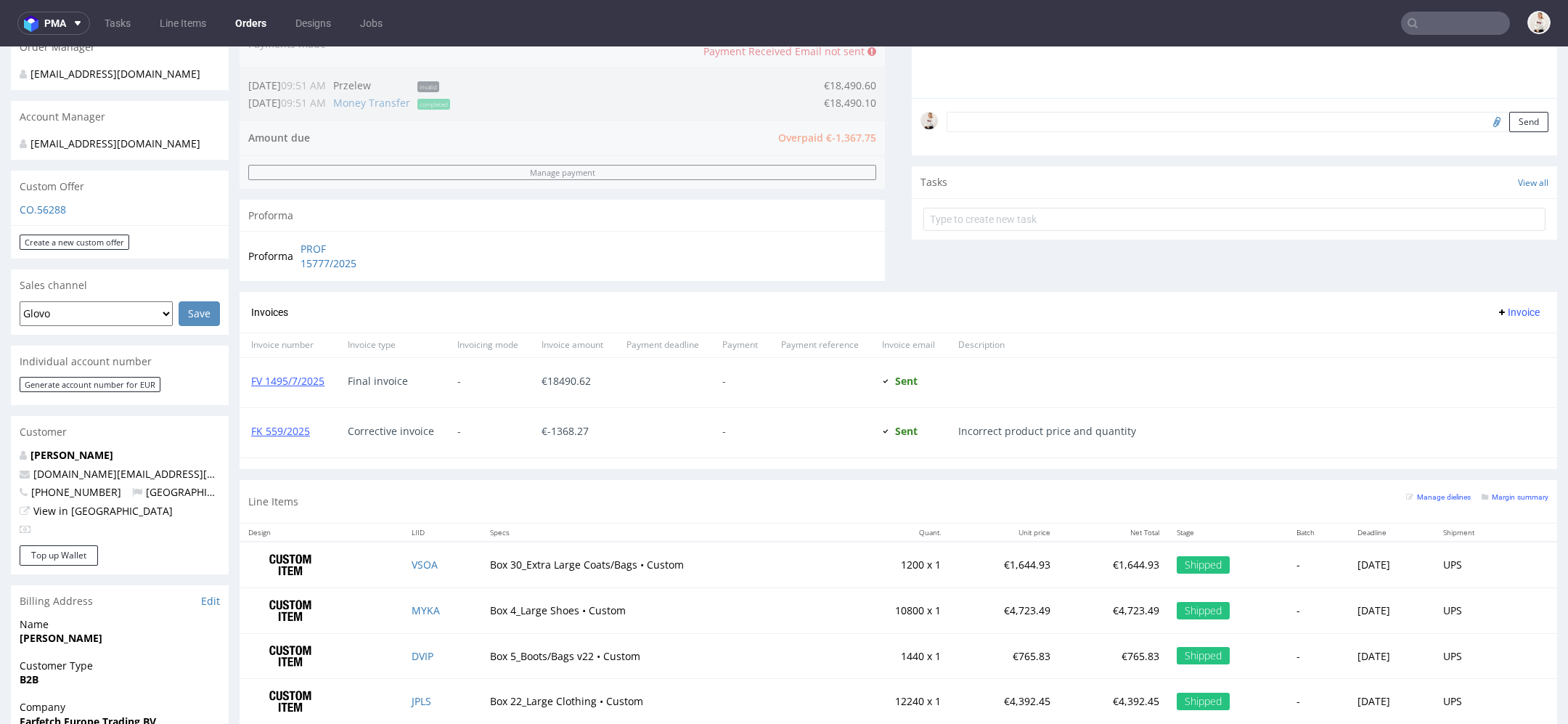
scroll to position [0, 0]
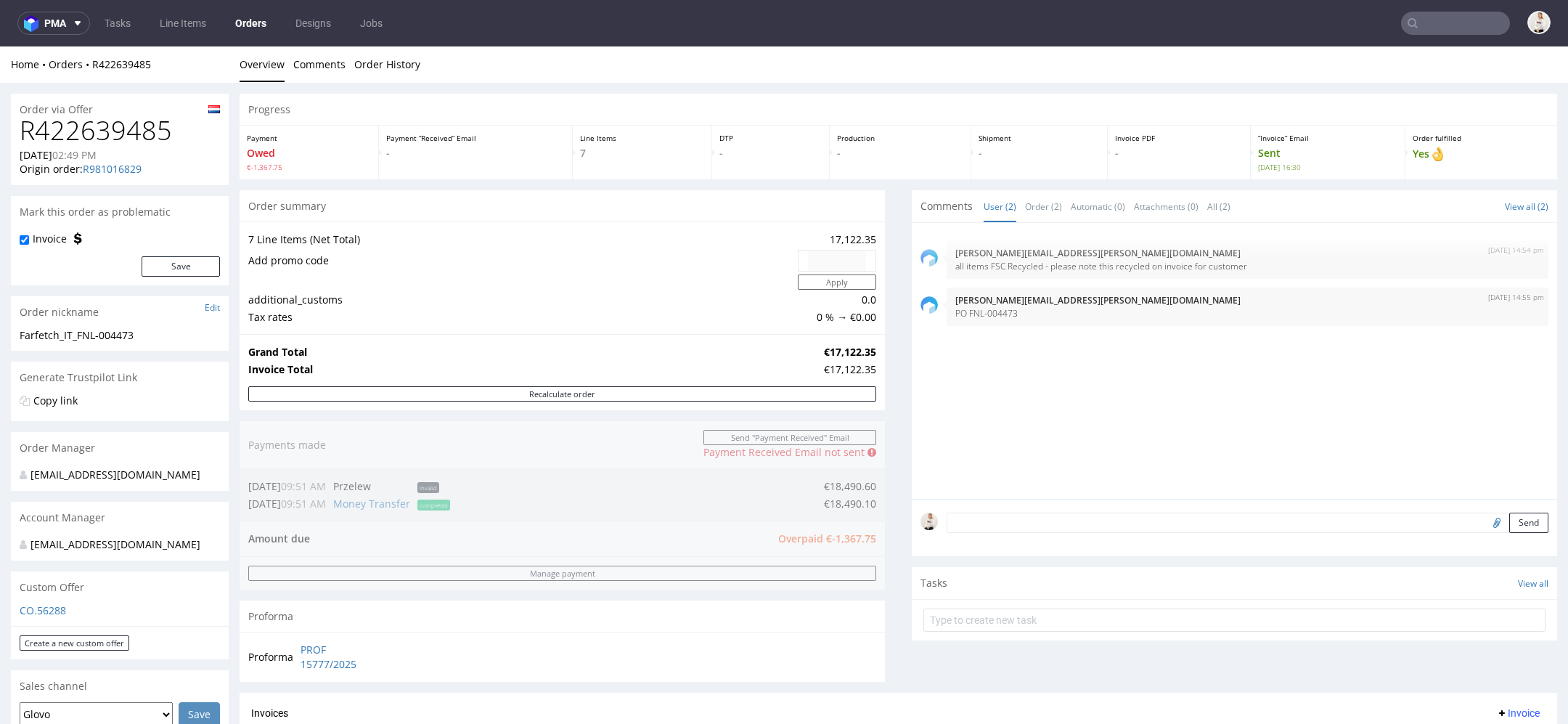
click at [1458, 23] on input "text" at bounding box center [1455, 23] width 109 height 23
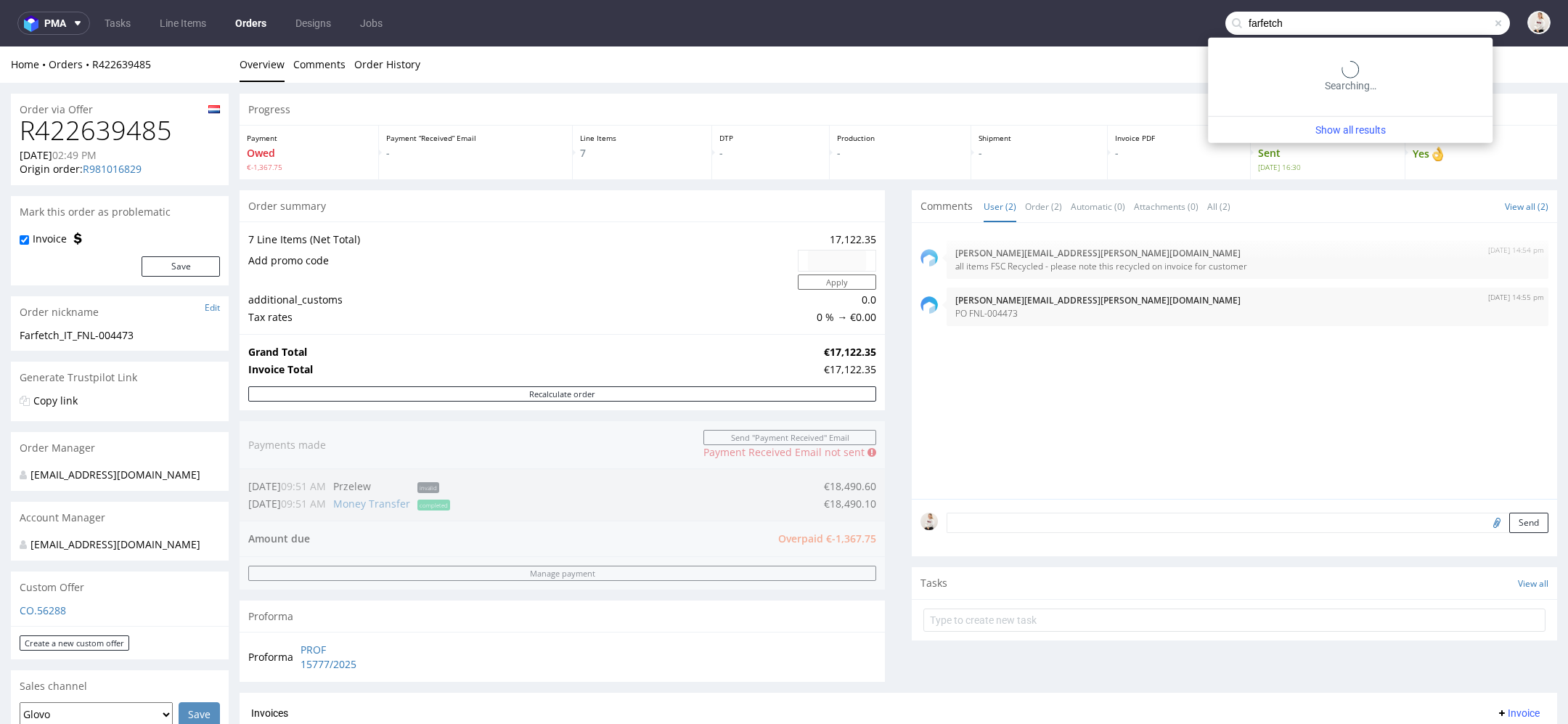
type input "farfetch"
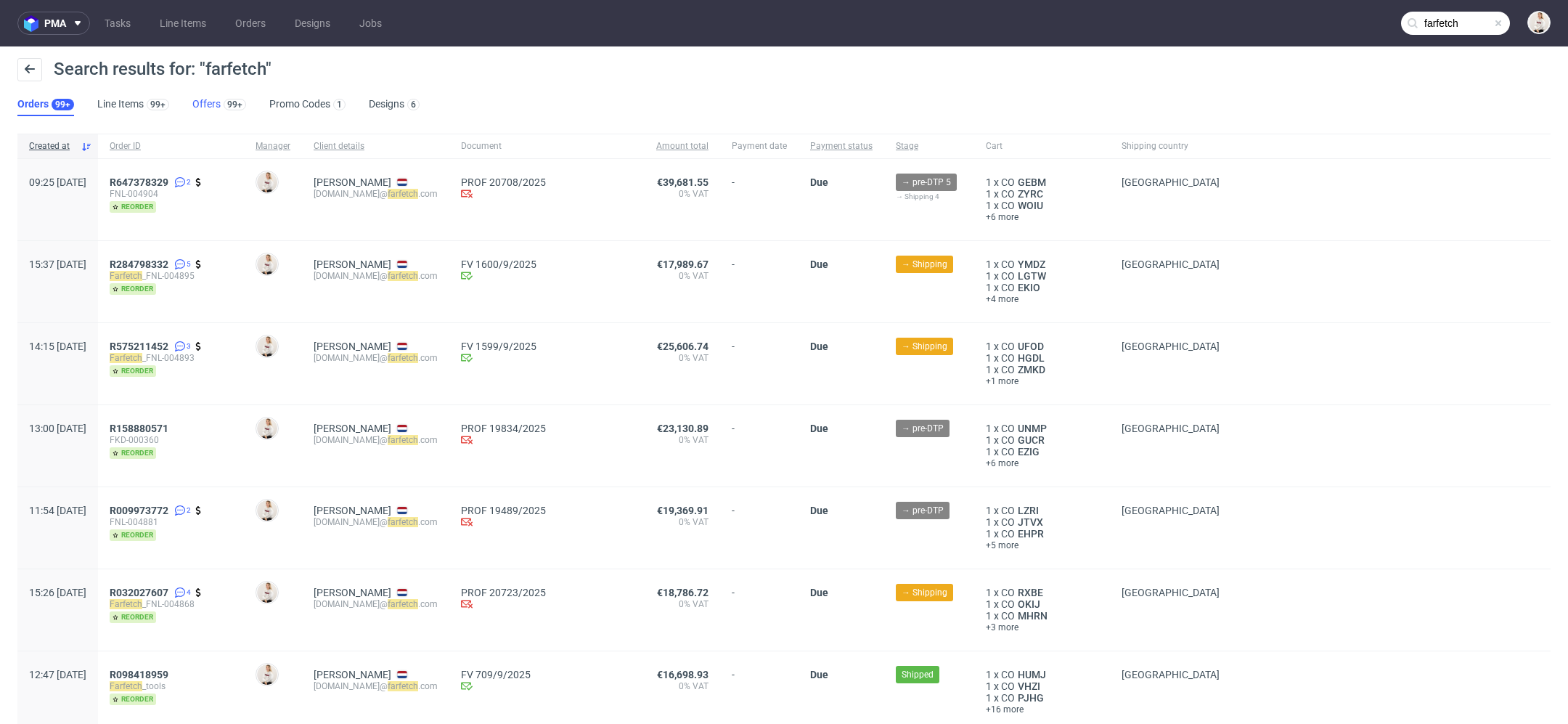
click at [215, 104] on link "Offers 99+" at bounding box center [219, 105] width 53 height 23
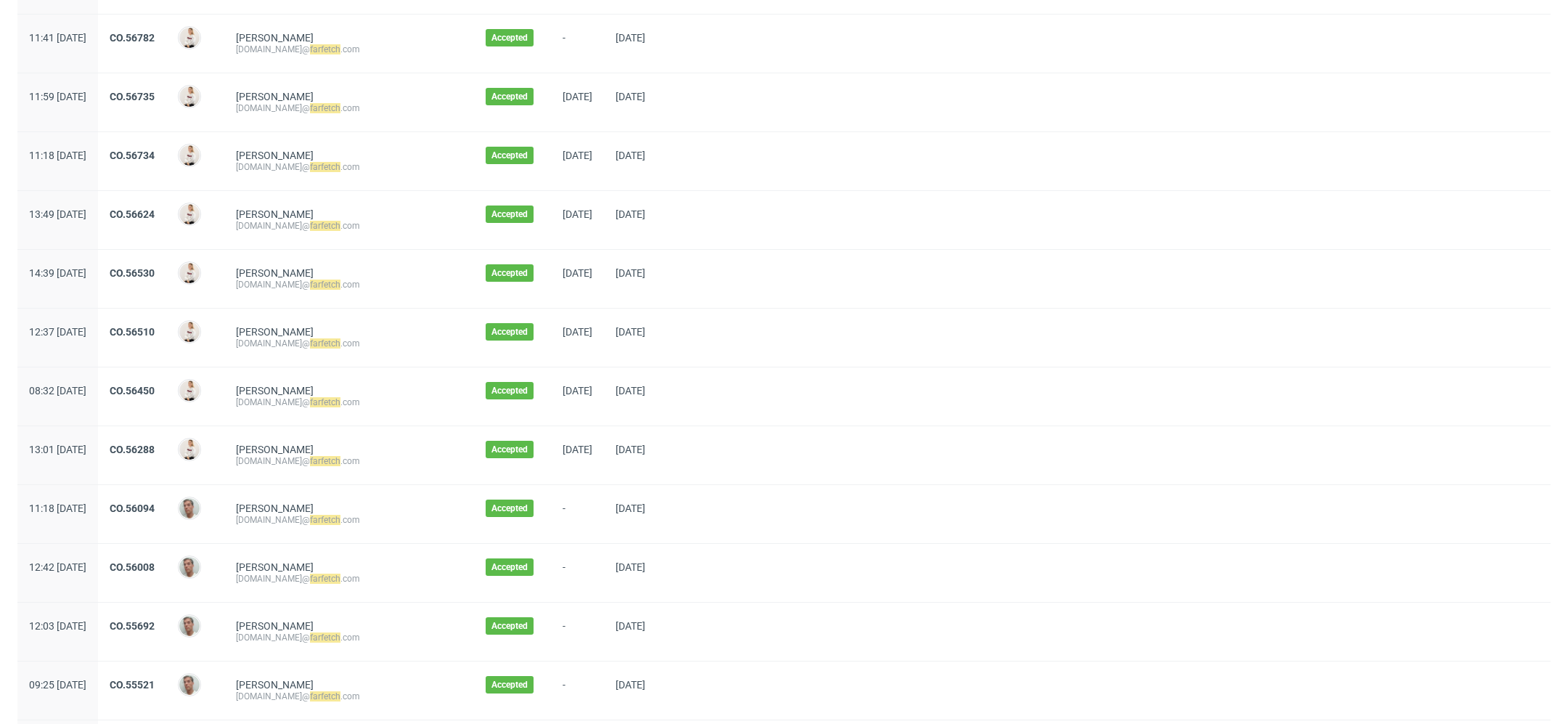
scroll to position [462, 0]
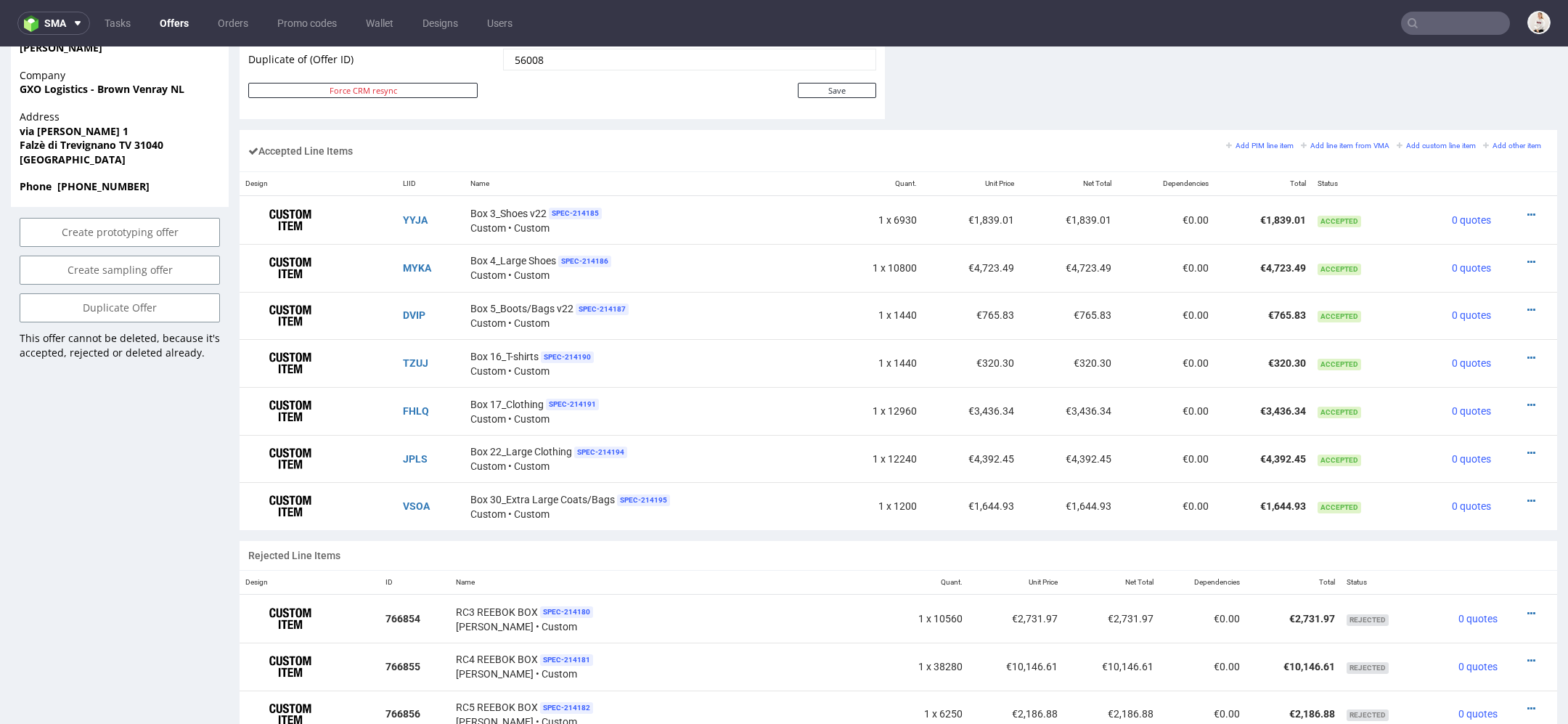
scroll to position [819, 0]
click at [1528, 213] on icon at bounding box center [1531, 218] width 8 height 10
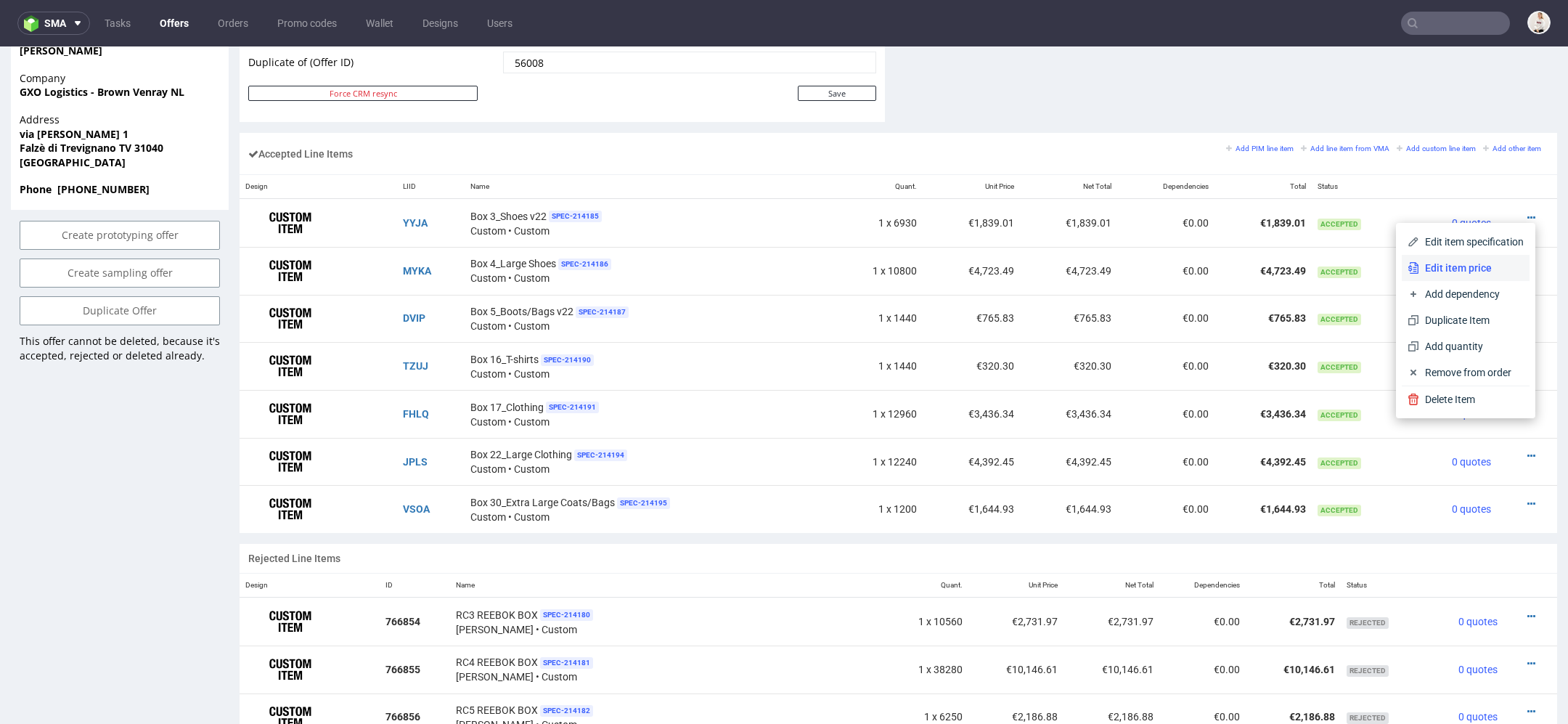
click at [1459, 264] on span "Edit item price" at bounding box center [1471, 268] width 105 height 15
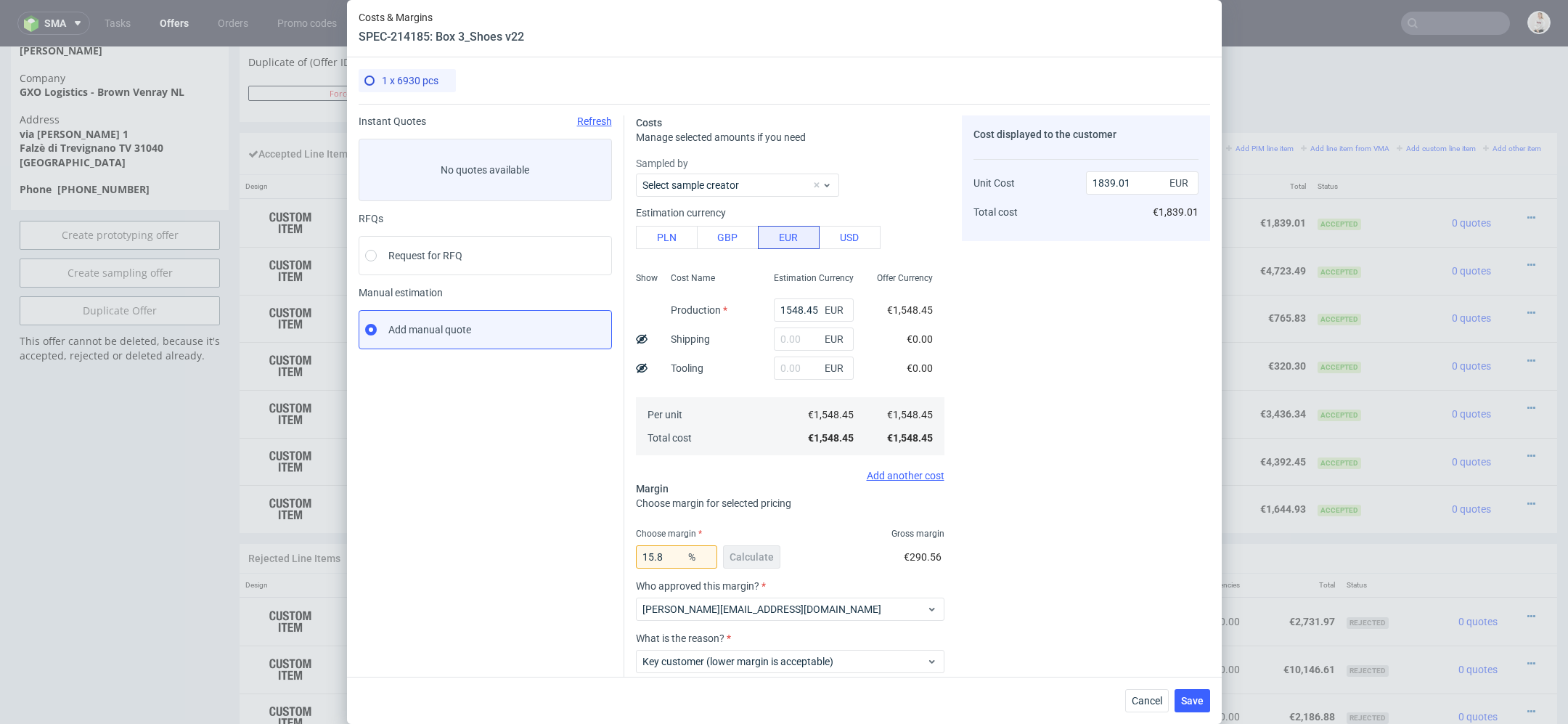
click at [1073, 391] on div "Cost displayed to the customer Unit Cost Total cost 1839.01 EUR €1,839.01" at bounding box center [1086, 434] width 249 height 636
click at [796, 312] on input "1548.45" at bounding box center [813, 310] width 80 height 23
paste input "€2 700,53"
type input "€2 700,53"
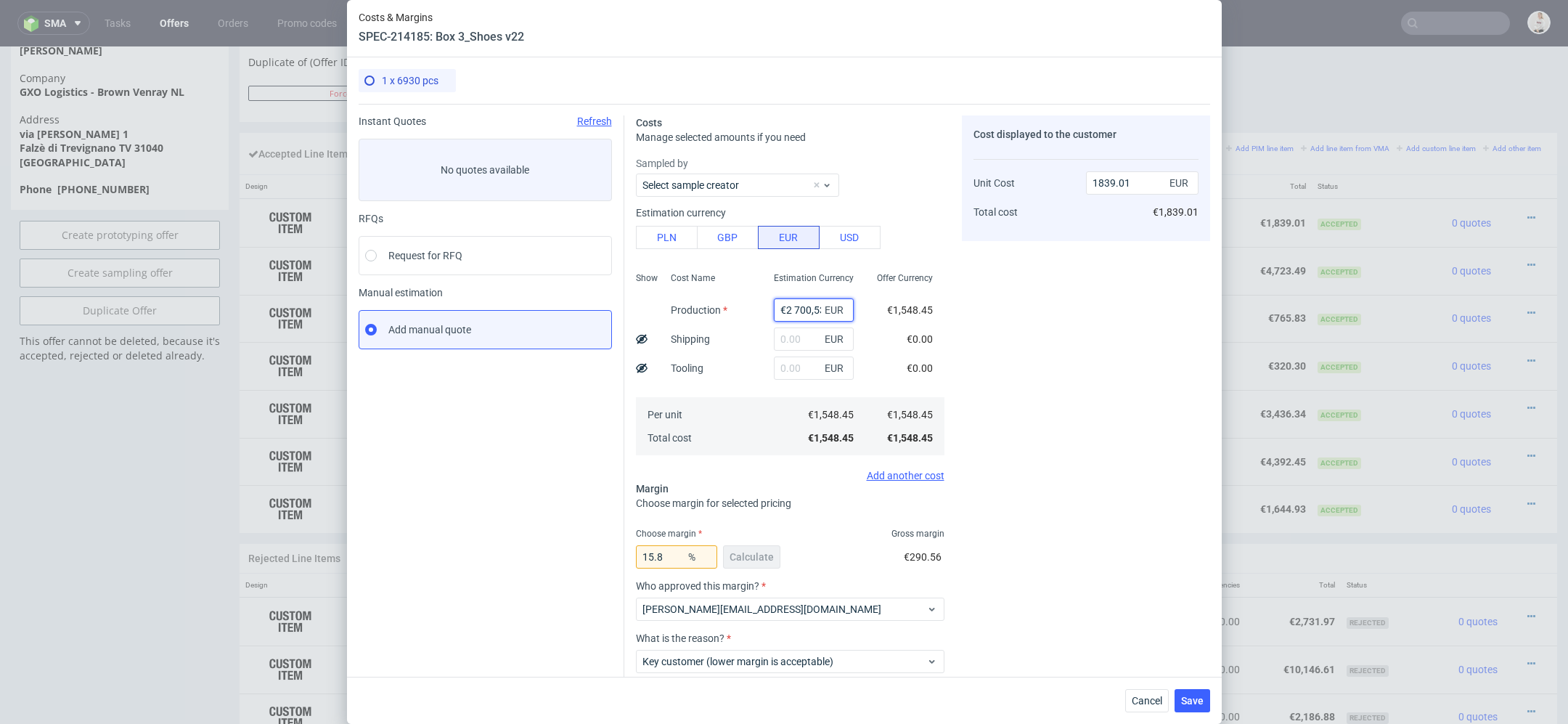
scroll to position [0, 4]
type input "0"
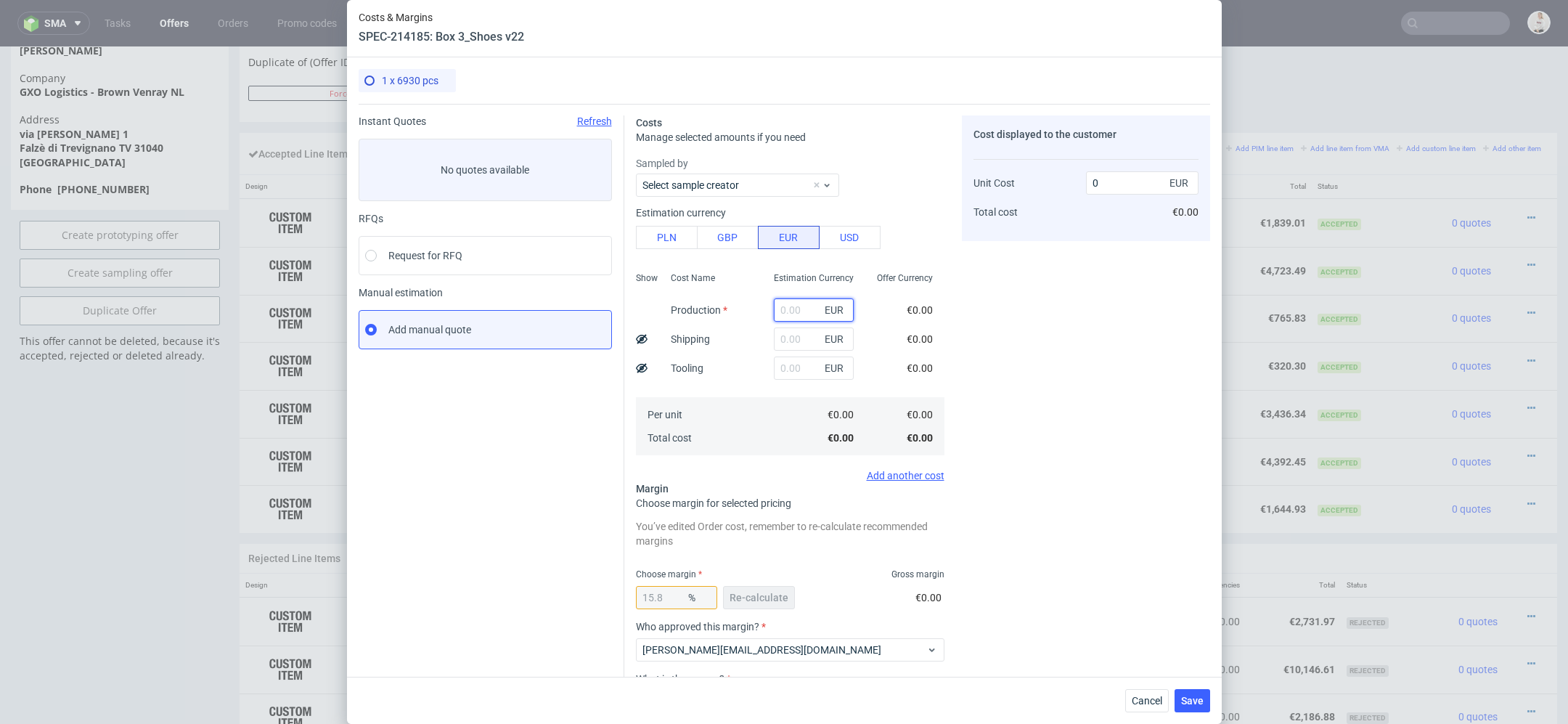
scroll to position [0, 0]
paste input "€2 700,53"
click at [791, 308] on input "€2 700,53" at bounding box center [813, 310] width 80 height 23
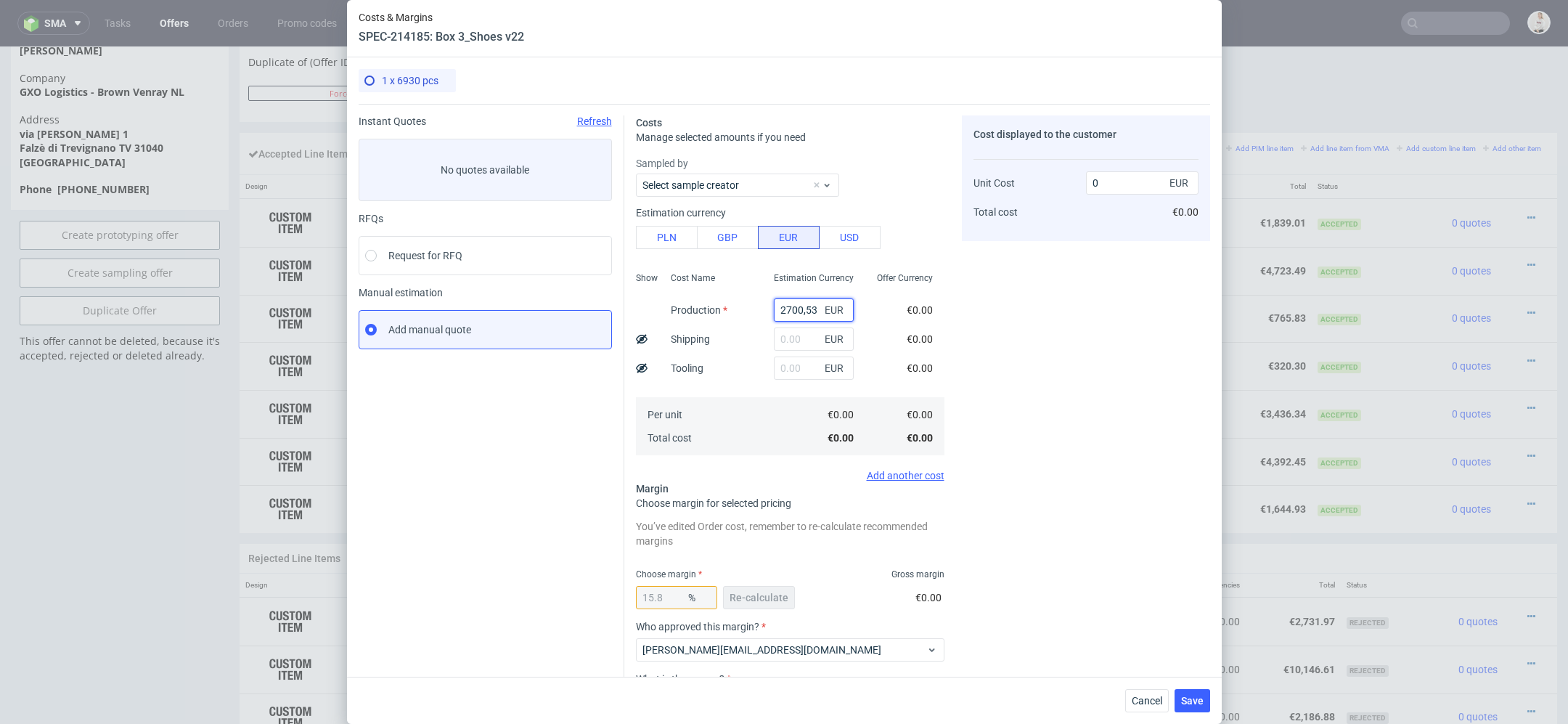
type input "2700.53"
type input "3207.28"
type input "2700.53"
click at [1019, 343] on div "Cost displayed to the customer Unit Cost Total cost 3207.28 EUR €3,207.28" at bounding box center [1086, 453] width 249 height 676
click at [777, 594] on span "Re-calculate" at bounding box center [759, 597] width 59 height 10
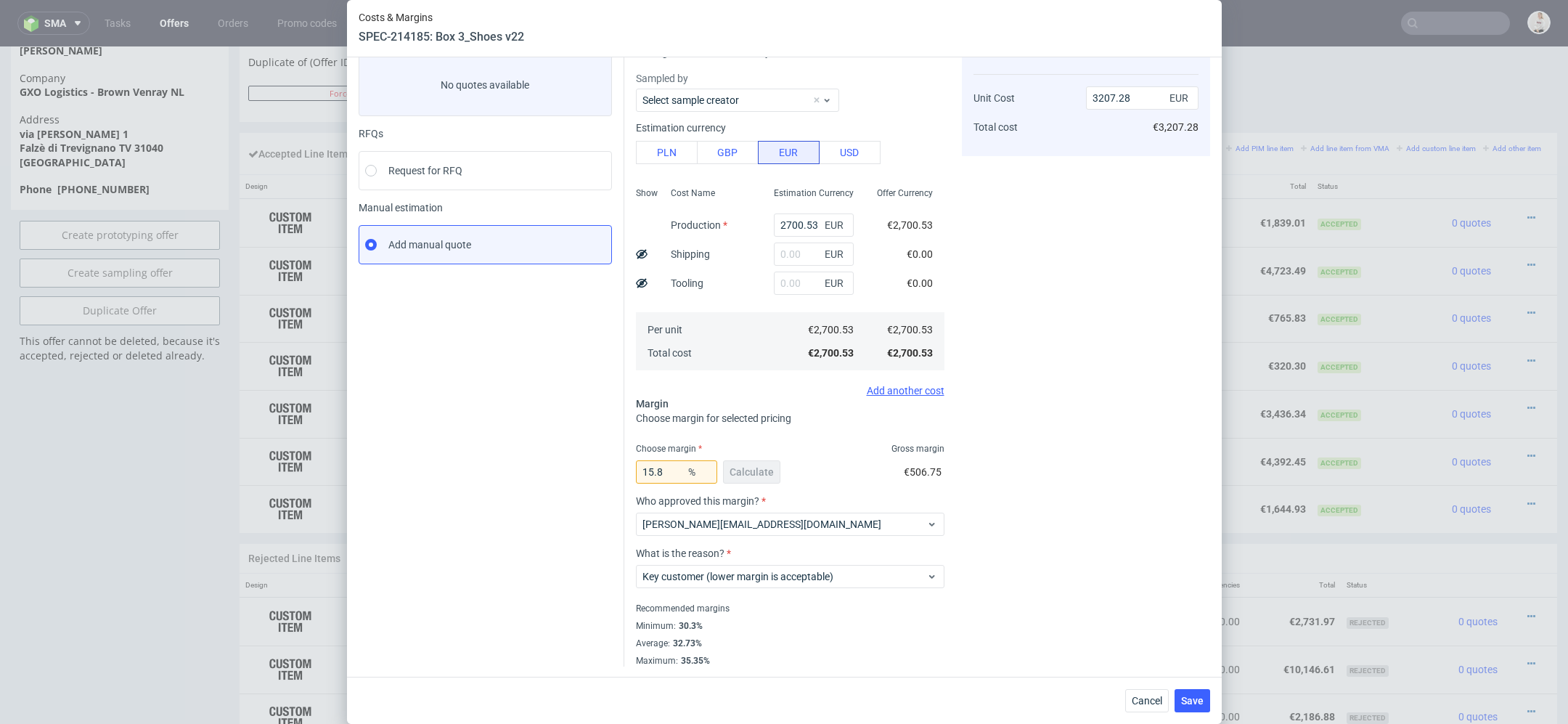
scroll to position [85, 0]
click at [1195, 698] on span "Save" at bounding box center [1192, 701] width 23 height 10
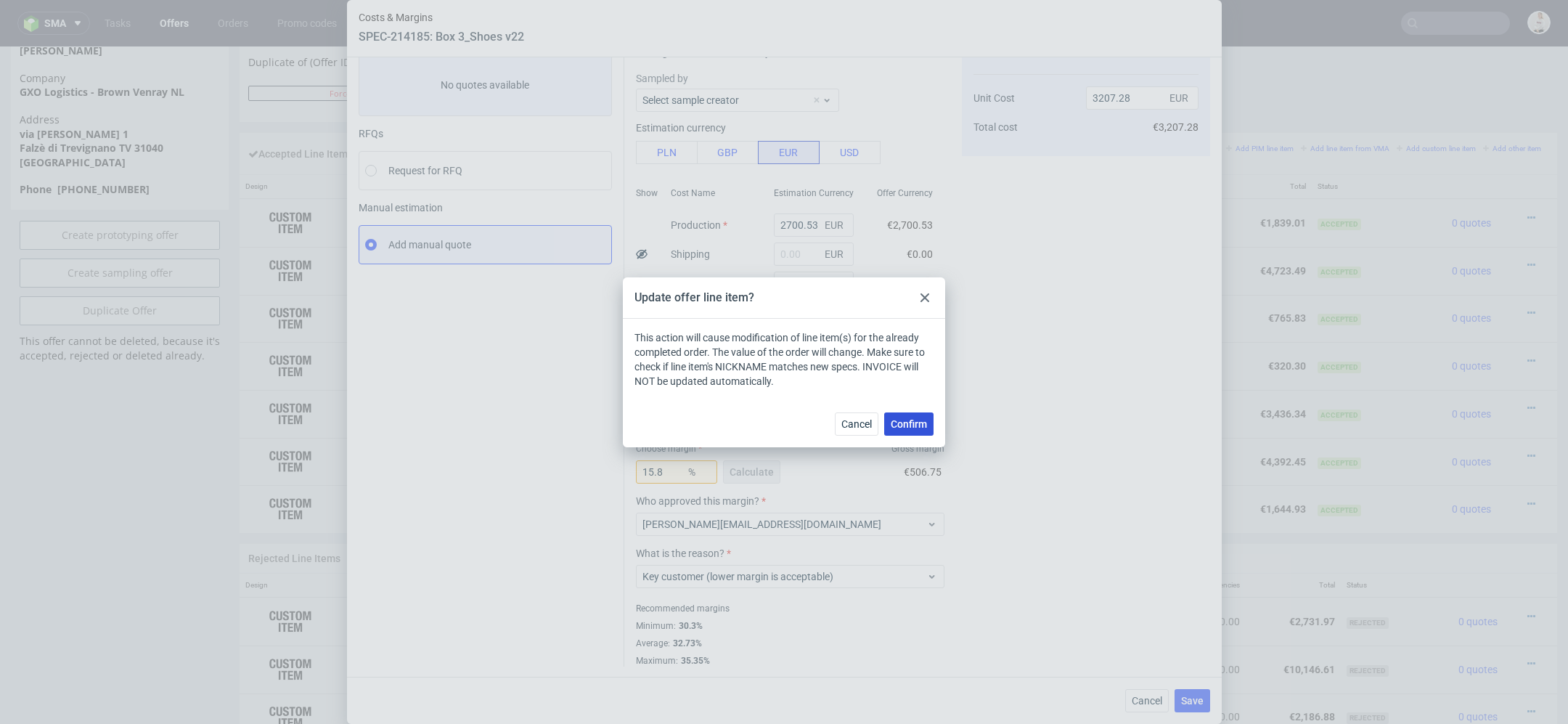
click at [916, 422] on span "Confirm" at bounding box center [909, 424] width 37 height 10
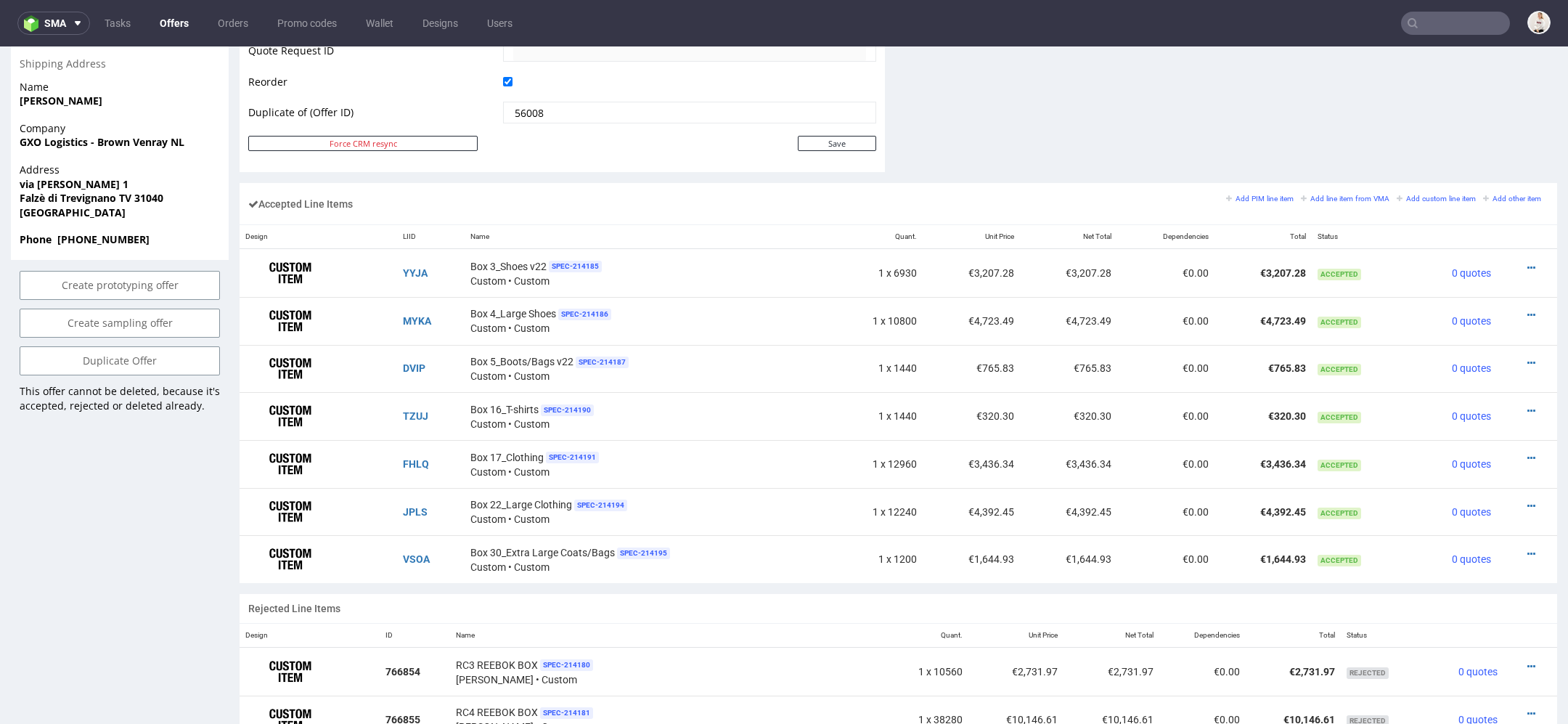
scroll to position [774, 0]
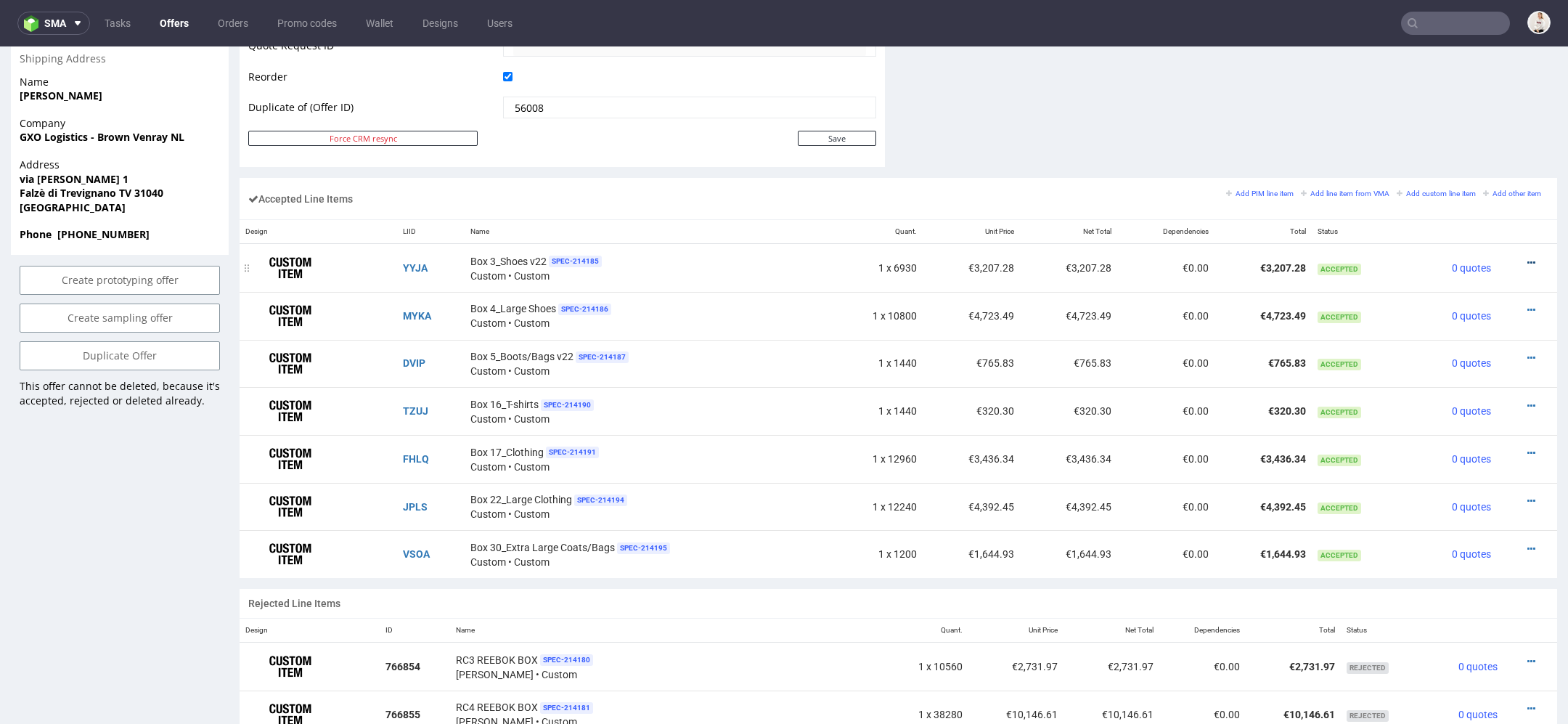
click at [1528, 257] on icon at bounding box center [1531, 263] width 8 height 10
click at [1444, 67] on span "Edit item specification" at bounding box center [1469, 73] width 109 height 15
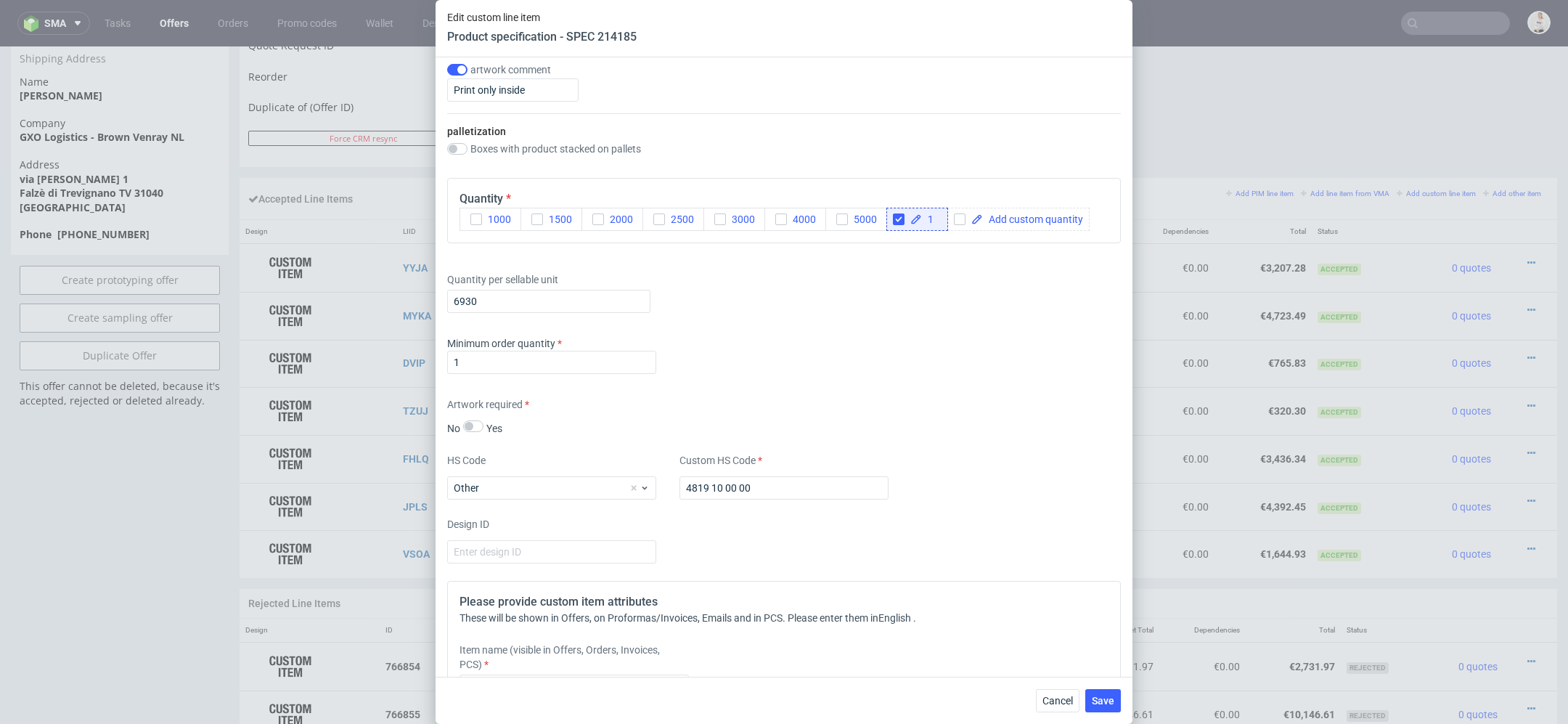
scroll to position [1793, 0]
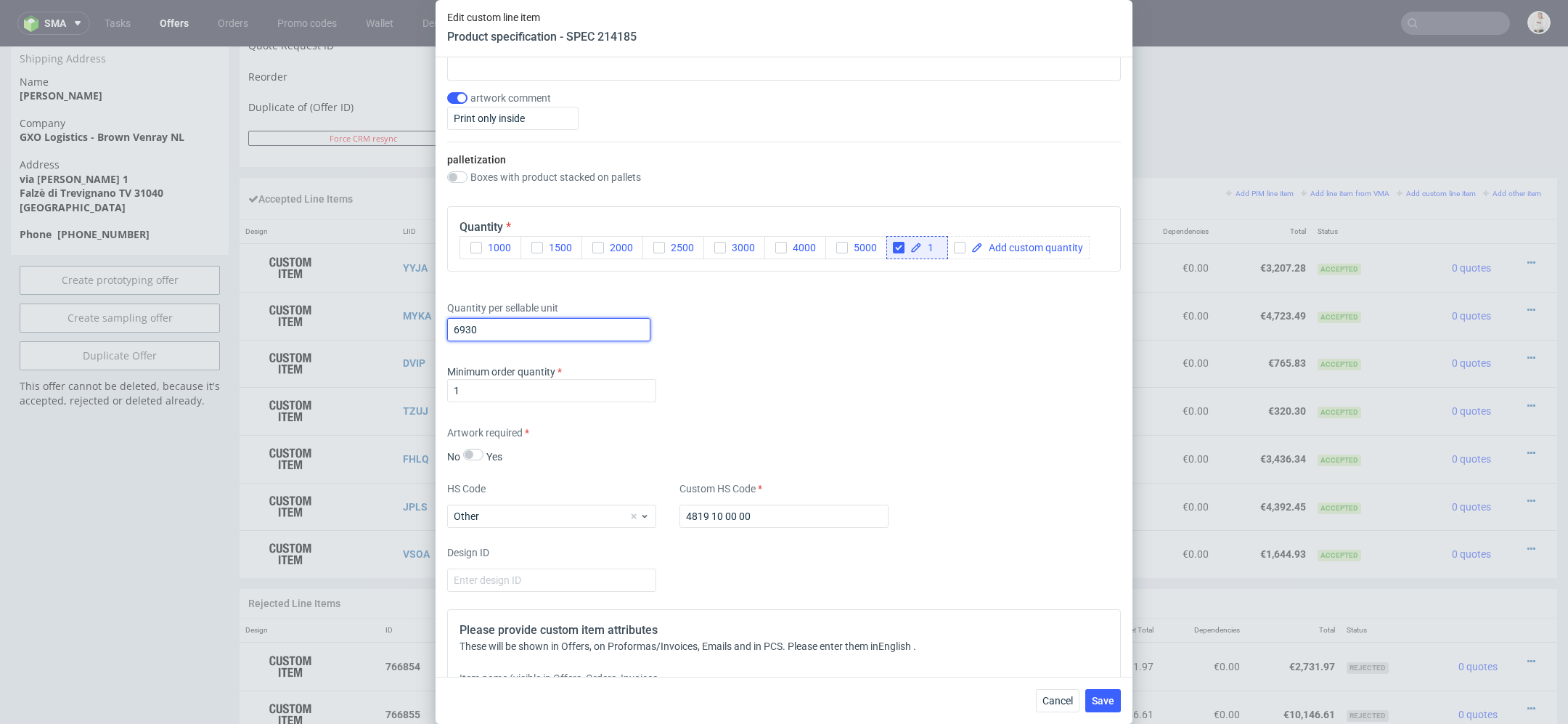
drag, startPoint x: 499, startPoint y: 322, endPoint x: 306, endPoint y: 322, distance: 193.0
click at [306, 322] on div "Edit custom line item Product specification - SPEC 214185 Supplier TFP Sp. z o.…" at bounding box center [784, 362] width 1568 height 724
type input "7920"
click at [818, 401] on div "Minimum order quantity 1" at bounding box center [784, 386] width 674 height 44
click at [1109, 706] on span "Save" at bounding box center [1103, 701] width 23 height 10
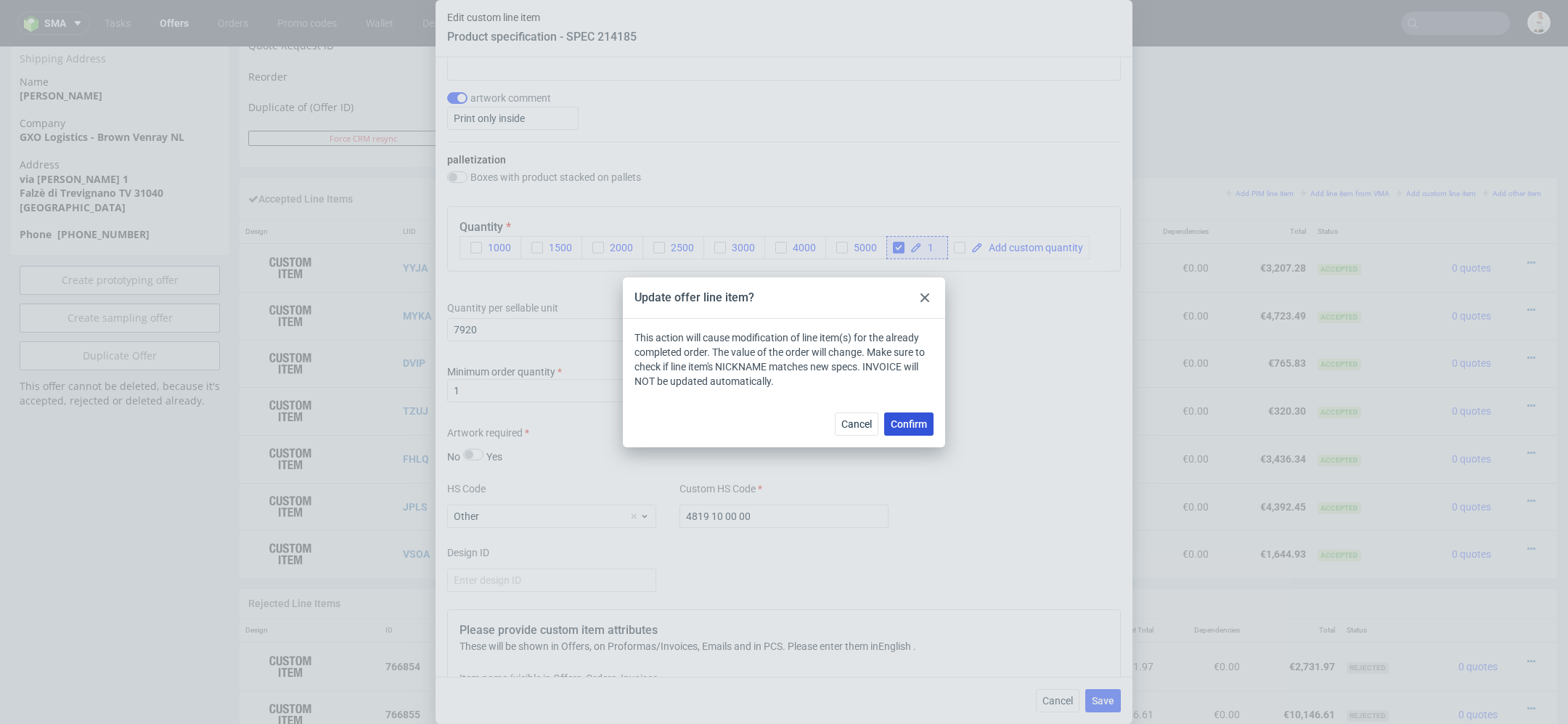
click at [914, 425] on span "Confirm" at bounding box center [909, 424] width 37 height 10
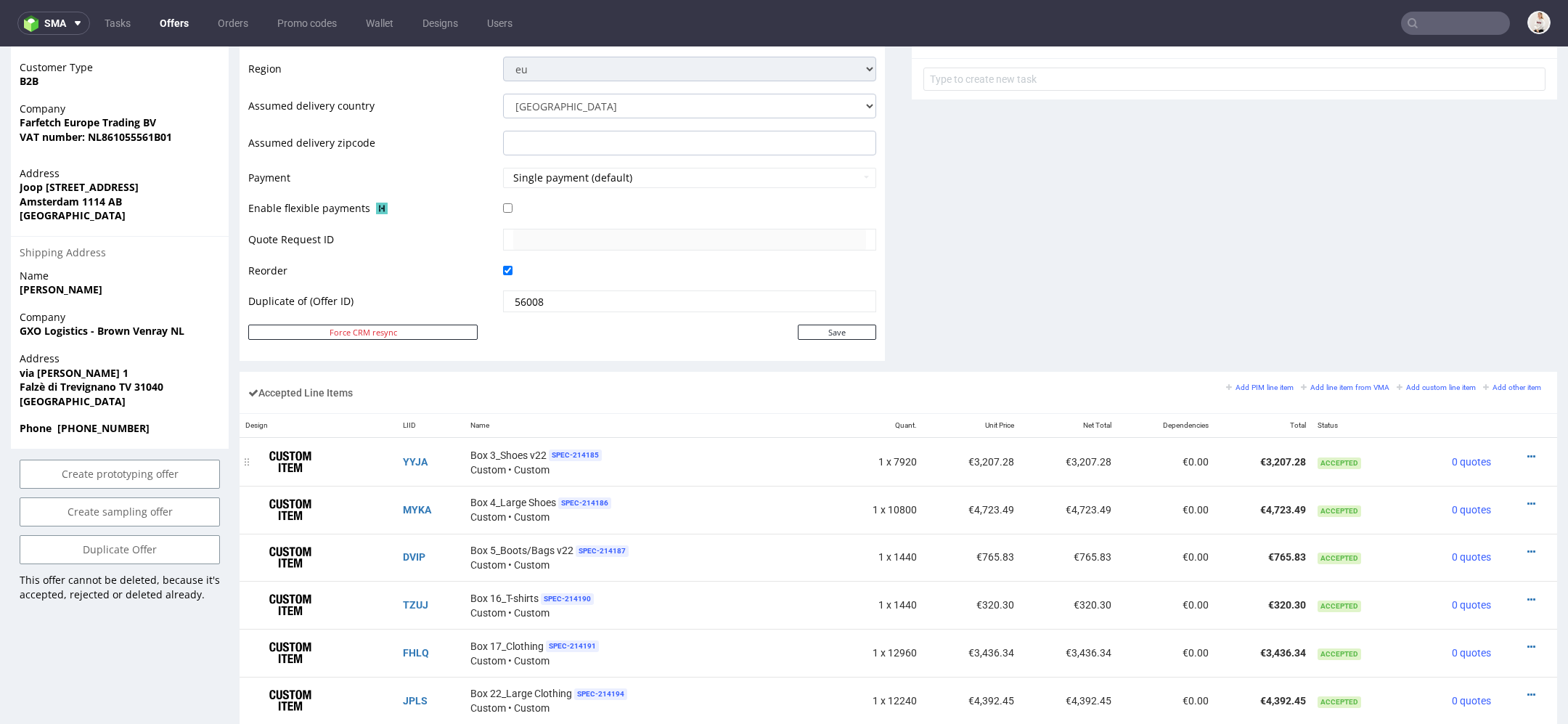
scroll to position [0, 0]
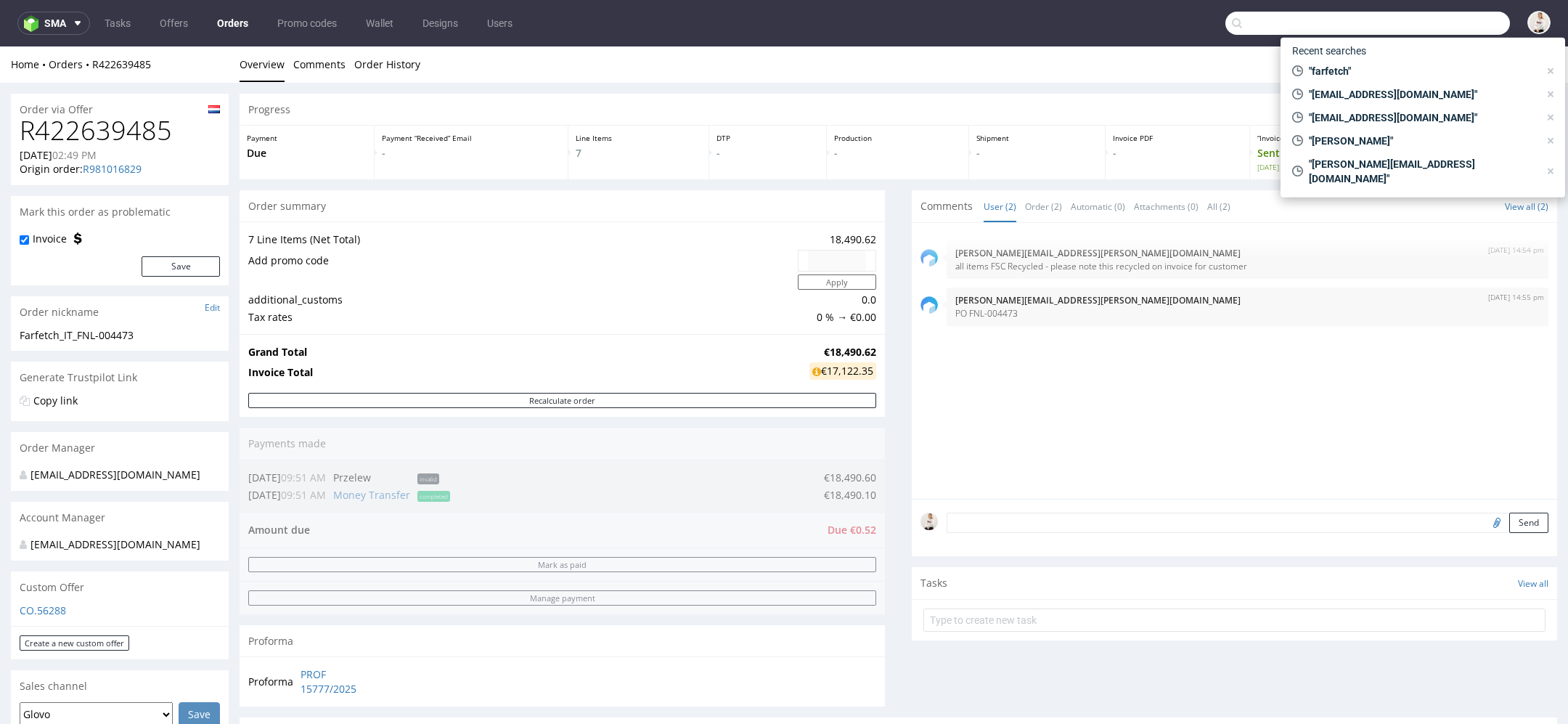
click at [1447, 20] on input "text" at bounding box center [1368, 23] width 284 height 23
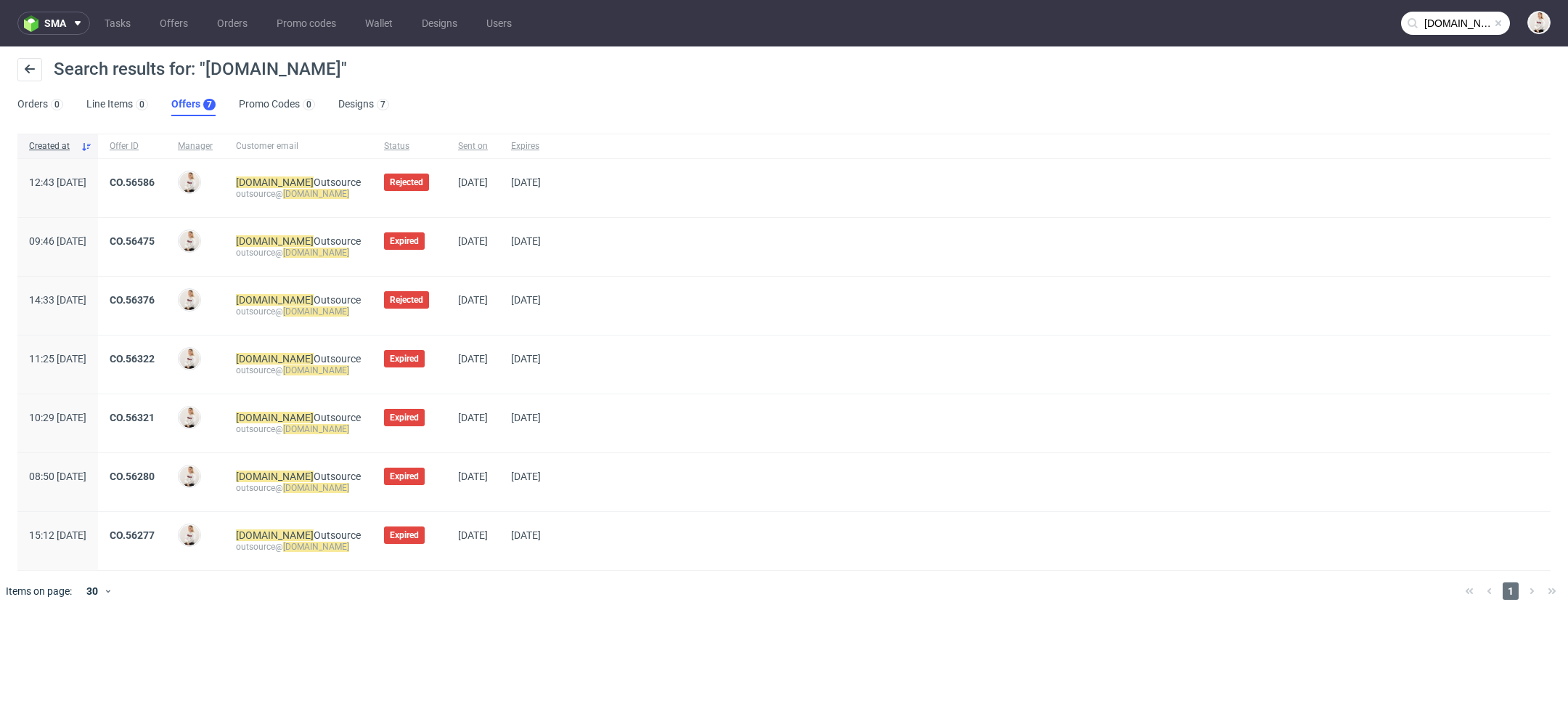
click at [1441, 22] on input "[DOMAIN_NAME]" at bounding box center [1455, 23] width 109 height 23
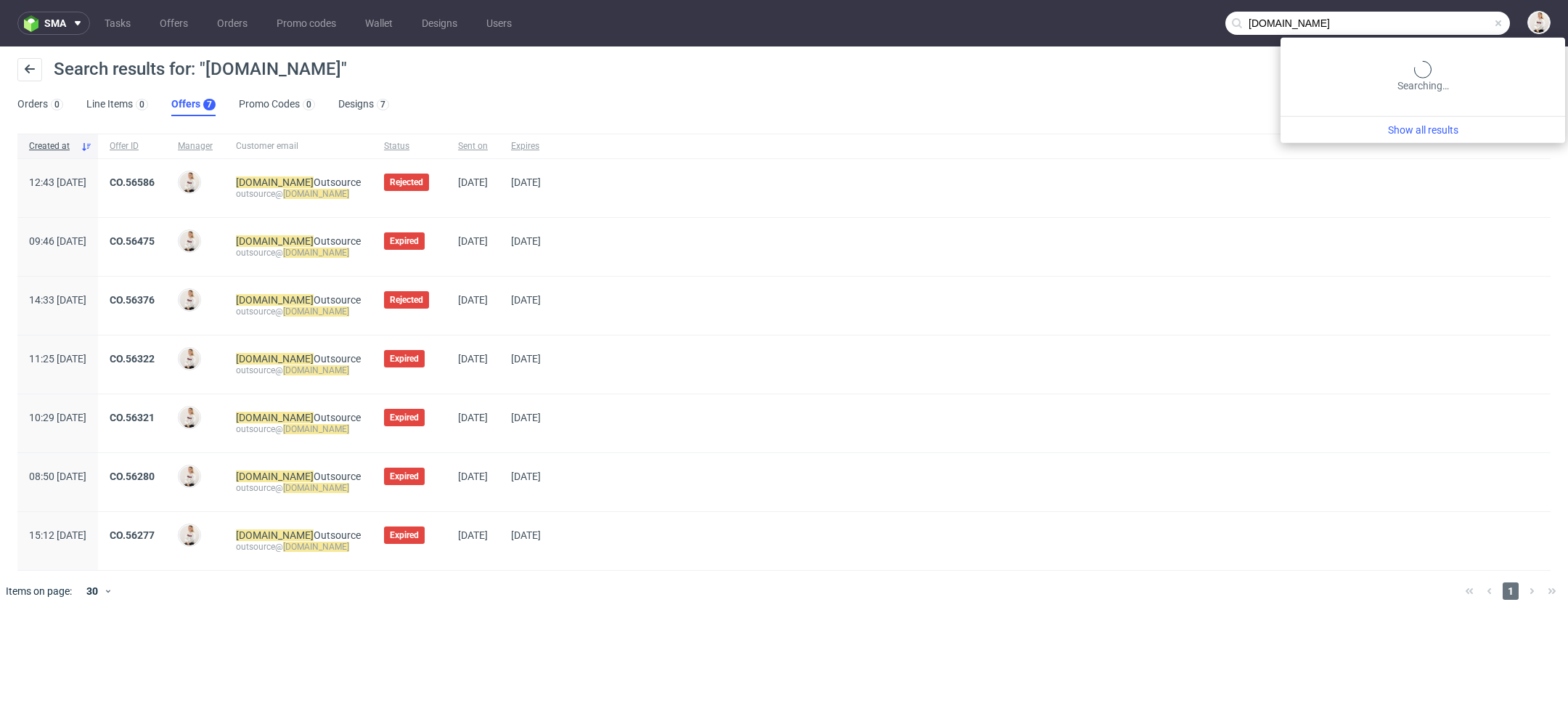
click at [1441, 22] on input "[DOMAIN_NAME]" at bounding box center [1368, 23] width 284 height 23
type input "hive"
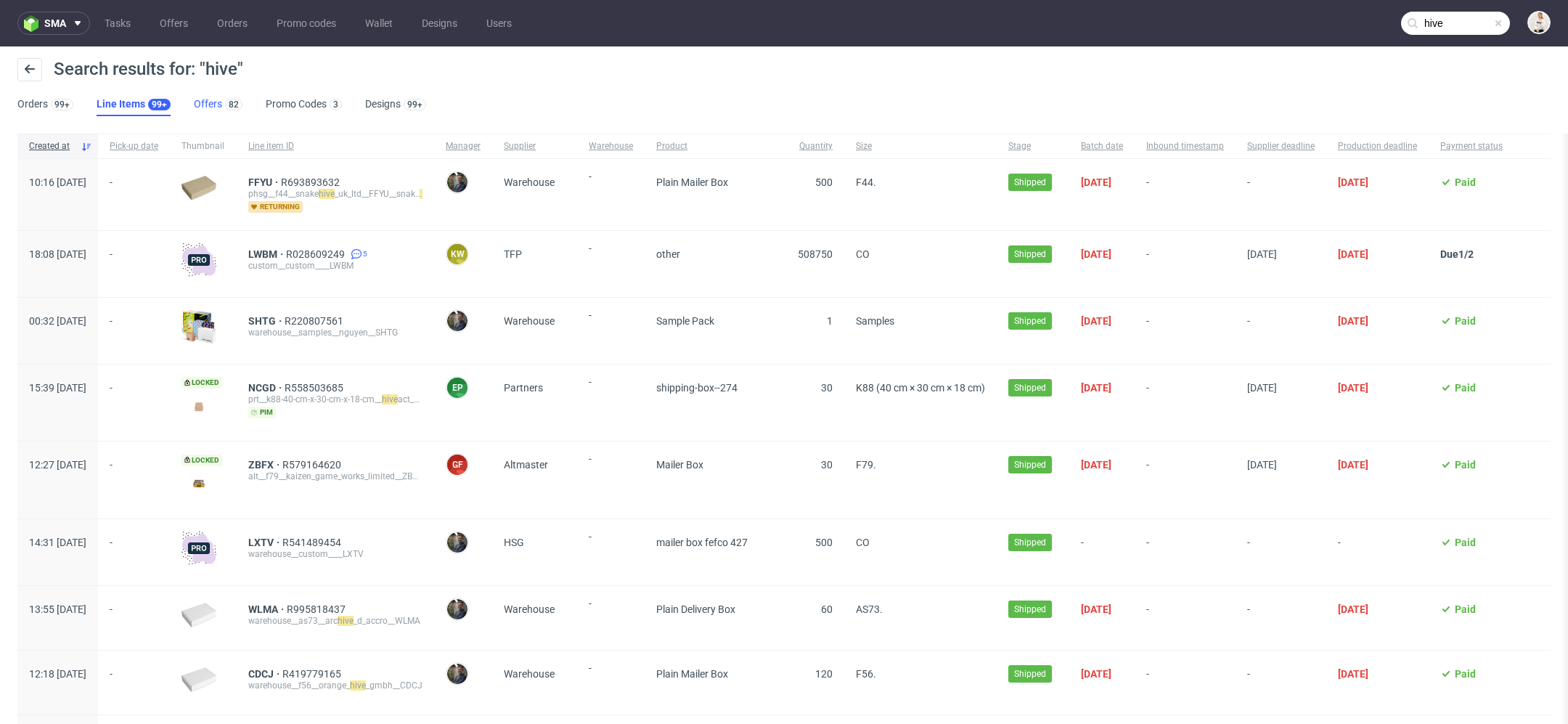
click at [215, 108] on link "Offers 82" at bounding box center [218, 105] width 49 height 23
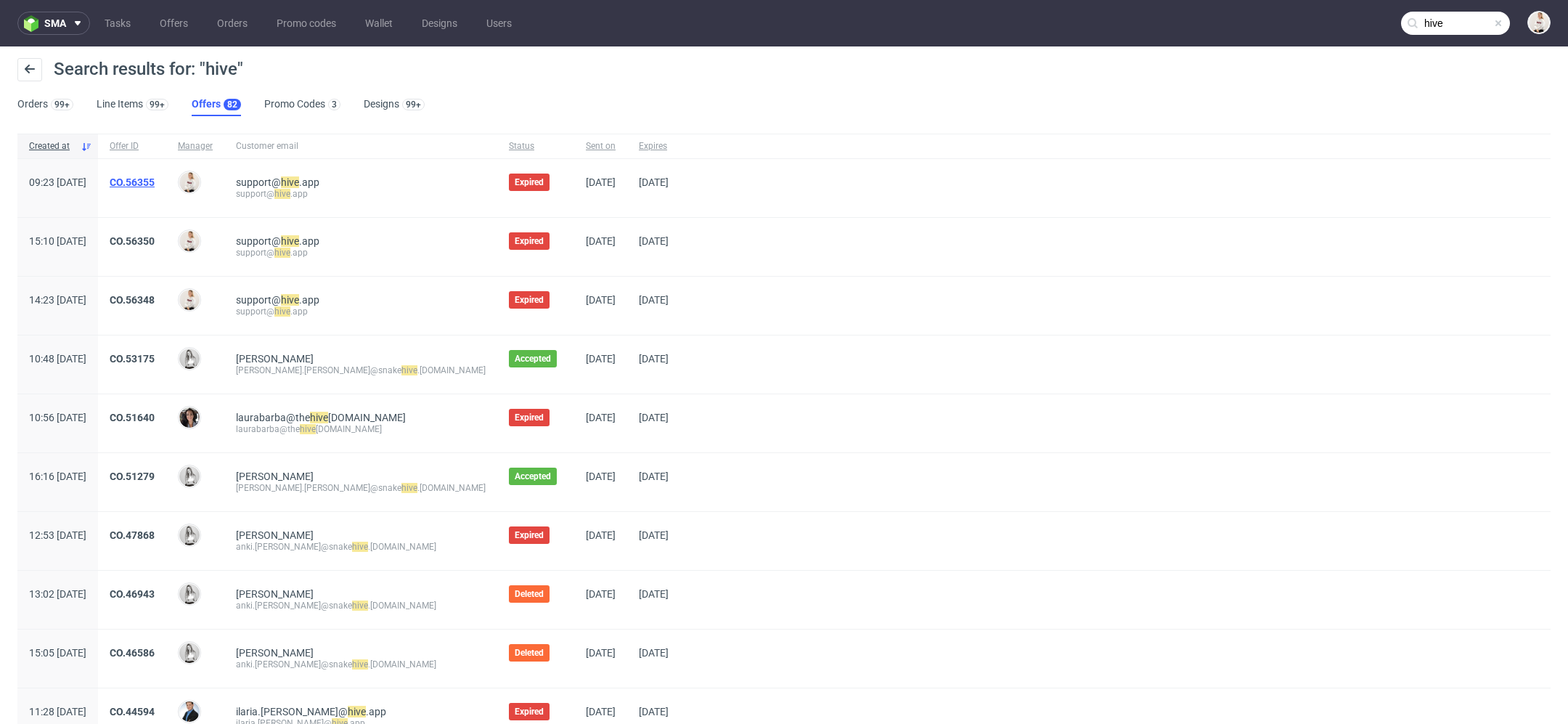
click at [154, 179] on link "CO.56355" at bounding box center [132, 182] width 45 height 12
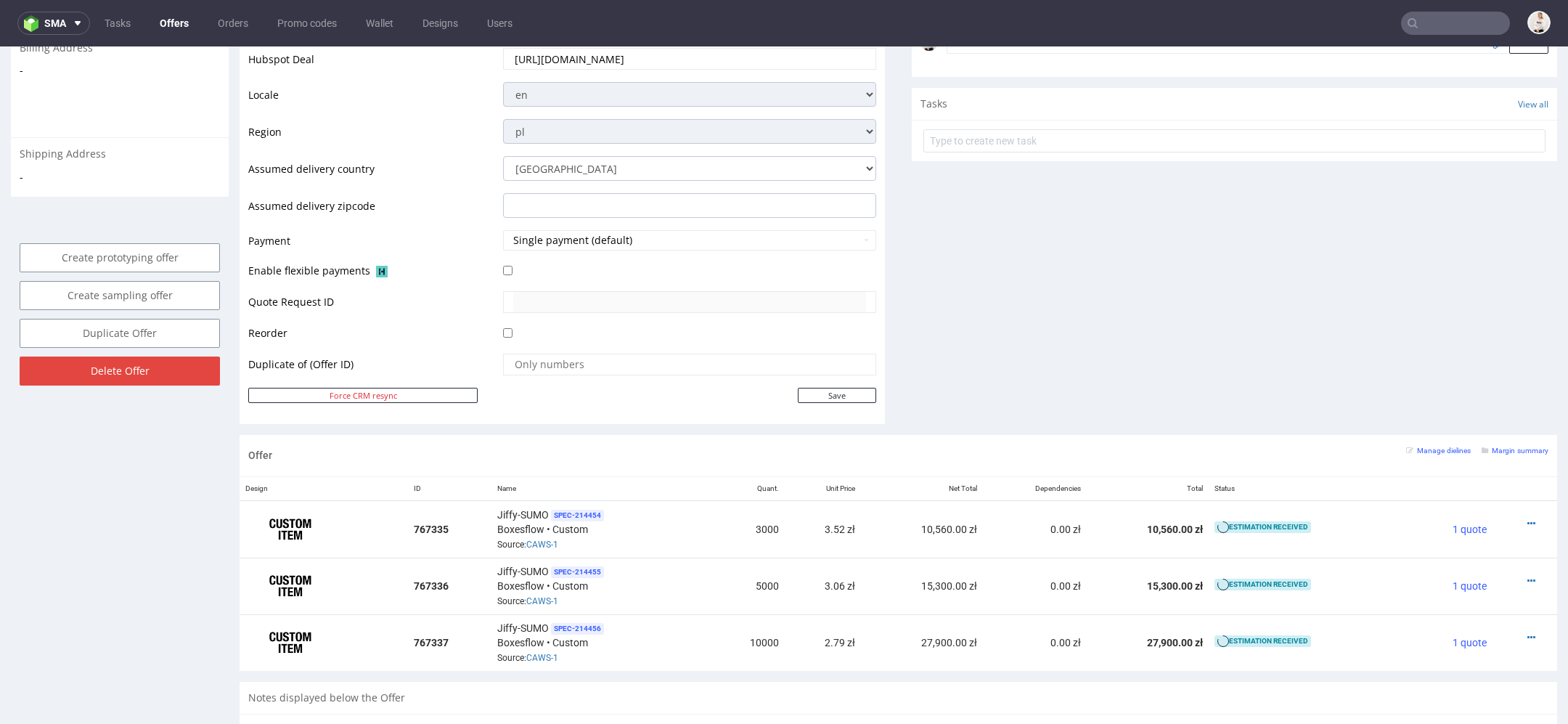
scroll to position [829, 0]
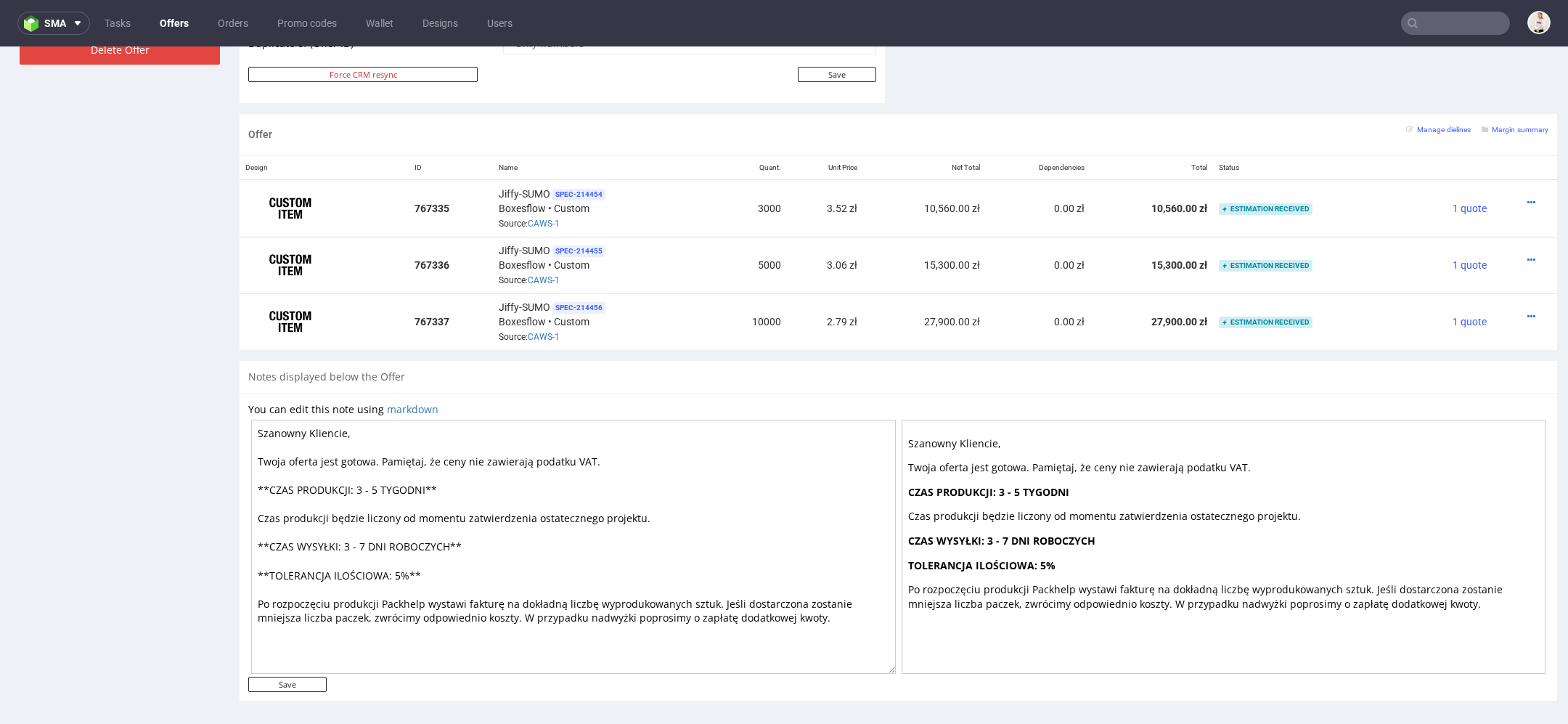
type input "hive"
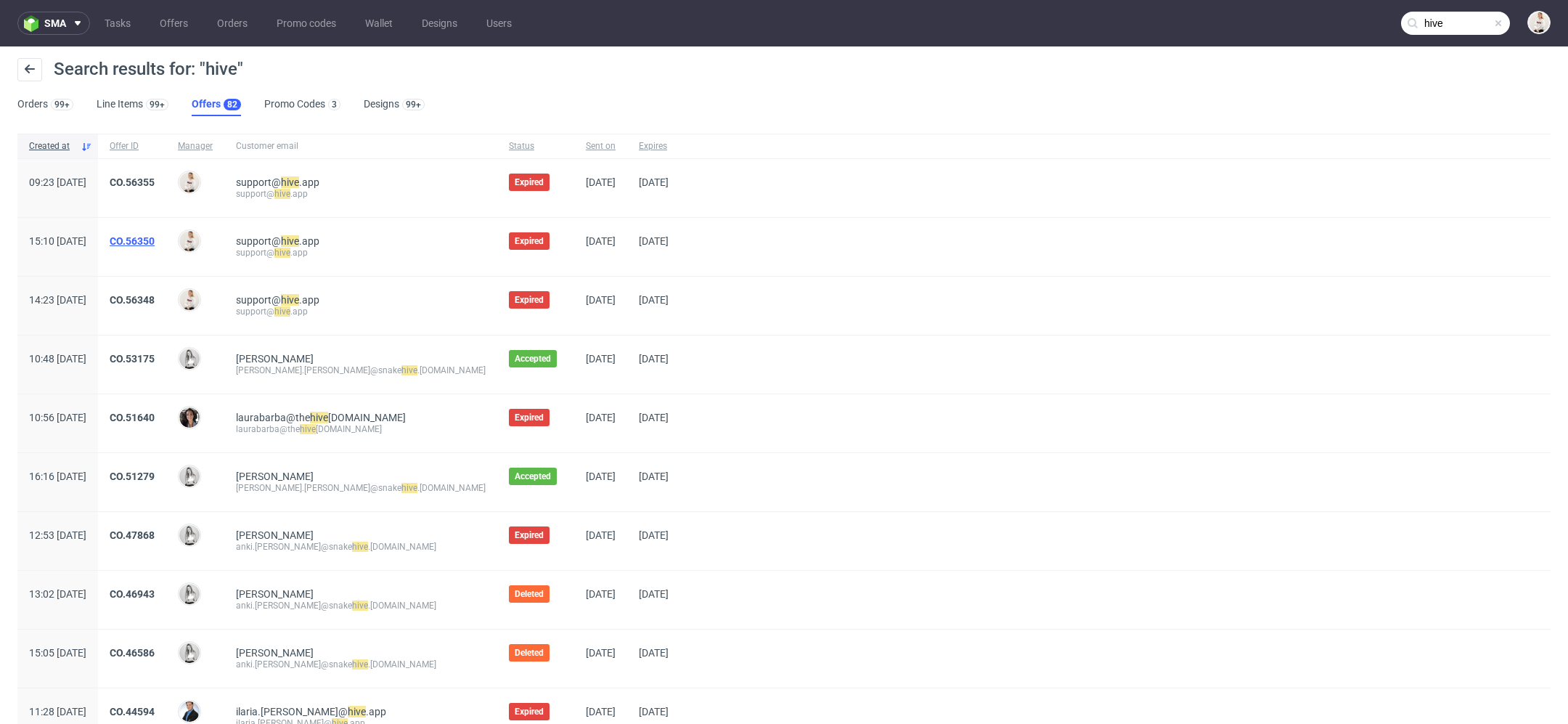
click at [154, 235] on link "CO.56350" at bounding box center [132, 241] width 45 height 12
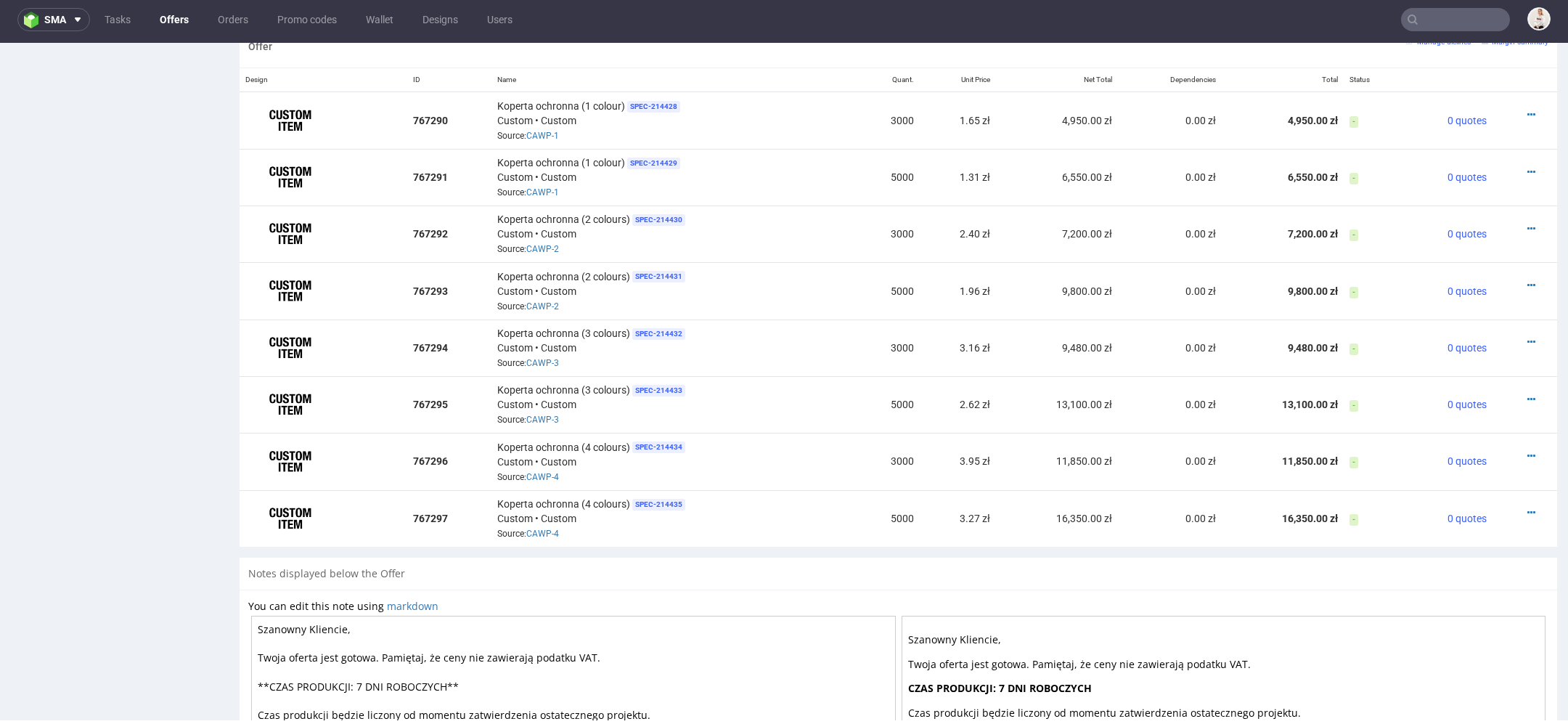
scroll to position [908, 0]
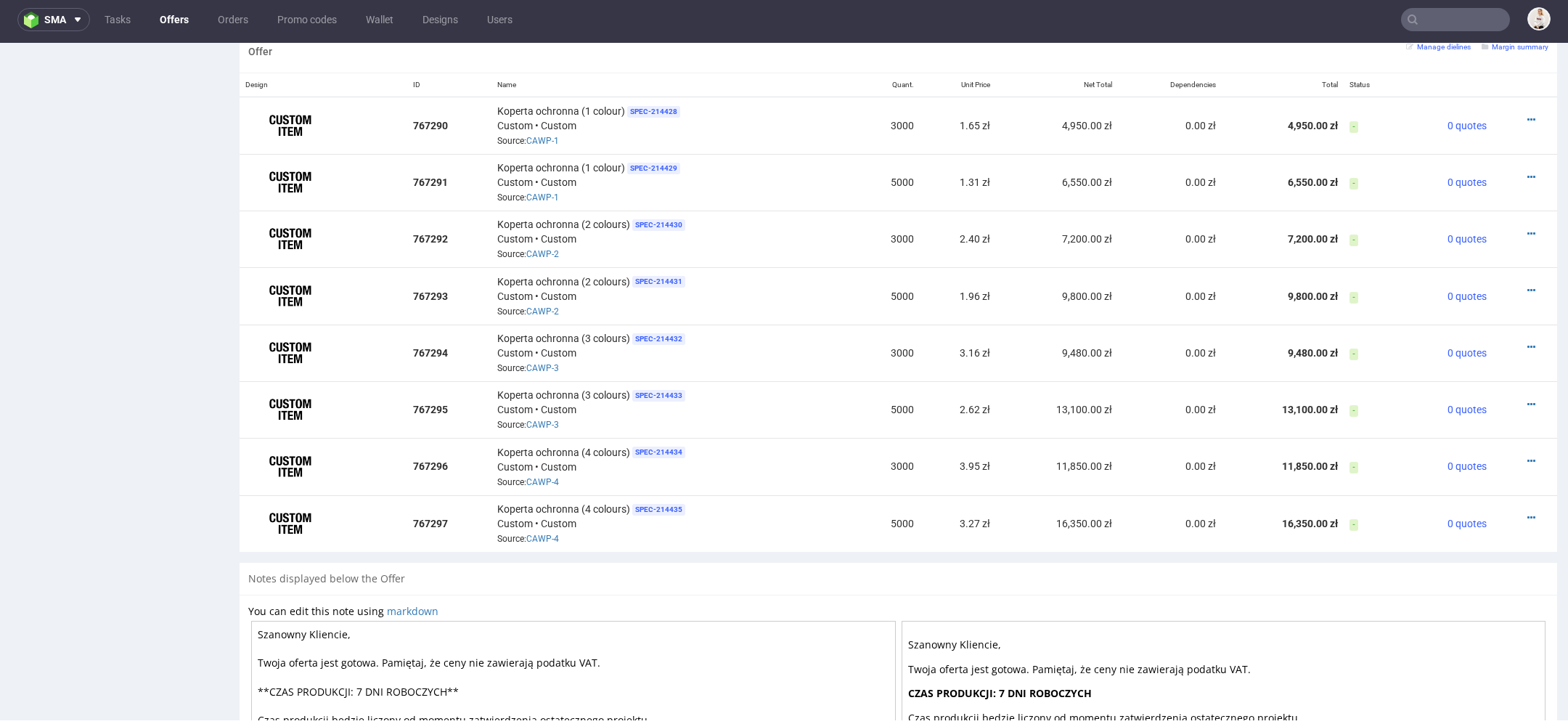
type input "hive"
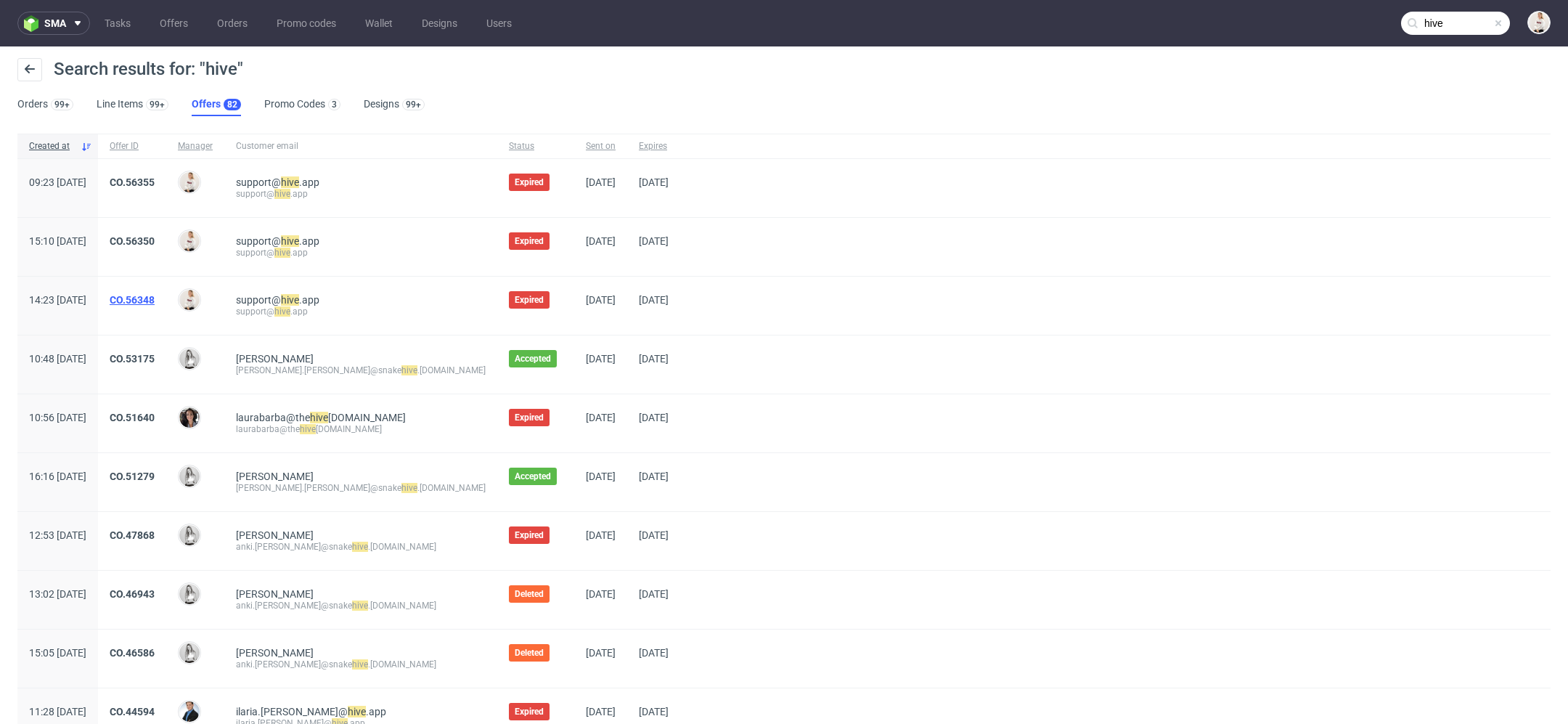
click at [154, 298] on link "CO.56348" at bounding box center [132, 300] width 45 height 12
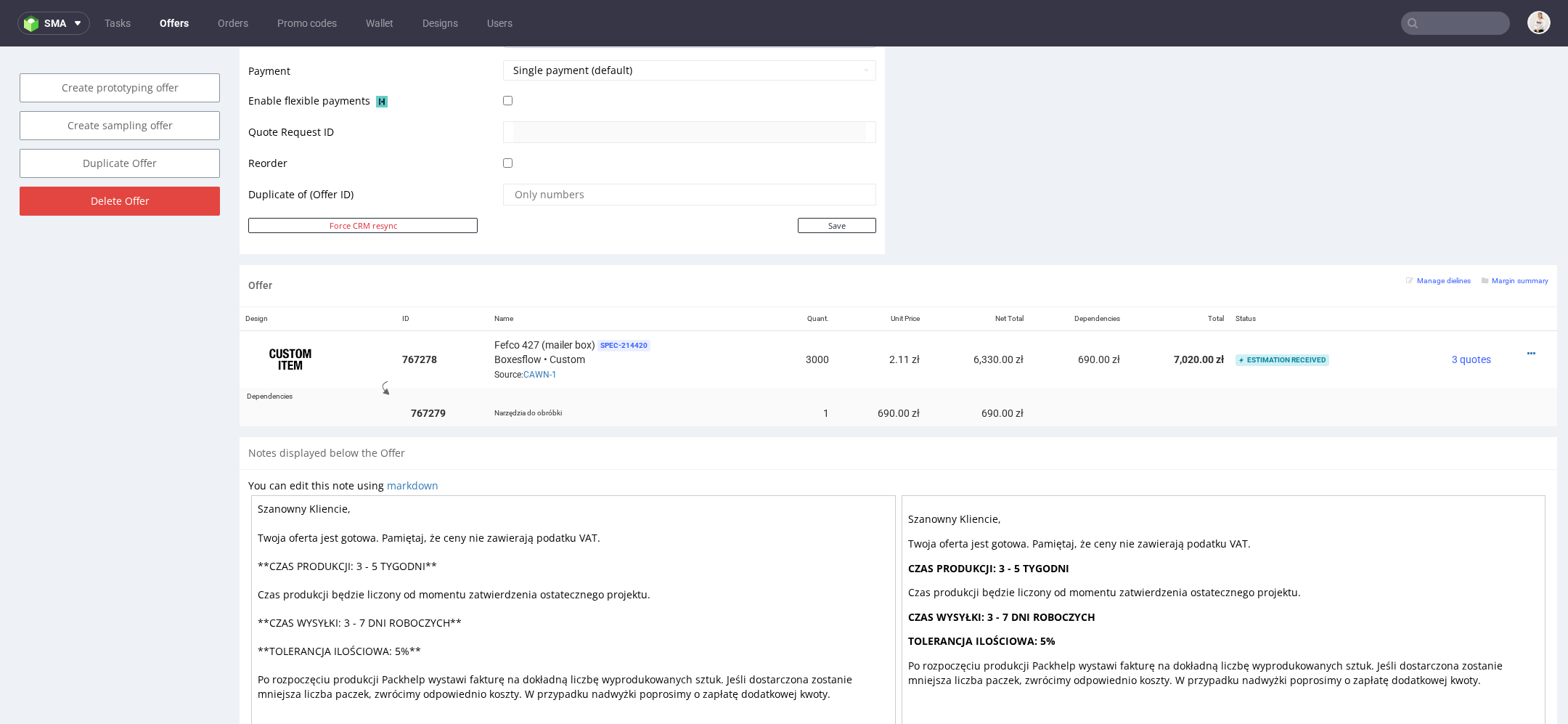
scroll to position [682, 0]
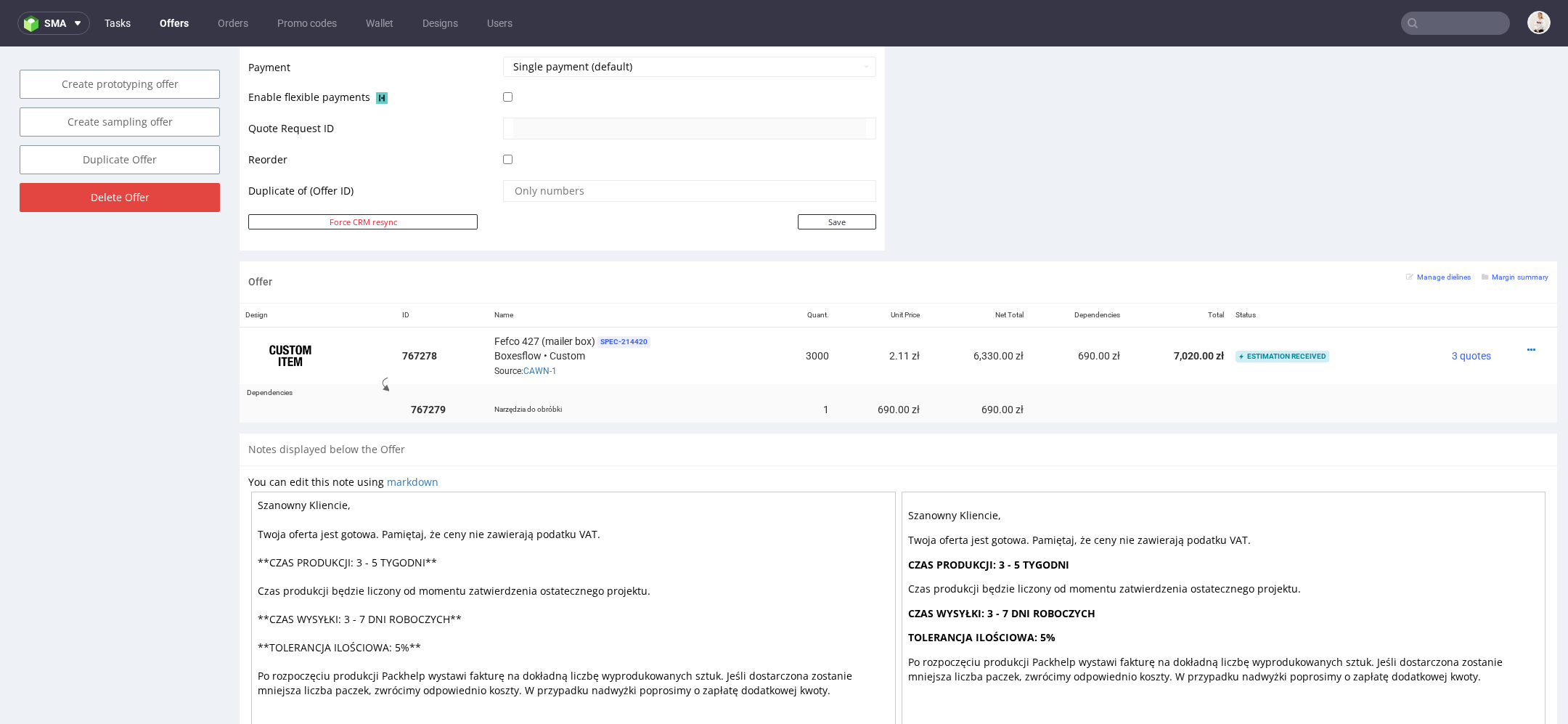
type input "hive"
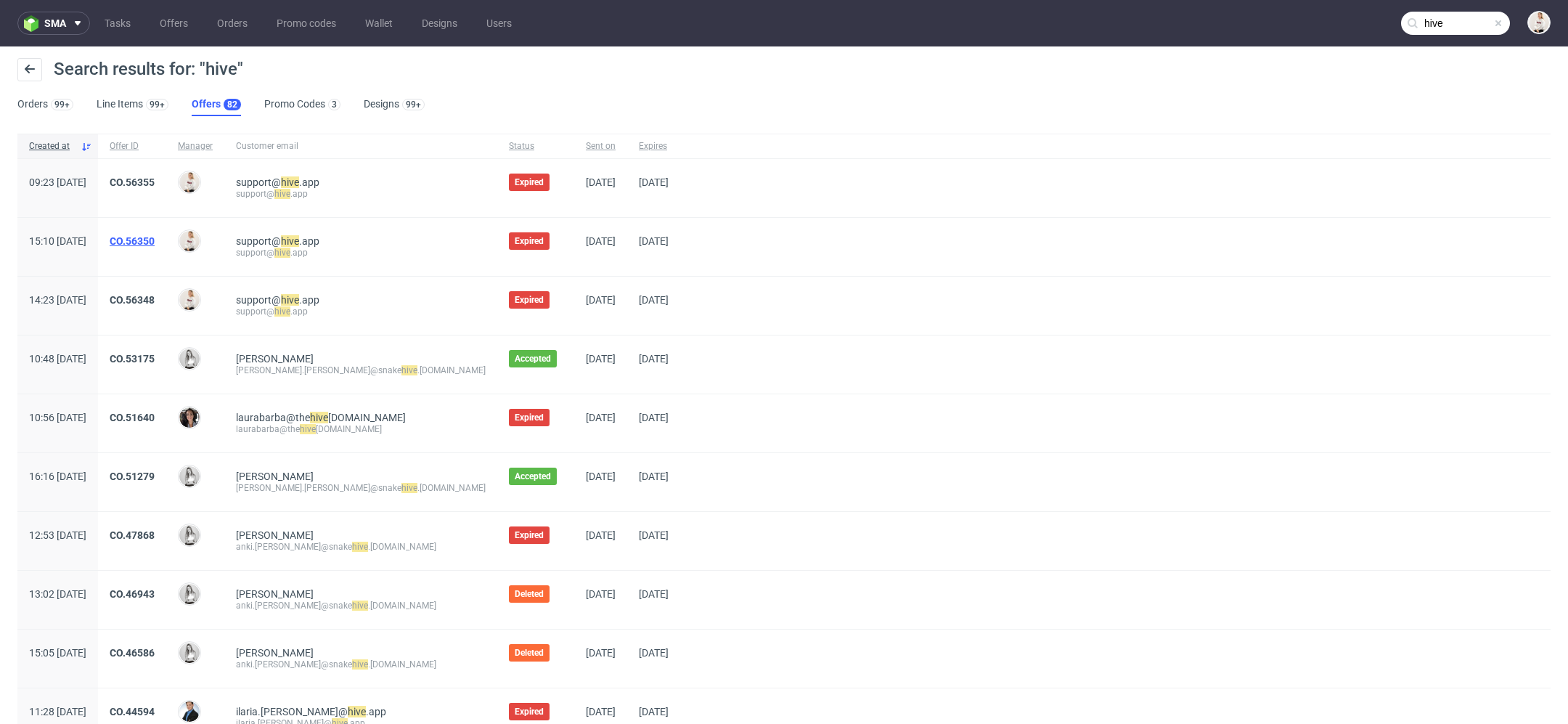
click at [154, 238] on link "CO.56350" at bounding box center [132, 241] width 45 height 12
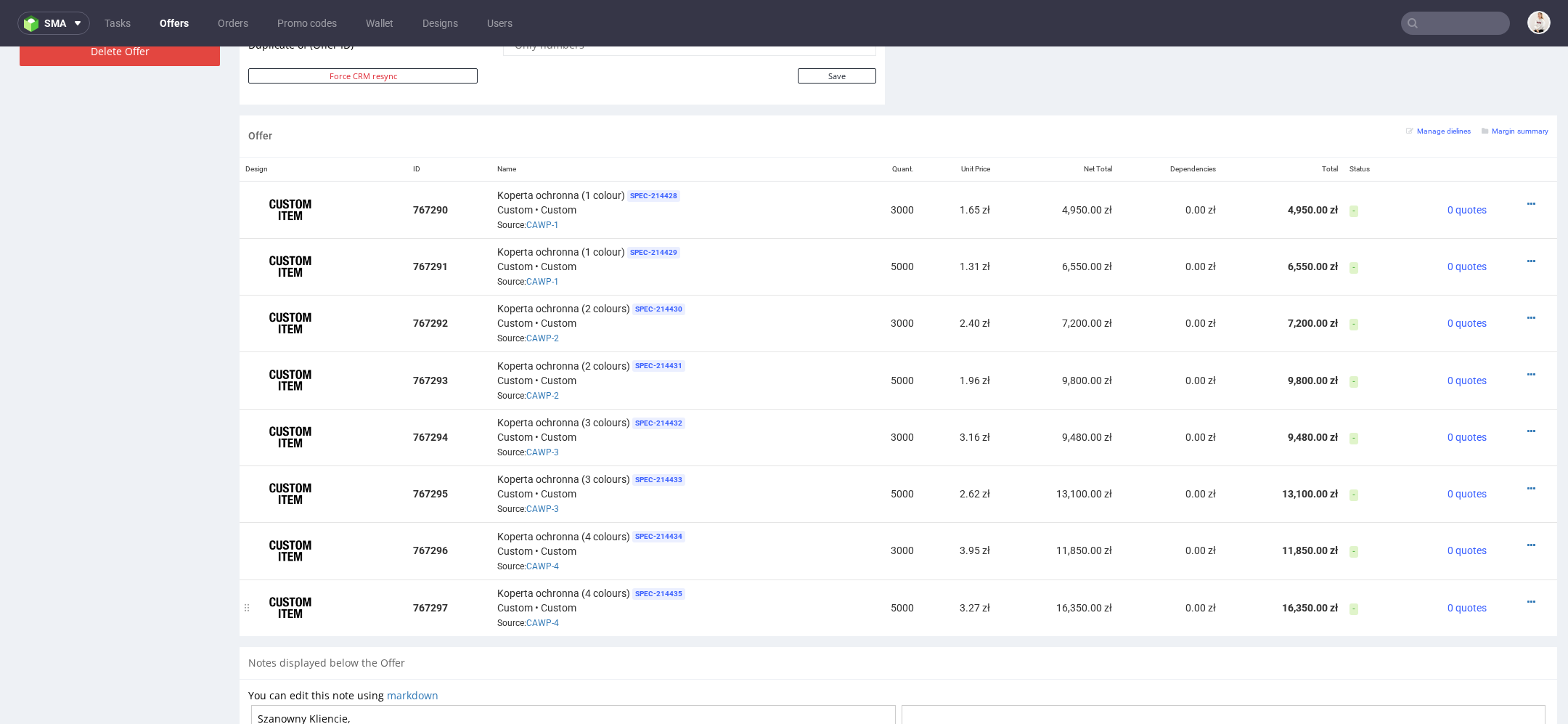
scroll to position [796, 0]
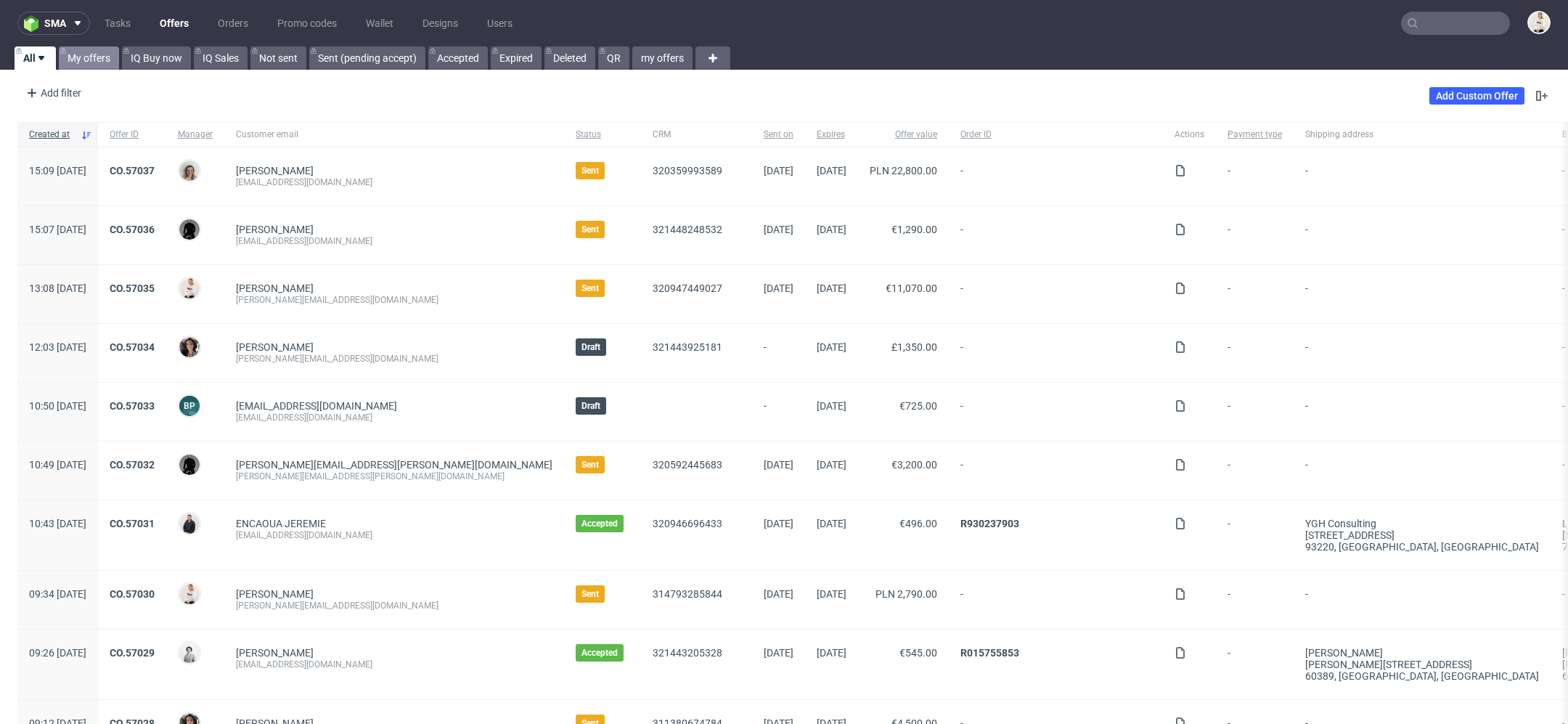
click at [102, 61] on link "My offers" at bounding box center [88, 59] width 60 height 23
